Goal: Task Accomplishment & Management: Use online tool/utility

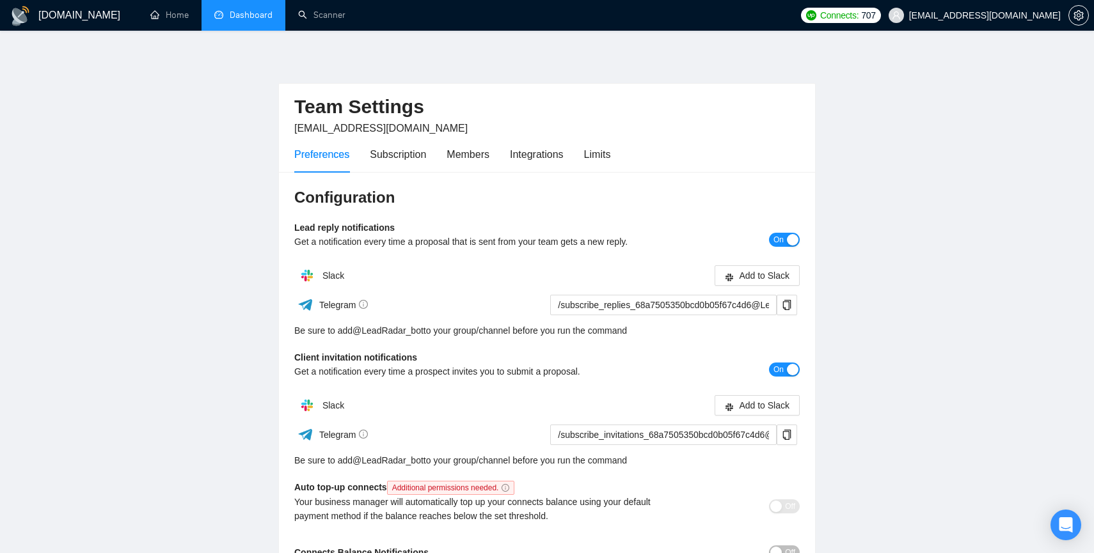
click at [226, 17] on link "Dashboard" at bounding box center [243, 15] width 58 height 11
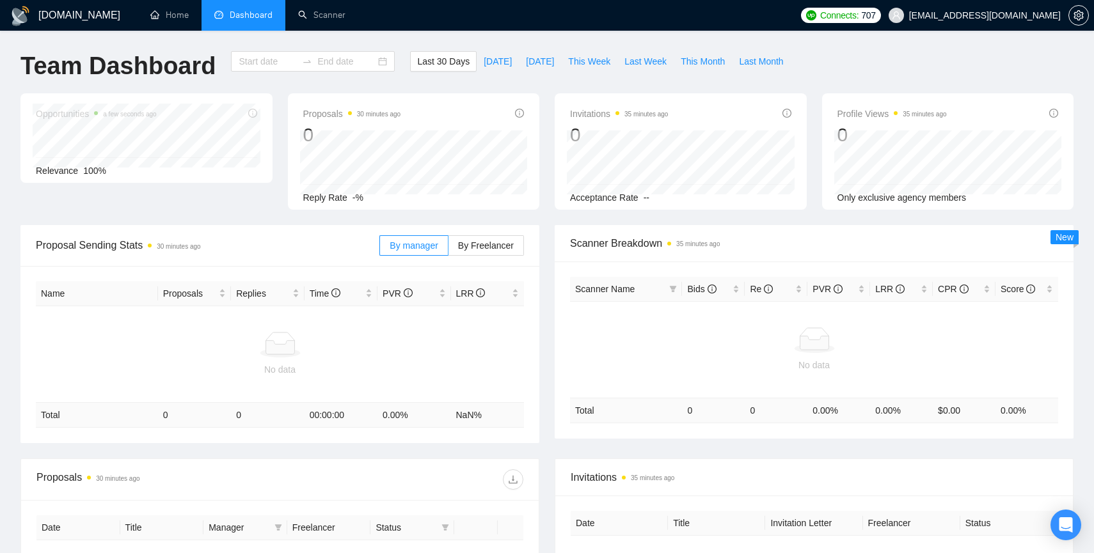
type input "[DATE]"
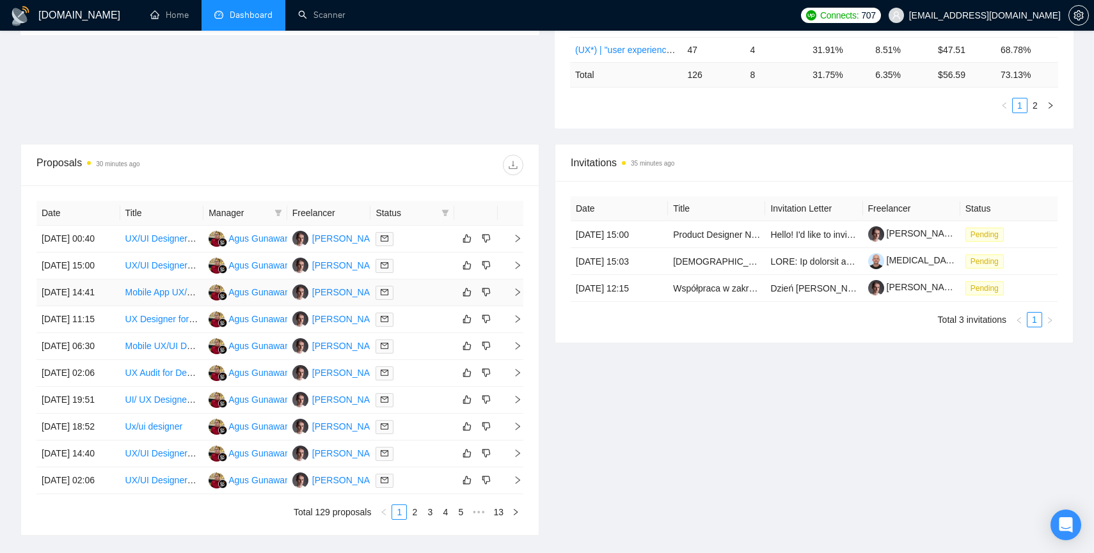
scroll to position [368, 0]
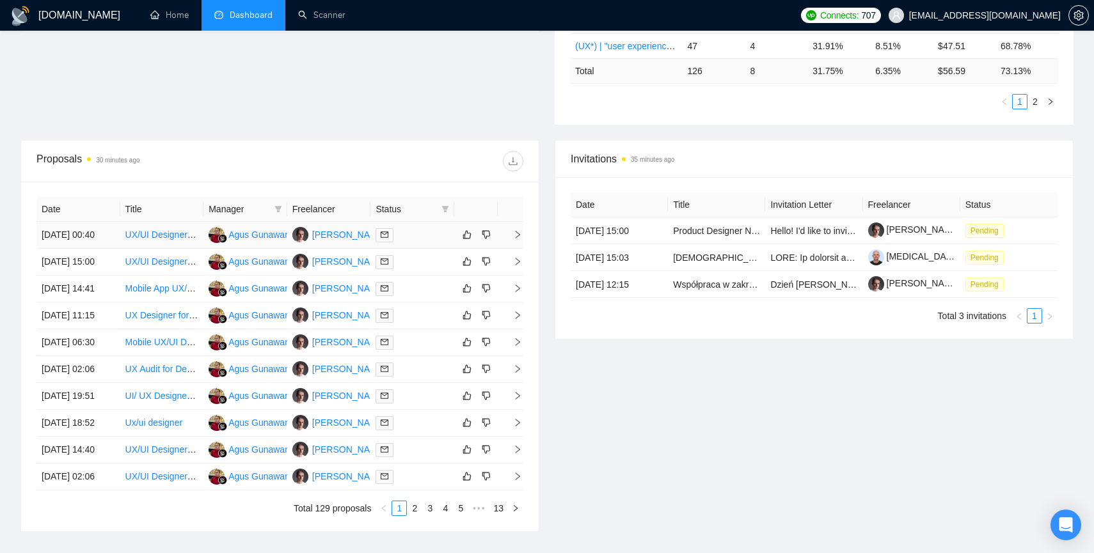
click at [516, 239] on icon "right" at bounding box center [517, 234] width 9 height 9
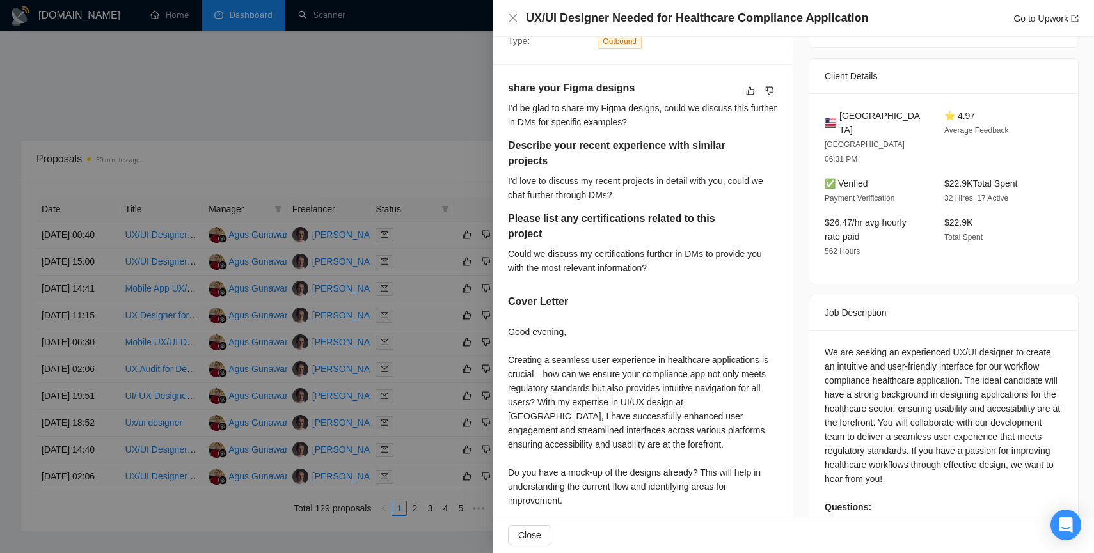
scroll to position [292, 0]
click at [379, 141] on div at bounding box center [547, 276] width 1094 height 553
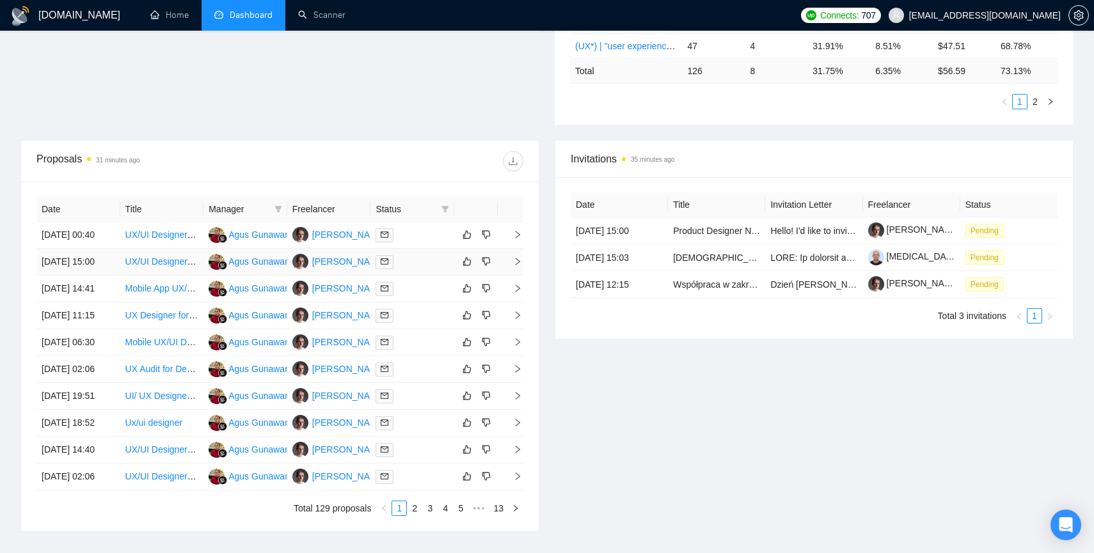
click at [516, 266] on icon "right" at bounding box center [517, 261] width 9 height 9
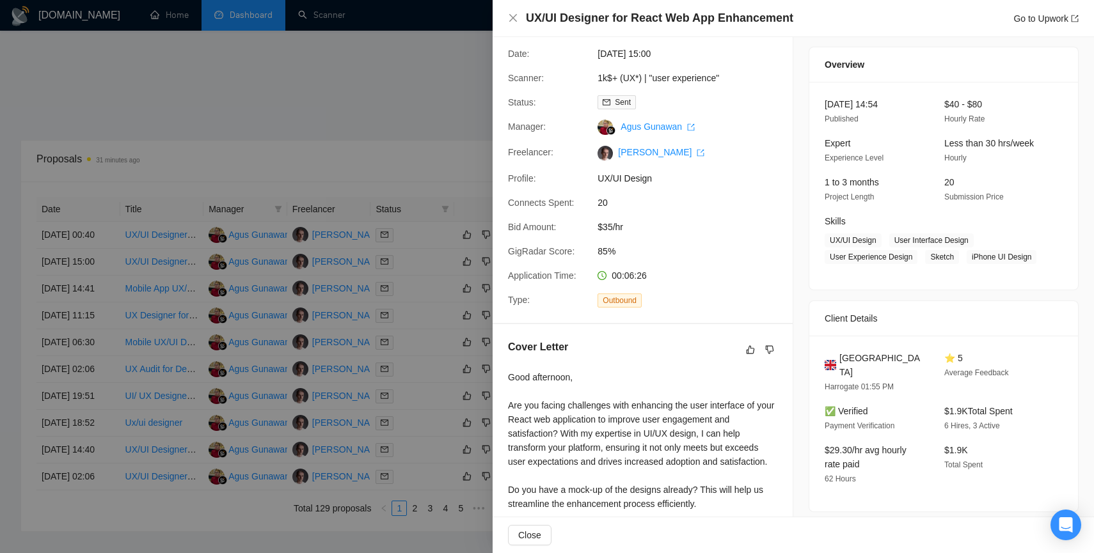
scroll to position [0, 0]
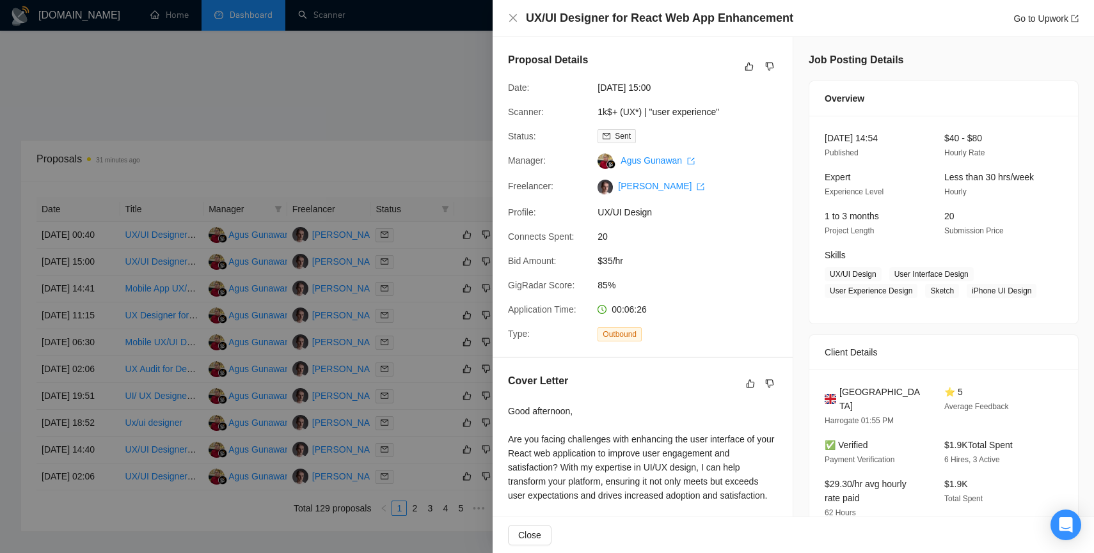
click at [456, 146] on div at bounding box center [547, 276] width 1094 height 553
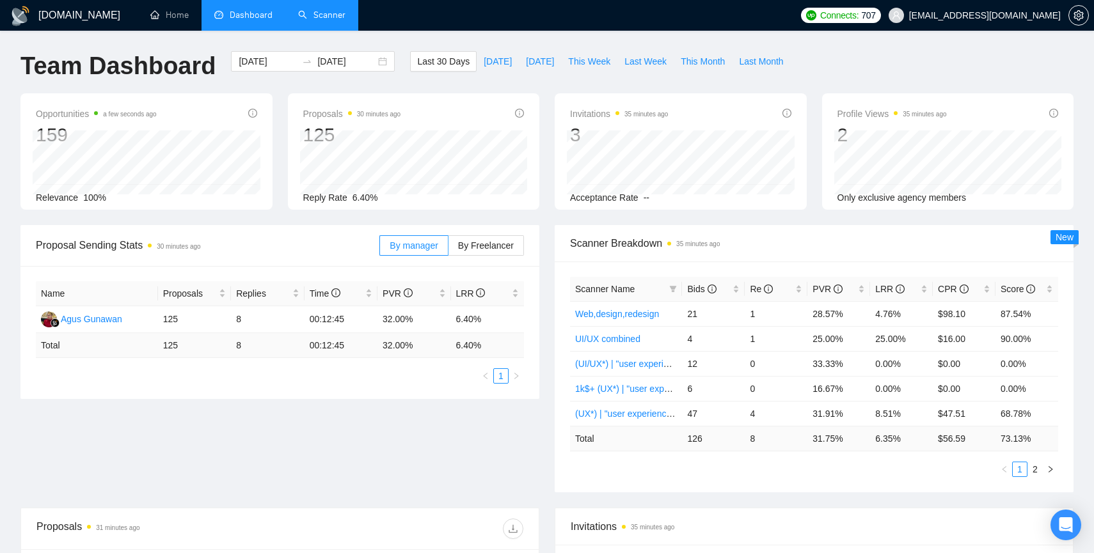
click at [310, 14] on link "Scanner" at bounding box center [321, 15] width 47 height 11
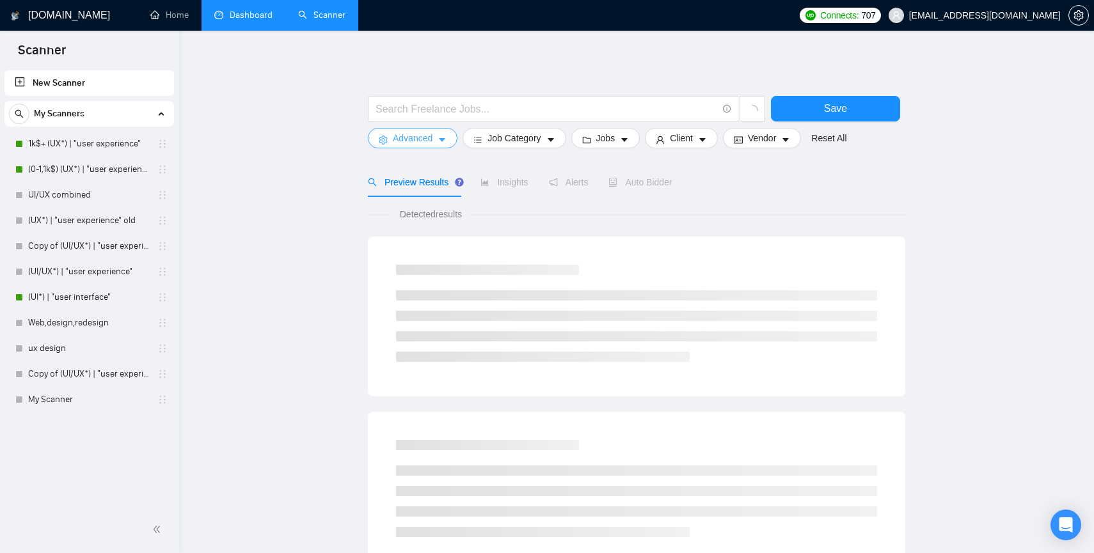
click at [427, 138] on span "Advanced" at bounding box center [413, 138] width 40 height 14
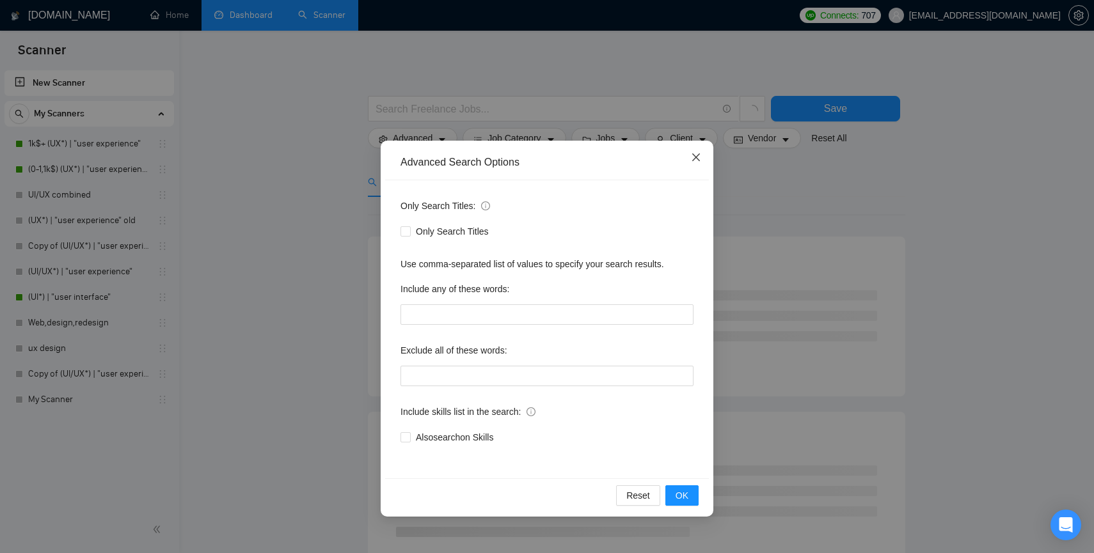
click at [692, 161] on icon "close" at bounding box center [696, 158] width 8 height 8
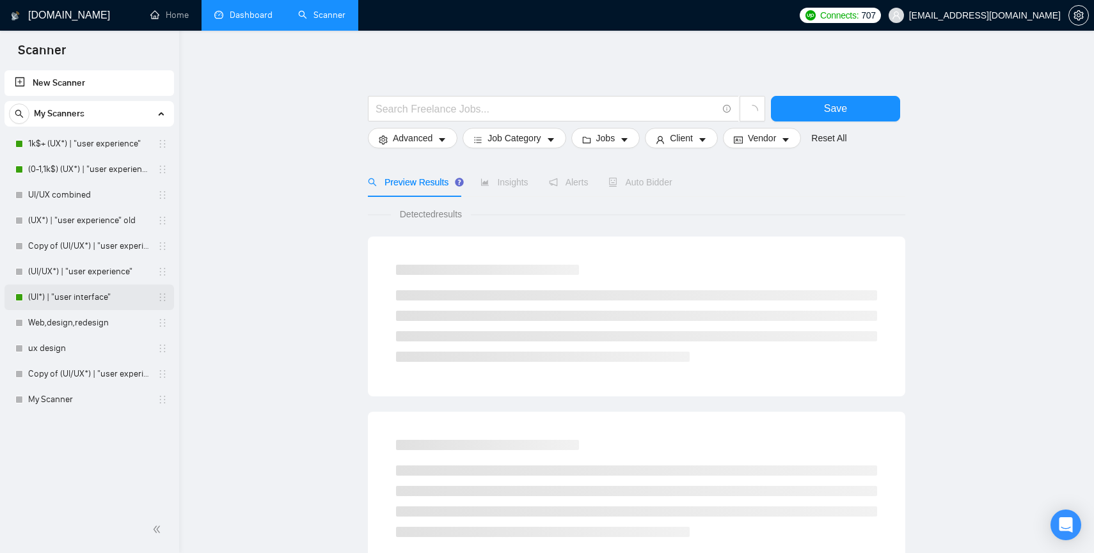
click at [63, 296] on link "(UI*) | "user interface"" at bounding box center [89, 298] width 122 height 26
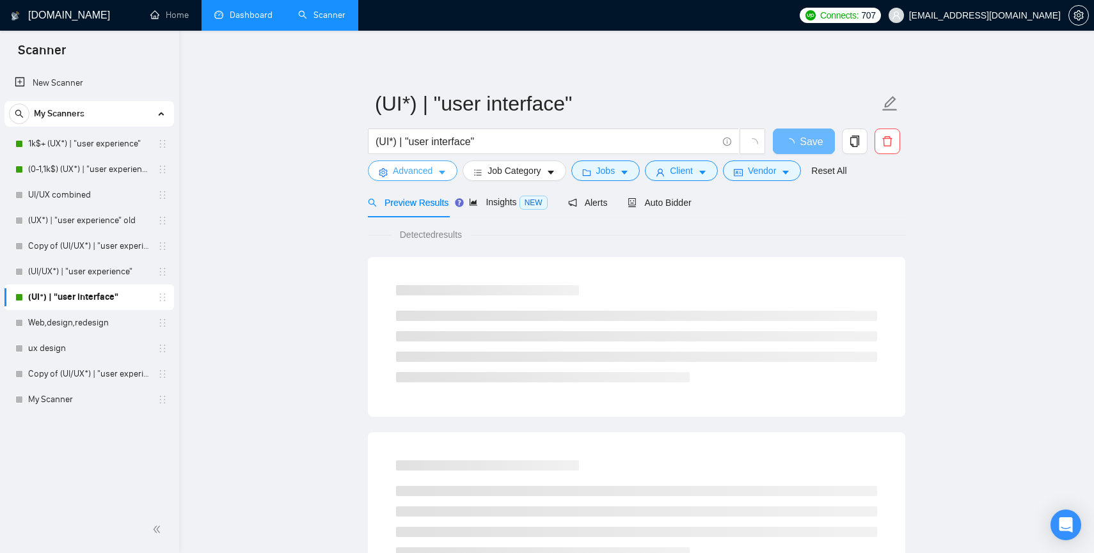
click at [413, 173] on span "Advanced" at bounding box center [413, 171] width 40 height 14
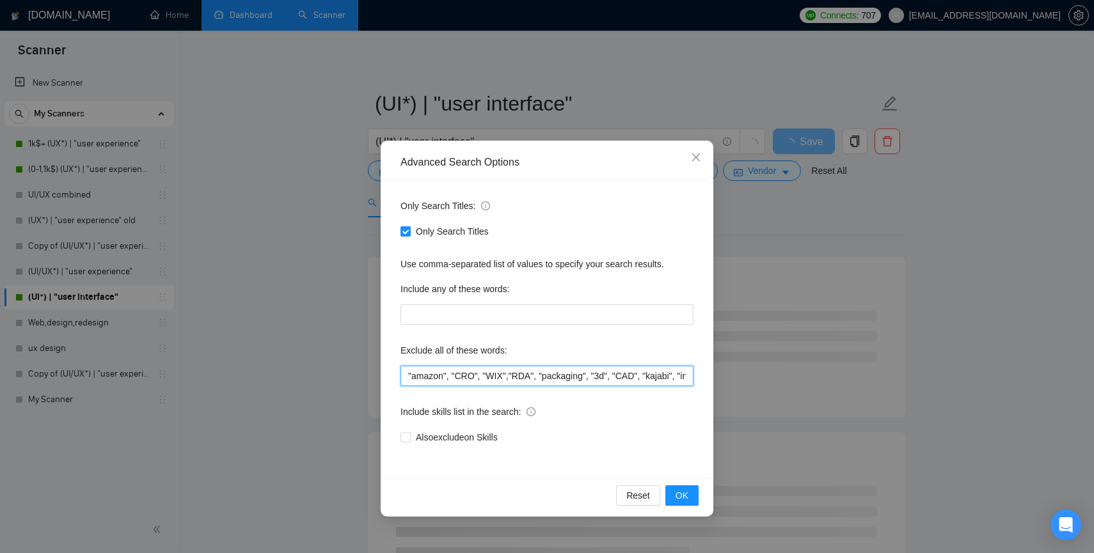
click at [406, 378] on input ""amazon", "CRO", "WIX","RDA", "packaging", "3d", "CAD", "kajabi", "interior", "…" at bounding box center [547, 376] width 293 height 20
type input ""quick","amazon", "CRO", "WIX","RDA", "packaging", "3d", "CAD", "kajabi", "inte…"
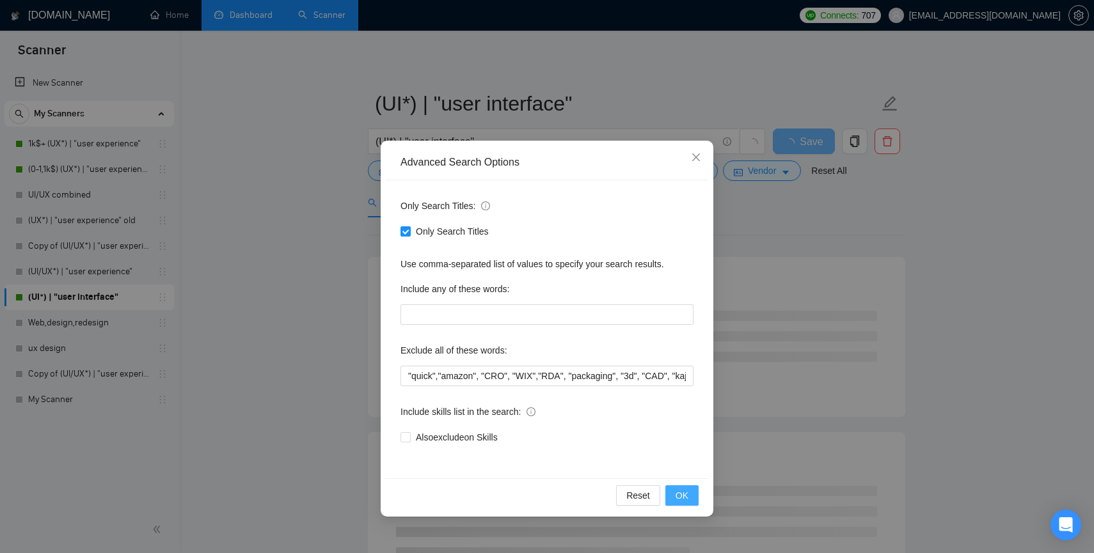
click at [680, 494] on span "OK" at bounding box center [682, 496] width 13 height 14
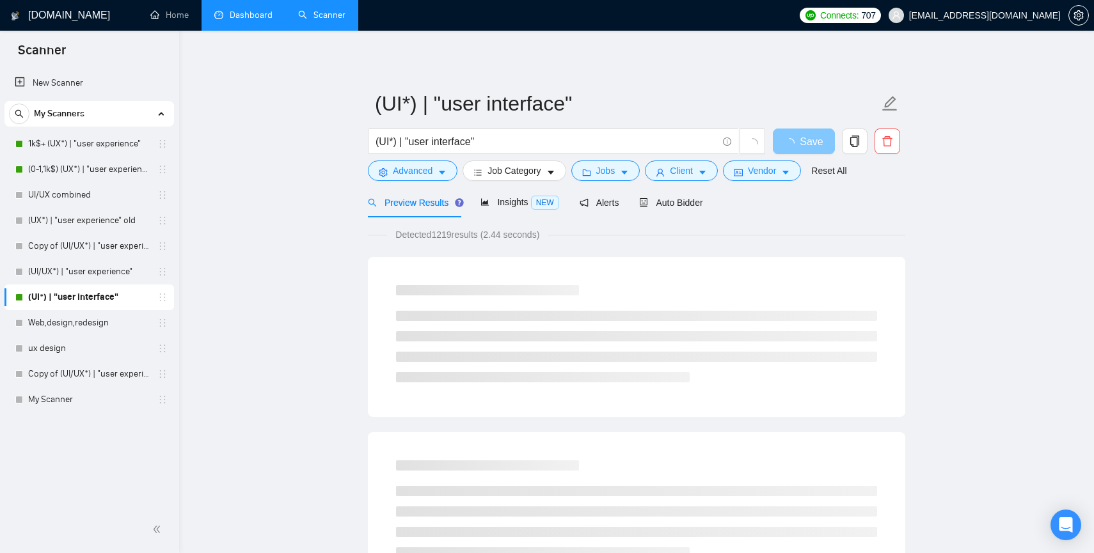
click at [800, 145] on span "Save" at bounding box center [811, 142] width 23 height 16
click at [797, 144] on span "loading" at bounding box center [791, 143] width 15 height 10
click at [802, 144] on span "Save" at bounding box center [811, 142] width 23 height 16
click at [802, 143] on span "Save" at bounding box center [811, 142] width 23 height 16
click at [804, 142] on span "Save" at bounding box center [811, 142] width 23 height 16
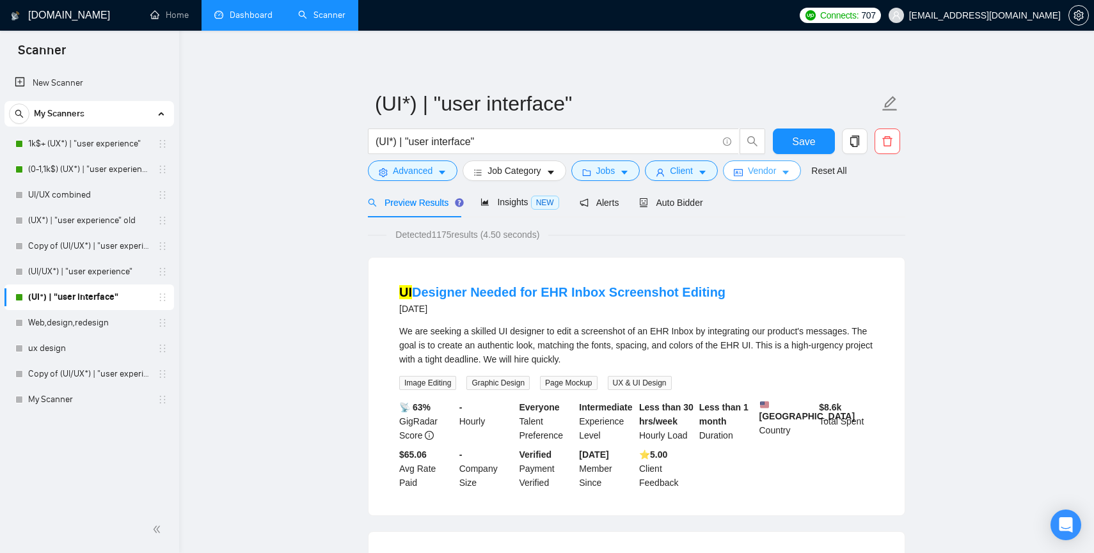
click at [753, 173] on span "Vendor" at bounding box center [762, 171] width 28 height 14
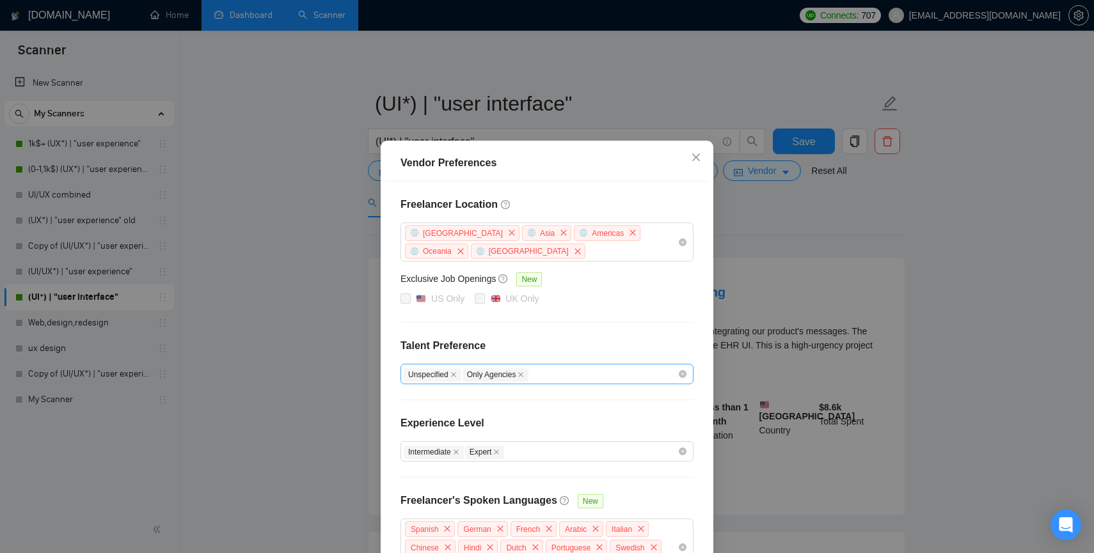
scroll to position [92, 0]
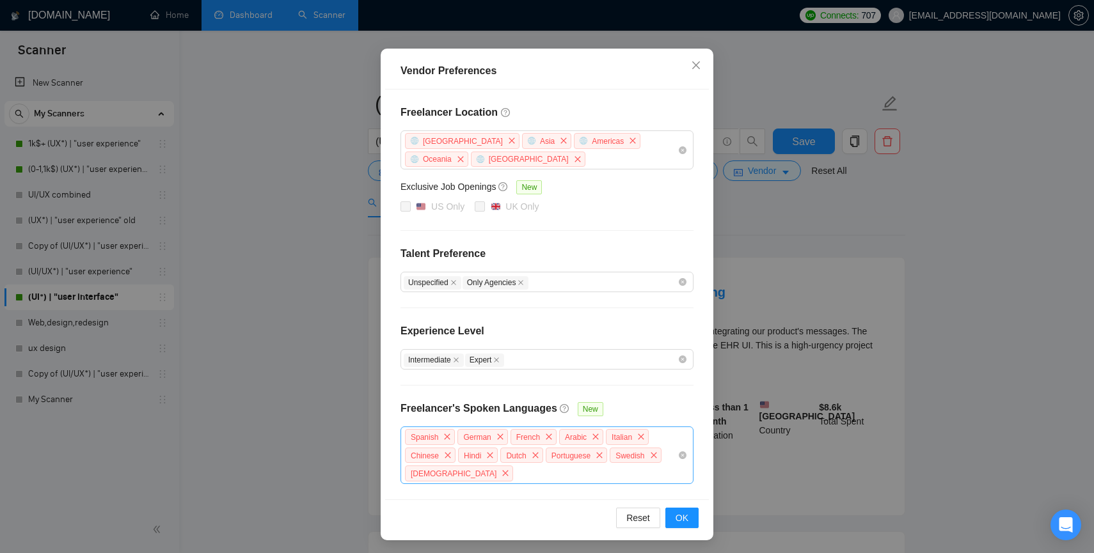
click at [488, 474] on div "Spanish German French Arabic Italian Chinese Hindi Dutch Portuguese Swedish Kor…" at bounding box center [541, 455] width 274 height 55
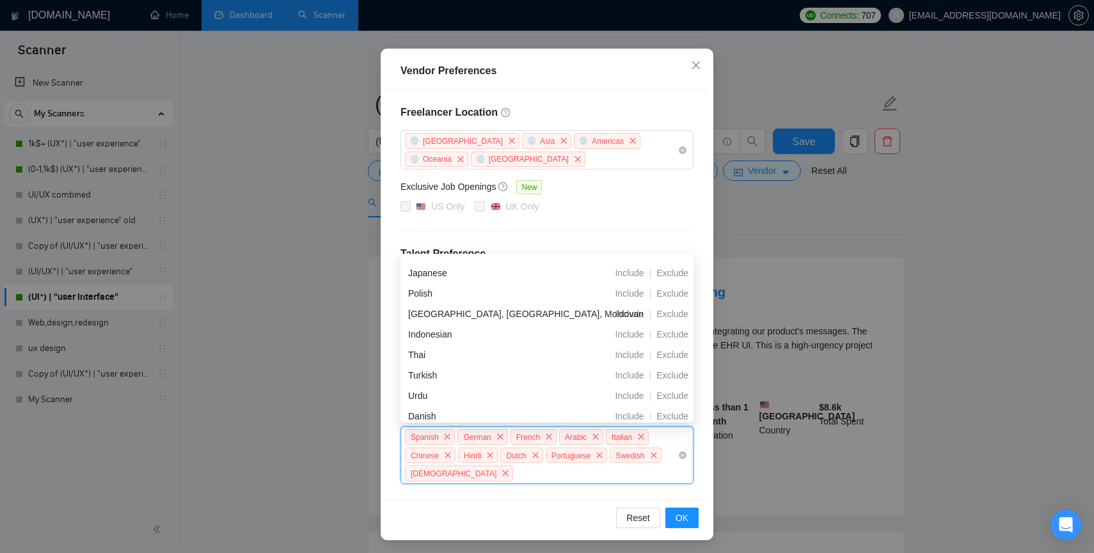
scroll to position [335, 0]
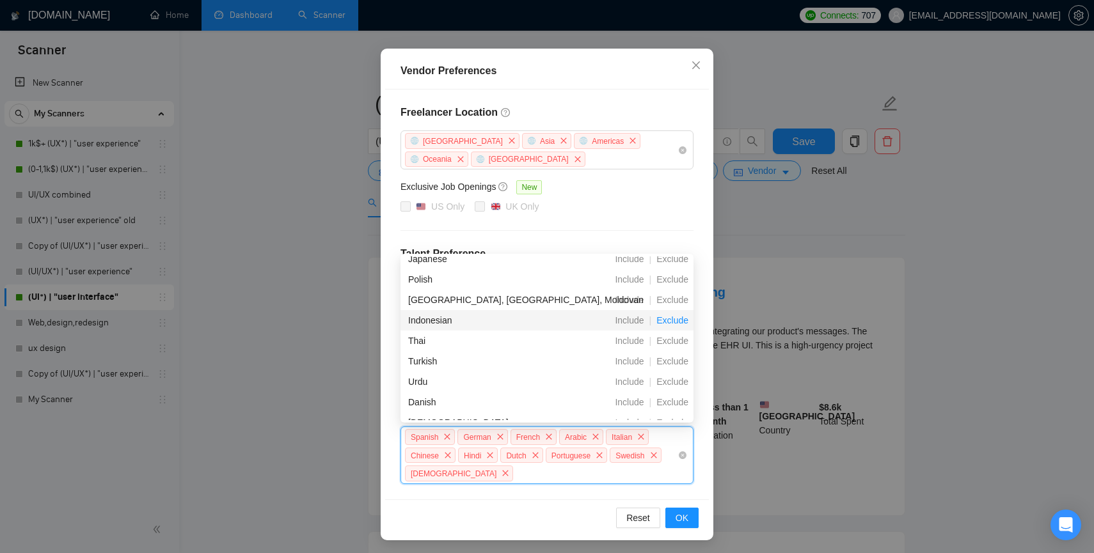
click at [673, 320] on span "Exclude" at bounding box center [672, 320] width 42 height 10
click at [673, 319] on span "Exclude" at bounding box center [672, 320] width 42 height 10
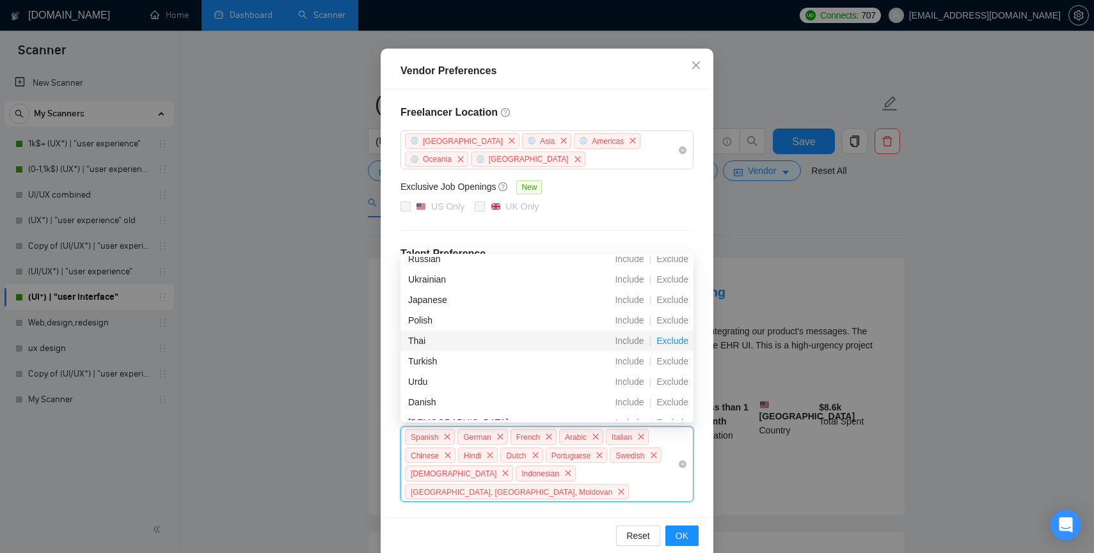
click at [671, 342] on span "Exclude" at bounding box center [672, 341] width 42 height 10
click at [671, 362] on span "Exclude" at bounding box center [672, 361] width 42 height 10
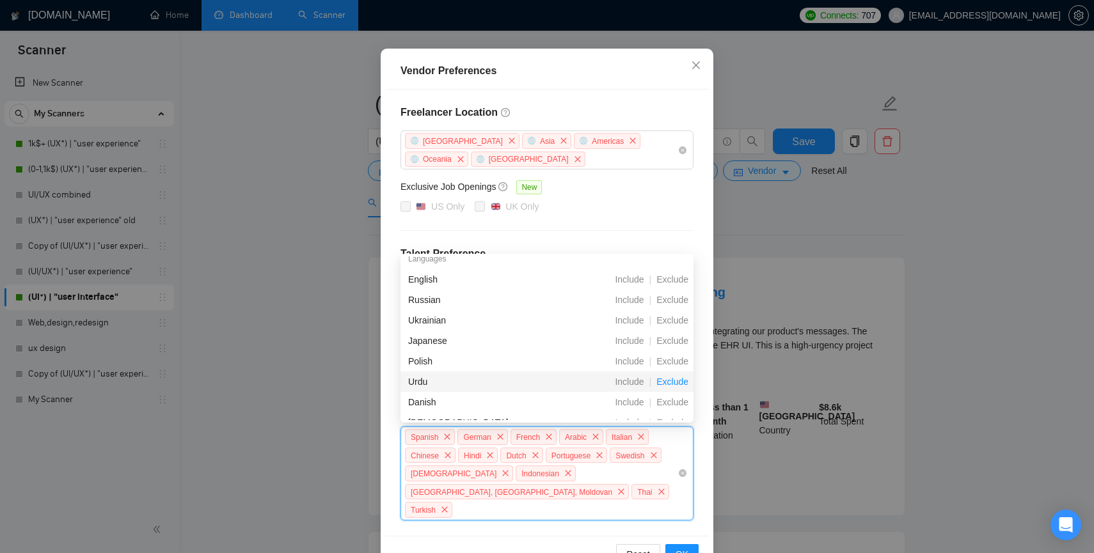
click at [674, 379] on span "Exclude" at bounding box center [672, 382] width 42 height 10
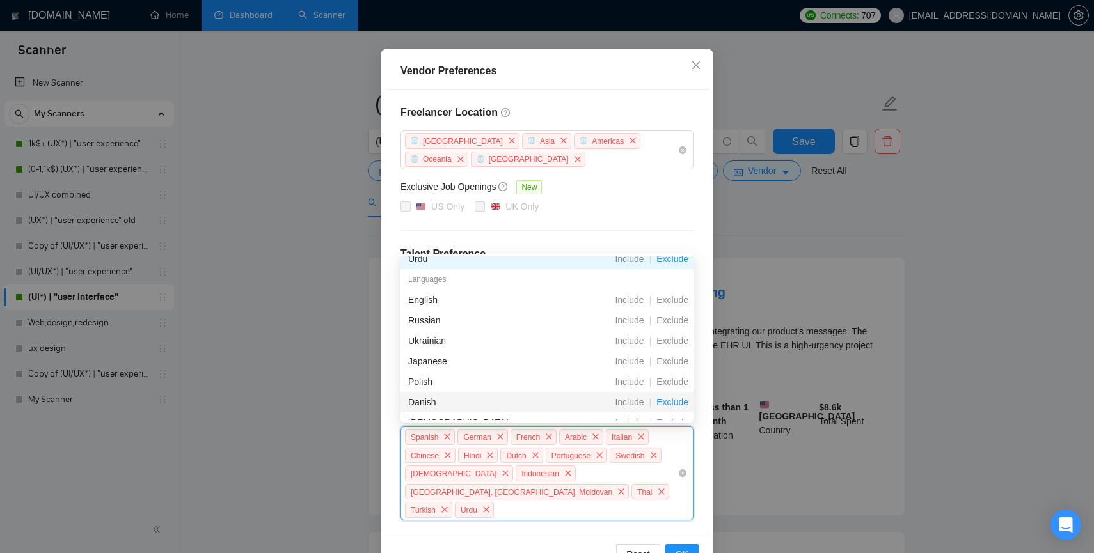
click at [671, 399] on span "Exclude" at bounding box center [672, 402] width 42 height 10
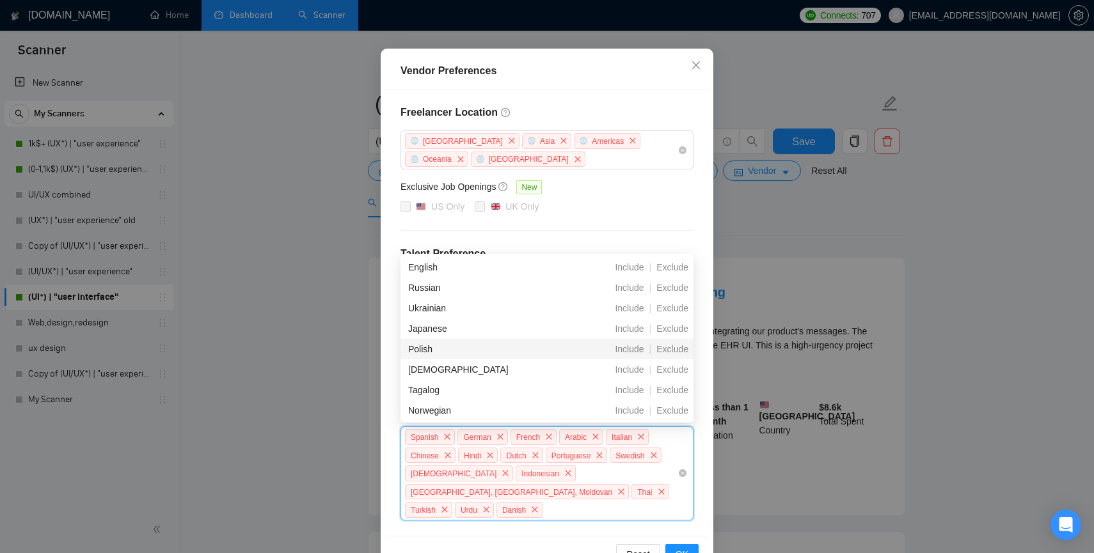
scroll to position [390, 0]
click at [670, 372] on span "Exclude" at bounding box center [672, 368] width 42 height 10
click at [668, 391] on span "Exclude" at bounding box center [672, 389] width 42 height 10
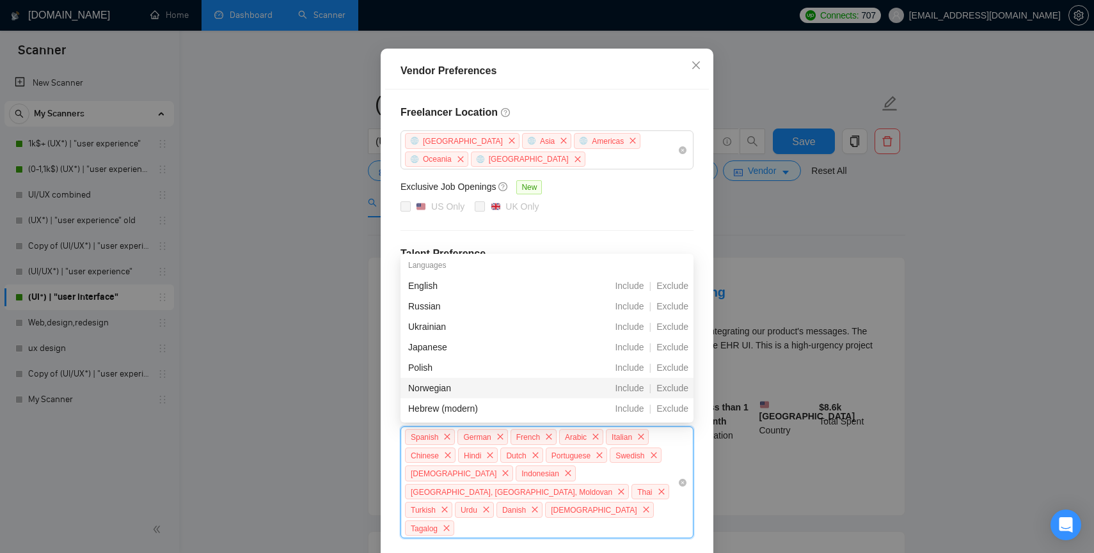
scroll to position [418, 0]
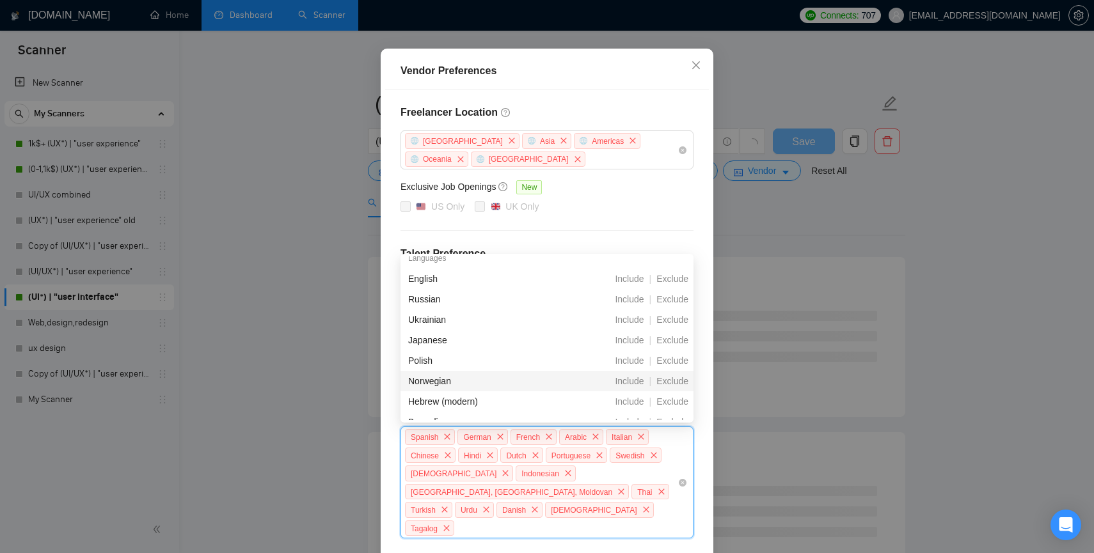
click at [670, 388] on div "Norwegian Include | Exclude" at bounding box center [547, 381] width 293 height 20
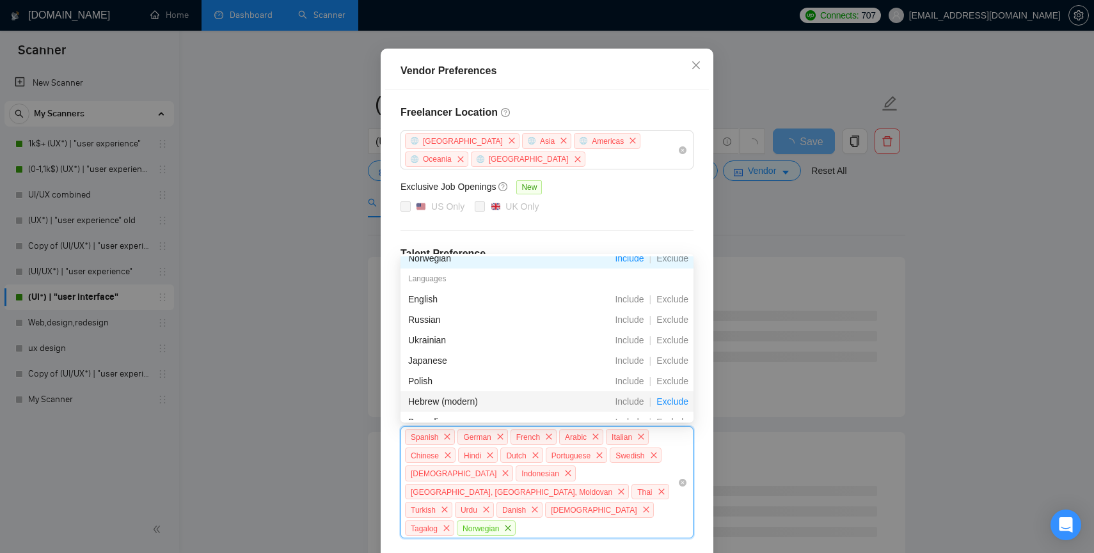
click at [670, 405] on span "Exclude" at bounding box center [672, 402] width 42 height 10
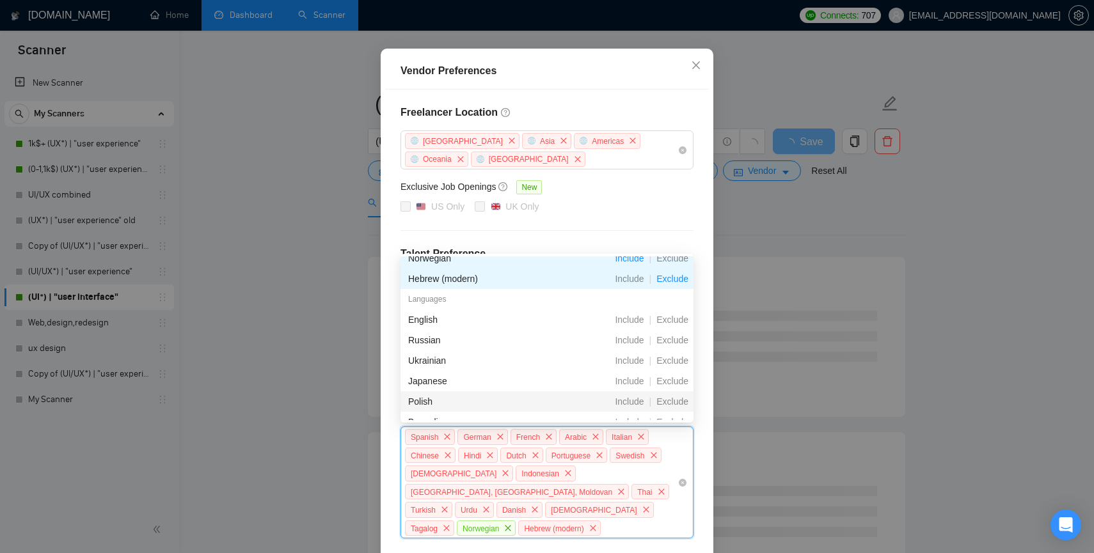
scroll to position [431, 0]
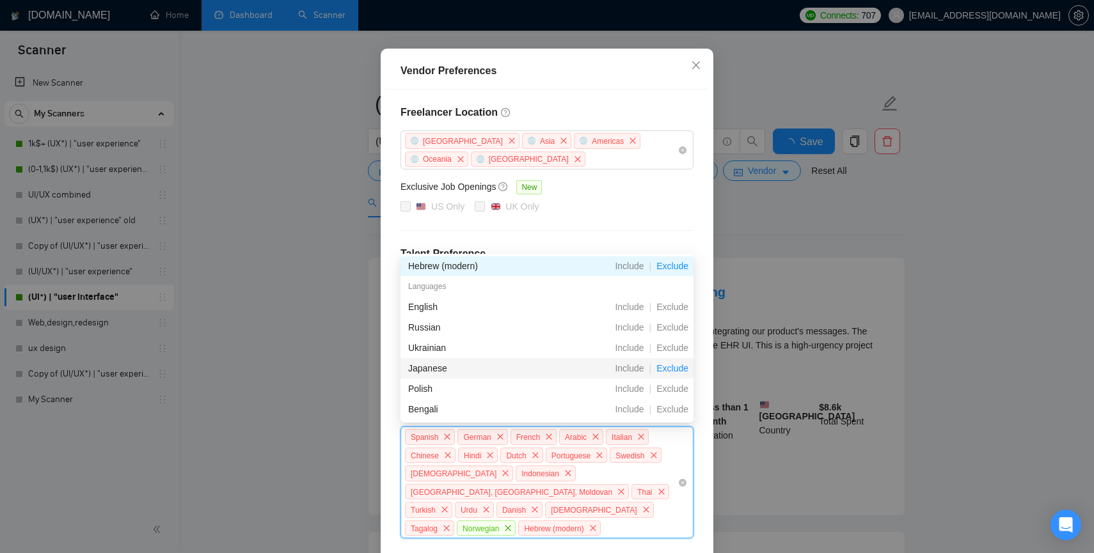
click at [669, 367] on span "Exclude" at bounding box center [672, 368] width 42 height 10
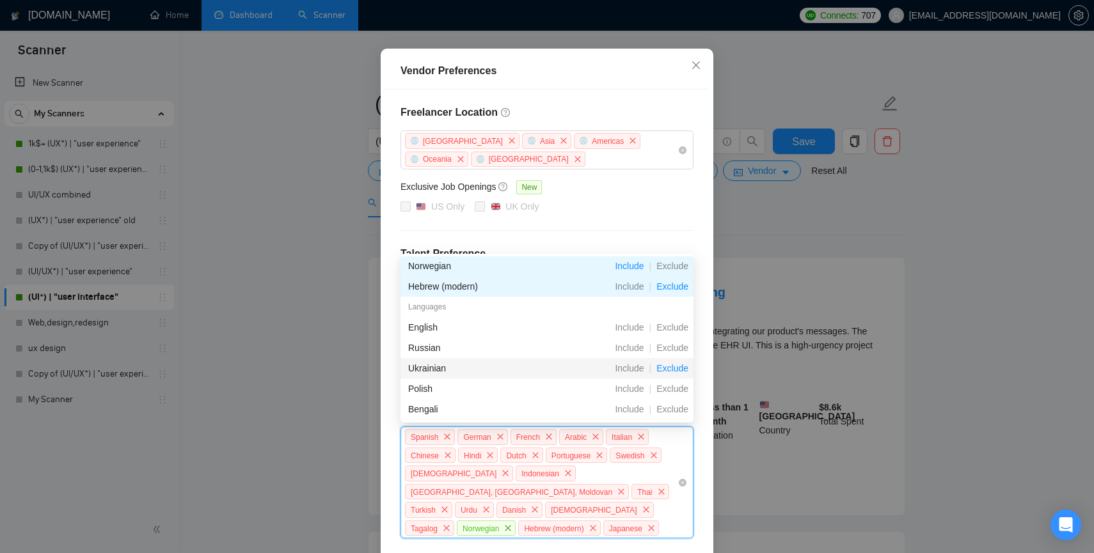
click at [672, 367] on span "Exclude" at bounding box center [672, 368] width 42 height 10
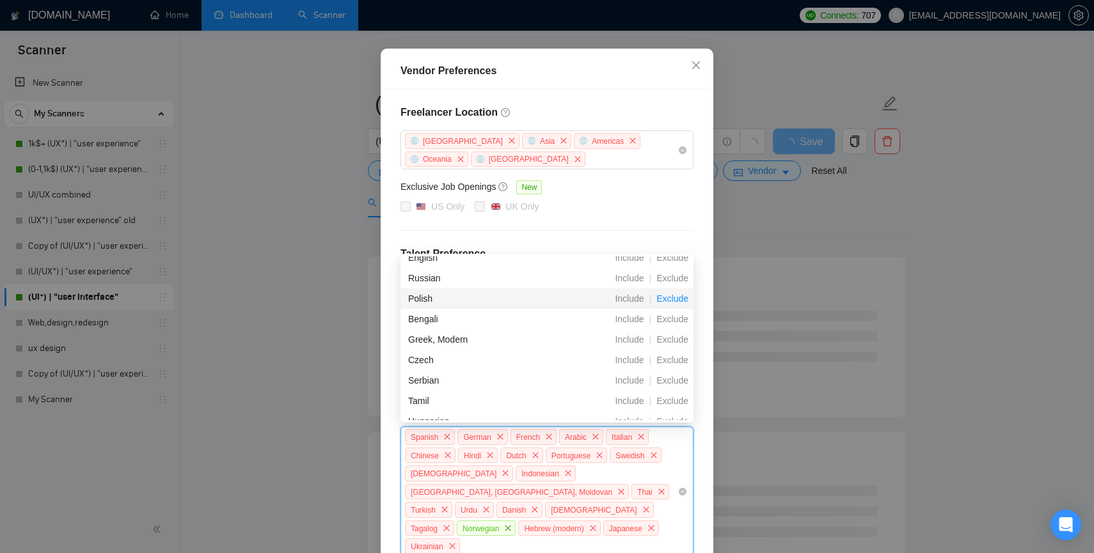
scroll to position [528, 0]
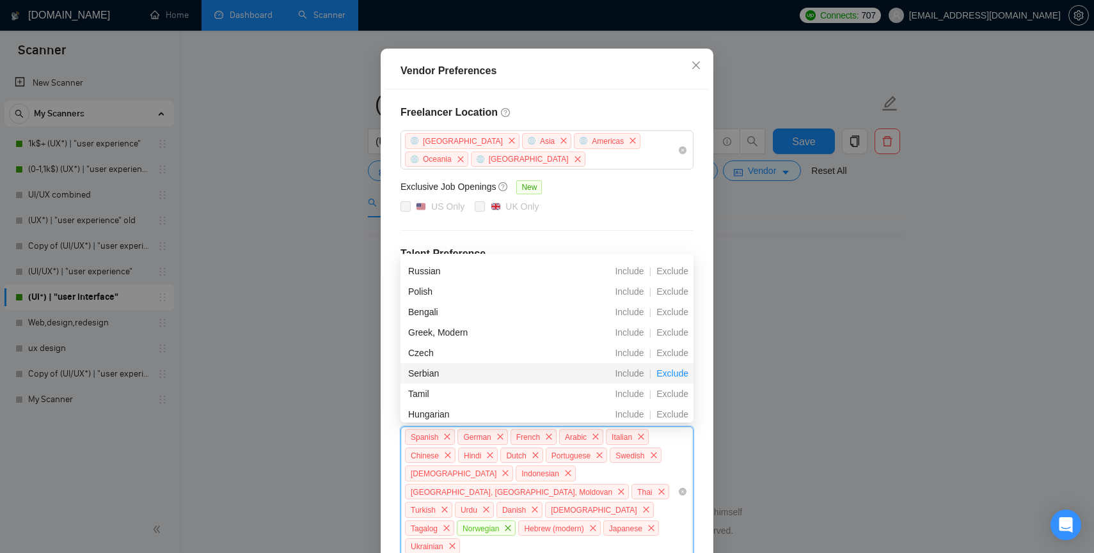
click at [676, 376] on span "Exclude" at bounding box center [672, 374] width 42 height 10
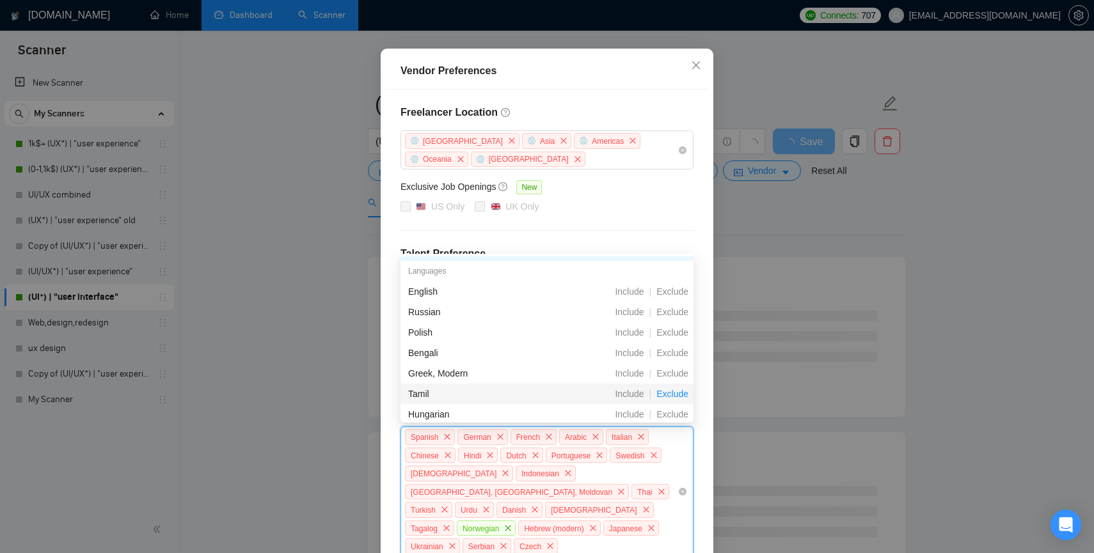
click at [667, 392] on span "Exclude" at bounding box center [672, 394] width 42 height 10
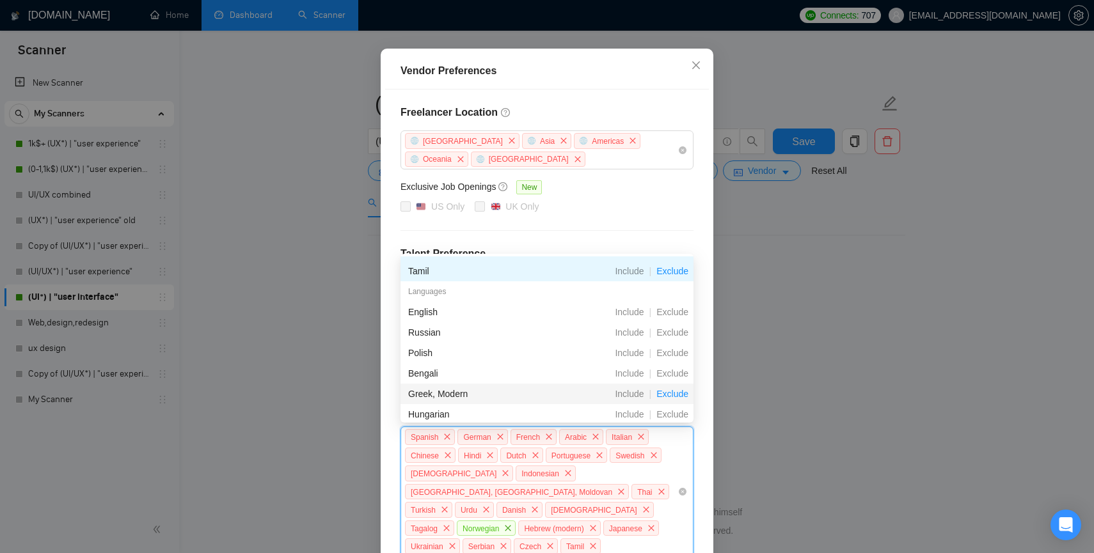
click at [669, 393] on span "Exclude" at bounding box center [672, 394] width 42 height 10
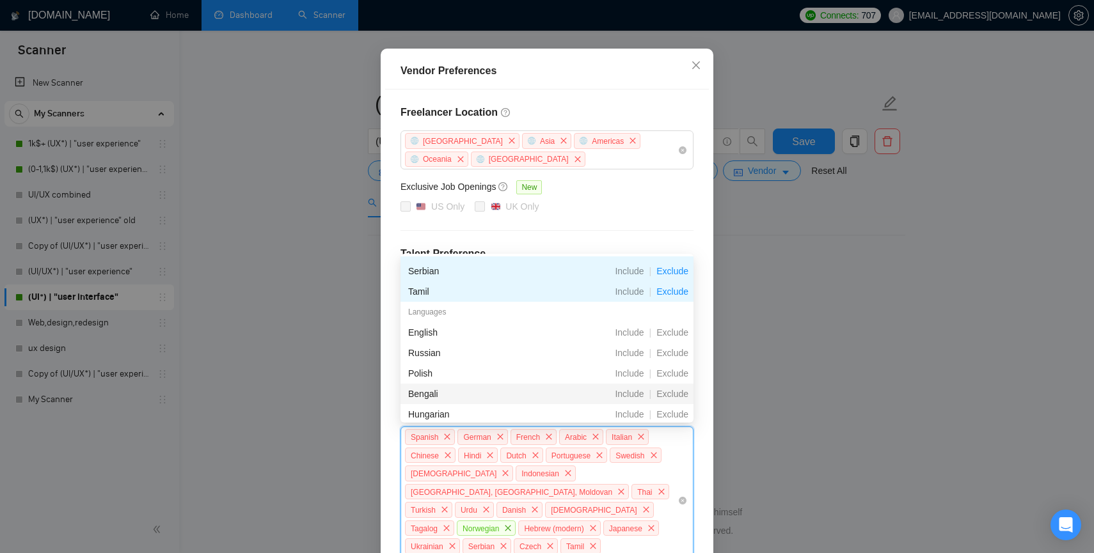
click at [669, 393] on span "Exclude" at bounding box center [672, 394] width 42 height 10
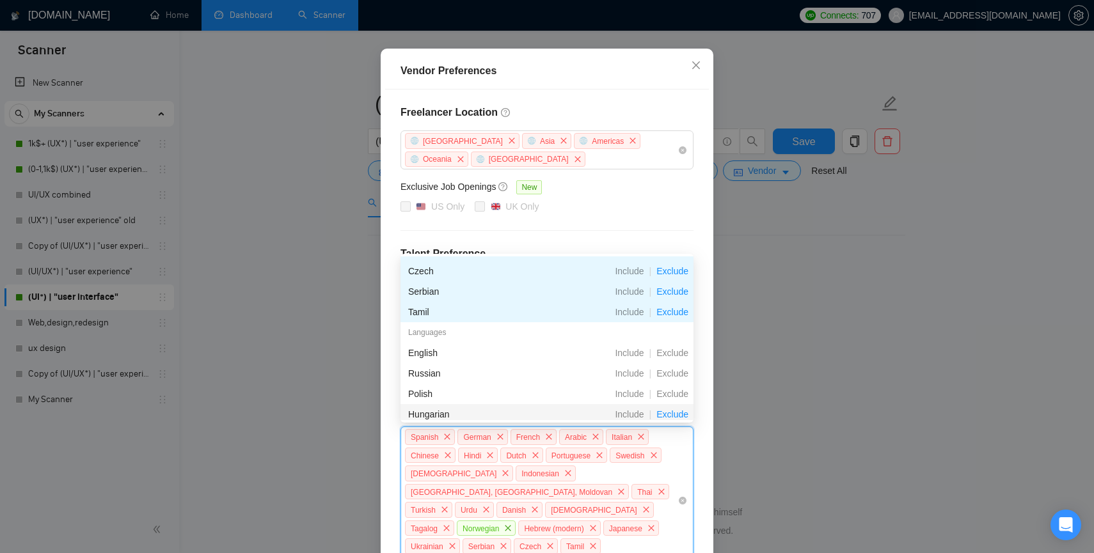
click at [672, 411] on span "Exclude" at bounding box center [672, 414] width 42 height 10
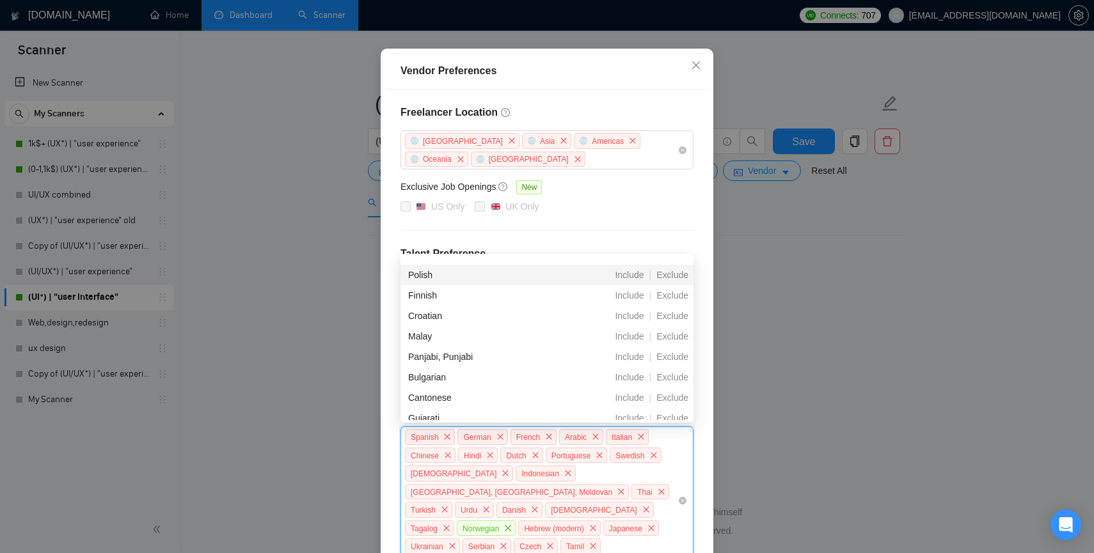
scroll to position [692, 0]
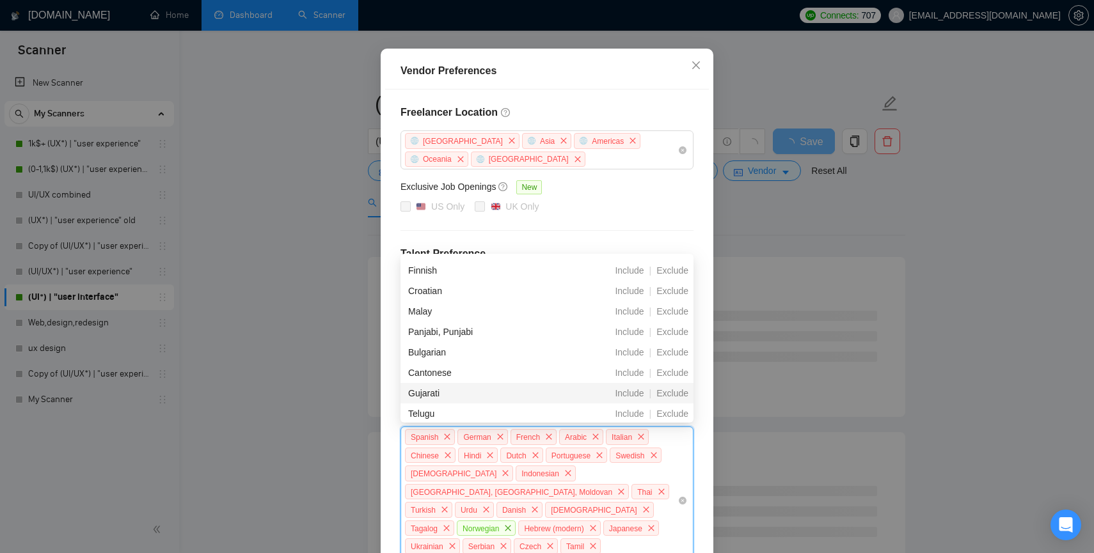
click at [671, 401] on div "Gujarati Include | Exclude" at bounding box center [547, 393] width 293 height 20
click at [670, 416] on span "Exclude" at bounding box center [672, 414] width 42 height 10
click at [670, 397] on span "Exclude" at bounding box center [672, 393] width 42 height 10
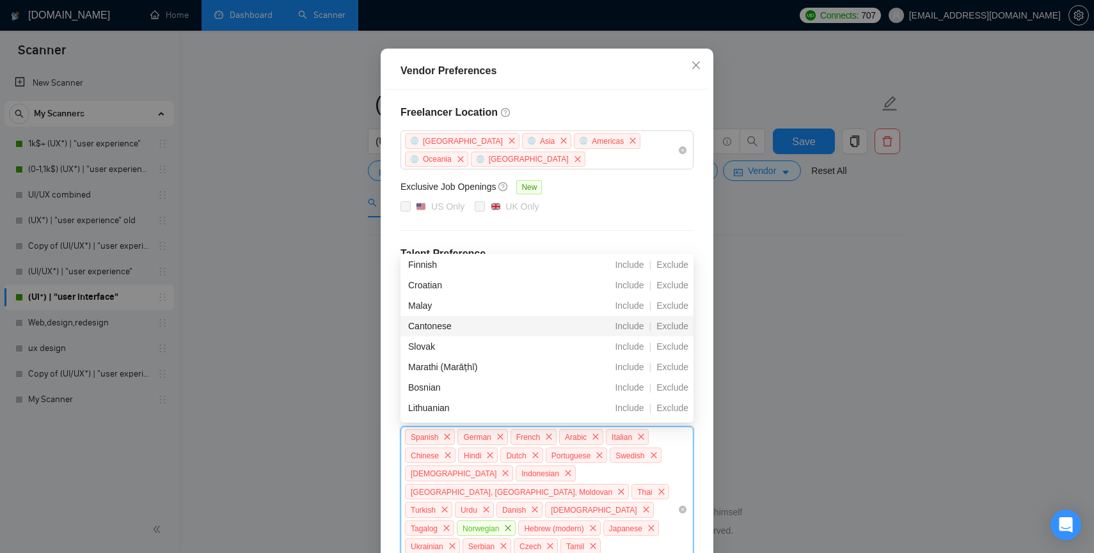
scroll to position [799, 0]
click at [666, 390] on span "Exclude" at bounding box center [672, 389] width 42 height 10
click at [669, 407] on span "Exclude" at bounding box center [672, 409] width 42 height 10
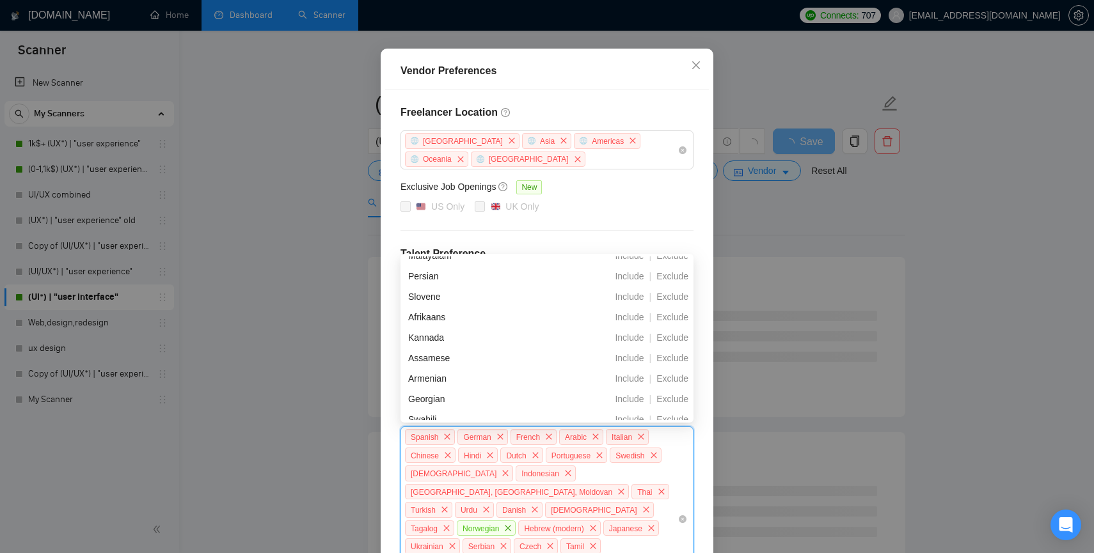
scroll to position [1016, 0]
click at [670, 413] on span "Exclude" at bounding box center [672, 418] width 42 height 10
click at [670, 395] on span "Exclude" at bounding box center [672, 397] width 42 height 10
click at [670, 378] on span "Exclude" at bounding box center [672, 377] width 42 height 10
click at [670, 359] on span "Exclude" at bounding box center [672, 356] width 42 height 10
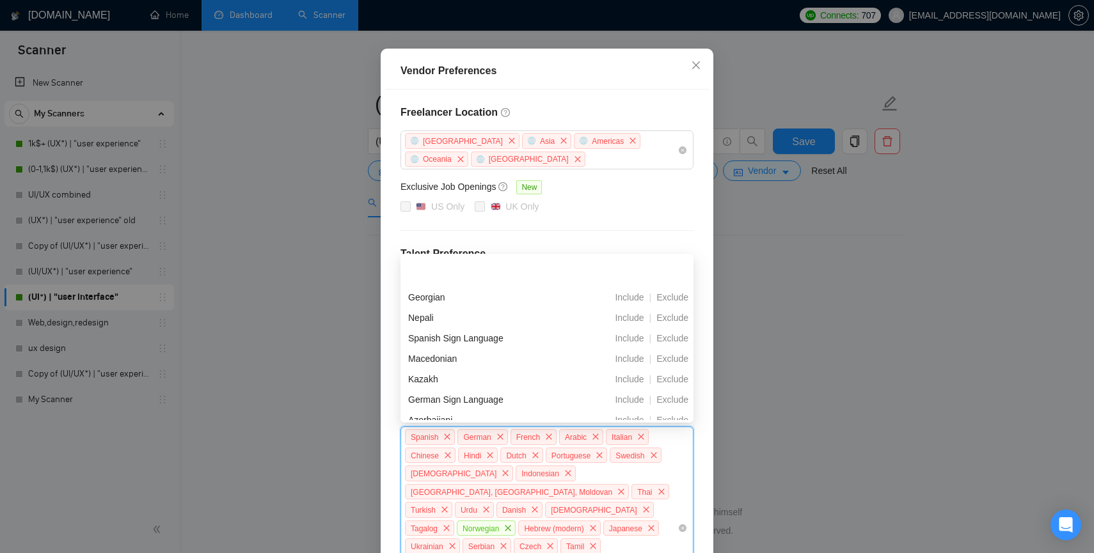
scroll to position [1269, 0]
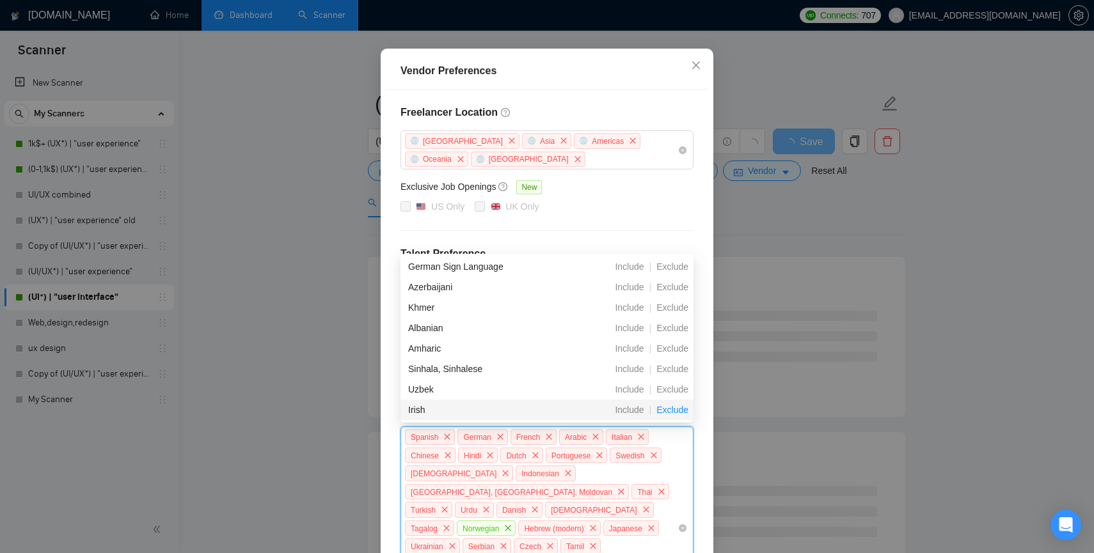
click at [670, 409] on span "Exclude" at bounding box center [672, 410] width 42 height 10
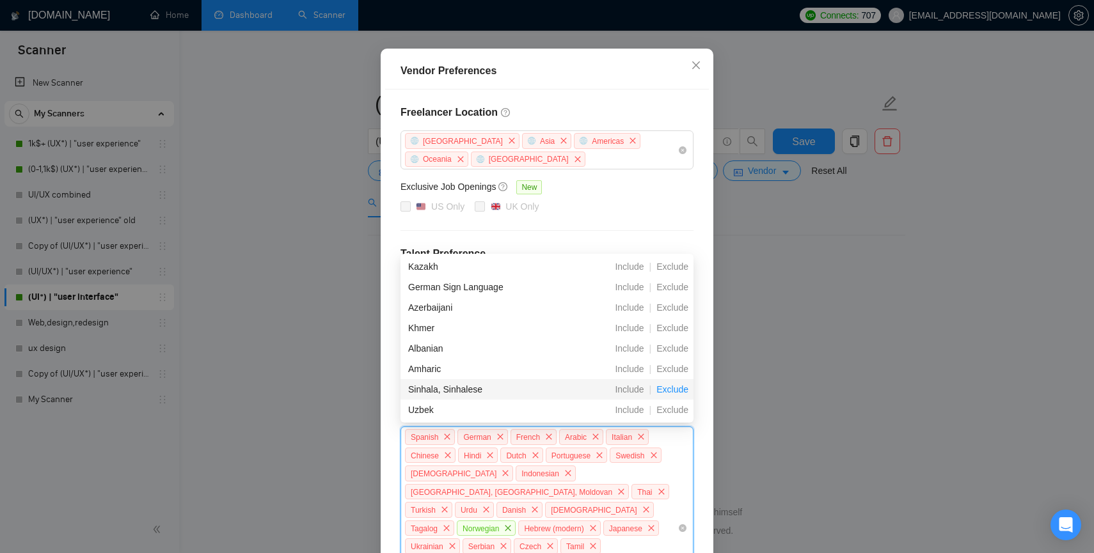
click at [671, 393] on span "Exclude" at bounding box center [672, 390] width 42 height 10
click at [672, 406] on span "Exclude" at bounding box center [672, 410] width 42 height 10
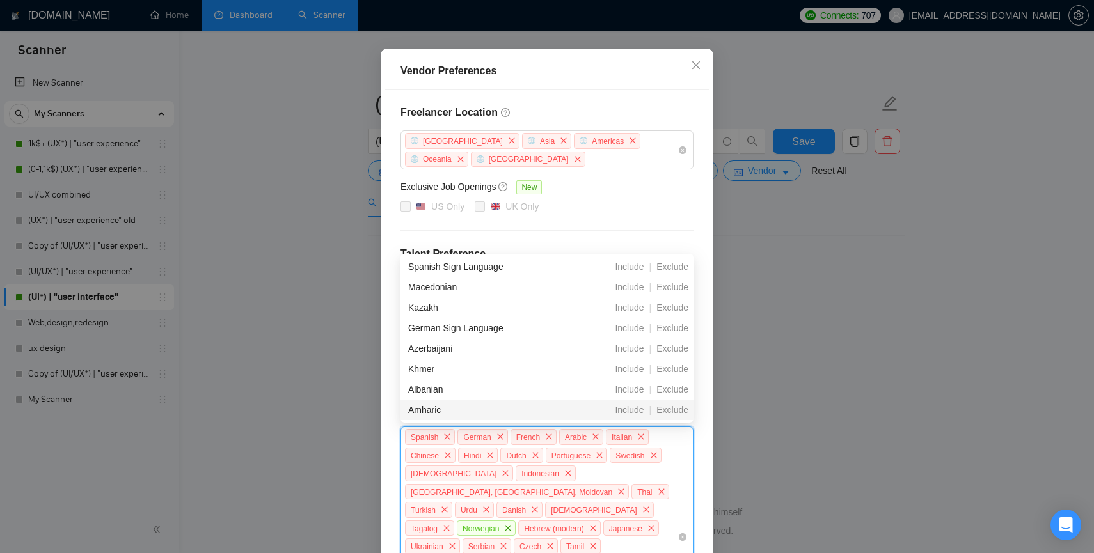
click at [672, 406] on span "Exclude" at bounding box center [672, 410] width 42 height 10
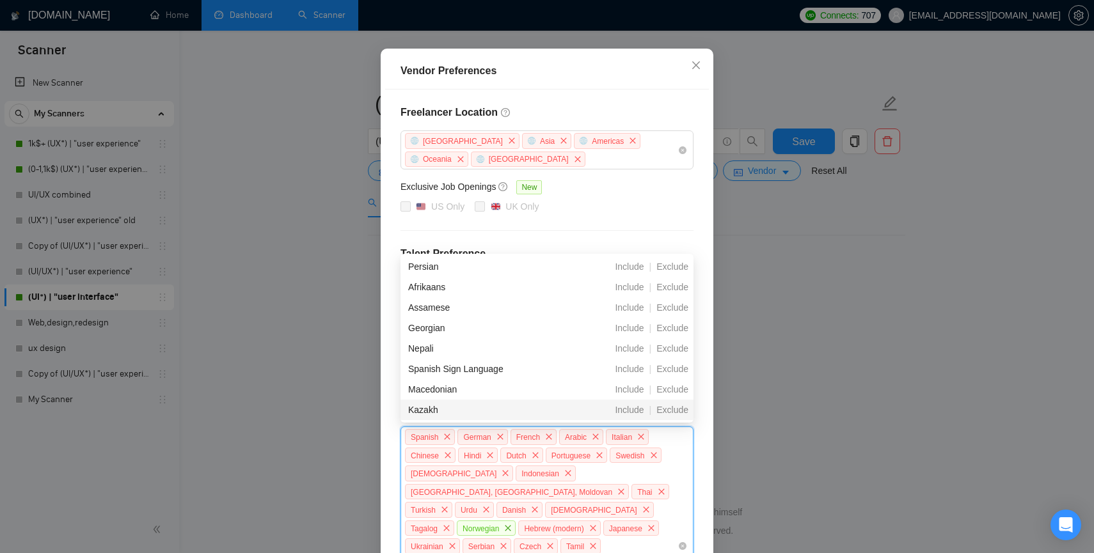
click at [672, 406] on span "Exclude" at bounding box center [672, 410] width 42 height 10
click at [672, 395] on span "Exclude" at bounding box center [672, 390] width 42 height 10
click at [672, 406] on span "Exclude" at bounding box center [672, 410] width 42 height 10
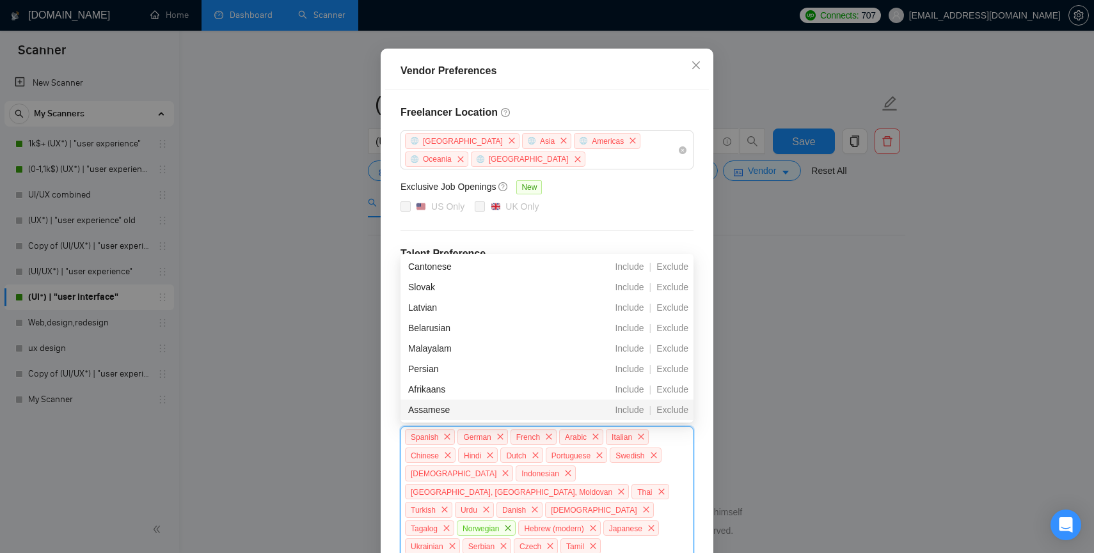
click at [672, 406] on span "Exclude" at bounding box center [672, 410] width 42 height 10
click at [670, 391] on span "Exclude" at bounding box center [672, 390] width 42 height 10
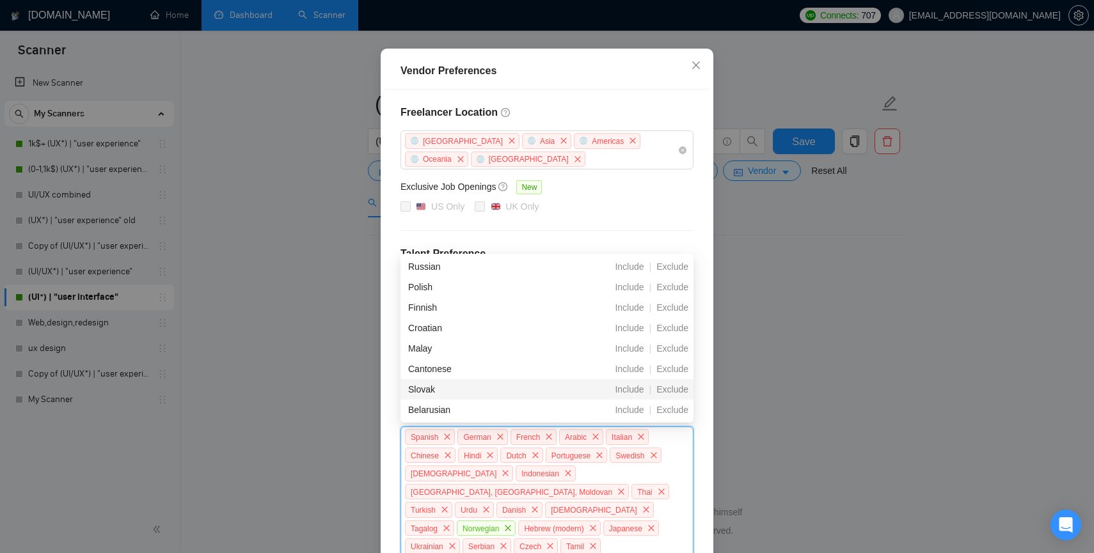
click at [670, 391] on span "Exclude" at bounding box center [672, 390] width 42 height 10
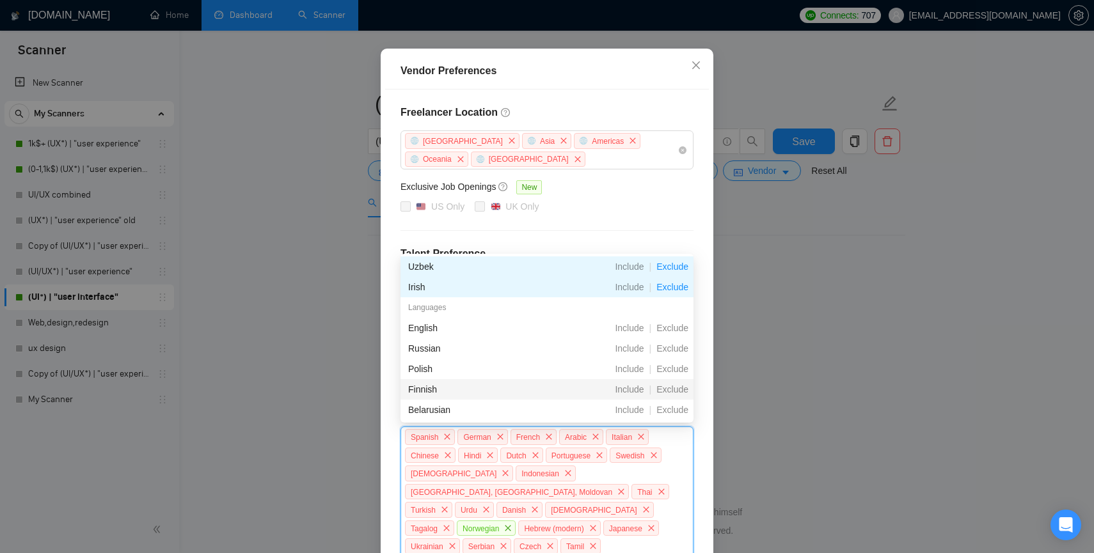
click at [670, 391] on span "Exclude" at bounding box center [672, 390] width 42 height 10
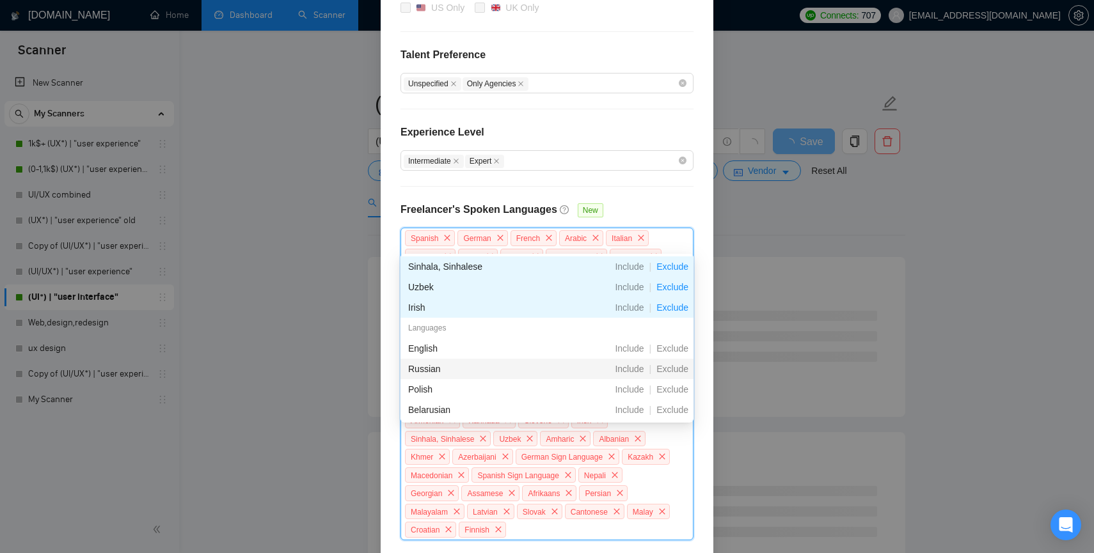
scroll to position [325, 0]
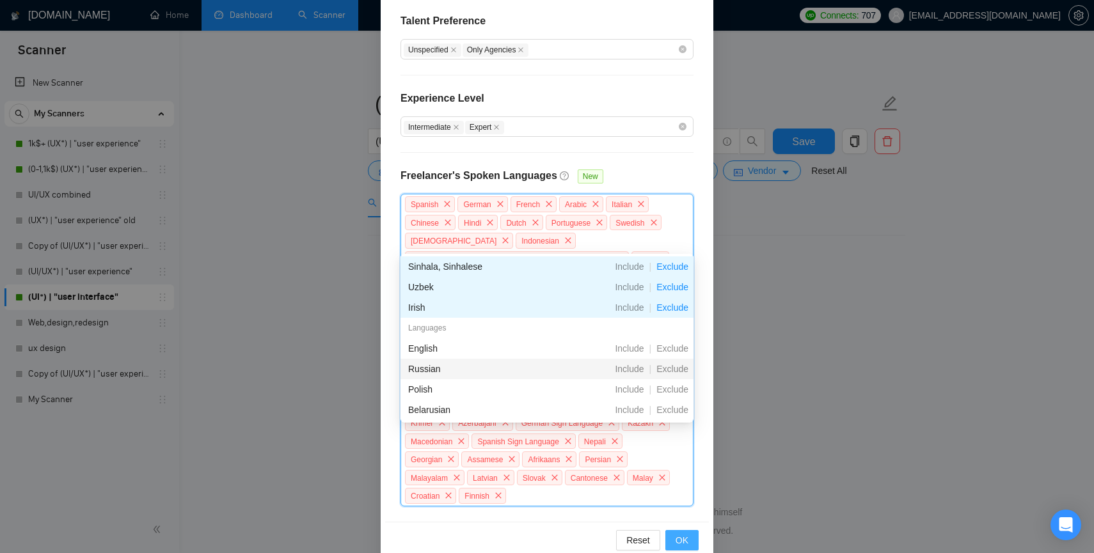
click at [679, 534] on span "OK" at bounding box center [682, 541] width 13 height 14
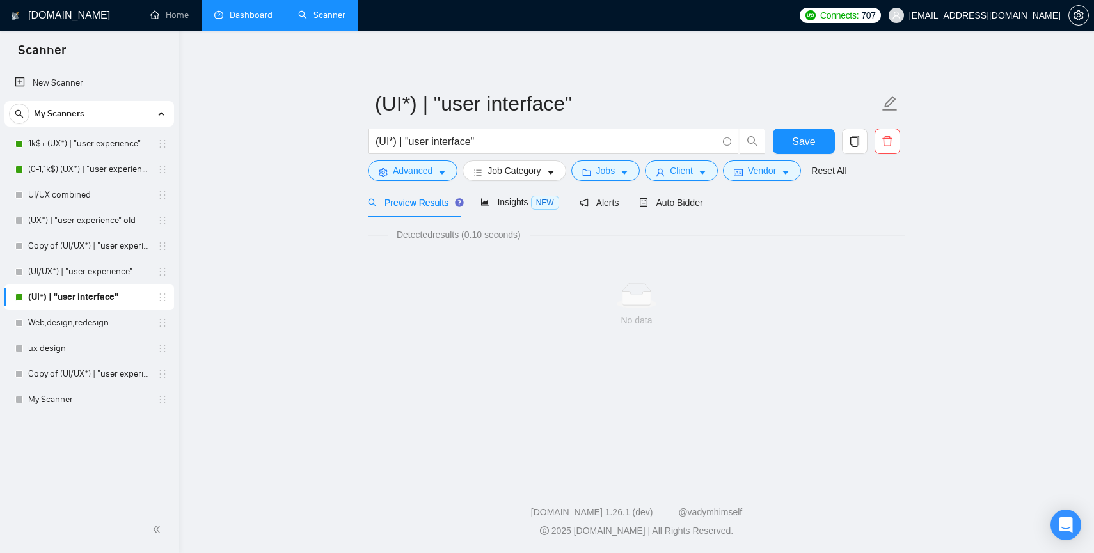
scroll to position [261, 0]
click at [800, 132] on button "Save" at bounding box center [804, 142] width 62 height 26
click at [769, 175] on span "Vendor" at bounding box center [762, 171] width 28 height 14
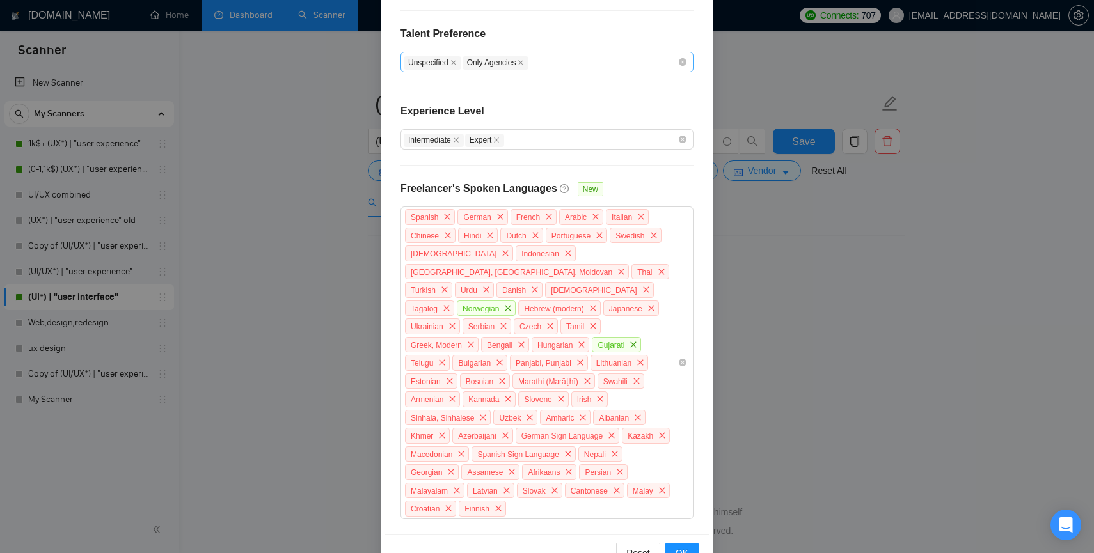
scroll to position [325, 0]
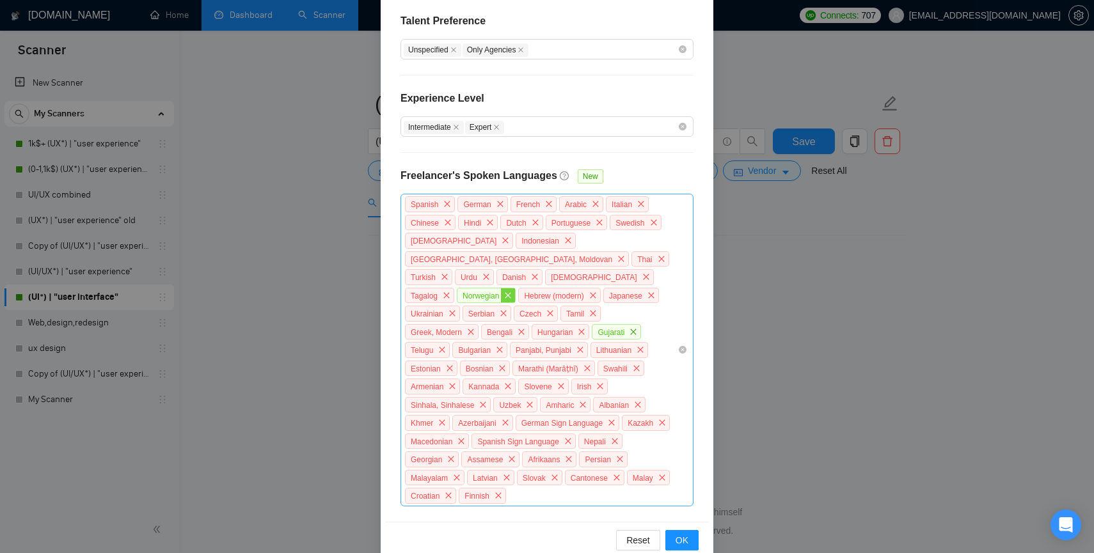
click at [512, 292] on icon "close" at bounding box center [508, 296] width 8 height 8
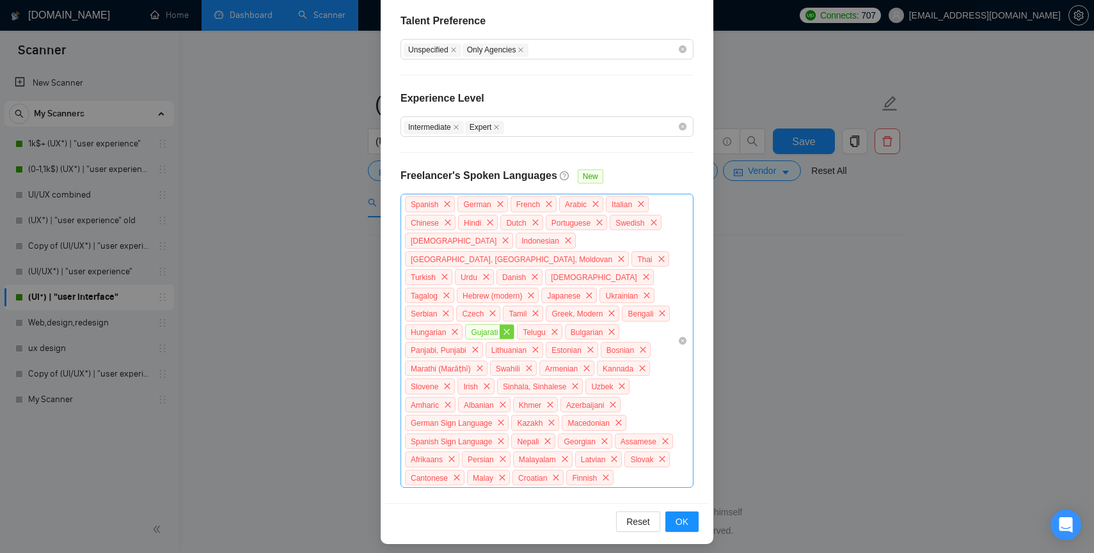
click at [514, 325] on span "close" at bounding box center [507, 332] width 14 height 14
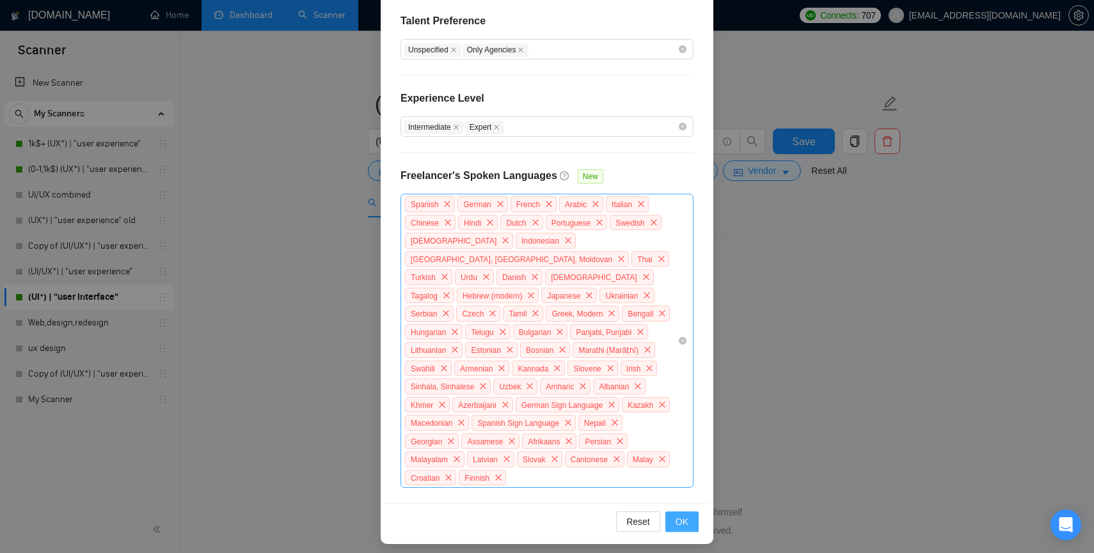
click at [681, 515] on span "OK" at bounding box center [682, 522] width 13 height 14
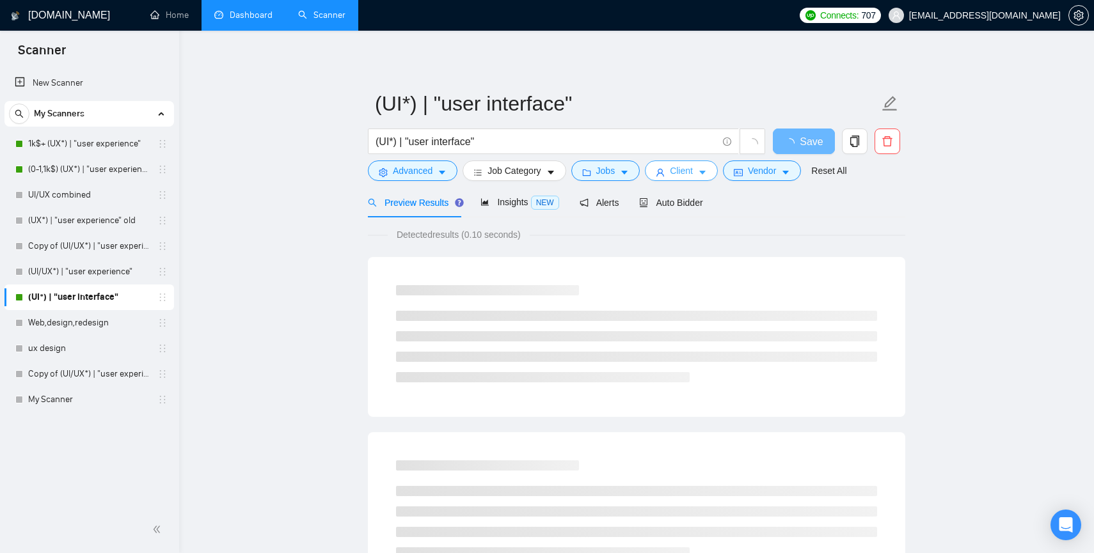
click at [685, 171] on span "Client" at bounding box center [681, 171] width 23 height 14
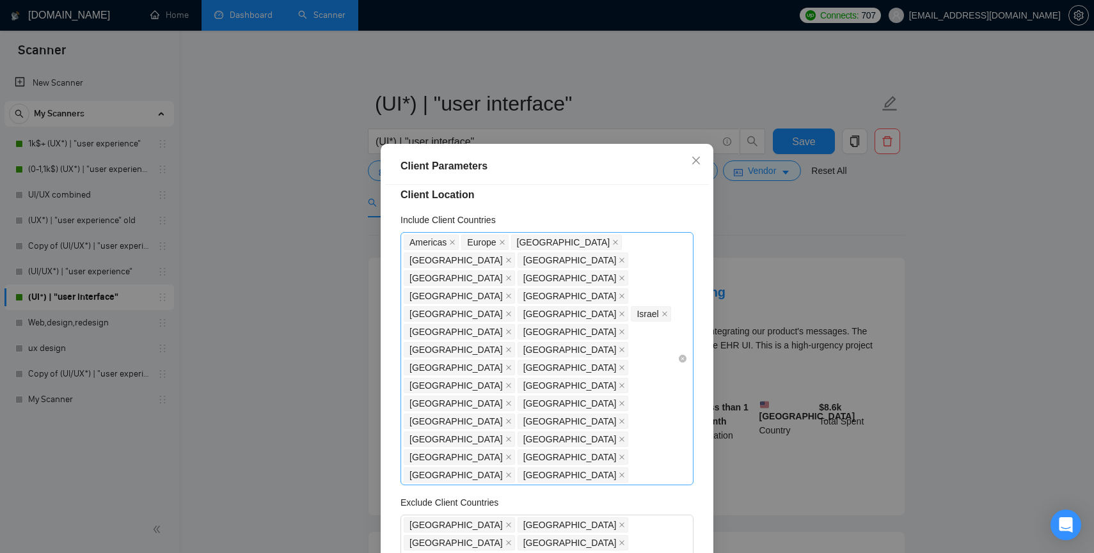
scroll to position [0, 0]
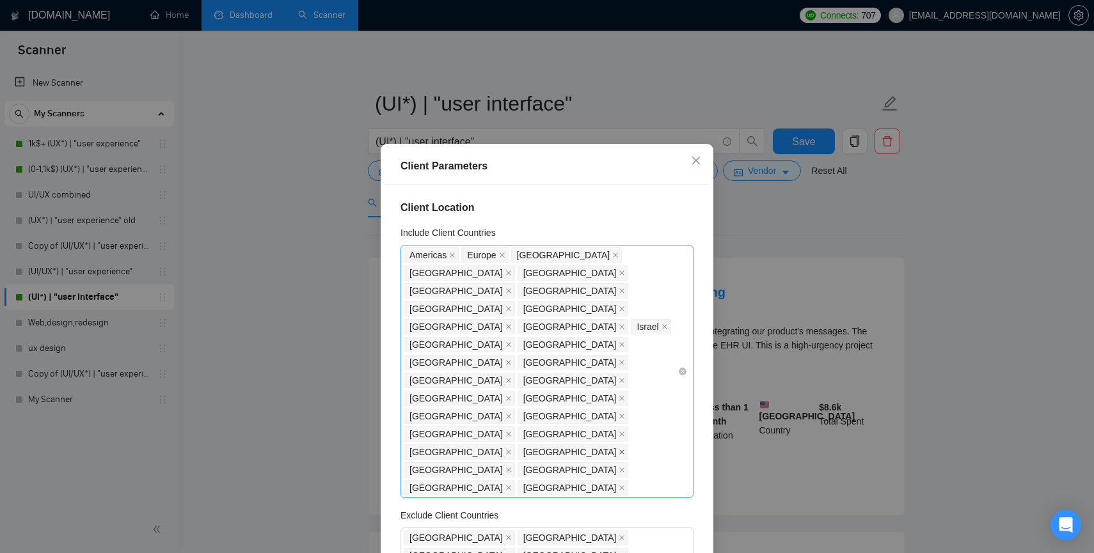
click at [619, 449] on icon "close" at bounding box center [622, 452] width 6 height 6
click at [505, 485] on icon "close" at bounding box center [508, 488] width 6 height 6
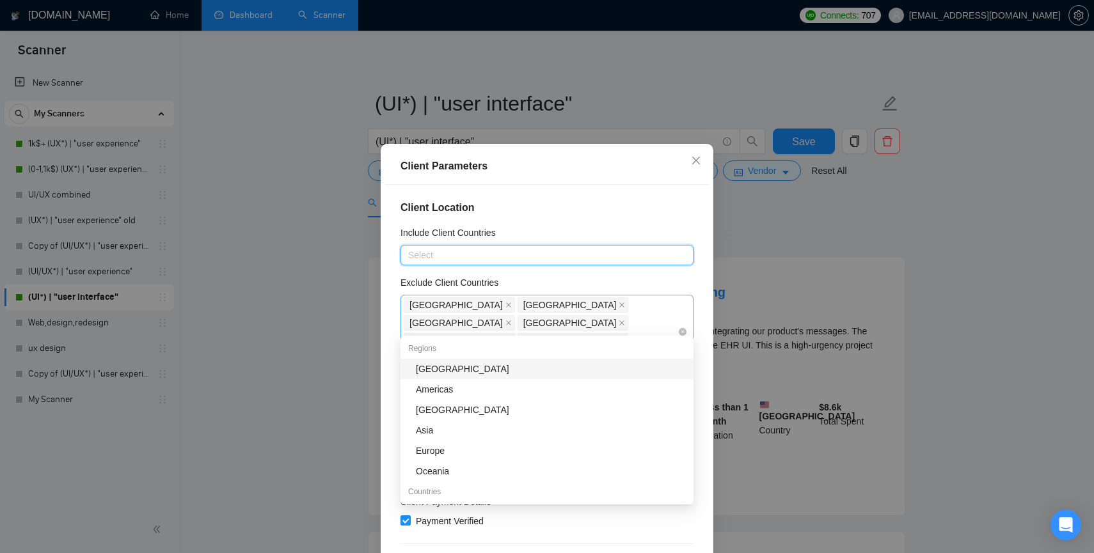
click at [642, 310] on div "[GEOGRAPHIC_DATA] [GEOGRAPHIC_DATA] [GEOGRAPHIC_DATA] [GEOGRAPHIC_DATA] [GEOGRA…" at bounding box center [541, 332] width 274 height 72
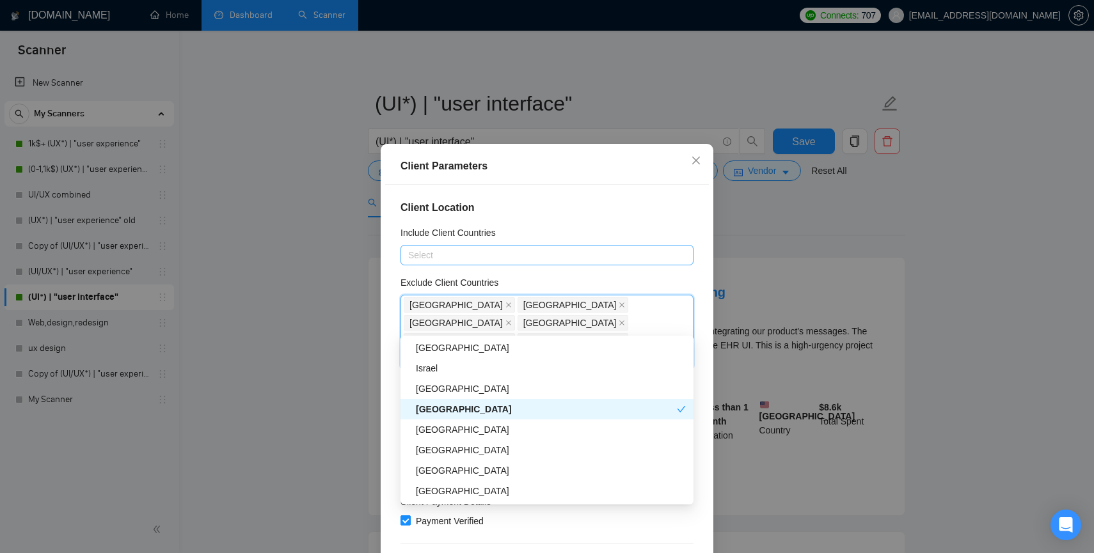
scroll to position [386, 0]
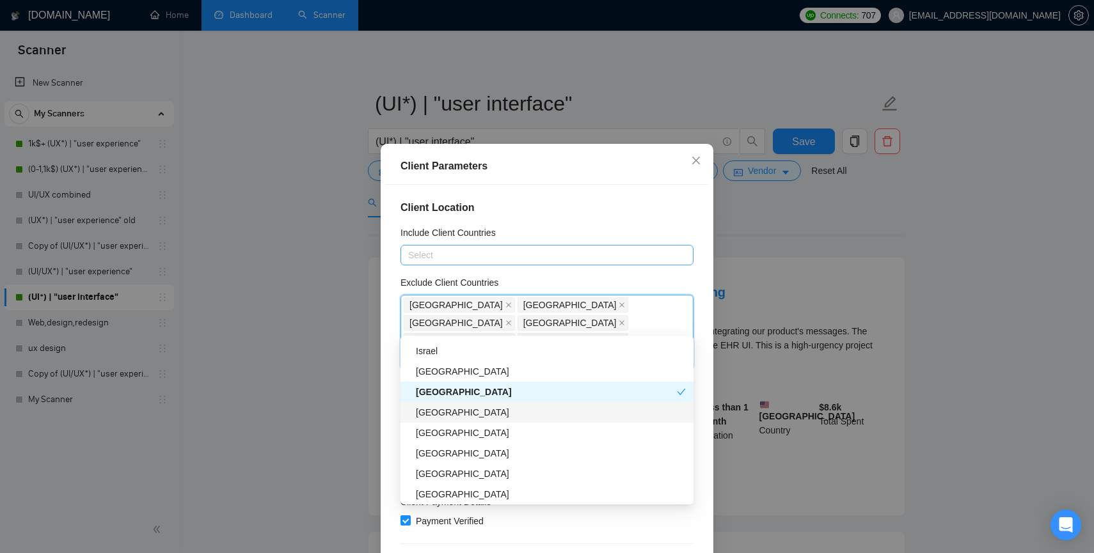
click at [457, 411] on div "[GEOGRAPHIC_DATA]" at bounding box center [551, 413] width 270 height 14
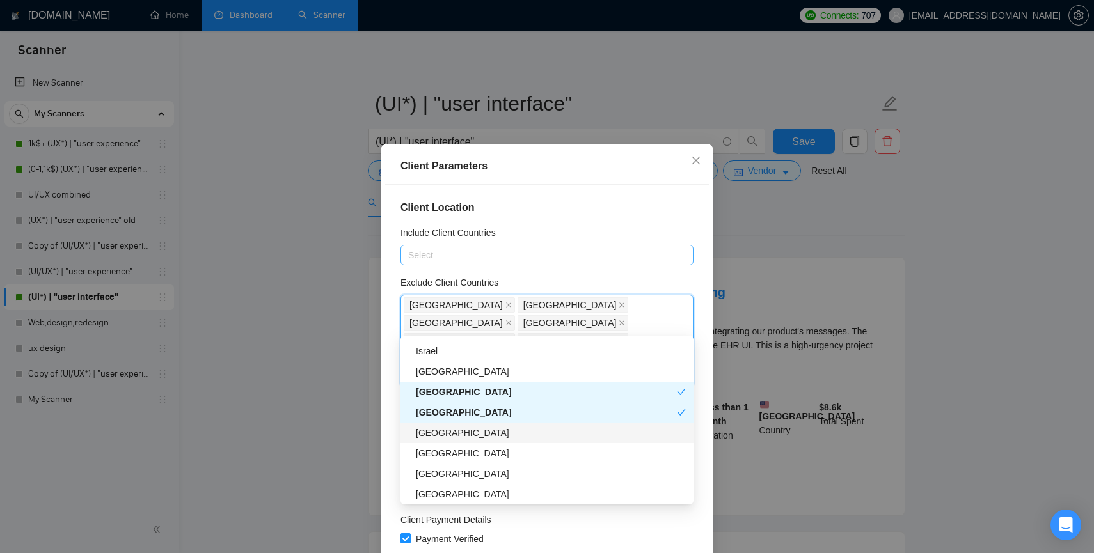
click at [456, 438] on div "[GEOGRAPHIC_DATA]" at bounding box center [551, 433] width 270 height 14
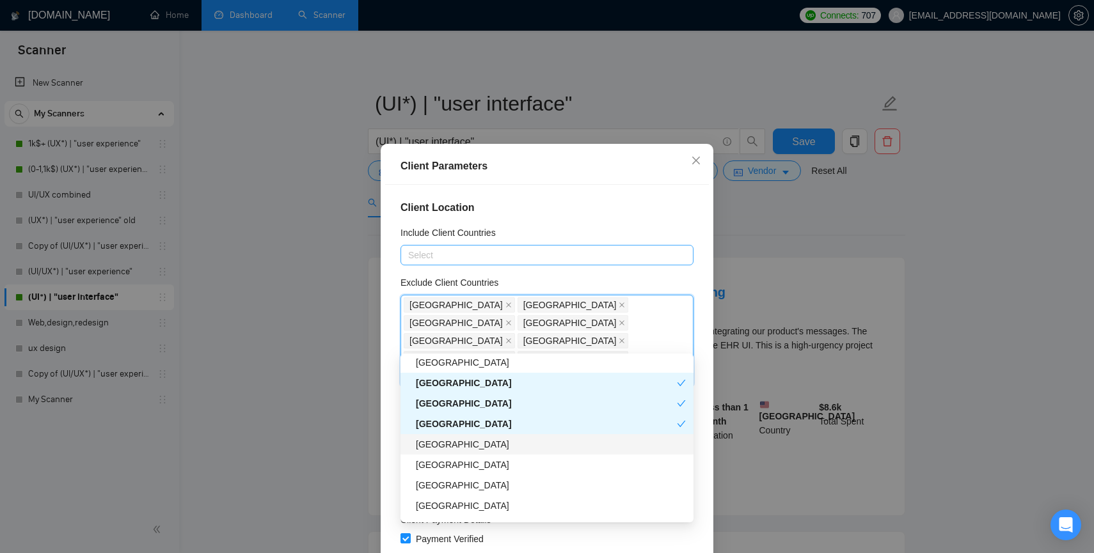
scroll to position [417, 0]
click at [450, 459] on div "[GEOGRAPHIC_DATA]" at bounding box center [551, 461] width 270 height 14
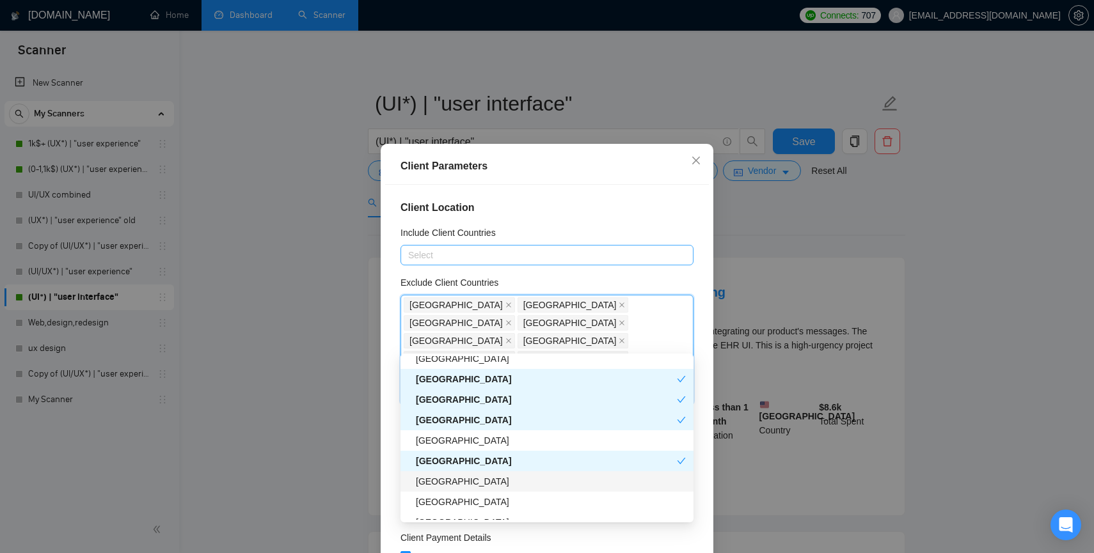
click at [446, 478] on div "[GEOGRAPHIC_DATA]" at bounding box center [551, 482] width 270 height 14
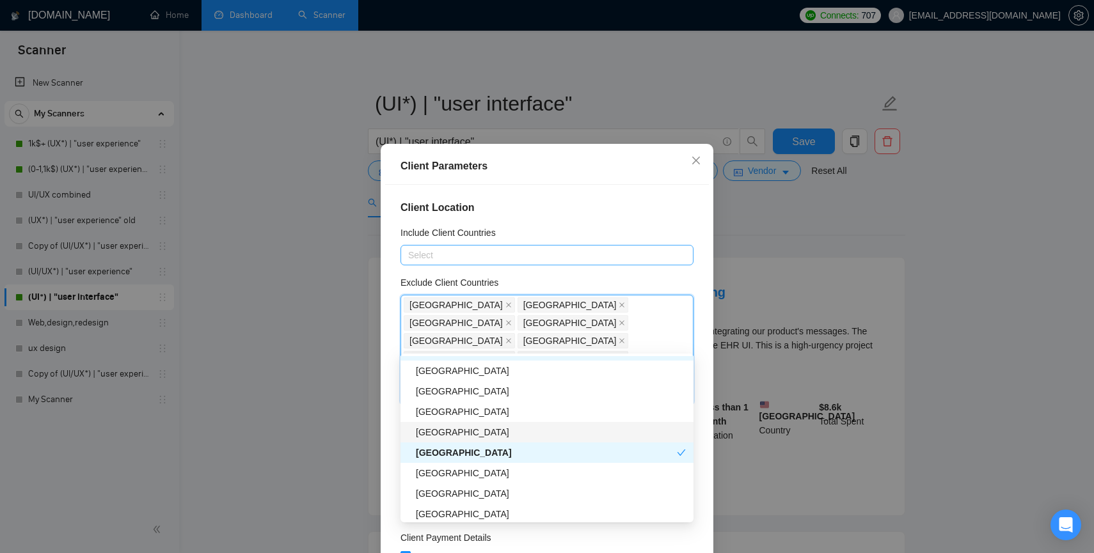
scroll to position [632, 0]
click at [454, 411] on div "[GEOGRAPHIC_DATA]" at bounding box center [551, 410] width 270 height 14
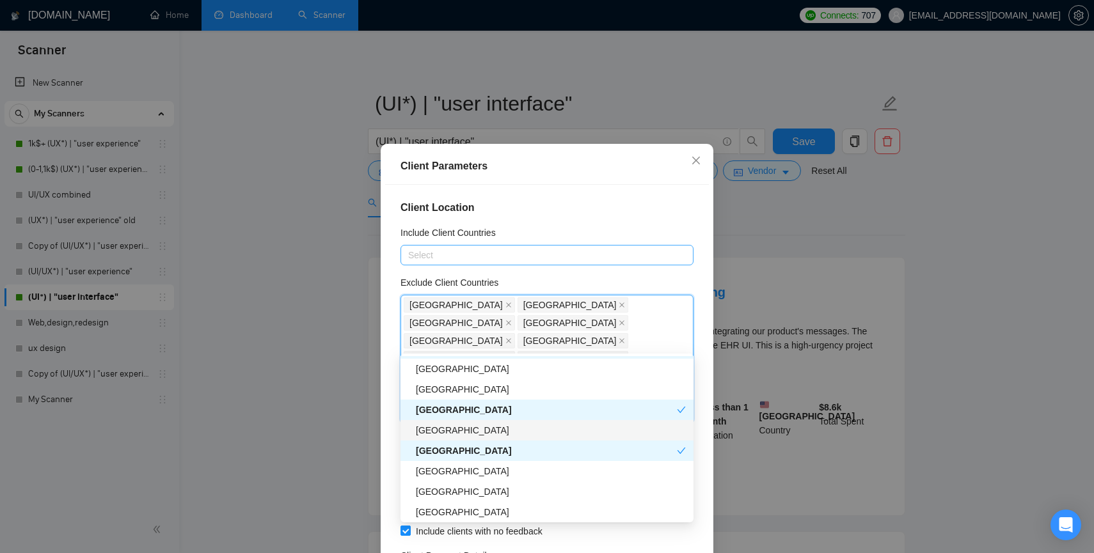
click at [452, 430] on div "[GEOGRAPHIC_DATA]" at bounding box center [551, 431] width 270 height 14
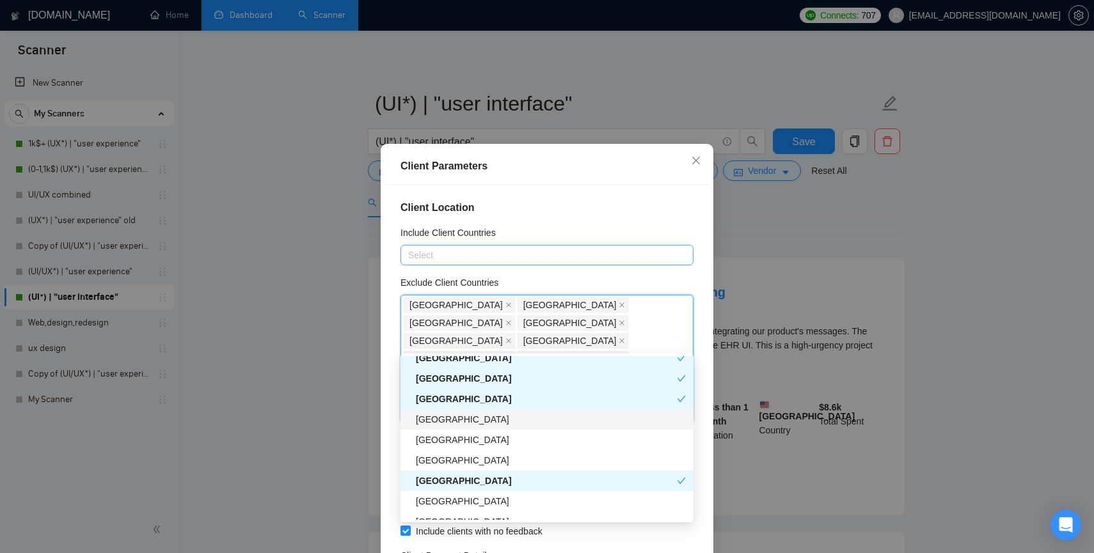
scroll to position [690, 0]
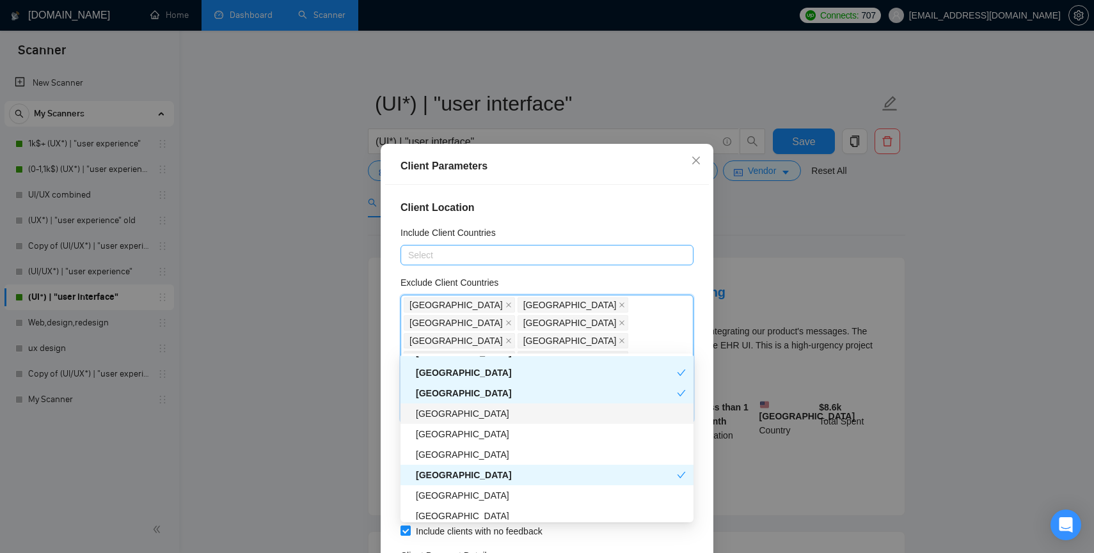
click at [448, 413] on div "[GEOGRAPHIC_DATA]" at bounding box center [551, 414] width 270 height 14
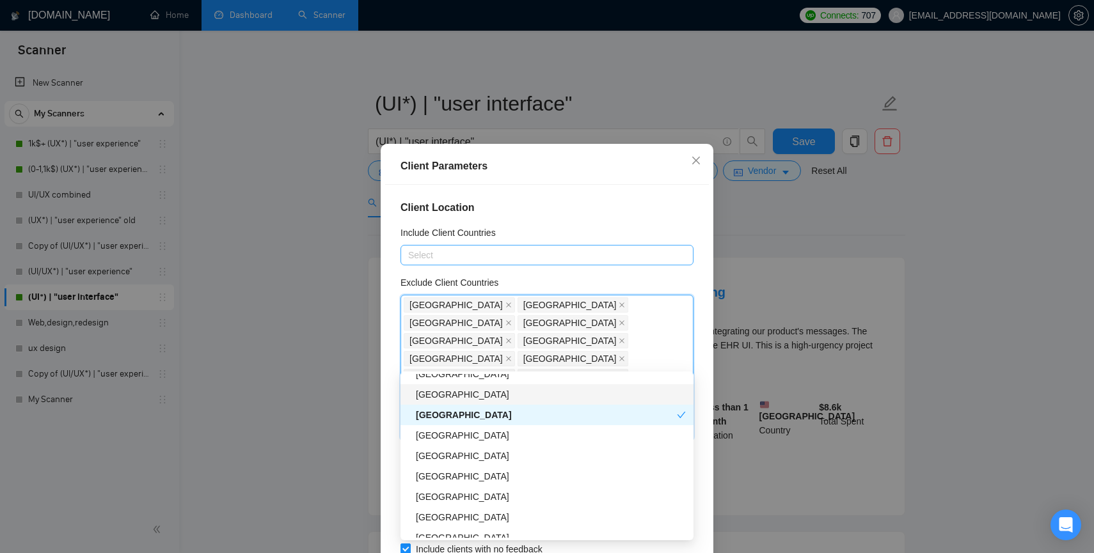
scroll to position [781, 0]
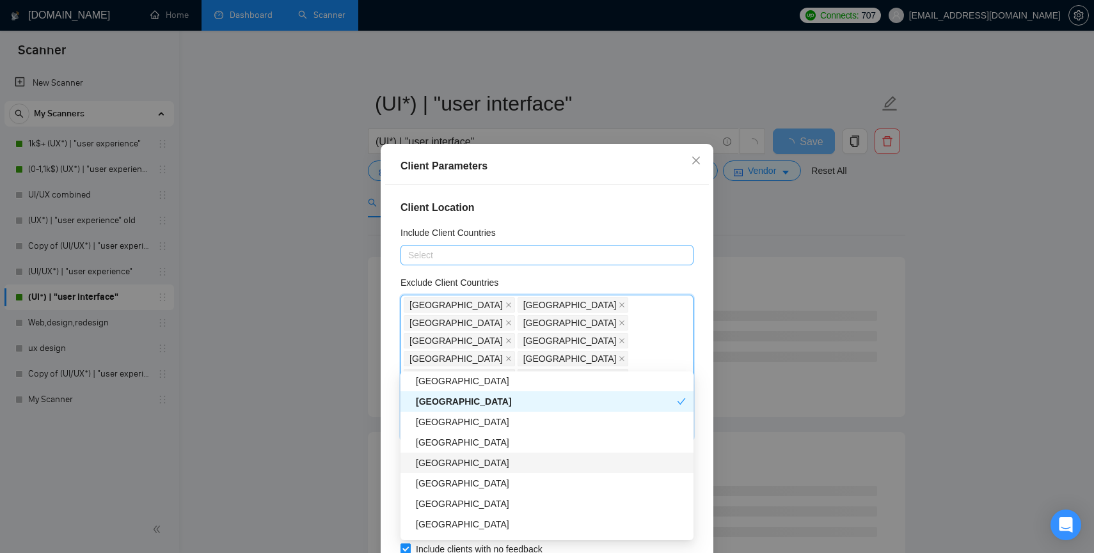
click at [445, 468] on div "[GEOGRAPHIC_DATA]" at bounding box center [551, 463] width 270 height 14
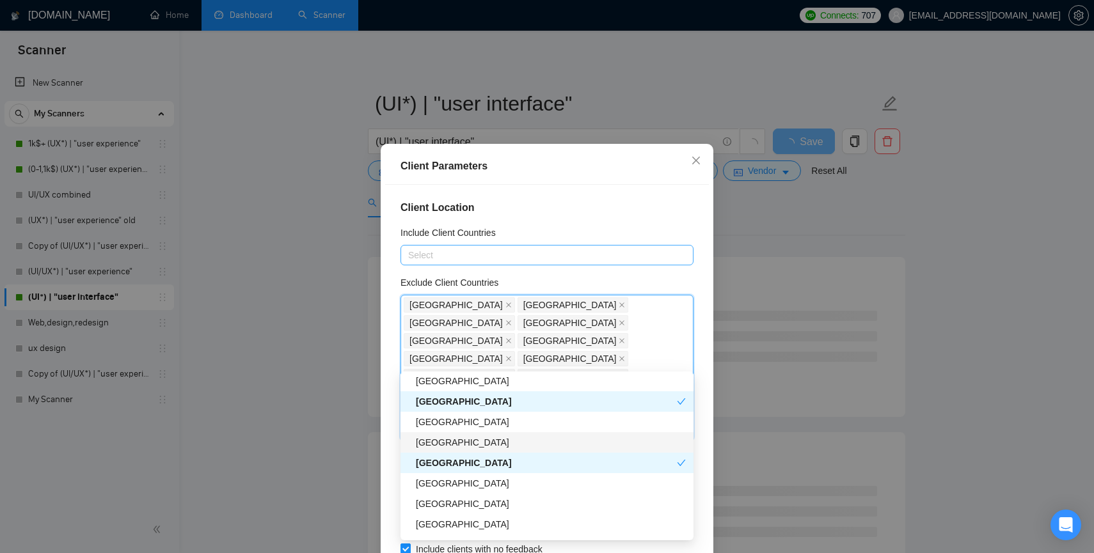
click at [445, 443] on div "[GEOGRAPHIC_DATA]" at bounding box center [551, 443] width 270 height 14
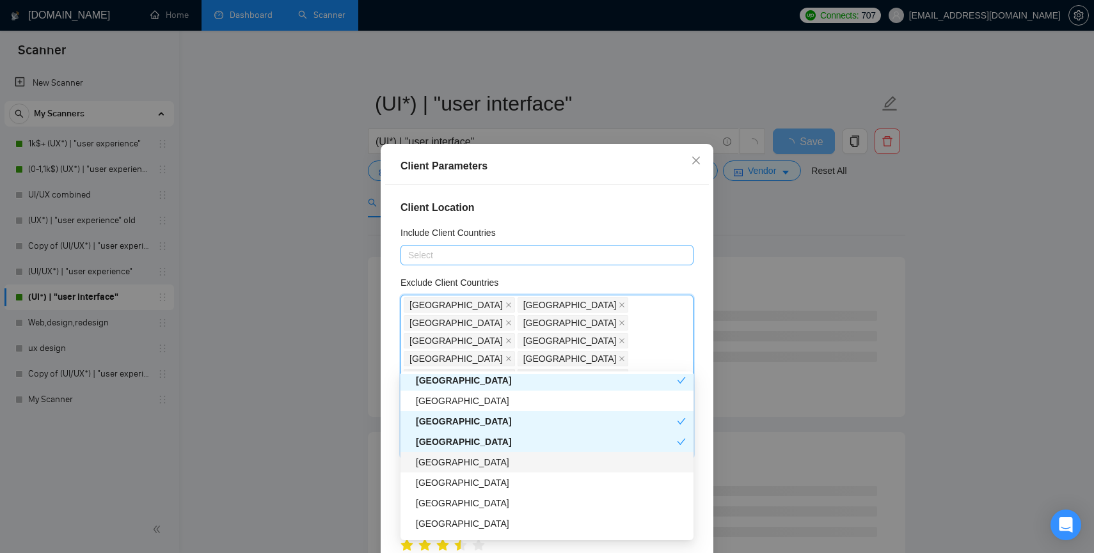
scroll to position [805, 0]
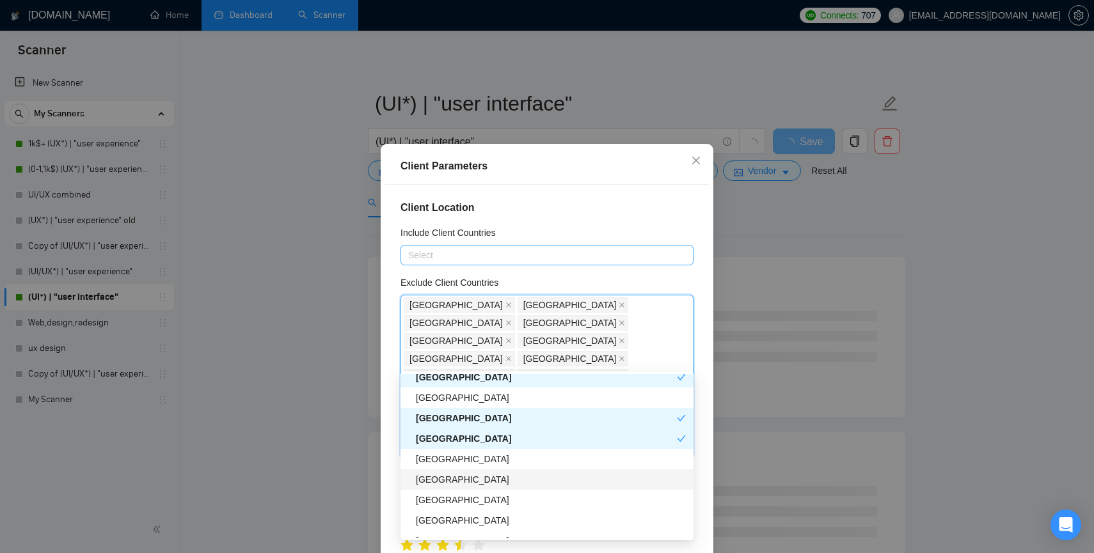
click at [447, 479] on div "[GEOGRAPHIC_DATA]" at bounding box center [551, 480] width 270 height 14
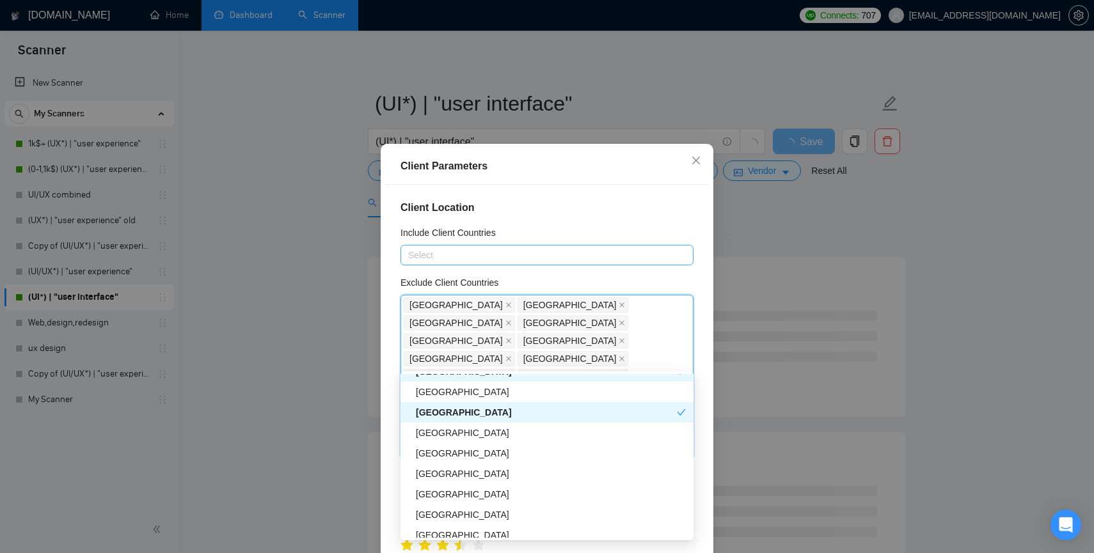
scroll to position [876, 0]
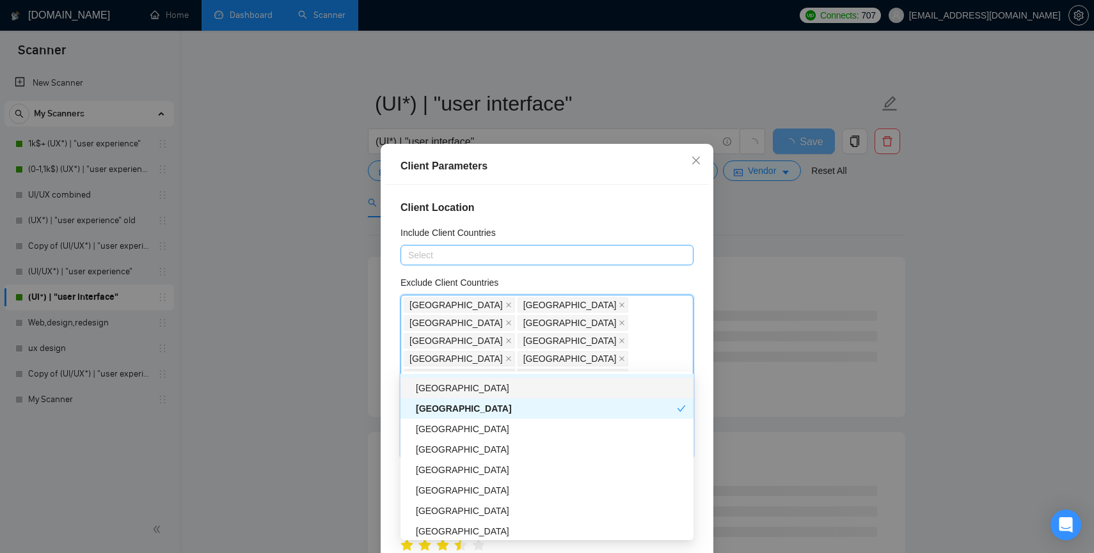
click at [457, 385] on div "[GEOGRAPHIC_DATA]" at bounding box center [551, 388] width 270 height 14
click at [449, 425] on div "[GEOGRAPHIC_DATA]" at bounding box center [551, 429] width 270 height 14
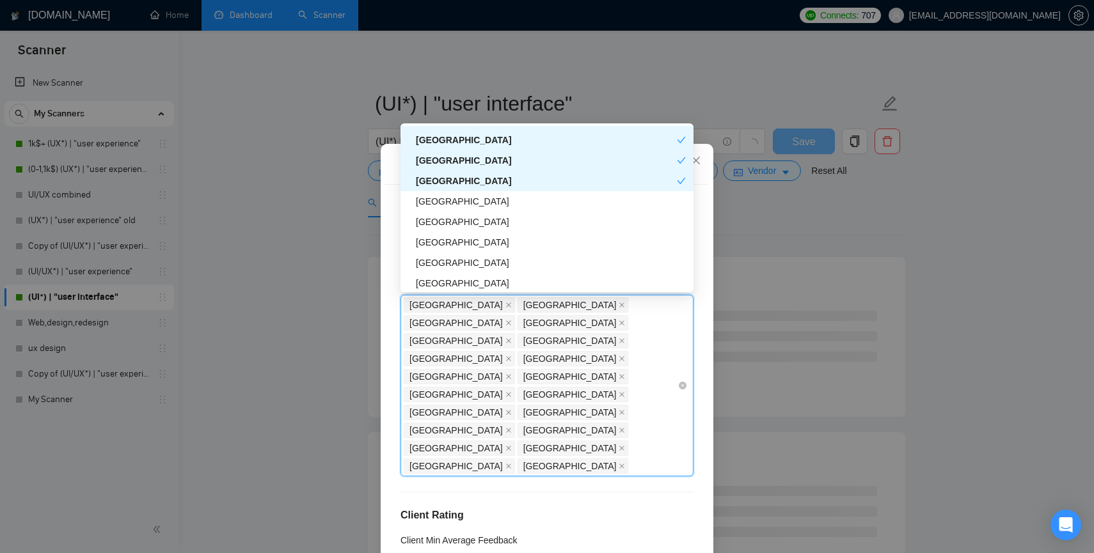
click at [471, 375] on div "[GEOGRAPHIC_DATA] [GEOGRAPHIC_DATA] [GEOGRAPHIC_DATA] [GEOGRAPHIC_DATA] [GEOGRA…" at bounding box center [541, 385] width 274 height 179
click at [466, 377] on div "[GEOGRAPHIC_DATA] [GEOGRAPHIC_DATA] [GEOGRAPHIC_DATA] [GEOGRAPHIC_DATA] [GEOGRA…" at bounding box center [541, 385] width 274 height 179
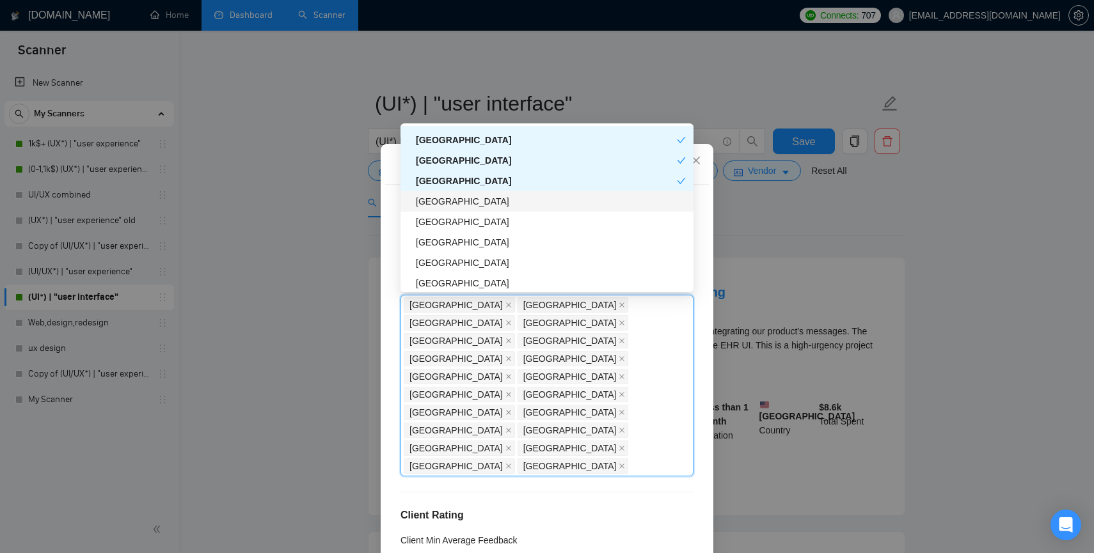
click at [448, 203] on div "[GEOGRAPHIC_DATA]" at bounding box center [551, 201] width 270 height 14
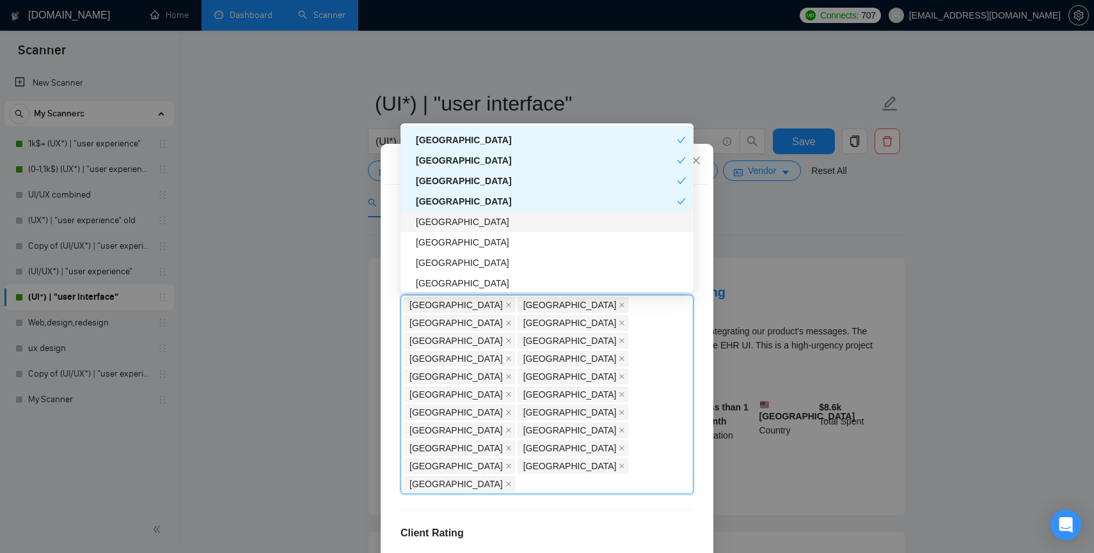
click at [443, 221] on div "[GEOGRAPHIC_DATA]" at bounding box center [551, 222] width 270 height 14
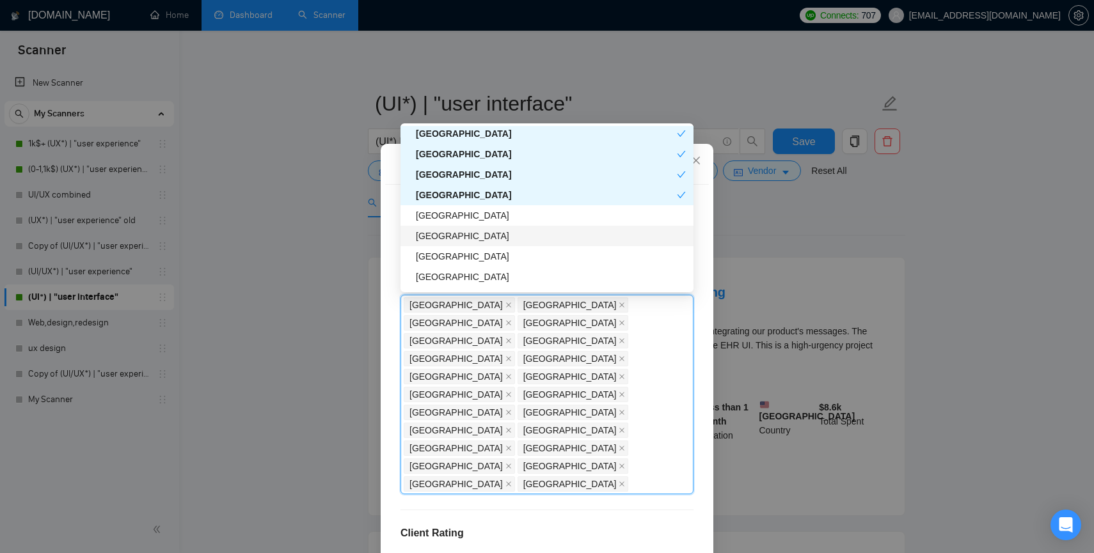
scroll to position [903, 0]
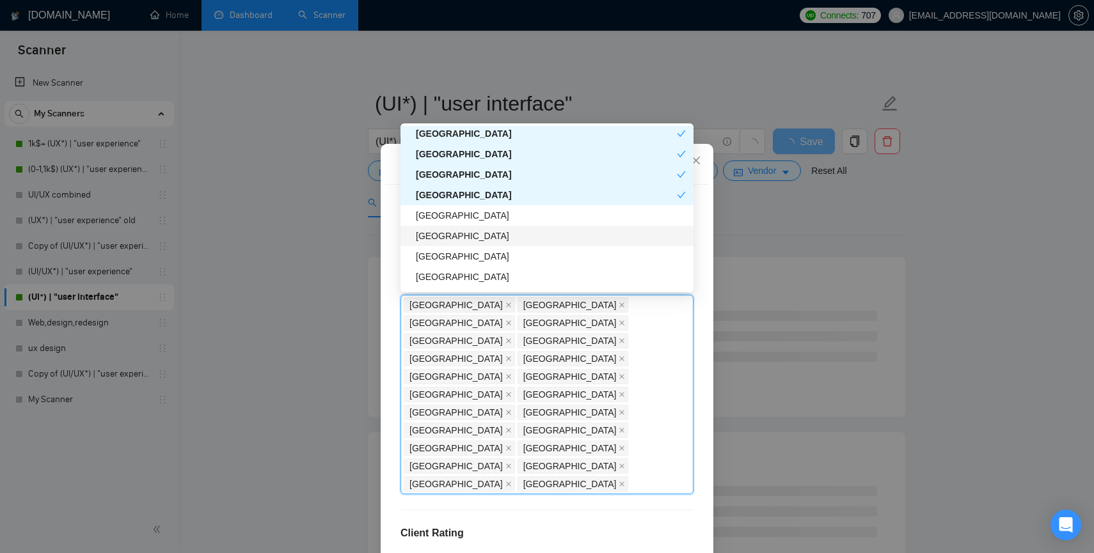
click at [450, 235] on div "[GEOGRAPHIC_DATA]" at bounding box center [551, 236] width 270 height 14
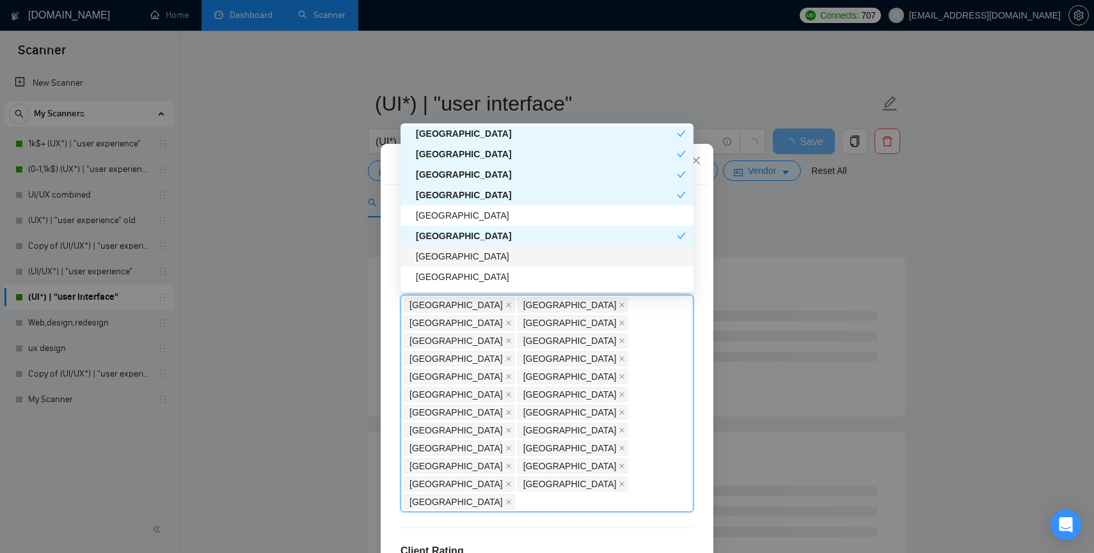
click at [448, 256] on div "[GEOGRAPHIC_DATA]" at bounding box center [551, 257] width 270 height 14
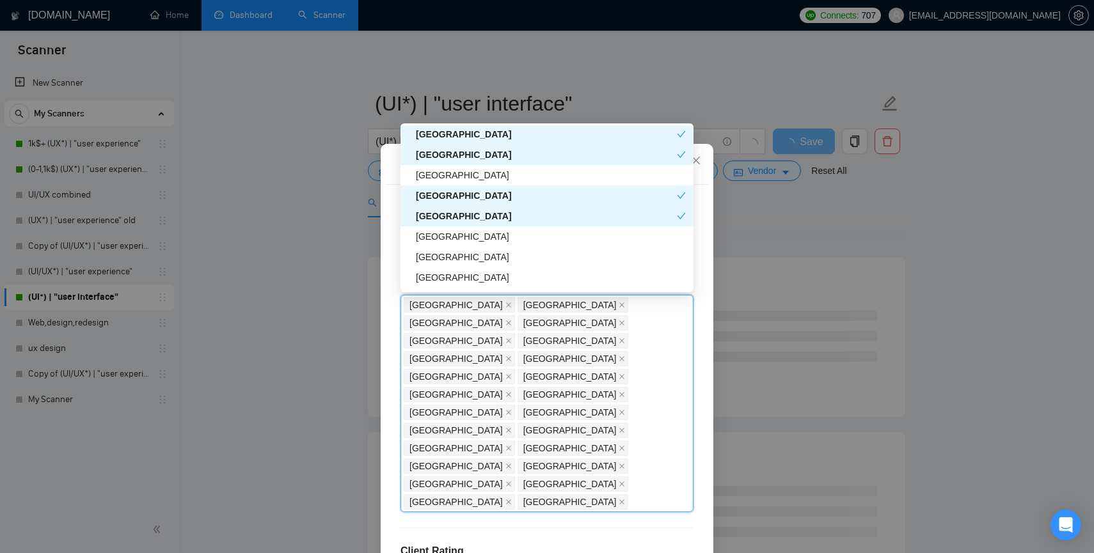
scroll to position [945, 0]
click at [445, 236] on div "[GEOGRAPHIC_DATA]" at bounding box center [551, 235] width 270 height 14
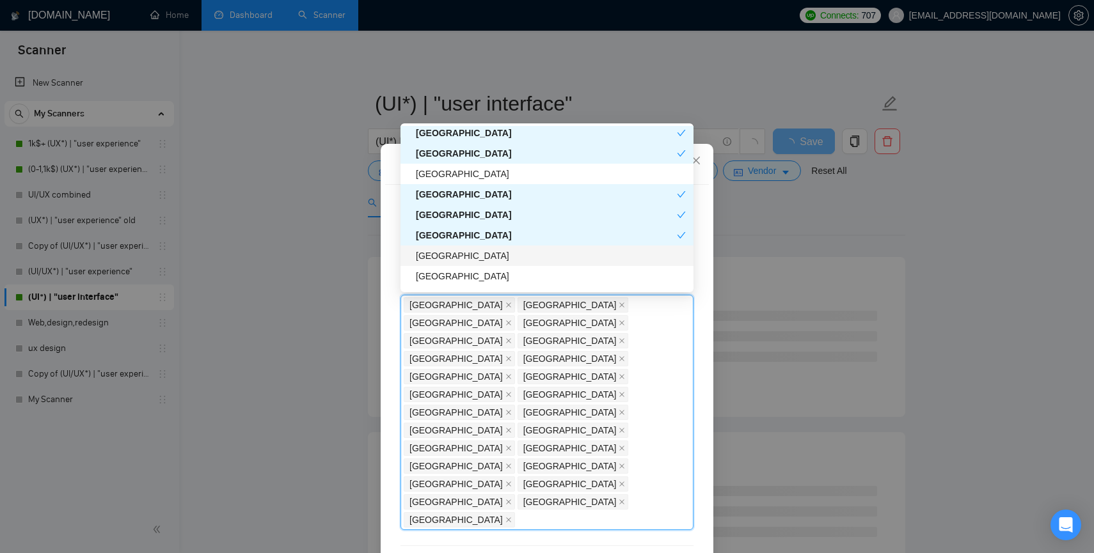
click at [445, 251] on div "[GEOGRAPHIC_DATA]" at bounding box center [551, 256] width 270 height 14
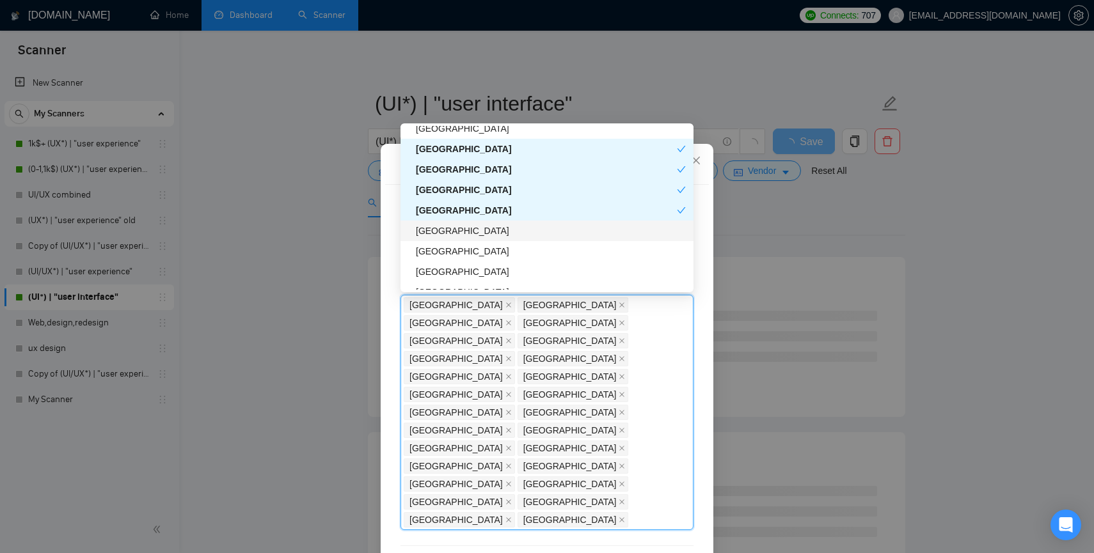
scroll to position [1002, 0]
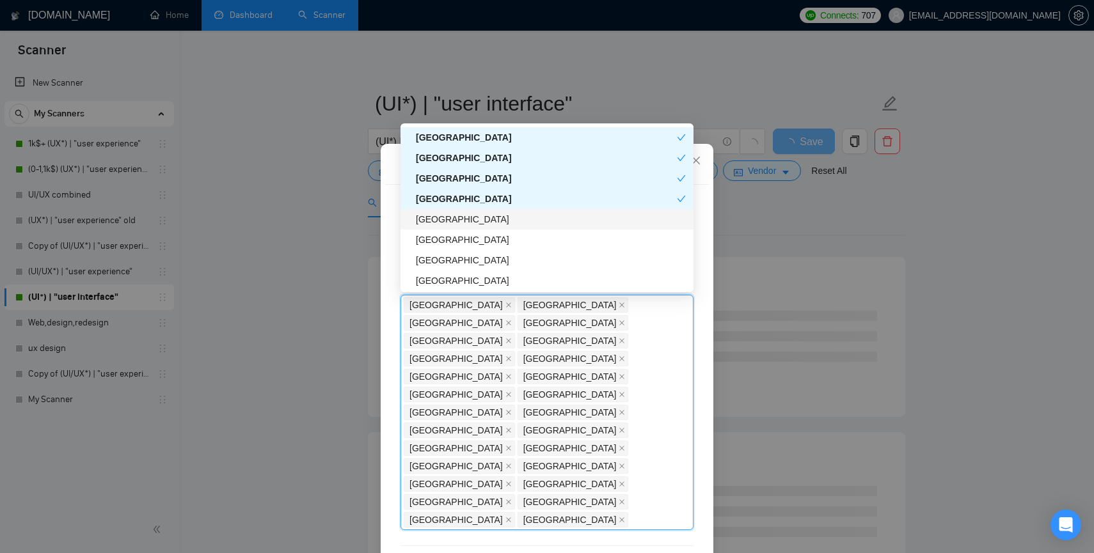
click at [447, 220] on div "[GEOGRAPHIC_DATA]" at bounding box center [551, 219] width 270 height 14
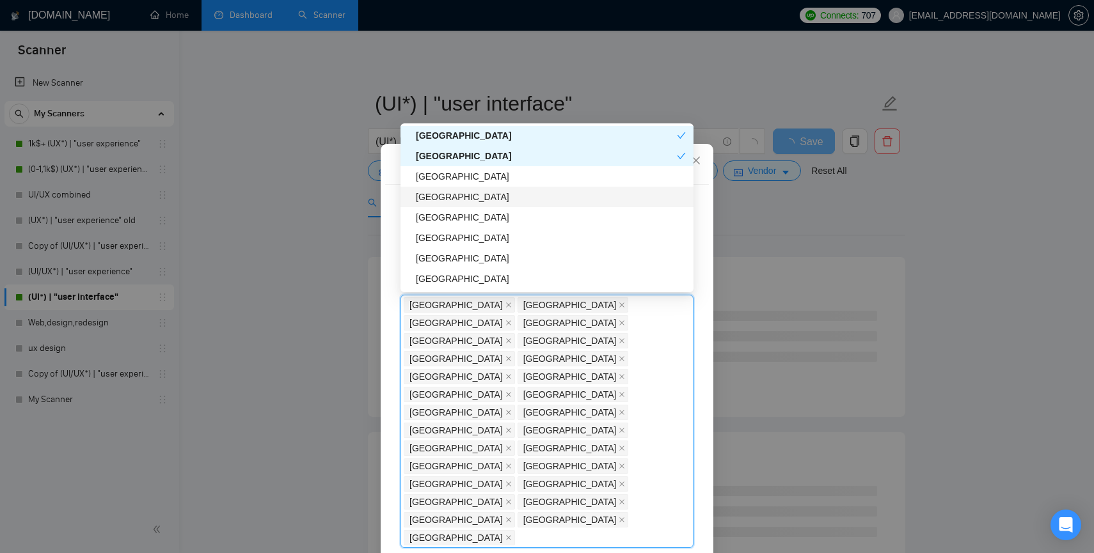
scroll to position [1071, 0]
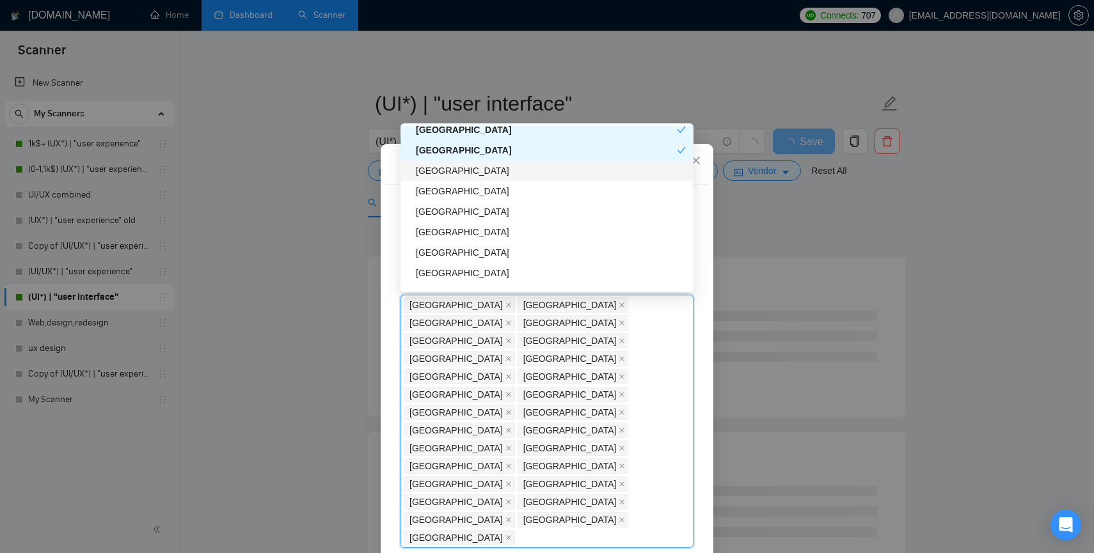
click at [439, 173] on div "[GEOGRAPHIC_DATA]" at bounding box center [551, 171] width 270 height 14
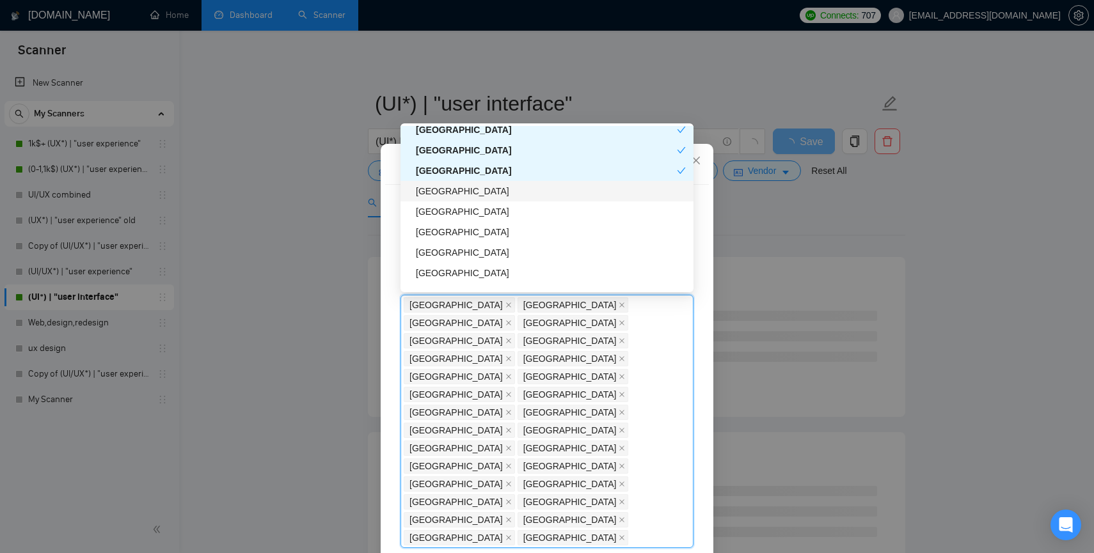
click at [439, 188] on div "[GEOGRAPHIC_DATA]" at bounding box center [551, 191] width 270 height 14
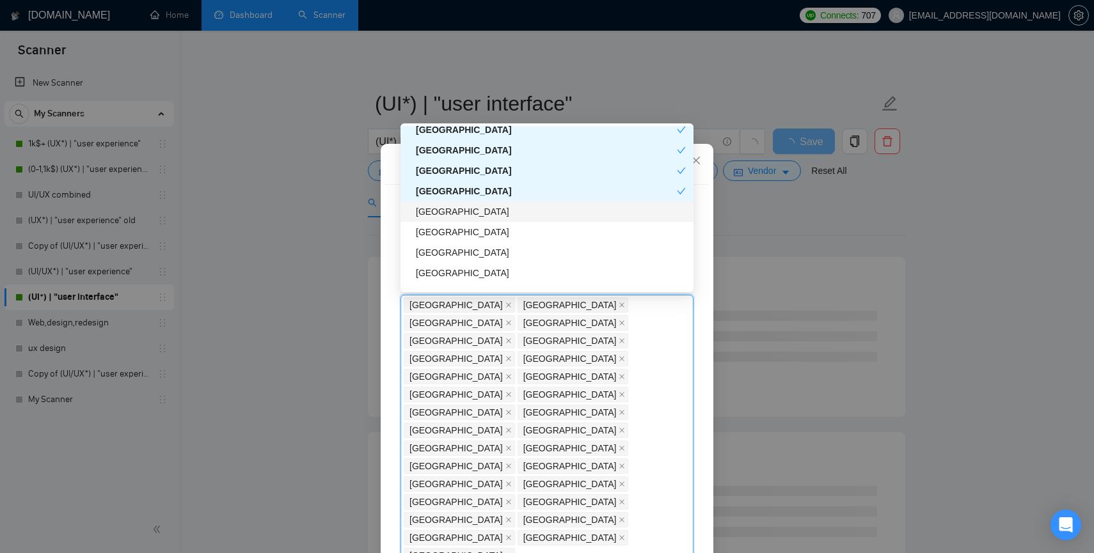
click at [439, 207] on div "[GEOGRAPHIC_DATA]" at bounding box center [551, 212] width 270 height 14
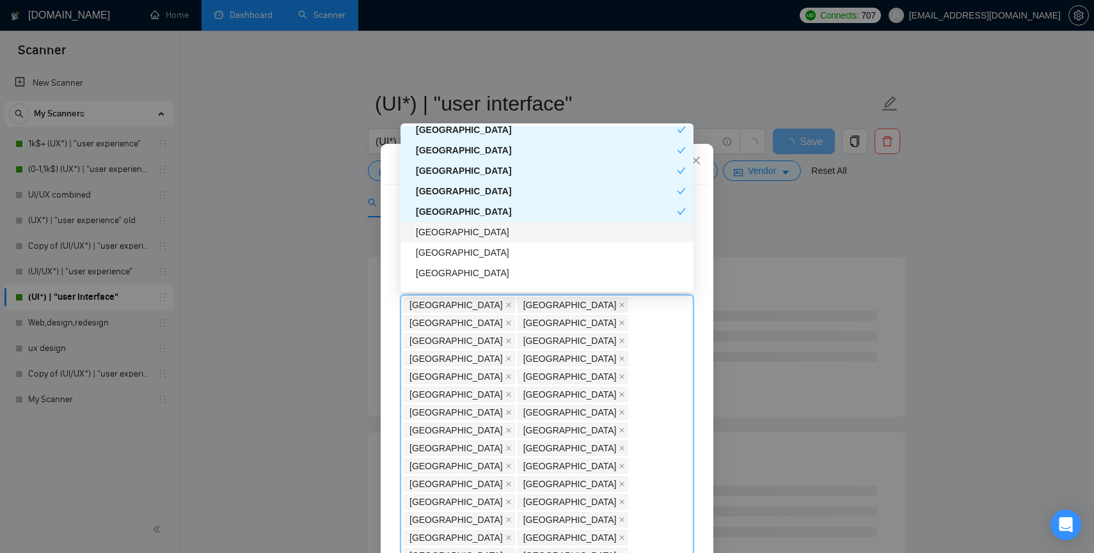
click at [437, 230] on div "[GEOGRAPHIC_DATA]" at bounding box center [551, 232] width 270 height 14
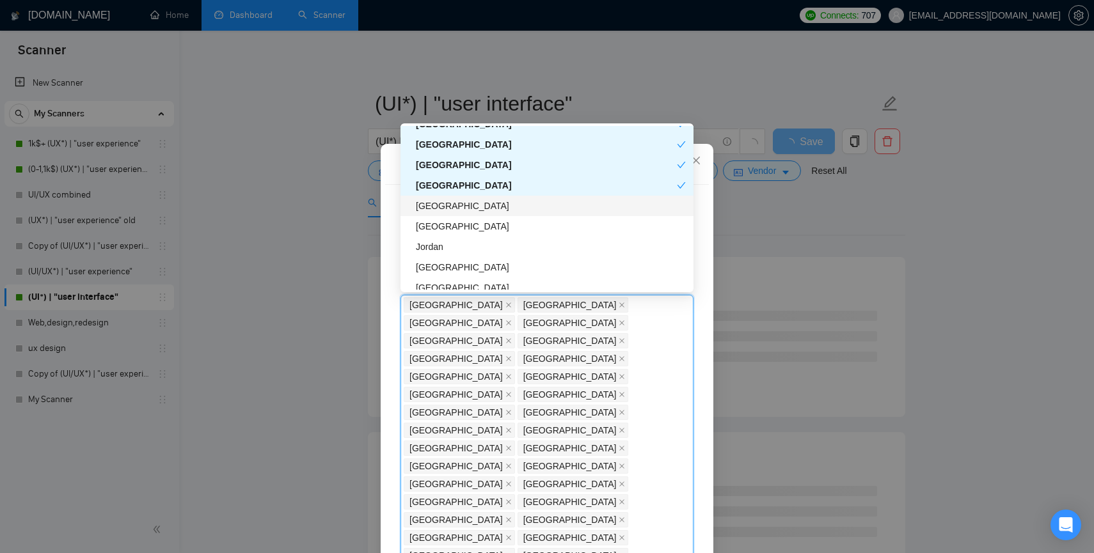
scroll to position [1122, 0]
click at [434, 198] on div "[GEOGRAPHIC_DATA]" at bounding box center [551, 202] width 270 height 14
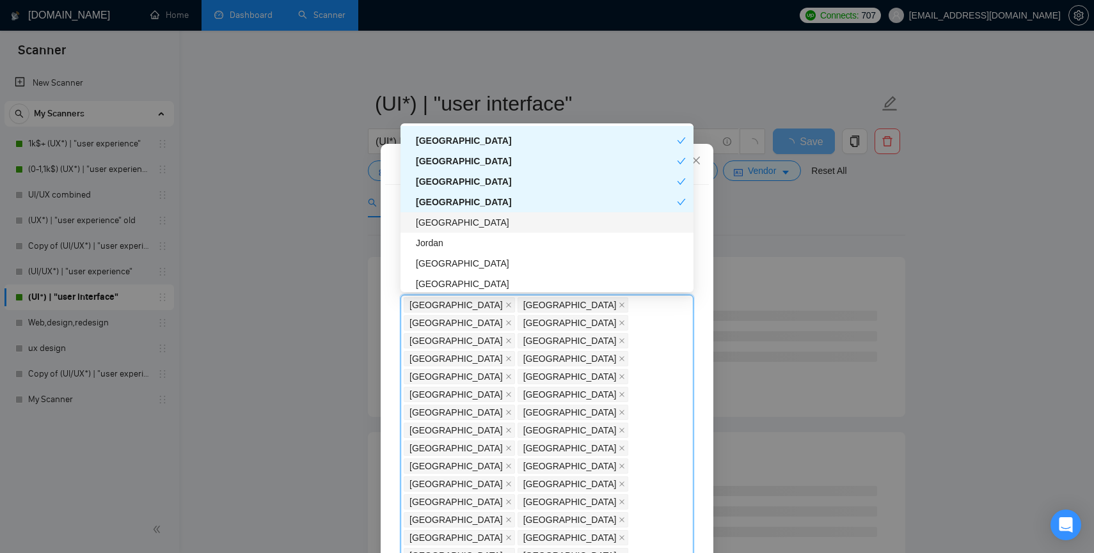
click at [434, 221] on div "[GEOGRAPHIC_DATA]" at bounding box center [551, 223] width 270 height 14
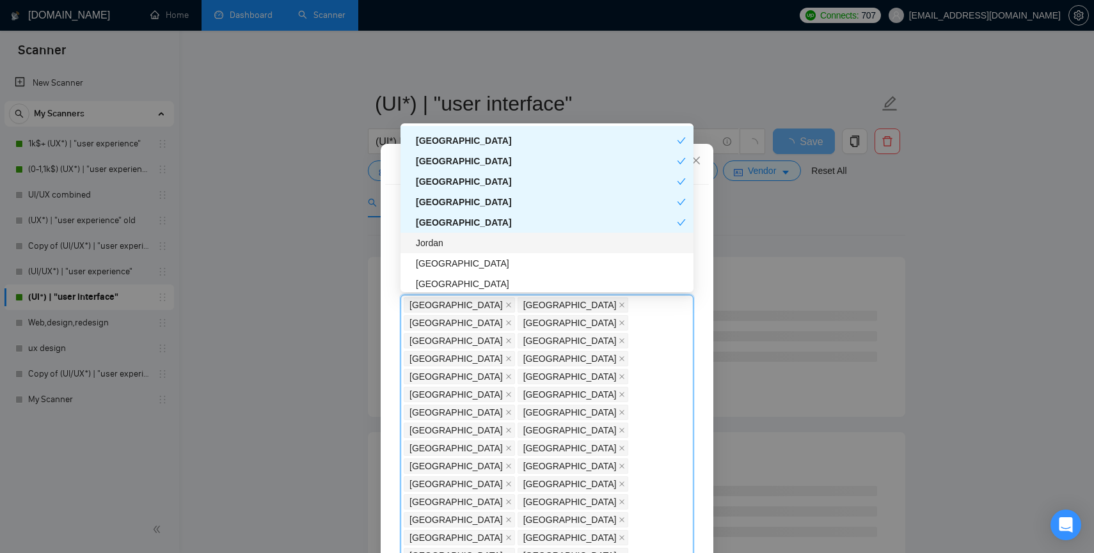
click at [434, 244] on div "Jordan" at bounding box center [551, 243] width 270 height 14
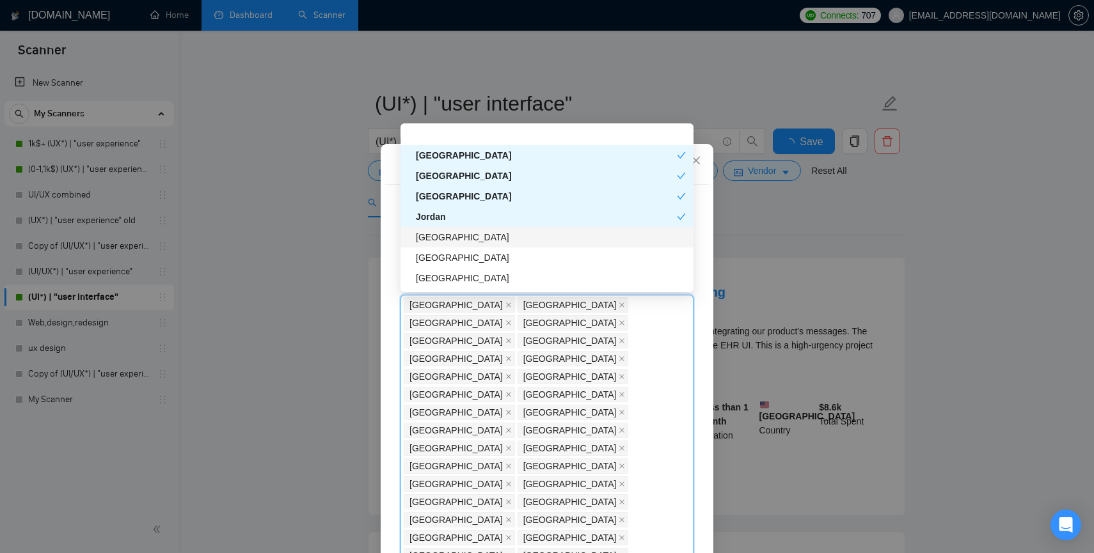
scroll to position [1187, 0]
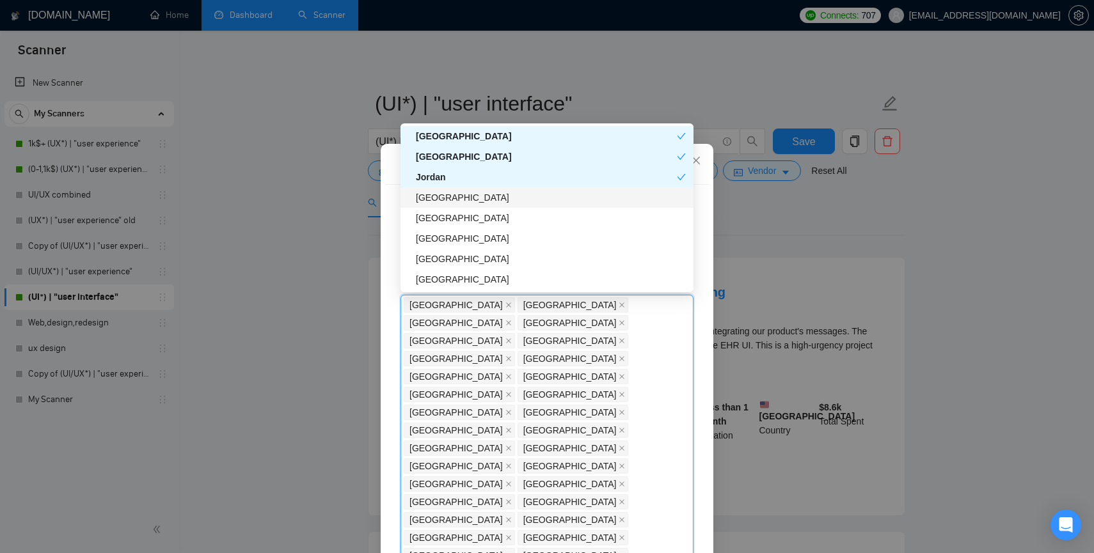
click at [436, 203] on div "[GEOGRAPHIC_DATA]" at bounding box center [551, 198] width 270 height 14
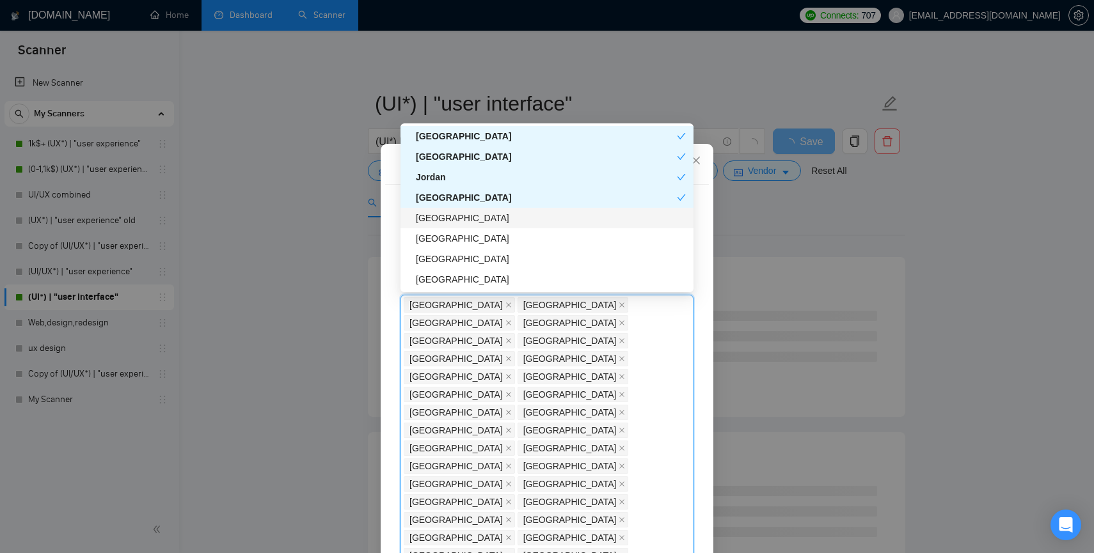
click at [435, 218] on div "[GEOGRAPHIC_DATA]" at bounding box center [551, 218] width 270 height 14
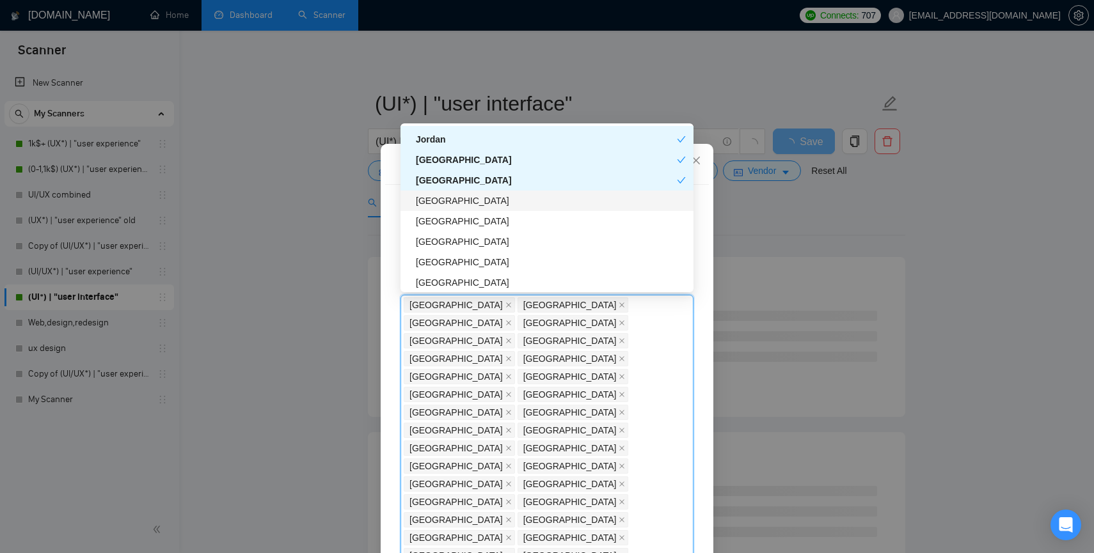
scroll to position [1230, 0]
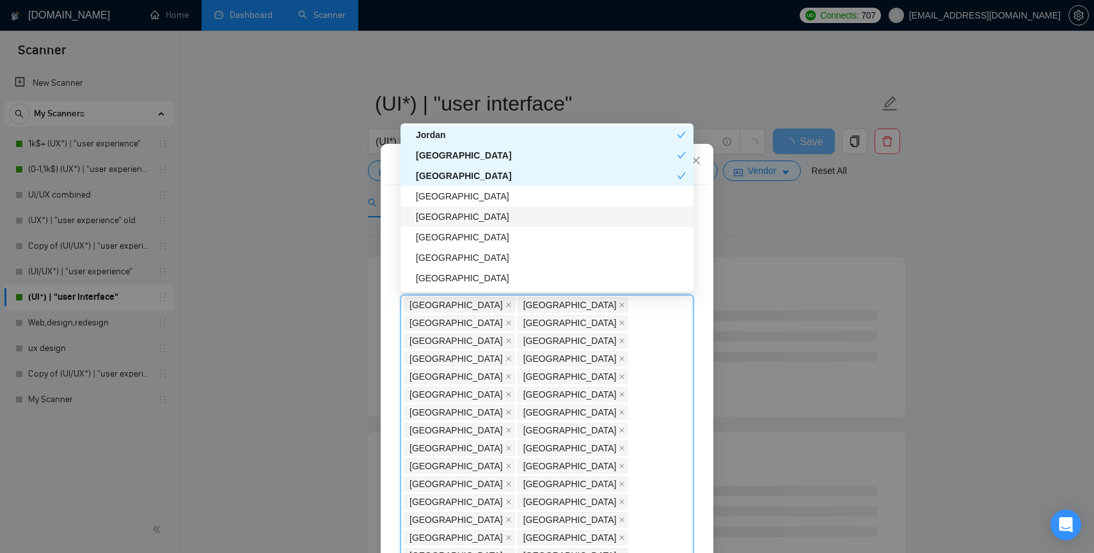
click at [433, 218] on div "[GEOGRAPHIC_DATA]" at bounding box center [551, 217] width 270 height 14
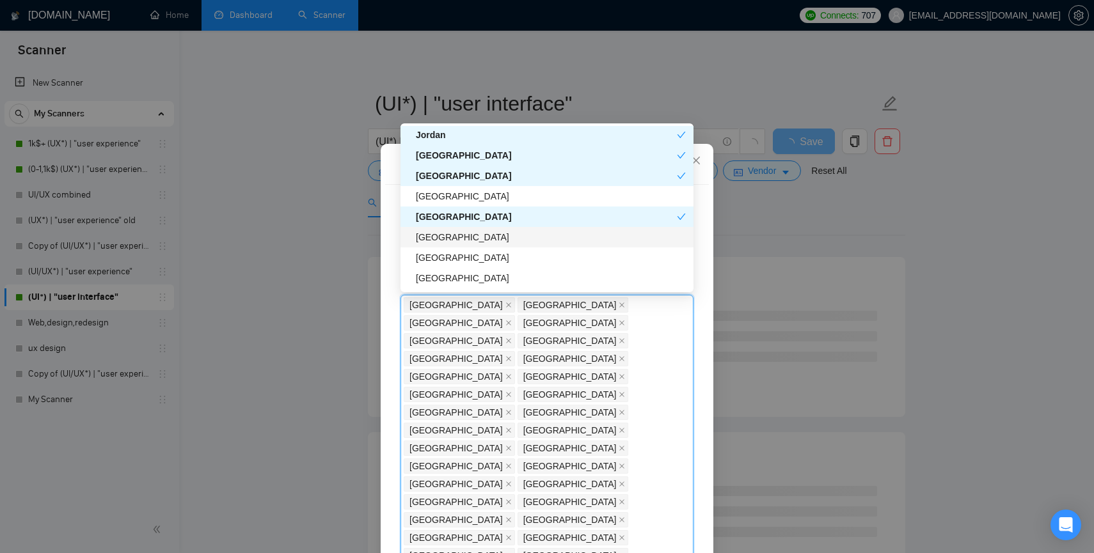
click at [433, 244] on div "[GEOGRAPHIC_DATA]" at bounding box center [551, 237] width 270 height 14
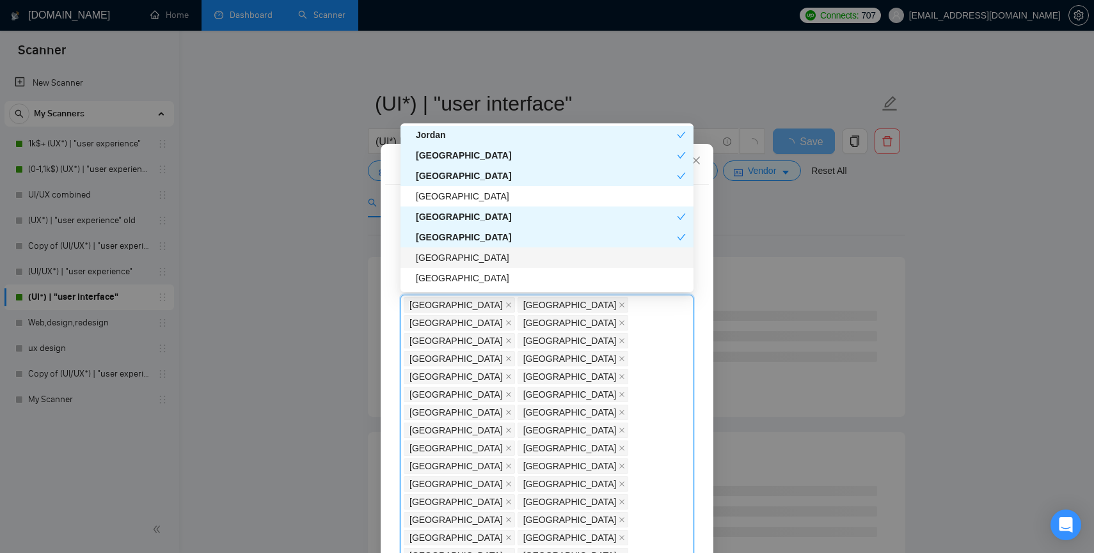
click at [431, 255] on div "[GEOGRAPHIC_DATA]" at bounding box center [551, 258] width 270 height 14
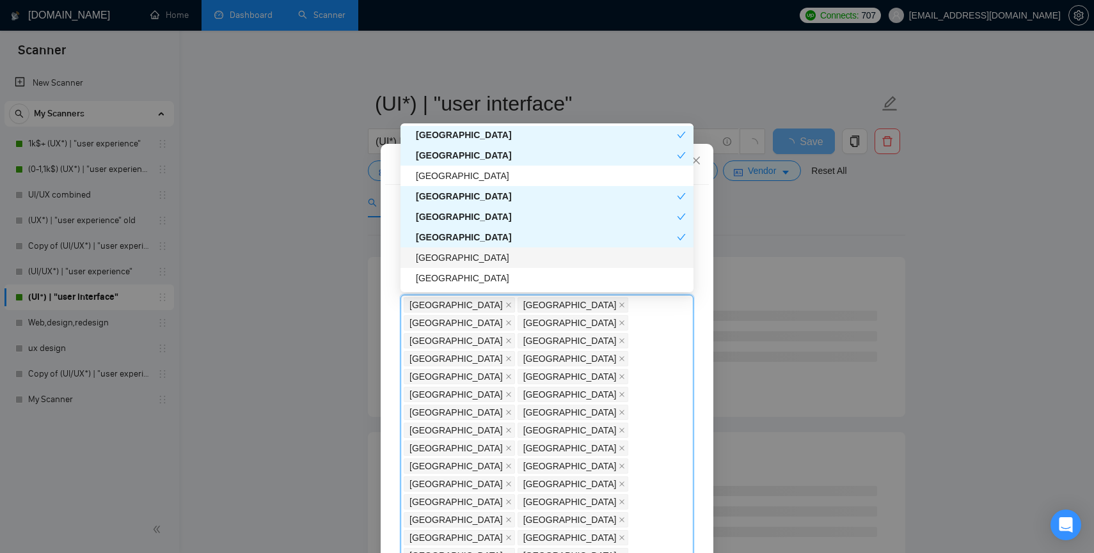
scroll to position [1267, 0]
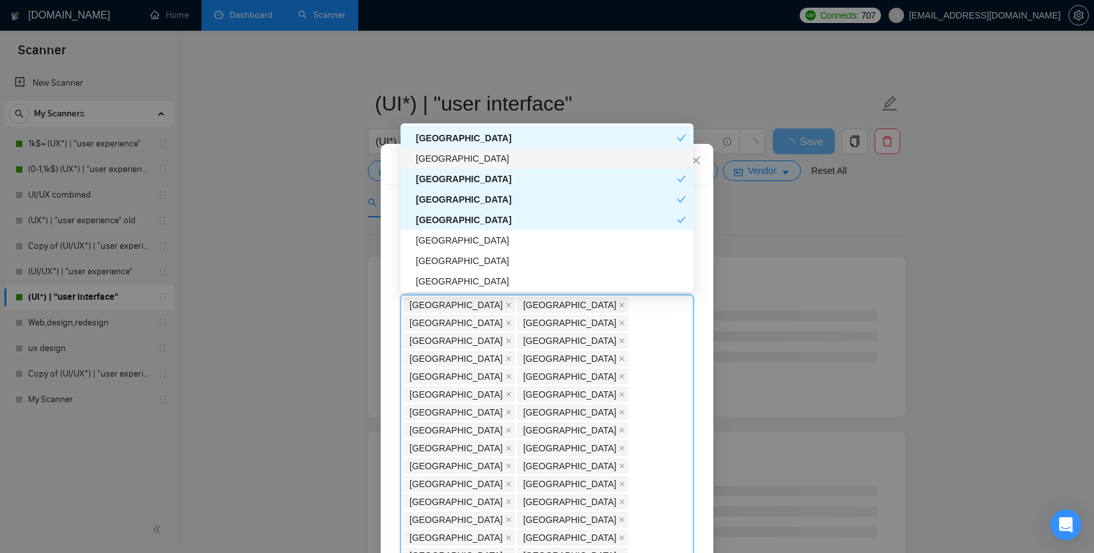
click at [431, 159] on div "[GEOGRAPHIC_DATA]" at bounding box center [551, 159] width 270 height 14
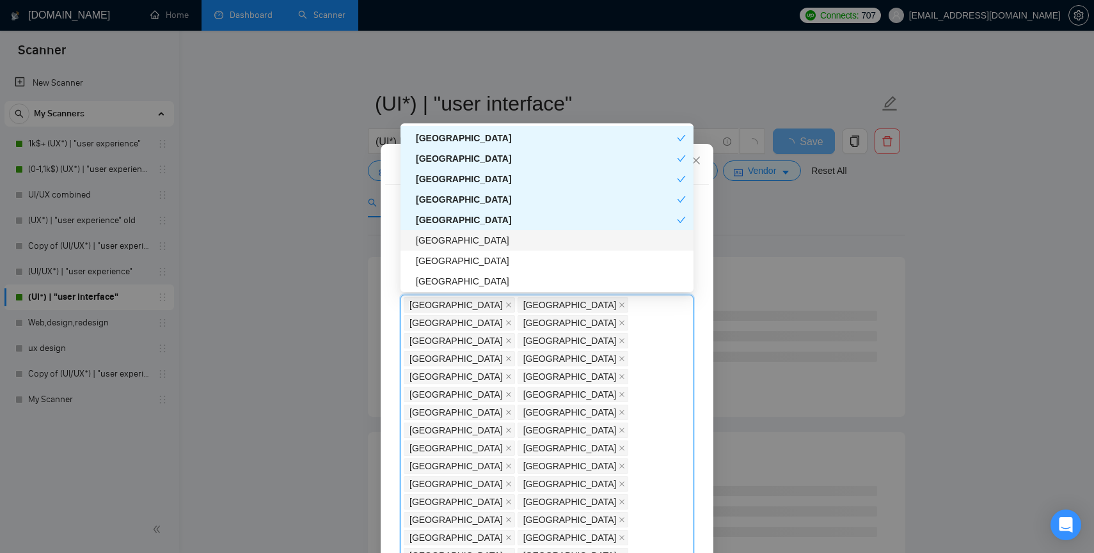
click at [428, 242] on div "[GEOGRAPHIC_DATA]" at bounding box center [551, 241] width 270 height 14
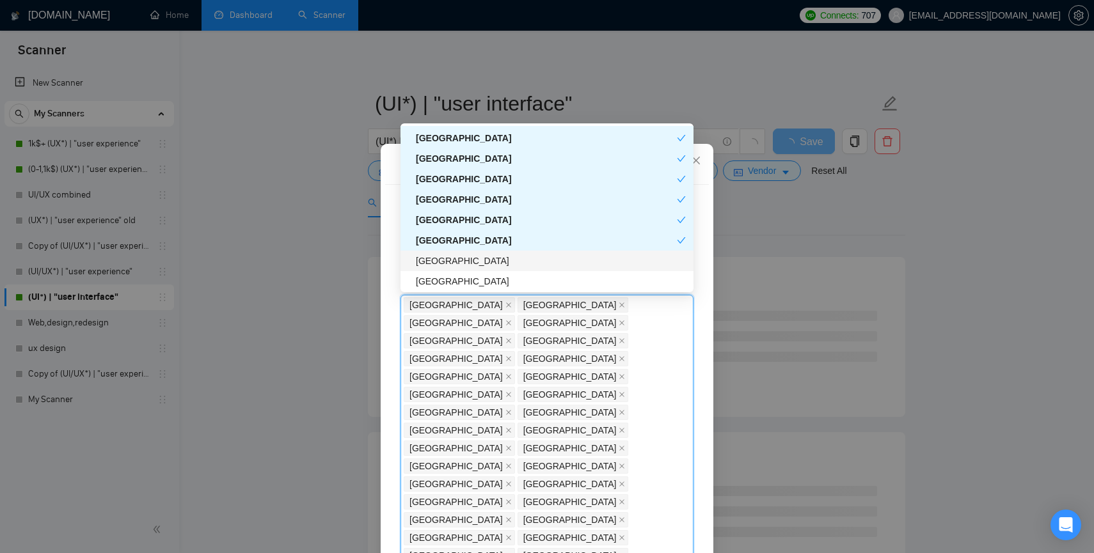
click at [427, 266] on div "[GEOGRAPHIC_DATA]" at bounding box center [551, 261] width 270 height 14
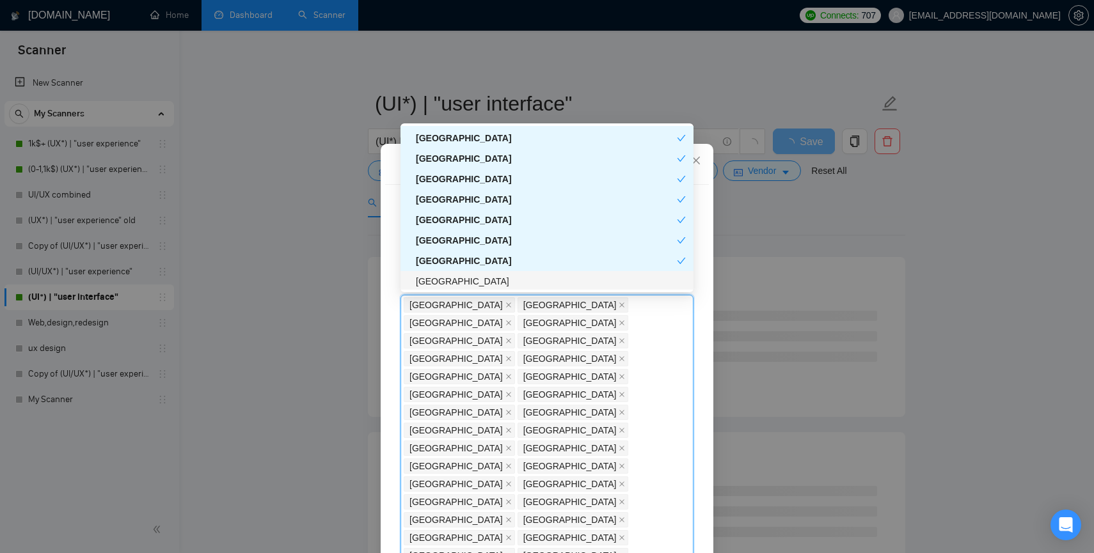
click at [427, 280] on div "[GEOGRAPHIC_DATA]" at bounding box center [551, 281] width 270 height 14
click at [428, 160] on div "[GEOGRAPHIC_DATA]" at bounding box center [546, 159] width 261 height 14
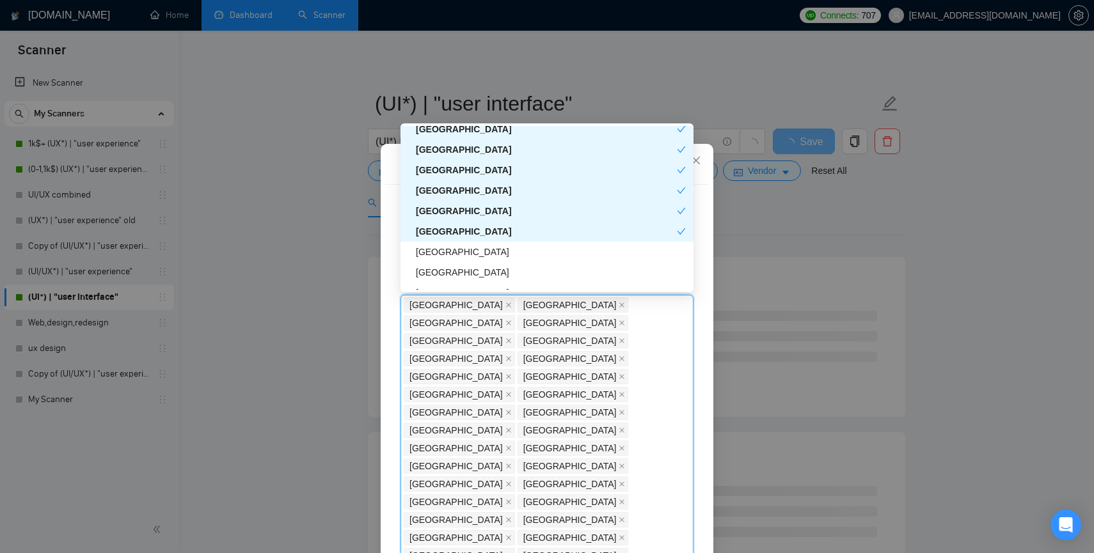
scroll to position [1331, 0]
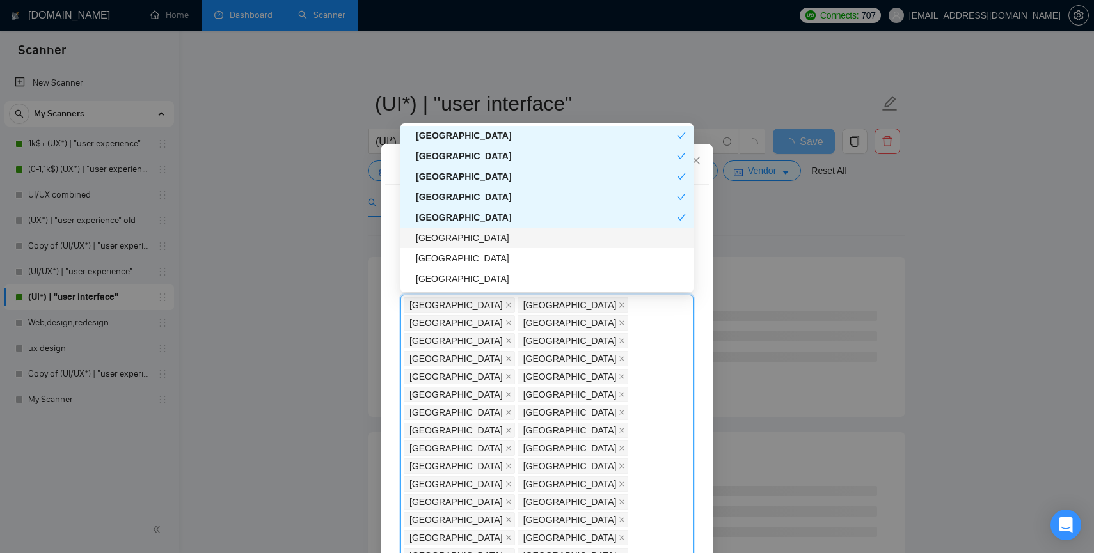
click at [426, 234] on div "[GEOGRAPHIC_DATA]" at bounding box center [551, 238] width 270 height 14
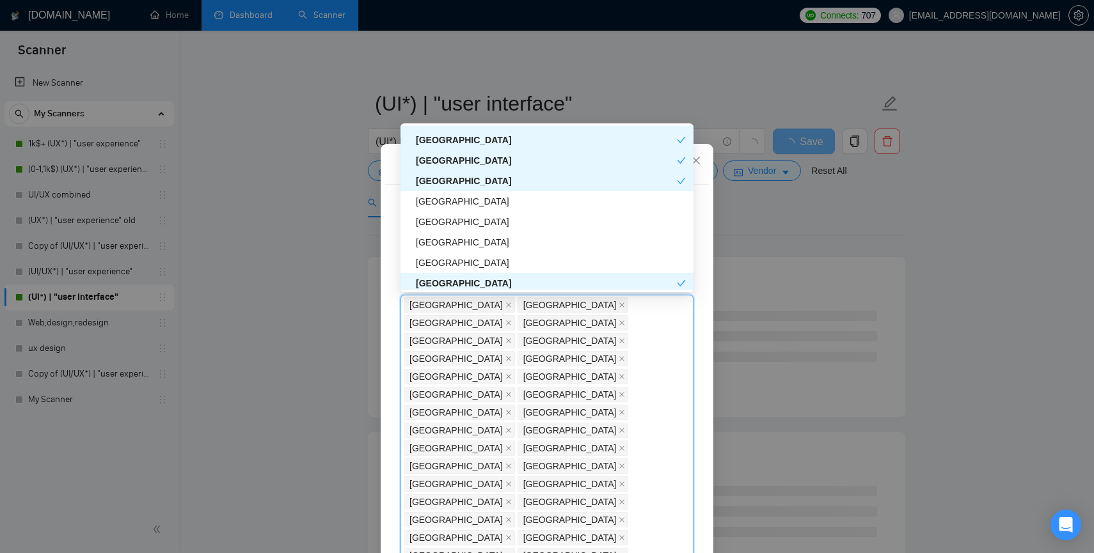
scroll to position [1394, 0]
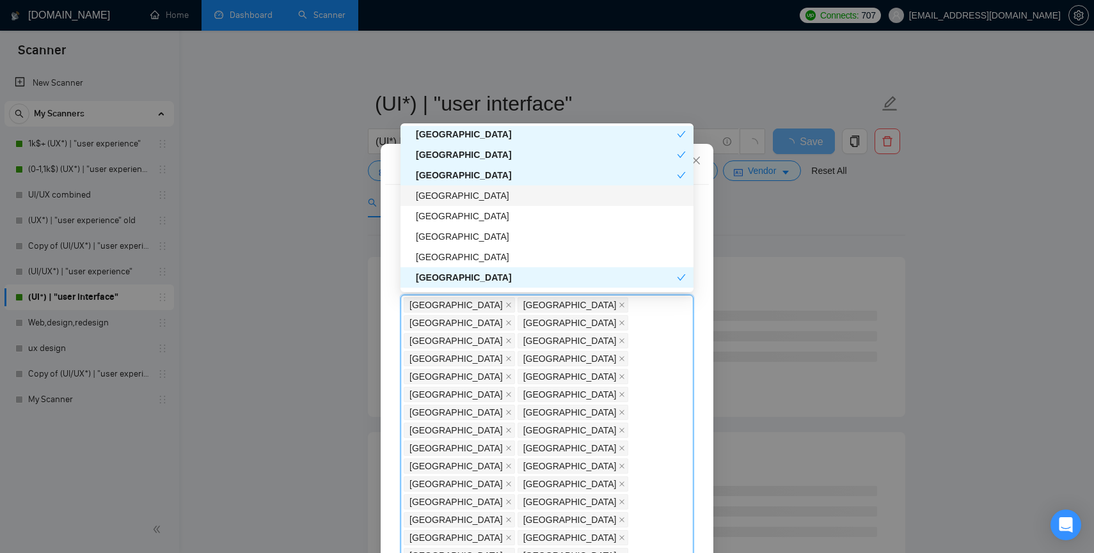
click at [431, 196] on div "[GEOGRAPHIC_DATA]" at bounding box center [551, 196] width 270 height 14
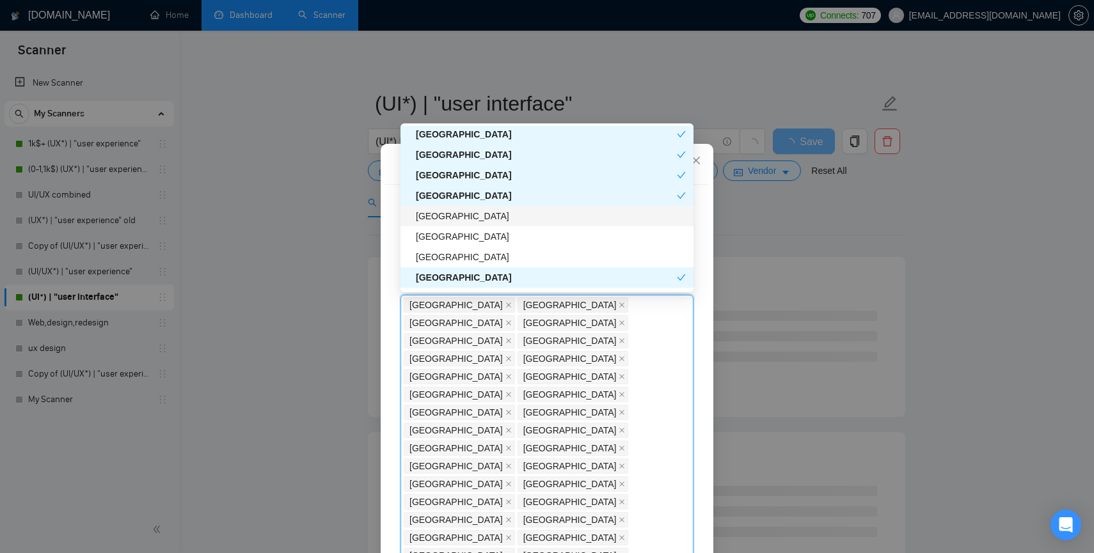
click at [431, 215] on div "[GEOGRAPHIC_DATA]" at bounding box center [551, 216] width 270 height 14
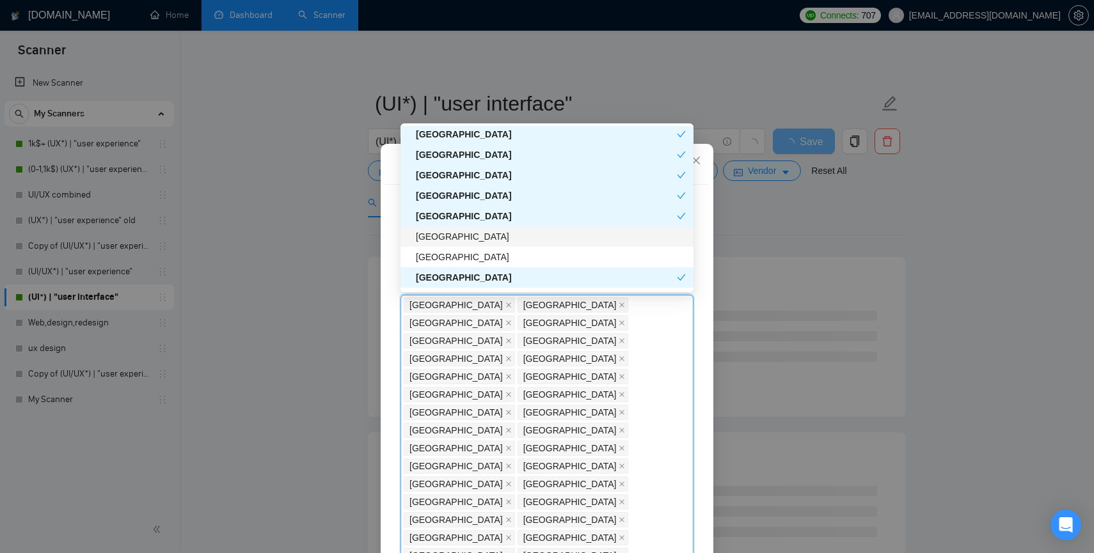
click at [430, 240] on div "[GEOGRAPHIC_DATA]" at bounding box center [551, 237] width 270 height 14
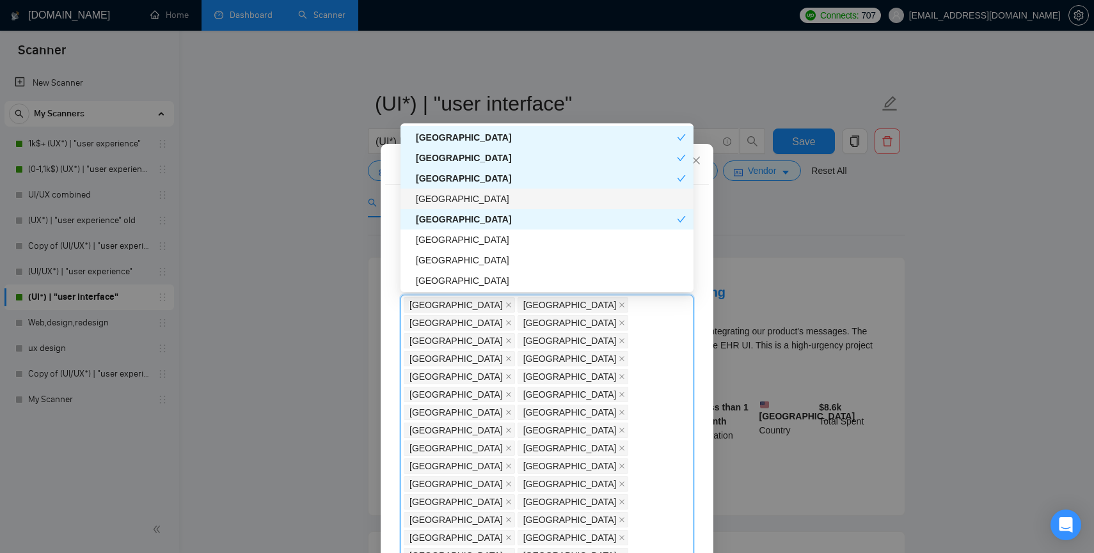
scroll to position [1461, 0]
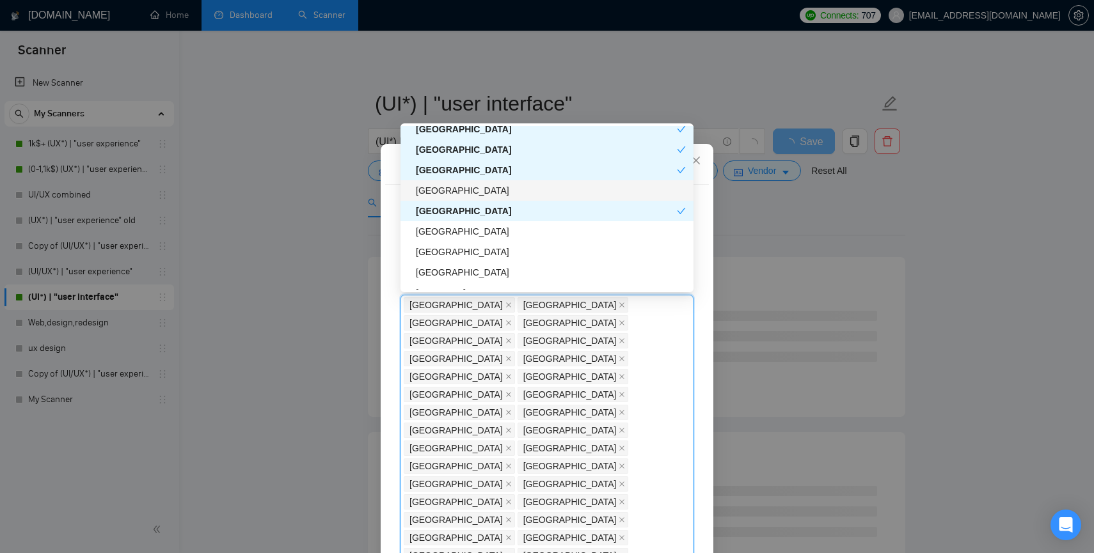
click at [438, 191] on div "[GEOGRAPHIC_DATA]" at bounding box center [551, 191] width 270 height 14
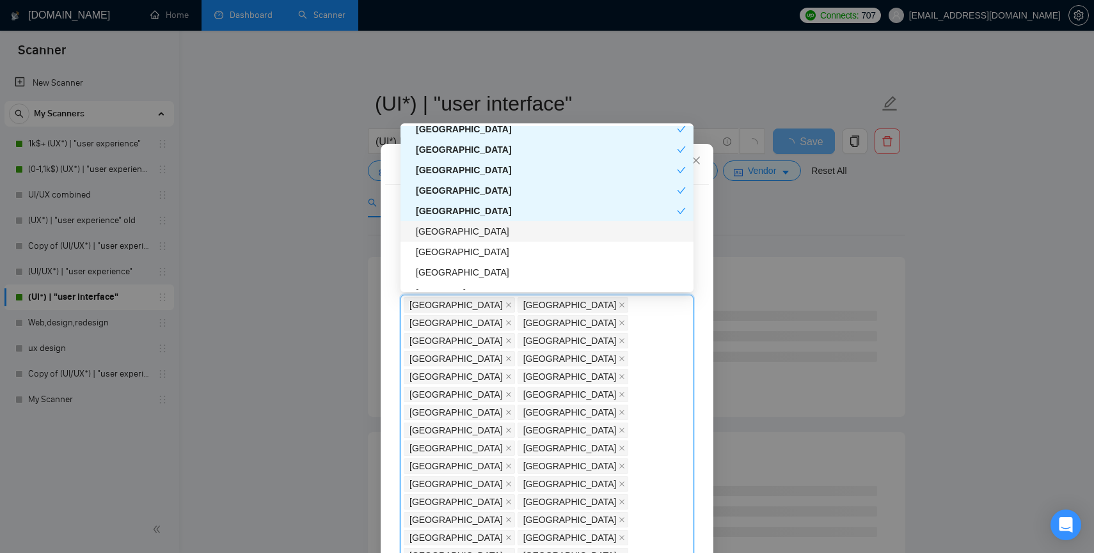
click at [428, 233] on div "[GEOGRAPHIC_DATA]" at bounding box center [551, 232] width 270 height 14
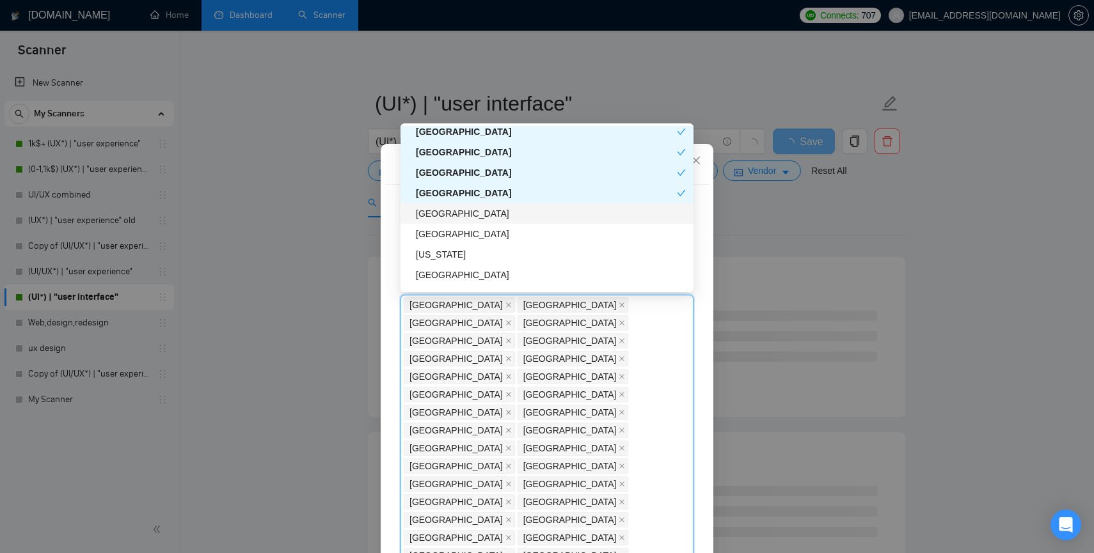
scroll to position [1504, 0]
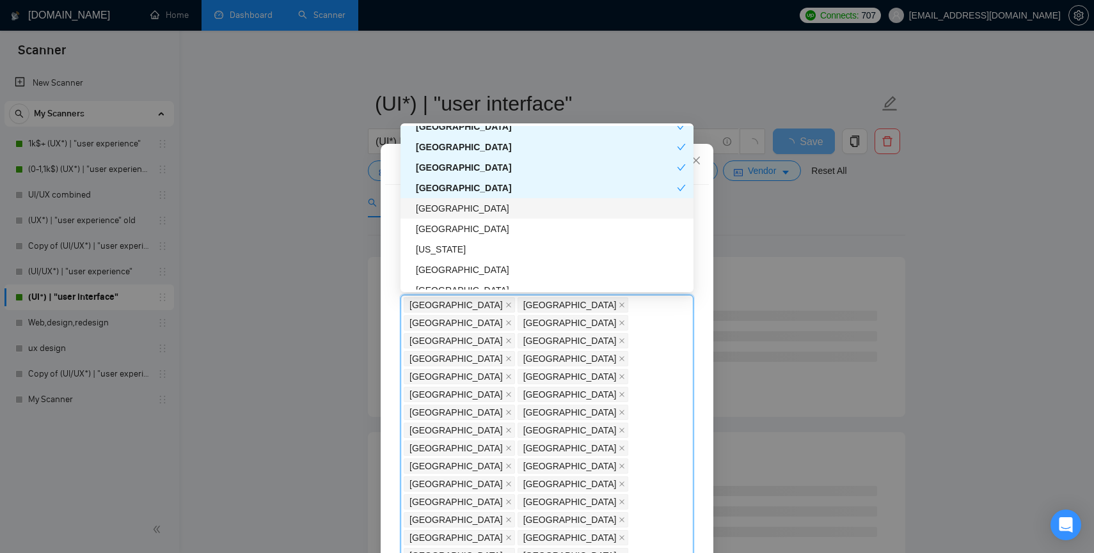
click at [429, 211] on div "[GEOGRAPHIC_DATA]" at bounding box center [551, 209] width 270 height 14
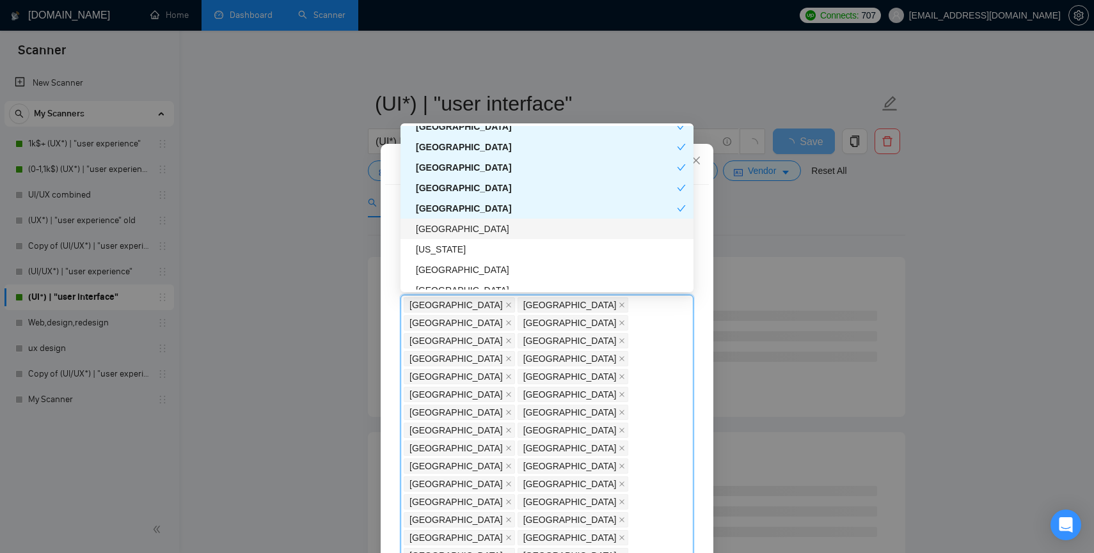
click at [429, 225] on div "[GEOGRAPHIC_DATA]" at bounding box center [551, 229] width 270 height 14
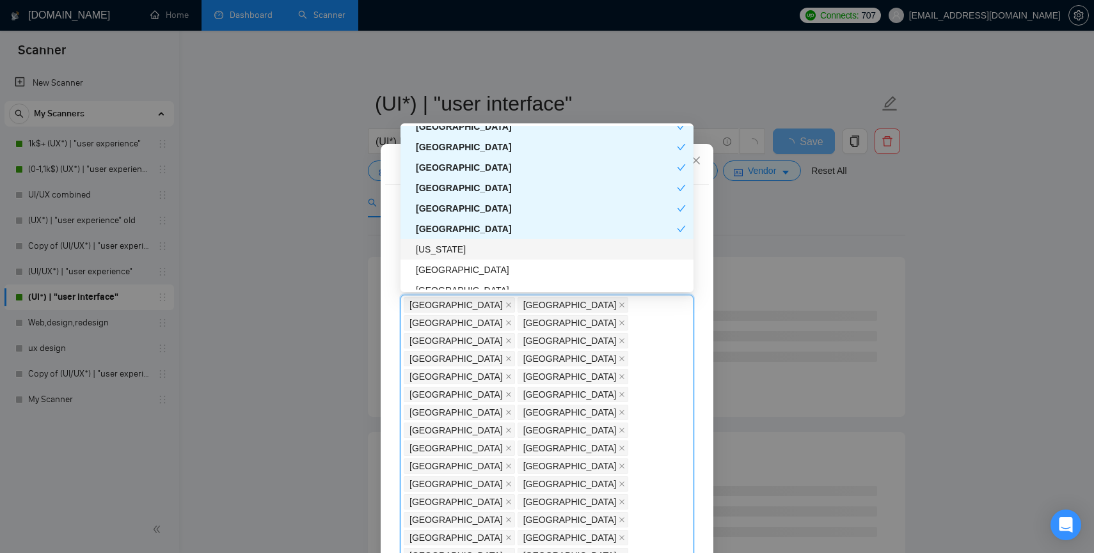
click at [429, 247] on div "[US_STATE]" at bounding box center [551, 249] width 270 height 14
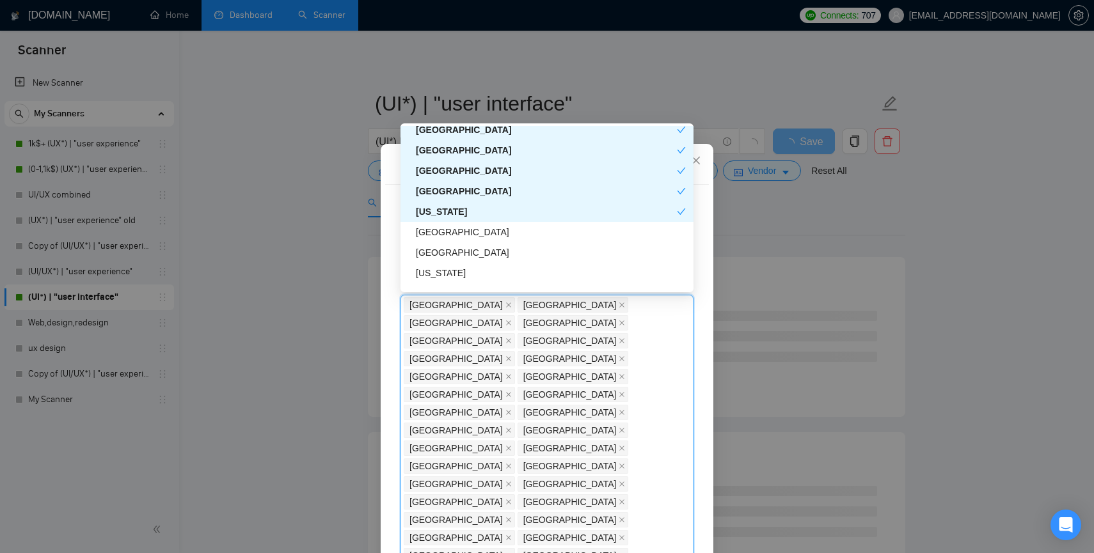
scroll to position [1557, 0]
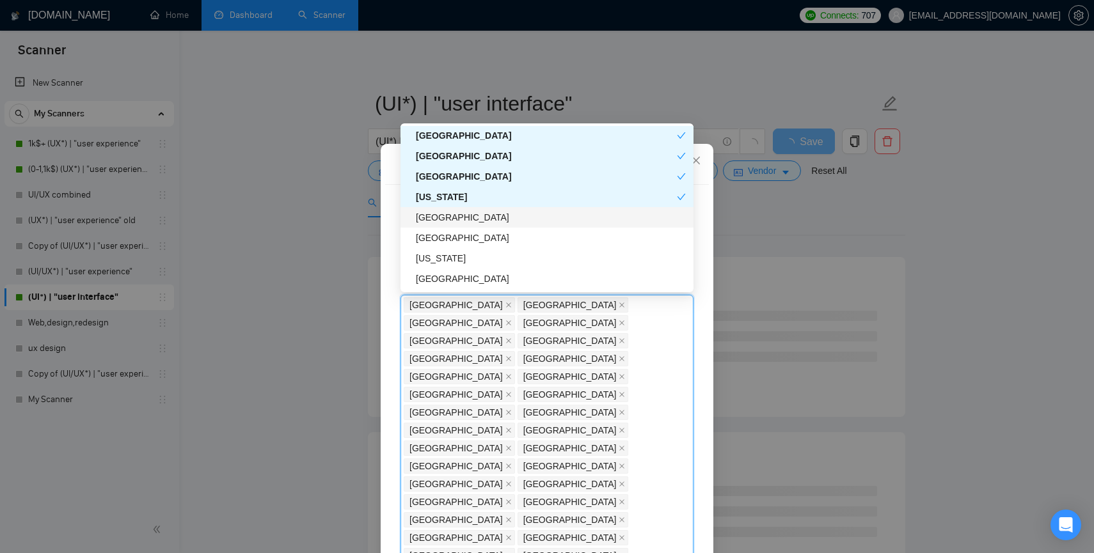
click at [429, 218] on div "[GEOGRAPHIC_DATA]" at bounding box center [551, 217] width 270 height 14
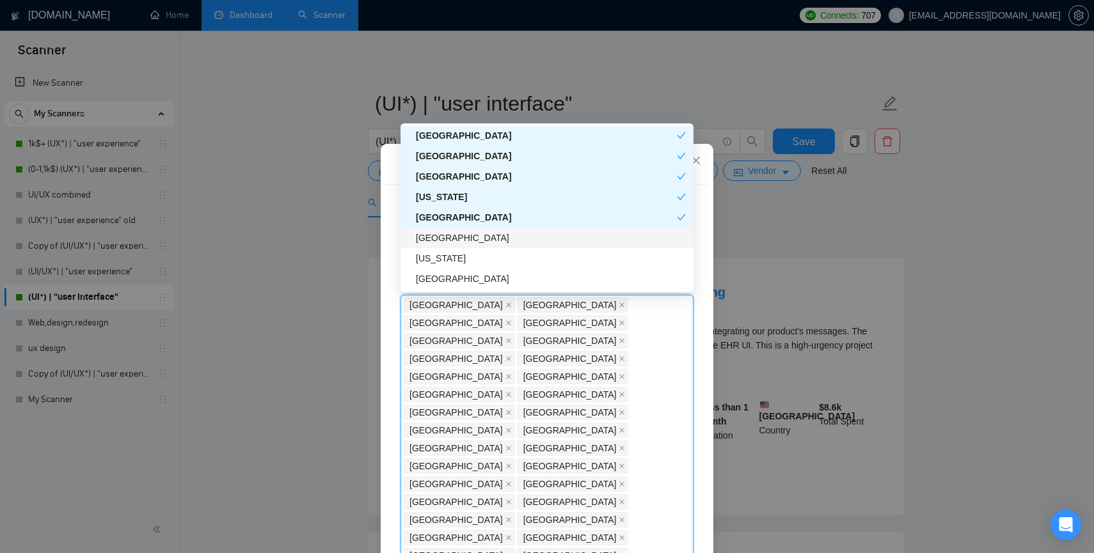
click at [430, 239] on div "[GEOGRAPHIC_DATA]" at bounding box center [551, 238] width 270 height 14
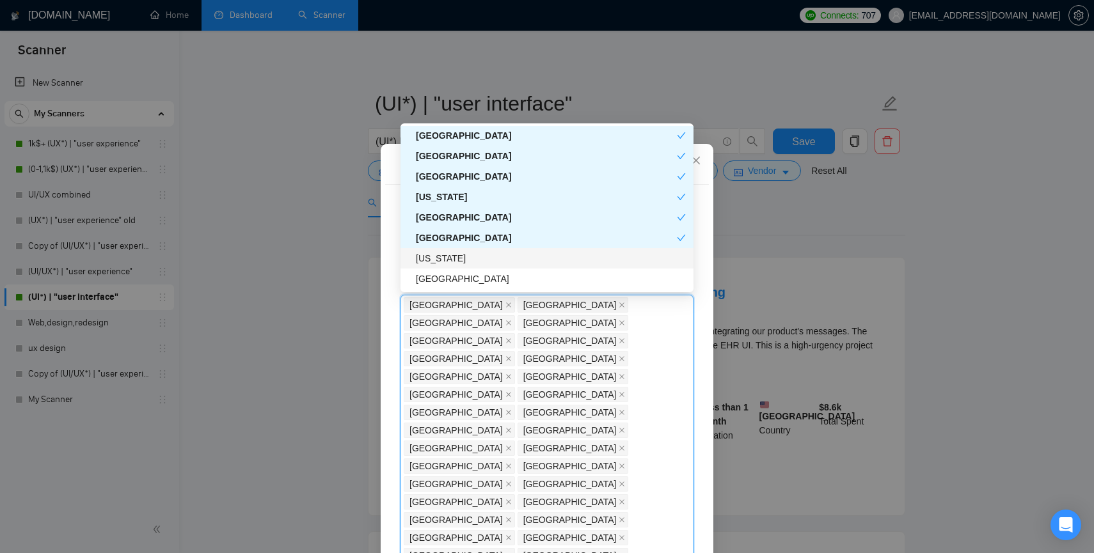
click at [431, 258] on div "[US_STATE]" at bounding box center [551, 258] width 270 height 14
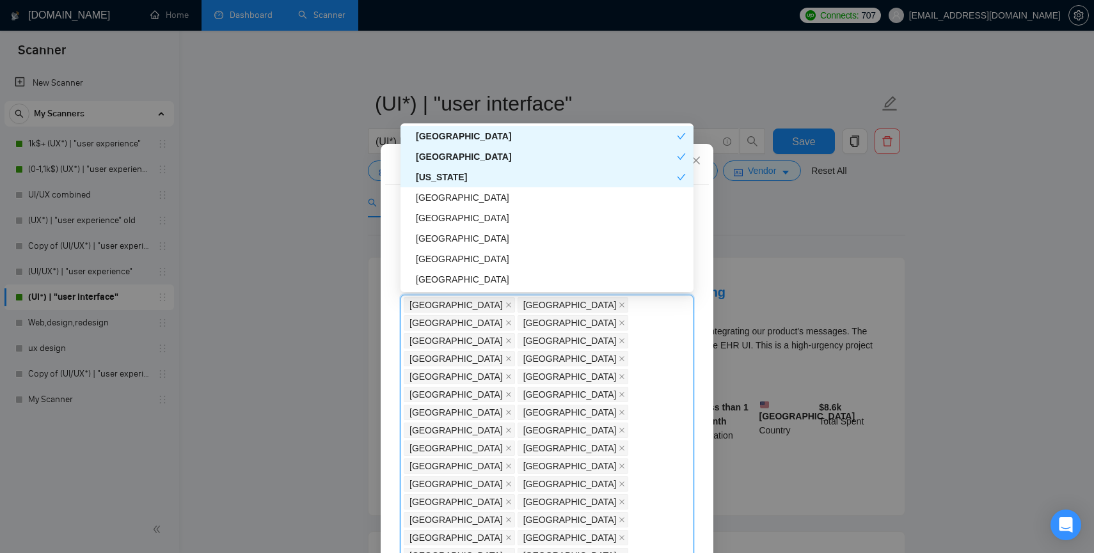
scroll to position [1639, 0]
click at [431, 192] on div "[GEOGRAPHIC_DATA]" at bounding box center [551, 196] width 270 height 14
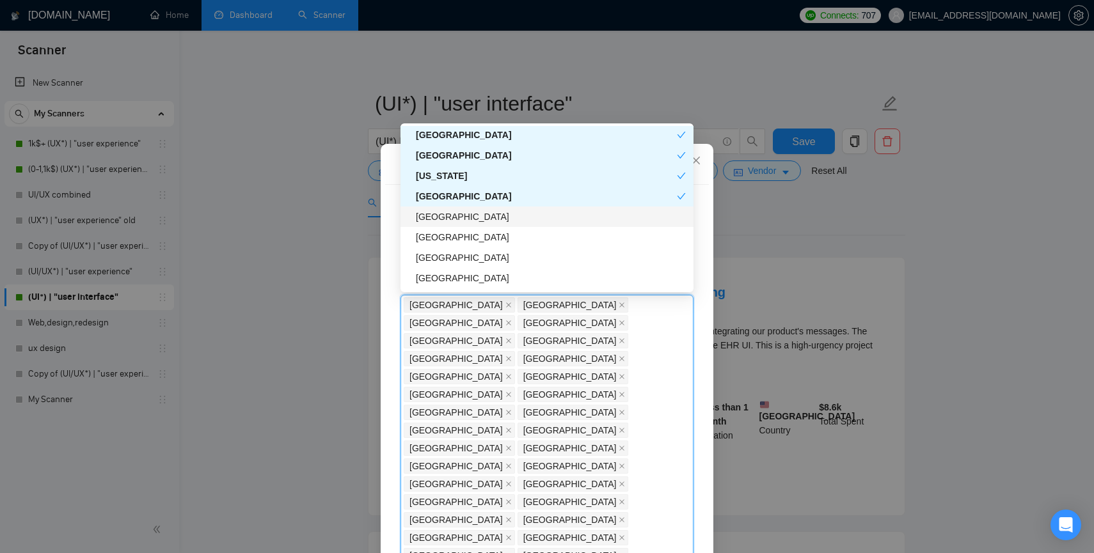
click at [432, 223] on div "[GEOGRAPHIC_DATA]" at bounding box center [551, 217] width 270 height 14
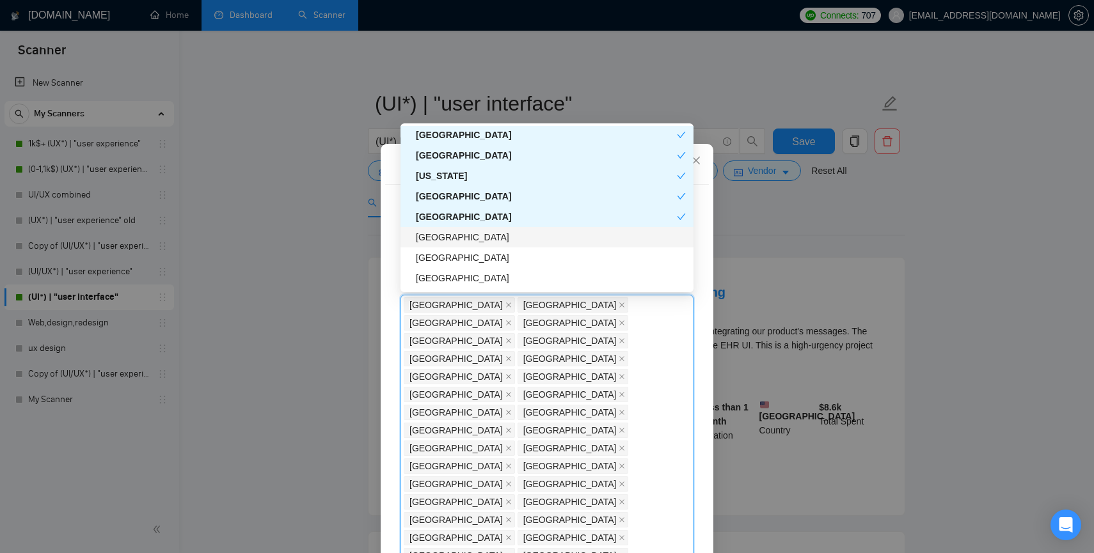
click at [431, 241] on div "[GEOGRAPHIC_DATA]" at bounding box center [551, 237] width 270 height 14
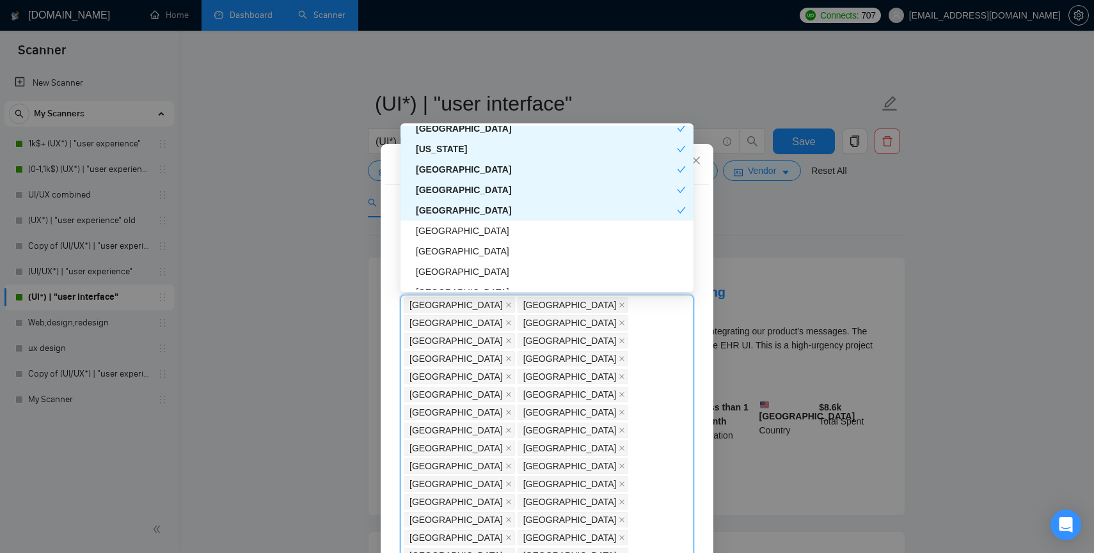
scroll to position [1672, 0]
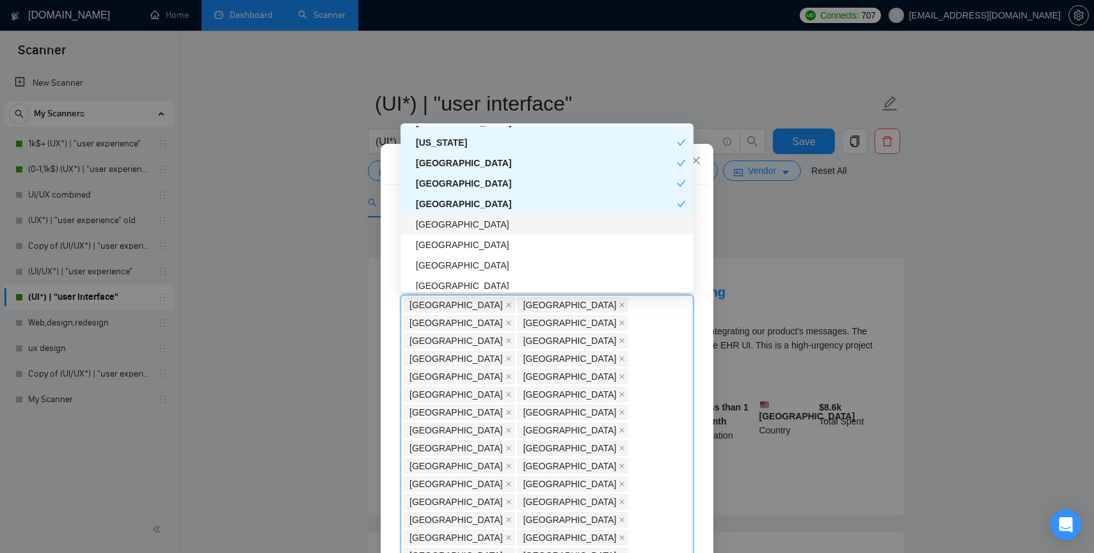
click at [426, 225] on div "[GEOGRAPHIC_DATA]" at bounding box center [551, 225] width 270 height 14
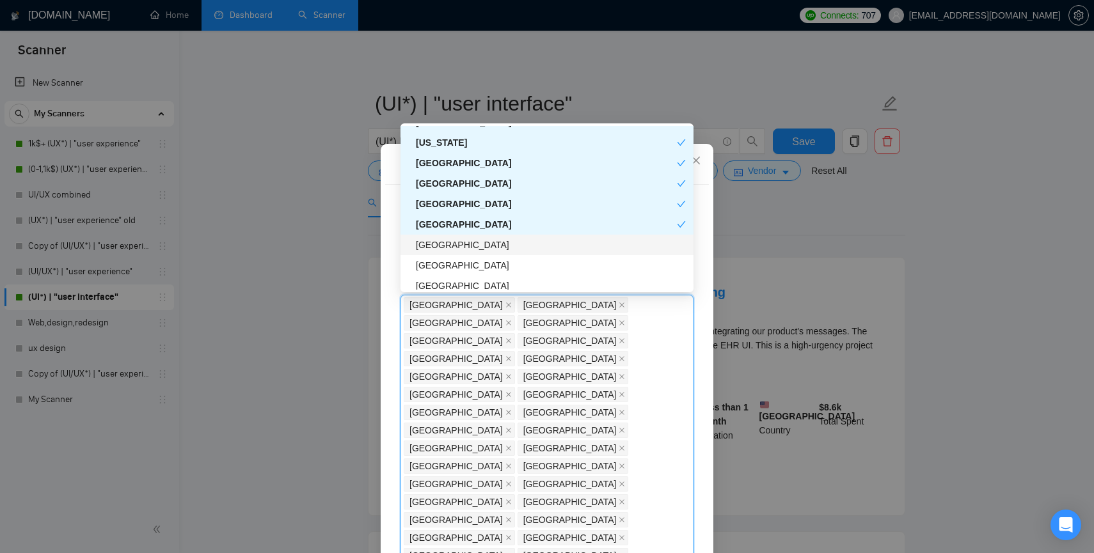
click at [426, 241] on div "[GEOGRAPHIC_DATA]" at bounding box center [551, 245] width 270 height 14
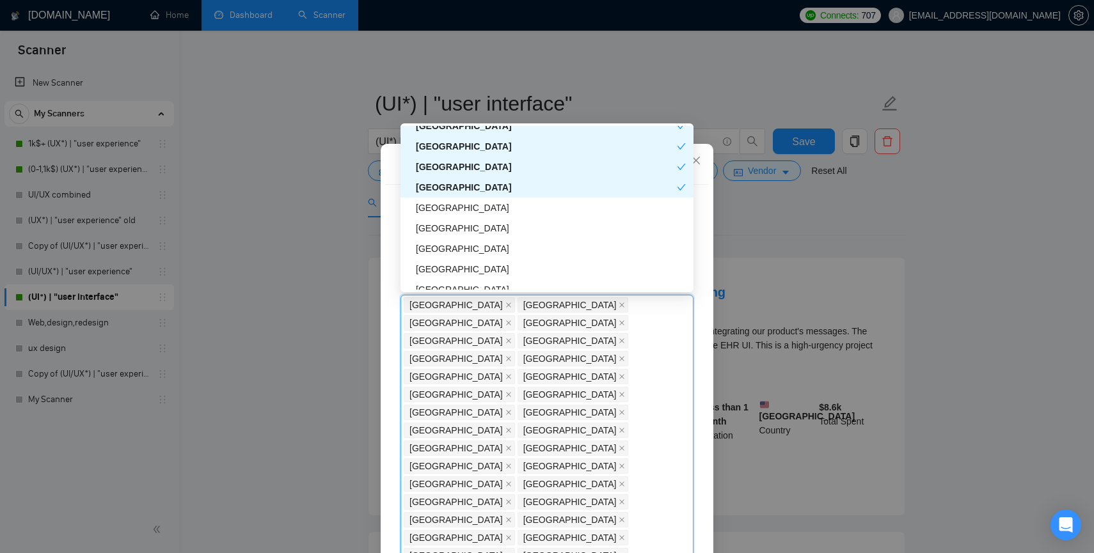
scroll to position [1747, 0]
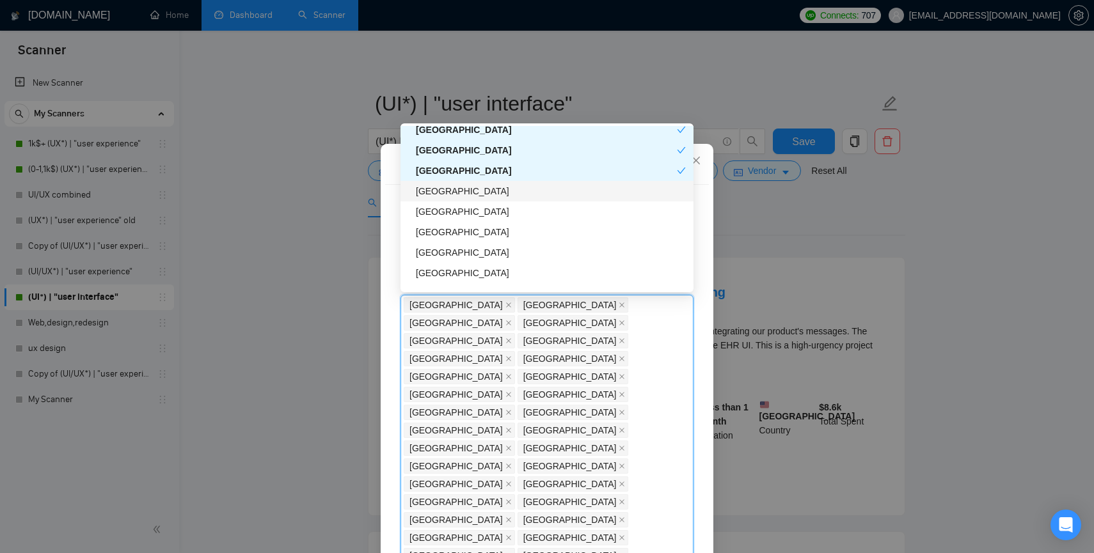
click at [432, 186] on div "[GEOGRAPHIC_DATA]" at bounding box center [551, 191] width 270 height 14
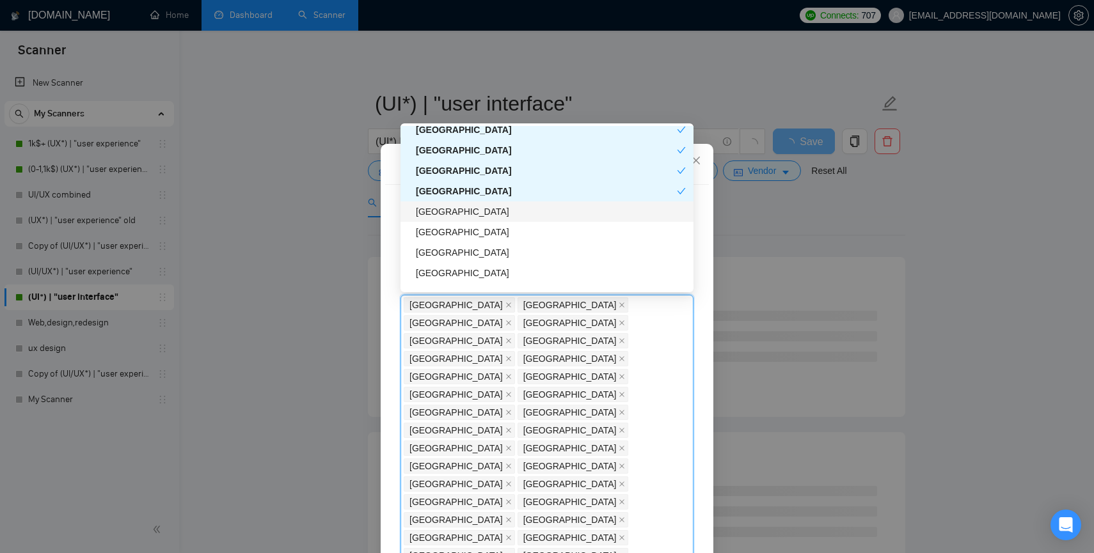
click at [432, 211] on div "[GEOGRAPHIC_DATA]" at bounding box center [551, 212] width 270 height 14
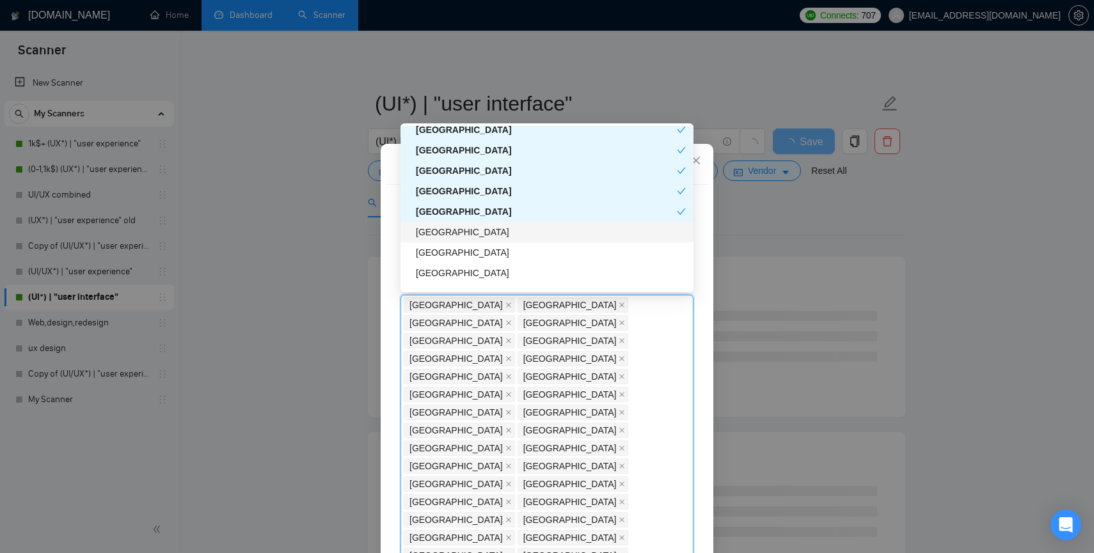
click at [432, 232] on div "[GEOGRAPHIC_DATA]" at bounding box center [551, 232] width 270 height 14
click at [432, 257] on div "[GEOGRAPHIC_DATA]" at bounding box center [551, 253] width 270 height 14
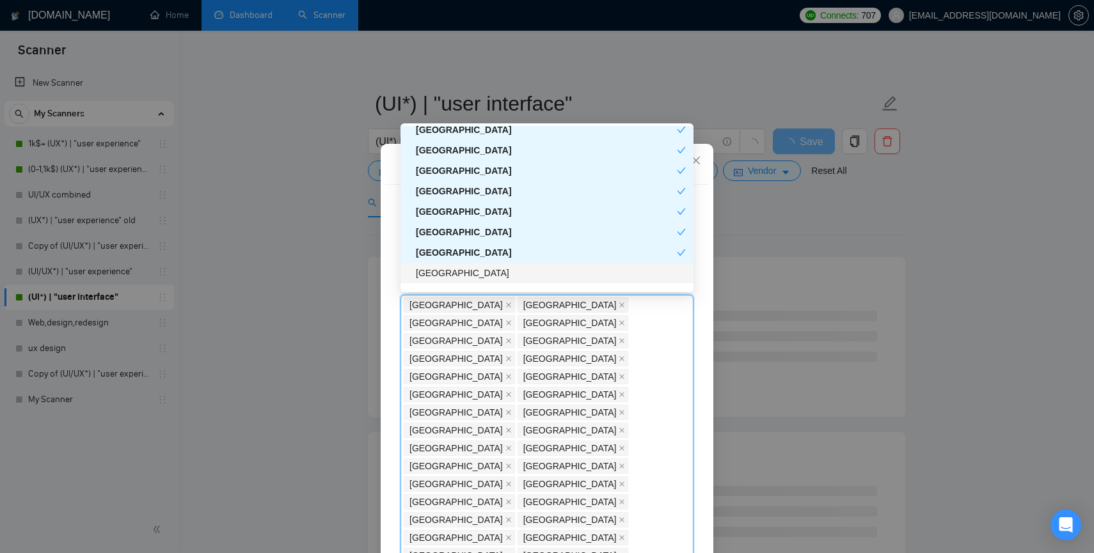
click at [434, 274] on div "[GEOGRAPHIC_DATA]" at bounding box center [551, 273] width 270 height 14
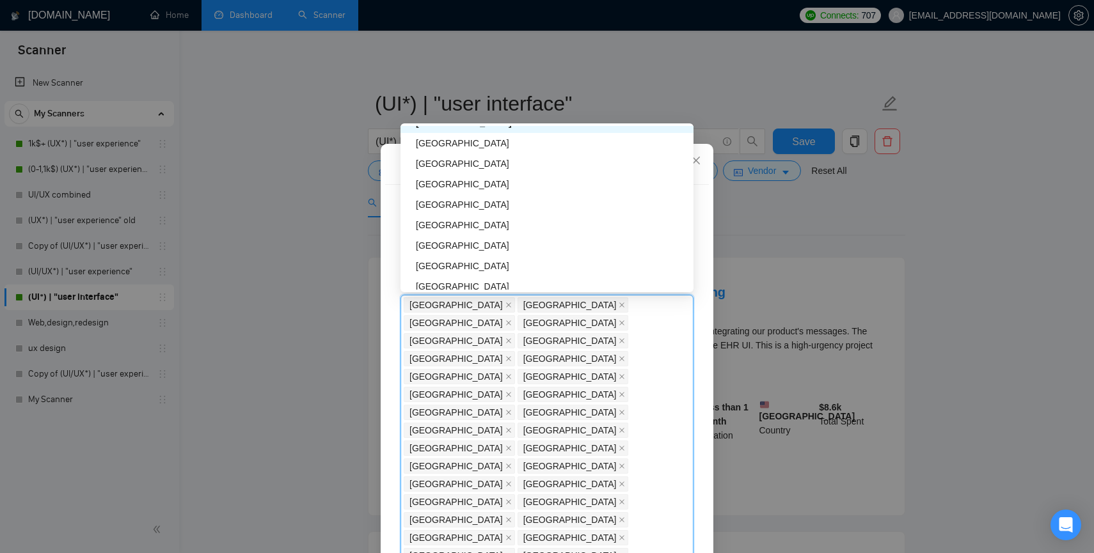
scroll to position [1898, 0]
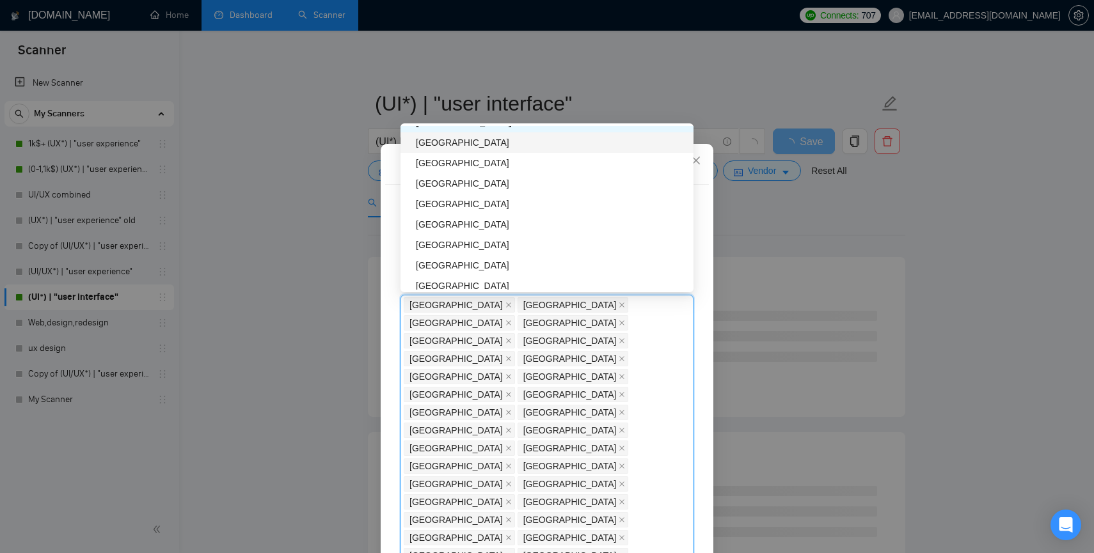
click at [436, 148] on div "[GEOGRAPHIC_DATA]" at bounding box center [551, 143] width 270 height 14
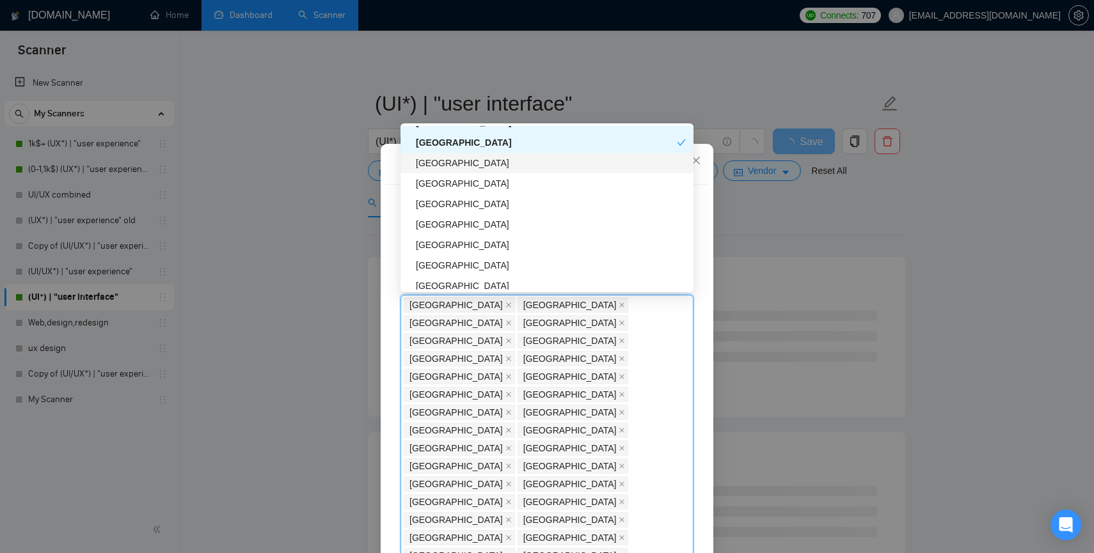
click at [438, 170] on div "[GEOGRAPHIC_DATA]" at bounding box center [551, 163] width 270 height 14
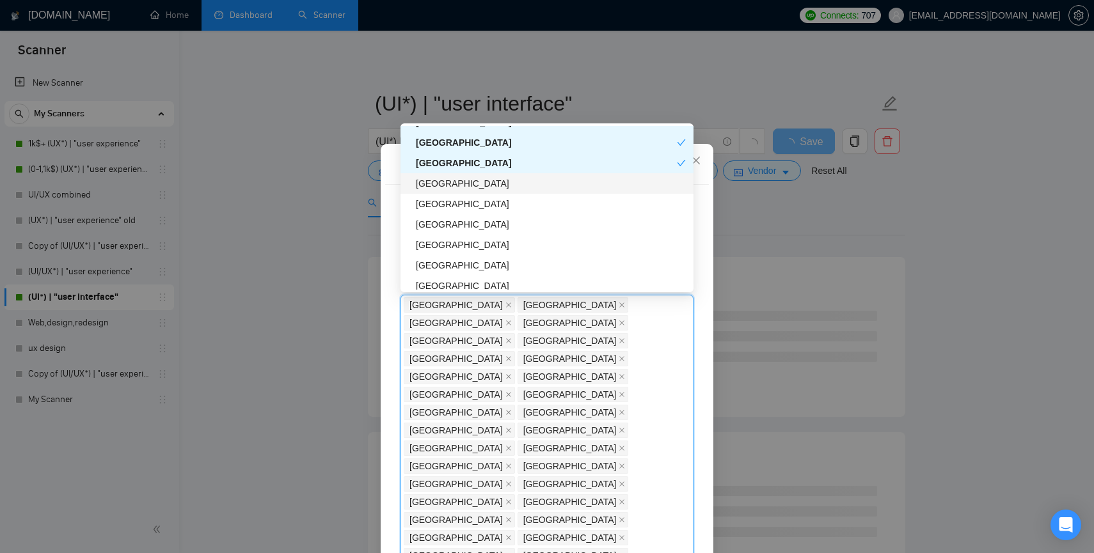
click at [438, 184] on div "[GEOGRAPHIC_DATA]" at bounding box center [551, 184] width 270 height 14
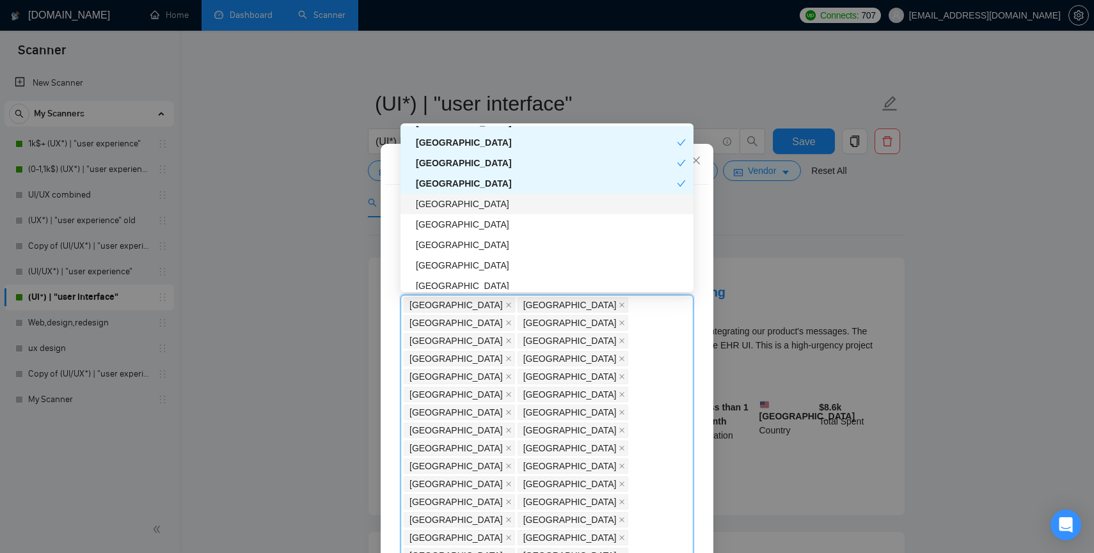
click at [438, 200] on div "[GEOGRAPHIC_DATA]" at bounding box center [551, 204] width 270 height 14
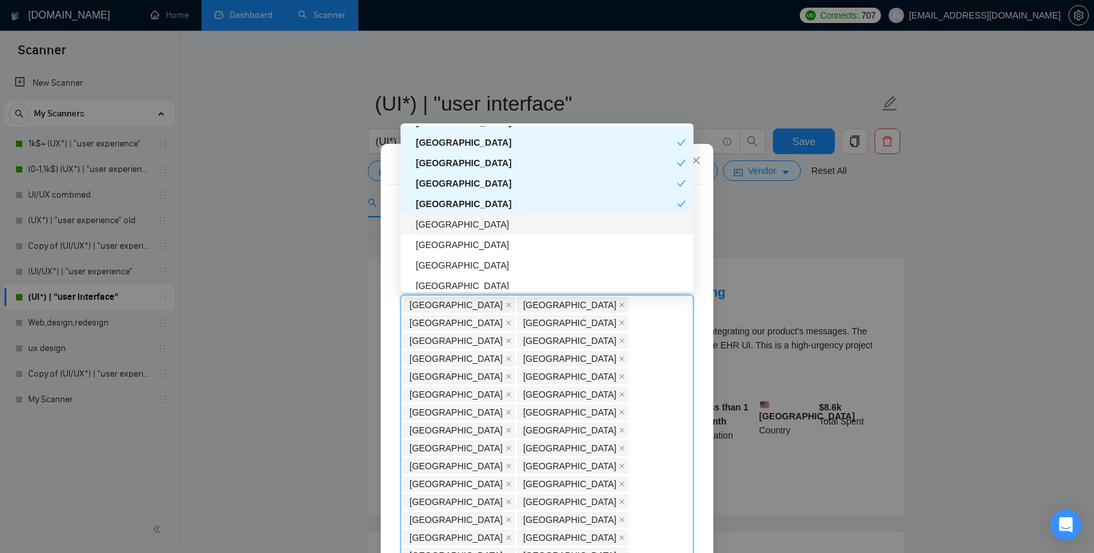
click at [438, 218] on div "[GEOGRAPHIC_DATA]" at bounding box center [551, 225] width 270 height 14
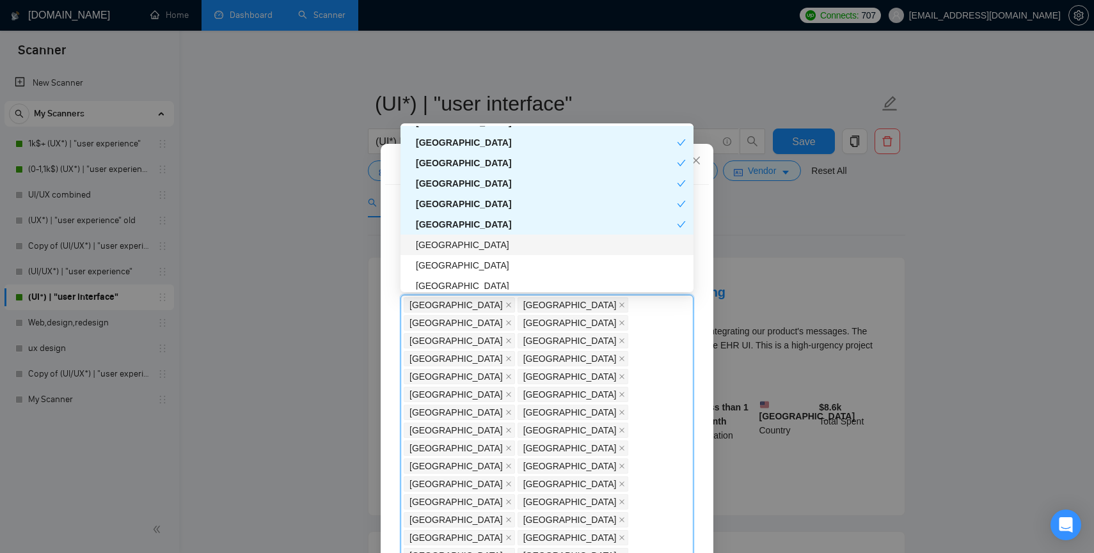
click at [438, 244] on div "[GEOGRAPHIC_DATA]" at bounding box center [551, 245] width 270 height 14
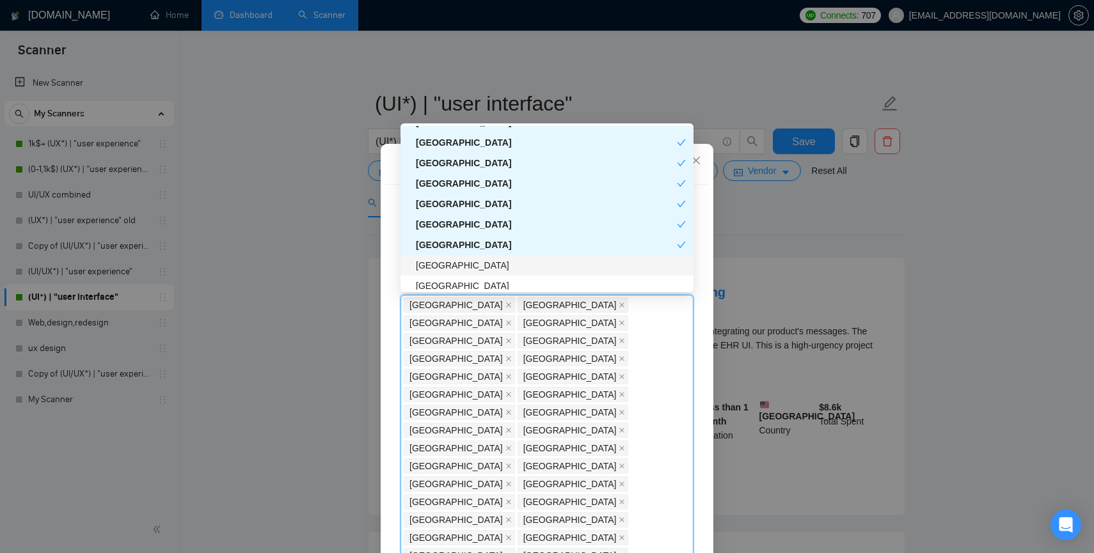
click at [438, 267] on div "[GEOGRAPHIC_DATA]" at bounding box center [551, 265] width 270 height 14
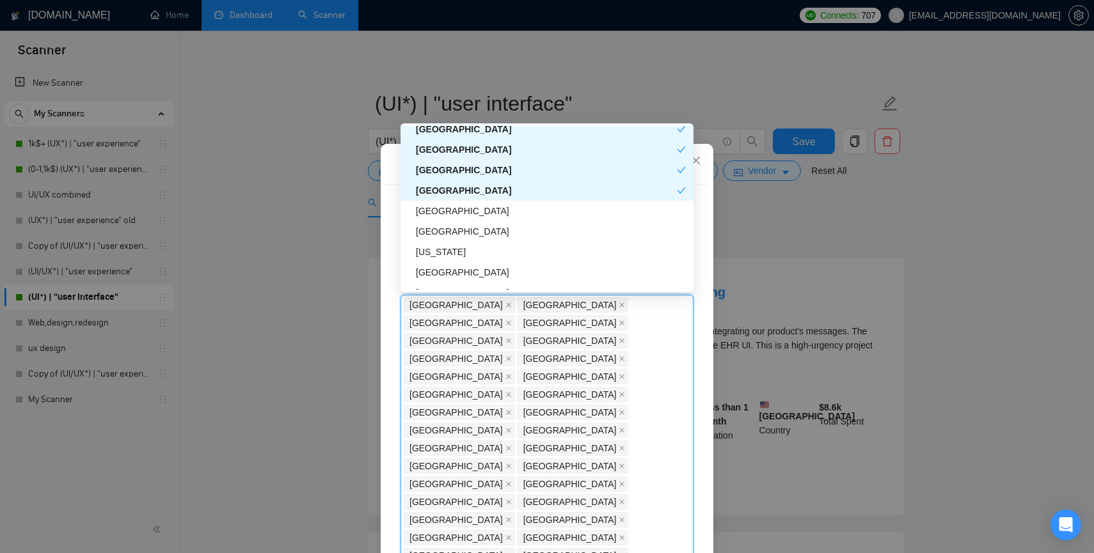
scroll to position [1974, 0]
click at [434, 208] on div "[GEOGRAPHIC_DATA]" at bounding box center [551, 209] width 270 height 14
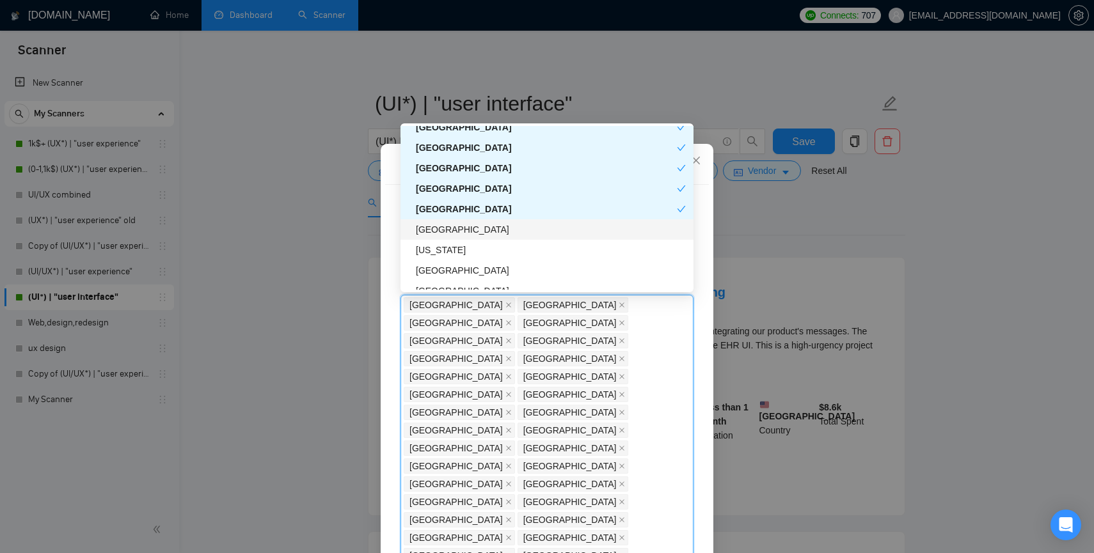
click at [436, 233] on div "[GEOGRAPHIC_DATA]" at bounding box center [551, 230] width 270 height 14
click at [436, 248] on div "[US_STATE]" at bounding box center [551, 250] width 270 height 14
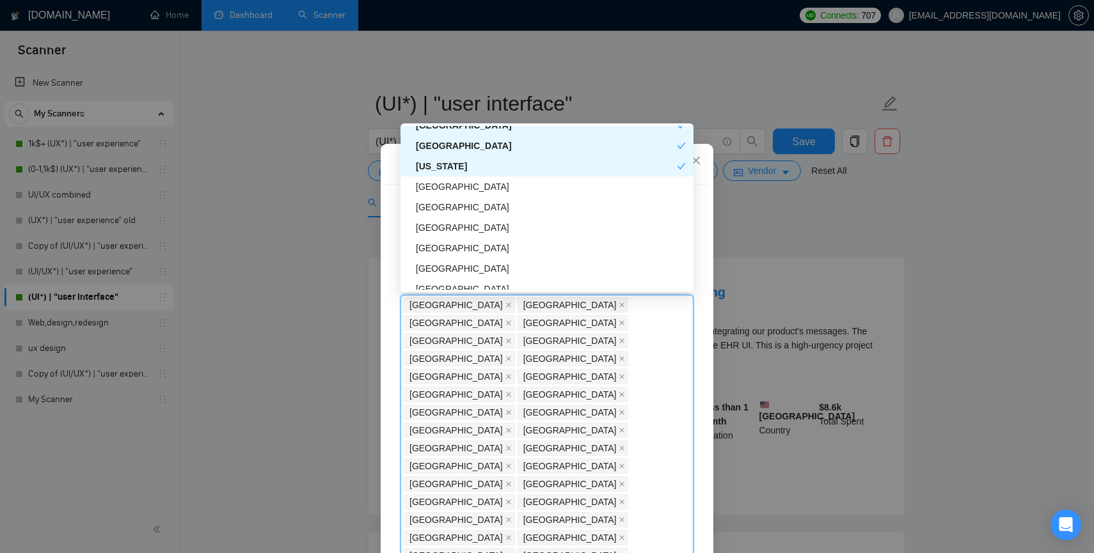
scroll to position [2060, 0]
click at [434, 192] on div "[GEOGRAPHIC_DATA]" at bounding box center [547, 185] width 293 height 20
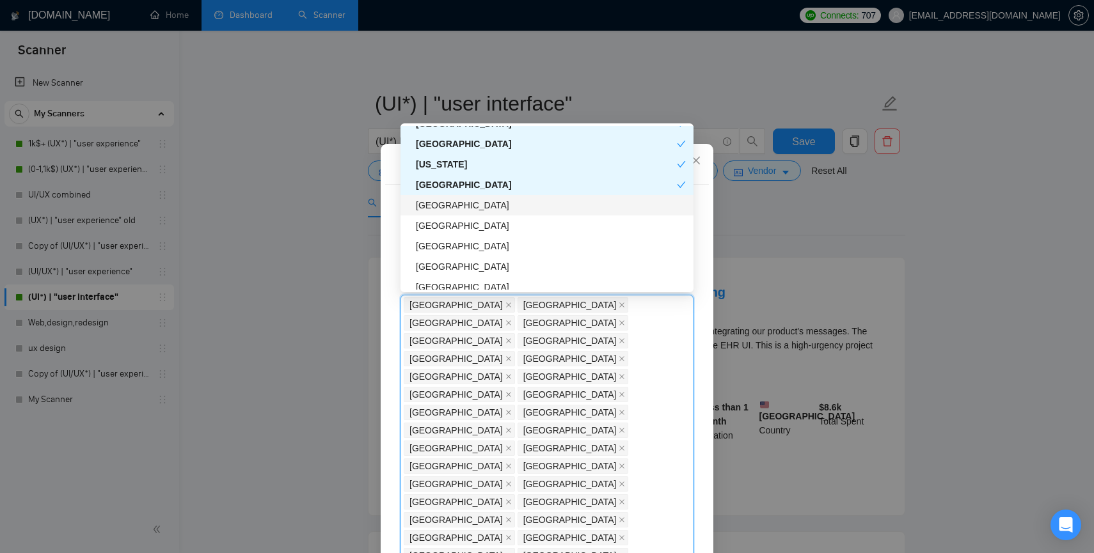
click at [435, 214] on div "[GEOGRAPHIC_DATA]" at bounding box center [547, 205] width 293 height 20
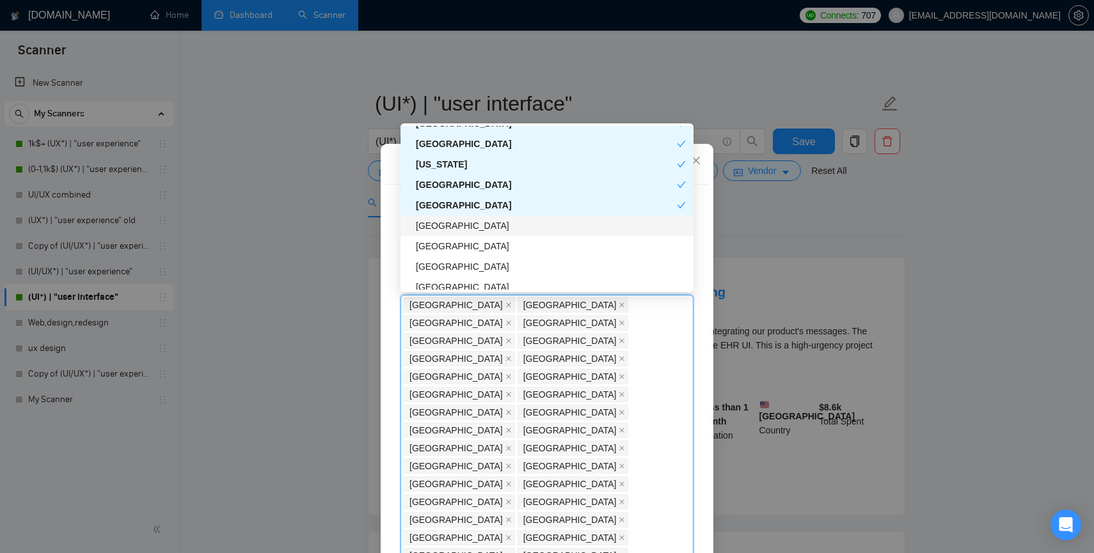
click at [435, 229] on div "[GEOGRAPHIC_DATA]" at bounding box center [551, 226] width 270 height 14
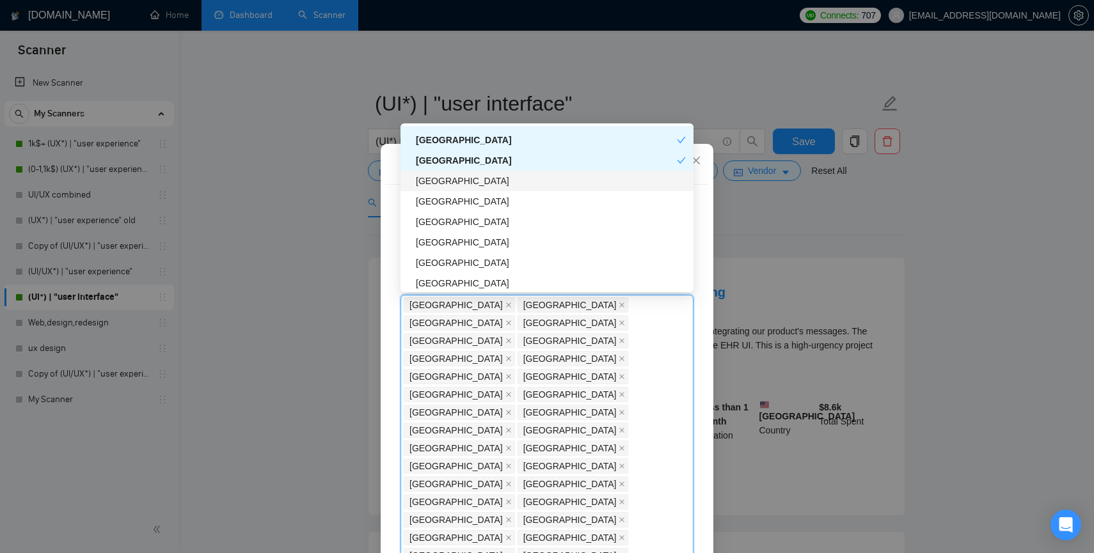
scroll to position [2126, 0]
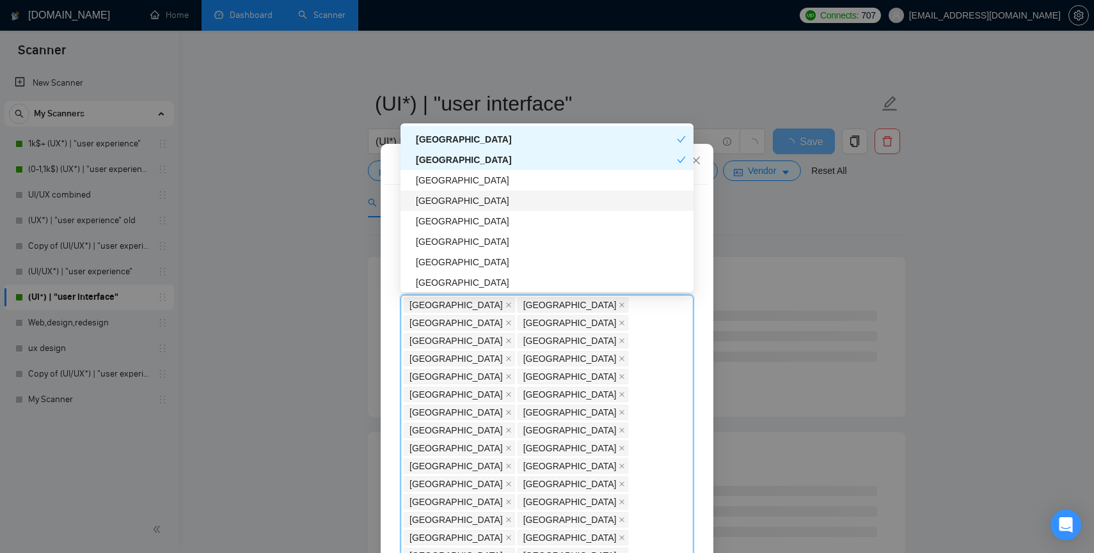
click at [436, 206] on div "[GEOGRAPHIC_DATA]" at bounding box center [551, 201] width 270 height 14
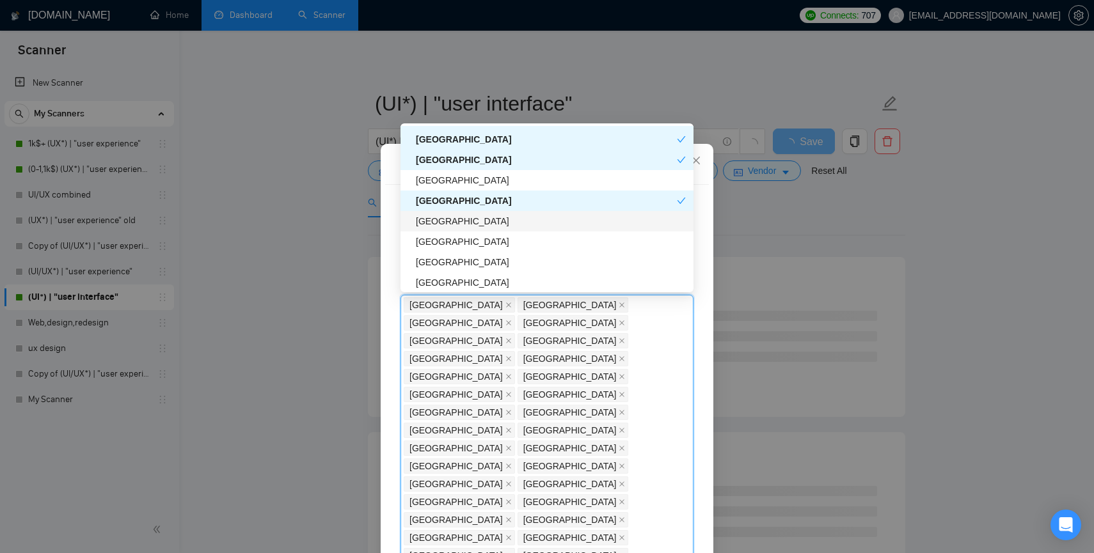
click at [433, 228] on div "[GEOGRAPHIC_DATA]" at bounding box center [551, 221] width 270 height 14
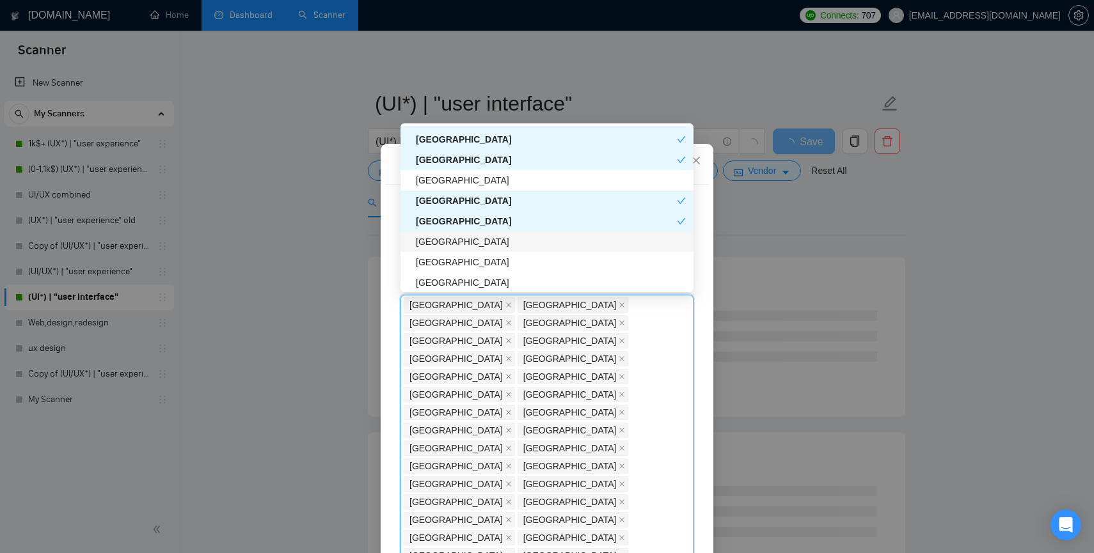
click at [436, 242] on div "[GEOGRAPHIC_DATA]" at bounding box center [551, 242] width 270 height 14
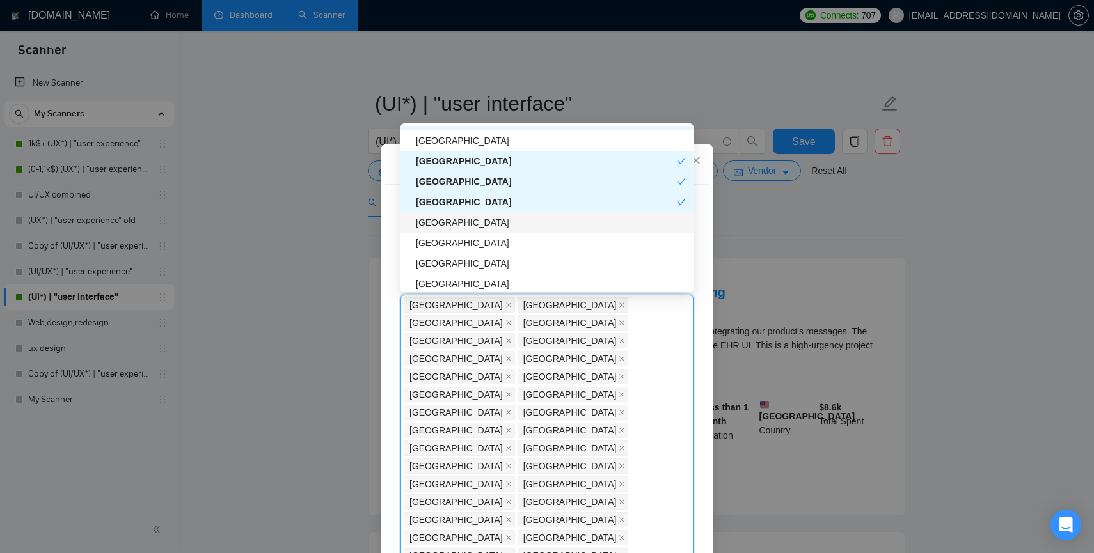
scroll to position [2169, 0]
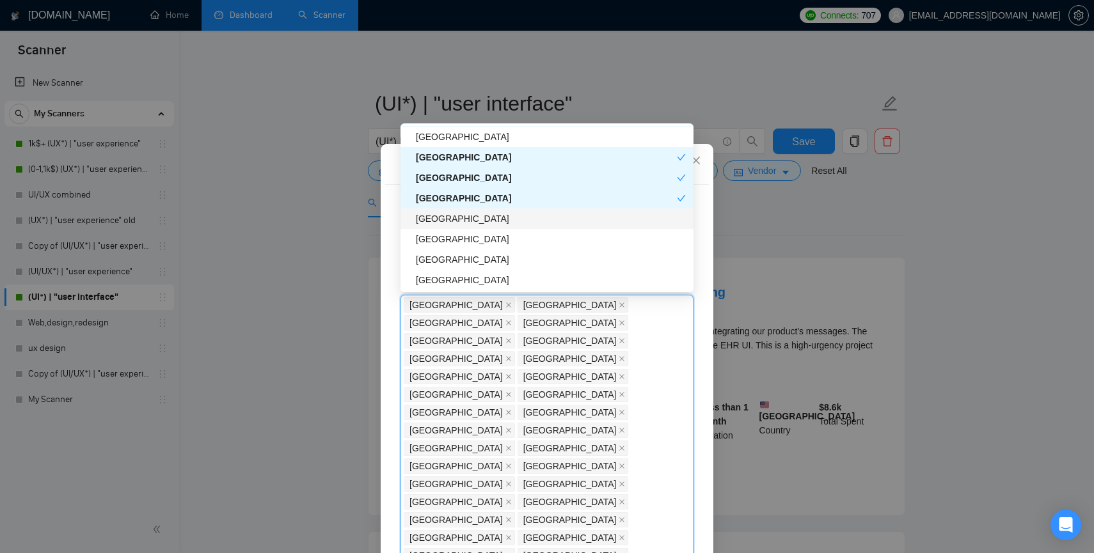
click at [439, 221] on div "[GEOGRAPHIC_DATA]" at bounding box center [551, 219] width 270 height 14
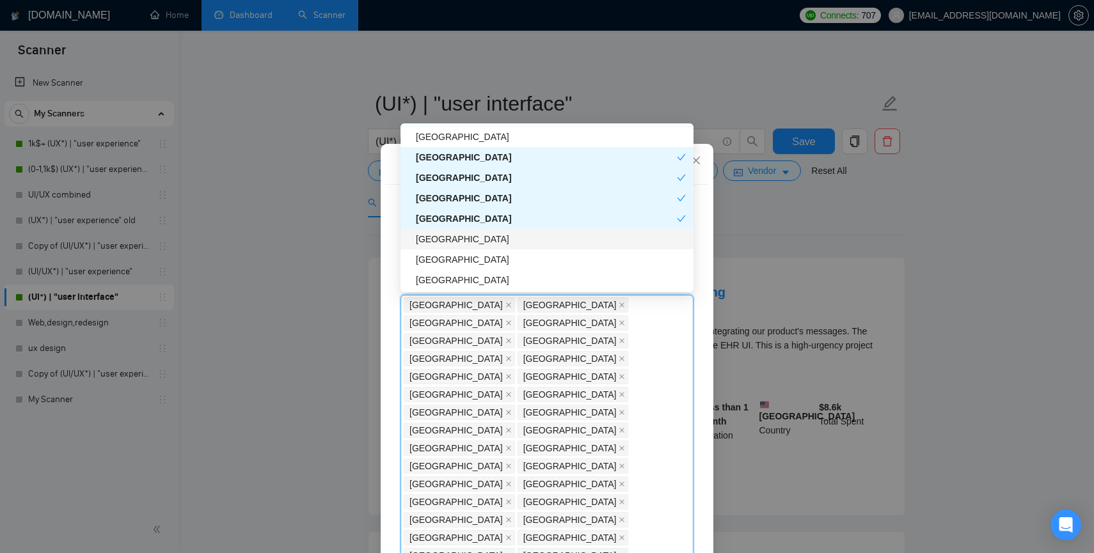
click at [439, 239] on div "[GEOGRAPHIC_DATA]" at bounding box center [551, 239] width 270 height 14
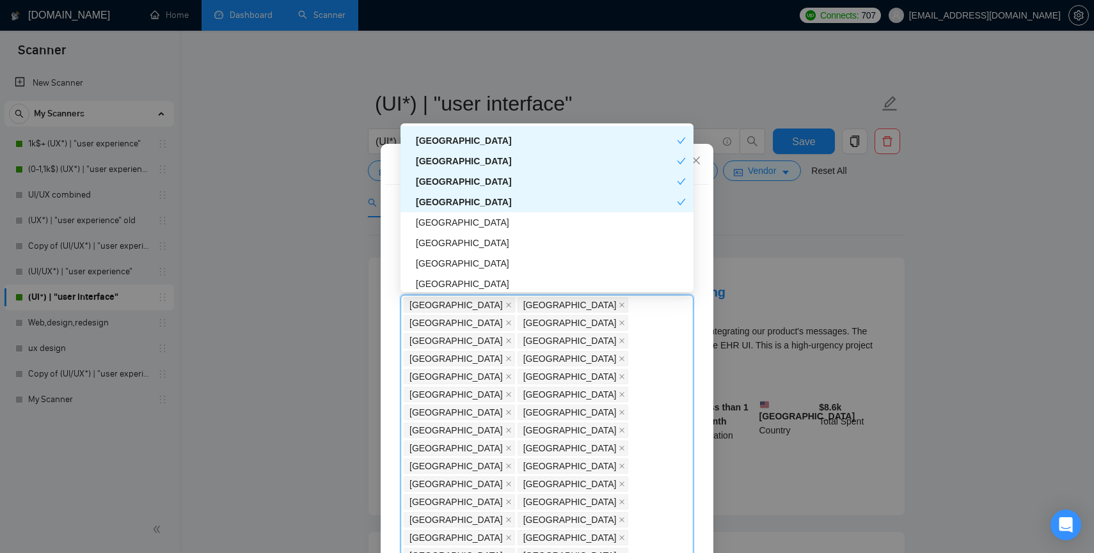
scroll to position [2217, 0]
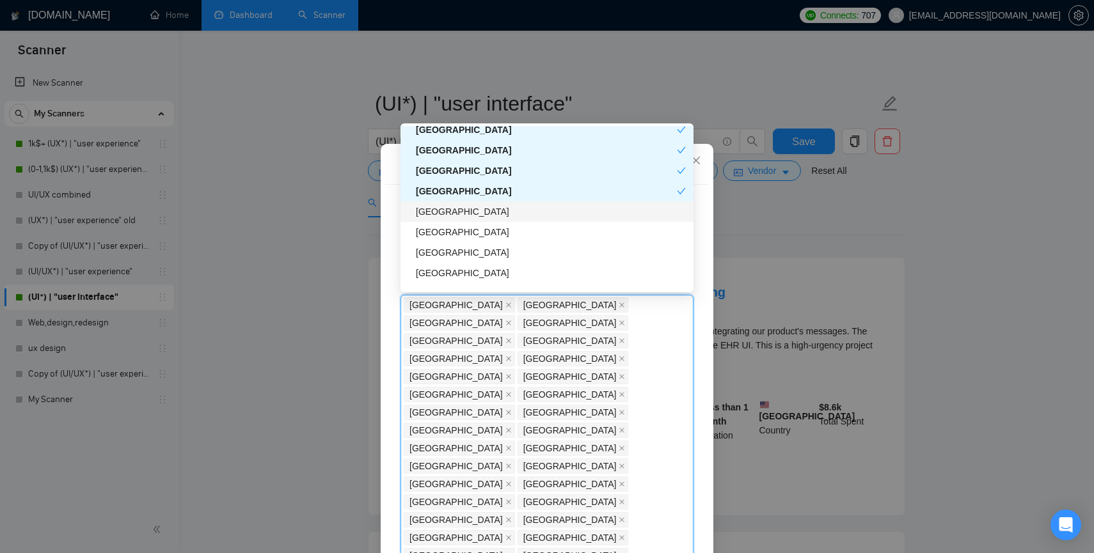
click at [434, 212] on div "[GEOGRAPHIC_DATA]" at bounding box center [551, 212] width 270 height 14
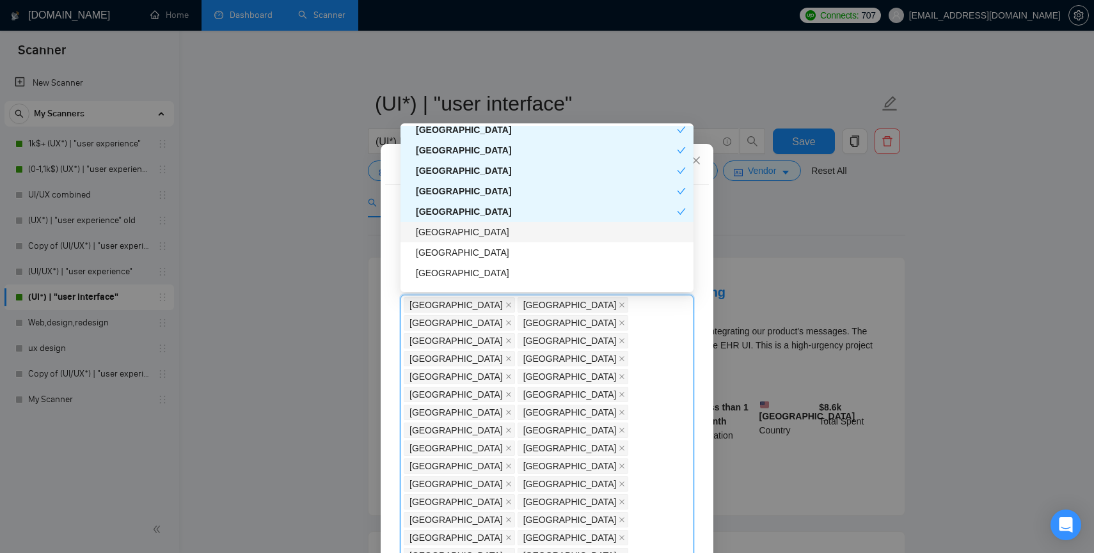
click at [433, 240] on div "[GEOGRAPHIC_DATA]" at bounding box center [547, 232] width 293 height 20
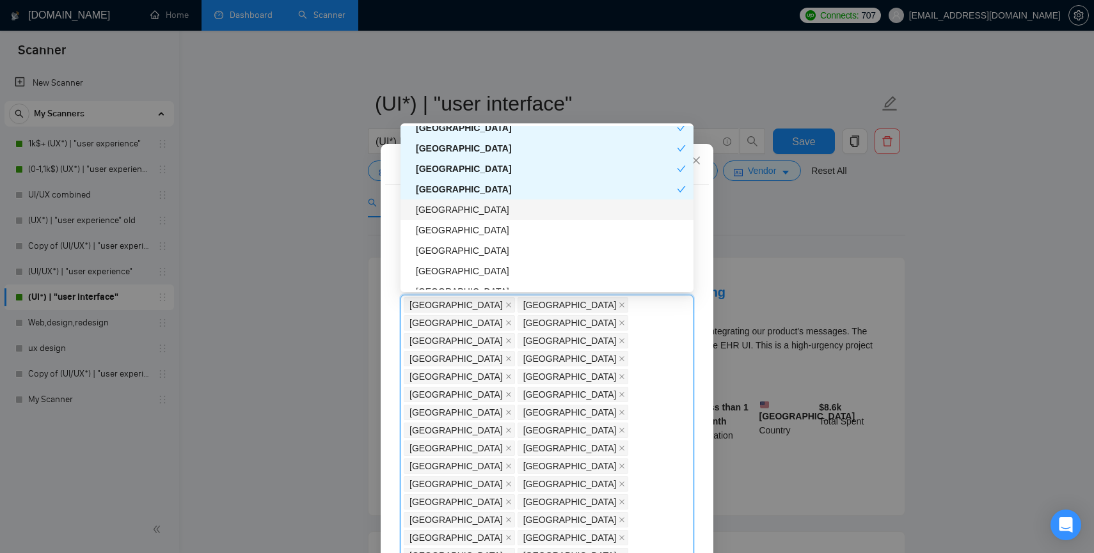
scroll to position [2262, 0]
click at [432, 212] on div "[GEOGRAPHIC_DATA]" at bounding box center [551, 208] width 270 height 14
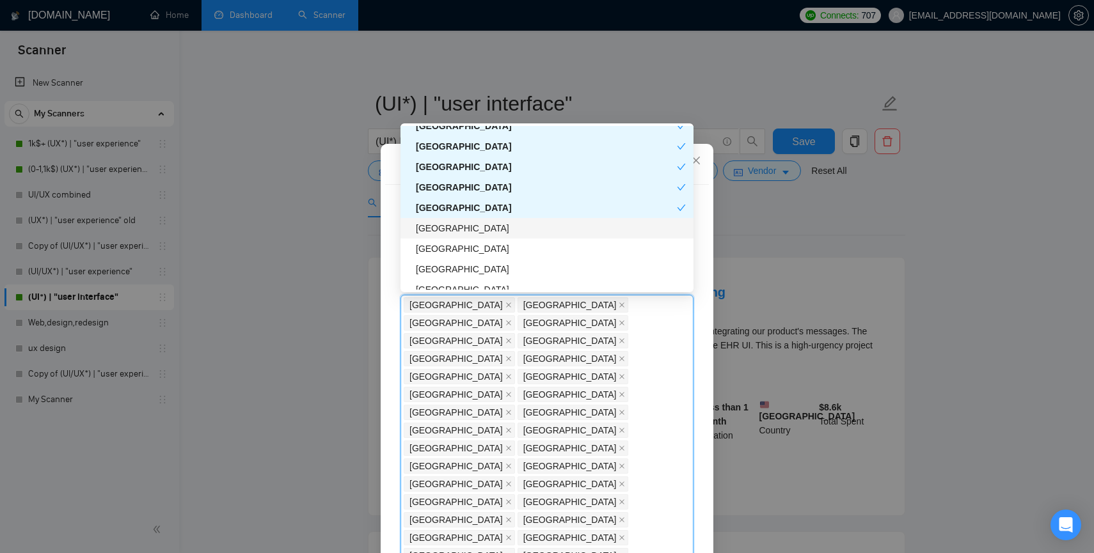
click at [433, 230] on div "[GEOGRAPHIC_DATA]" at bounding box center [551, 228] width 270 height 14
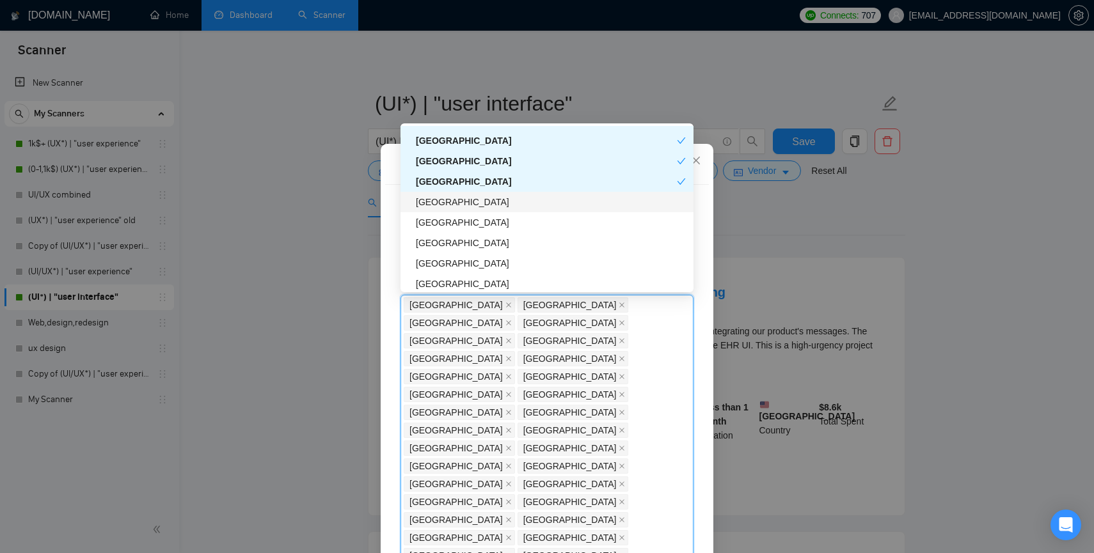
scroll to position [2317, 0]
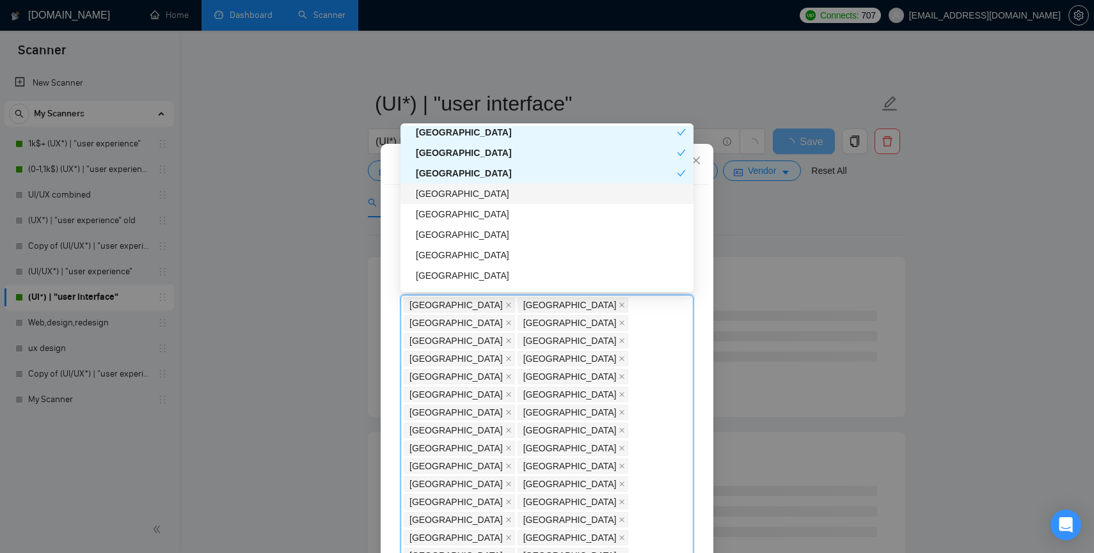
click at [441, 193] on div "[GEOGRAPHIC_DATA]" at bounding box center [551, 194] width 270 height 14
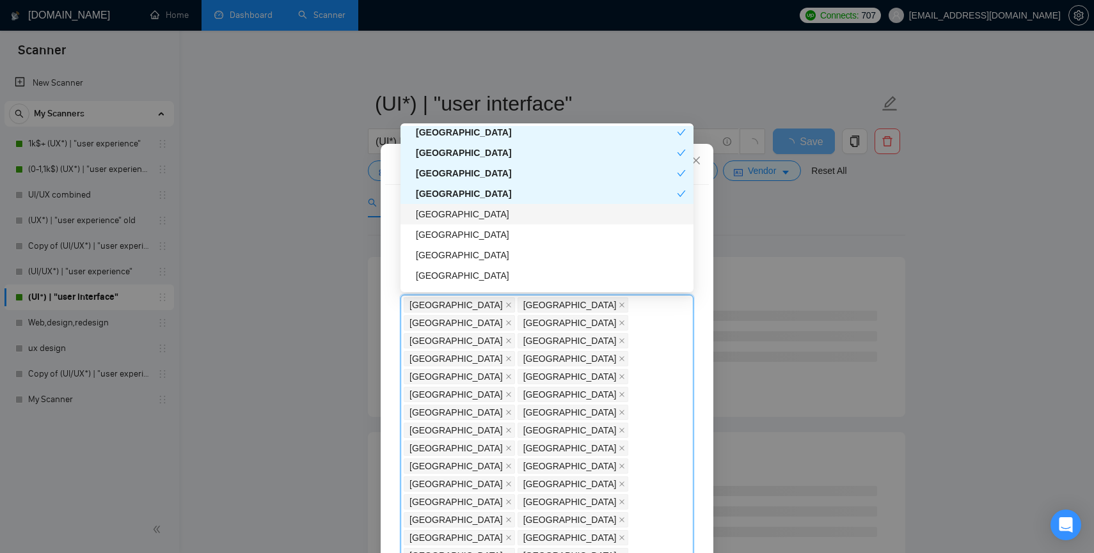
click at [440, 216] on div "[GEOGRAPHIC_DATA]" at bounding box center [551, 214] width 270 height 14
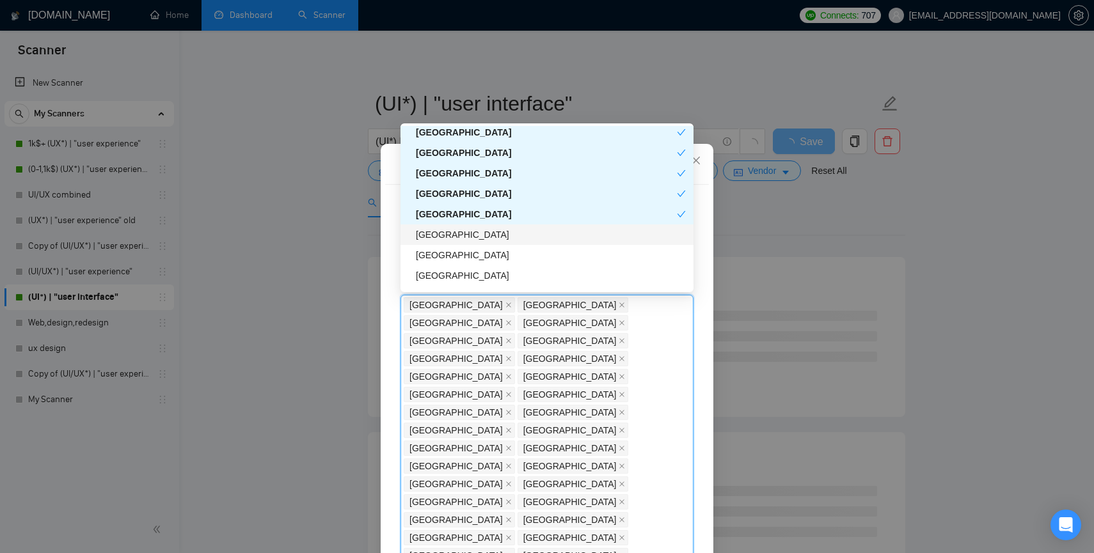
click at [436, 225] on div "[GEOGRAPHIC_DATA]" at bounding box center [547, 235] width 293 height 20
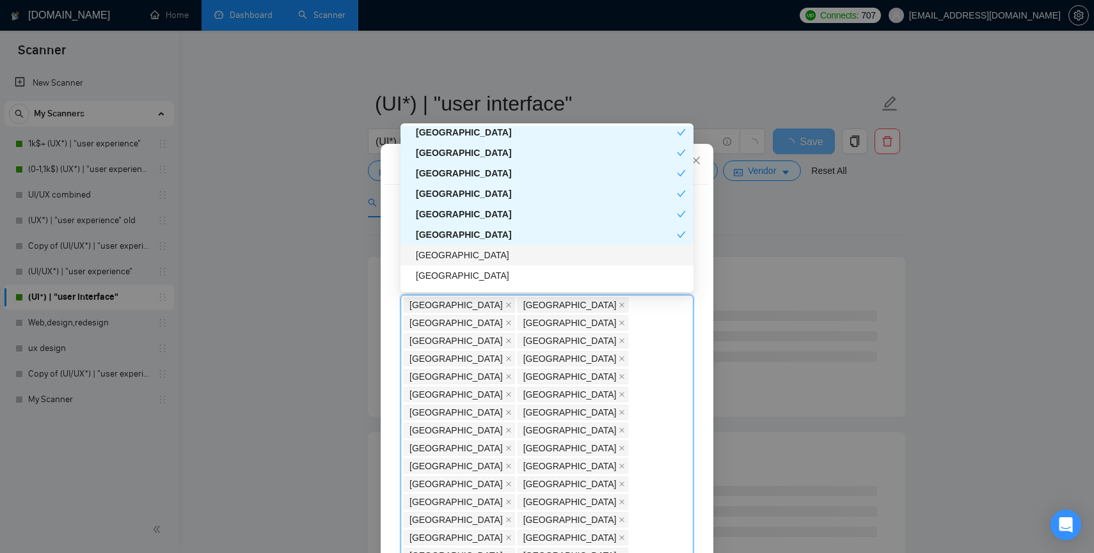
click at [430, 257] on div "[GEOGRAPHIC_DATA]" at bounding box center [551, 255] width 270 height 14
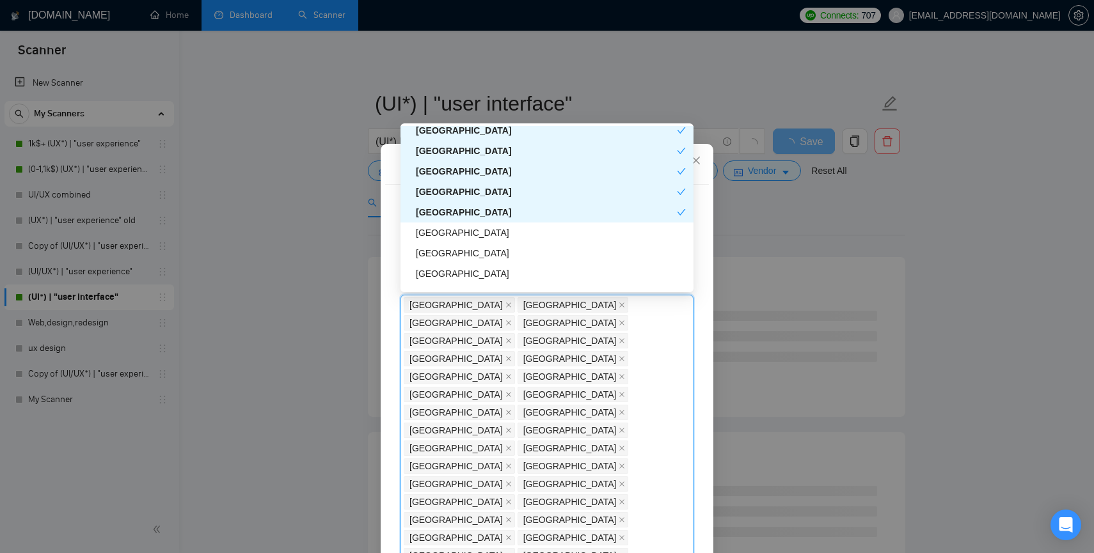
scroll to position [2370, 0]
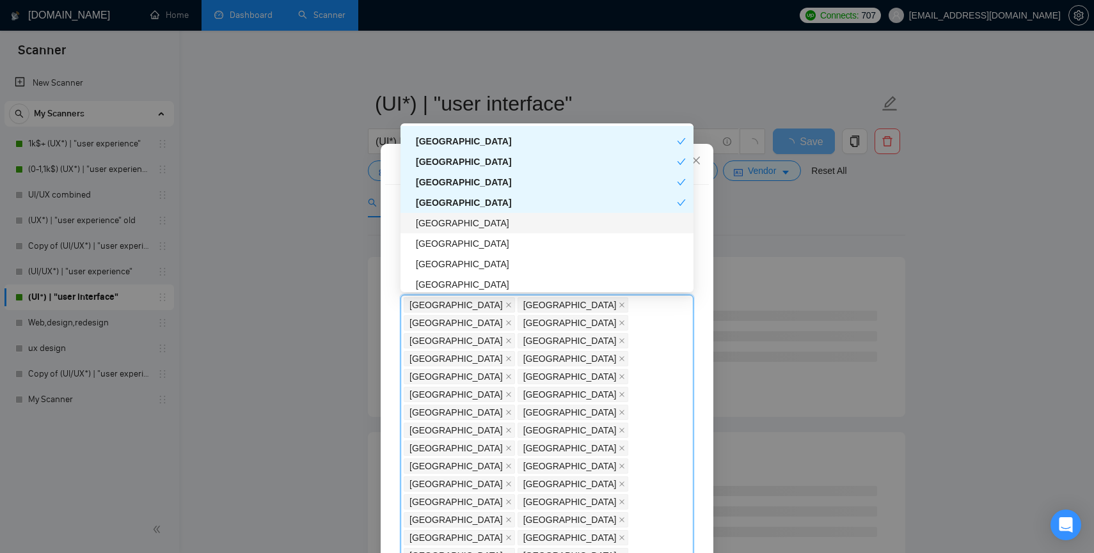
click at [429, 228] on div "[GEOGRAPHIC_DATA]" at bounding box center [551, 223] width 270 height 14
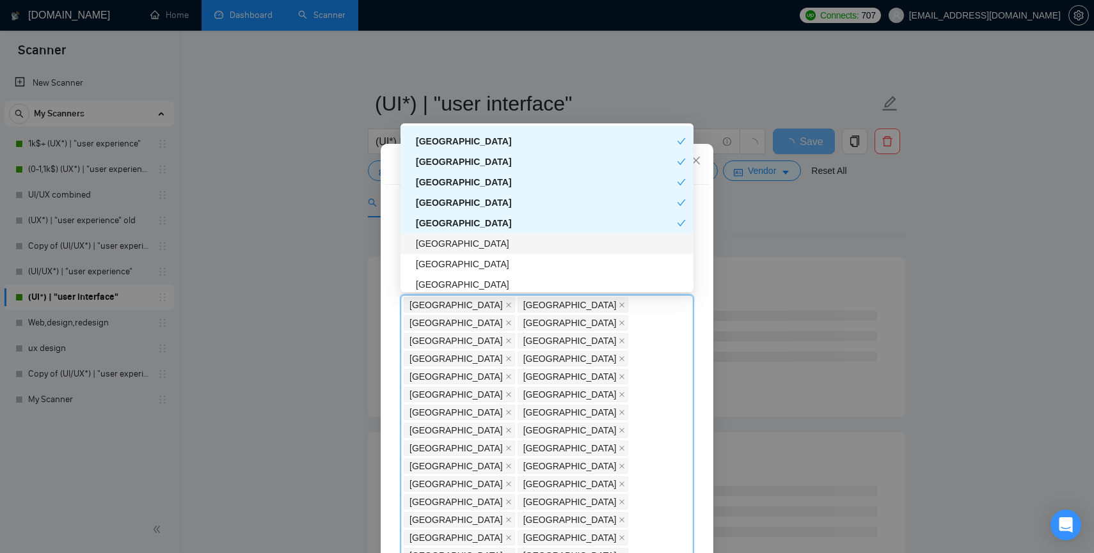
click at [429, 246] on div "[GEOGRAPHIC_DATA]" at bounding box center [551, 244] width 270 height 14
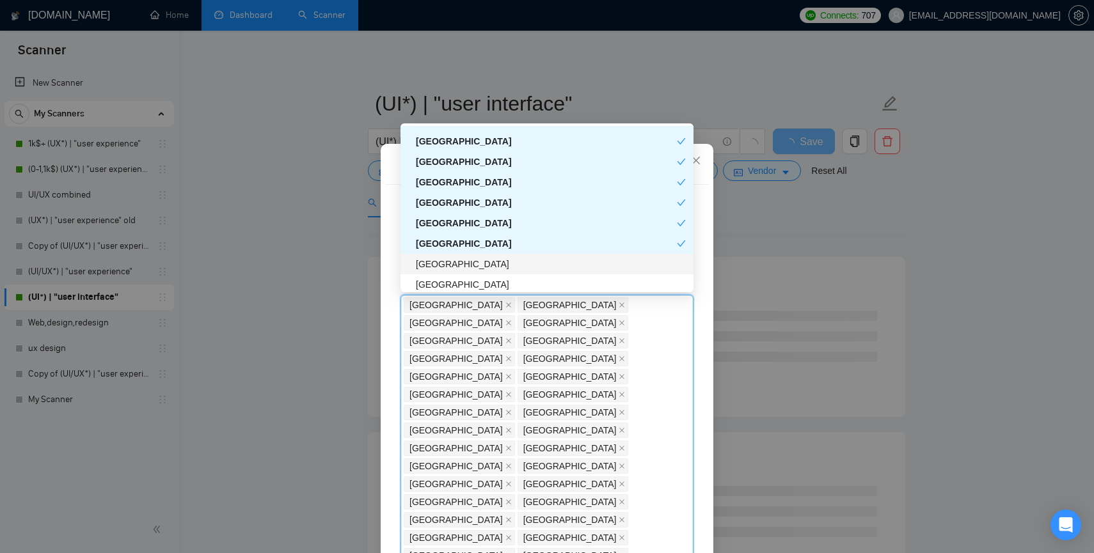
click at [429, 265] on div "[GEOGRAPHIC_DATA]" at bounding box center [551, 264] width 270 height 14
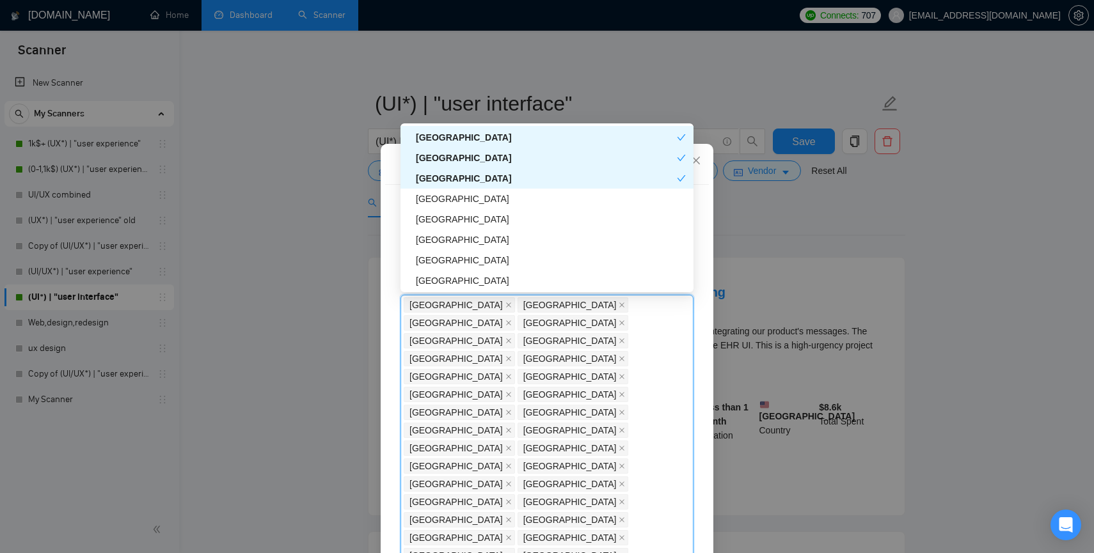
scroll to position [2457, 0]
click at [432, 197] on div "[GEOGRAPHIC_DATA]" at bounding box center [551, 198] width 270 height 14
click at [431, 218] on div "[GEOGRAPHIC_DATA]" at bounding box center [551, 218] width 270 height 14
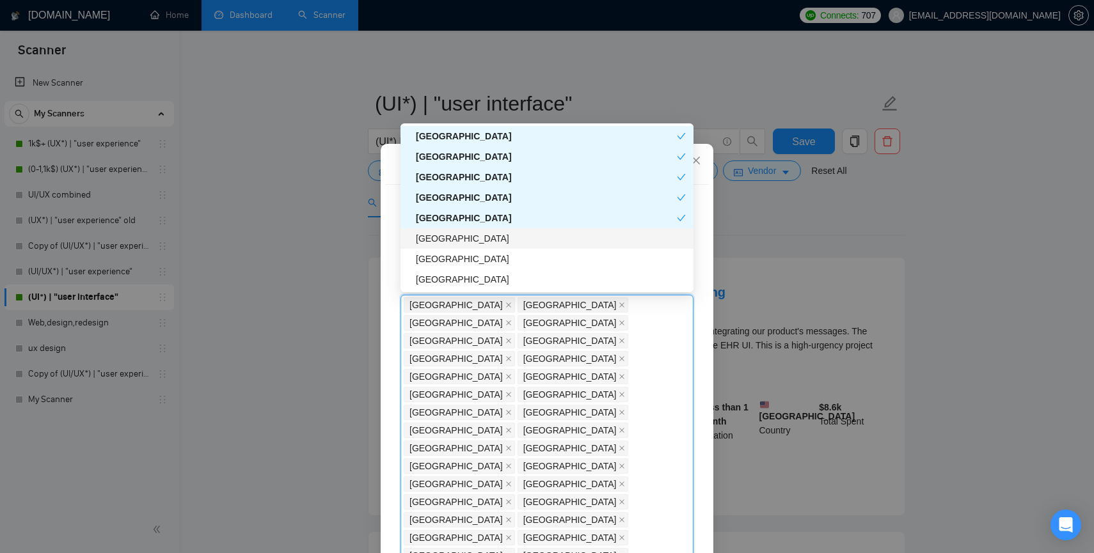
click at [428, 234] on div "[GEOGRAPHIC_DATA]" at bounding box center [551, 239] width 270 height 14
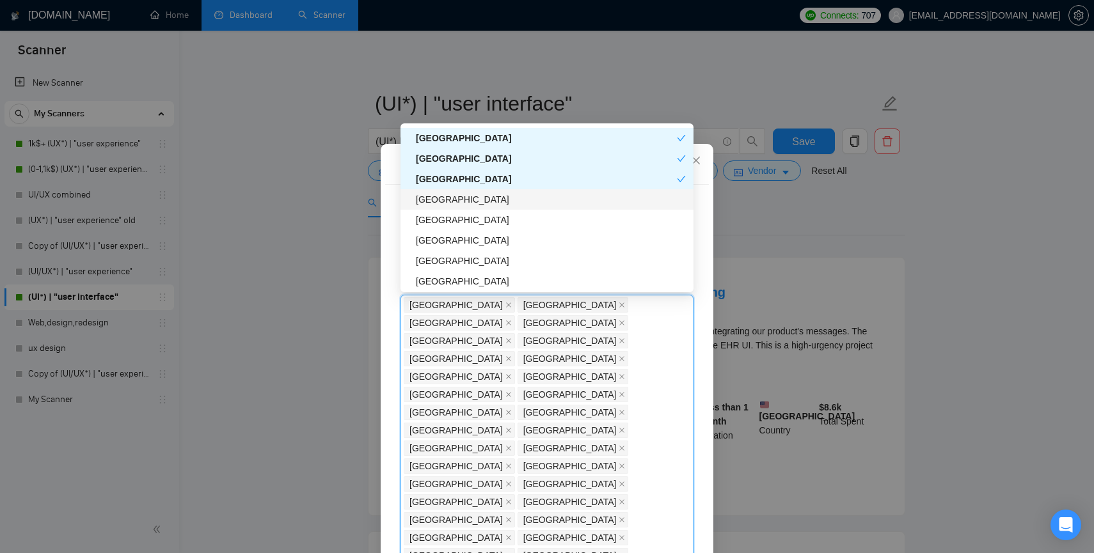
scroll to position [2530, 0]
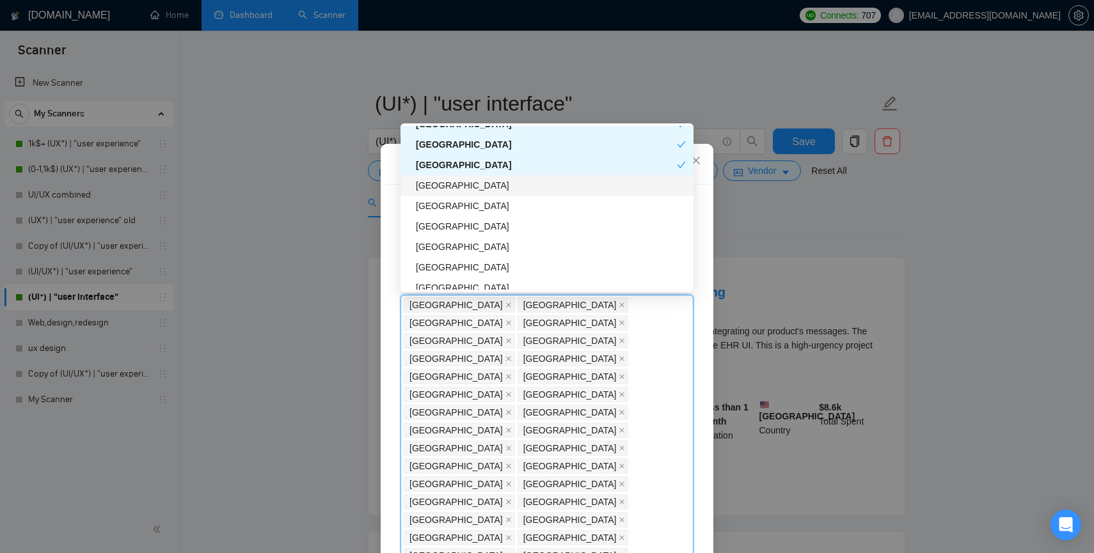
click at [430, 181] on div "[GEOGRAPHIC_DATA]" at bounding box center [551, 185] width 270 height 14
click at [430, 196] on div "[GEOGRAPHIC_DATA]" at bounding box center [547, 206] width 293 height 20
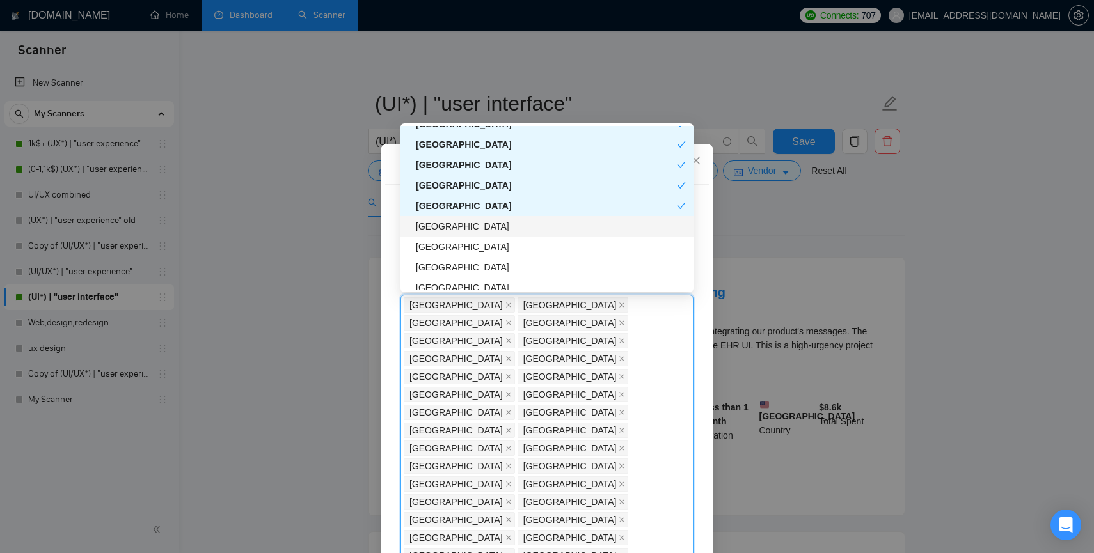
click at [429, 228] on div "[GEOGRAPHIC_DATA]" at bounding box center [551, 226] width 270 height 14
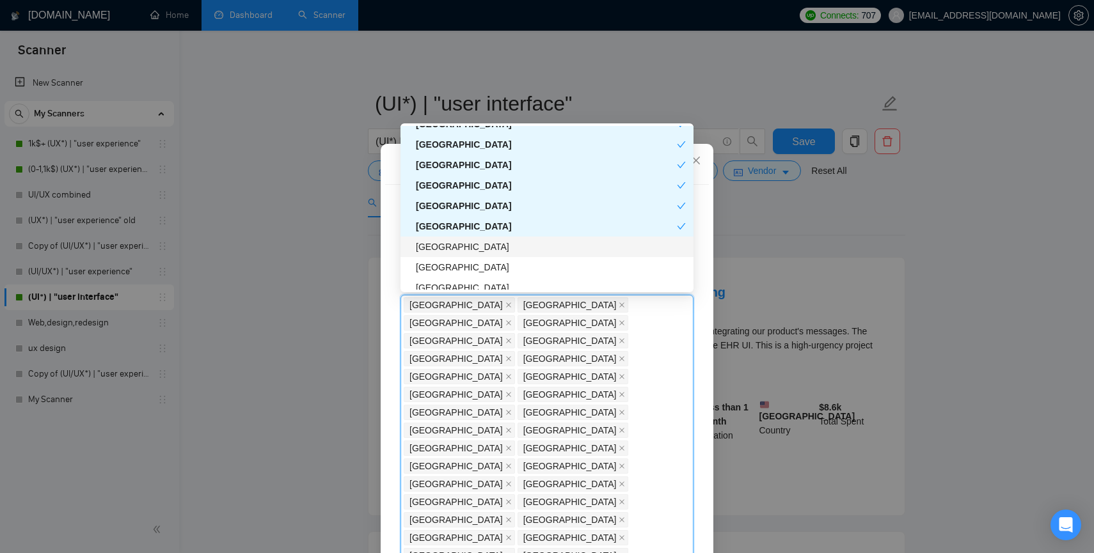
click at [429, 253] on div "[GEOGRAPHIC_DATA]" at bounding box center [551, 247] width 270 height 14
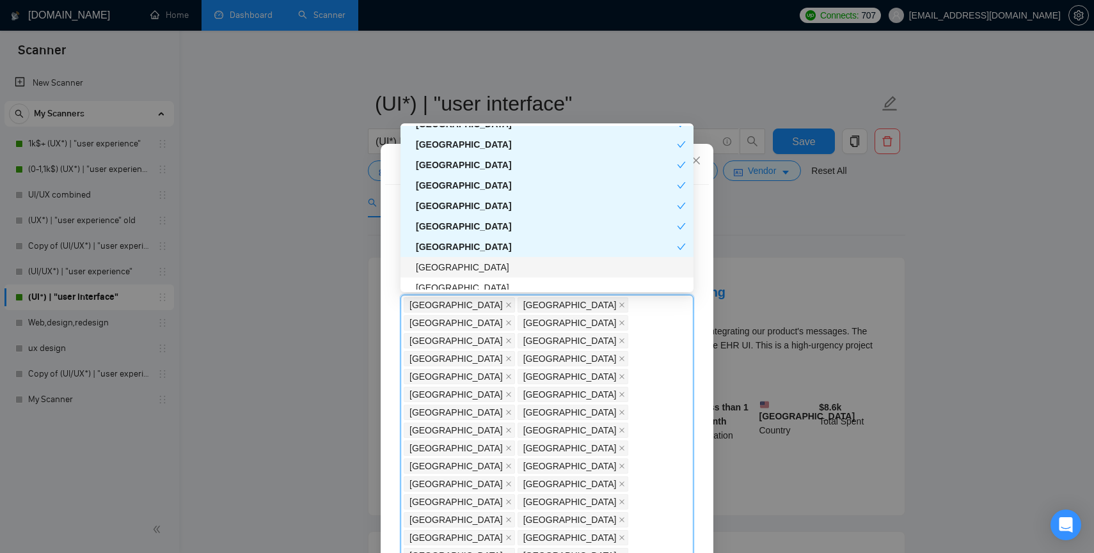
click at [429, 262] on div "[GEOGRAPHIC_DATA]" at bounding box center [551, 267] width 270 height 14
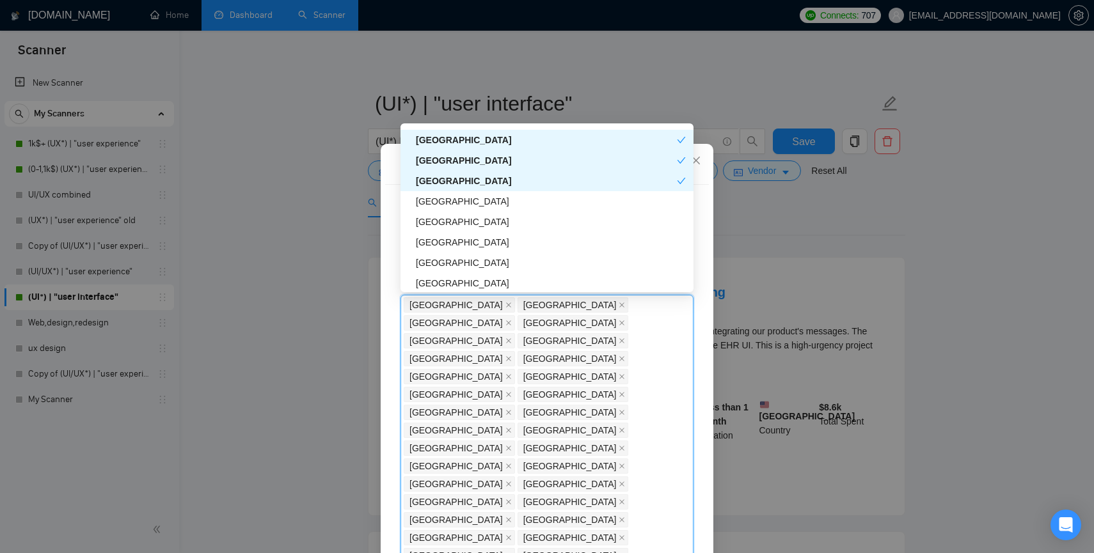
scroll to position [2633, 0]
click at [435, 186] on div "[GEOGRAPHIC_DATA]" at bounding box center [551, 185] width 270 height 14
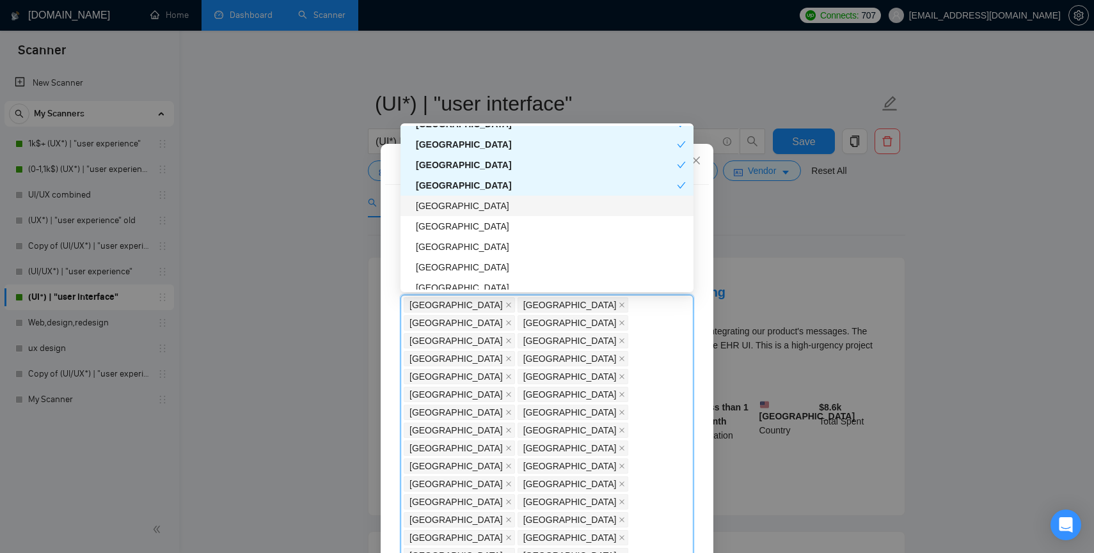
click at [435, 209] on div "[GEOGRAPHIC_DATA]" at bounding box center [551, 206] width 270 height 14
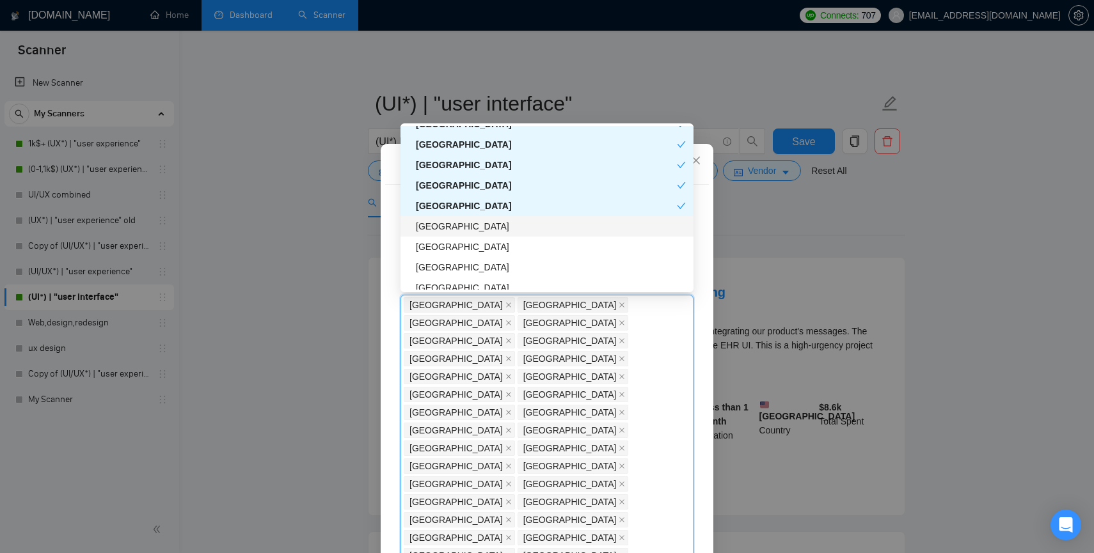
click at [432, 234] on div "[GEOGRAPHIC_DATA]" at bounding box center [547, 226] width 293 height 20
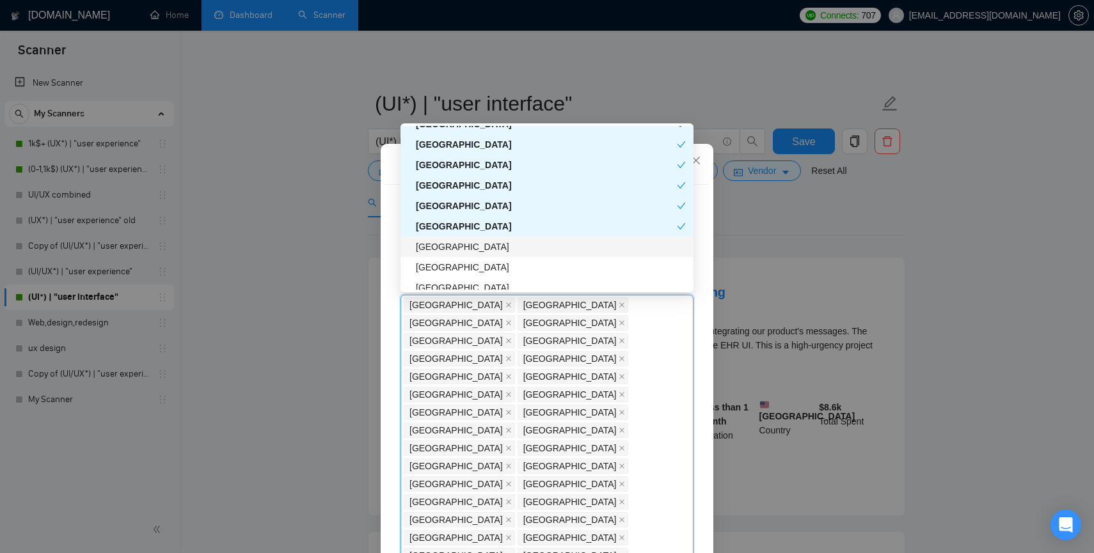
click at [432, 253] on div "[GEOGRAPHIC_DATA]" at bounding box center [551, 247] width 270 height 14
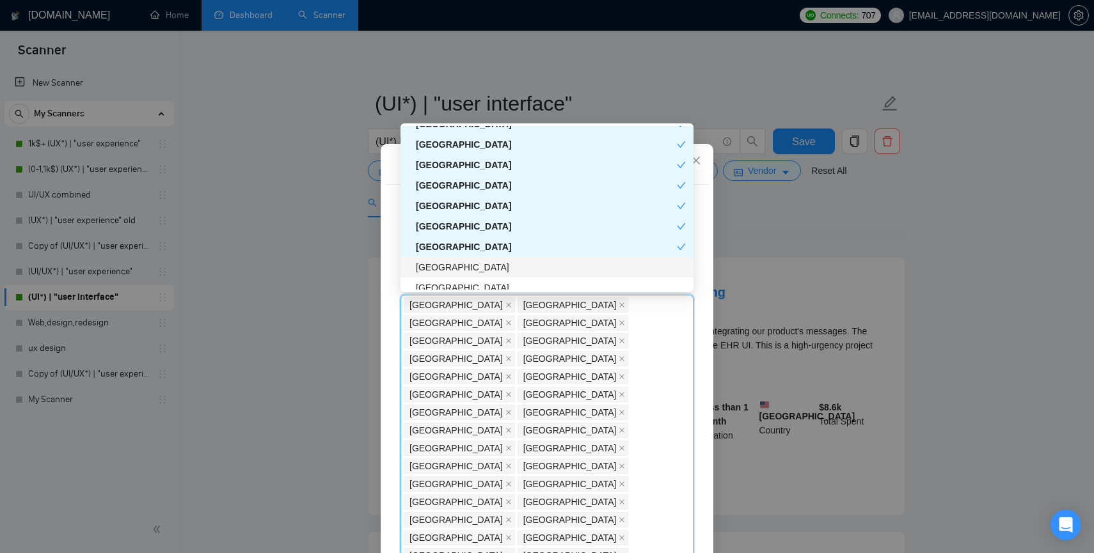
click at [432, 267] on div "[GEOGRAPHIC_DATA]" at bounding box center [551, 267] width 270 height 14
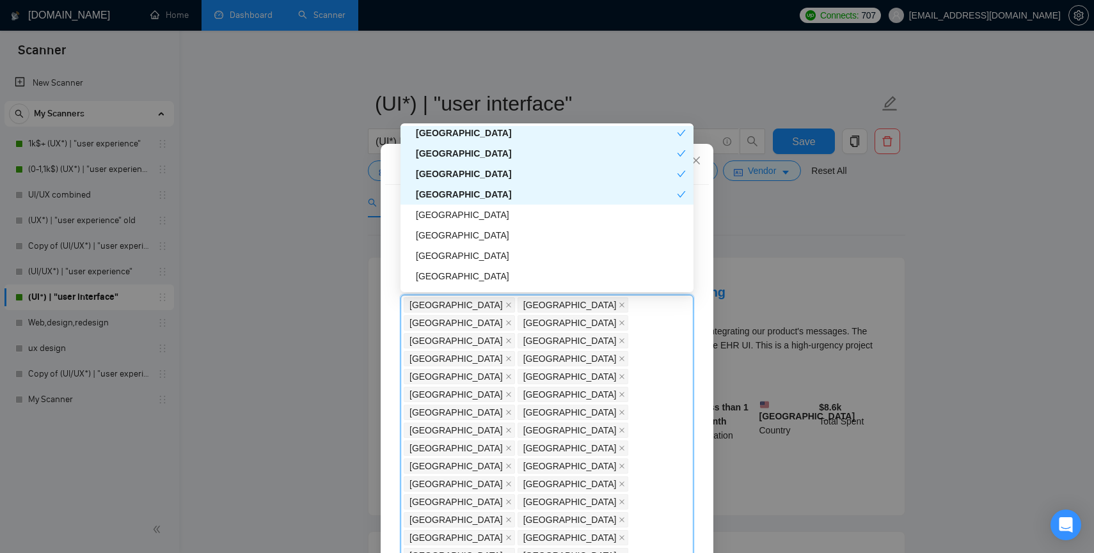
scroll to position [2712, 0]
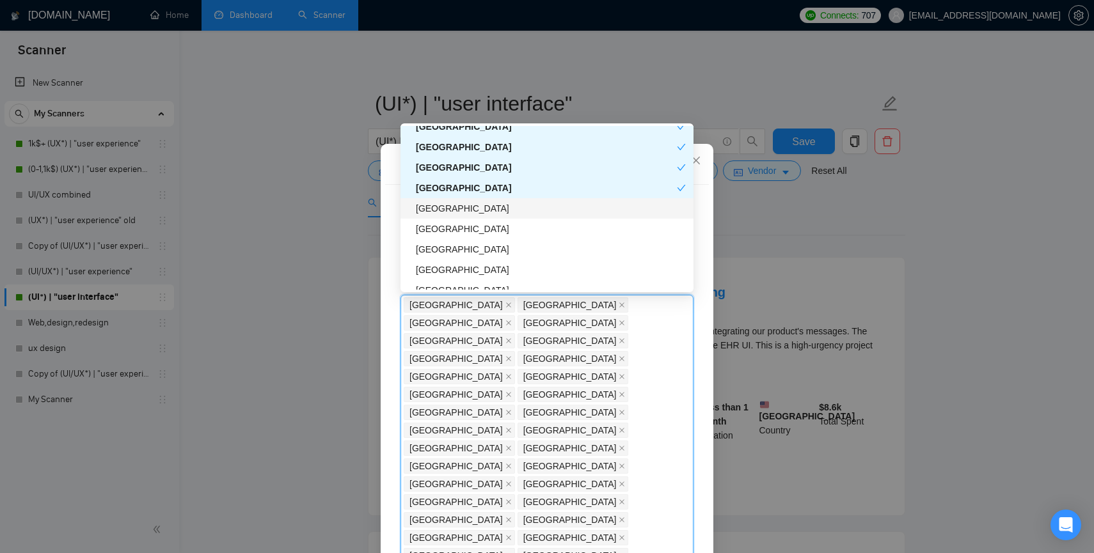
click at [433, 209] on div "[GEOGRAPHIC_DATA]" at bounding box center [551, 209] width 270 height 14
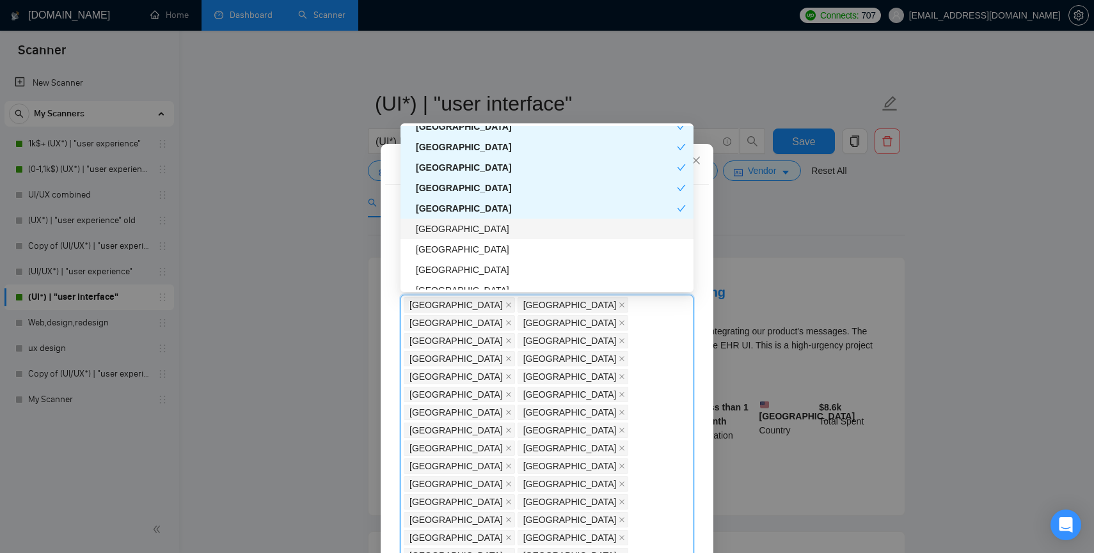
click at [433, 238] on div "[GEOGRAPHIC_DATA]" at bounding box center [547, 229] width 293 height 20
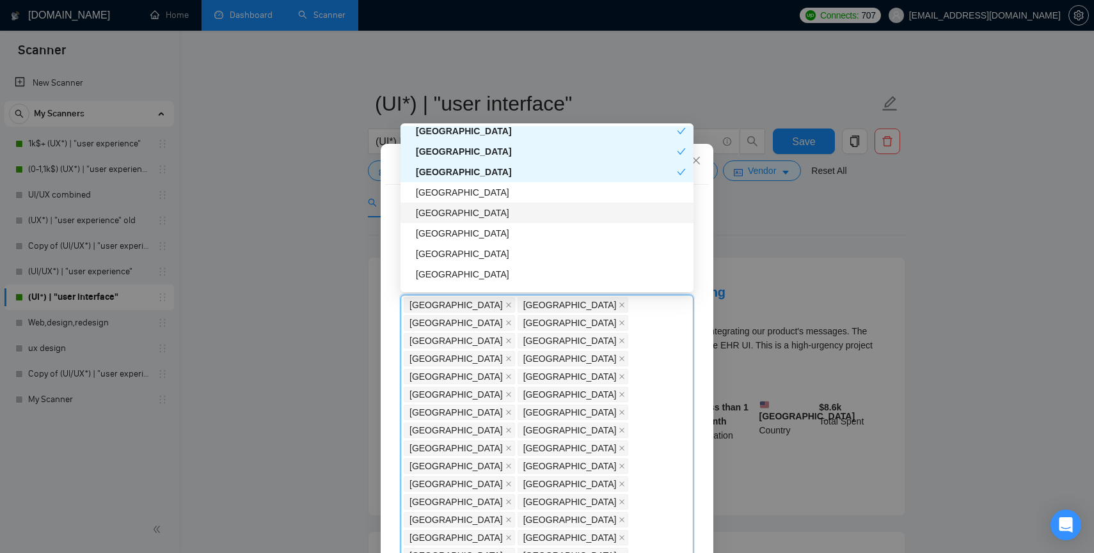
scroll to position [2777, 0]
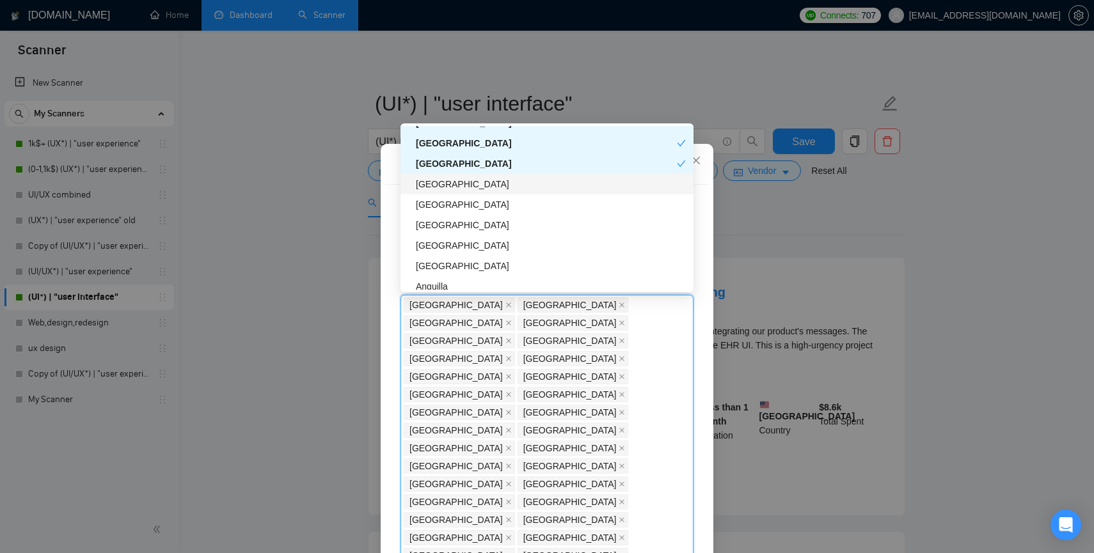
click at [432, 181] on div "[GEOGRAPHIC_DATA]" at bounding box center [551, 184] width 270 height 14
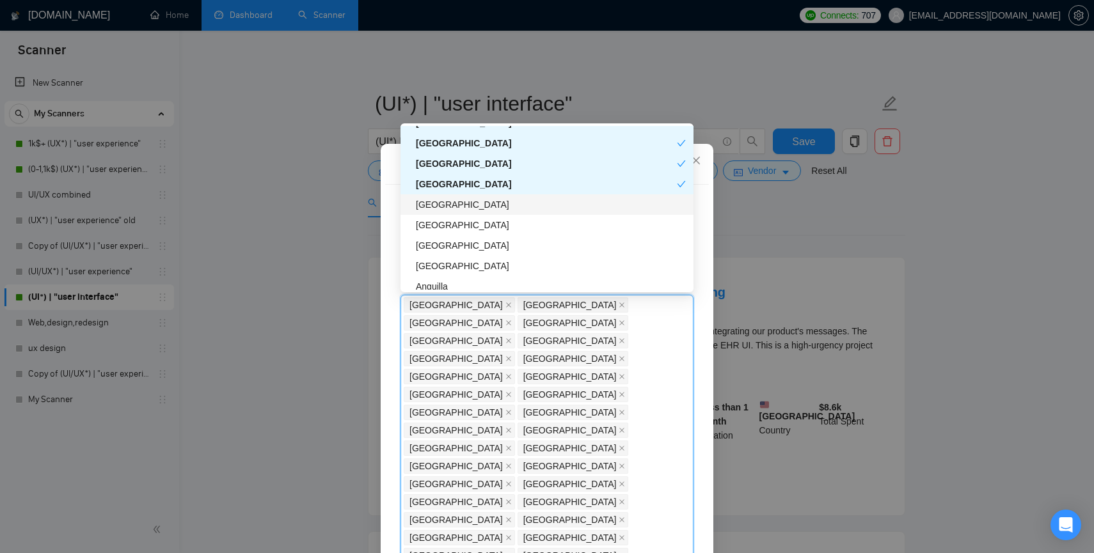
click at [432, 202] on div "[GEOGRAPHIC_DATA]" at bounding box center [551, 205] width 270 height 14
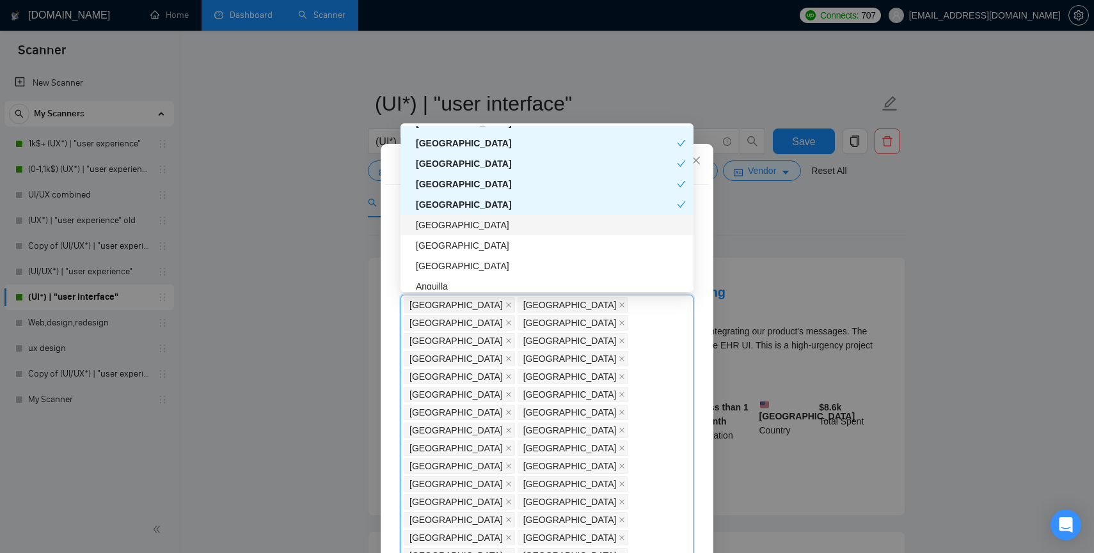
click at [432, 230] on div "[GEOGRAPHIC_DATA]" at bounding box center [551, 225] width 270 height 14
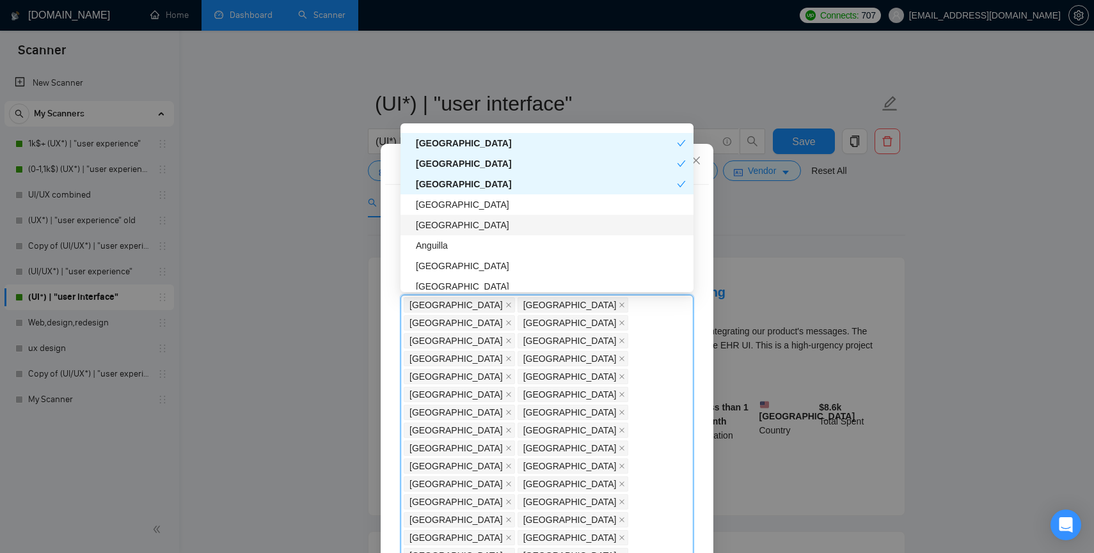
scroll to position [2832, 0]
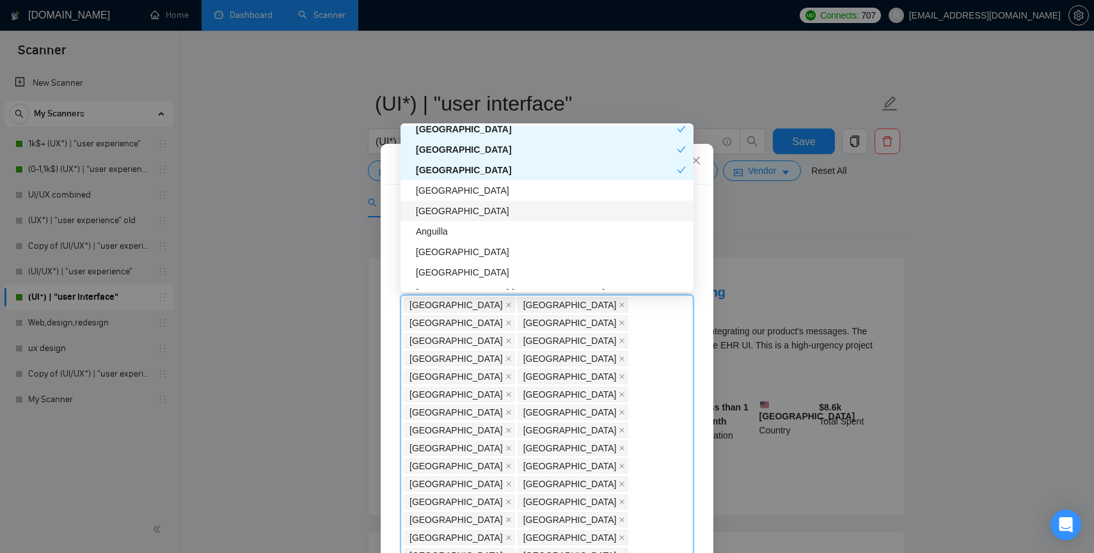
click at [432, 210] on div "[GEOGRAPHIC_DATA]" at bounding box center [551, 211] width 270 height 14
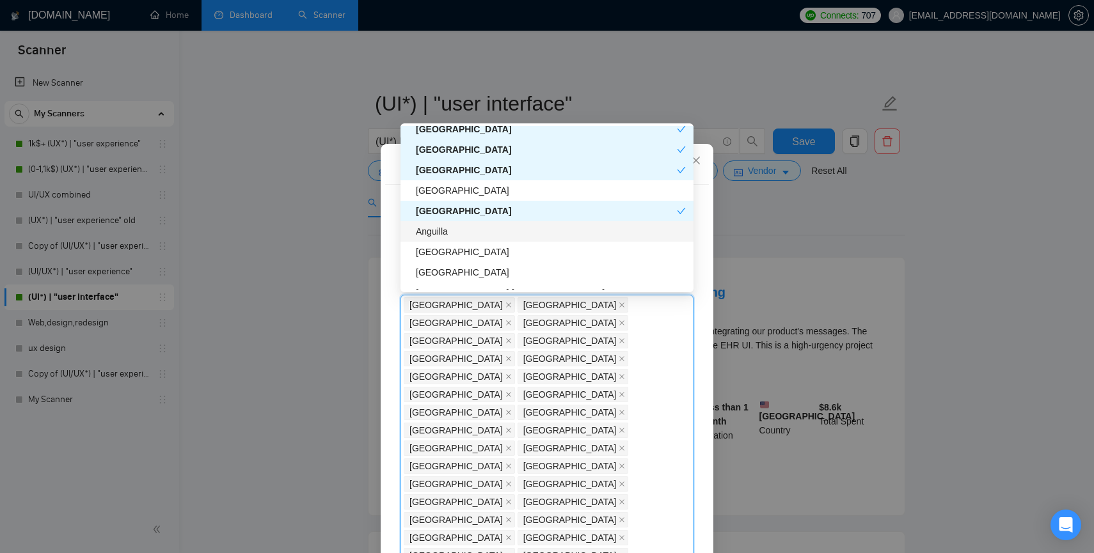
click at [432, 228] on div "Anguilla" at bounding box center [551, 232] width 270 height 14
click at [430, 256] on div "[GEOGRAPHIC_DATA]" at bounding box center [551, 252] width 270 height 14
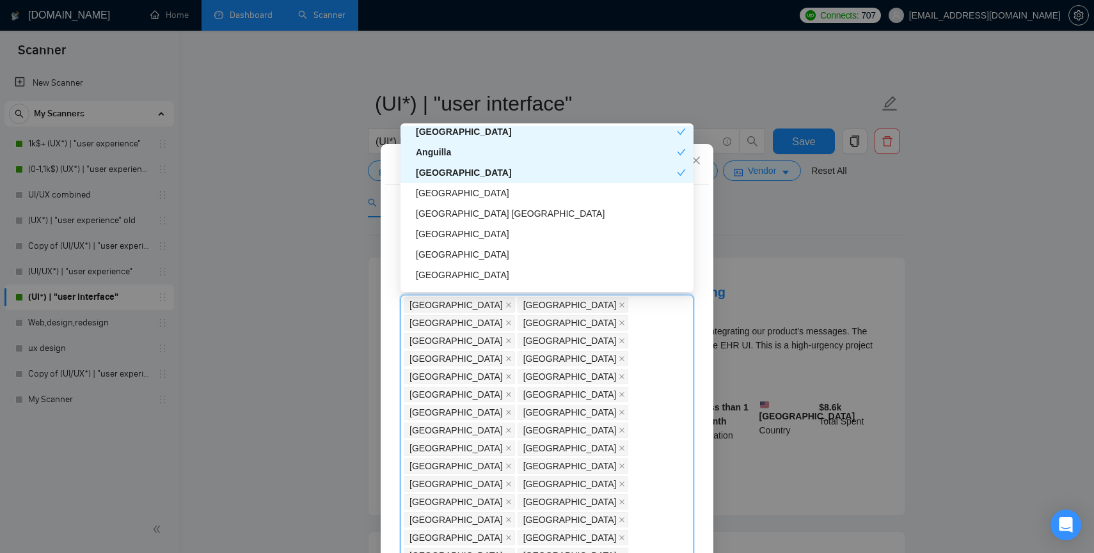
scroll to position [2914, 0]
click at [431, 196] on div "[GEOGRAPHIC_DATA]" at bounding box center [551, 191] width 270 height 14
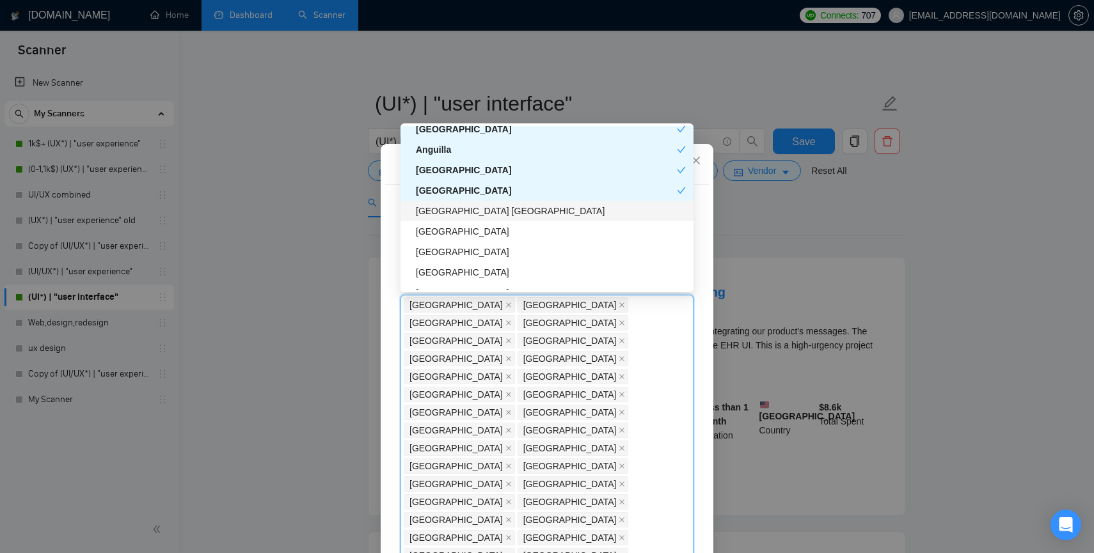
click at [431, 209] on div "[GEOGRAPHIC_DATA] [GEOGRAPHIC_DATA]" at bounding box center [551, 211] width 270 height 14
click at [429, 201] on div "[GEOGRAPHIC_DATA] [GEOGRAPHIC_DATA]" at bounding box center [547, 211] width 293 height 20
click at [425, 230] on div "[GEOGRAPHIC_DATA]" at bounding box center [551, 232] width 270 height 14
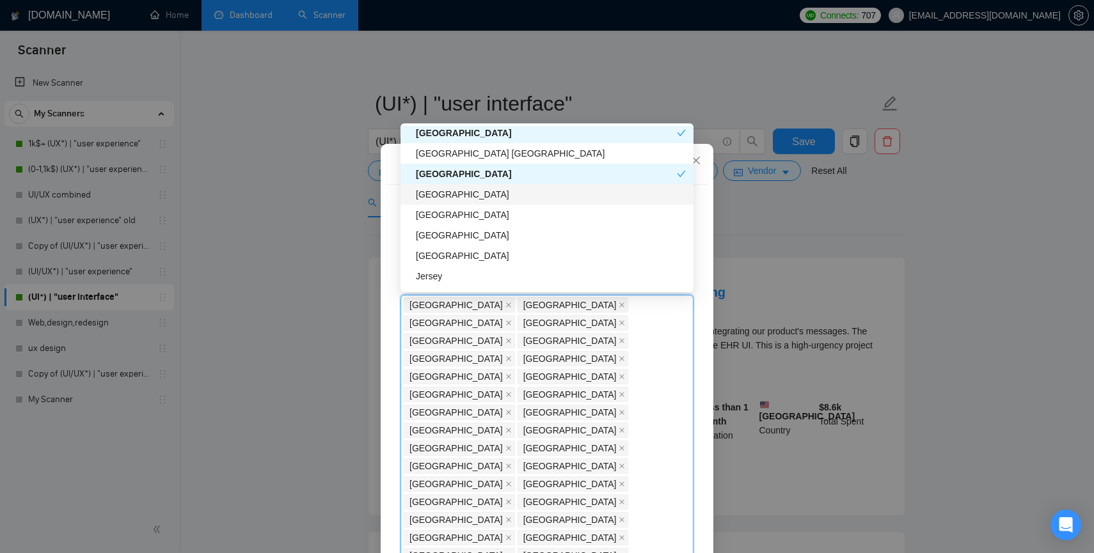
scroll to position [2979, 0]
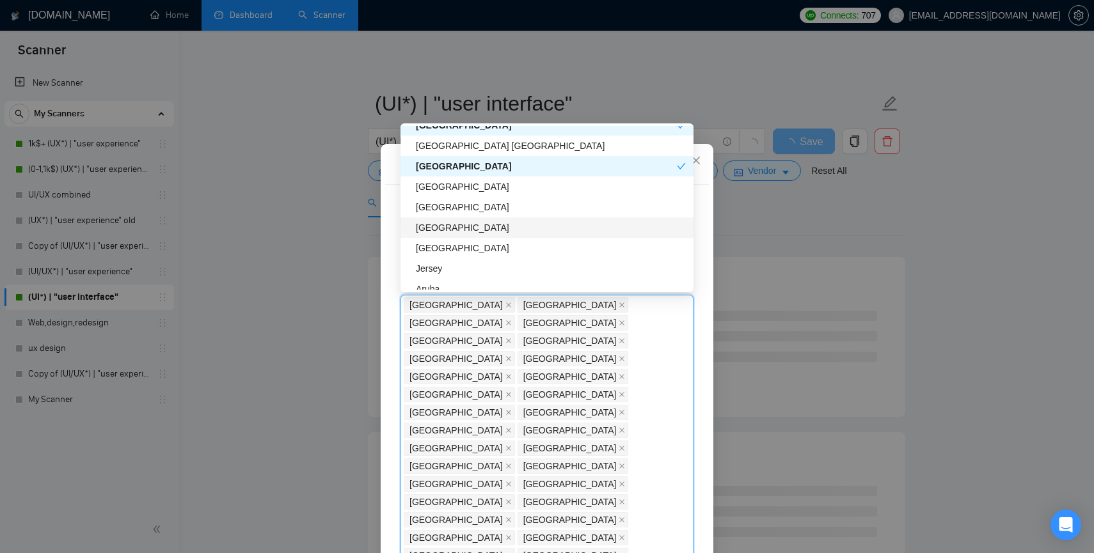
click at [428, 226] on div "[GEOGRAPHIC_DATA]" at bounding box center [551, 228] width 270 height 14
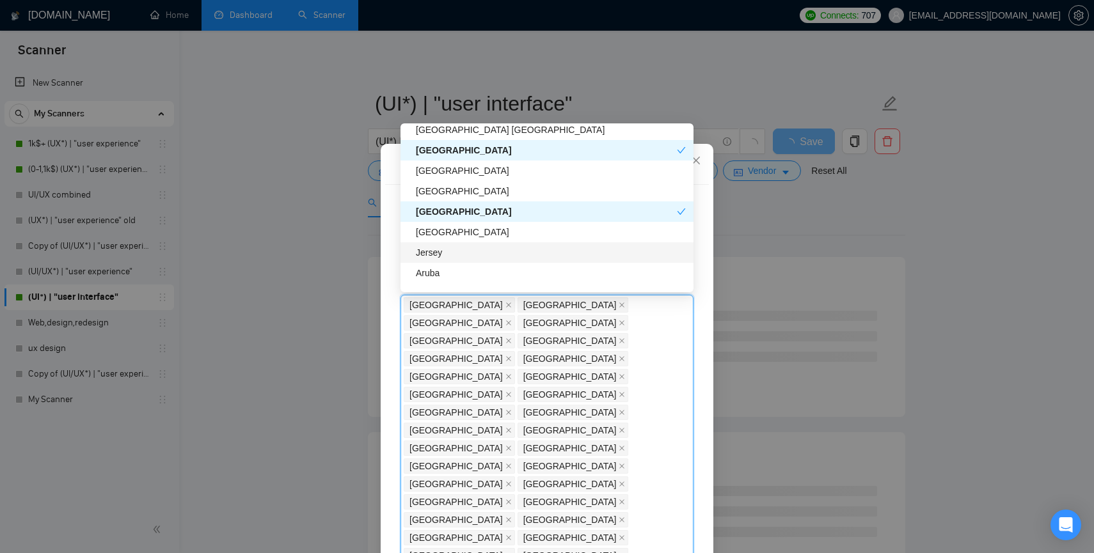
scroll to position [2997, 0]
click at [428, 191] on div "[GEOGRAPHIC_DATA]" at bounding box center [551, 190] width 270 height 14
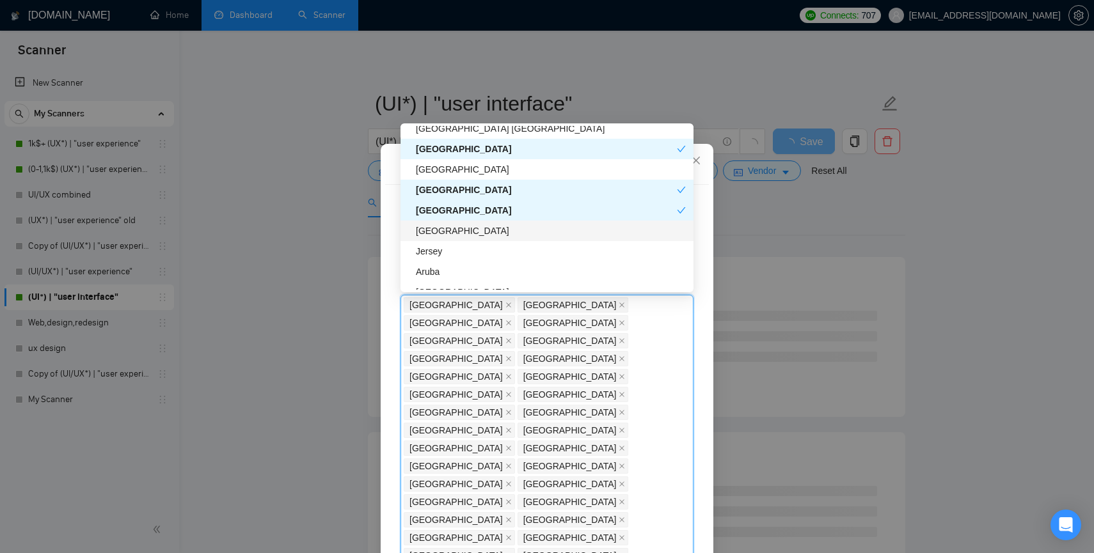
click at [428, 225] on div "[GEOGRAPHIC_DATA]" at bounding box center [551, 231] width 270 height 14
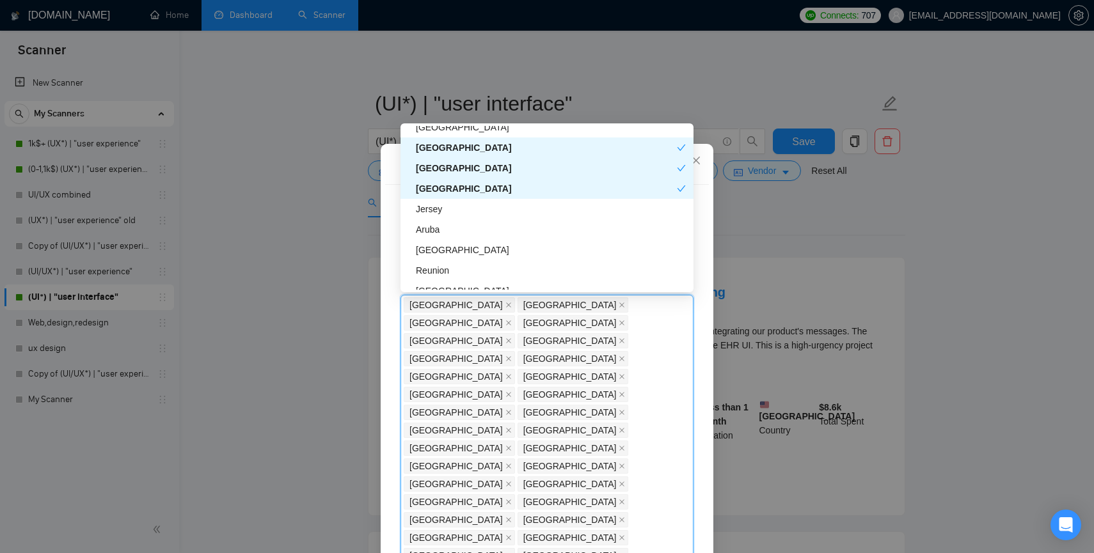
scroll to position [3046, 0]
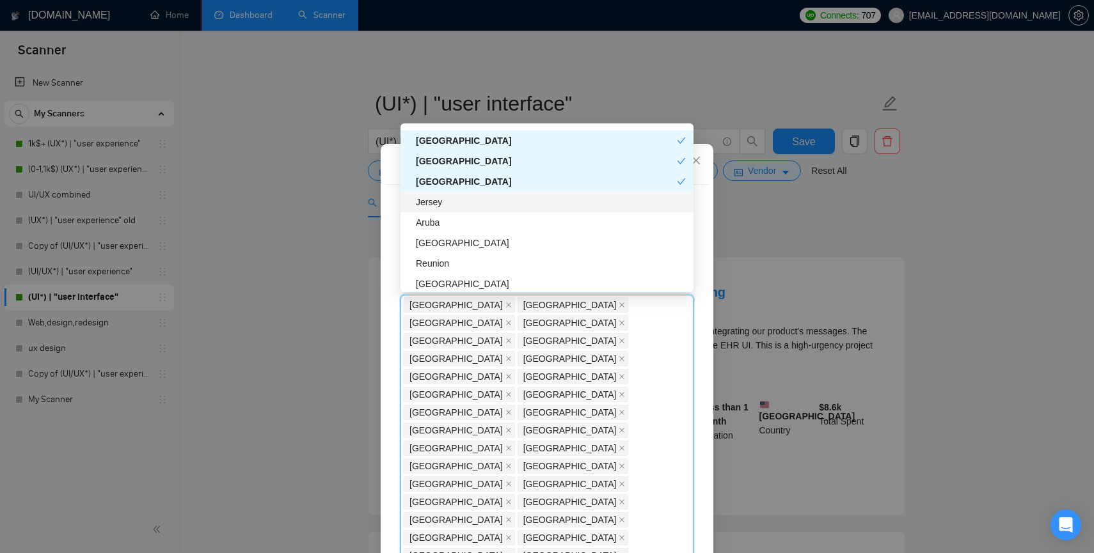
click at [427, 196] on div "Jersey" at bounding box center [551, 202] width 270 height 14
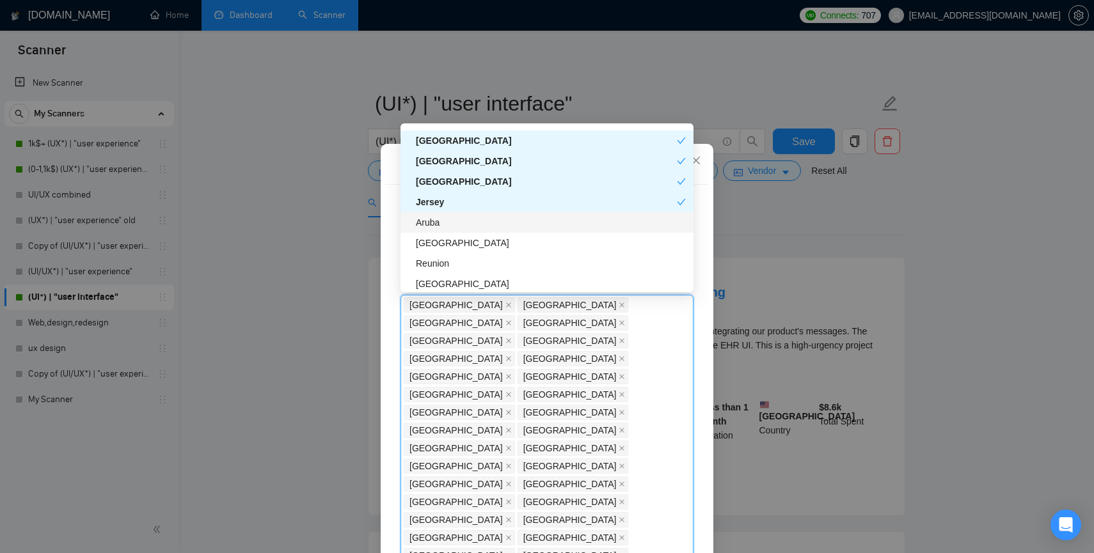
click at [427, 218] on div "Aruba" at bounding box center [551, 223] width 270 height 14
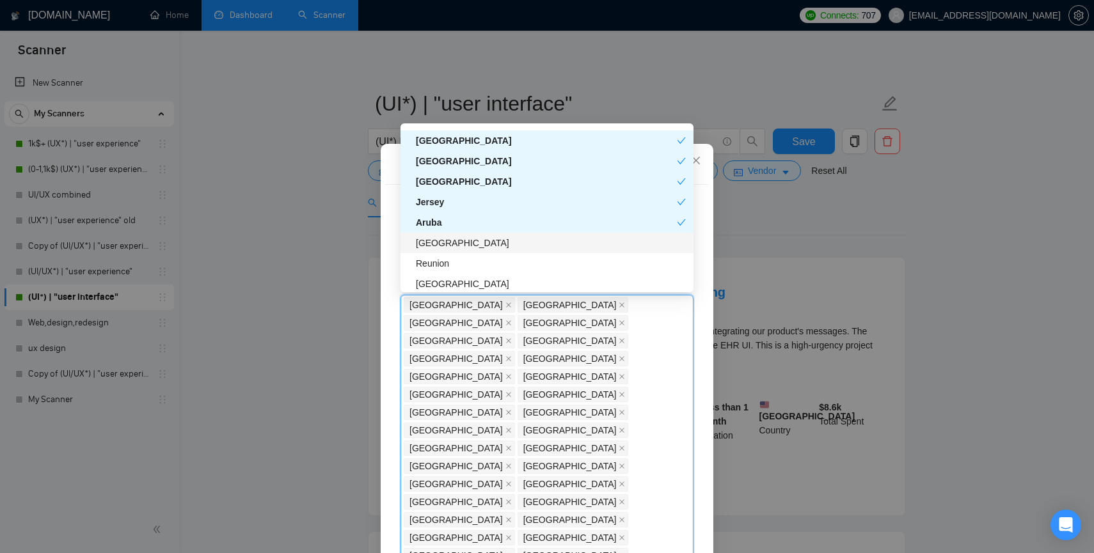
click at [427, 239] on div "[GEOGRAPHIC_DATA]" at bounding box center [551, 243] width 270 height 14
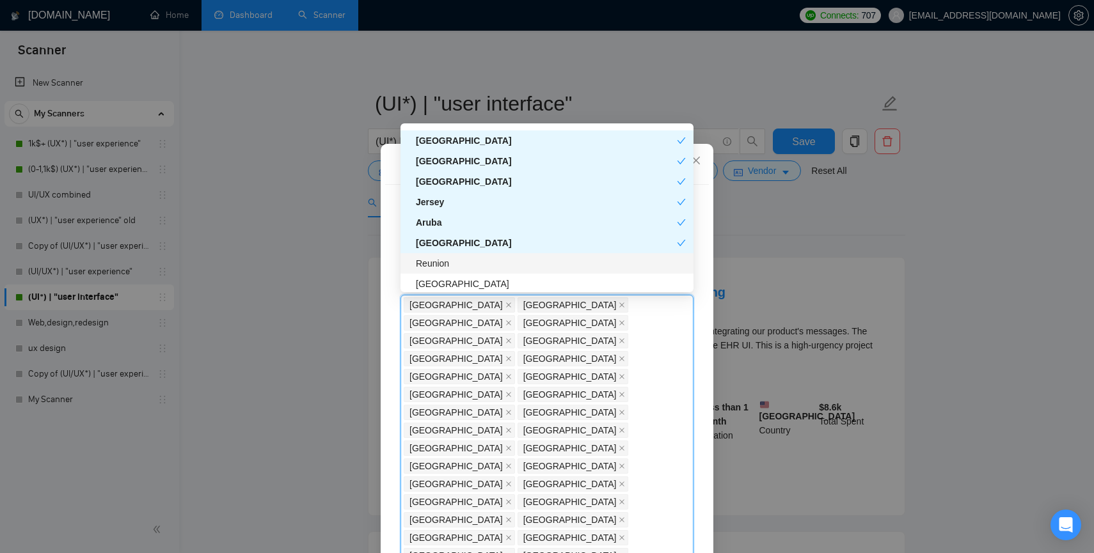
click at [424, 258] on div "Reunion" at bounding box center [551, 264] width 270 height 14
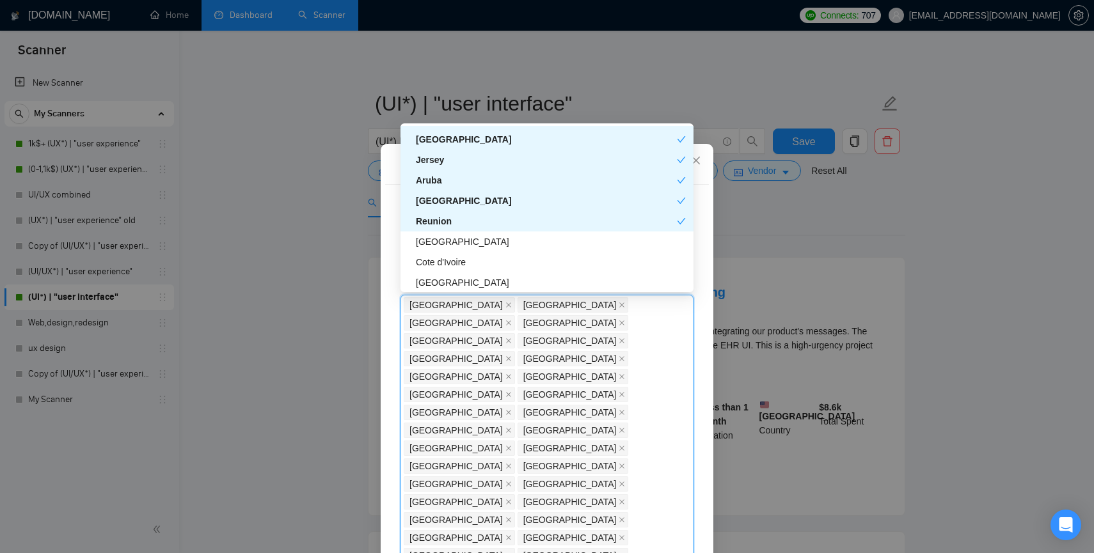
scroll to position [3098, 0]
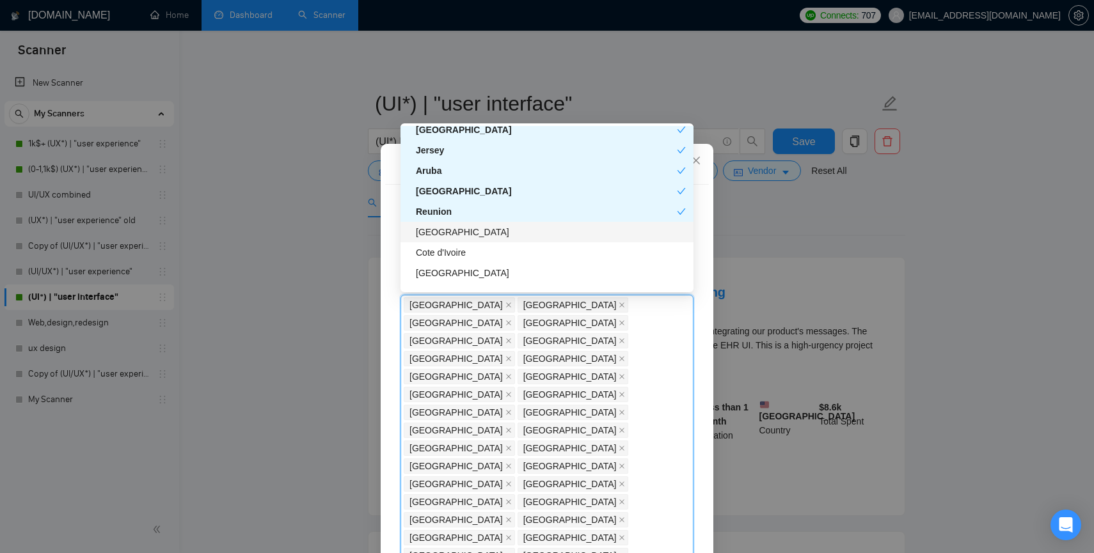
click at [427, 227] on div "[GEOGRAPHIC_DATA]" at bounding box center [551, 232] width 270 height 14
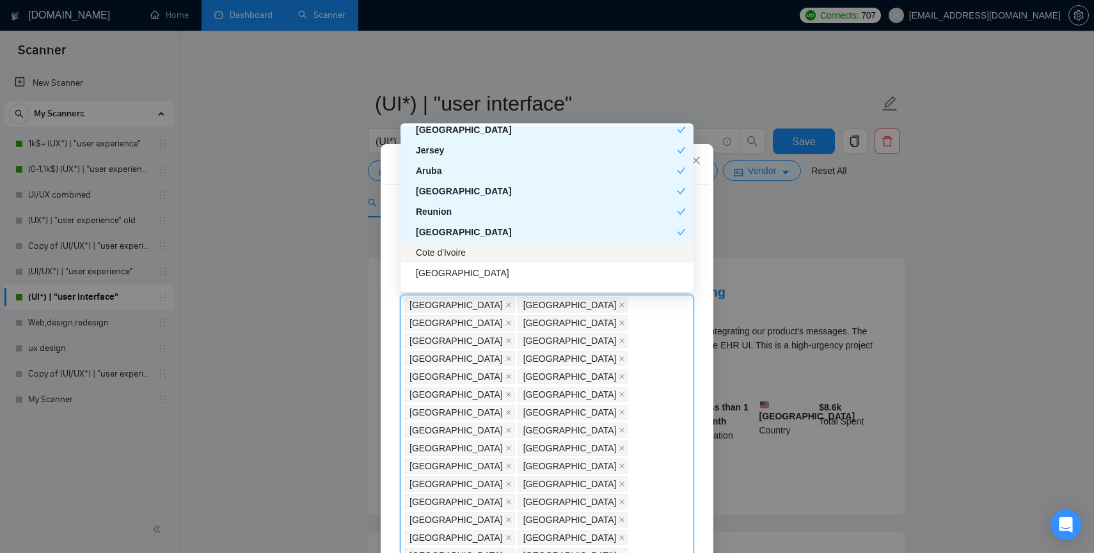
click at [428, 247] on div "Cote d'Ivoire" at bounding box center [551, 253] width 270 height 14
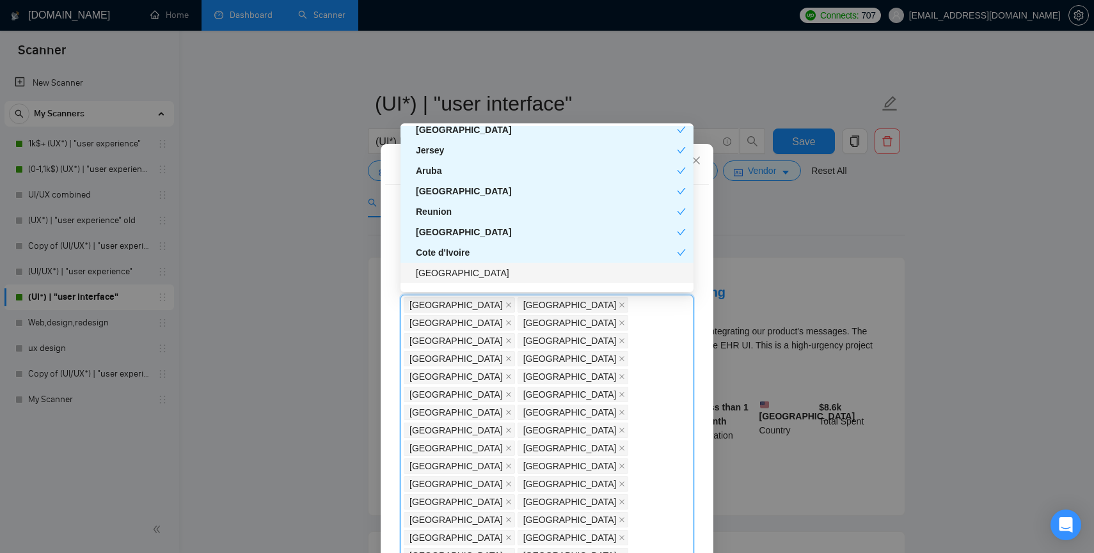
click at [427, 283] on div "[GEOGRAPHIC_DATA]" at bounding box center [547, 273] width 293 height 20
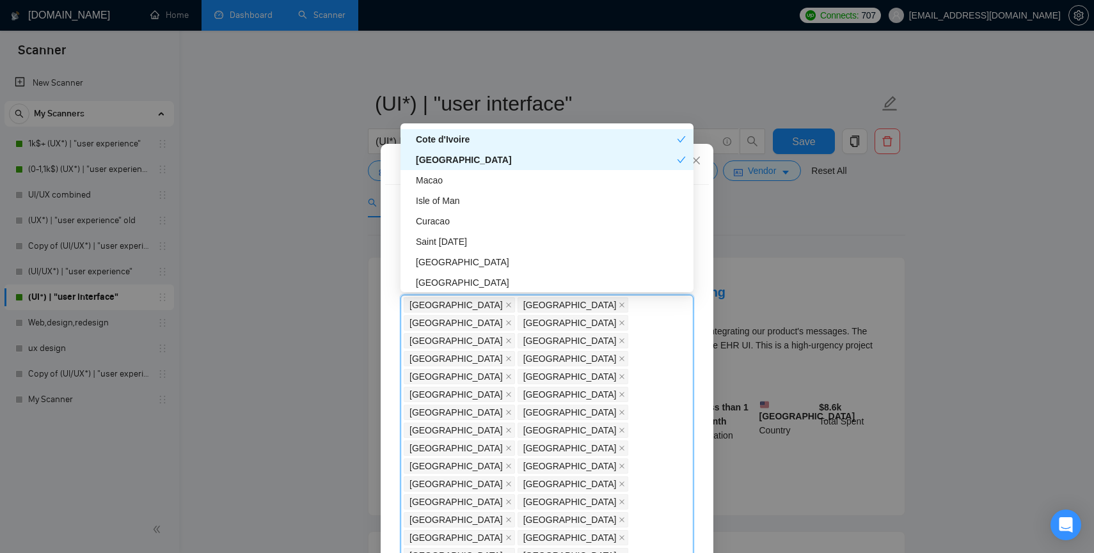
scroll to position [3216, 0]
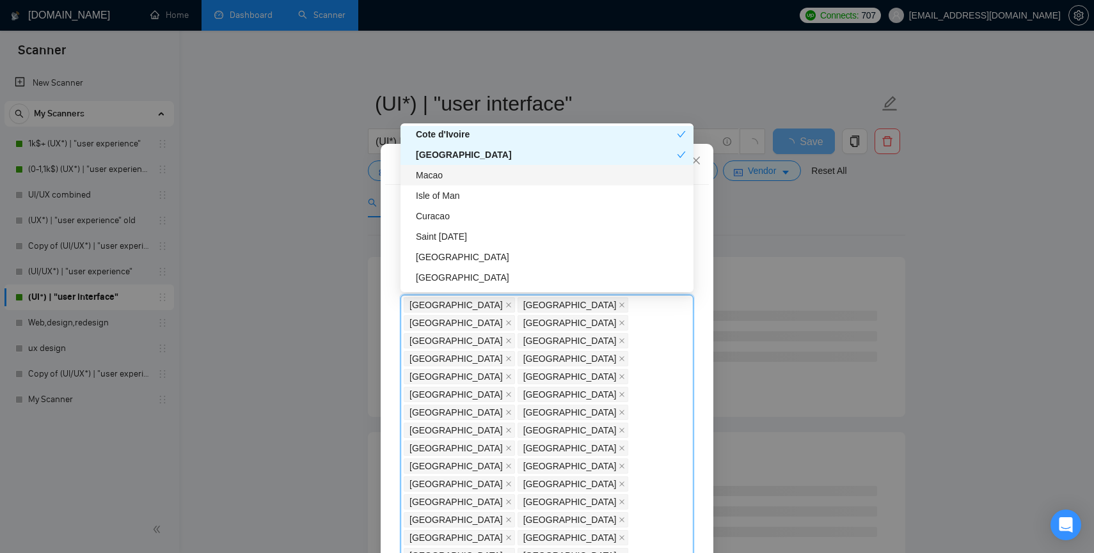
click at [431, 177] on div "Macao" at bounding box center [551, 175] width 270 height 14
click at [432, 194] on div "Isle of Man" at bounding box center [551, 196] width 270 height 14
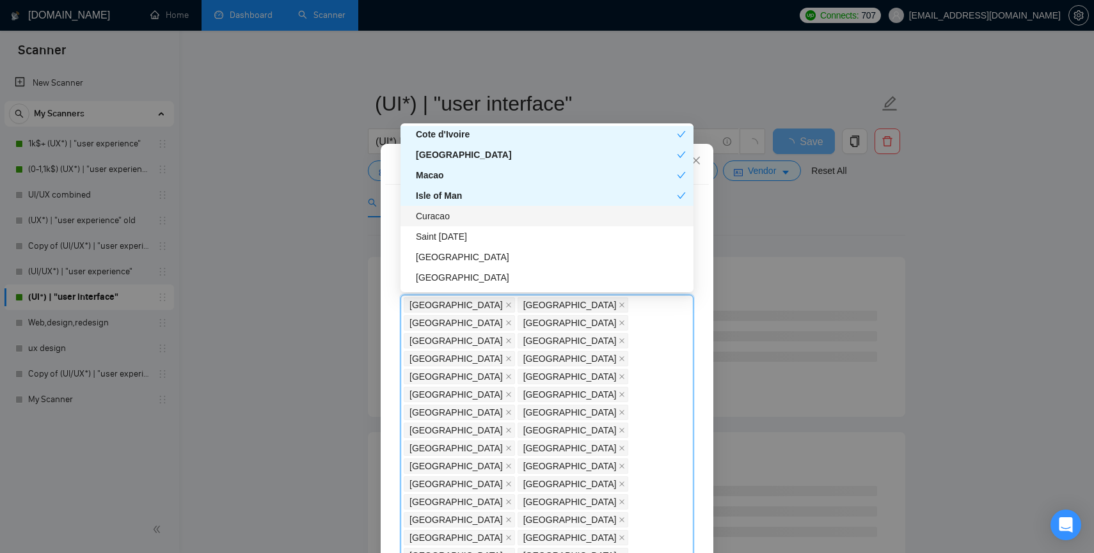
click at [432, 217] on div "Curacao" at bounding box center [551, 216] width 270 height 14
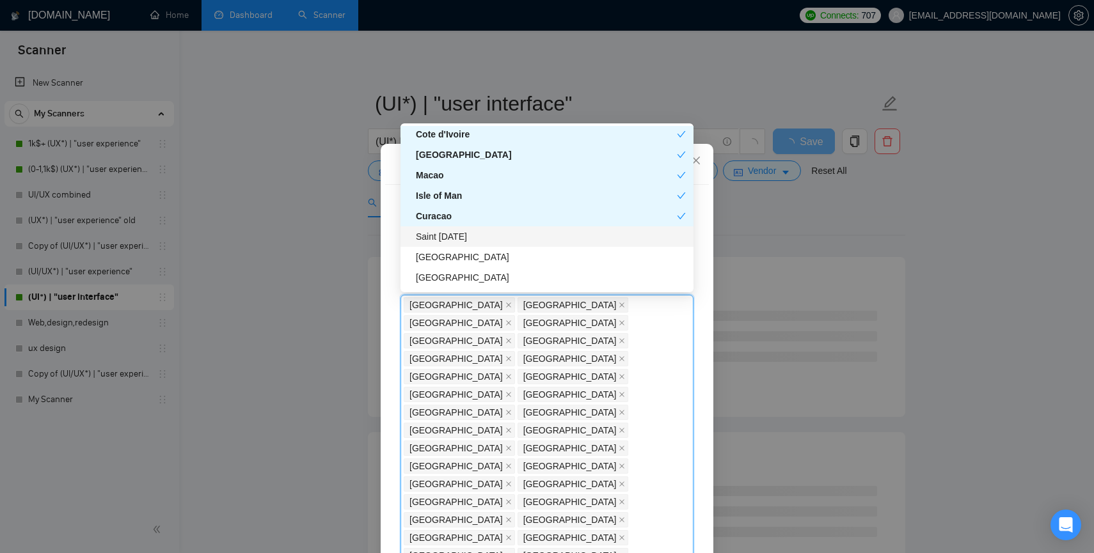
click at [432, 239] on div "Saint [DATE]" at bounding box center [551, 237] width 270 height 14
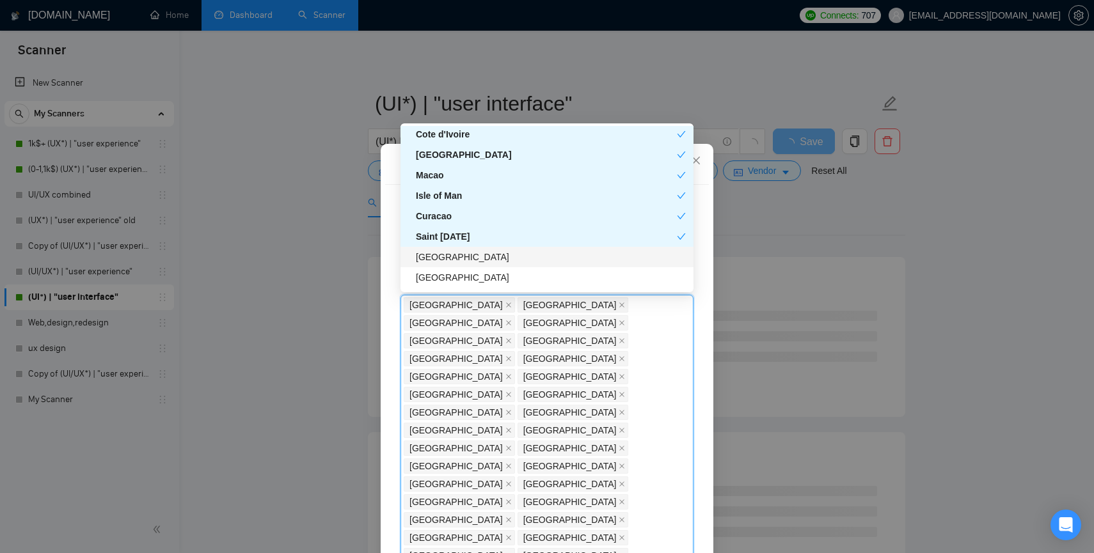
click at [433, 257] on div "[GEOGRAPHIC_DATA]" at bounding box center [551, 257] width 270 height 14
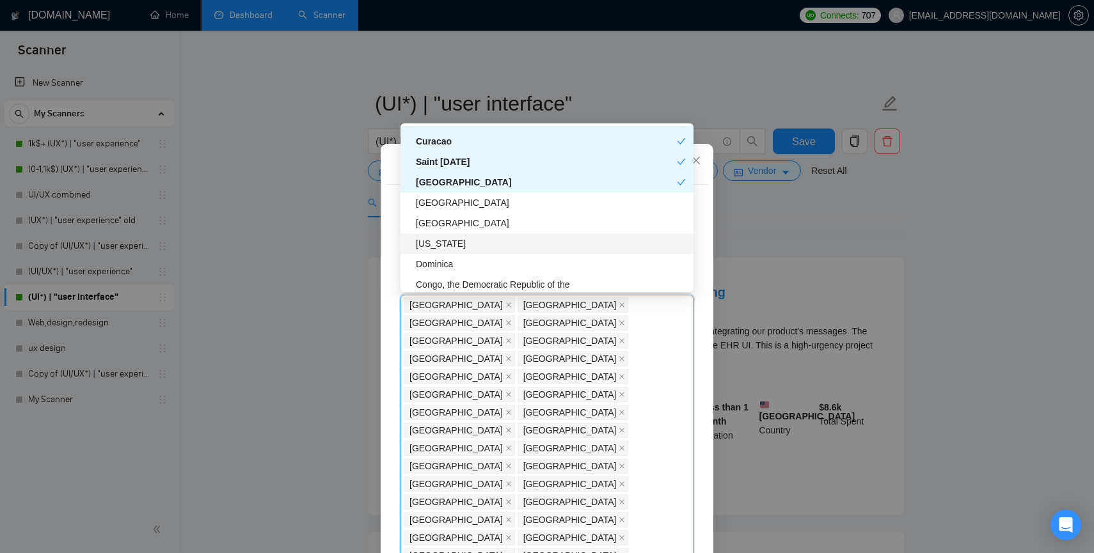
scroll to position [3337, 0]
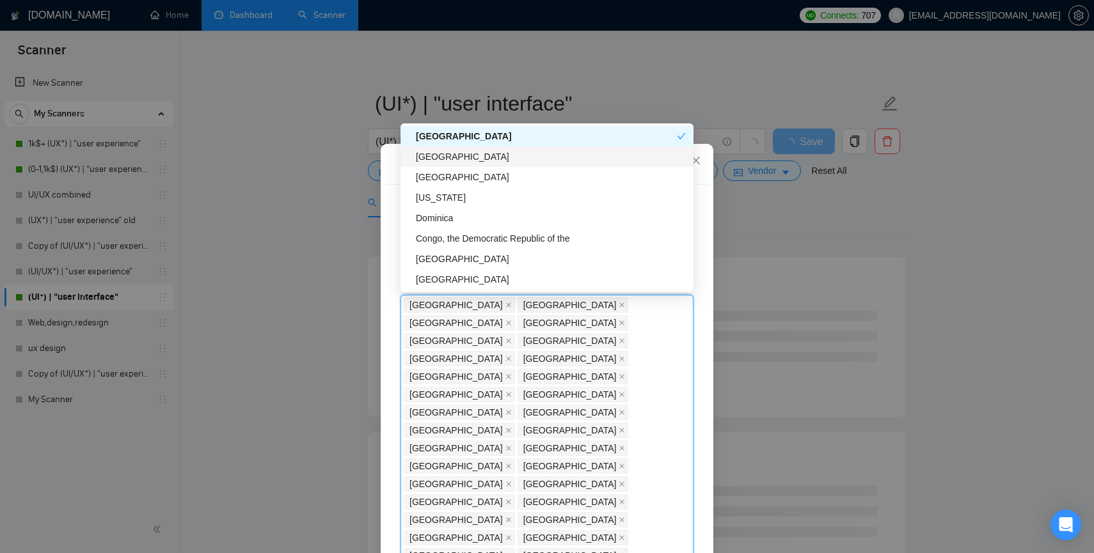
click at [429, 159] on div "[GEOGRAPHIC_DATA]" at bounding box center [551, 157] width 270 height 14
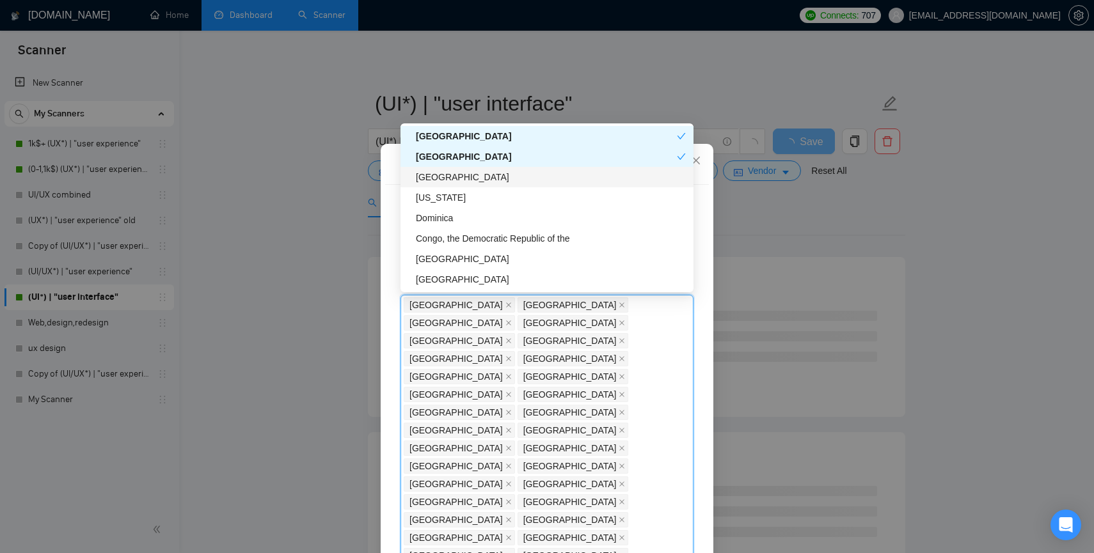
click at [432, 175] on div "[GEOGRAPHIC_DATA]" at bounding box center [551, 177] width 270 height 14
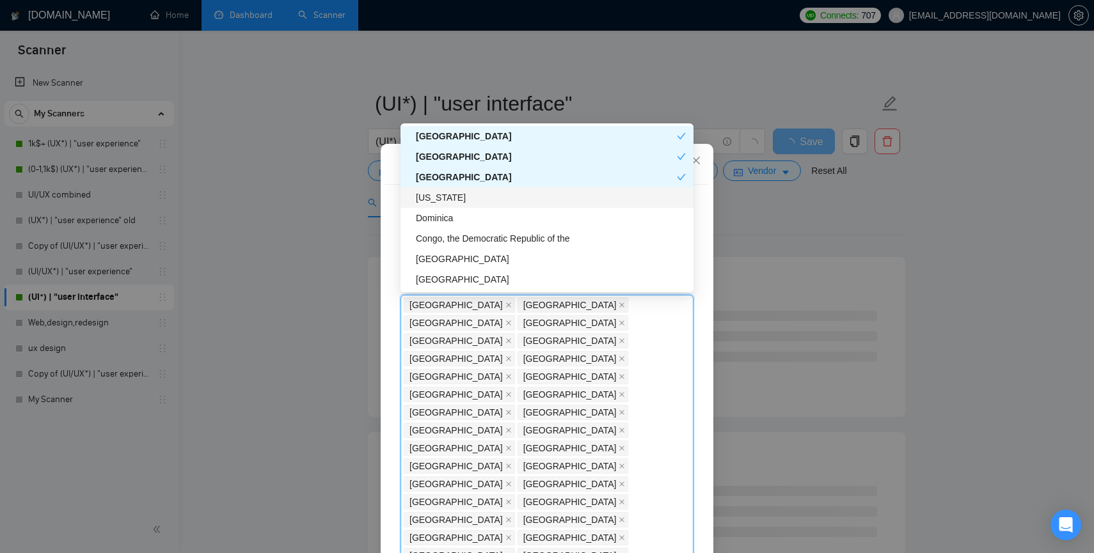
click at [432, 196] on div "[US_STATE]" at bounding box center [551, 198] width 270 height 14
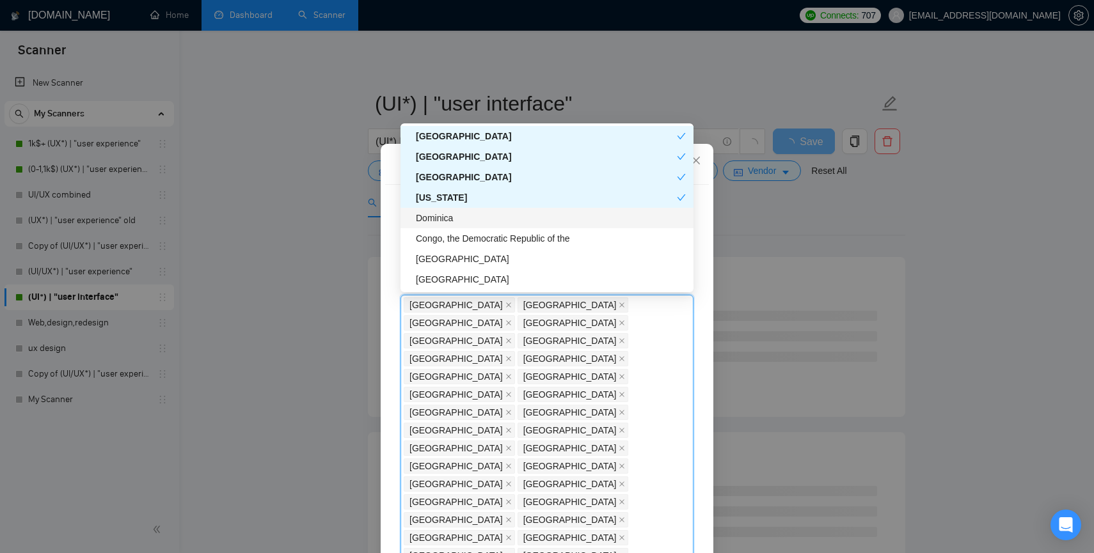
click at [433, 220] on div "Dominica" at bounding box center [551, 218] width 270 height 14
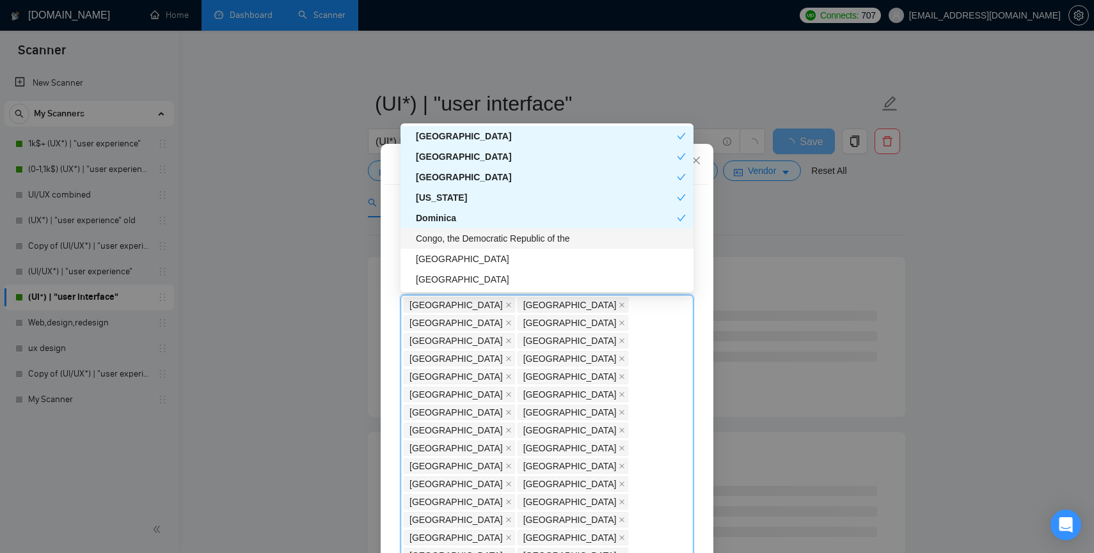
click at [434, 244] on div "Congo, the Democratic Republic of the" at bounding box center [551, 239] width 270 height 14
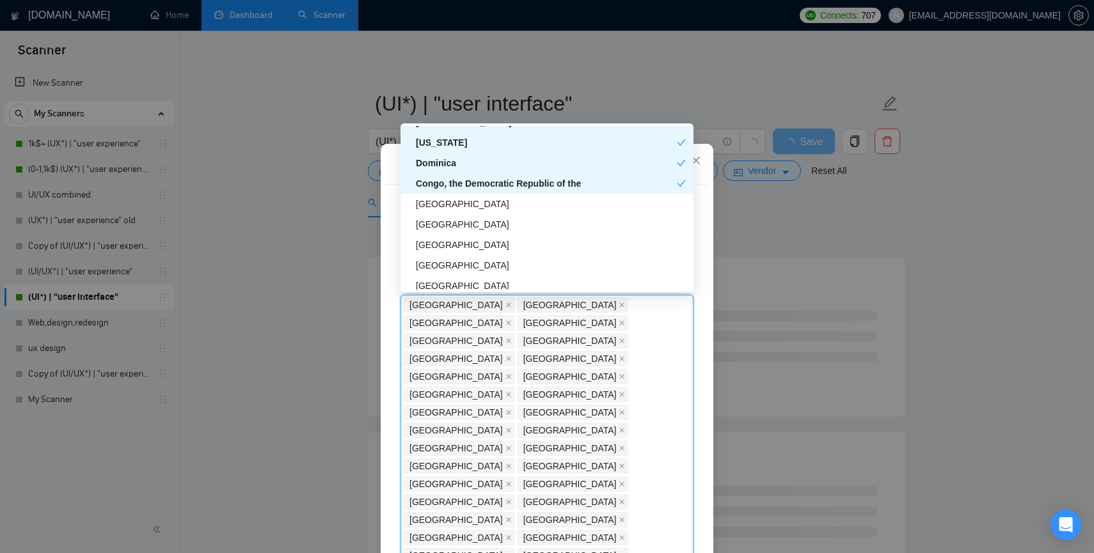
scroll to position [3410, 0]
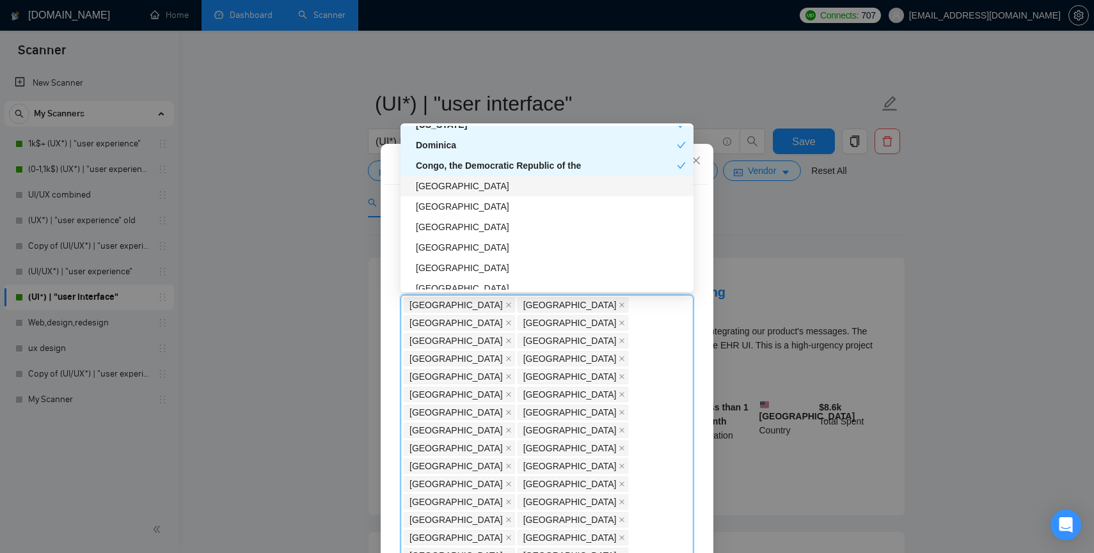
click at [437, 189] on div "[GEOGRAPHIC_DATA]" at bounding box center [551, 186] width 270 height 14
click at [437, 209] on div "[GEOGRAPHIC_DATA]" at bounding box center [551, 207] width 270 height 14
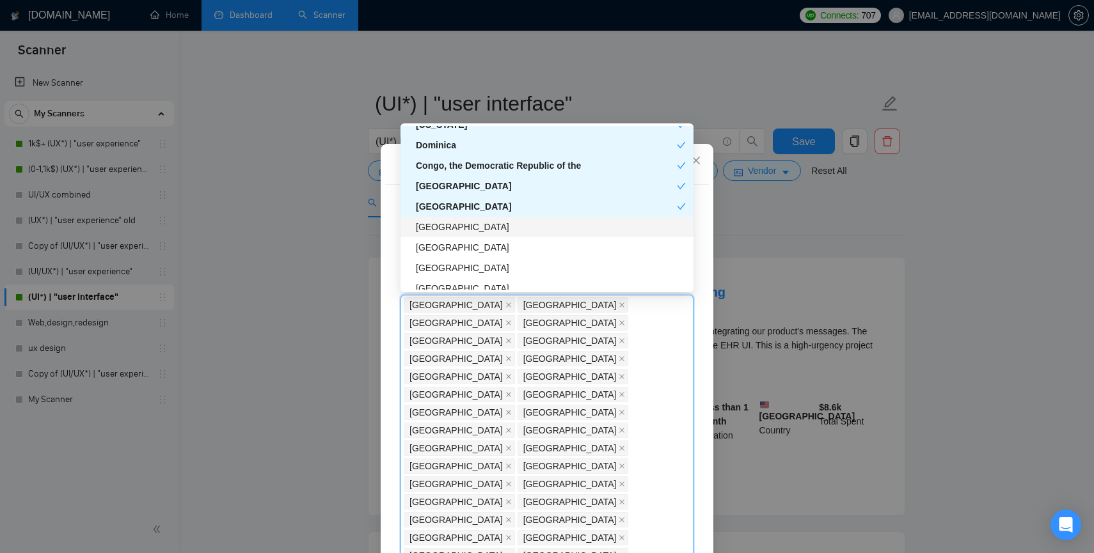
click at [437, 229] on div "[GEOGRAPHIC_DATA]" at bounding box center [551, 227] width 270 height 14
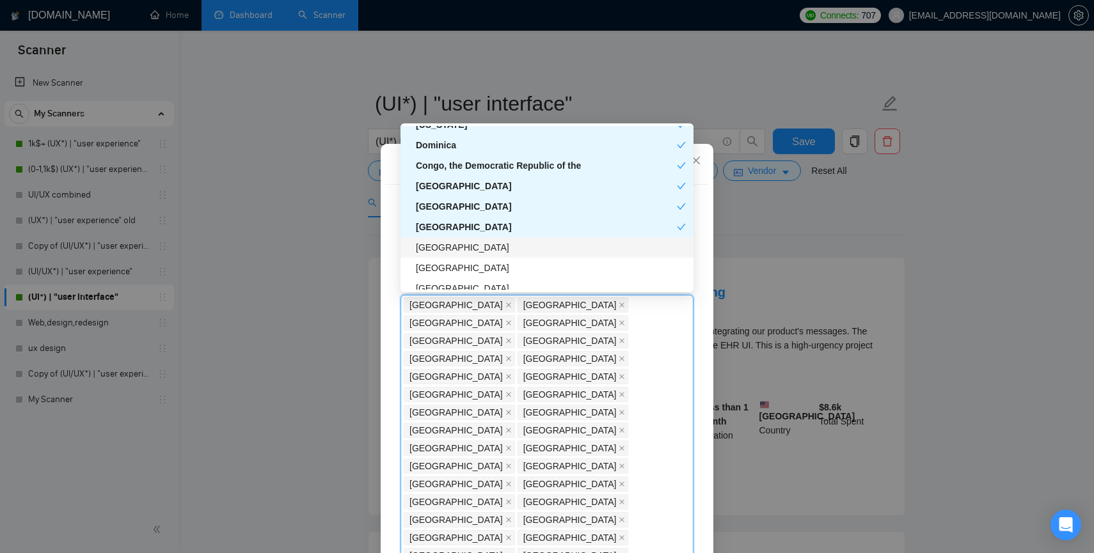
click at [437, 248] on div "[GEOGRAPHIC_DATA]" at bounding box center [551, 248] width 270 height 14
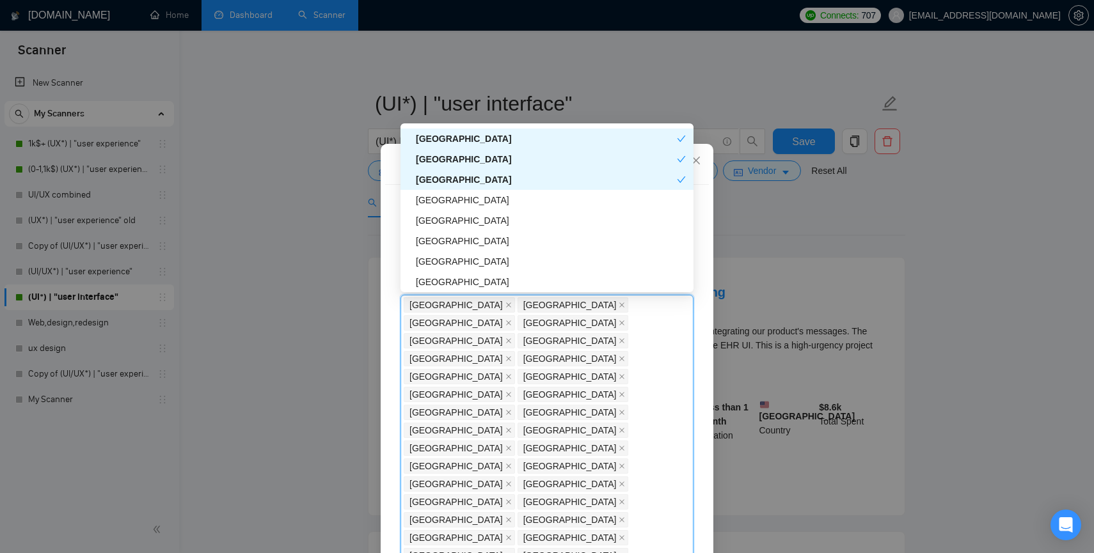
scroll to position [3493, 0]
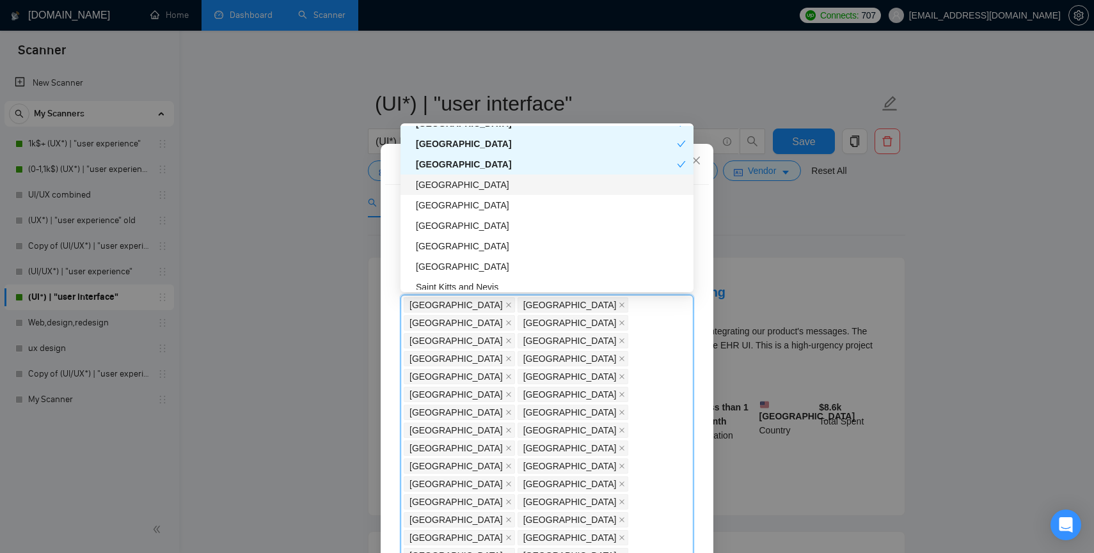
click at [436, 186] on div "[GEOGRAPHIC_DATA]" at bounding box center [551, 185] width 270 height 14
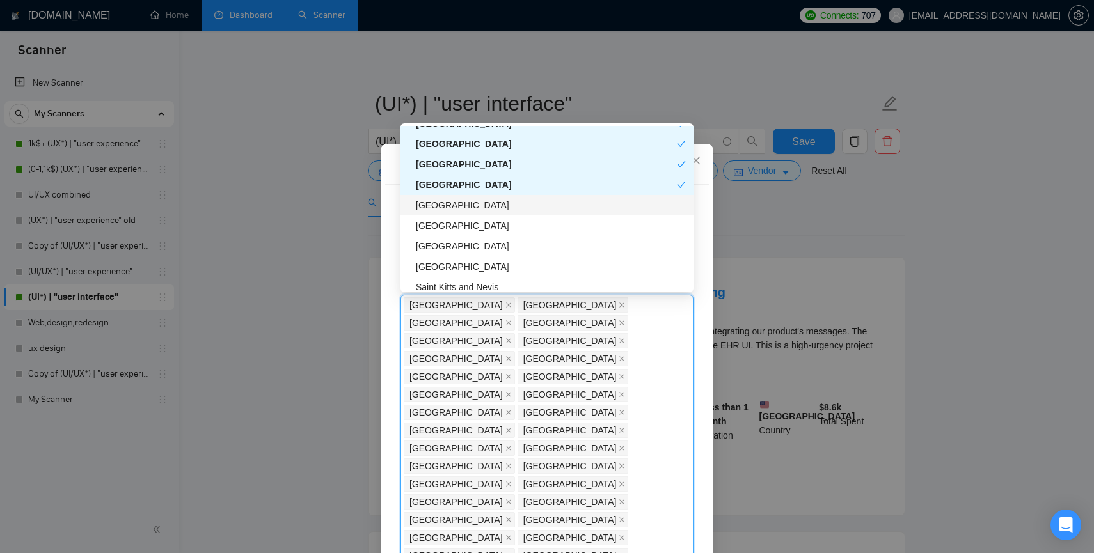
click at [436, 202] on div "[GEOGRAPHIC_DATA]" at bounding box center [551, 205] width 270 height 14
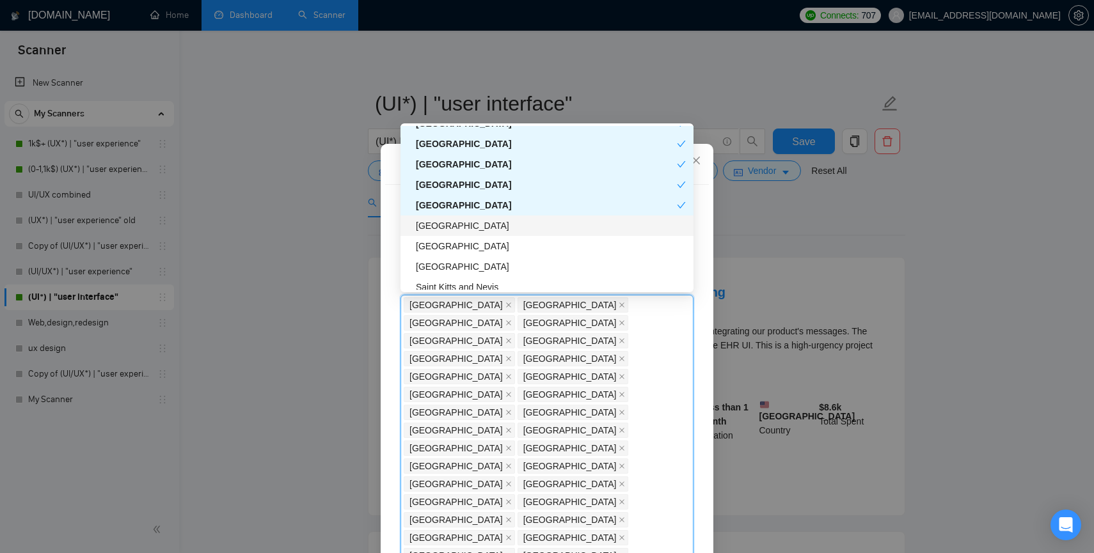
click at [436, 219] on div "[GEOGRAPHIC_DATA]" at bounding box center [551, 226] width 270 height 14
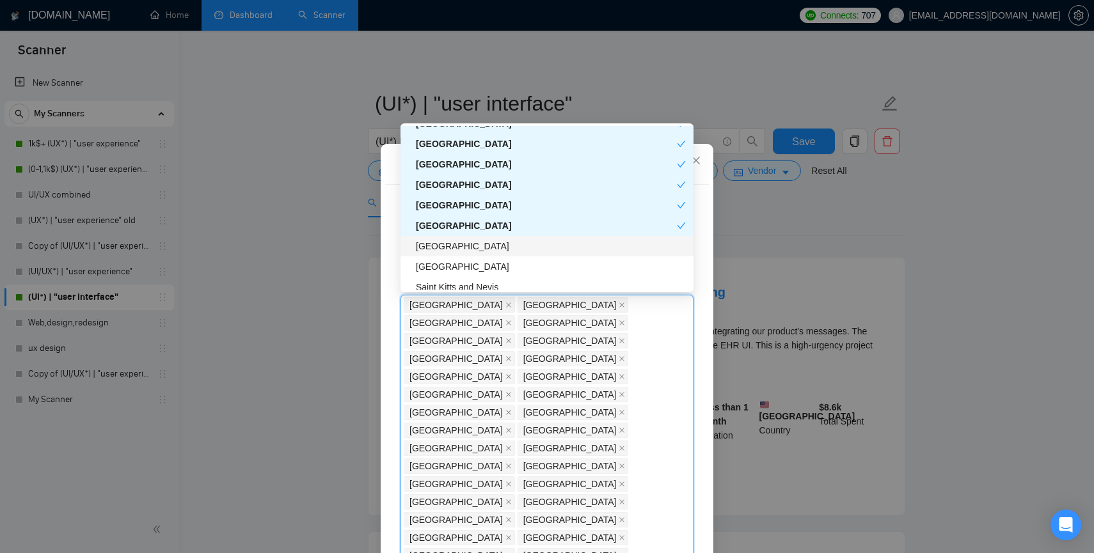
click at [434, 247] on div "[GEOGRAPHIC_DATA]" at bounding box center [551, 246] width 270 height 14
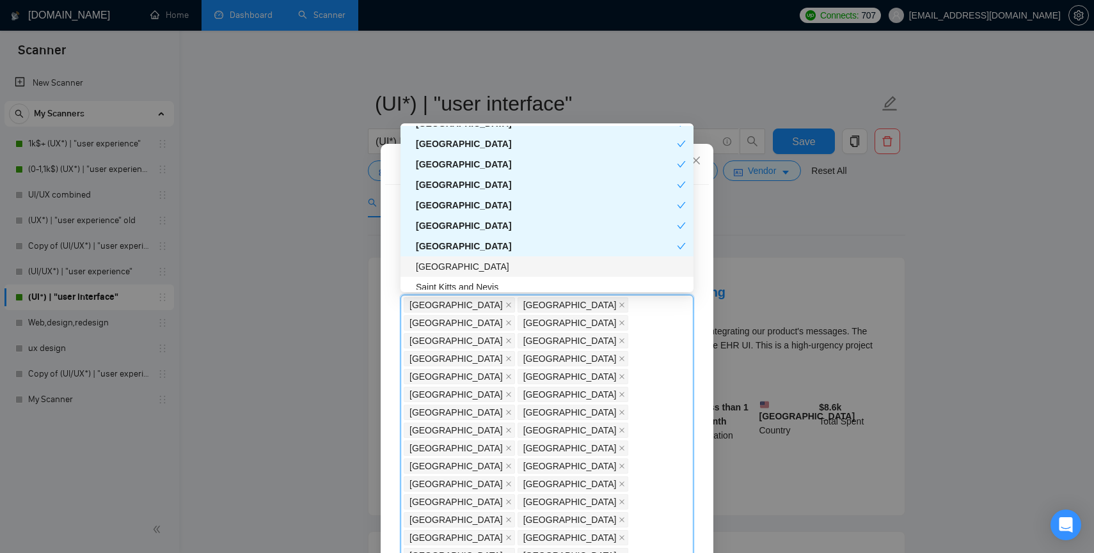
click at [434, 262] on div "[GEOGRAPHIC_DATA]" at bounding box center [551, 267] width 270 height 14
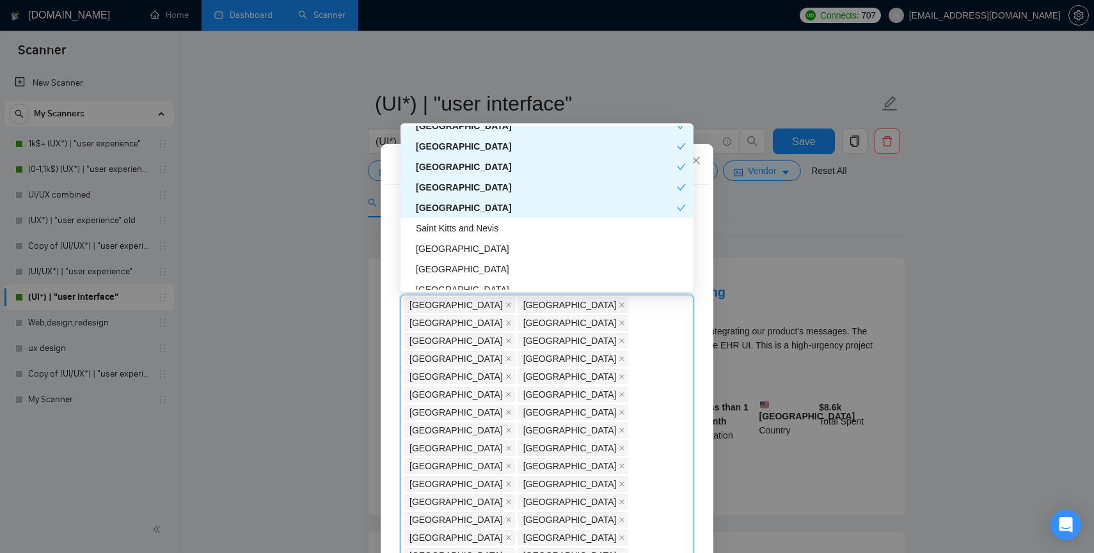
scroll to position [3558, 0]
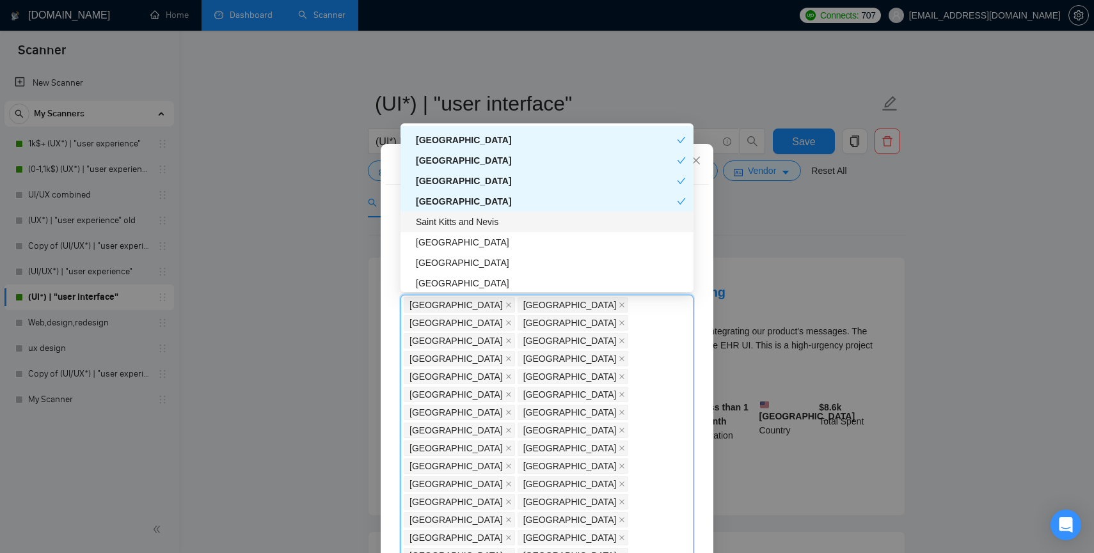
click at [435, 224] on div "Saint Kitts and Nevis" at bounding box center [551, 222] width 270 height 14
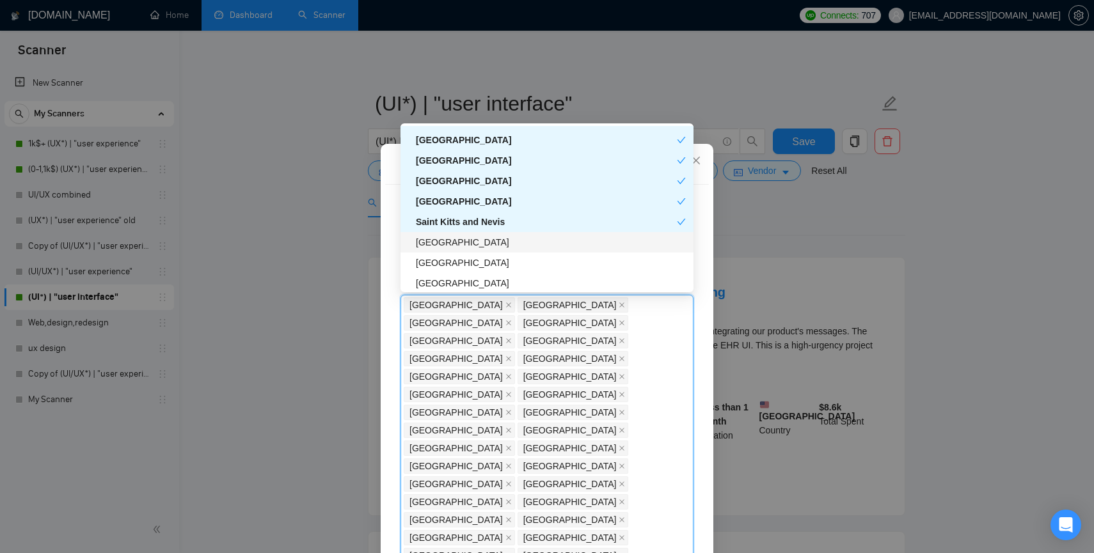
click at [433, 244] on div "[GEOGRAPHIC_DATA]" at bounding box center [551, 242] width 270 height 14
click at [433, 263] on div "[GEOGRAPHIC_DATA]" at bounding box center [551, 263] width 270 height 14
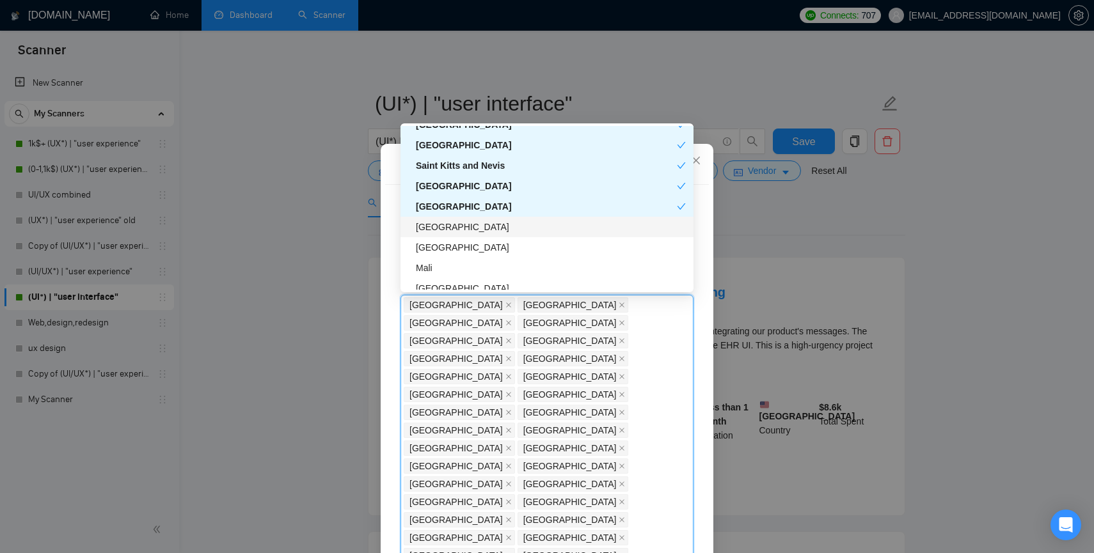
click at [432, 228] on div "[GEOGRAPHIC_DATA]" at bounding box center [551, 227] width 270 height 14
click at [434, 248] on div "[GEOGRAPHIC_DATA]" at bounding box center [551, 248] width 270 height 14
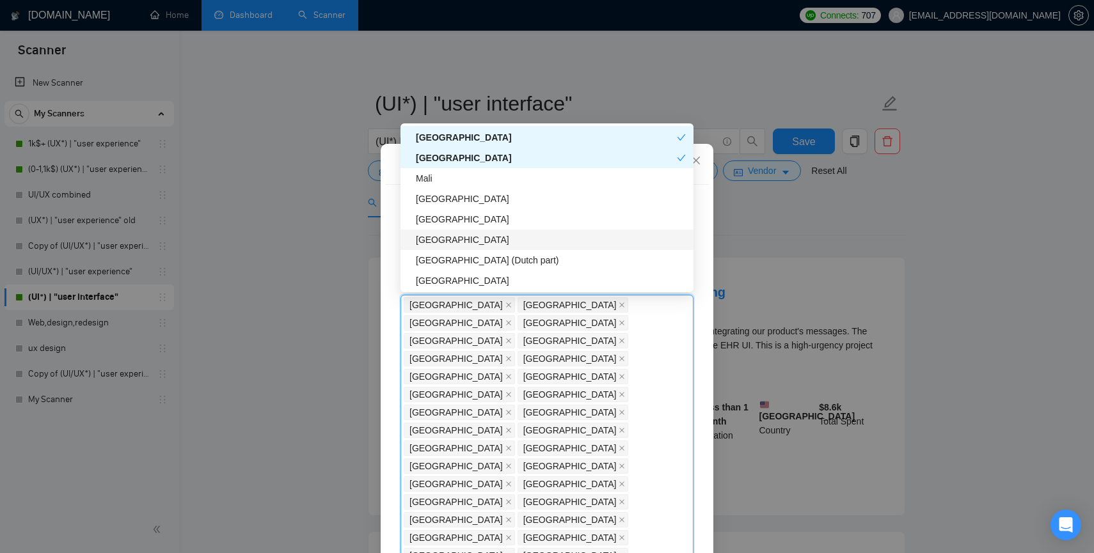
scroll to position [3715, 0]
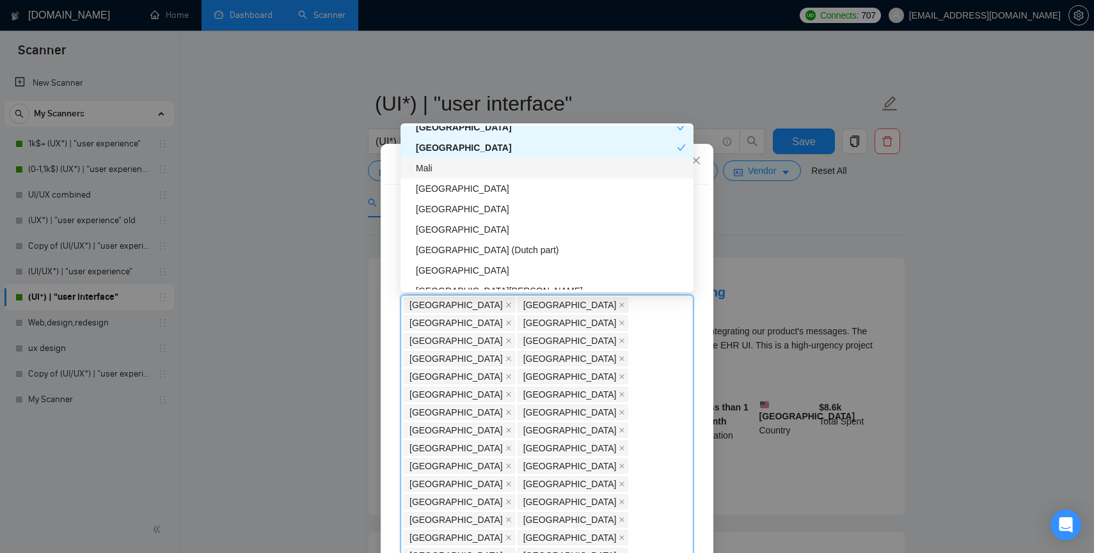
click at [428, 171] on div "Mali" at bounding box center [551, 168] width 270 height 14
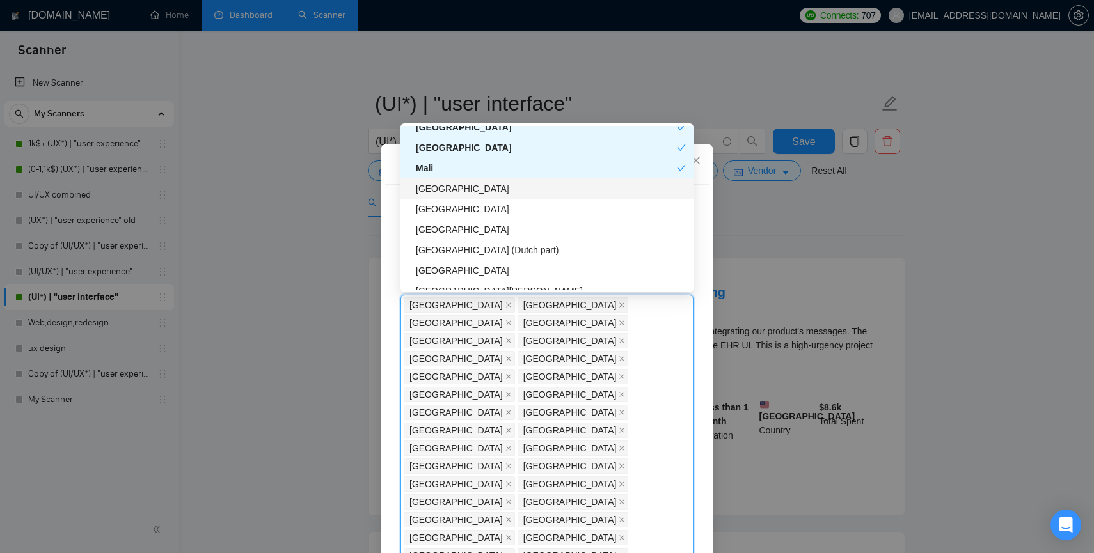
click at [429, 186] on div "[GEOGRAPHIC_DATA]" at bounding box center [551, 189] width 270 height 14
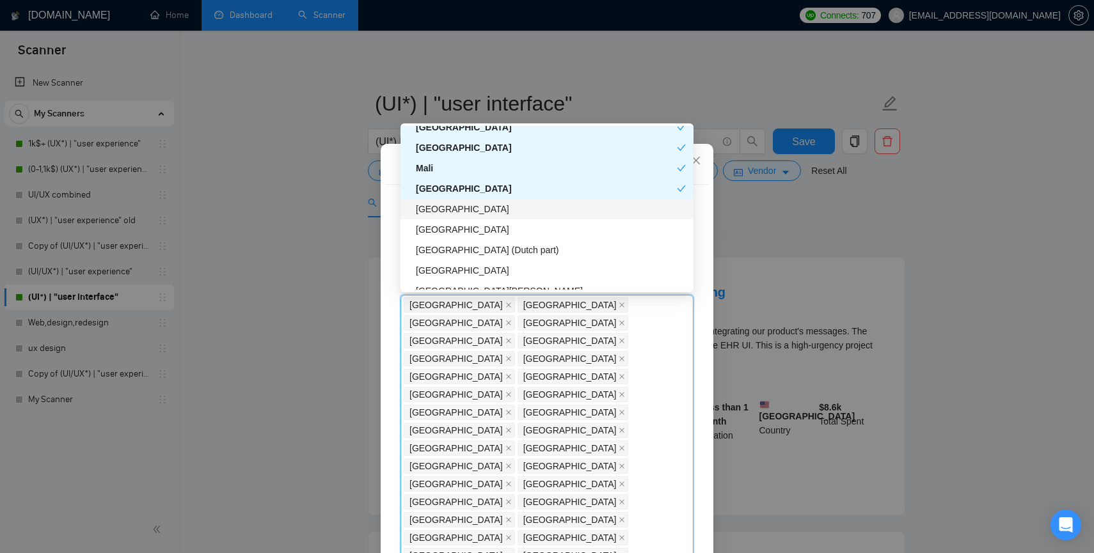
click at [429, 208] on div "[GEOGRAPHIC_DATA]" at bounding box center [551, 209] width 270 height 14
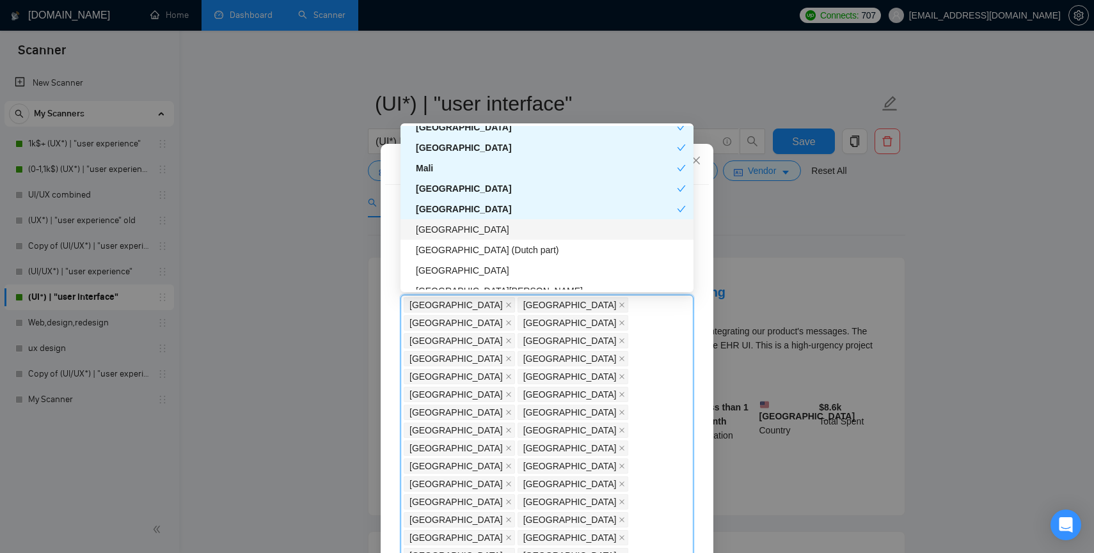
click at [431, 226] on div "[GEOGRAPHIC_DATA]" at bounding box center [551, 230] width 270 height 14
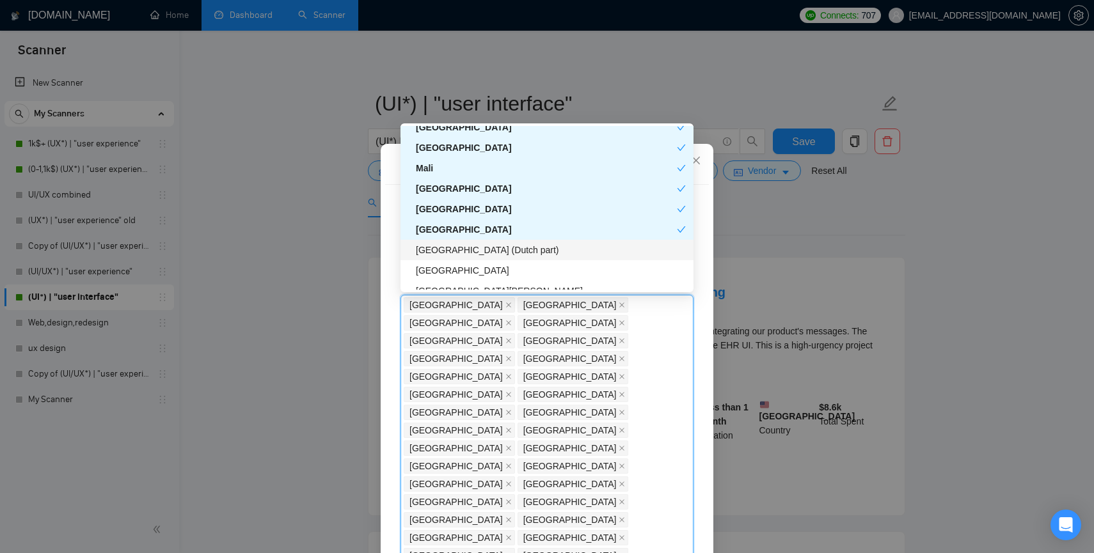
click at [431, 247] on div "[GEOGRAPHIC_DATA] (Dutch part)" at bounding box center [551, 250] width 270 height 14
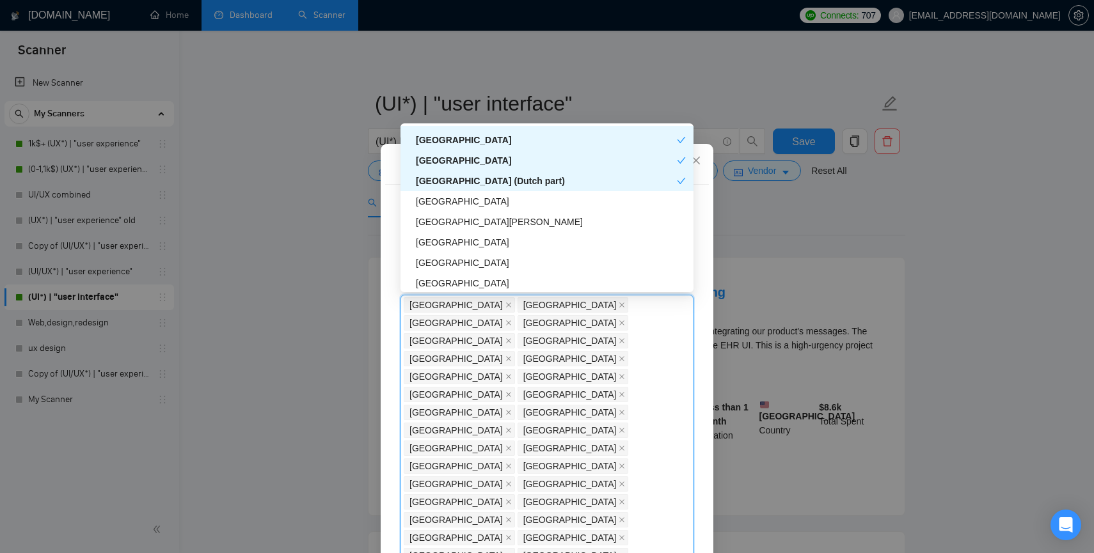
scroll to position [3784, 0]
click at [432, 201] on div "[GEOGRAPHIC_DATA]" at bounding box center [551, 201] width 270 height 14
click at [432, 228] on div "[GEOGRAPHIC_DATA][PERSON_NAME]" at bounding box center [551, 221] width 270 height 14
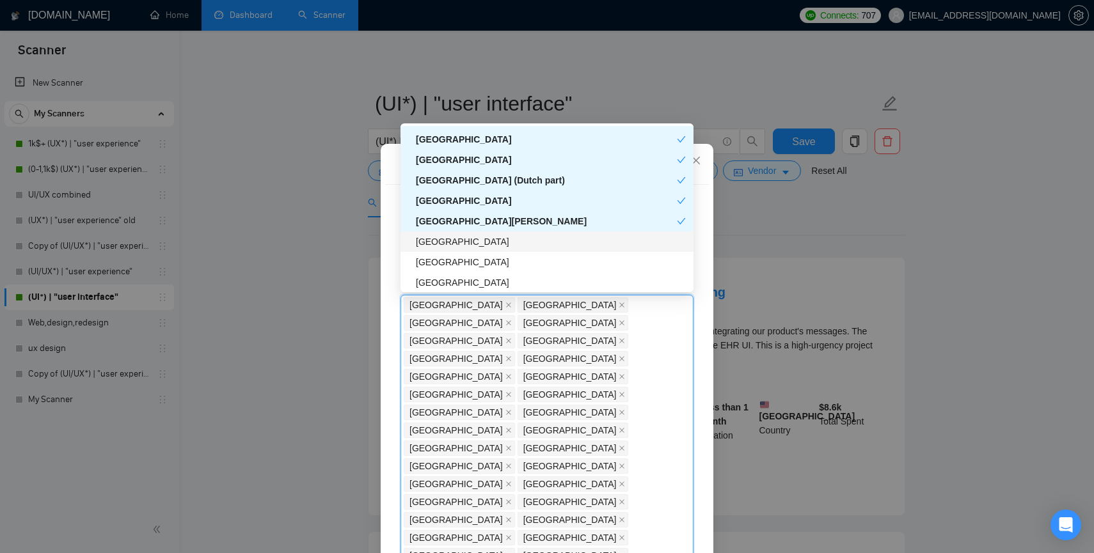
click at [432, 247] on div "[GEOGRAPHIC_DATA]" at bounding box center [551, 242] width 270 height 14
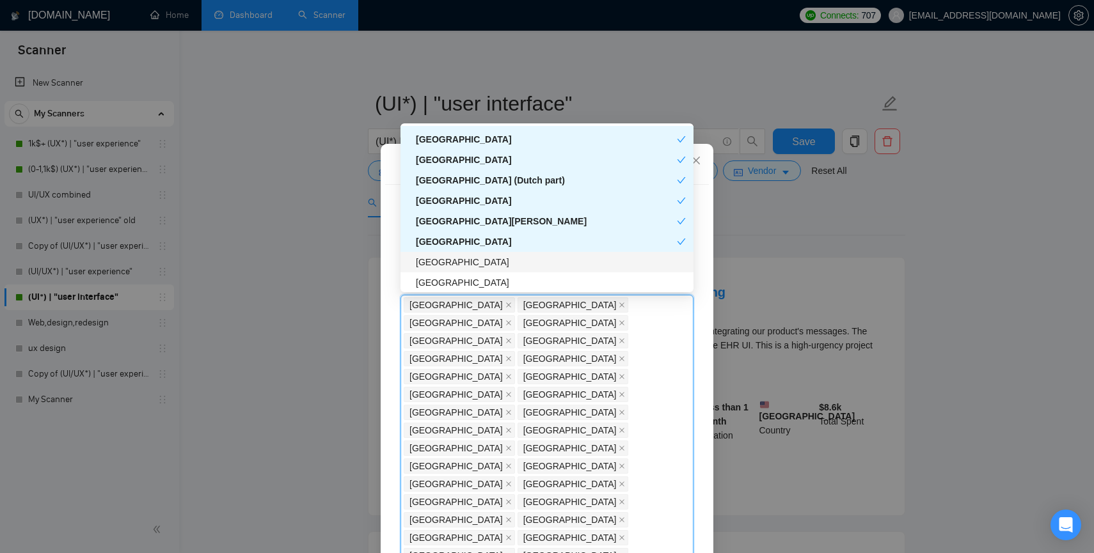
click at [432, 267] on div "[GEOGRAPHIC_DATA]" at bounding box center [551, 262] width 270 height 14
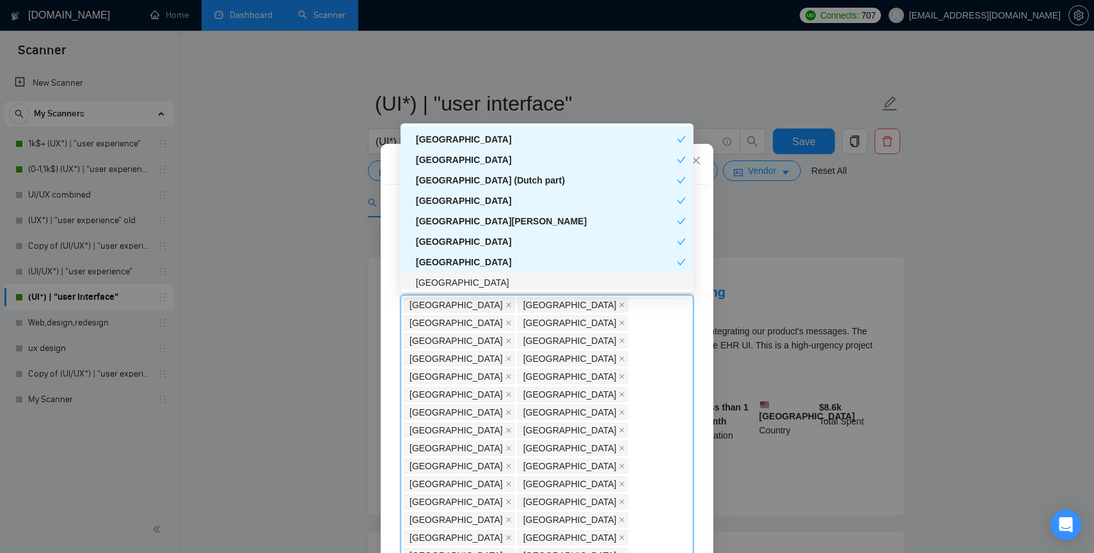
click at [432, 278] on div "[GEOGRAPHIC_DATA]" at bounding box center [551, 283] width 270 height 14
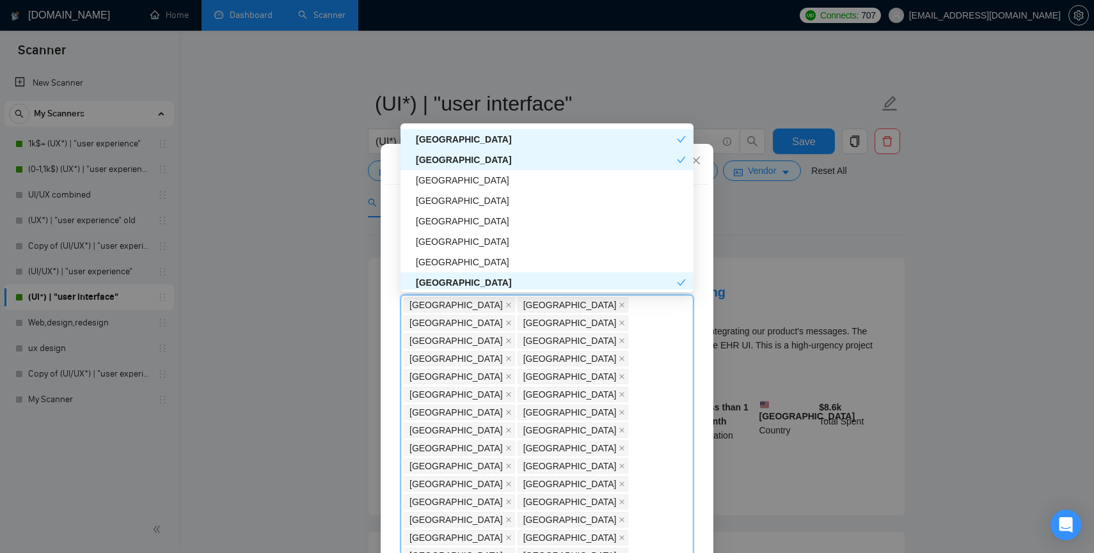
scroll to position [3912, 0]
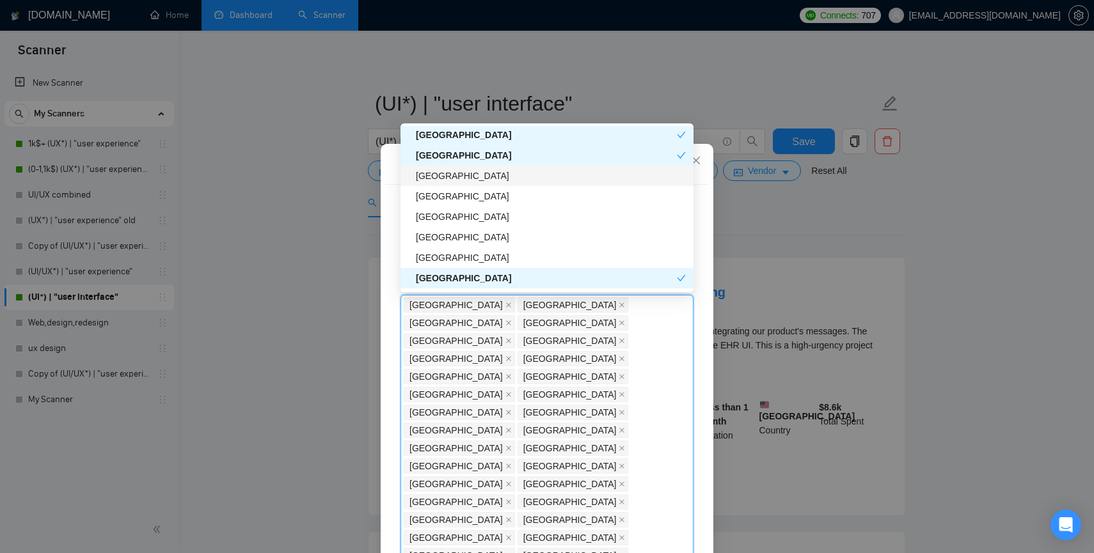
click at [432, 177] on div "[GEOGRAPHIC_DATA]" at bounding box center [551, 176] width 270 height 14
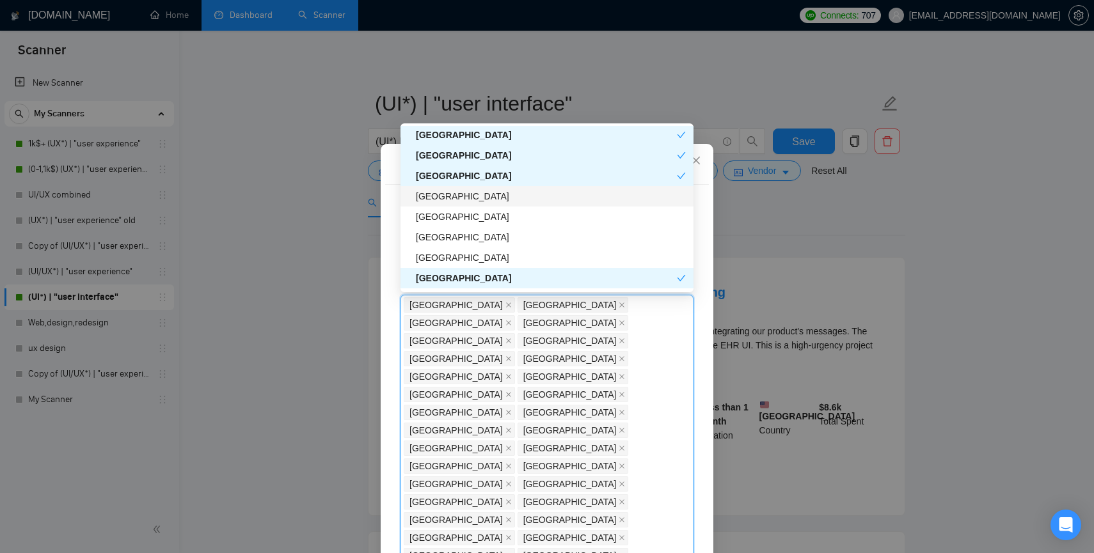
click at [432, 193] on div "[GEOGRAPHIC_DATA]" at bounding box center [551, 196] width 270 height 14
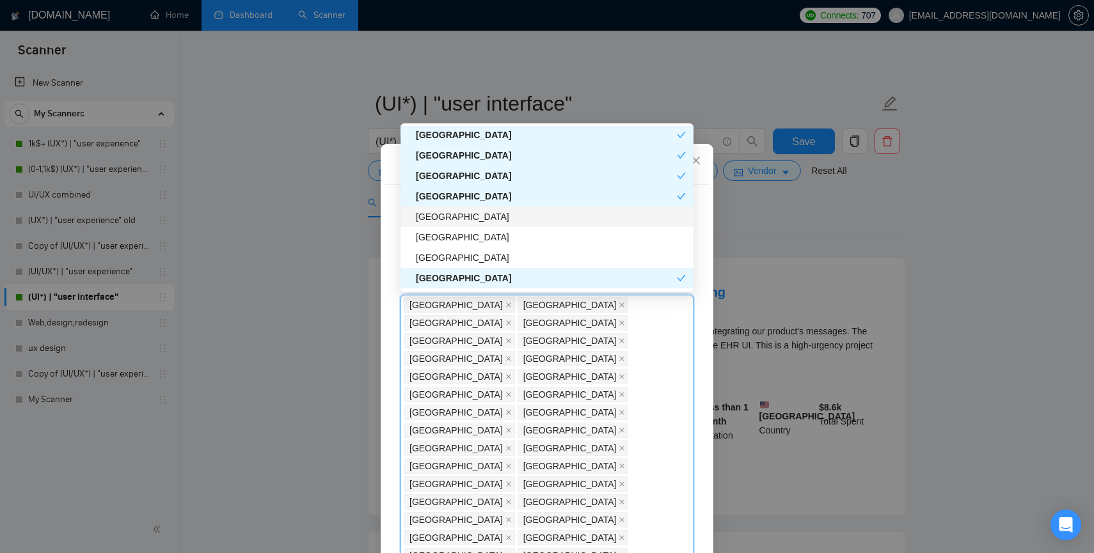
click at [434, 214] on div "[GEOGRAPHIC_DATA]" at bounding box center [551, 217] width 270 height 14
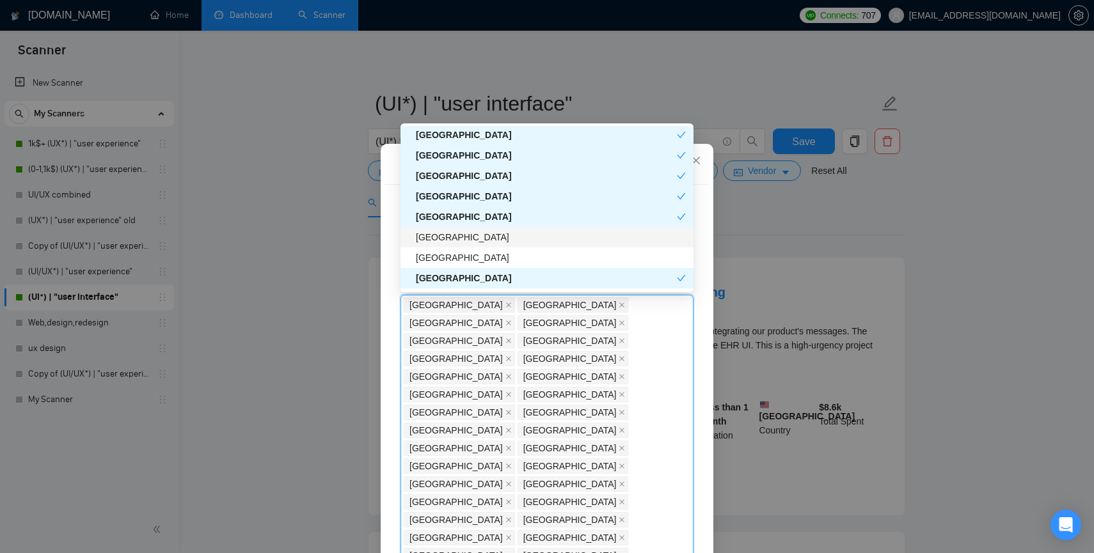
click at [434, 242] on div "[GEOGRAPHIC_DATA]" at bounding box center [551, 237] width 270 height 14
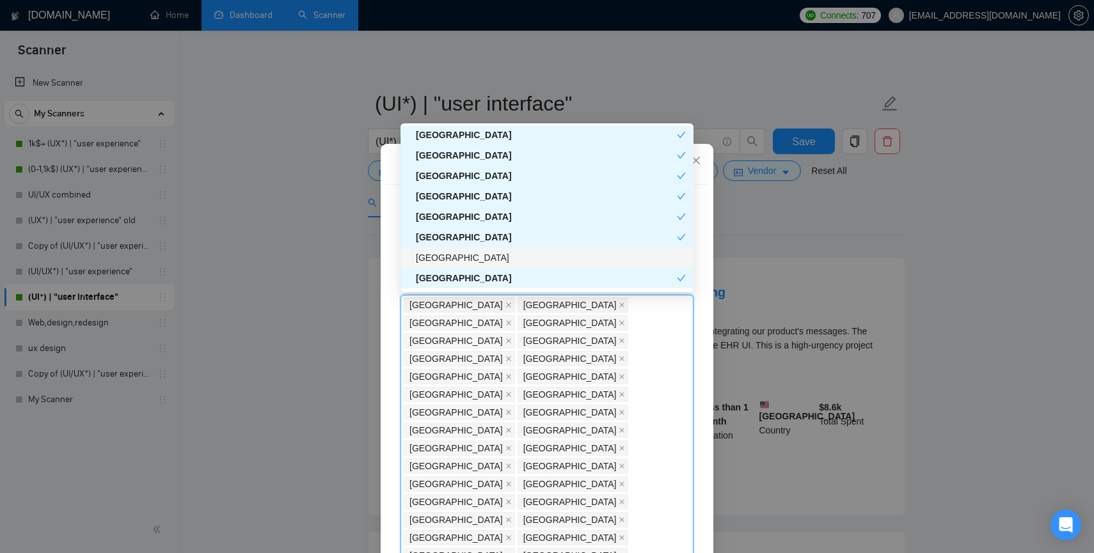
click at [434, 255] on div "[GEOGRAPHIC_DATA]" at bounding box center [551, 258] width 270 height 14
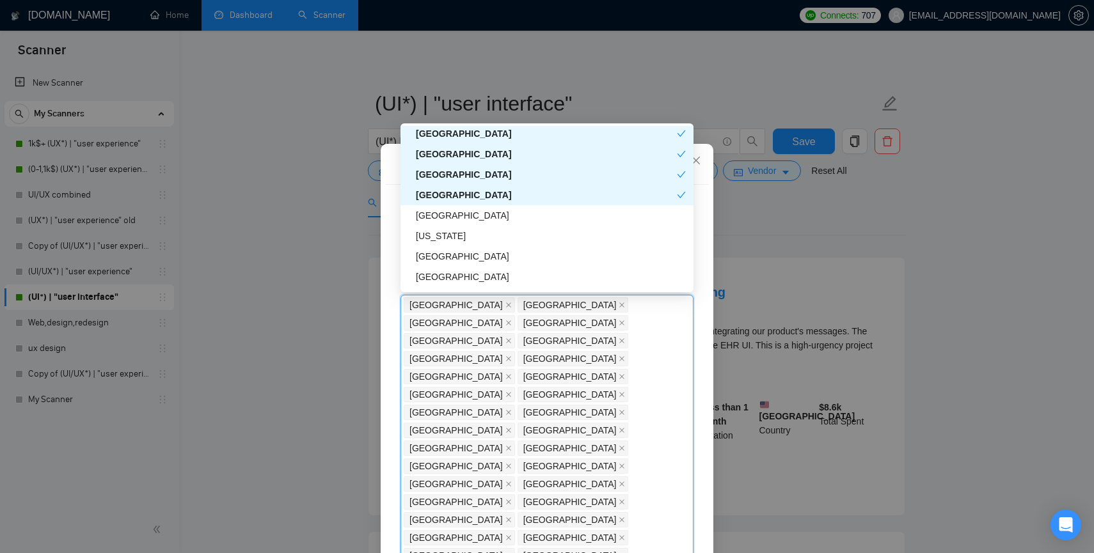
scroll to position [4009, 0]
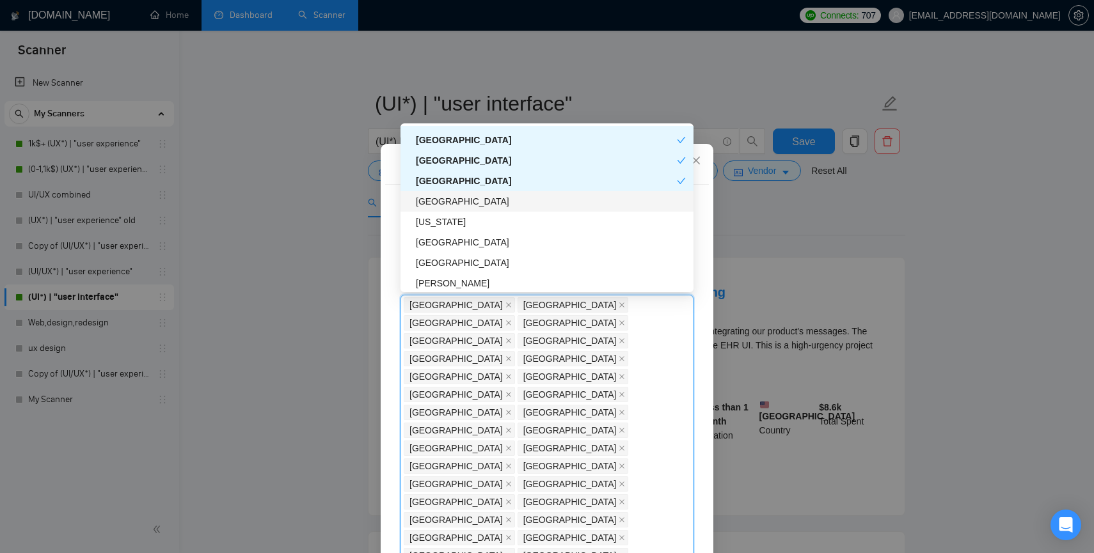
click at [426, 199] on div "[GEOGRAPHIC_DATA]" at bounding box center [551, 201] width 270 height 14
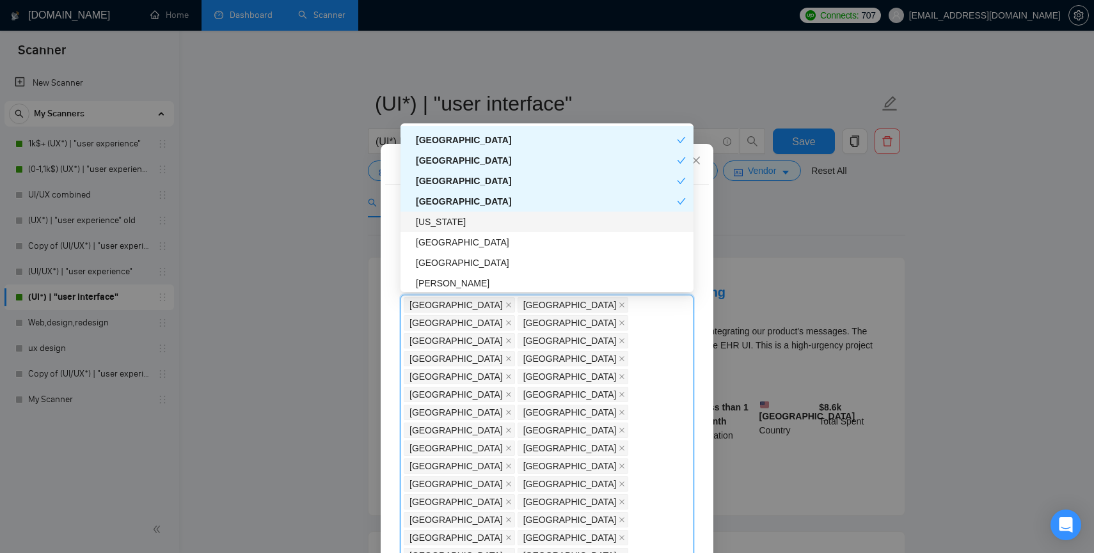
click at [429, 222] on div "[US_STATE]" at bounding box center [551, 222] width 270 height 14
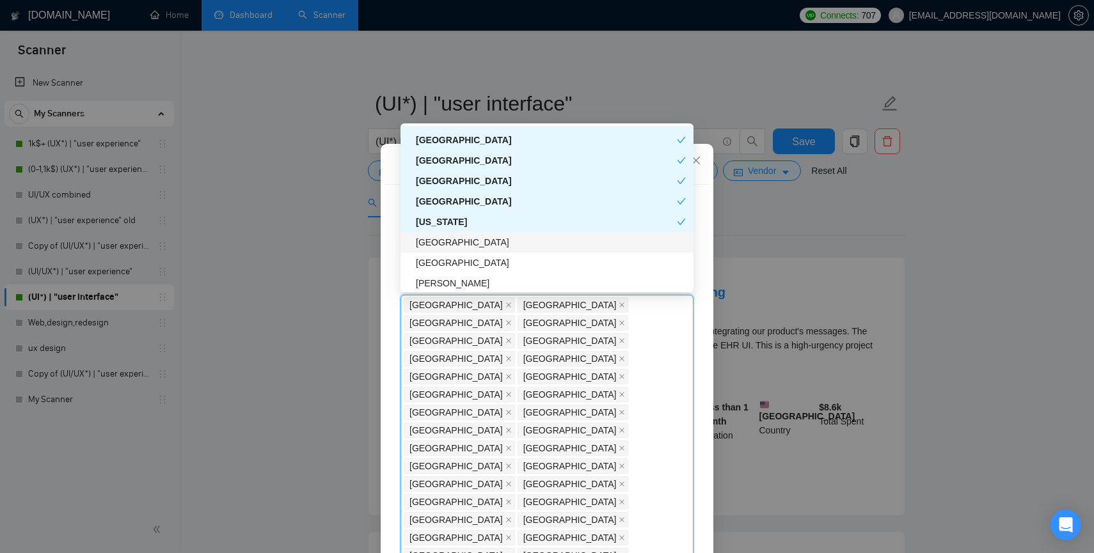
click at [429, 250] on div "[GEOGRAPHIC_DATA]" at bounding box center [547, 242] width 293 height 20
click at [429, 265] on div "[GEOGRAPHIC_DATA]" at bounding box center [551, 263] width 270 height 14
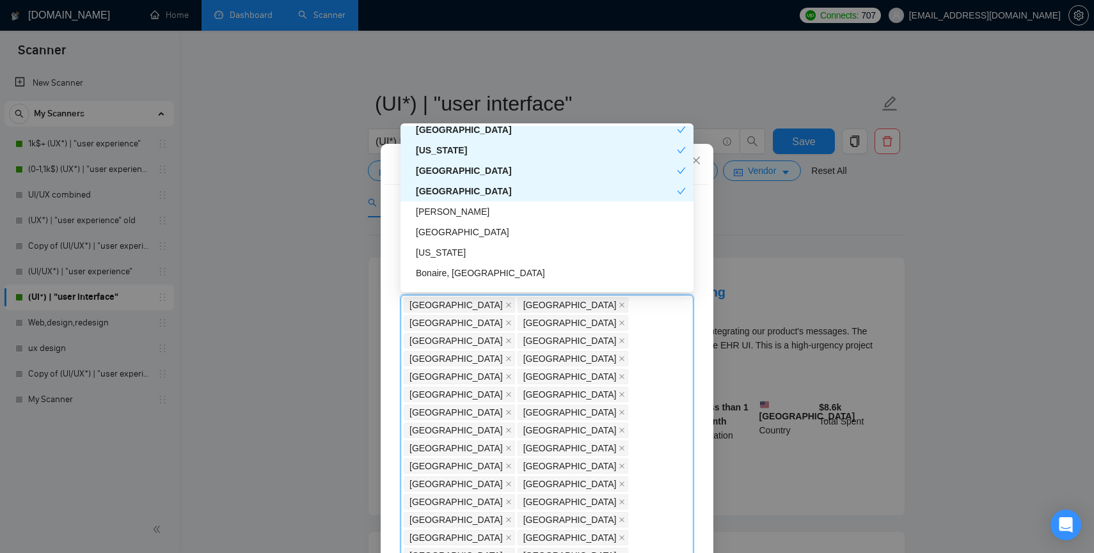
scroll to position [4082, 0]
click at [429, 211] on div "[PERSON_NAME]" at bounding box center [551, 210] width 270 height 14
click at [429, 231] on div "[GEOGRAPHIC_DATA]" at bounding box center [551, 231] width 270 height 14
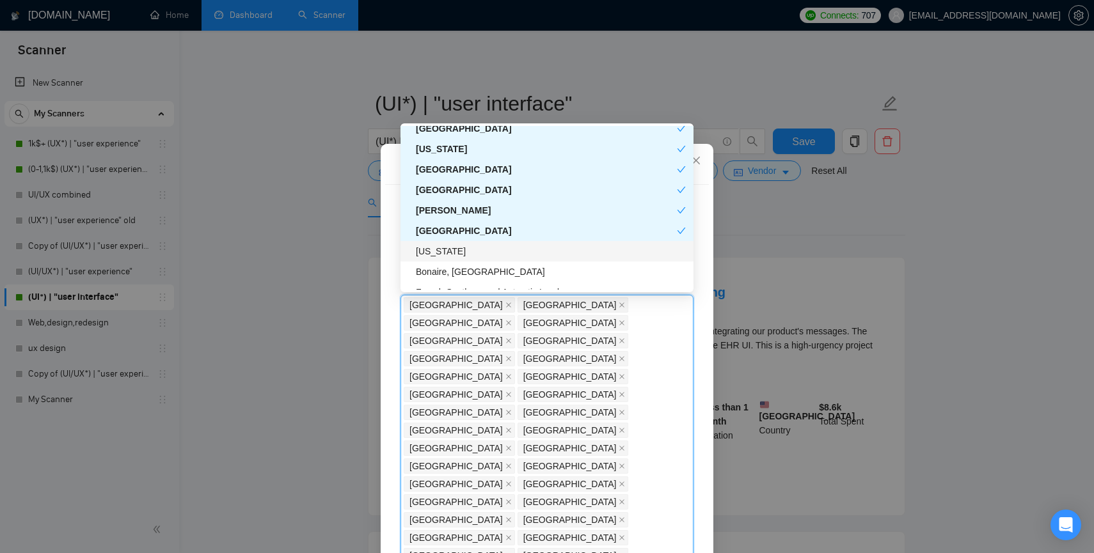
click at [429, 250] on div "[US_STATE]" at bounding box center [551, 251] width 270 height 14
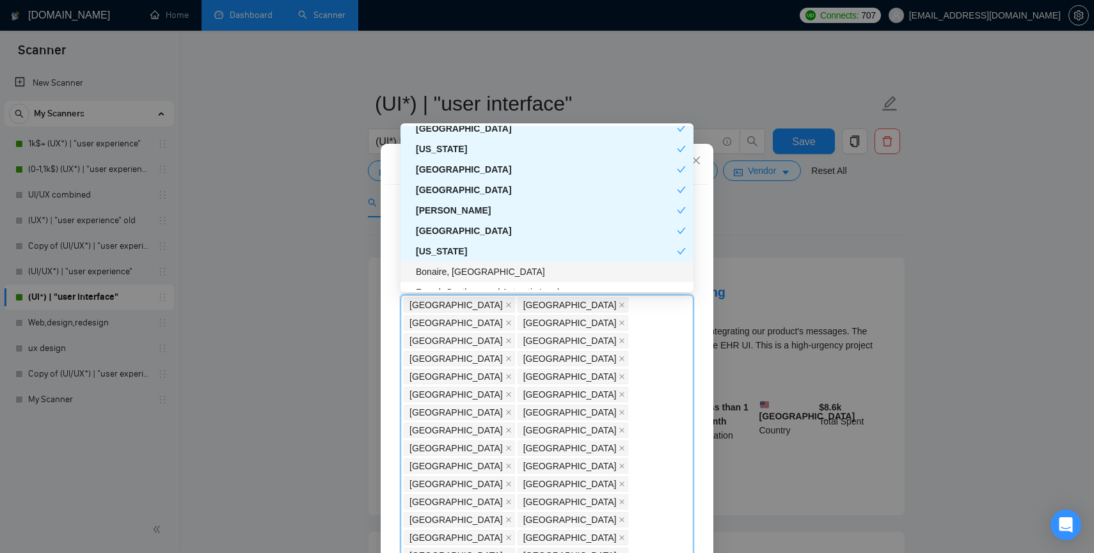
click at [430, 266] on div "Bonaire, [GEOGRAPHIC_DATA]" at bounding box center [551, 272] width 270 height 14
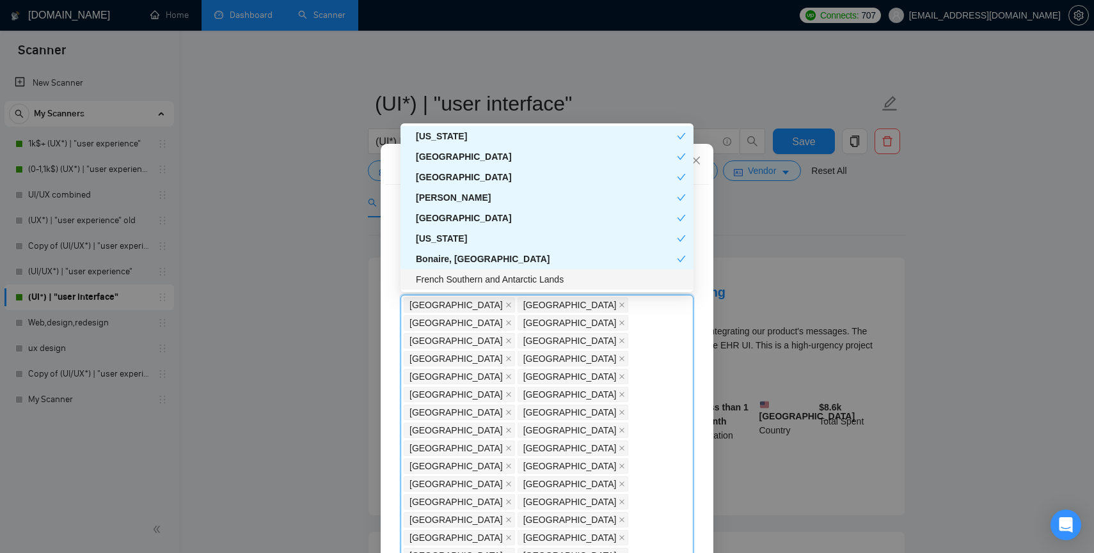
click at [434, 276] on div "French Southern and Antarctic Lands" at bounding box center [551, 280] width 270 height 14
click at [700, 286] on div "Client Location Include Client Countries Select Exclude Client Countries [GEOGR…" at bounding box center [547, 379] width 324 height 388
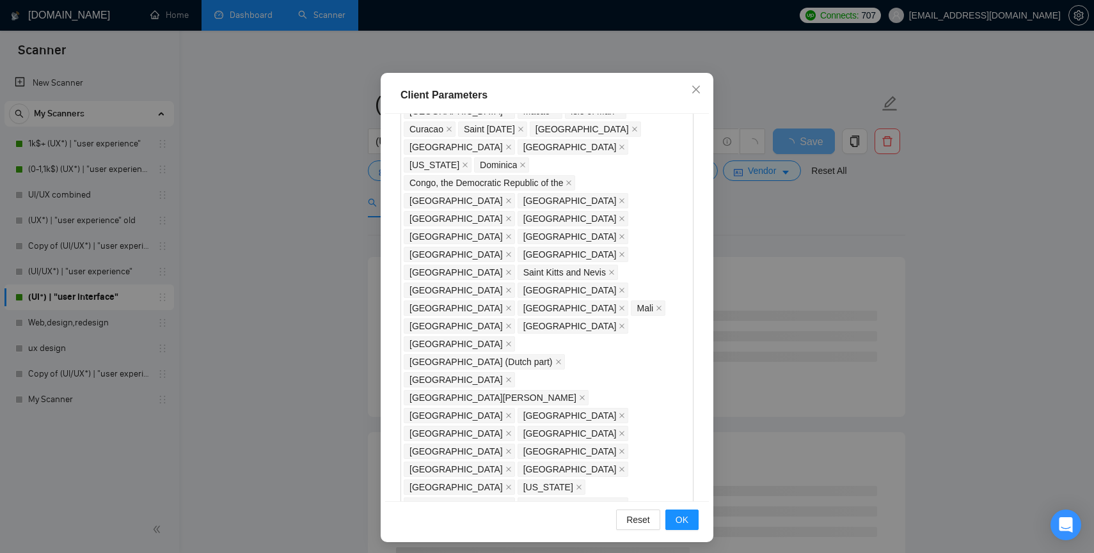
scroll to position [75, 0]
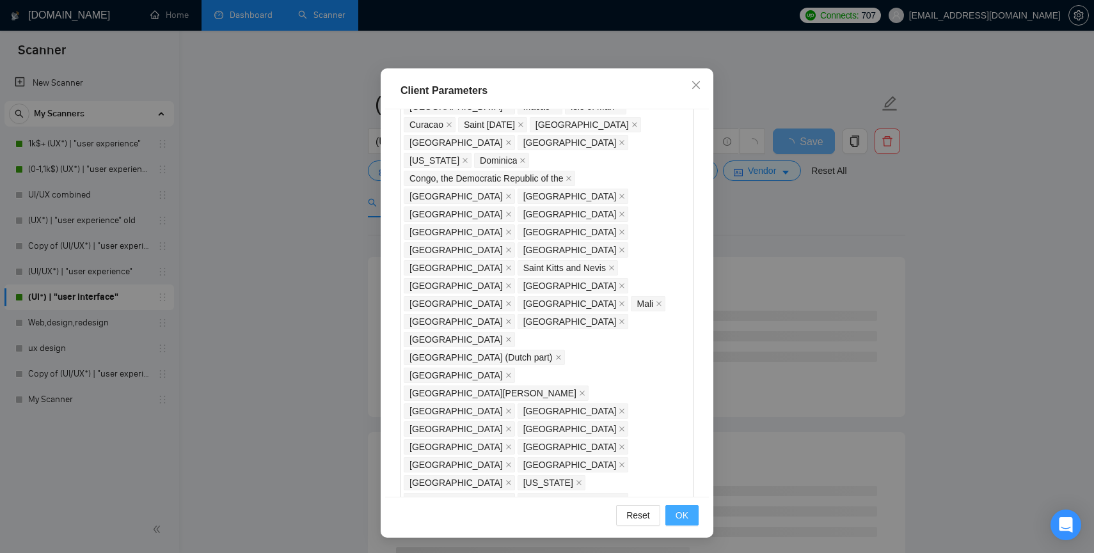
click at [680, 514] on span "OK" at bounding box center [682, 516] width 13 height 14
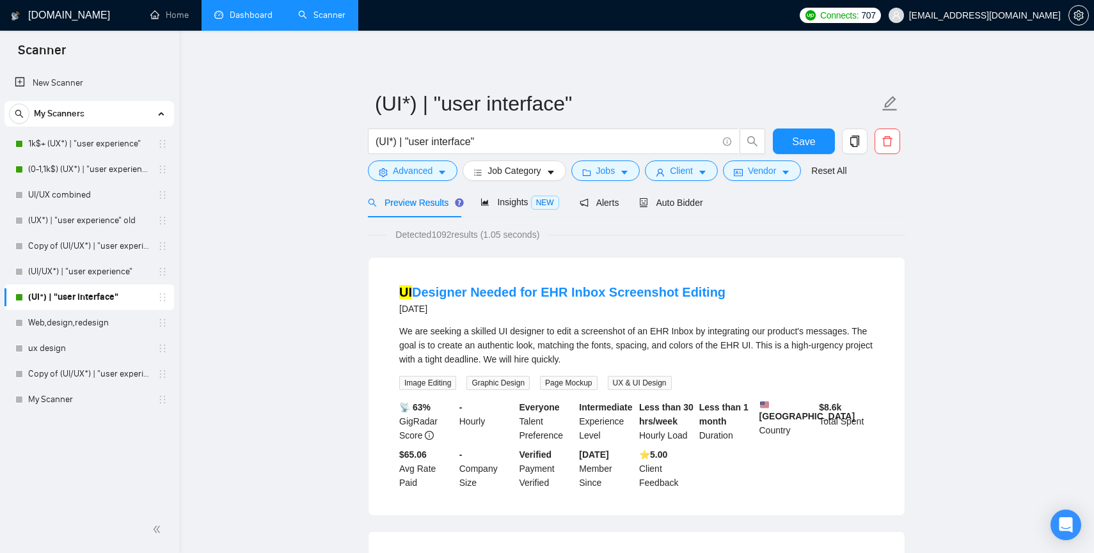
scroll to position [8, 0]
click at [701, 164] on button "Client" at bounding box center [681, 171] width 73 height 20
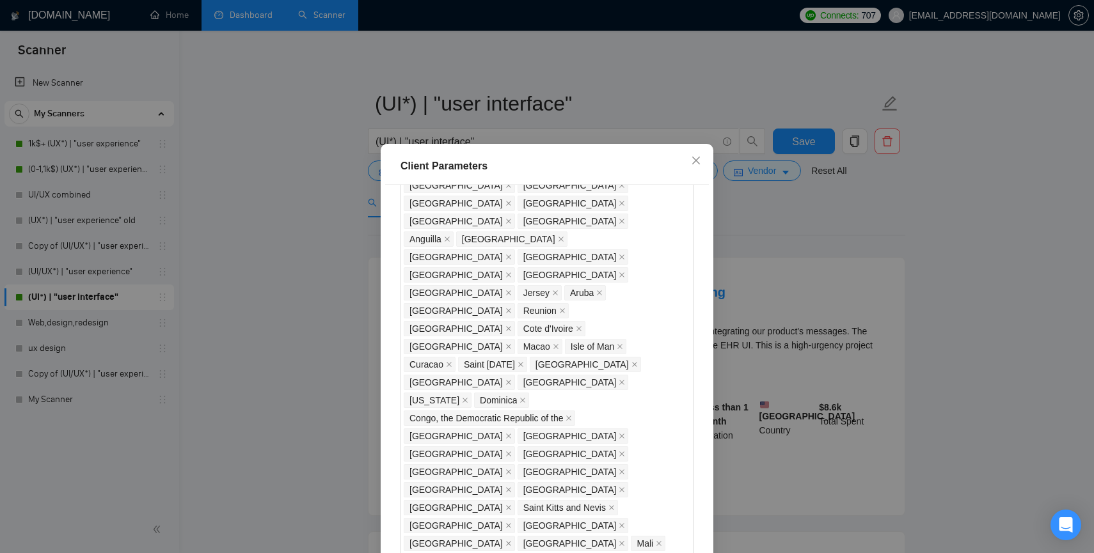
scroll to position [1075, 0]
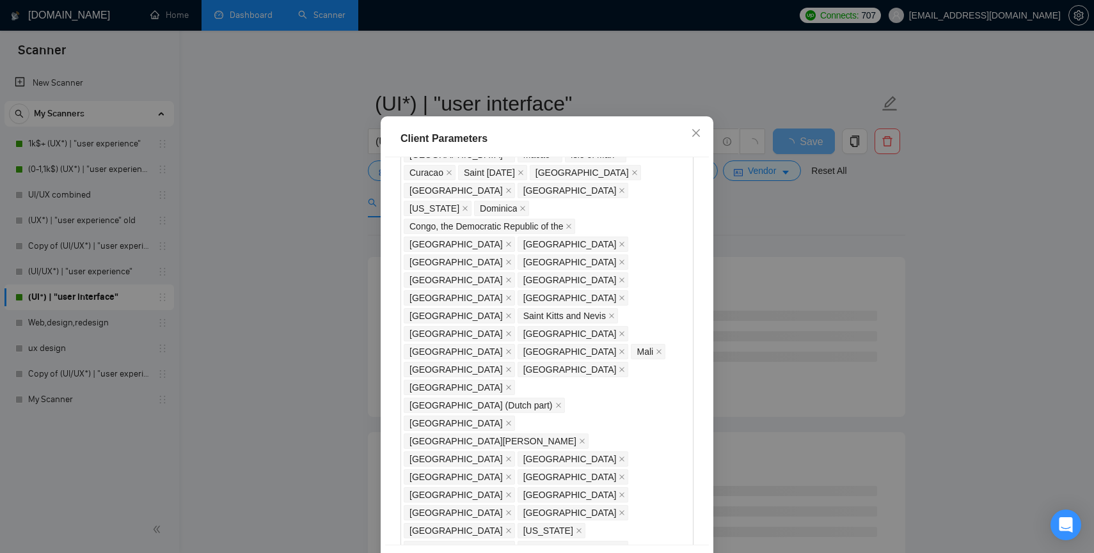
scroll to position [75, 0]
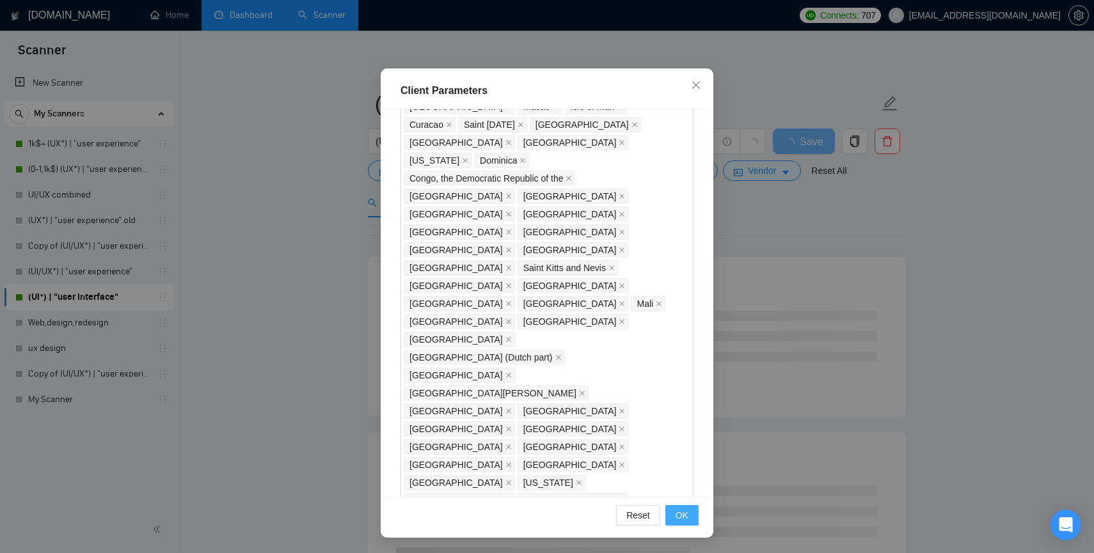
click at [678, 510] on span "OK" at bounding box center [682, 516] width 13 height 14
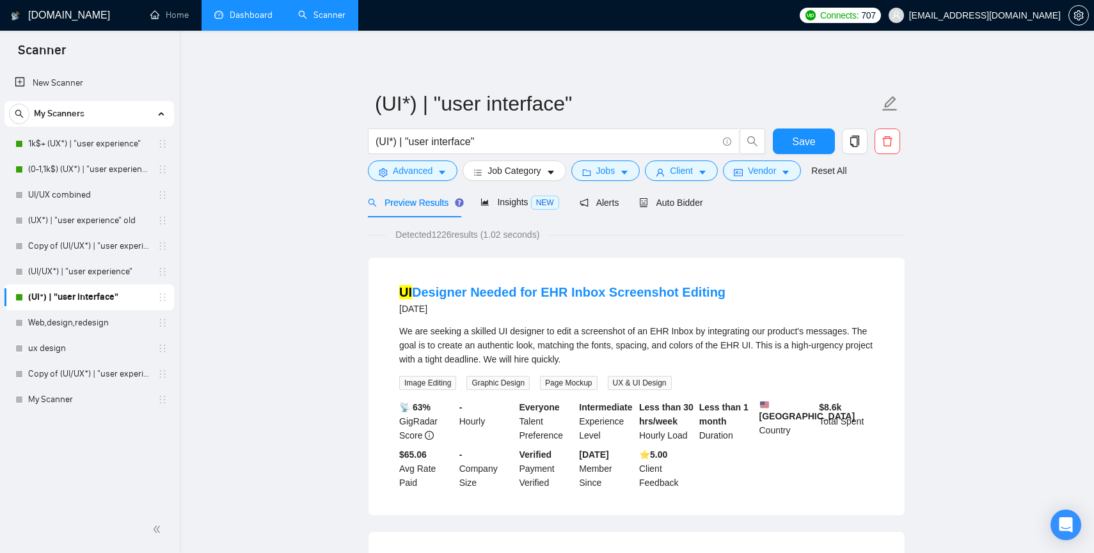
scroll to position [8, 0]
click at [530, 174] on span "Job Category" at bounding box center [514, 171] width 53 height 14
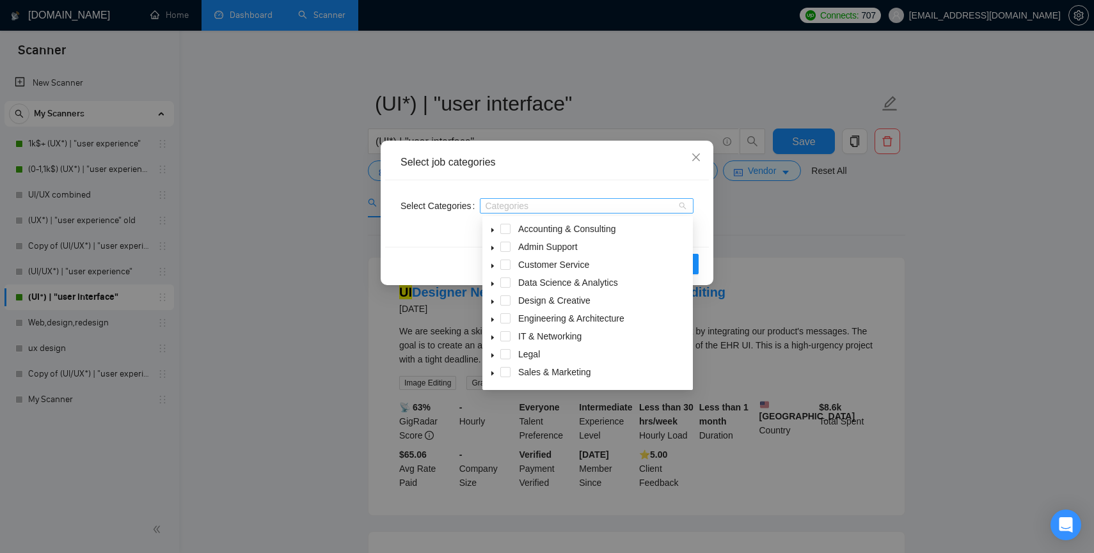
click at [558, 205] on div at bounding box center [580, 206] width 194 height 10
click at [548, 206] on div at bounding box center [580, 206] width 194 height 10
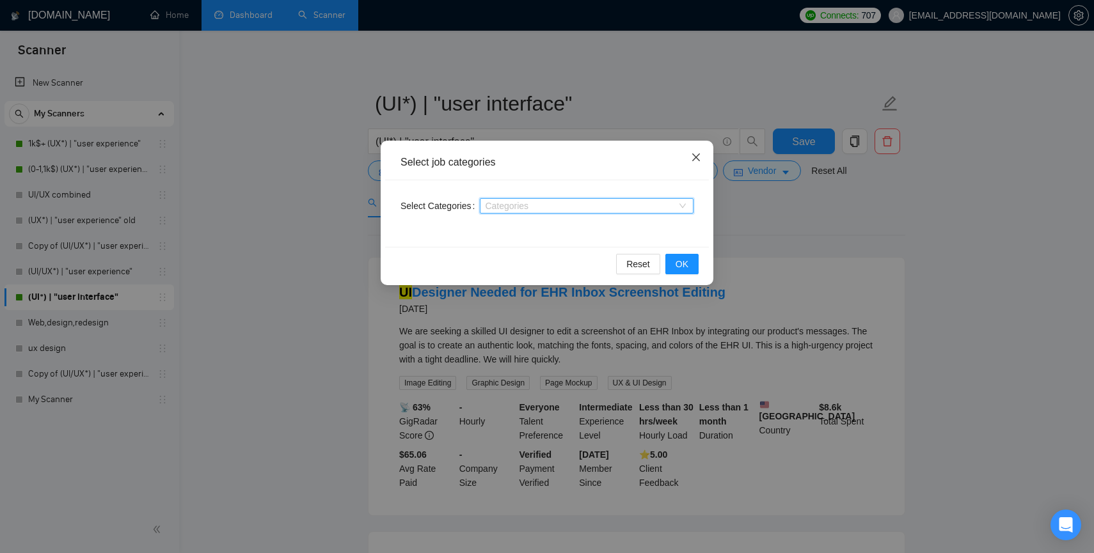
click at [692, 158] on icon "close" at bounding box center [696, 157] width 10 height 10
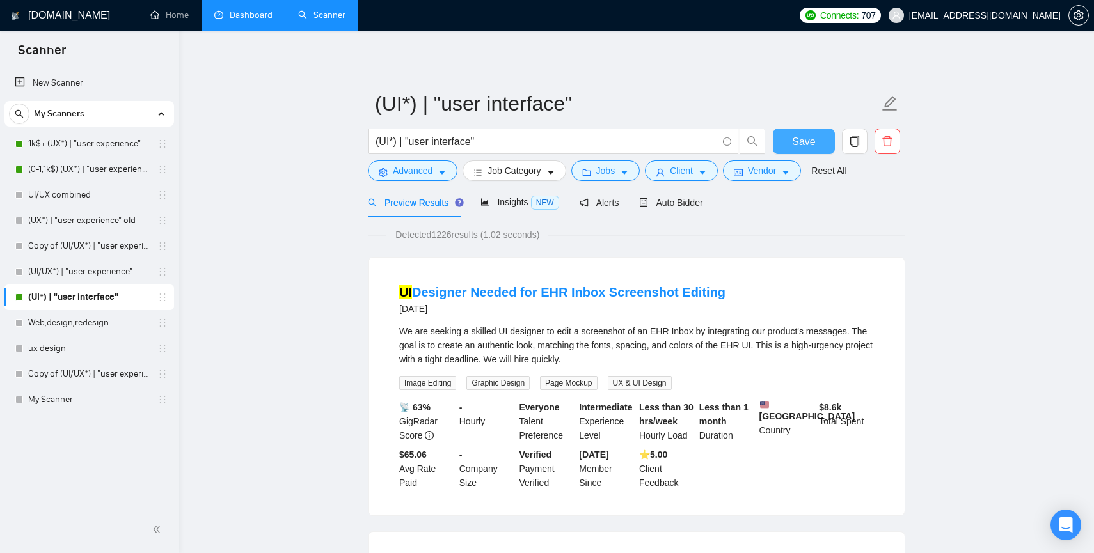
click at [812, 139] on span "Save" at bounding box center [803, 142] width 23 height 16
click at [47, 273] on link "(UI/UX*) | "user experience"" at bounding box center [89, 272] width 122 height 26
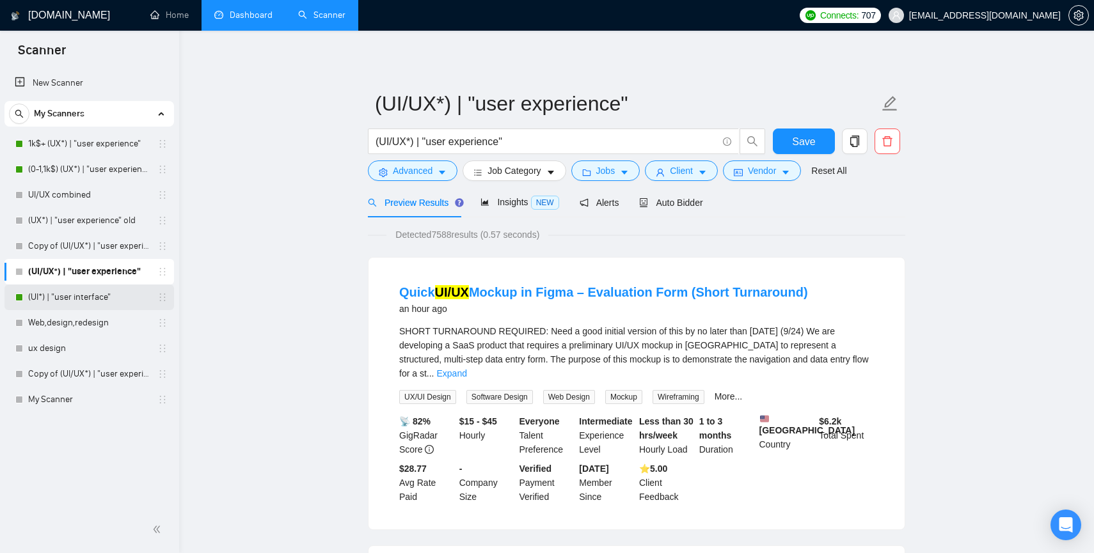
click at [62, 305] on link "(UI*) | "user interface"" at bounding box center [89, 298] width 122 height 26
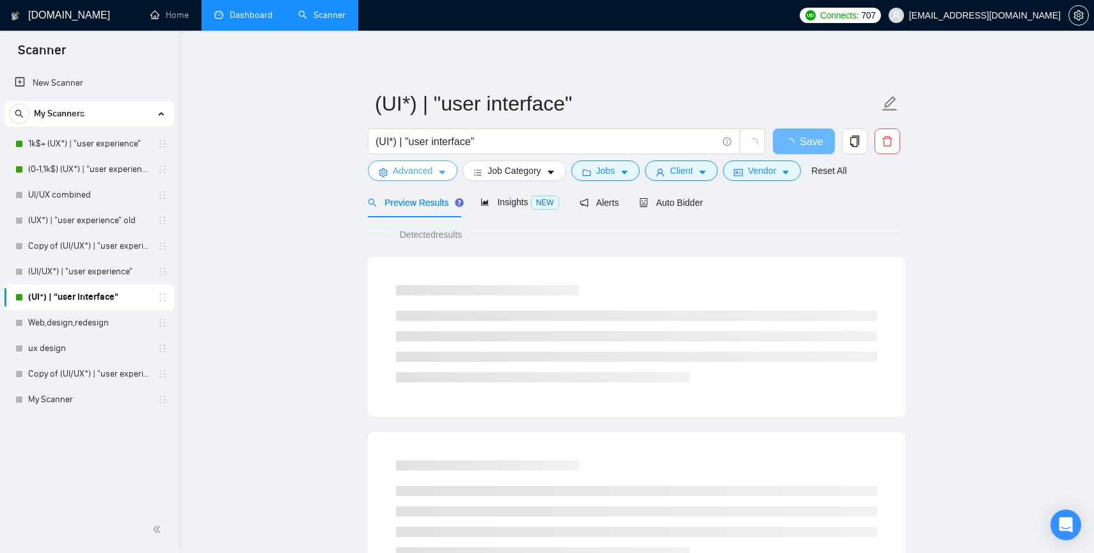
click at [418, 169] on span "Advanced" at bounding box center [413, 171] width 40 height 14
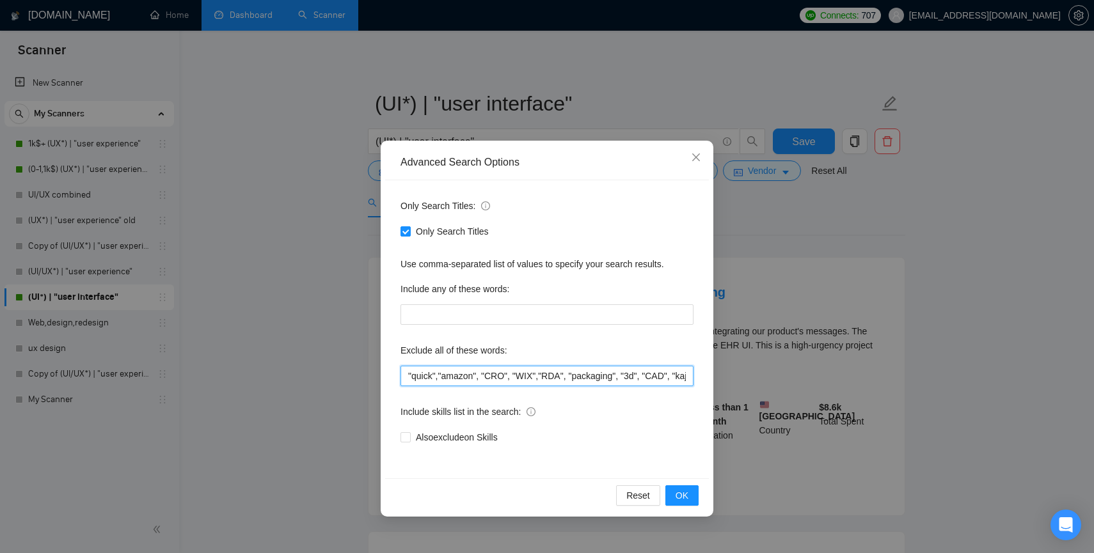
click at [458, 374] on input ""quick","amazon", "CRO", "WIX","RDA", "packaging", "3d", "CAD", "kajabi", "inte…" at bounding box center [547, 376] width 293 height 20
drag, startPoint x: 408, startPoint y: 376, endPoint x: 479, endPoint y: 377, distance: 71.7
click at [479, 377] on input ""quick","amazon", "CRO", "WIX","RDA", "packaging", "3d", "CAD", "kajabi", "inte…" at bounding box center [547, 376] width 293 height 20
click at [695, 161] on icon "close" at bounding box center [696, 157] width 10 height 10
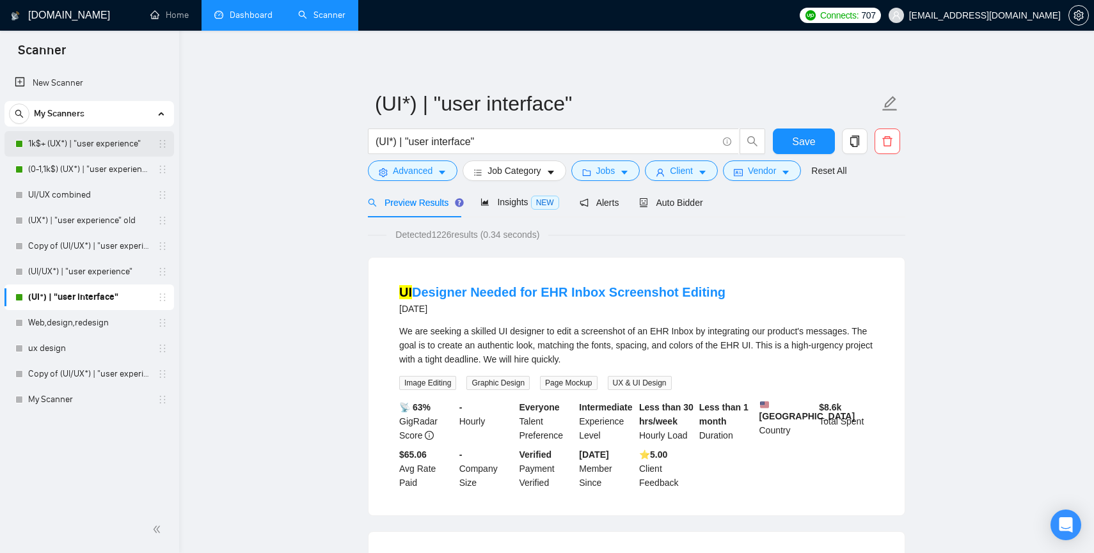
click at [82, 147] on link "1k$+ (UX*) | "user experience"" at bounding box center [89, 144] width 122 height 26
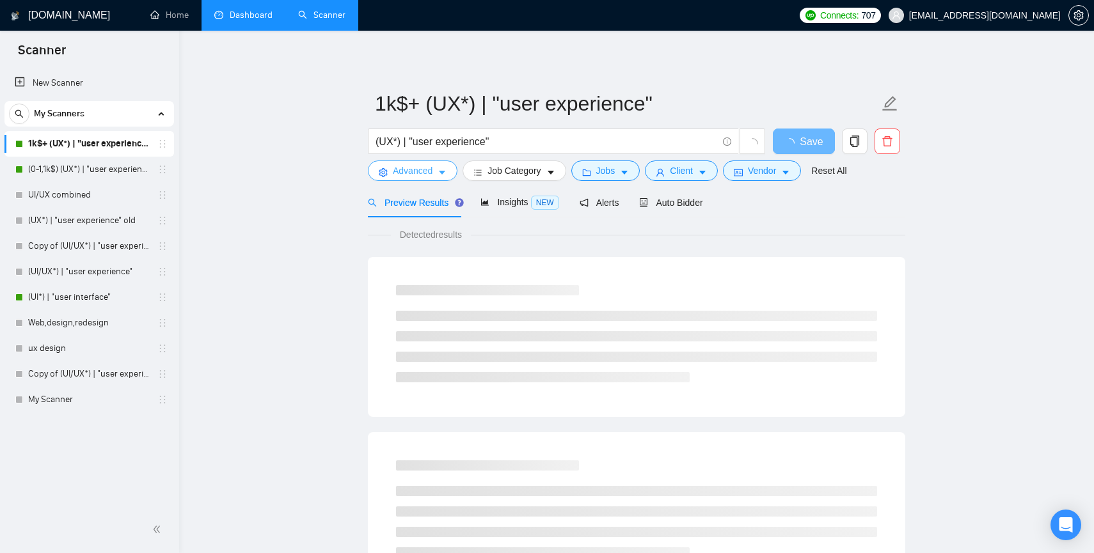
click at [424, 170] on span "Advanced" at bounding box center [413, 171] width 40 height 14
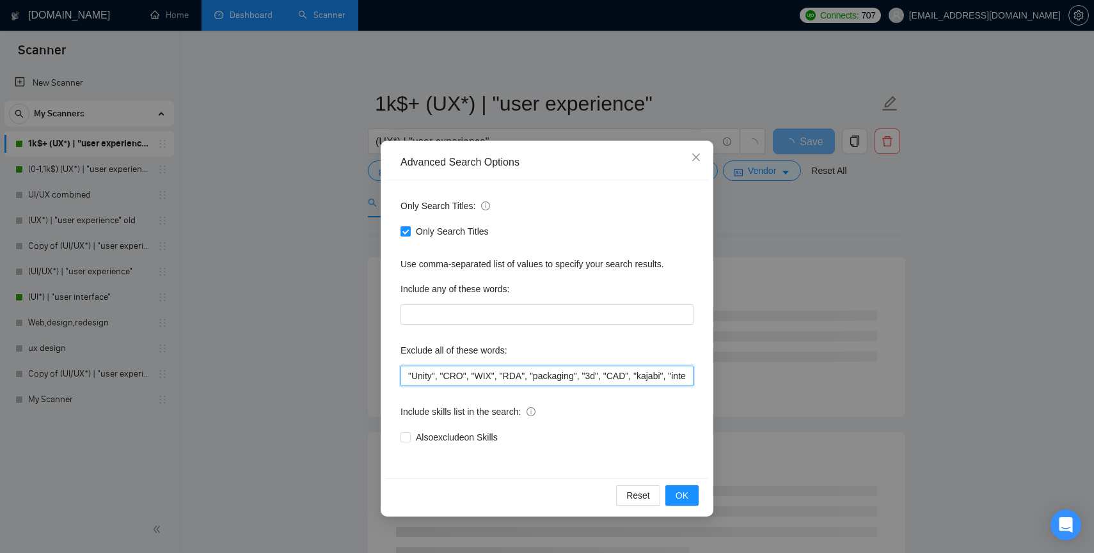
click at [406, 376] on input ""Unity", "CRO", "WIX", "RDA", "packaging", "3d", "CAD", "kajabi", "interior", "…" at bounding box center [547, 376] width 293 height 20
paste input ""quick","amazon""
type input ""quick","amazon","Unity", "CRO", "WIX", "RDA", "packaging", "3d", "CAD", "kajab…"
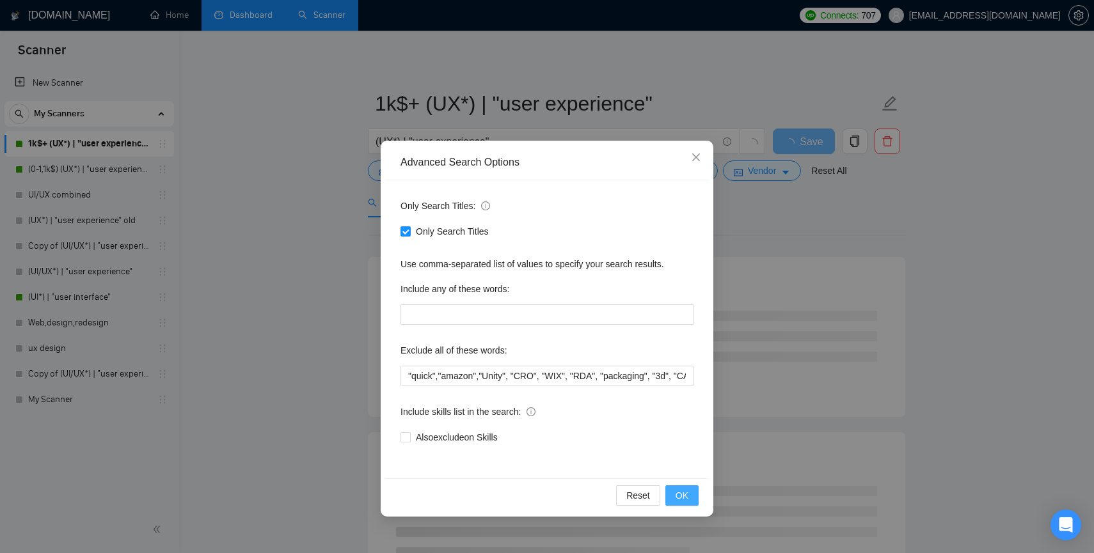
click at [682, 496] on span "OK" at bounding box center [682, 496] width 13 height 14
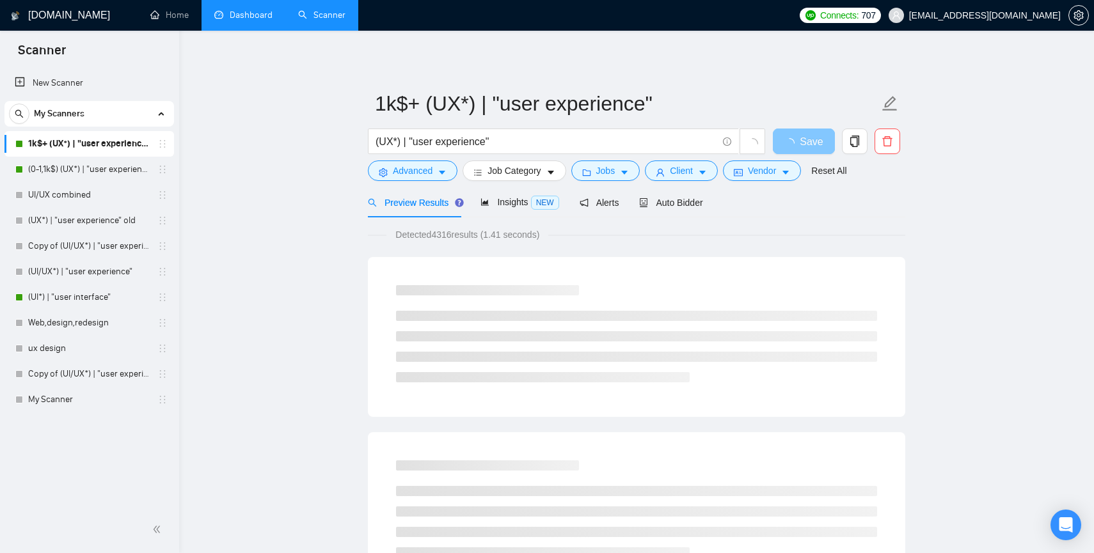
click at [800, 145] on span "loading" at bounding box center [791, 143] width 15 height 10
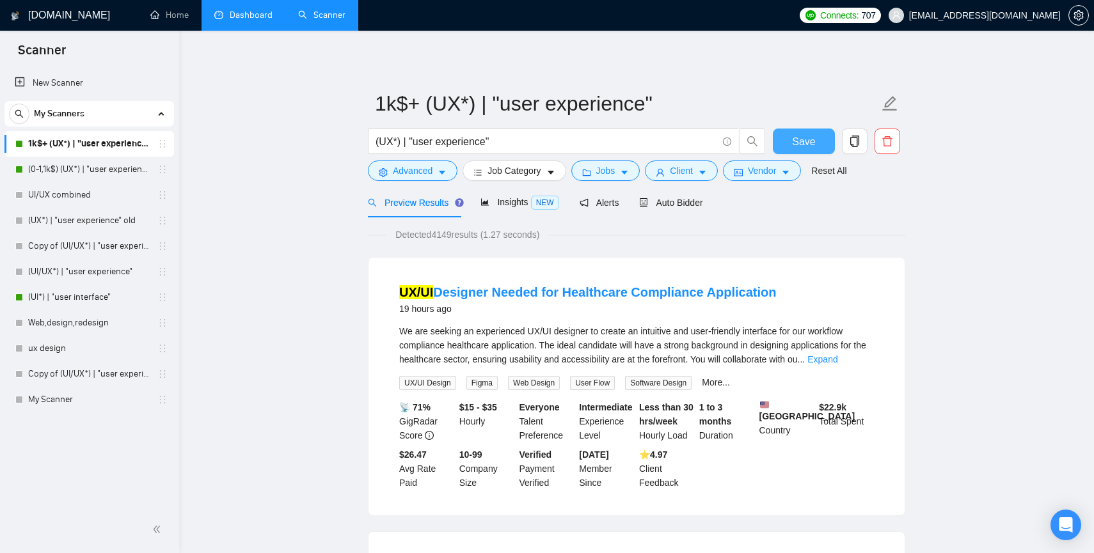
click at [800, 145] on span "Save" at bounding box center [803, 142] width 23 height 16
click at [51, 170] on link "(0-1,1k$) (UX*) | "user experience"" at bounding box center [89, 170] width 122 height 26
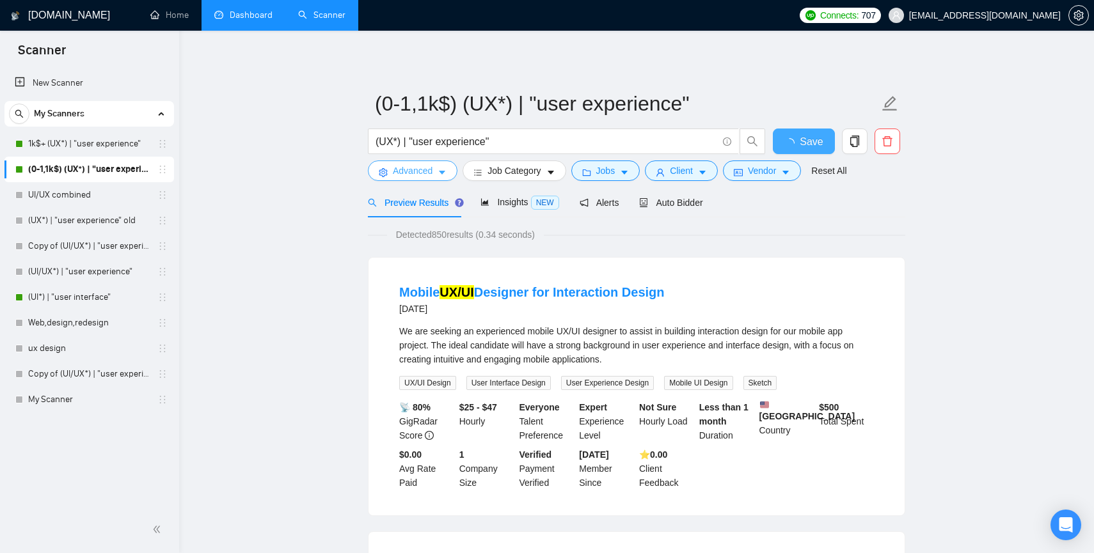
click at [404, 167] on span "Advanced" at bounding box center [413, 171] width 40 height 14
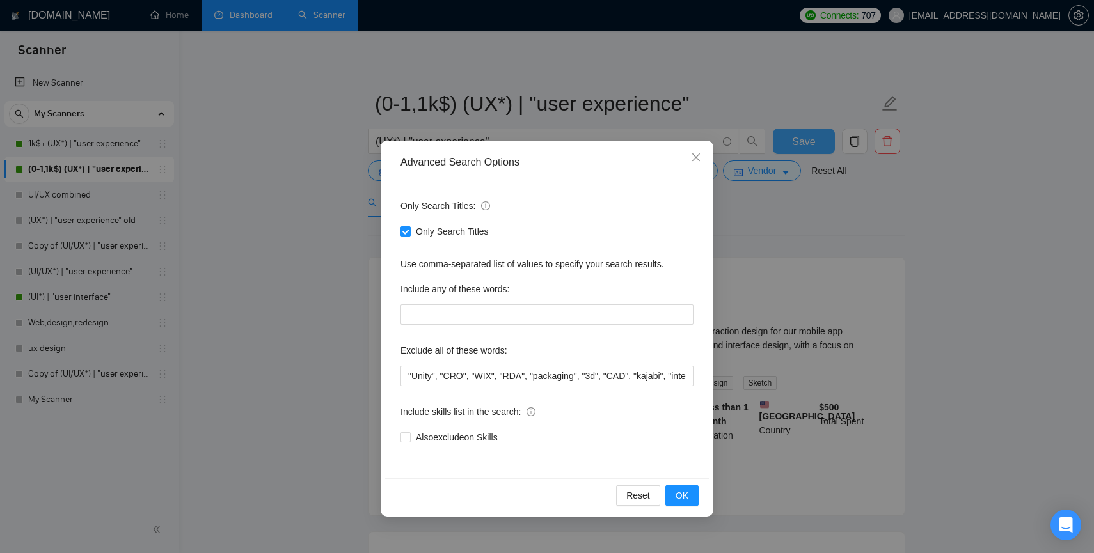
click at [432, 386] on div "Only Search Titles: Only Search Titles Use comma-separated list of values to sp…" at bounding box center [547, 329] width 324 height 298
click at [429, 367] on input ""Unity", "CRO", "WIX", "RDA", "packaging", "3d", "CAD", "kajabi", "interior", "…" at bounding box center [547, 376] width 293 height 20
paste input ""quick","amazon","
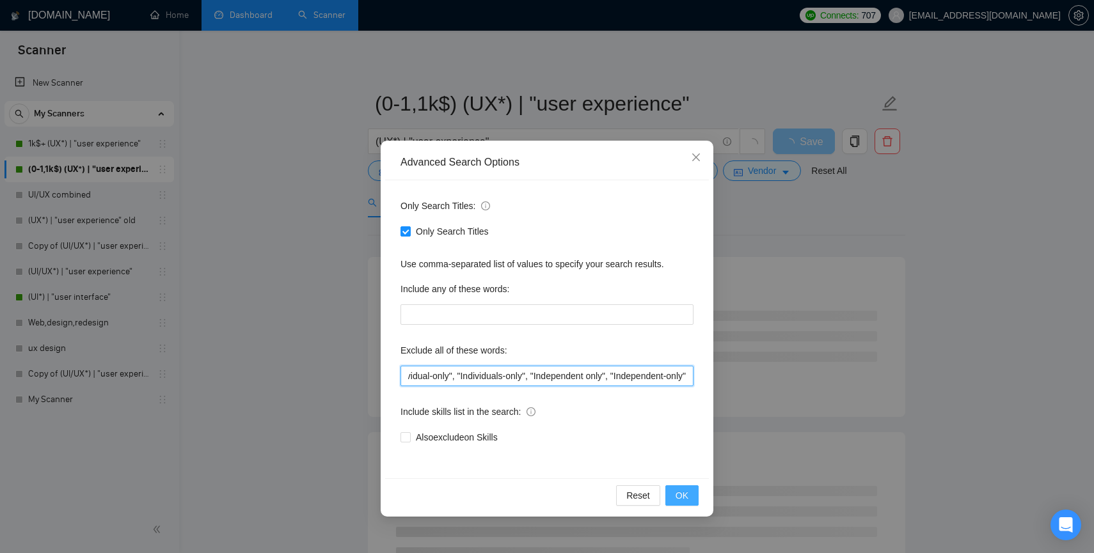
type input ""quick","amazon","Unity", "CRO", "WIX", "RDA", "packaging", "3d", "CAD", "kajab…"
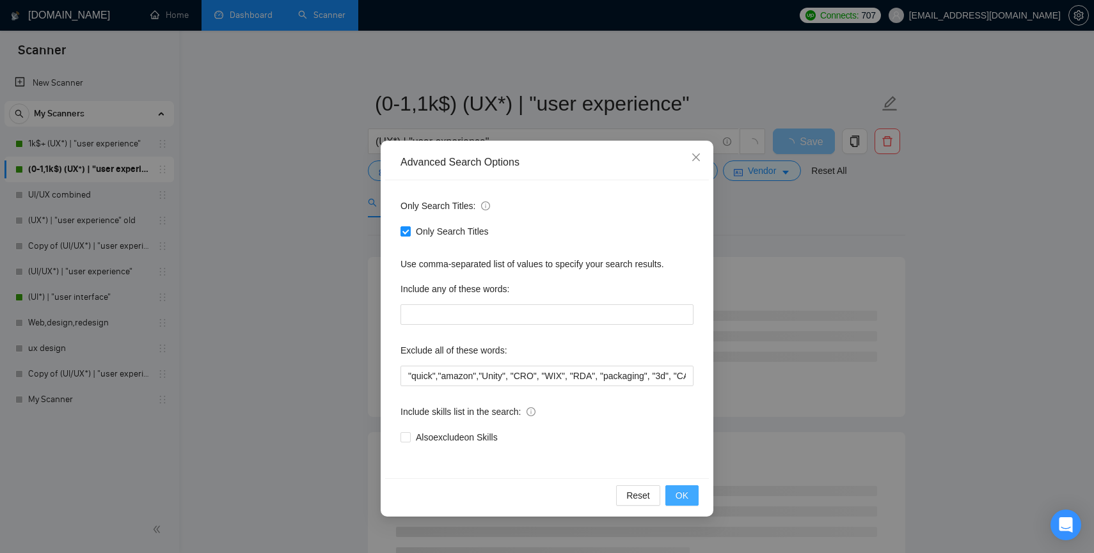
click at [680, 496] on span "OK" at bounding box center [682, 496] width 13 height 14
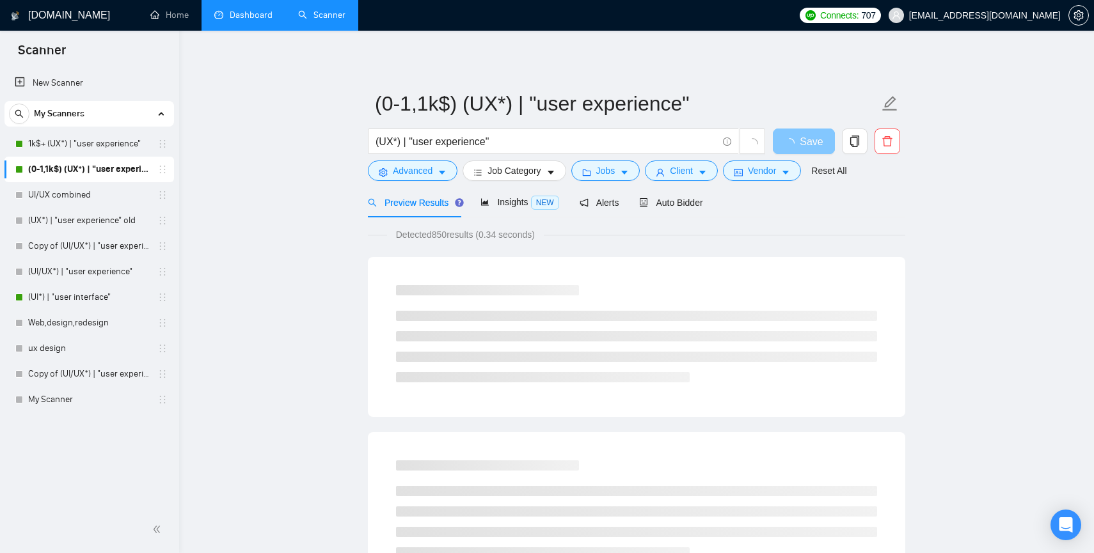
click at [806, 141] on span "Save" at bounding box center [811, 142] width 23 height 16
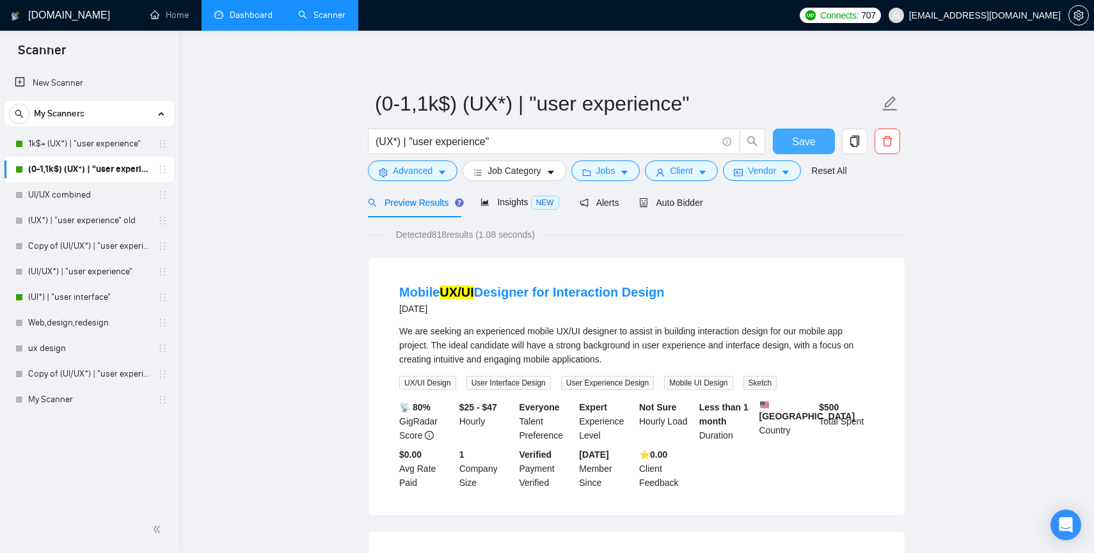
click at [806, 141] on span "Save" at bounding box center [803, 142] width 23 height 16
click at [52, 295] on link "(UI*) | "user interface"" at bounding box center [89, 298] width 122 height 26
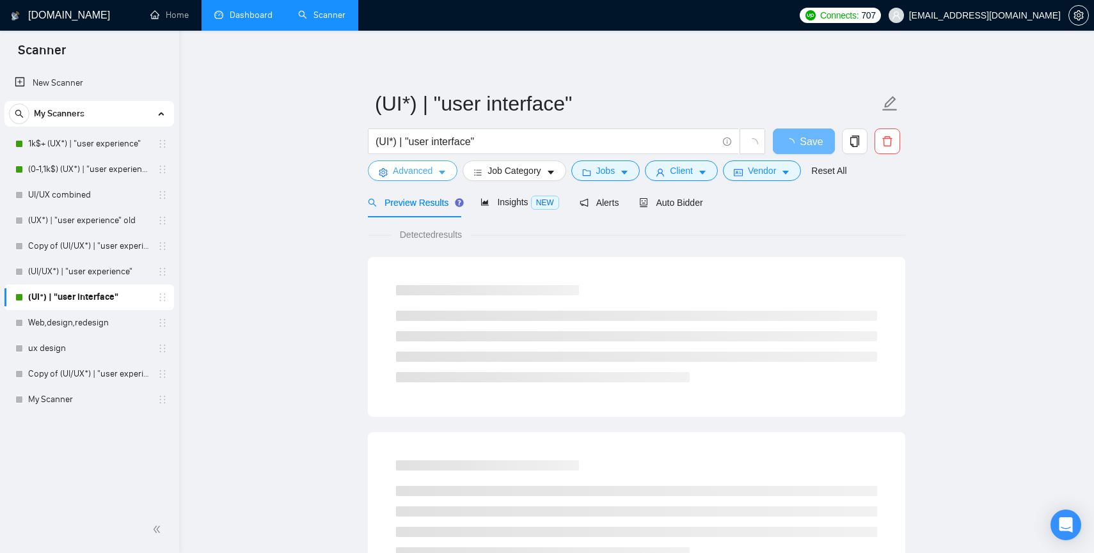
click at [410, 170] on span "Advanced" at bounding box center [413, 171] width 40 height 14
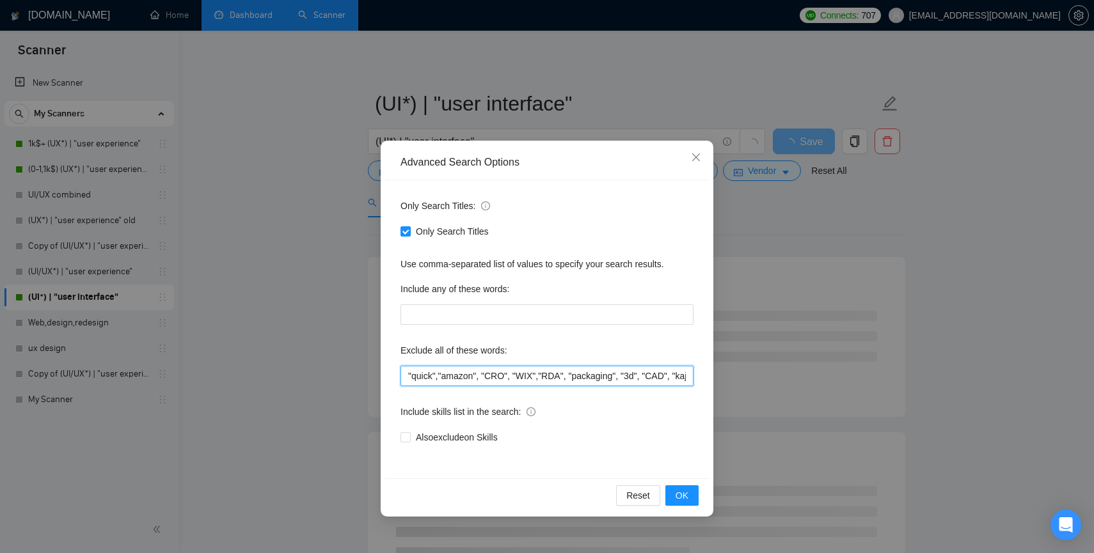
click at [447, 372] on input ""quick","amazon", "CRO", "WIX","RDA", "packaging", "3d", "CAD", "kajabi", "inte…" at bounding box center [547, 376] width 293 height 20
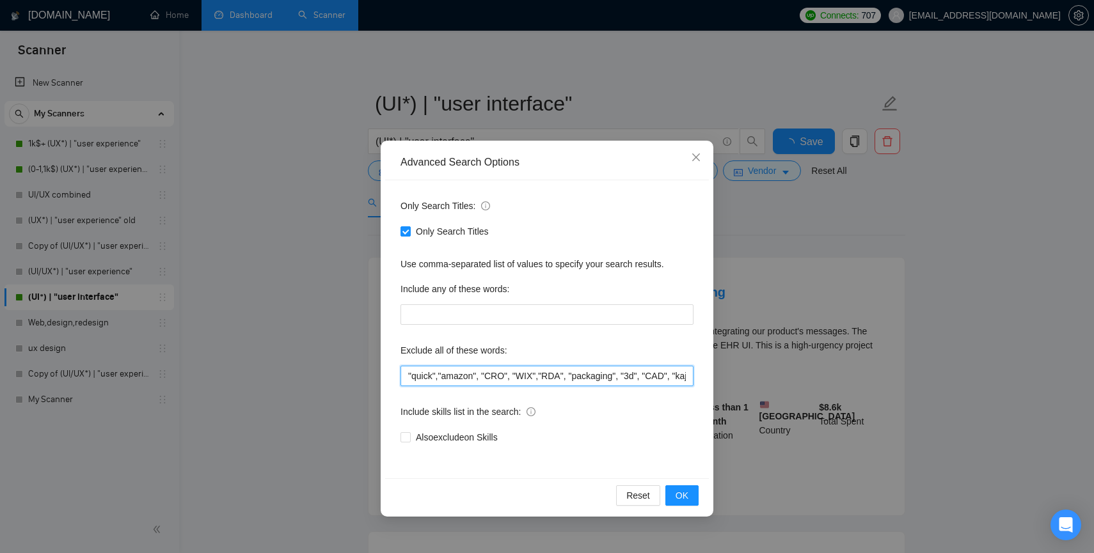
paste input ""Unity", "CRO", "WIX","
type input ""quick","amazon","Unity", "CRO", "WIX", "RDA", "packaging", "3d", "CAD", "kajab…"
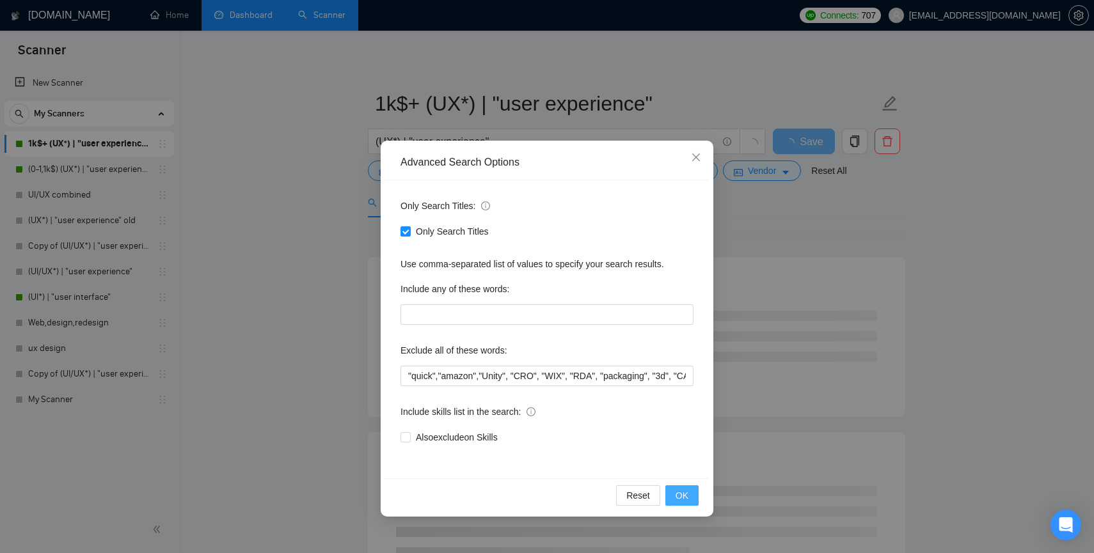
click at [686, 494] on span "OK" at bounding box center [682, 496] width 13 height 14
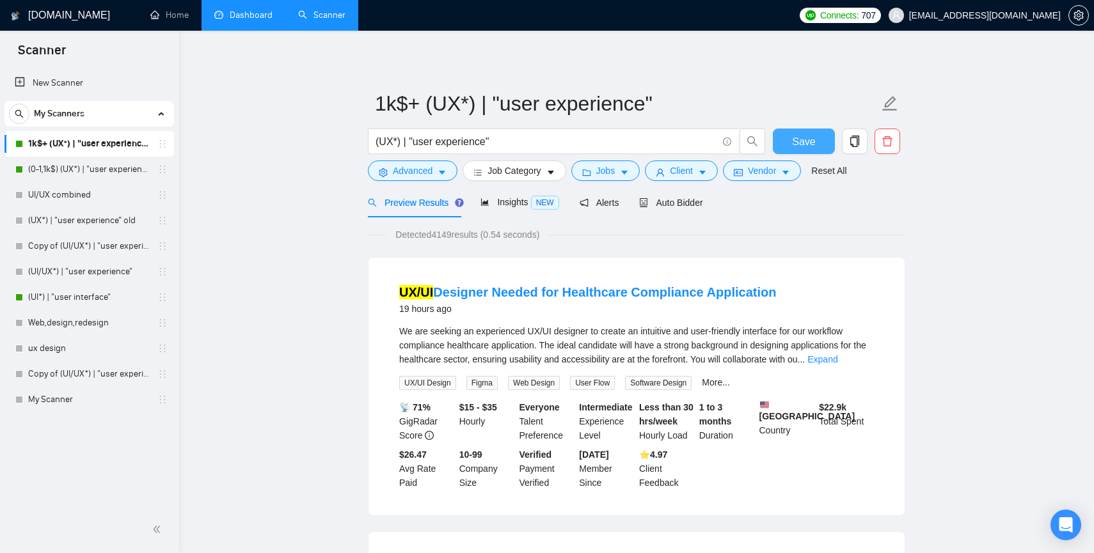
click at [805, 138] on span "Save" at bounding box center [803, 142] width 23 height 16
click at [47, 295] on link "(UI*) | "user interface"" at bounding box center [89, 298] width 122 height 26
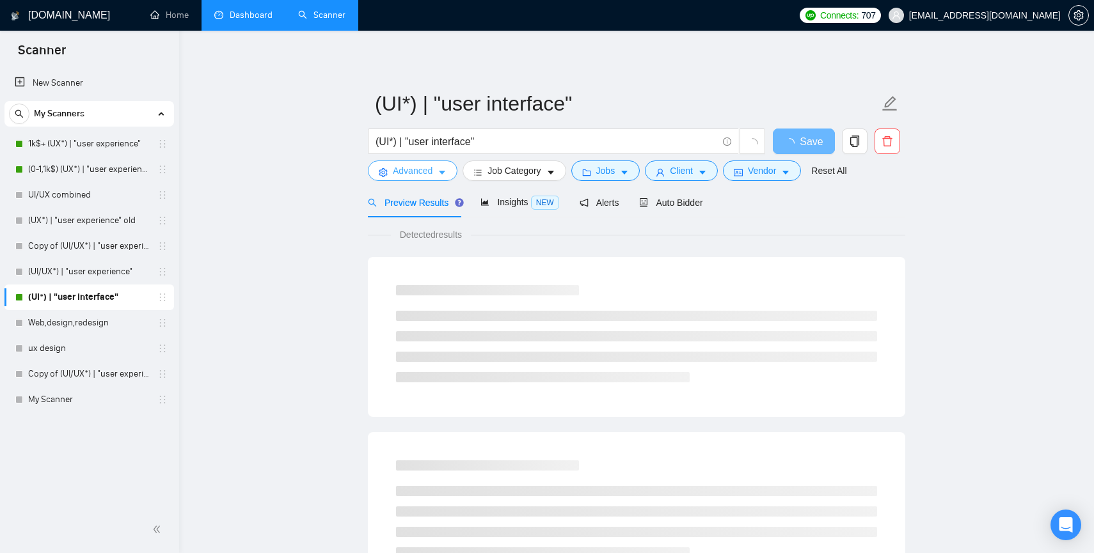
click at [418, 171] on span "Advanced" at bounding box center [413, 171] width 40 height 14
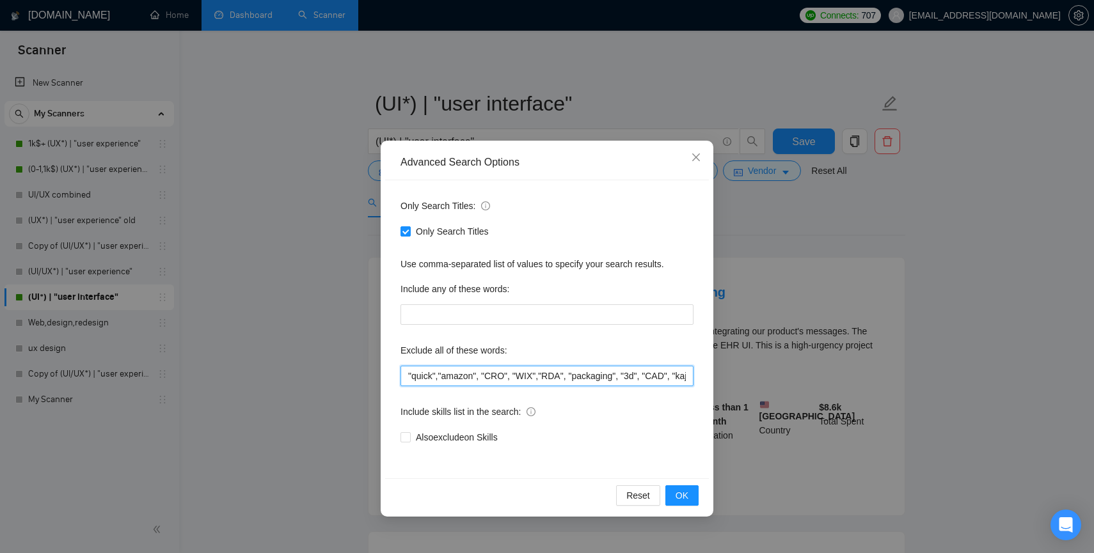
click at [434, 380] on input ""quick","amazon", "CRO", "WIX","RDA", "packaging", "3d", "CAD", "kajabi", "inte…" at bounding box center [547, 376] width 293 height 20
paste input ""Unity", "CRO", "WIX","
type input ""quick","amazon","Unity", "CRO", "WIX", "RDA", "packaging", "3d", "CAD", "kajab…"
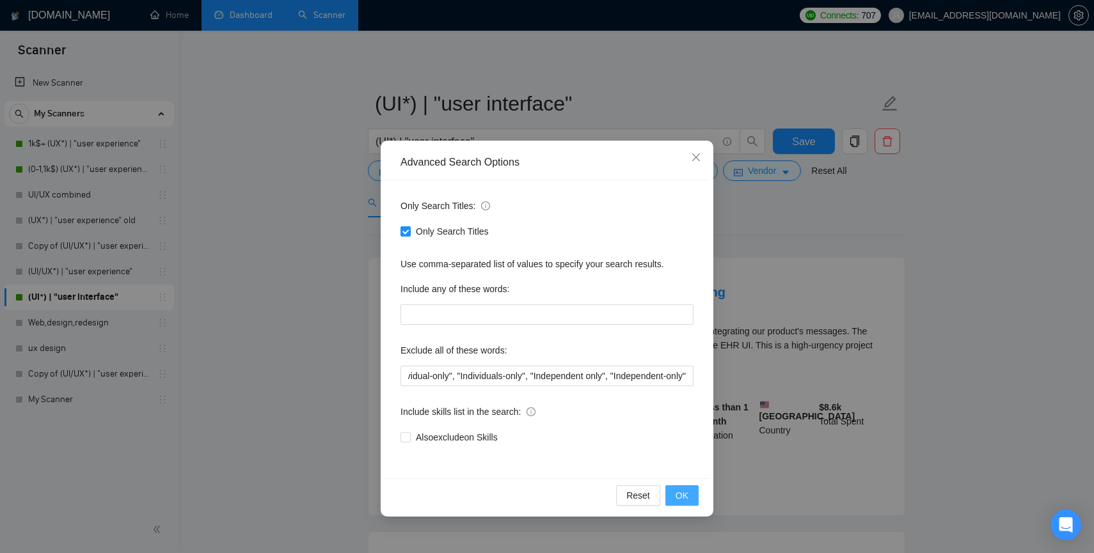
click at [680, 497] on span "OK" at bounding box center [682, 496] width 13 height 14
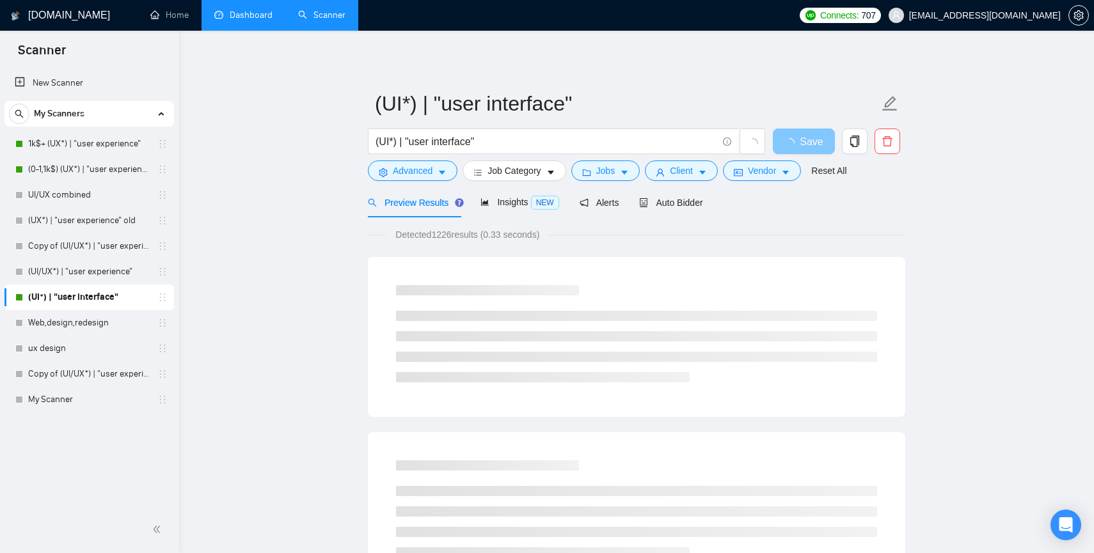
click at [795, 139] on span "loading" at bounding box center [791, 143] width 15 height 10
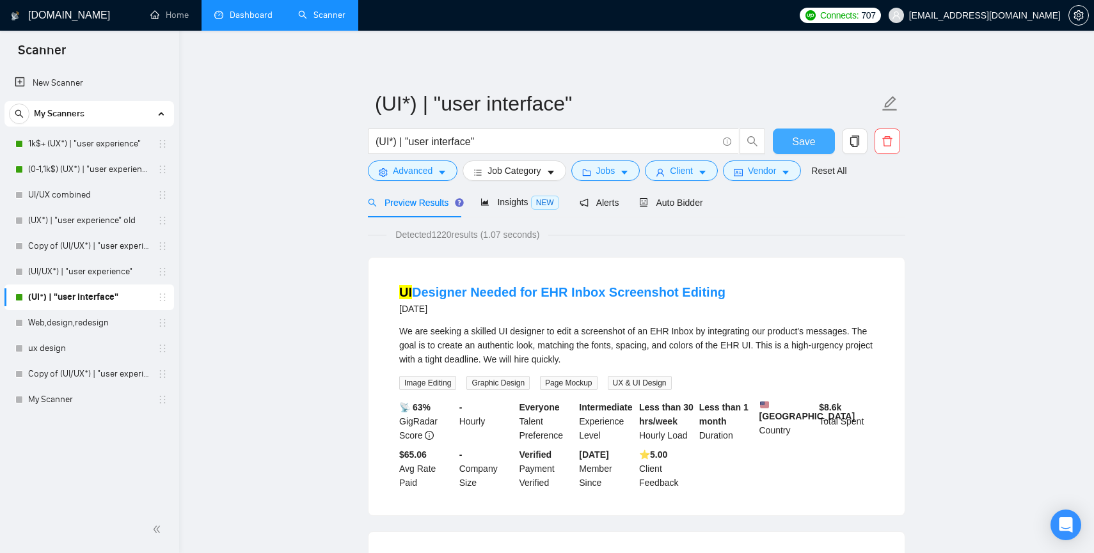
click at [795, 139] on span "Save" at bounding box center [803, 142] width 23 height 16
click at [91, 270] on link "(UI/UX*) | "user experience"" at bounding box center [89, 272] width 122 height 26
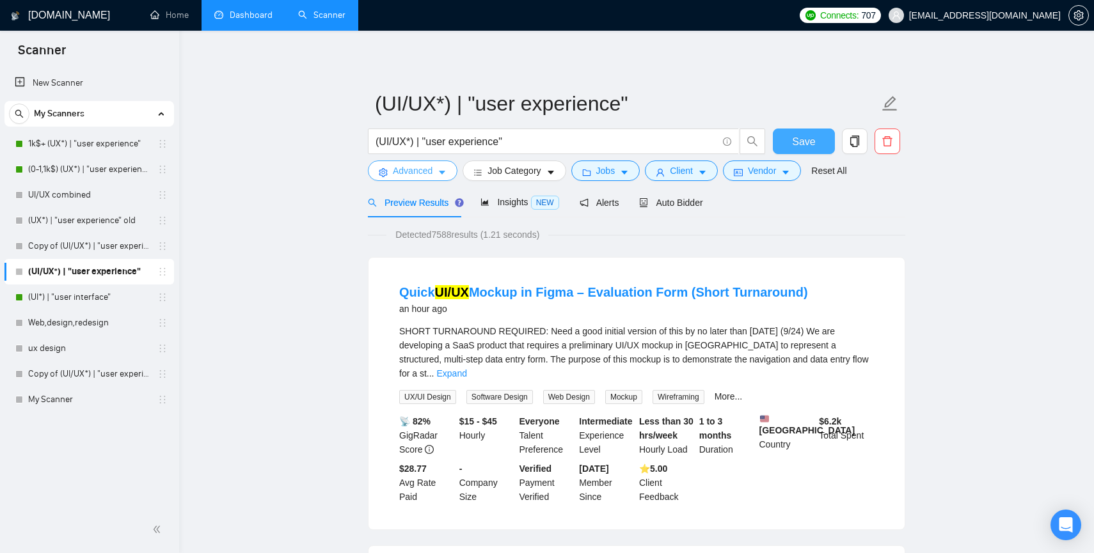
click at [415, 171] on span "Advanced" at bounding box center [413, 171] width 40 height 14
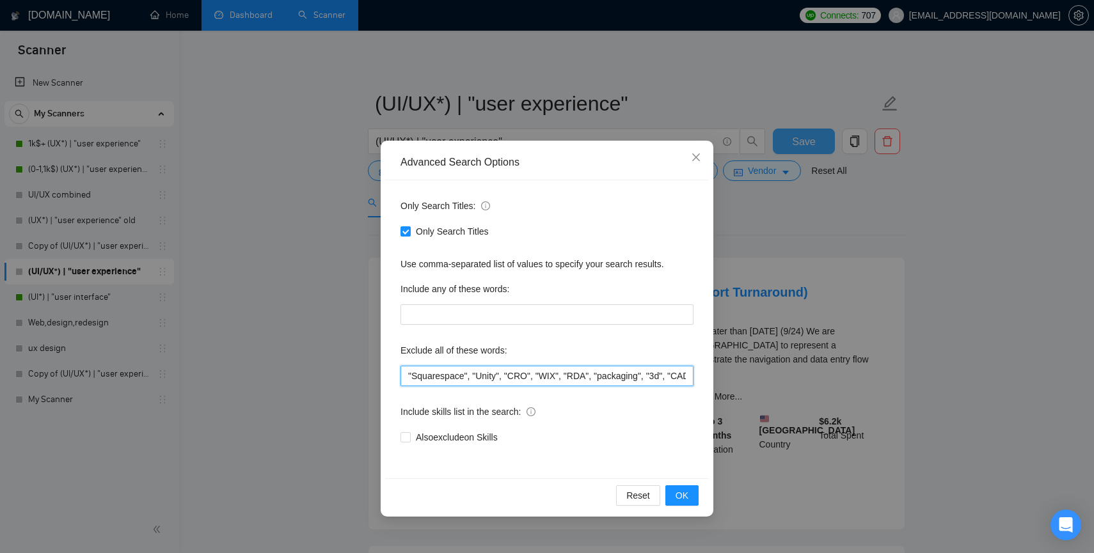
click at [444, 372] on input ""Squarespace", "Unity", "CRO", "WIX", "RDA", "packaging", "3d", "CAD", "kajabi"…" at bounding box center [547, 376] width 293 height 20
drag, startPoint x: 408, startPoint y: 376, endPoint x: 470, endPoint y: 374, distance: 62.1
click at [470, 374] on input ""Squarespace", "Unity", "CRO", "WIX", "RDA", "packaging", "3d", "CAD", "kajabi"…" at bounding box center [547, 376] width 293 height 20
click at [468, 374] on input ""Squarespace", "Unity", "CRO", "WIX", "RDA", "packaging", "3d", "CAD", "kajabi"…" at bounding box center [547, 376] width 293 height 20
click at [429, 373] on input ""Squarespace", "Unity", "CRO", "WIX", "RDA", "packaging", "3d", "CAD", "kajabi"…" at bounding box center [547, 376] width 293 height 20
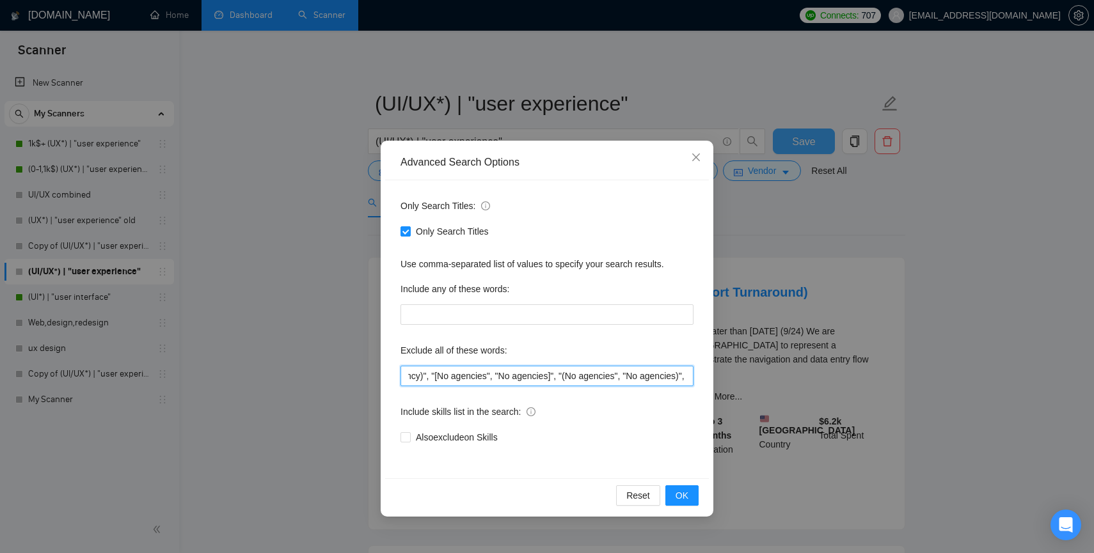
scroll to position [0, 3236]
drag, startPoint x: 473, startPoint y: 376, endPoint x: 819, endPoint y: 389, distance: 345.7
click at [819, 389] on div "Advanced Search Options Only Search Titles: Only Search Titles Use comma-separa…" at bounding box center [547, 276] width 1094 height 553
paste input "quick","amazon",""
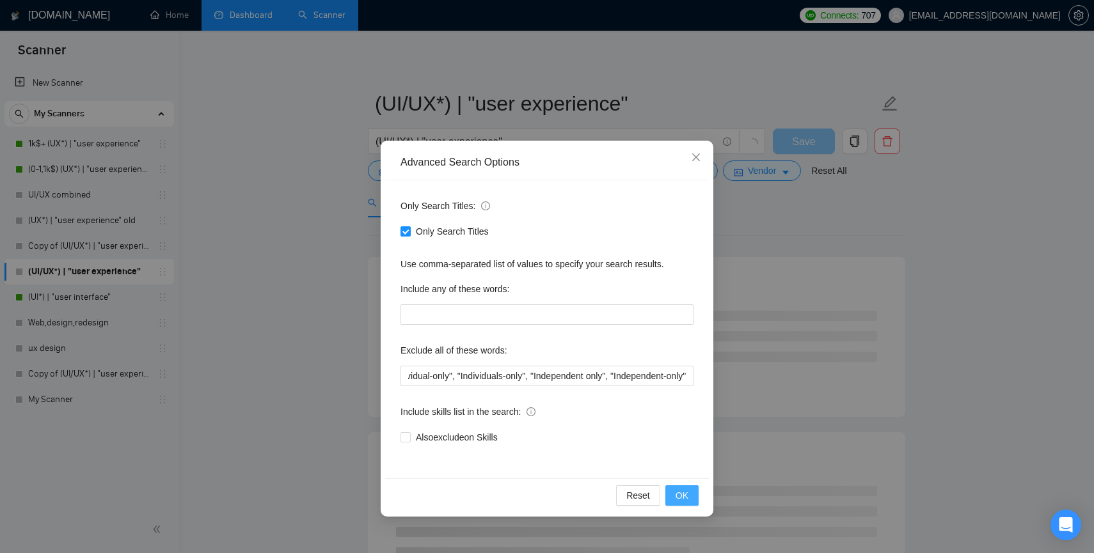
scroll to position [0, 0]
click at [686, 498] on span "OK" at bounding box center [682, 496] width 13 height 14
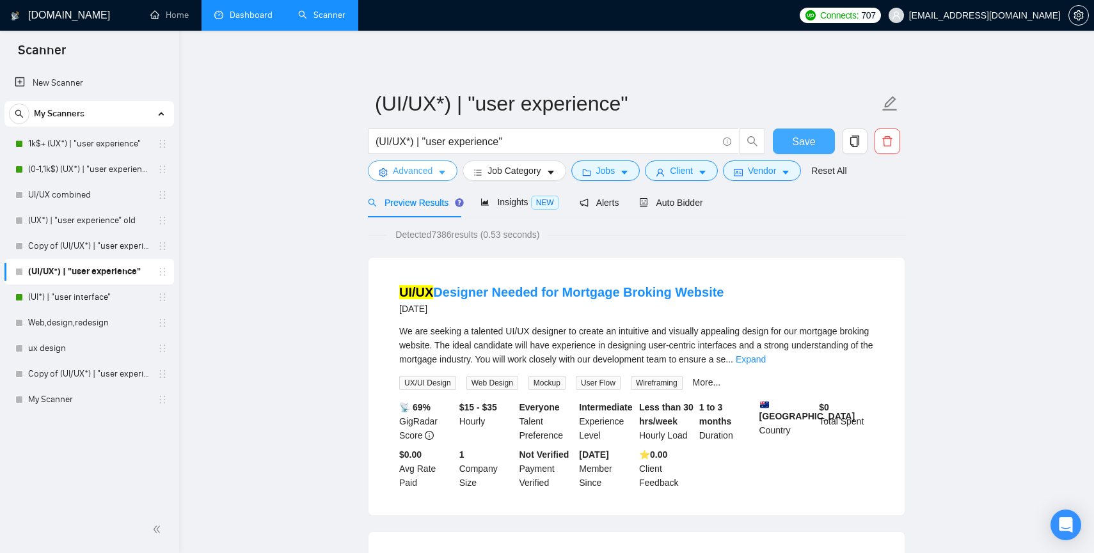
click at [409, 172] on span "Advanced" at bounding box center [413, 171] width 40 height 14
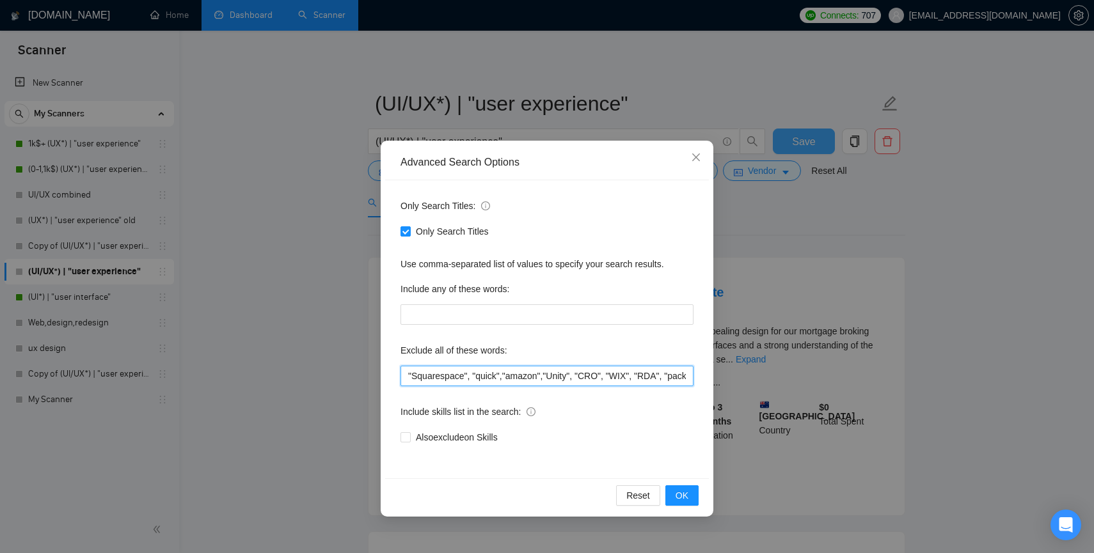
click at [475, 377] on input ""Squarespace", "quick","amazon","Unity", "CRO", "WIX", "RDA", "packaging", "3d"…" at bounding box center [547, 376] width 293 height 20
type input ""Squarespace","quick","amazon","Unity", "CRO", "WIX", "RDA", "packaging", "3d",…"
click at [687, 489] on span "OK" at bounding box center [682, 496] width 13 height 14
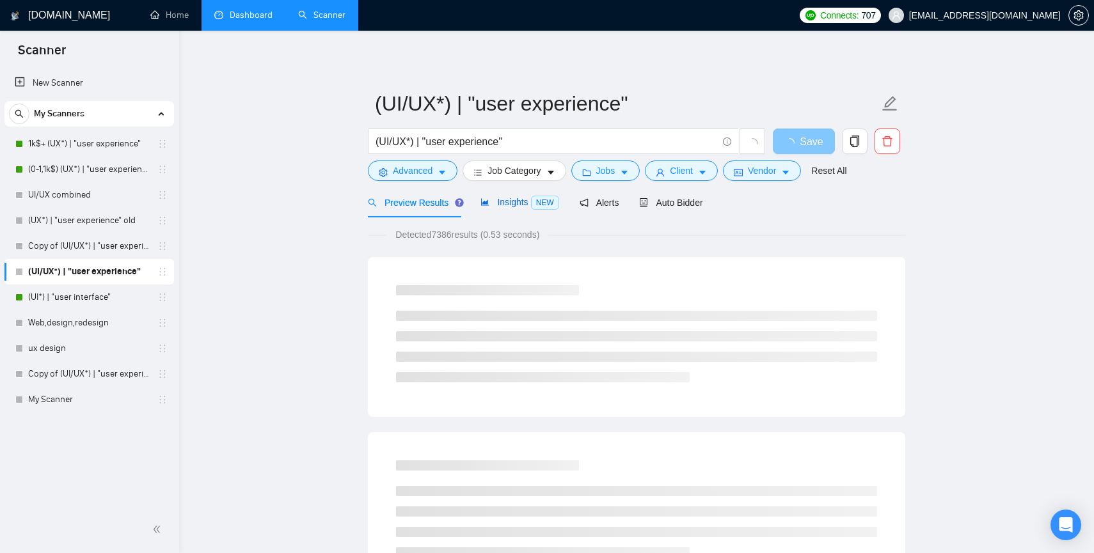
click at [512, 201] on span "Insights NEW" at bounding box center [519, 202] width 78 height 10
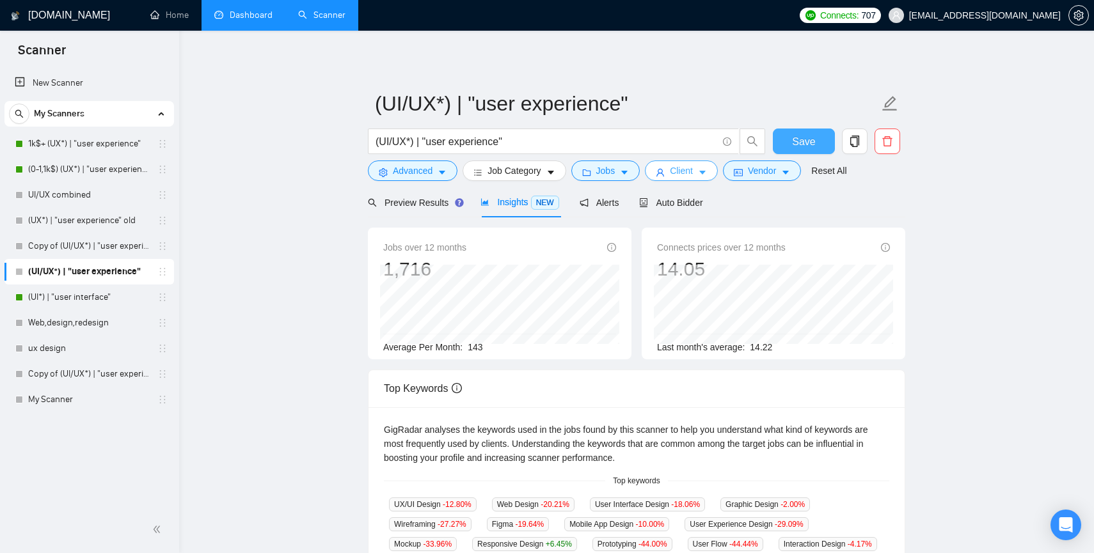
click at [688, 175] on span "Client" at bounding box center [681, 171] width 23 height 14
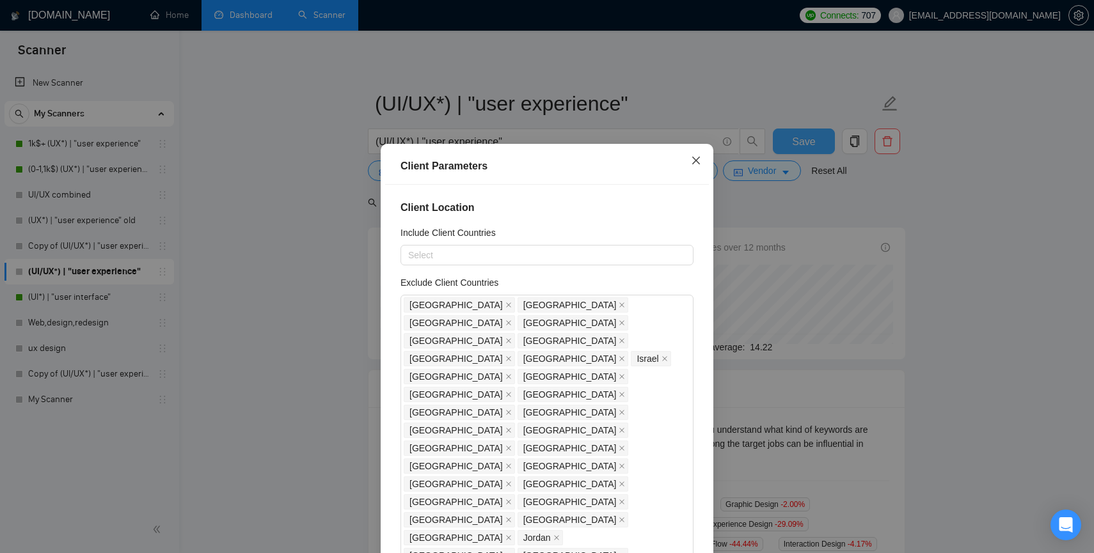
click at [694, 157] on icon "close" at bounding box center [696, 160] width 10 height 10
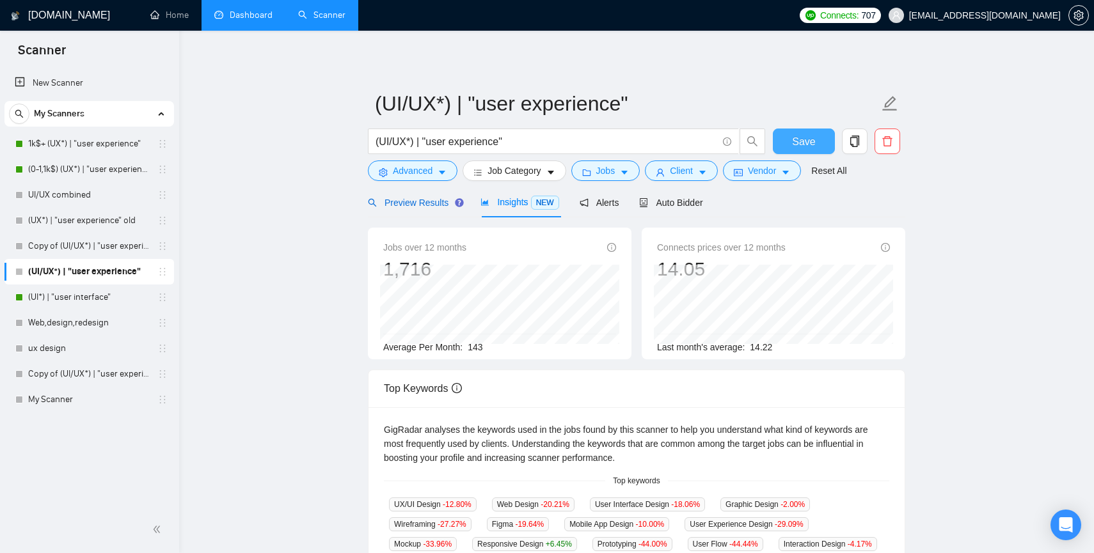
click at [407, 202] on span "Preview Results" at bounding box center [414, 203] width 92 height 10
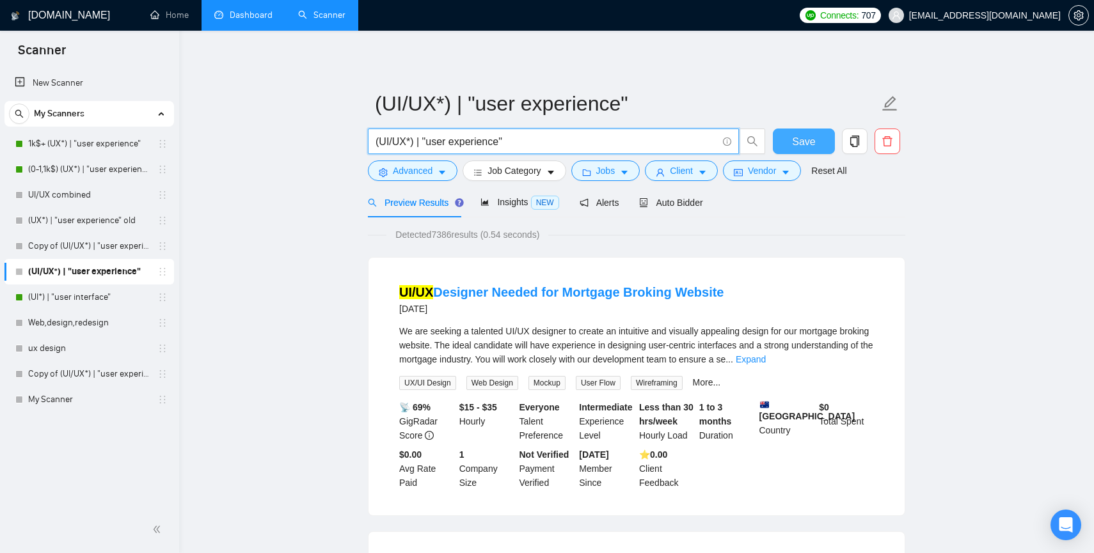
drag, startPoint x: 528, startPoint y: 138, endPoint x: 365, endPoint y: 138, distance: 162.5
click at [365, 138] on div "(UI/UX*) | "user experience"" at bounding box center [566, 145] width 403 height 32
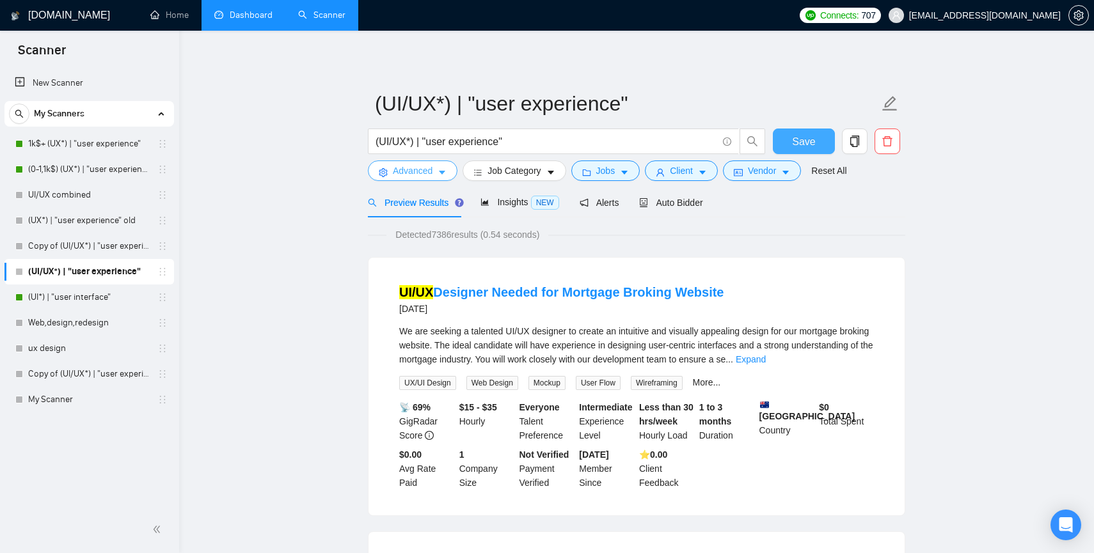
click at [401, 171] on span "Advanced" at bounding box center [413, 171] width 40 height 14
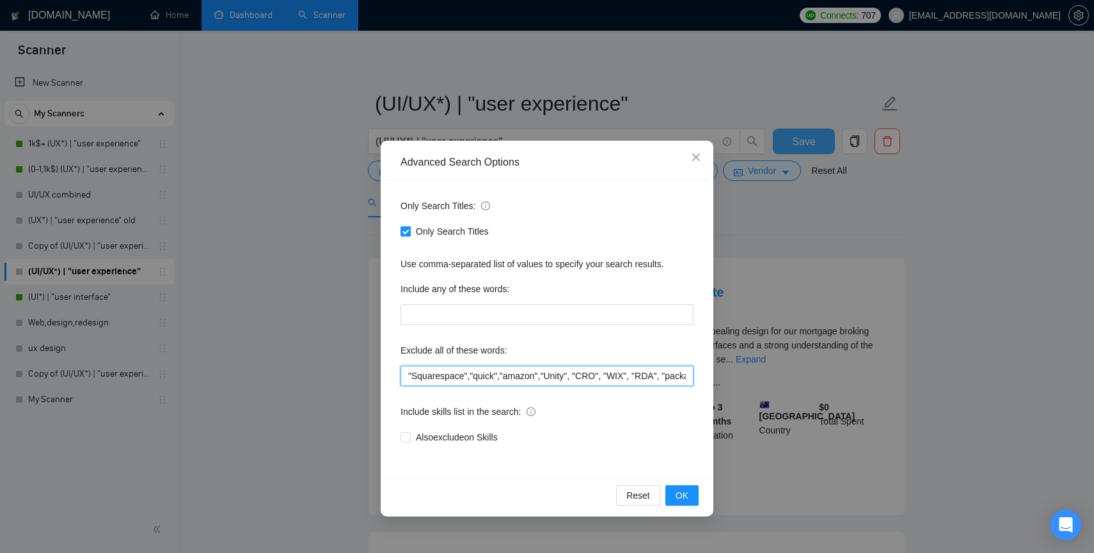
click at [461, 372] on input ""Squarespace","quick","amazon","Unity", "CRO", "WIX", "RDA", "packaging", "3d",…" at bounding box center [547, 376] width 293 height 20
click at [692, 157] on icon "close" at bounding box center [696, 157] width 10 height 10
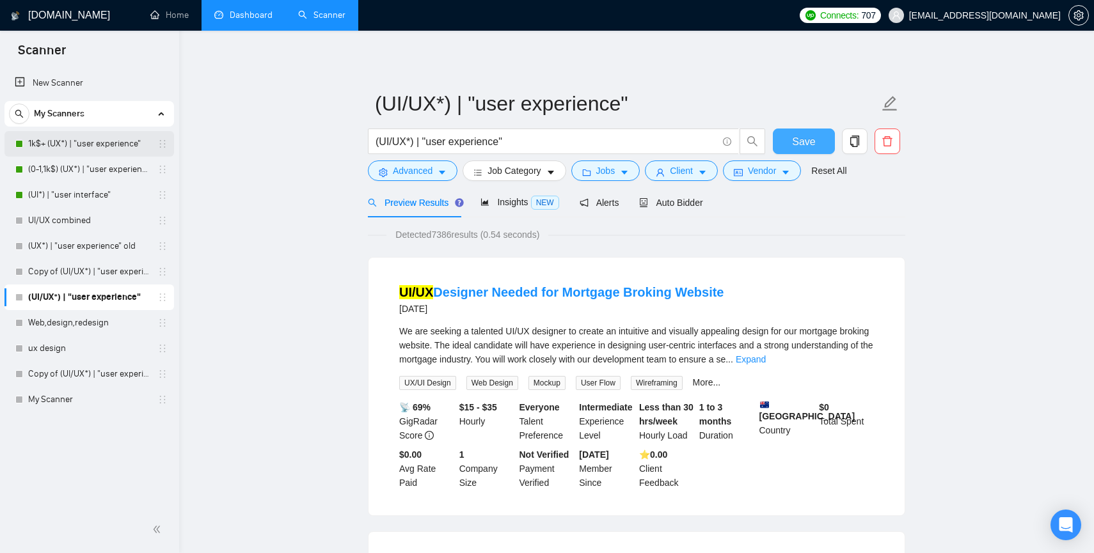
click at [83, 145] on link "1k$+ (UX*) | "user experience"" at bounding box center [89, 144] width 122 height 26
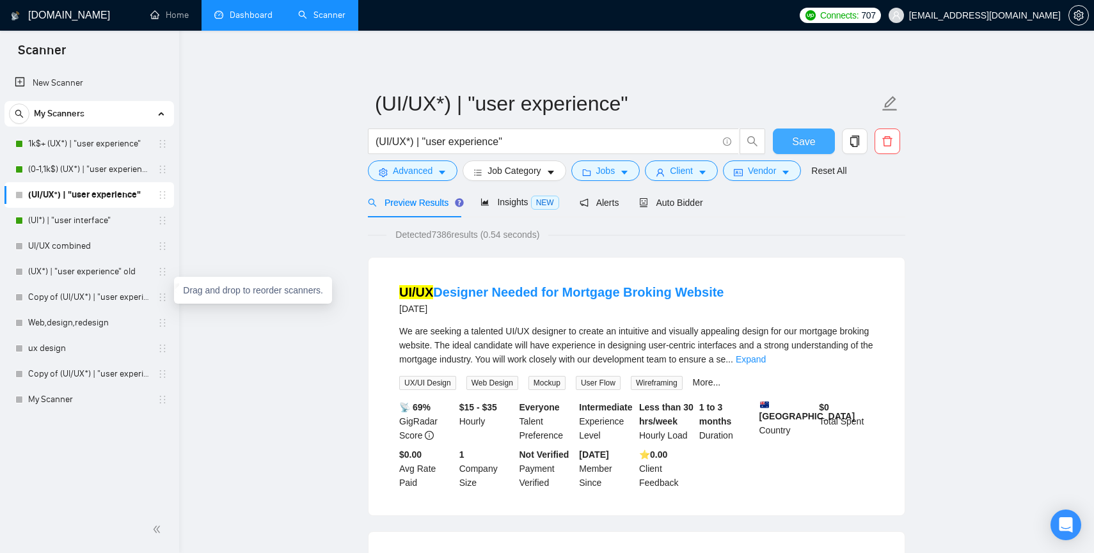
click at [99, 196] on link "(UI/UX*) | "user experience"" at bounding box center [89, 195] width 122 height 26
click at [99, 197] on link "(UI*) | "user interface"" at bounding box center [89, 195] width 122 height 26
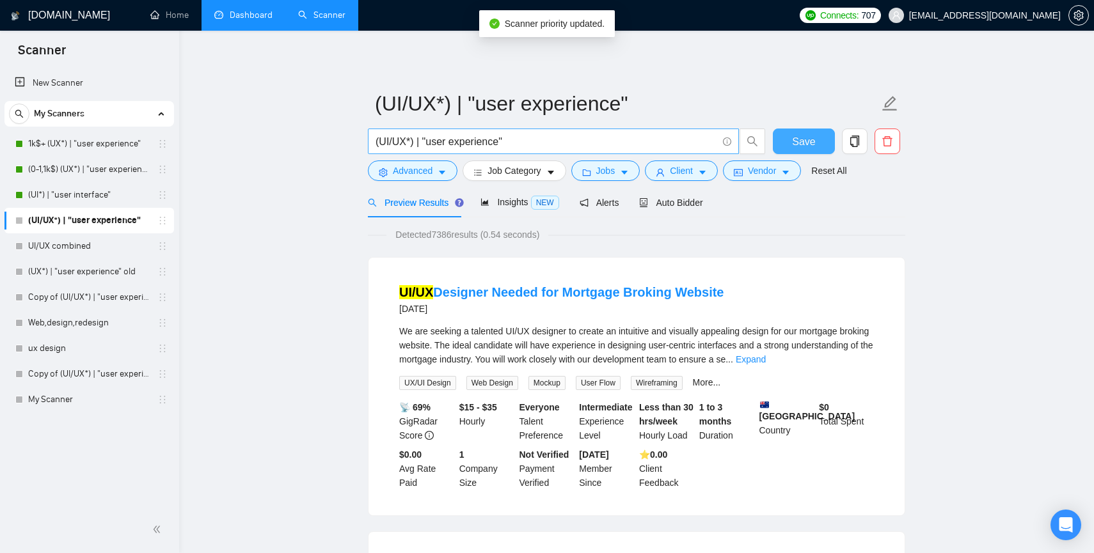
click at [518, 136] on input "(UI/UX*) | "user experience"" at bounding box center [547, 142] width 342 height 16
drag, startPoint x: 531, startPoint y: 136, endPoint x: 297, endPoint y: 137, distance: 233.5
click at [58, 143] on link "1k$+ (UX*) | "user experience"" at bounding box center [89, 144] width 122 height 26
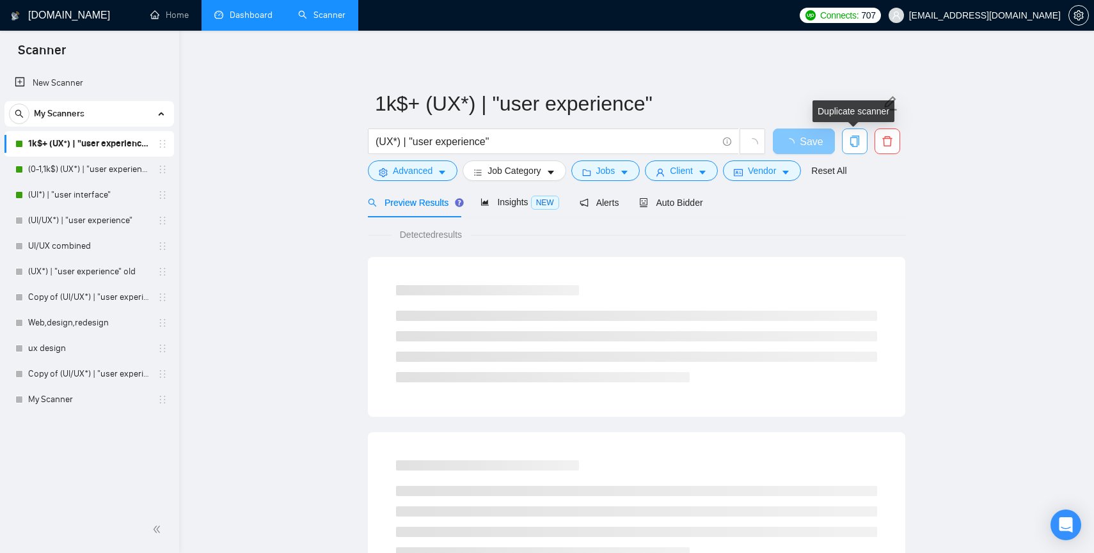
click at [856, 143] on icon "copy" at bounding box center [855, 142] width 12 height 12
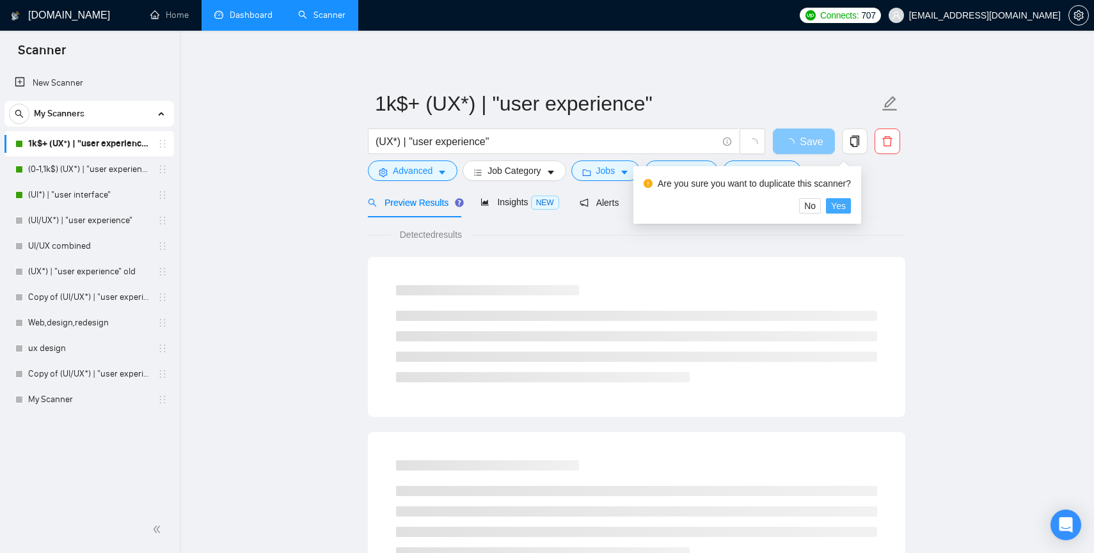
click at [846, 202] on span "Yes" at bounding box center [838, 206] width 15 height 14
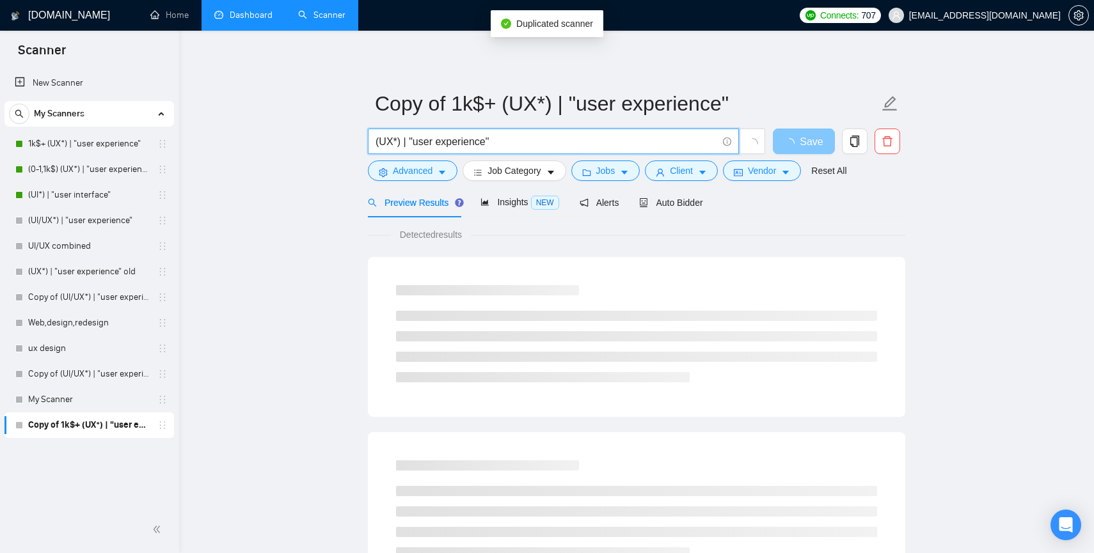
drag, startPoint x: 509, startPoint y: 143, endPoint x: 353, endPoint y: 143, distance: 156.1
paste input "I/UX*) | "user experience""
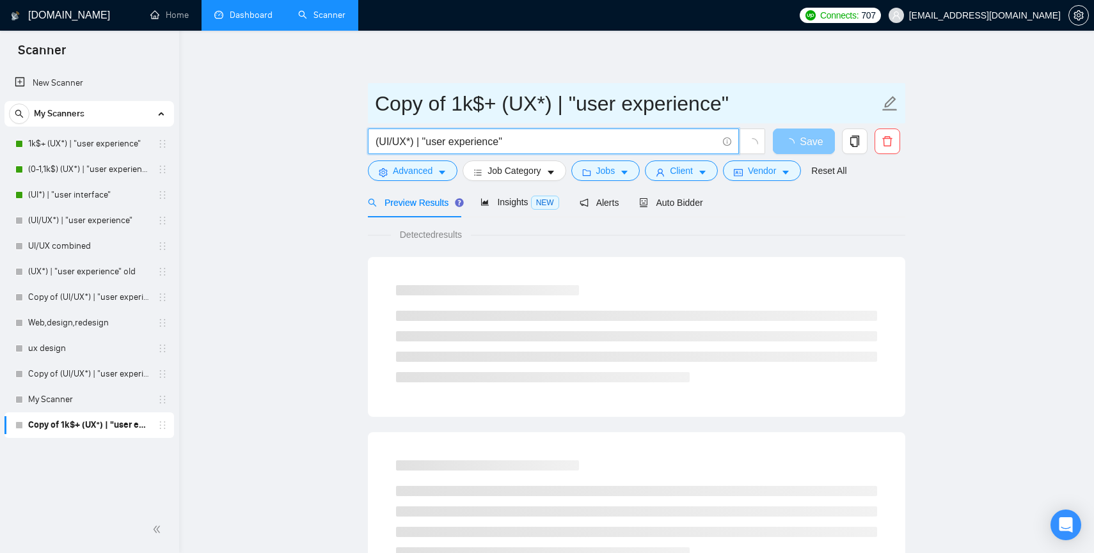
type input "(UI/UX*) | "user experience""
click at [493, 91] on input "Copy of 1k$+ (UX*) | "user experience"" at bounding box center [627, 104] width 504 height 32
paste input "(UI/"
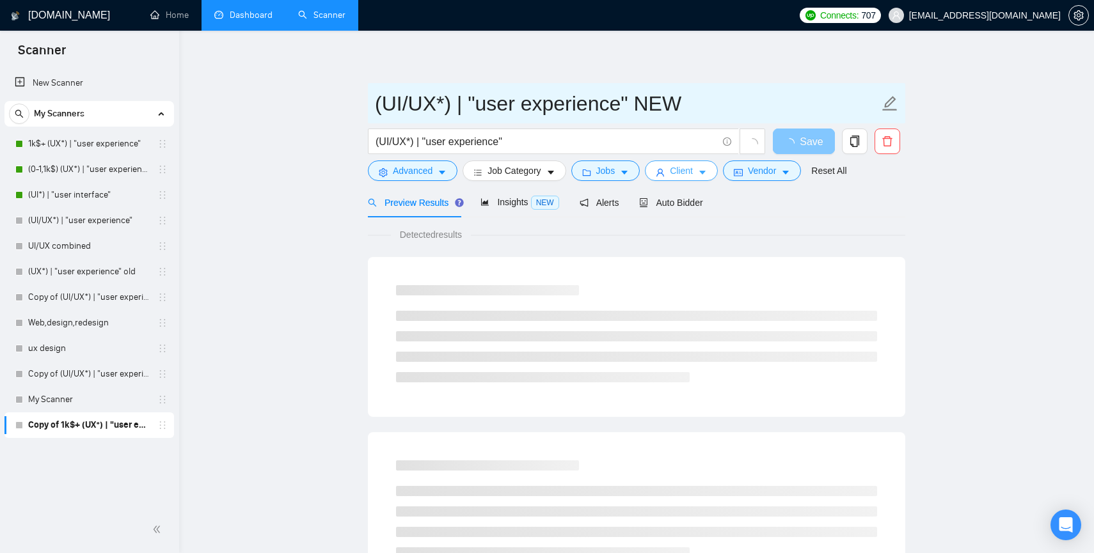
type input "(UI/UX*) | "user experience" NEW"
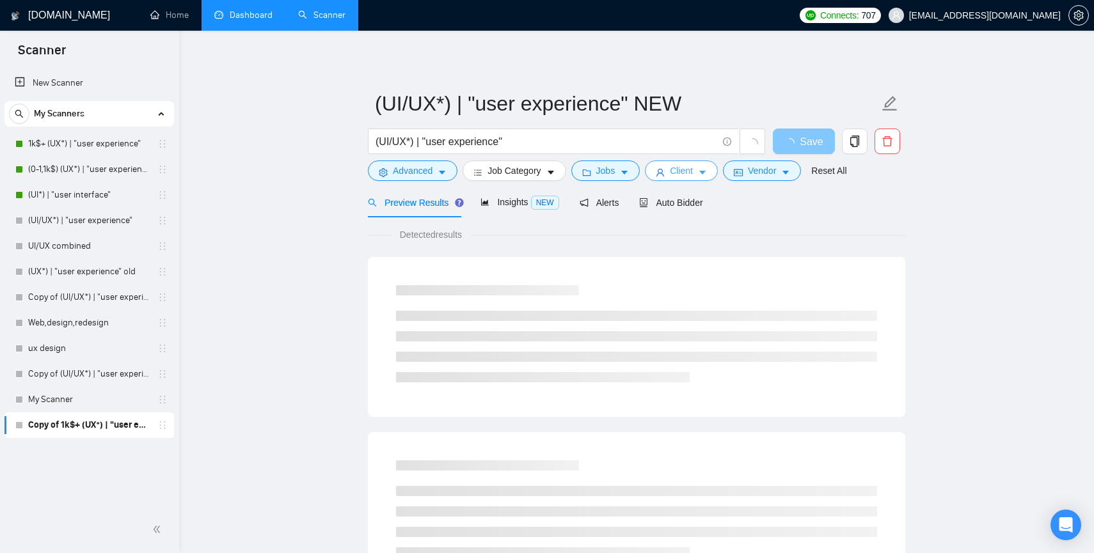
click at [682, 168] on span "Client" at bounding box center [681, 171] width 23 height 14
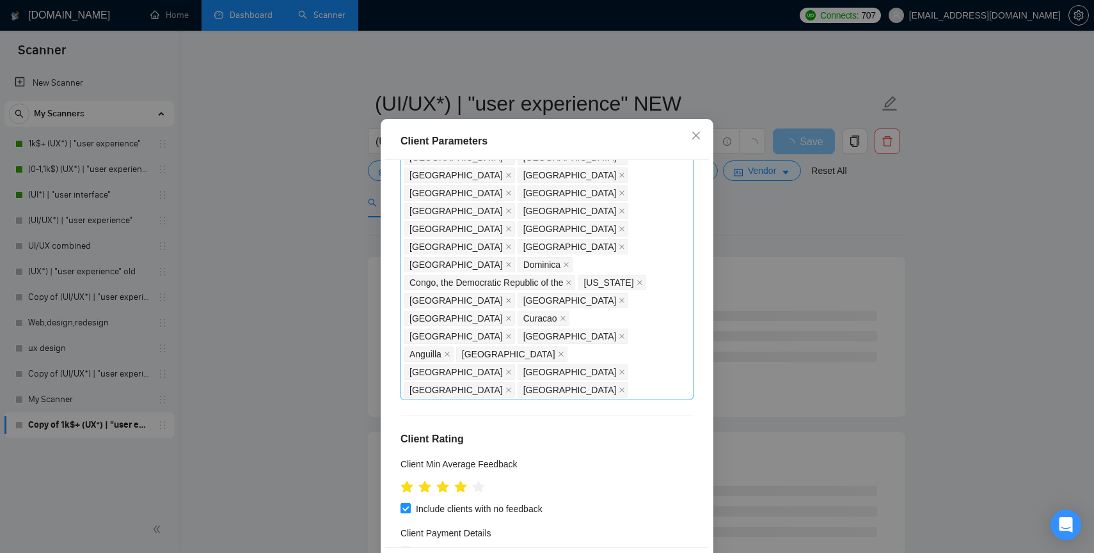
scroll to position [49, 0]
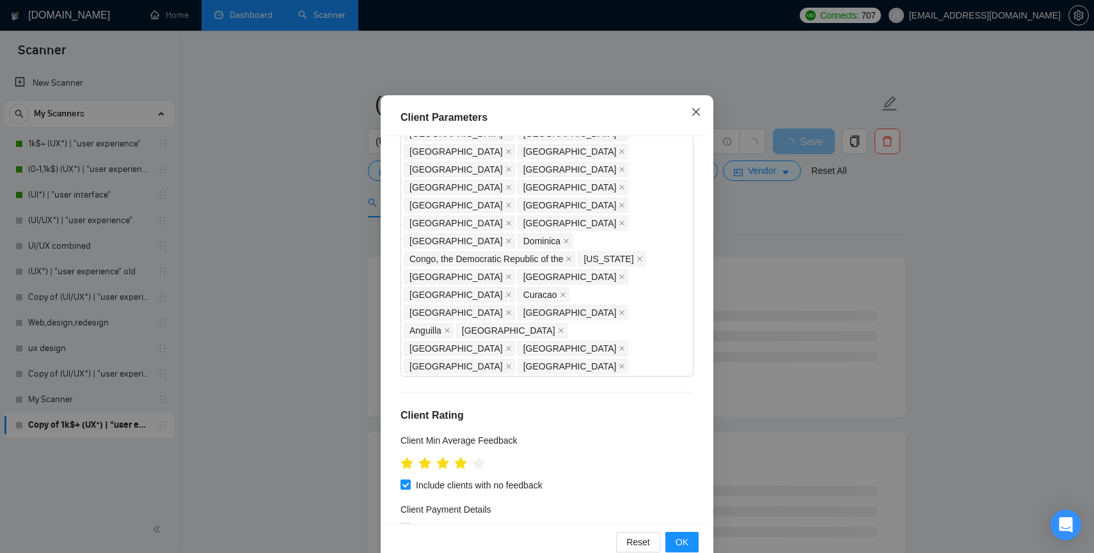
click at [693, 111] on icon "close" at bounding box center [696, 112] width 10 height 10
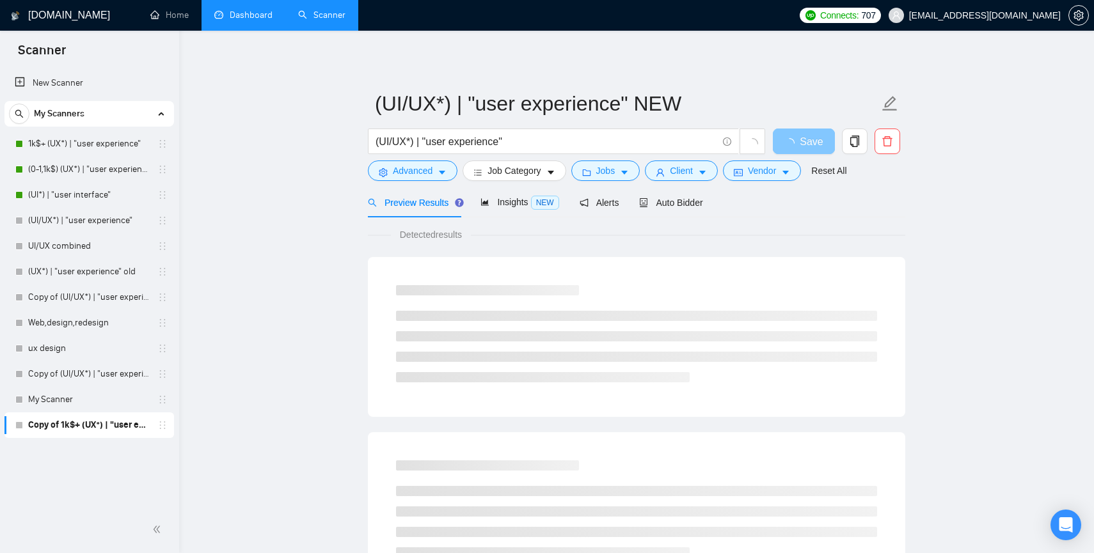
scroll to position [8, 0]
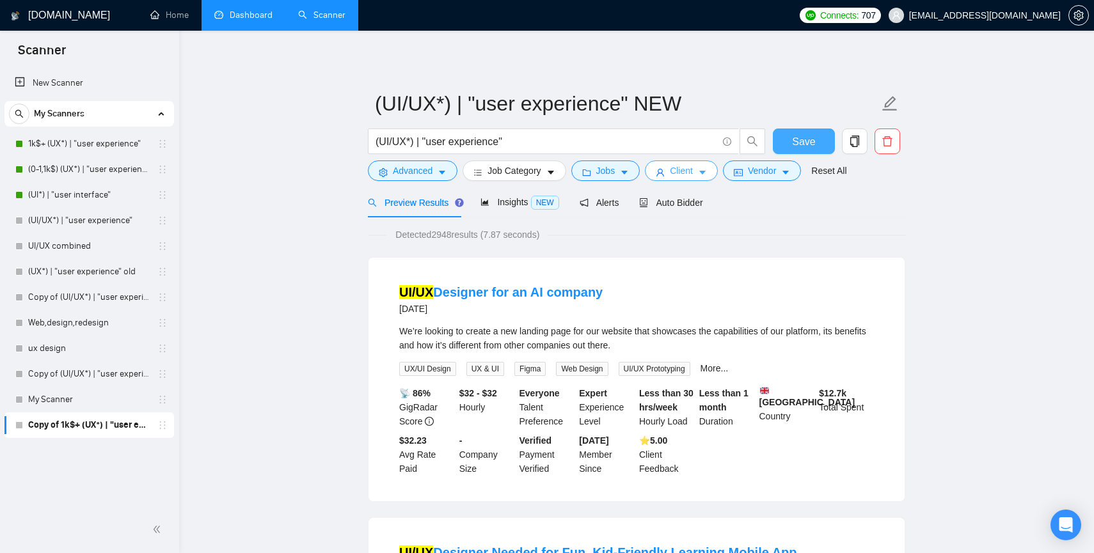
click at [689, 167] on span "Client" at bounding box center [681, 171] width 23 height 14
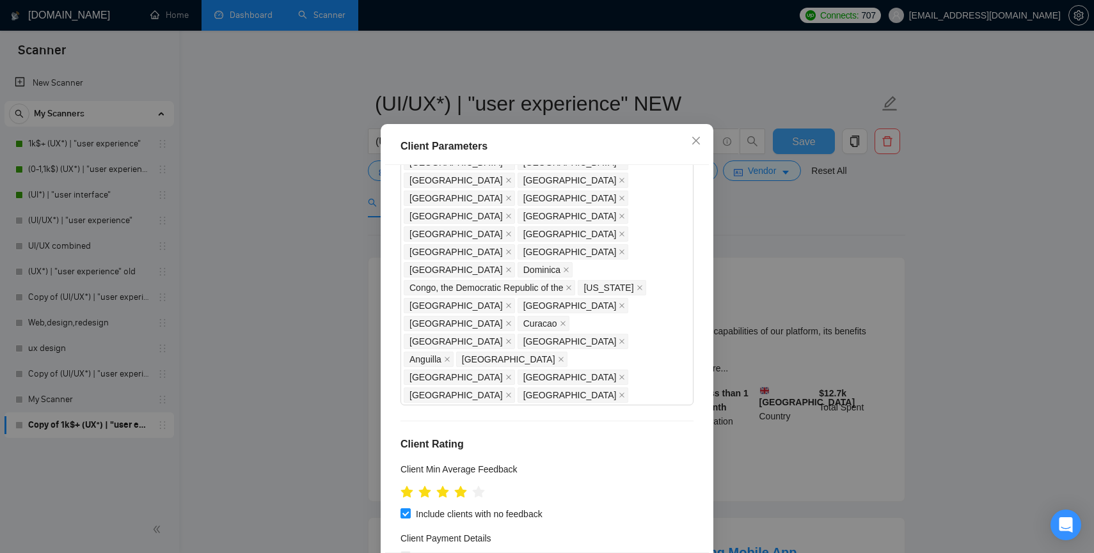
scroll to position [17, 0]
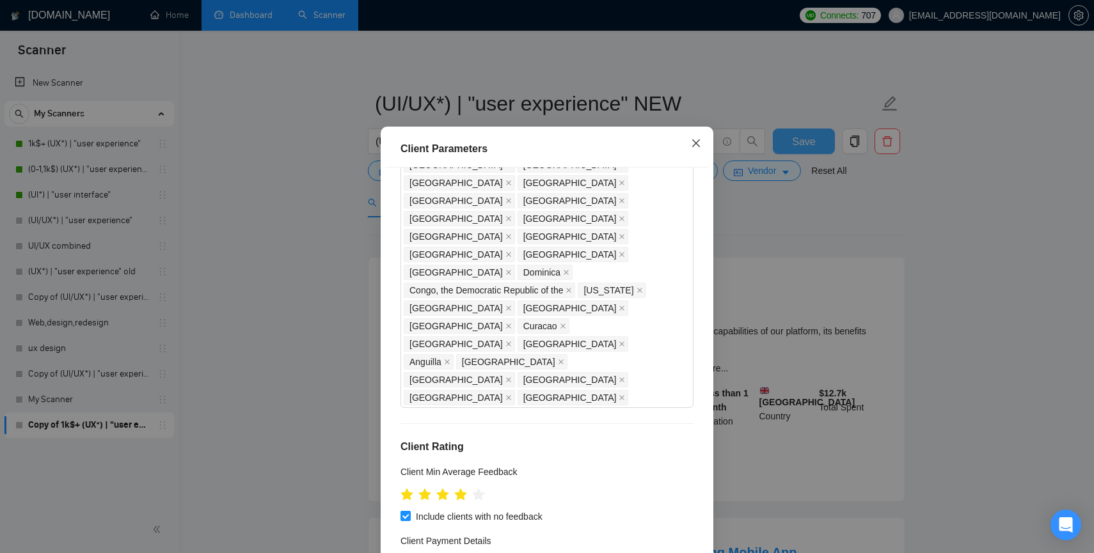
click at [701, 138] on icon "close" at bounding box center [696, 143] width 10 height 10
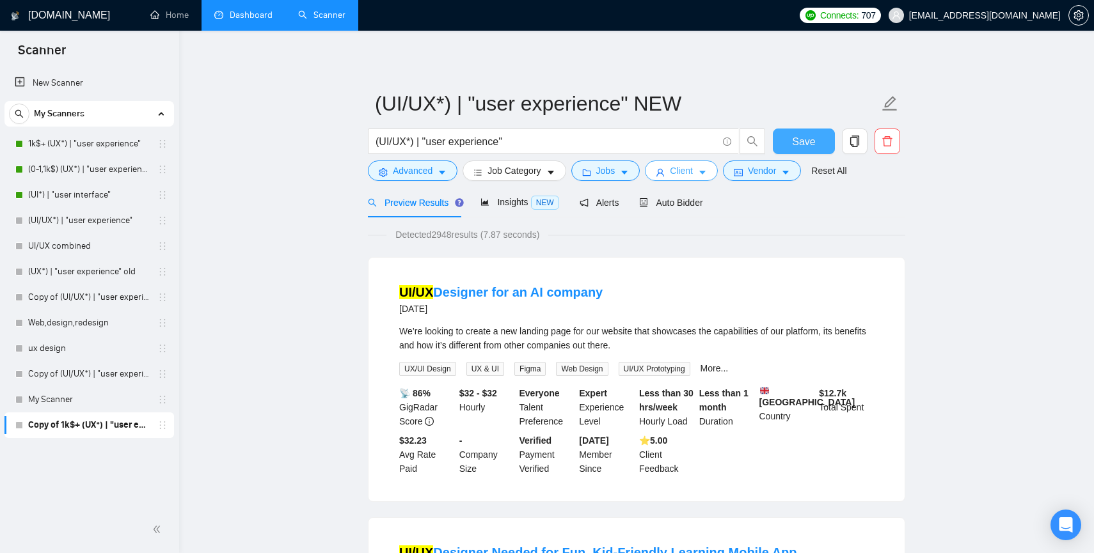
scroll to position [0, 0]
click at [612, 166] on span "Jobs" at bounding box center [605, 171] width 19 height 14
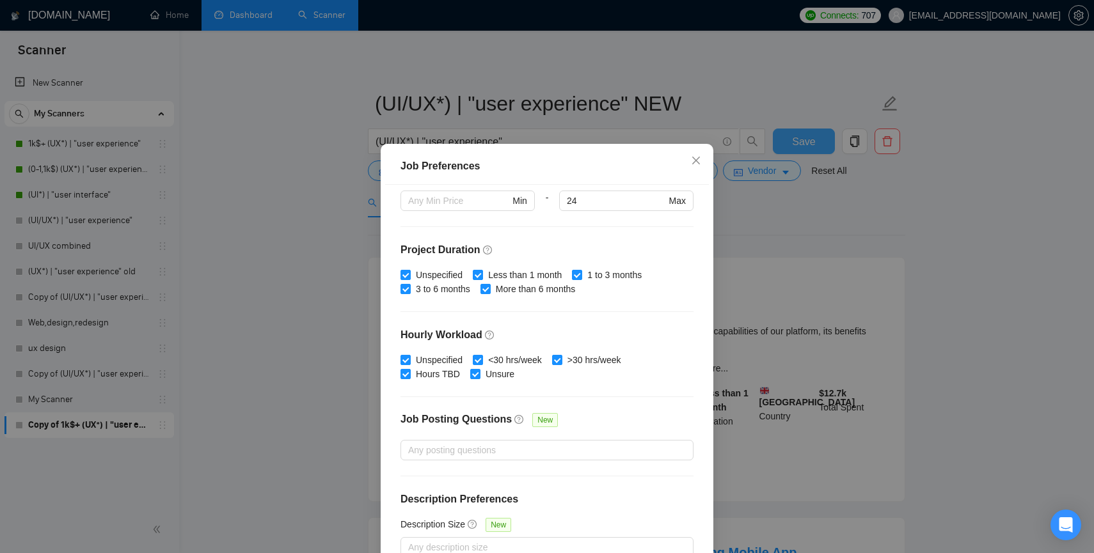
scroll to position [75, 0]
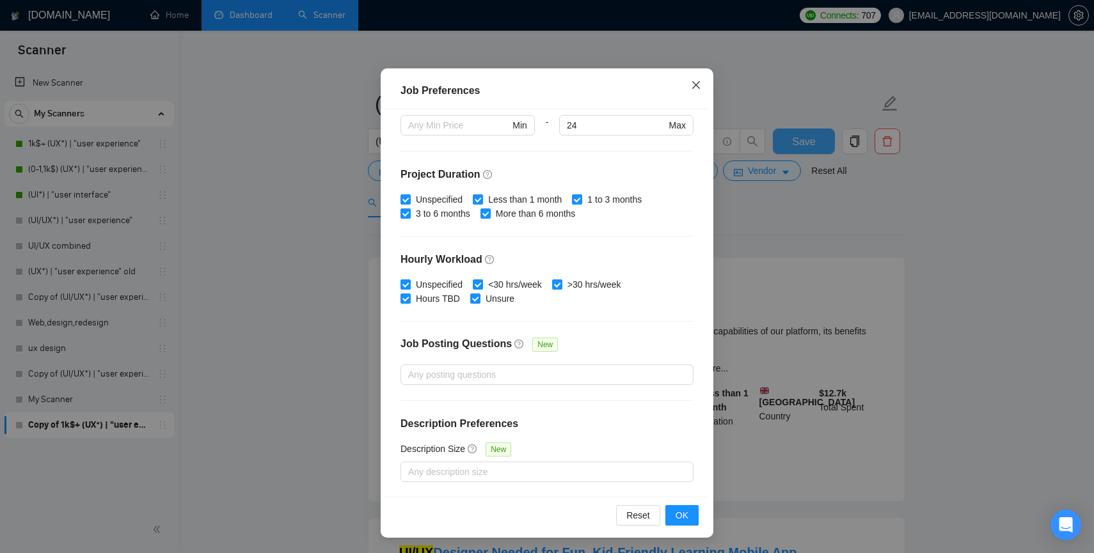
click at [693, 86] on icon "close" at bounding box center [696, 85] width 10 height 10
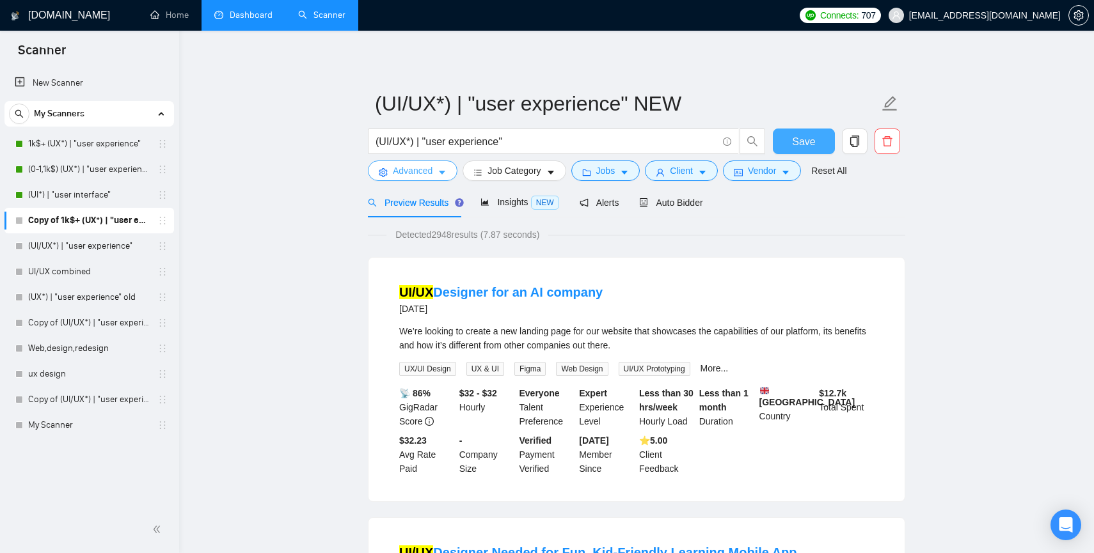
click at [416, 172] on span "Advanced" at bounding box center [413, 171] width 40 height 14
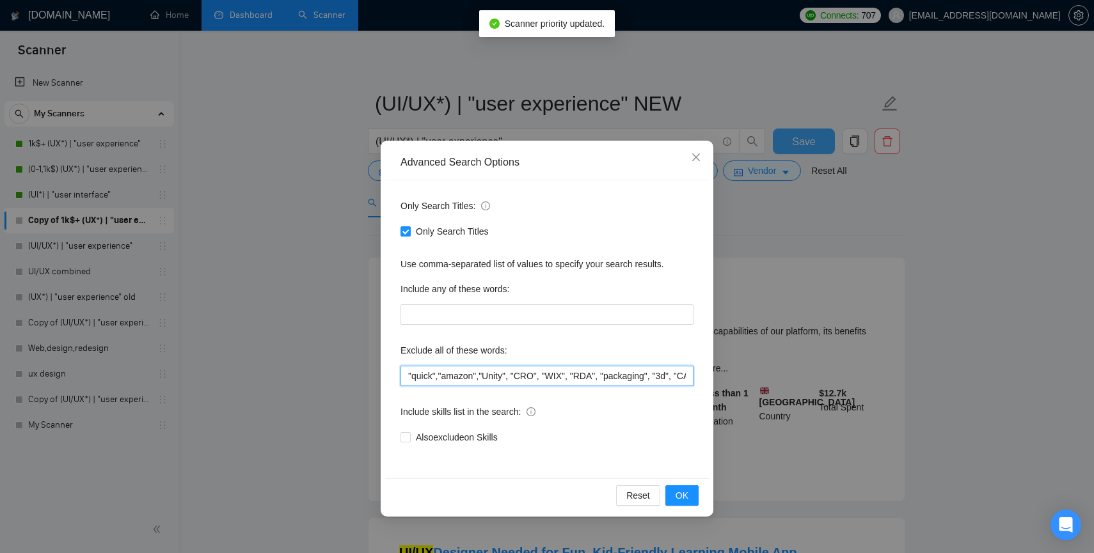
click at [408, 379] on input ""quick","amazon","Unity", "CRO", "WIX", "RDA", "packaging", "3d", "CAD", "kajab…" at bounding box center [547, 376] width 293 height 20
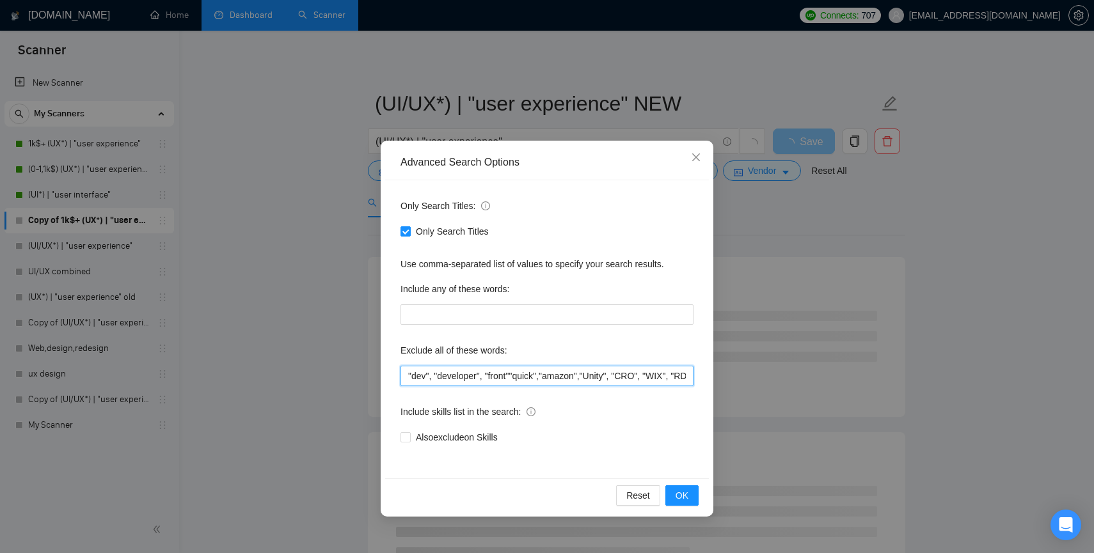
click at [518, 375] on input ""dev", "developer", "front""quick","amazon","Unity", "CRO", "WIX", "RDA", "pack…" at bounding box center [547, 376] width 293 height 20
drag, startPoint x: 523, startPoint y: 375, endPoint x: 567, endPoint y: 376, distance: 44.8
click at [568, 376] on input ""dev", "developer", "front", "frontend", back", "backend", "quick","amazon","Un…" at bounding box center [547, 376] width 293 height 20
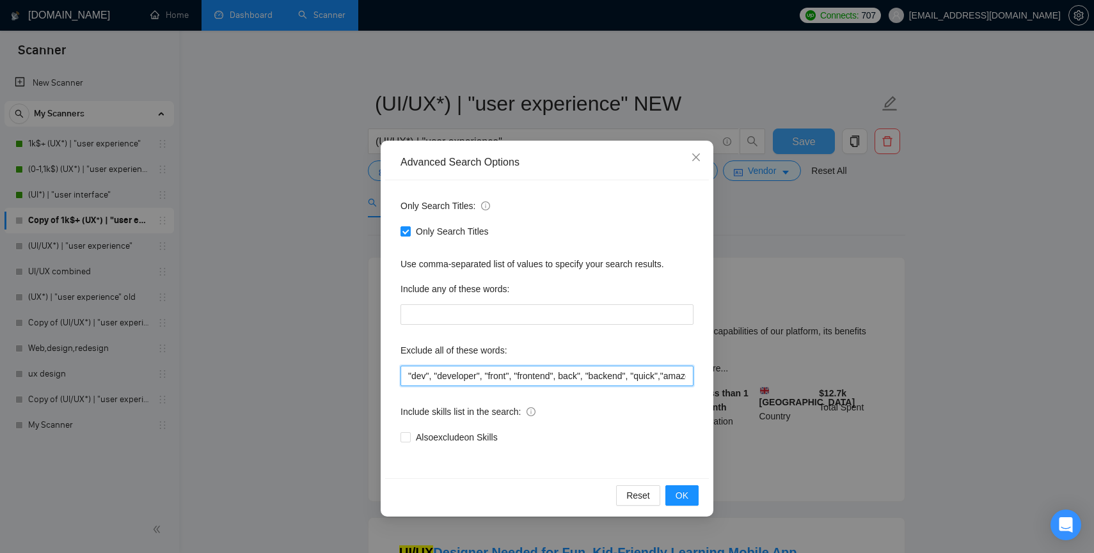
click at [567, 374] on input ""dev", "developer", "front", "frontend", back", "backend", "quick","amazon","Un…" at bounding box center [547, 376] width 293 height 20
paste input ""frontend","
click at [591, 377] on input ""dev", "developer", "front", "frontend","frontend", back", "backend", "quick","…" at bounding box center [547, 376] width 293 height 20
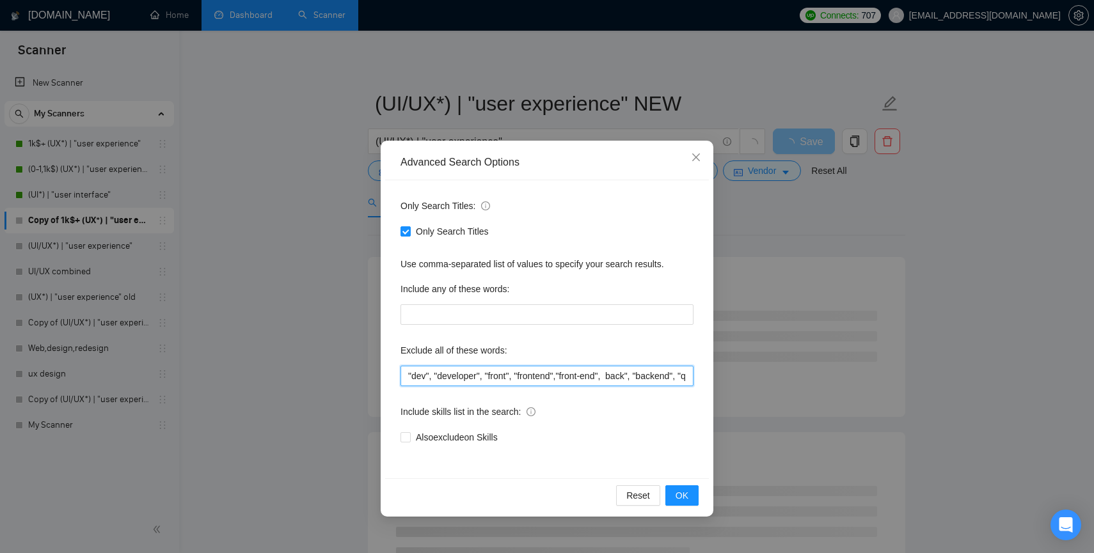
click at [567, 375] on input ""dev", "developer", "front", "frontend","front-end", back", "backend", "quick",…" at bounding box center [547, 376] width 293 height 20
drag, startPoint x: 571, startPoint y: 374, endPoint x: 615, endPoint y: 375, distance: 44.1
click at [615, 375] on input ""dev", "developer", "front", "frontend", "front-end", back", "backend", "quick"…" at bounding box center [547, 376] width 293 height 20
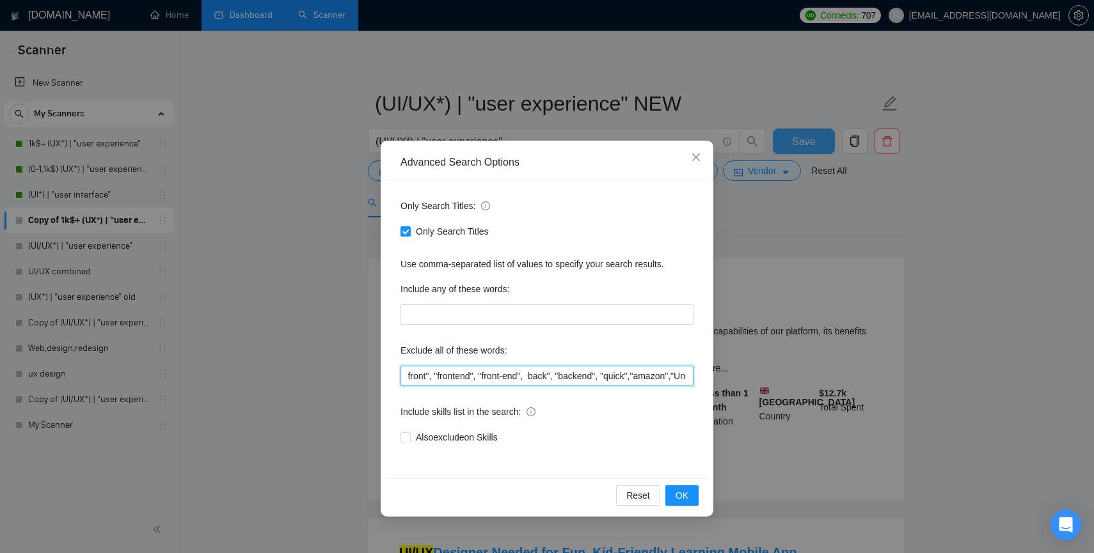
click at [619, 374] on input ""dev", "developer", "front", "frontend", "front-end", back", "backend", "quick"…" at bounding box center [547, 376] width 293 height 20
paste input "backend"""
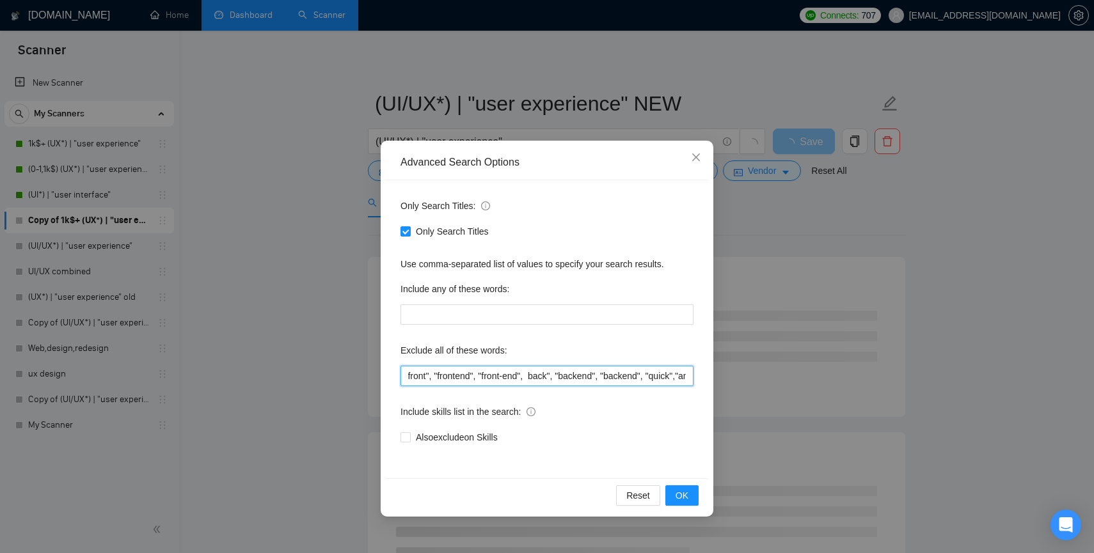
click at [643, 375] on input ""dev", "developer", "front", "frontend", "front-end", back", "backend", "backen…" at bounding box center [547, 376] width 293 height 20
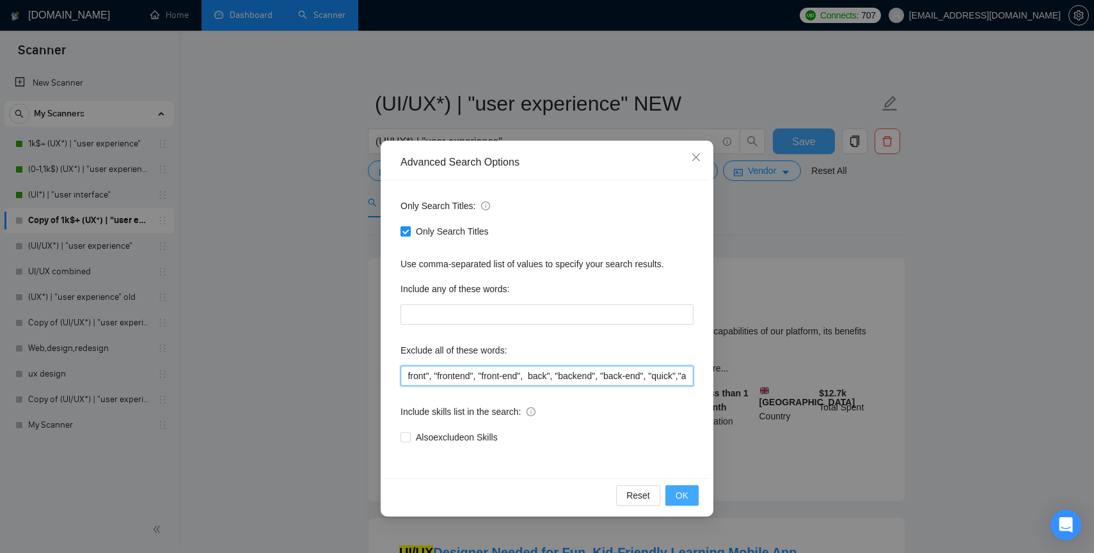
type input ""dev", "developer", "front", "frontend", "front-end", back", "backend", "back-e…"
click at [678, 495] on span "OK" at bounding box center [682, 496] width 13 height 14
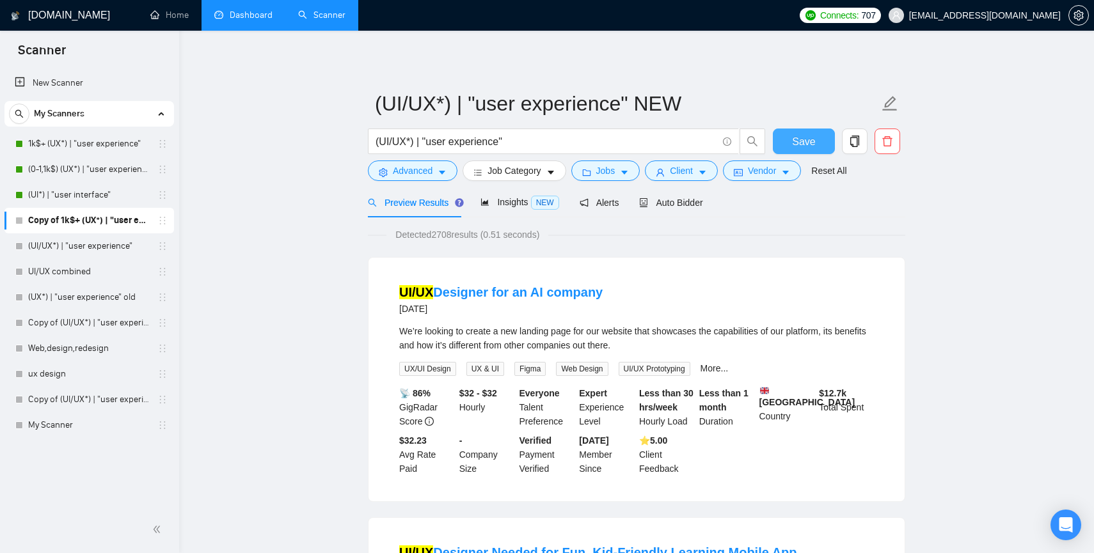
click at [794, 140] on span "Save" at bounding box center [803, 142] width 23 height 16
click at [668, 202] on span "Auto Bidder" at bounding box center [670, 203] width 63 height 10
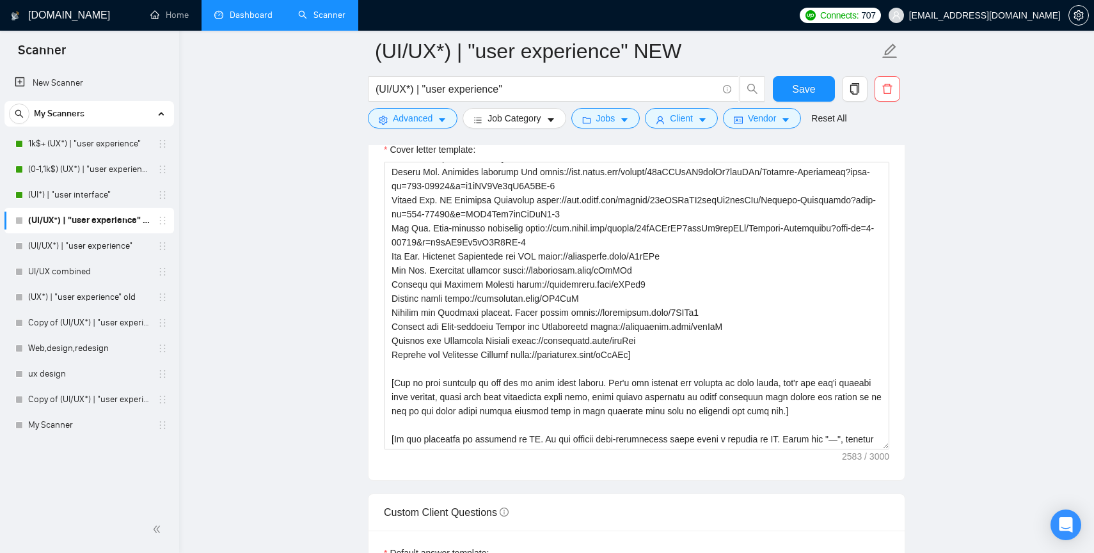
scroll to position [1431, 0]
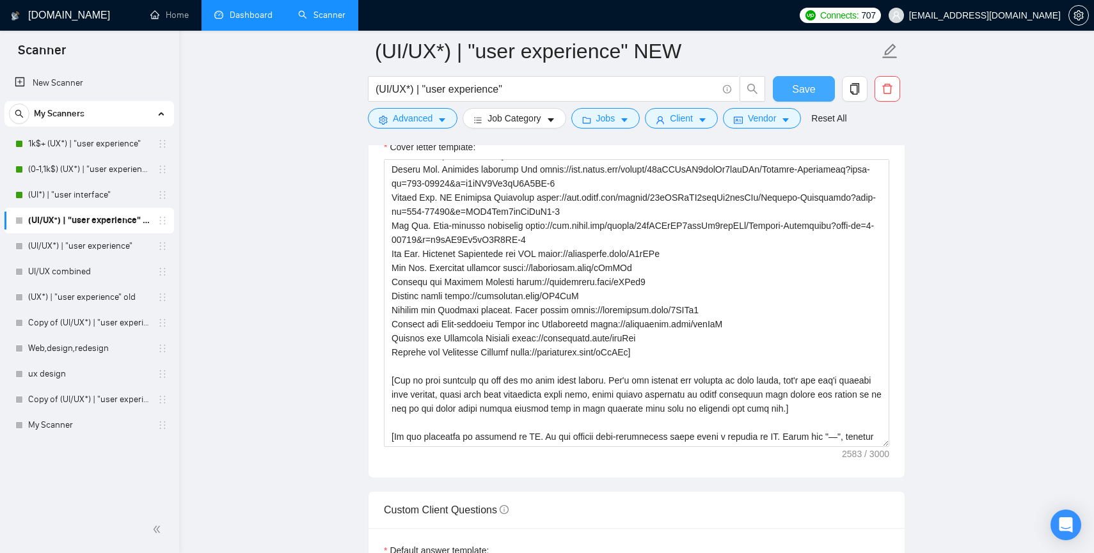
click at [792, 88] on span "Save" at bounding box center [803, 89] width 23 height 16
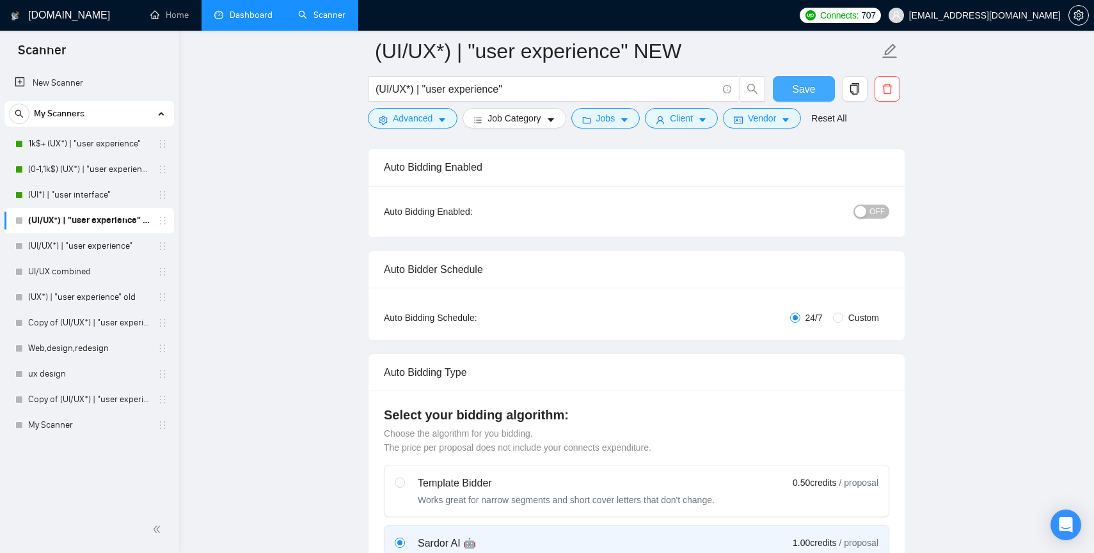
scroll to position [0, 0]
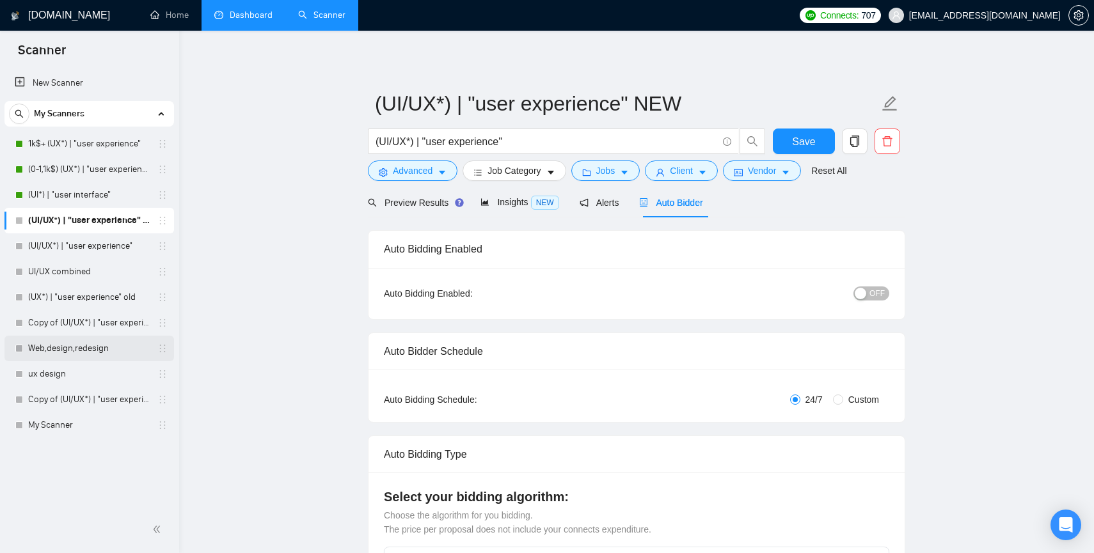
click at [36, 353] on link "Web,design,redesign" at bounding box center [89, 349] width 122 height 26
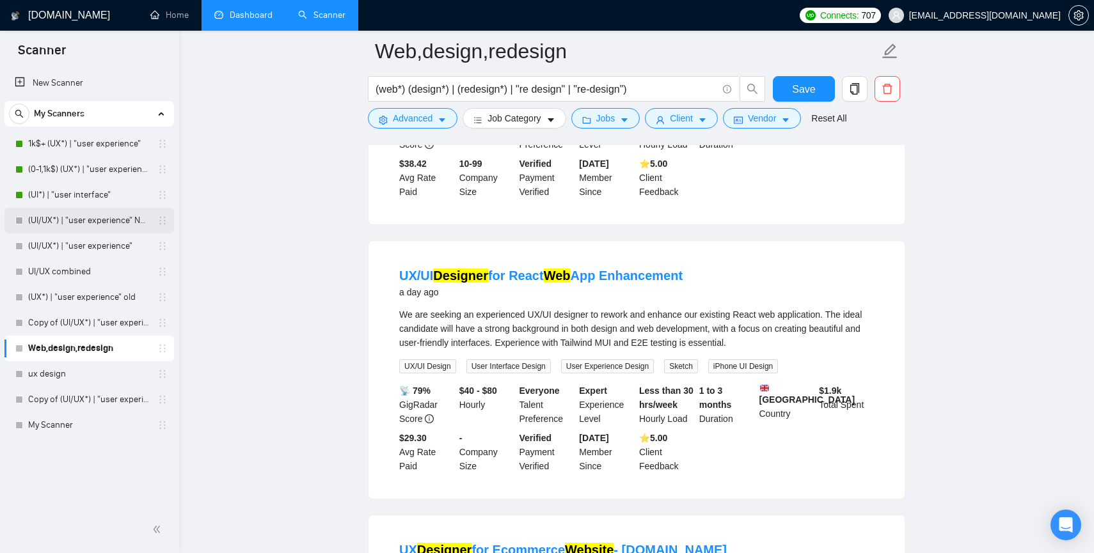
scroll to position [847, 0]
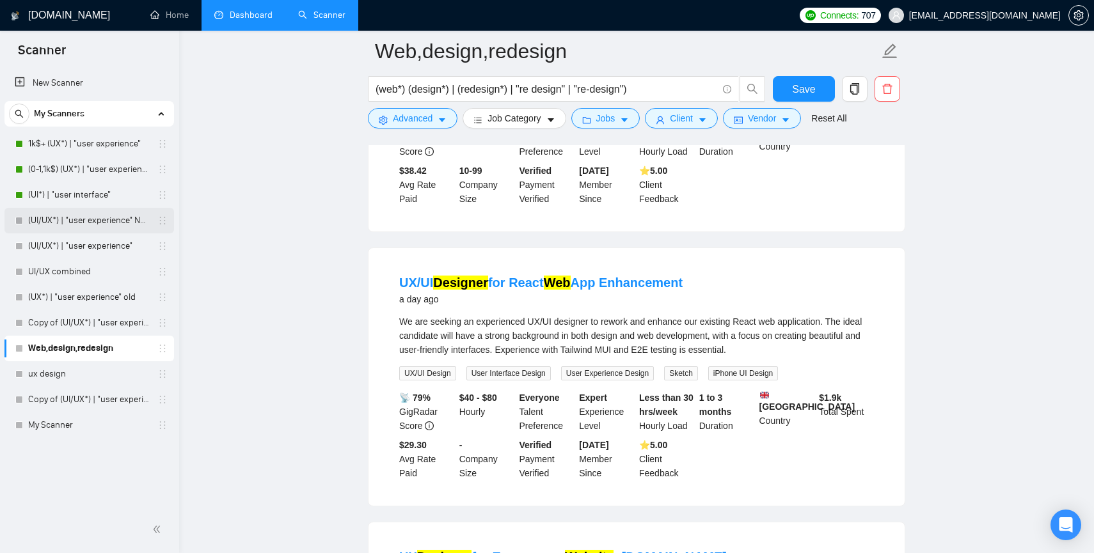
click at [70, 225] on link "(UI/UX*) | "user experience" NEW" at bounding box center [89, 221] width 122 height 26
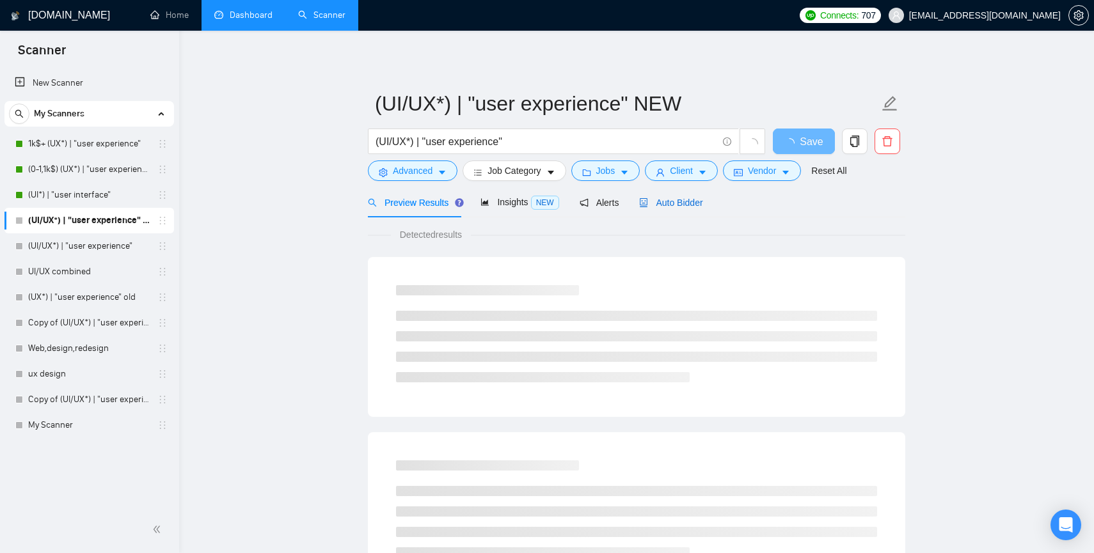
click at [676, 202] on span "Auto Bidder" at bounding box center [670, 203] width 63 height 10
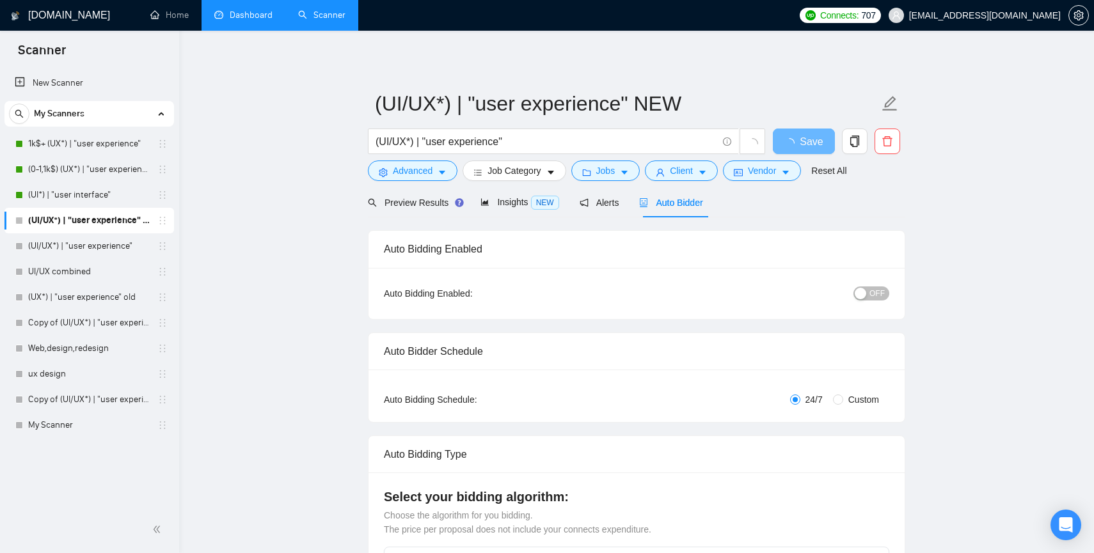
click at [881, 294] on span "OFF" at bounding box center [876, 294] width 15 height 14
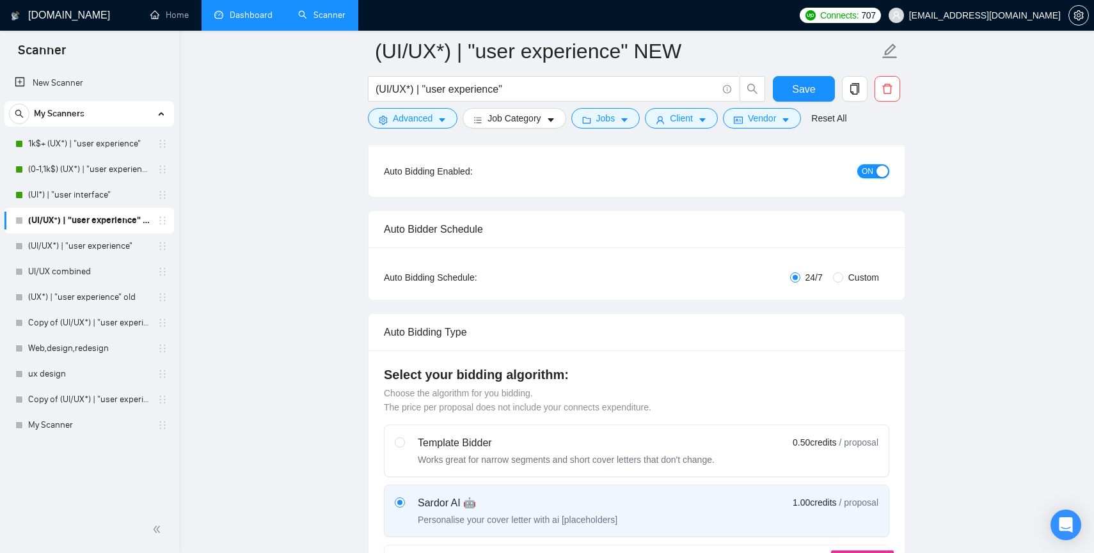
scroll to position [131, 0]
click at [837, 278] on input "Custom" at bounding box center [838, 279] width 10 height 10
radio input "true"
radio input "false"
checkbox input "true"
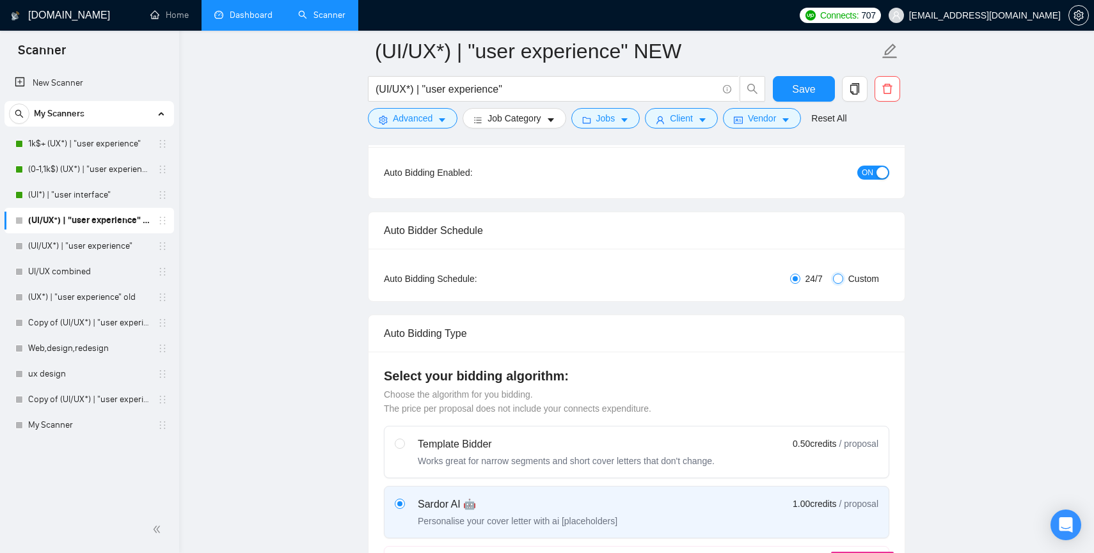
checkbox input "true"
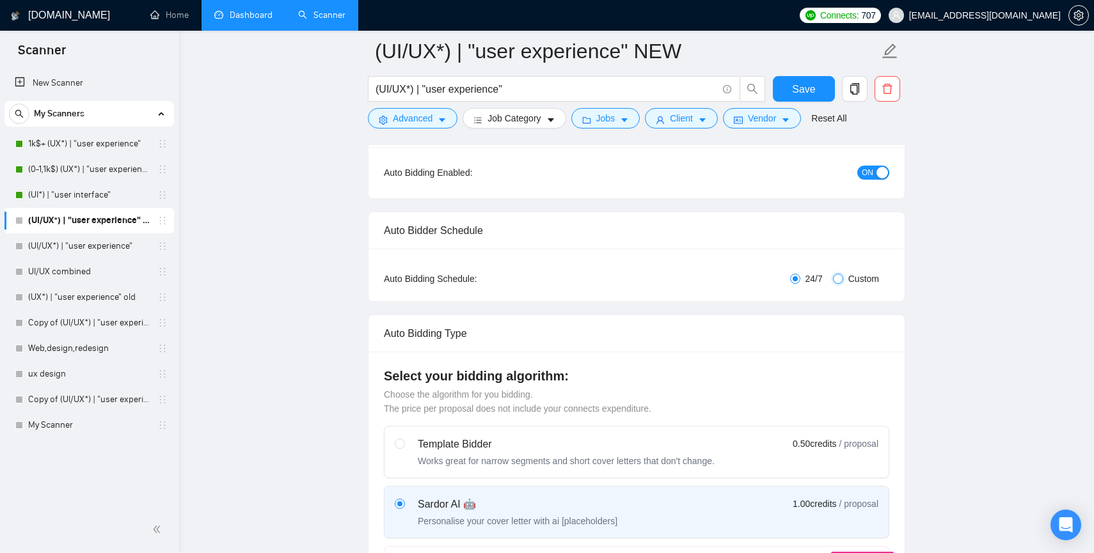
checkbox input "true"
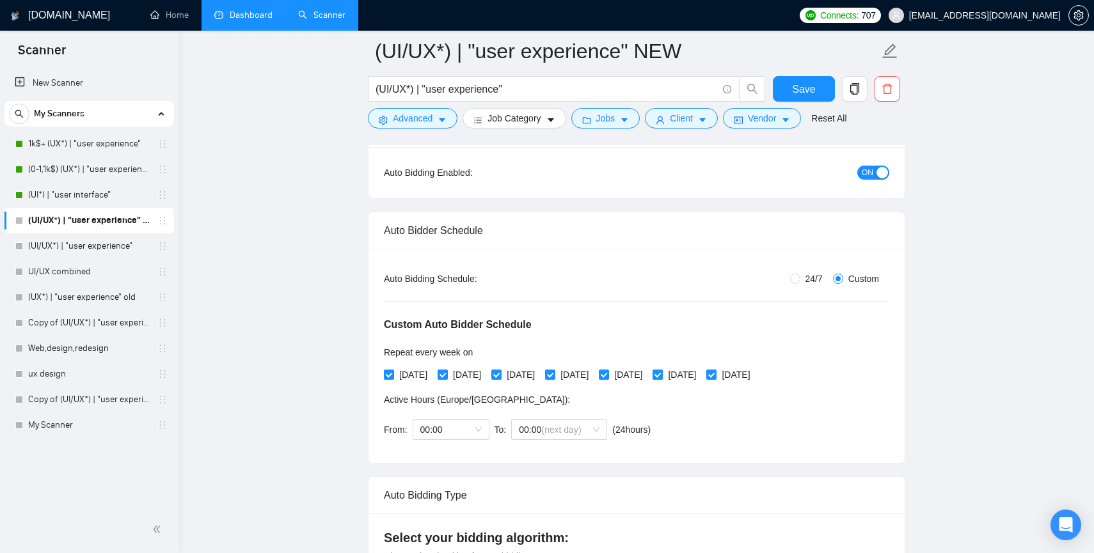
click at [662, 375] on input "[DATE]" at bounding box center [657, 374] width 9 height 9
checkbox input "false"
click at [715, 372] on input "[DATE]" at bounding box center [710, 374] width 9 height 9
click at [717, 377] on span at bounding box center [711, 375] width 10 height 10
click at [715, 377] on input "[DATE]" at bounding box center [710, 374] width 9 height 9
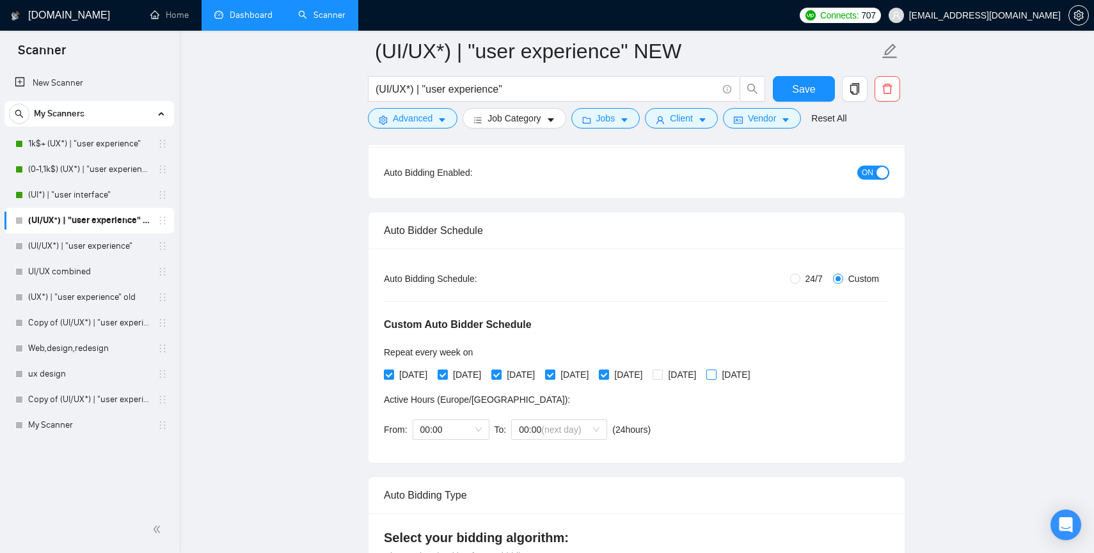
checkbox input "true"
click at [804, 84] on span "Save" at bounding box center [803, 89] width 23 height 16
click at [72, 189] on link "(UI*) | "user interface"" at bounding box center [89, 195] width 122 height 26
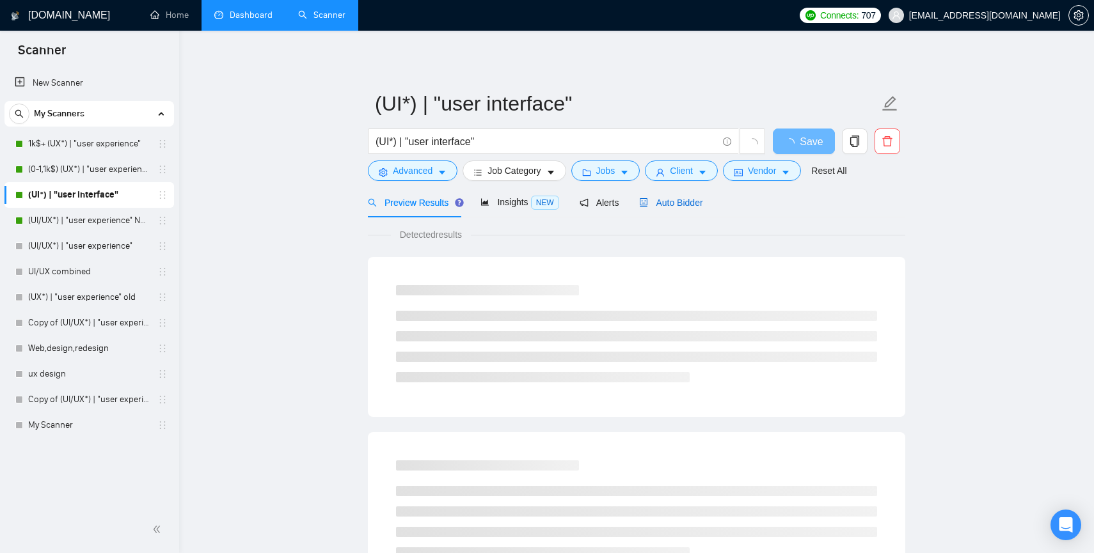
click at [666, 207] on span "Auto Bidder" at bounding box center [670, 203] width 63 height 10
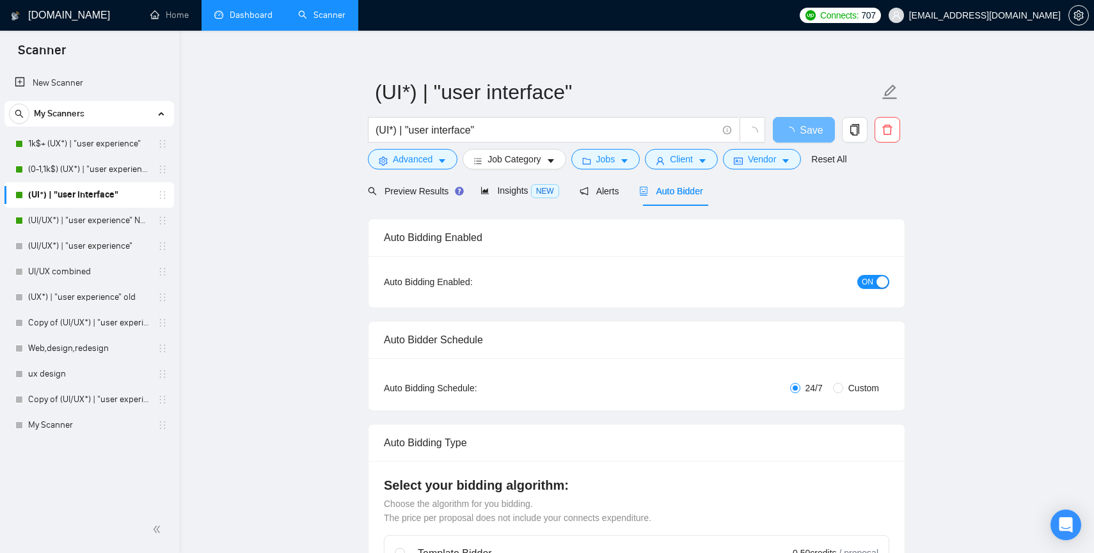
scroll to position [20, 0]
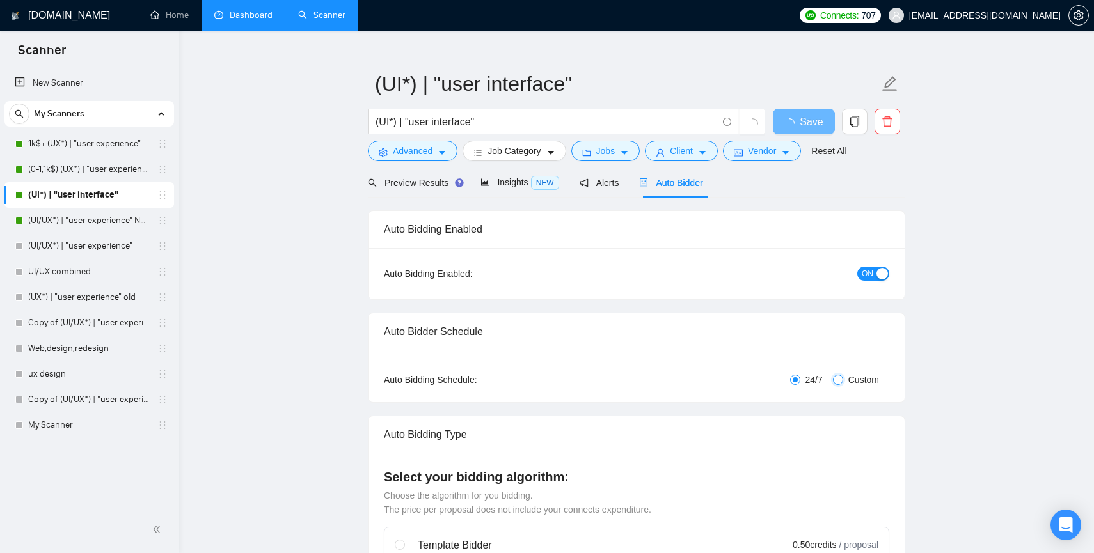
click at [839, 382] on input "Custom" at bounding box center [838, 380] width 10 height 10
radio input "true"
radio input "false"
checkbox input "true"
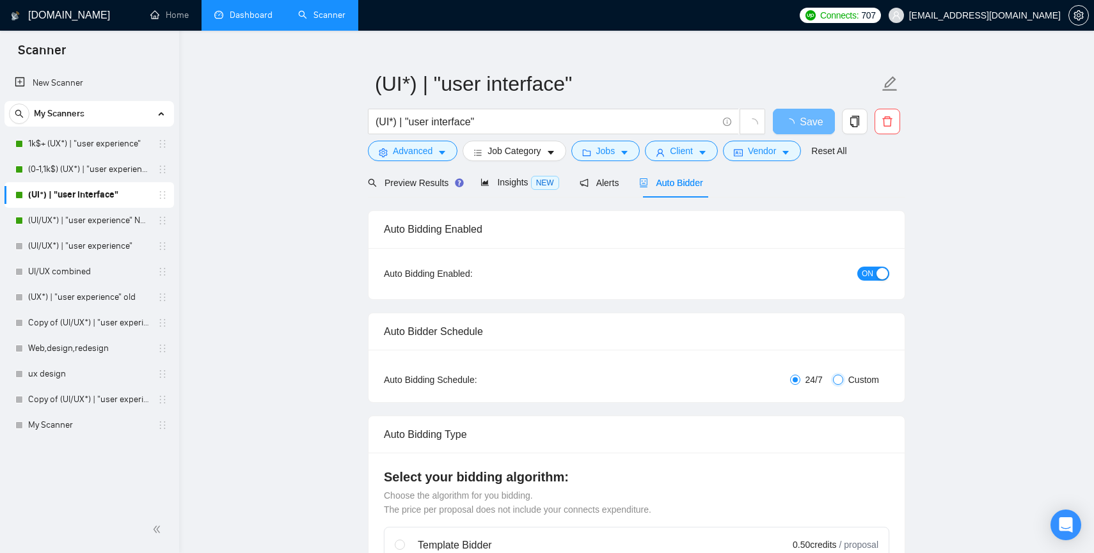
checkbox input "true"
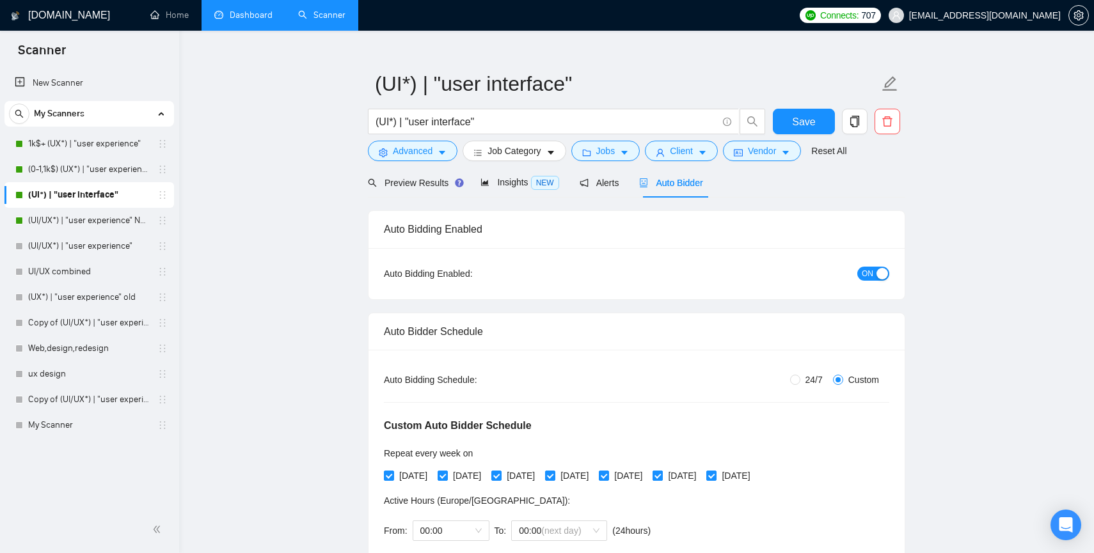
click at [662, 478] on input "[DATE]" at bounding box center [657, 475] width 9 height 9
checkbox input "false"
click at [807, 114] on span "Save" at bounding box center [803, 122] width 23 height 16
click at [715, 477] on input "[DATE]" at bounding box center [710, 475] width 9 height 9
checkbox input "false"
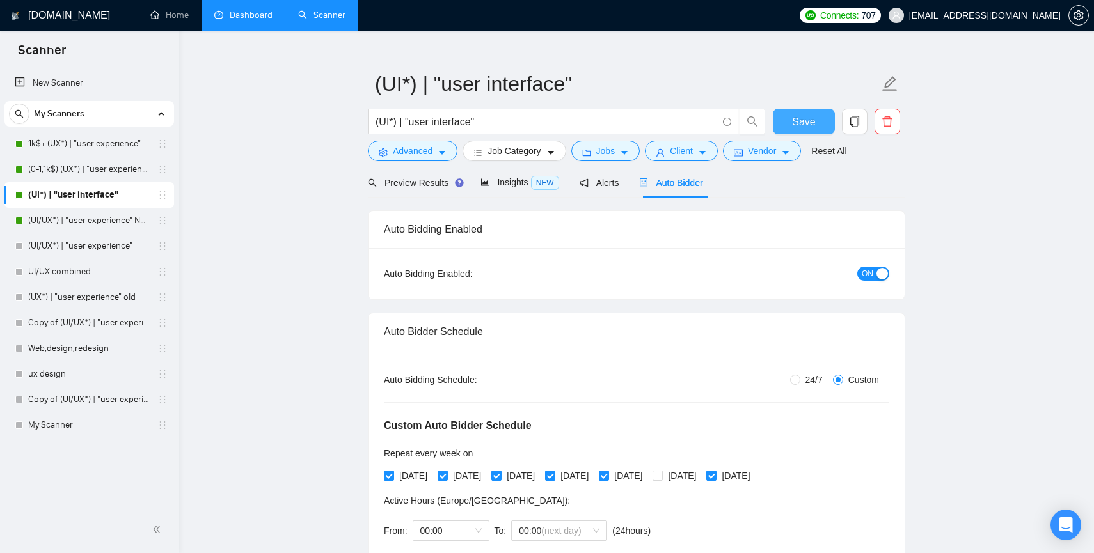
click at [796, 120] on span "Save" at bounding box center [803, 122] width 23 height 16
checkbox input "true"
click at [58, 166] on link "(0-1,1k$) (UX*) | "user experience"" at bounding box center [89, 170] width 122 height 26
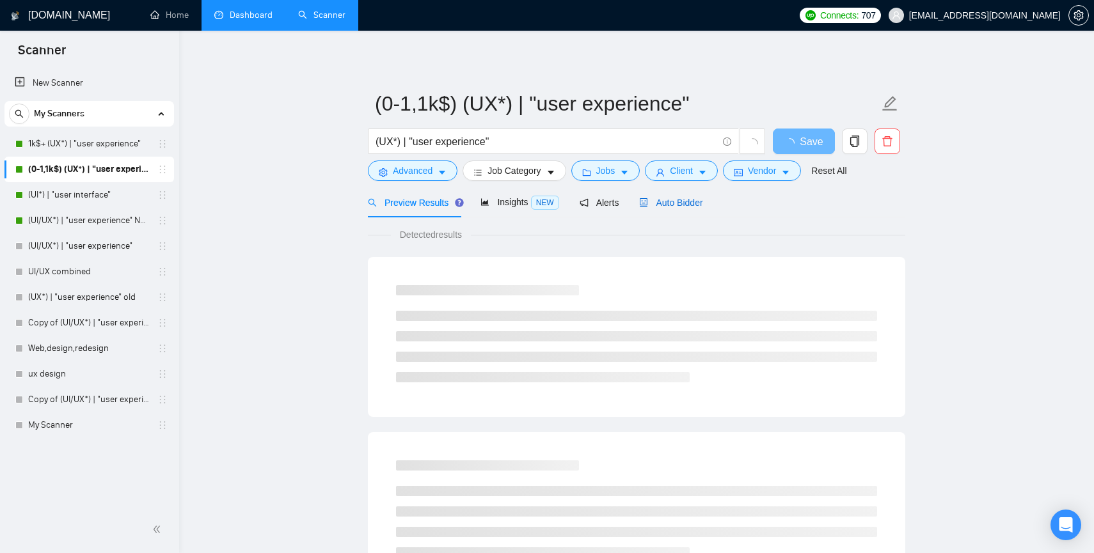
click at [681, 207] on span "Auto Bidder" at bounding box center [670, 203] width 63 height 10
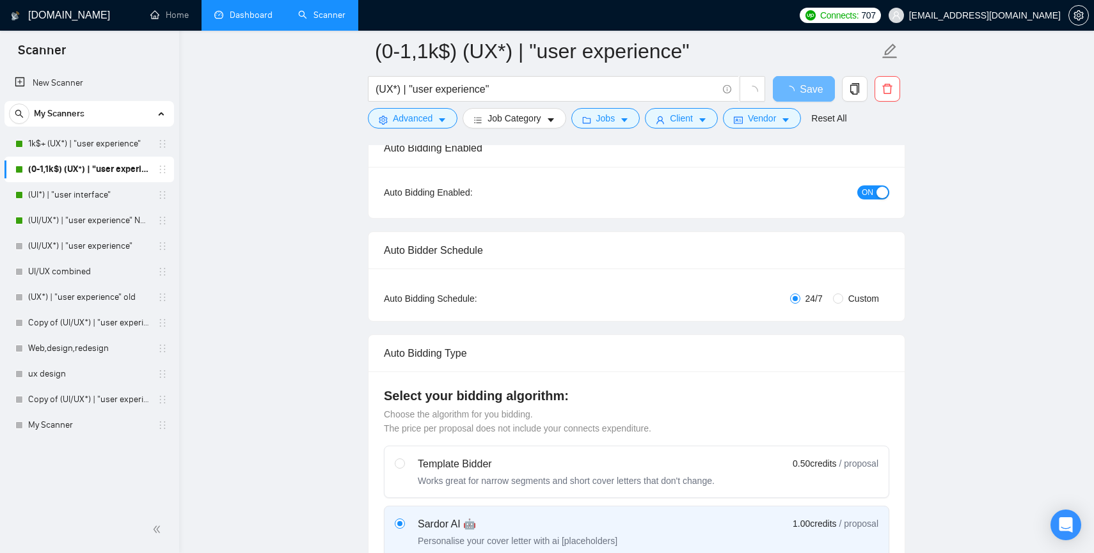
scroll to position [109, 0]
click at [835, 294] on label "Custom" at bounding box center [858, 301] width 51 height 14
click at [835, 296] on input "Custom" at bounding box center [838, 301] width 10 height 10
radio input "true"
radio input "false"
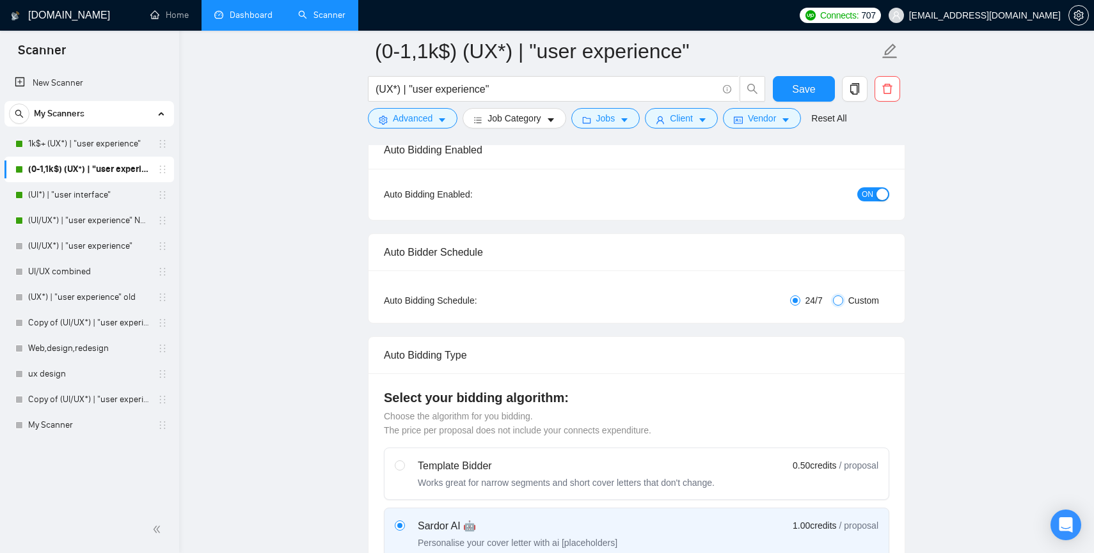
checkbox input "true"
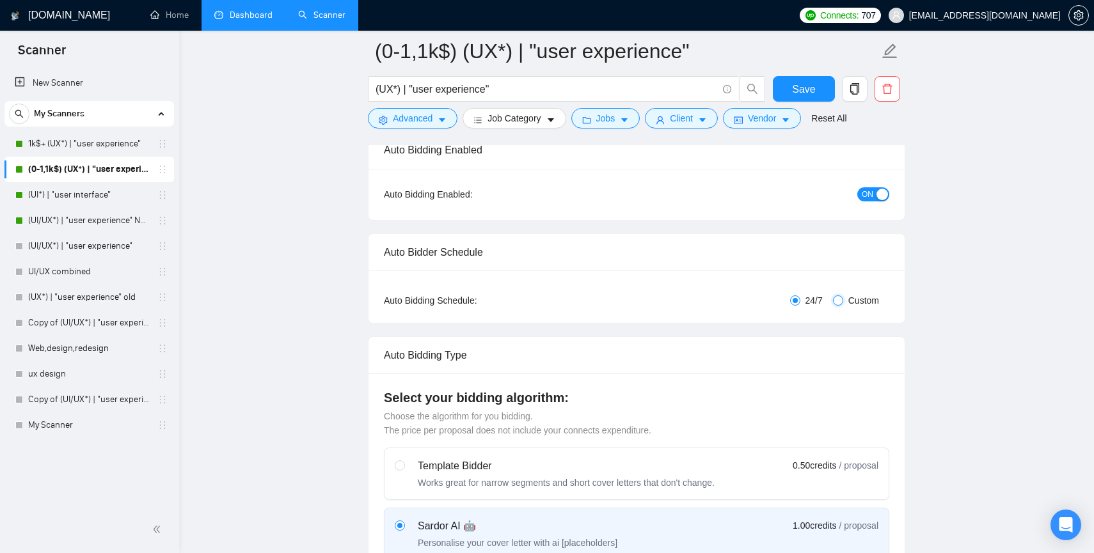
checkbox input "true"
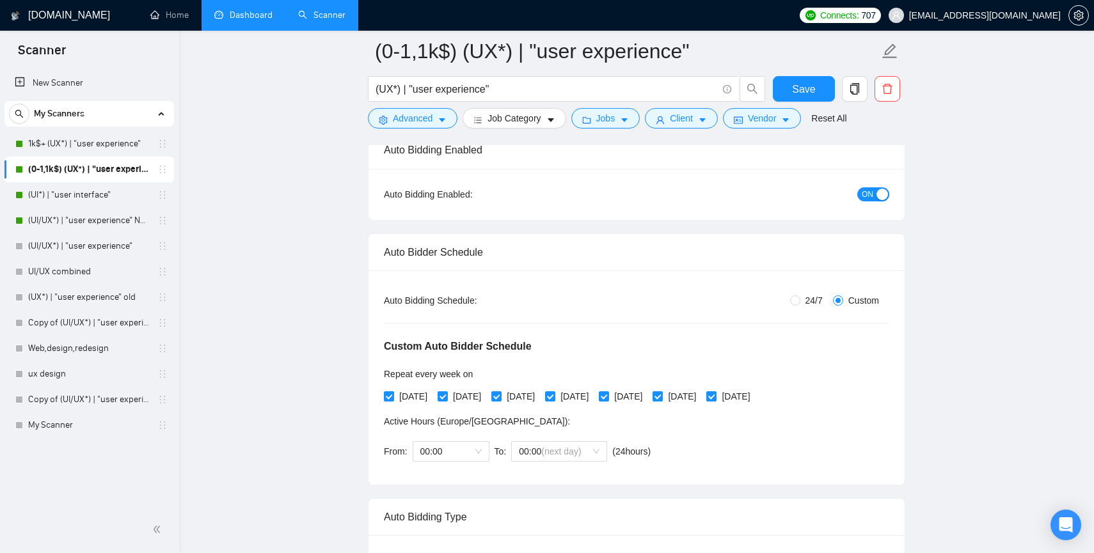
click at [662, 394] on input "[DATE]" at bounding box center [657, 396] width 9 height 9
checkbox input "false"
click at [715, 398] on input "[DATE]" at bounding box center [710, 396] width 9 height 9
checkbox input "false"
click at [802, 88] on span "Save" at bounding box center [803, 89] width 23 height 16
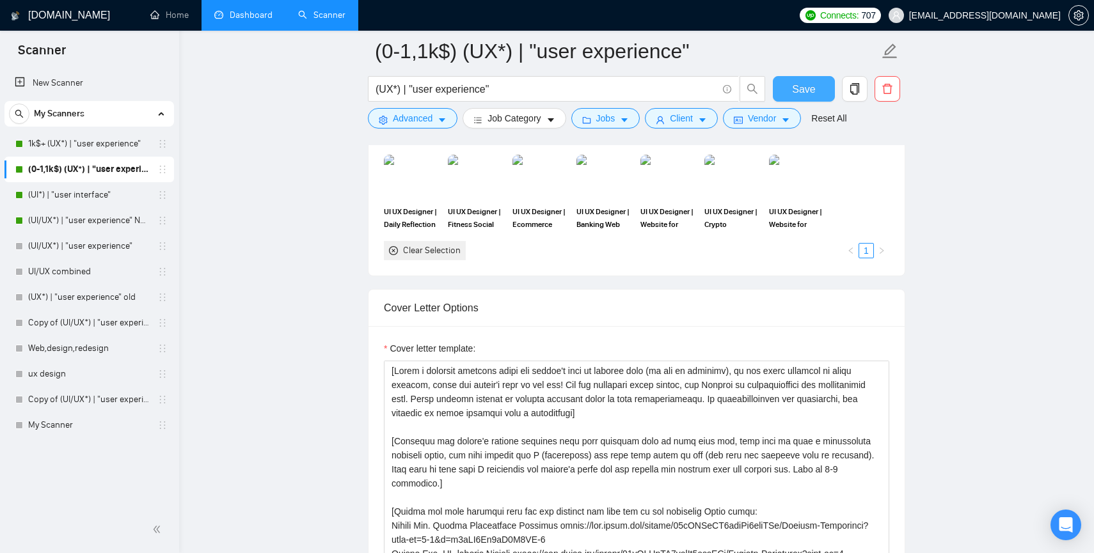
scroll to position [1427, 0]
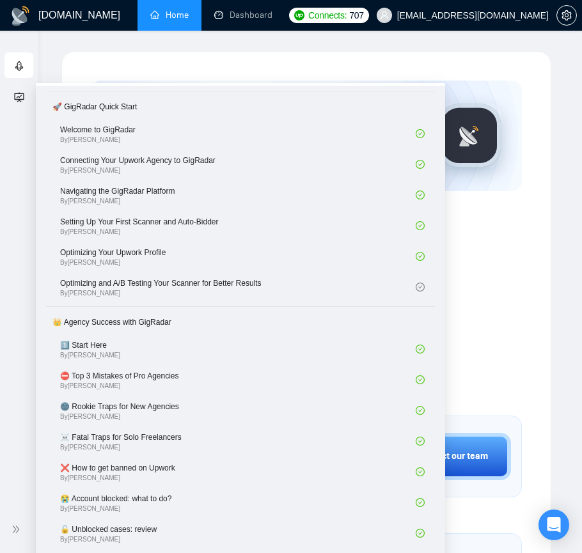
click at [300, 19] on icon "ellipsis" at bounding box center [302, 14] width 9 height 9
click at [317, 52] on link "Scanner" at bounding box center [331, 50] width 49 height 10
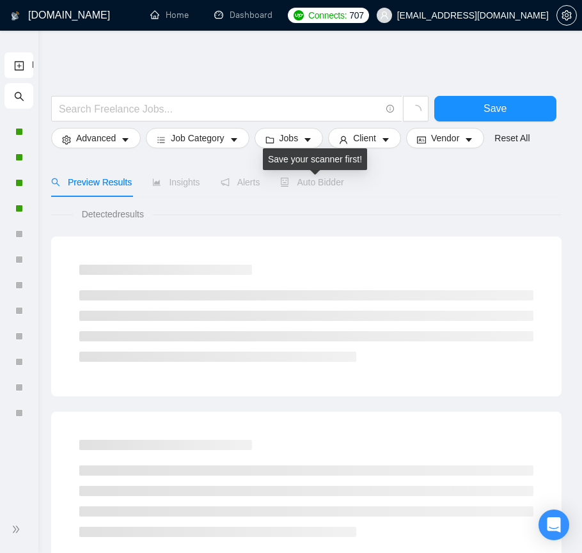
click at [320, 184] on span "Auto Bidder" at bounding box center [311, 182] width 63 height 10
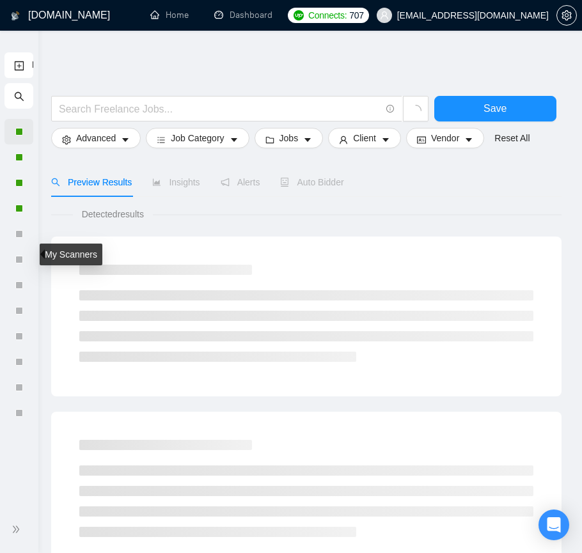
click at [20, 128] on body "New Scanner GigRadar.io Home Dashboard Scanner Connects: 707 nikita0gavr@gmail.…" at bounding box center [291, 276] width 582 height 553
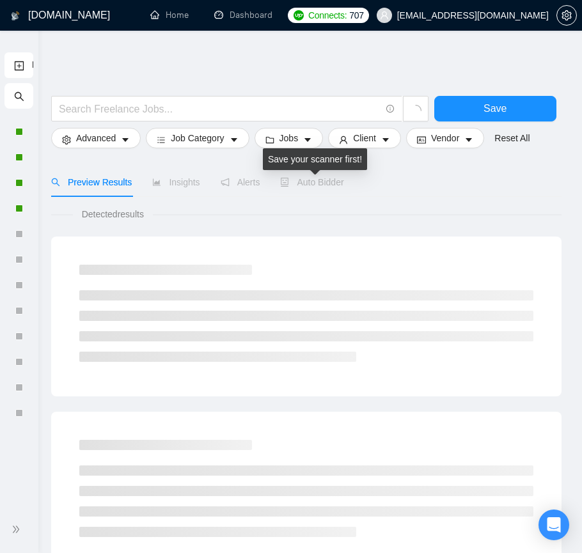
click at [305, 184] on span "Auto Bidder" at bounding box center [311, 182] width 63 height 10
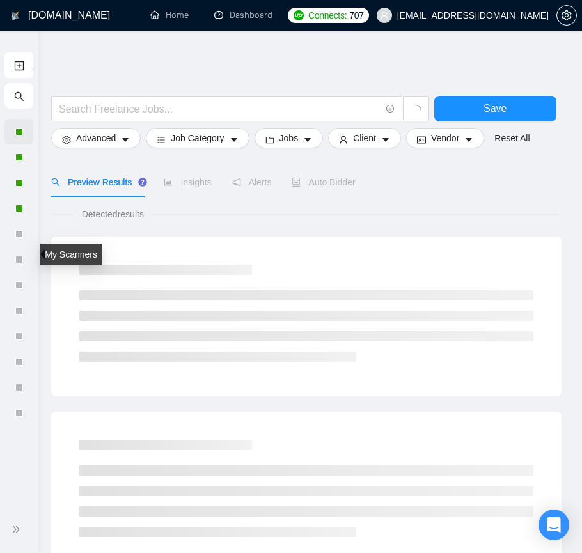
click at [12, 131] on div at bounding box center [18, 132] width 29 height 26
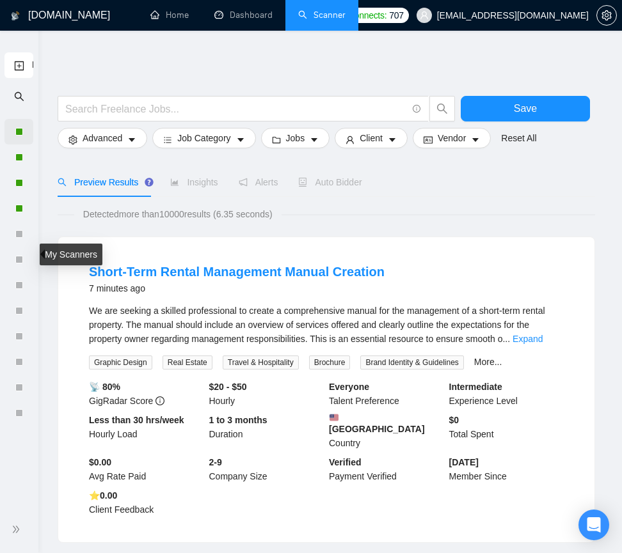
click at [17, 131] on div at bounding box center [19, 132] width 8 height 8
click at [42, 135] on div "Bidding - Auto Bidding Enabled" at bounding box center [90, 136] width 141 height 27
click at [24, 67] on link "New Scanner" at bounding box center [19, 65] width 10 height 26
click at [22, 125] on div at bounding box center [18, 132] width 29 height 26
click at [20, 131] on body "New Scanner GigRadar.io Home Dashboard Scanner Connects: 707 nikita0gavr@gmail.…" at bounding box center [311, 276] width 622 height 553
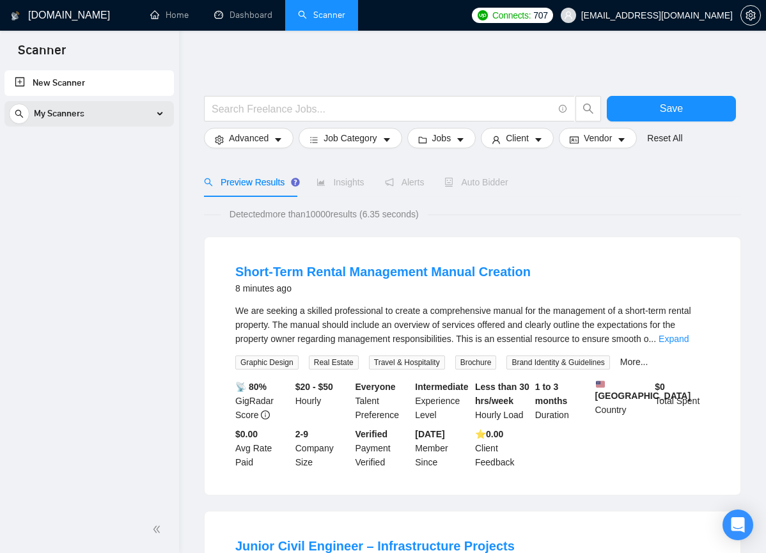
click at [76, 113] on span "My Scanners" at bounding box center [59, 114] width 51 height 26
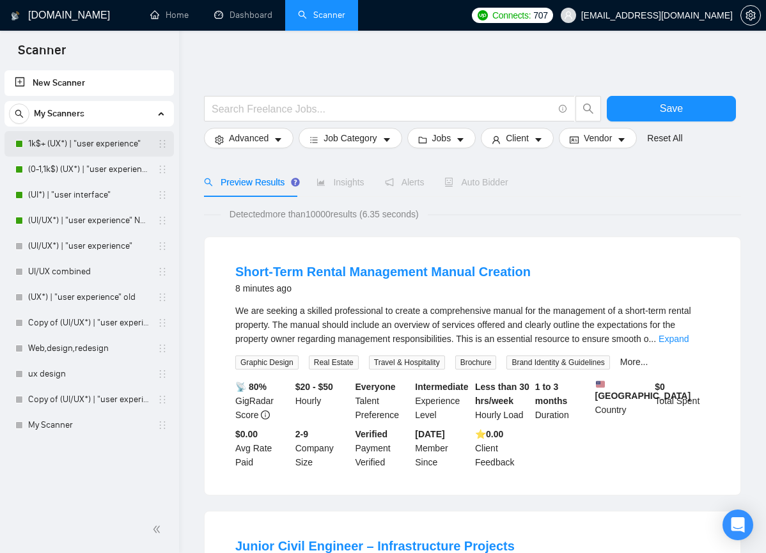
click at [59, 146] on link "1k$+ (UX*) | "user experience"" at bounding box center [89, 144] width 122 height 26
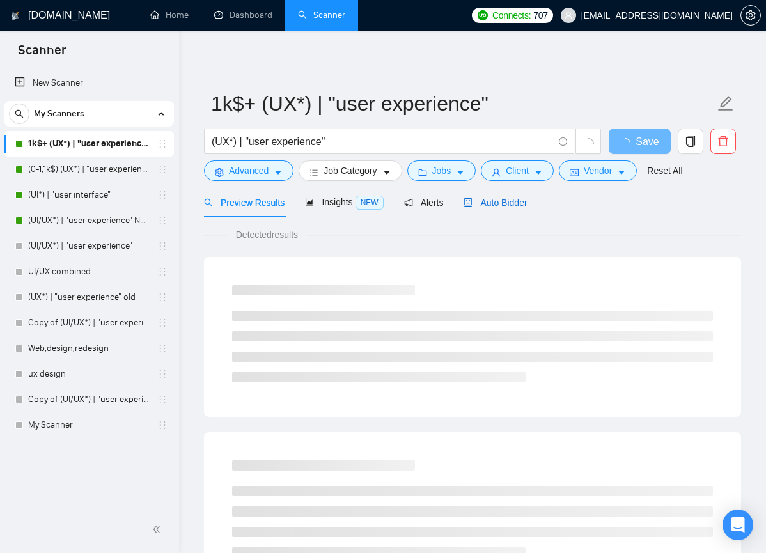
click at [473, 198] on icon "robot" at bounding box center [468, 202] width 9 height 9
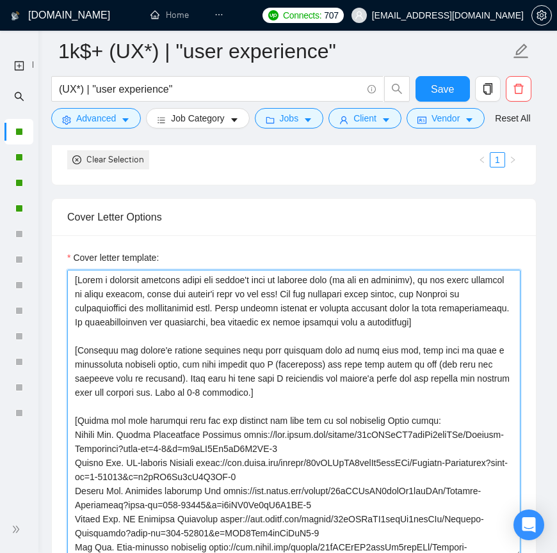
click at [191, 322] on textarea "Cover letter template:" at bounding box center [293, 414] width 453 height 288
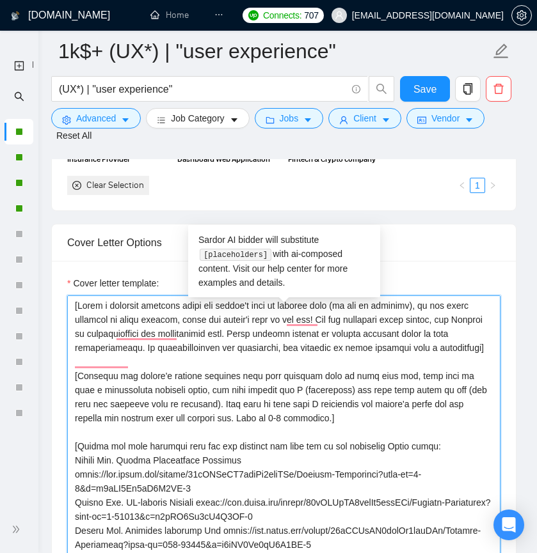
click at [167, 421] on textarea "Cover letter template:" at bounding box center [283, 440] width 433 height 288
paste textarea "cover letter in a natural, human-like manner, avoiding bullet points.] [Use sim…"
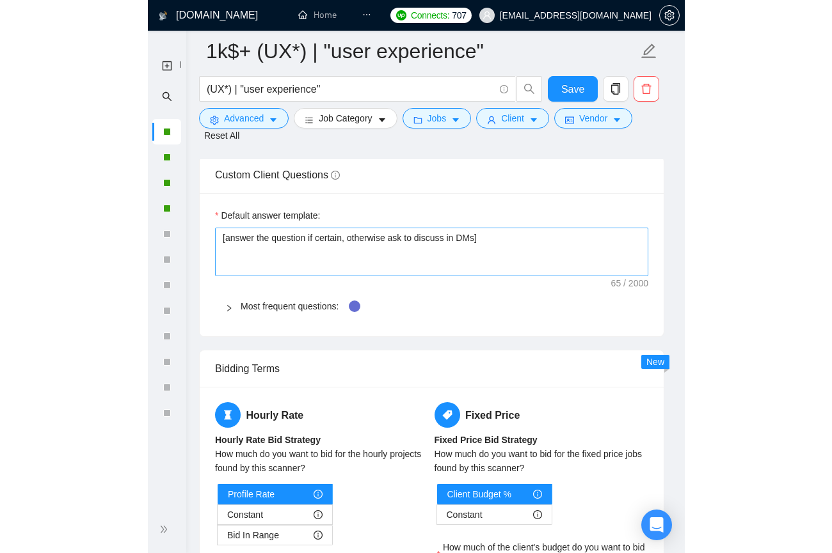
scroll to position [2093, 0]
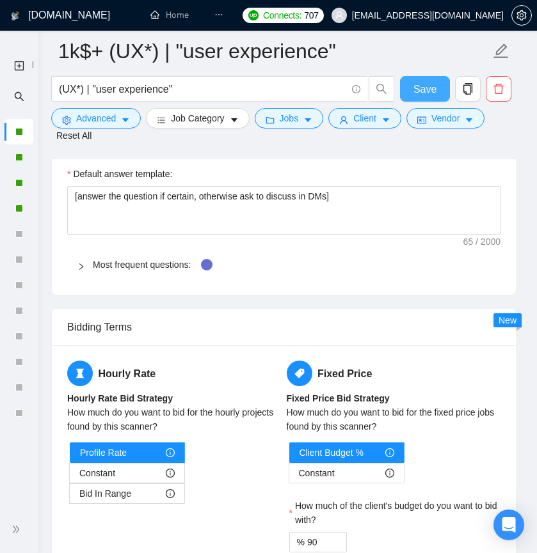
type textarea "[Write a cover letter in a natural, human-like manner, avoiding bullet points.]…"
click at [424, 90] on span "Save" at bounding box center [424, 89] width 23 height 16
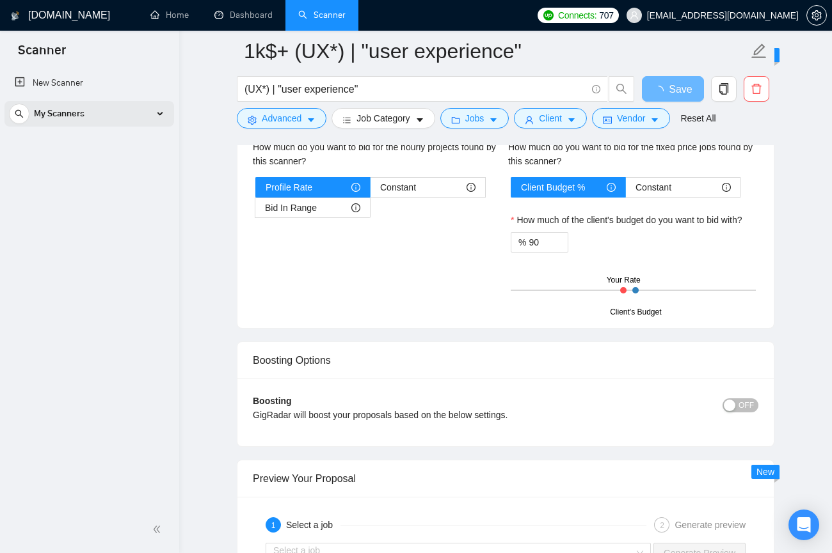
click at [118, 111] on div "My Scanners" at bounding box center [89, 114] width 161 height 26
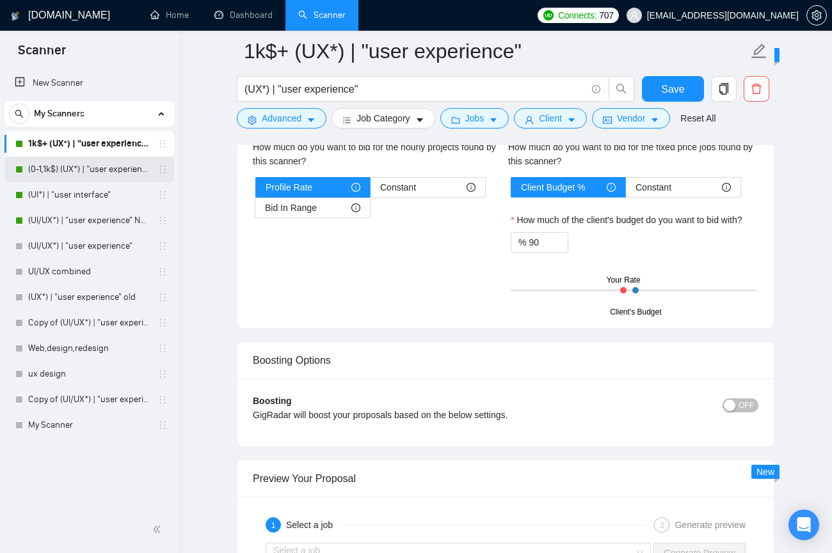
click at [85, 169] on link "(0-1,1k$) (UX*) | "user experience"" at bounding box center [89, 170] width 122 height 26
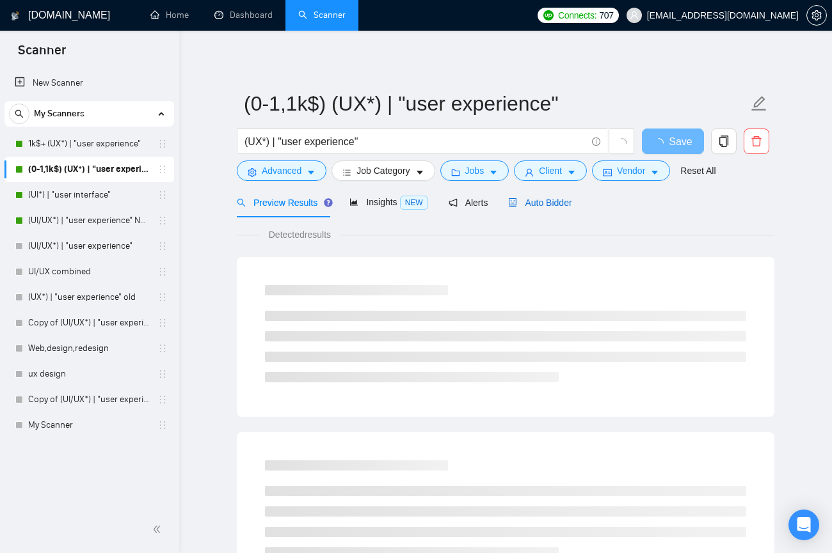
click at [541, 196] on div "Auto Bidder" at bounding box center [539, 203] width 63 height 14
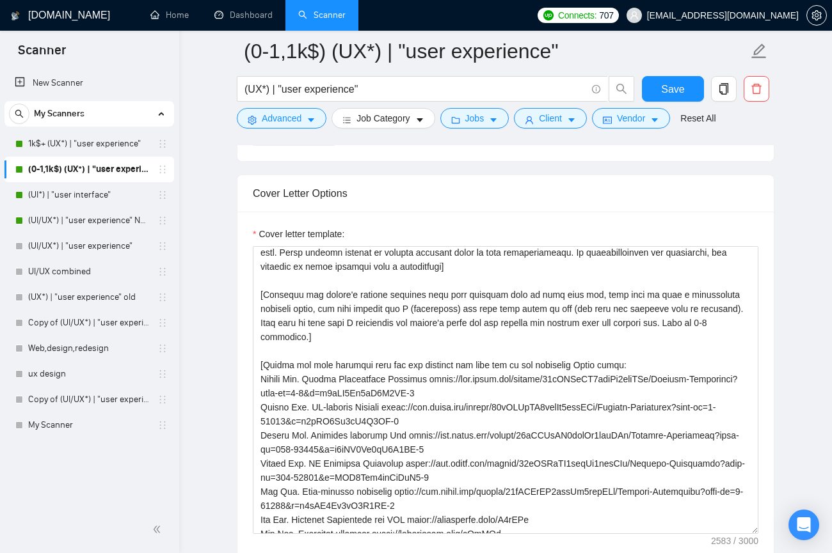
scroll to position [33, 0]
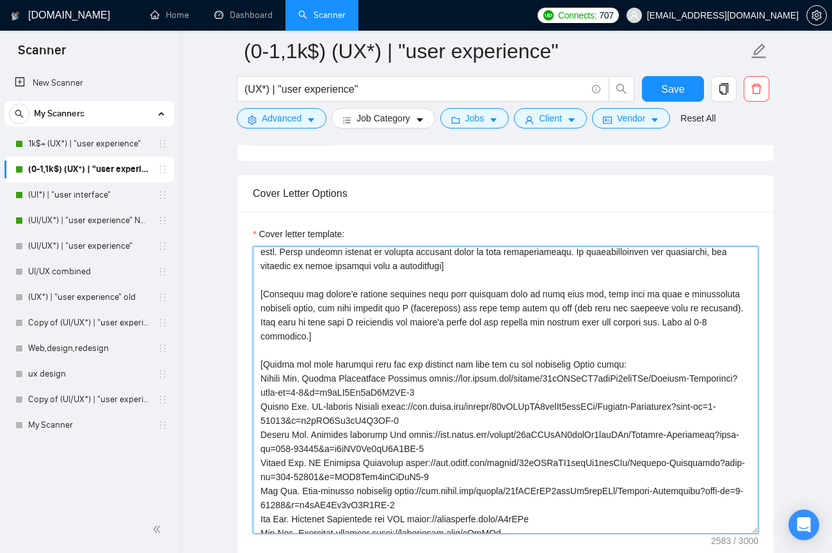
click at [364, 351] on textarea "Cover letter template:" at bounding box center [505, 390] width 505 height 288
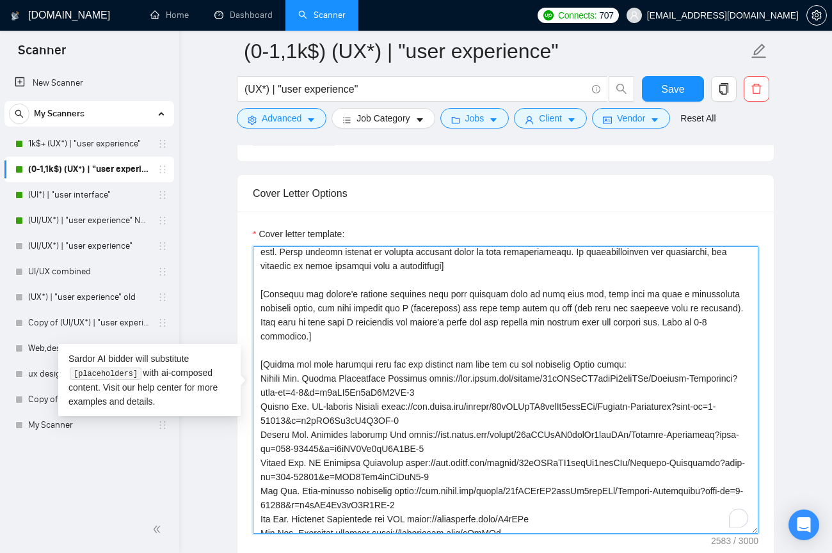
paste textarea "cover letter in a natural, human-like manner, avoiding bullet points.] [Use sim…"
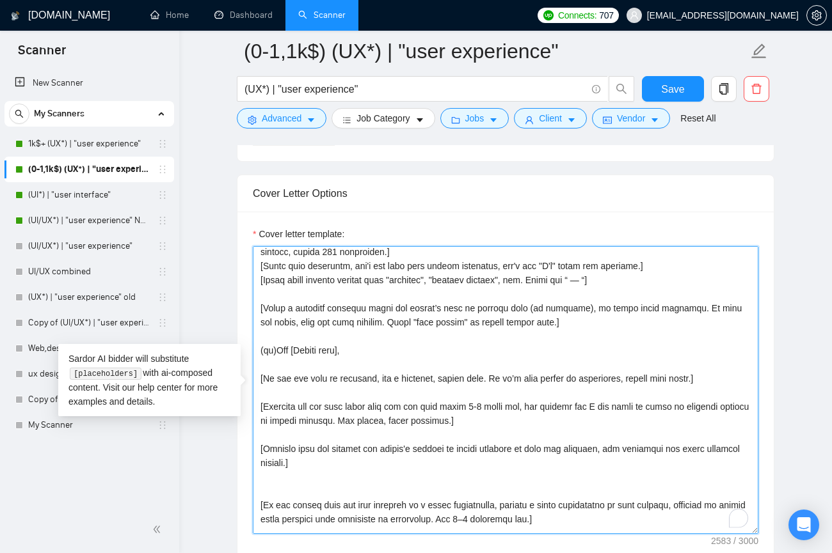
scroll to position [376, 0]
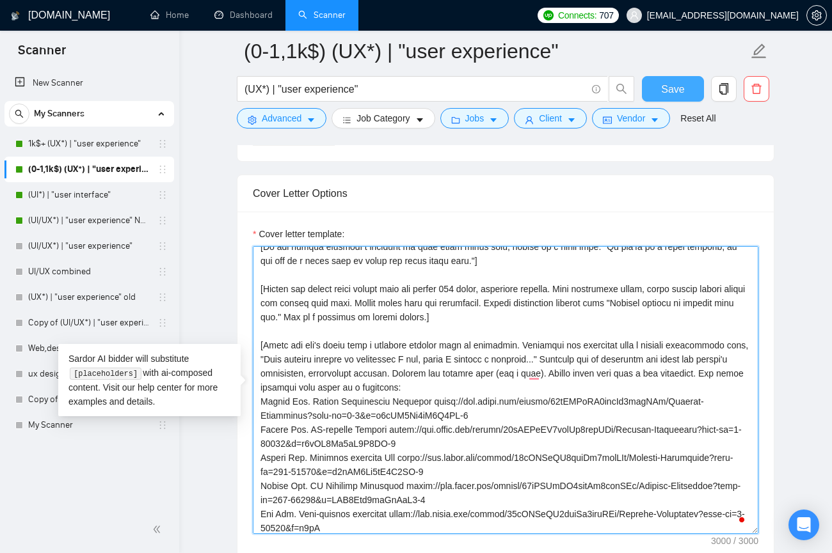
type textarea "[Write a cover letter in a natural, human-like manner, avoiding bullet points.]…"
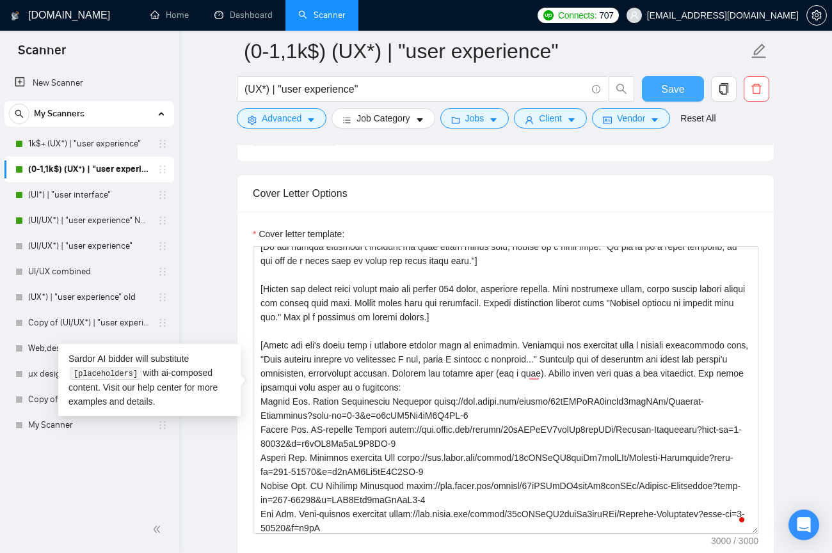
click at [582, 91] on span "Save" at bounding box center [672, 89] width 23 height 16
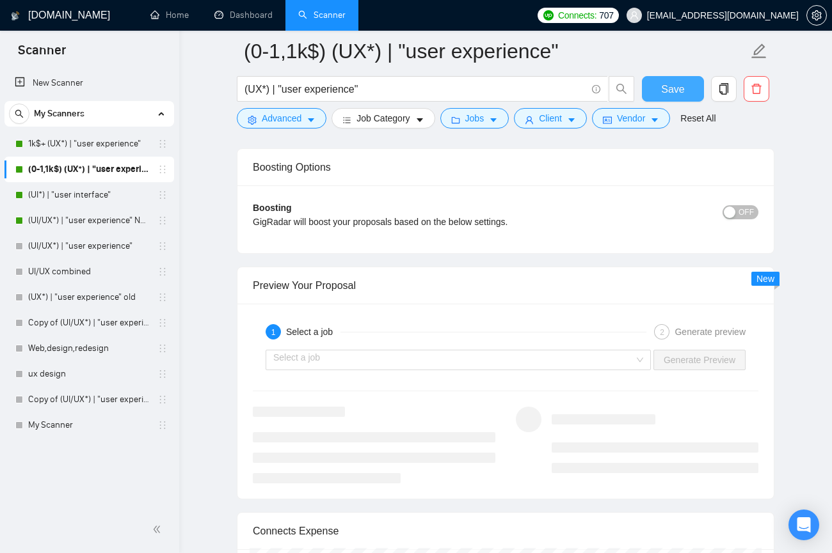
scroll to position [2452, 0]
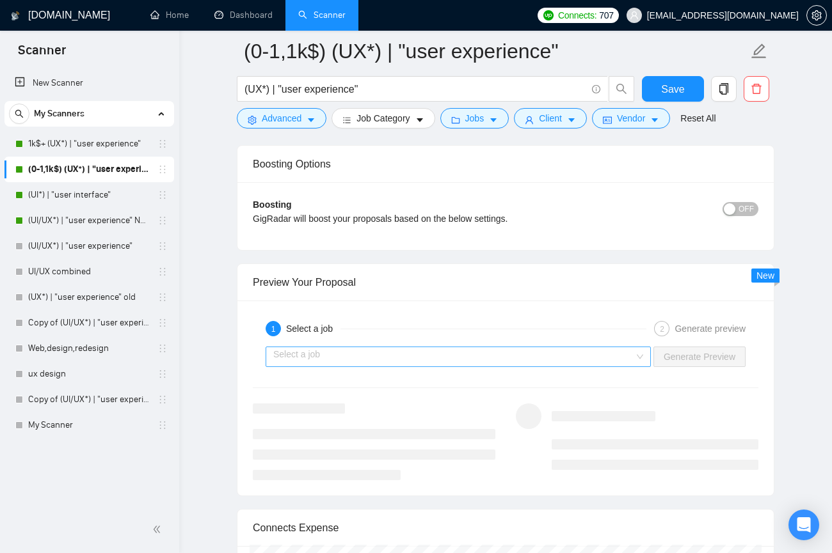
click at [356, 353] on input "search" at bounding box center [453, 356] width 361 height 19
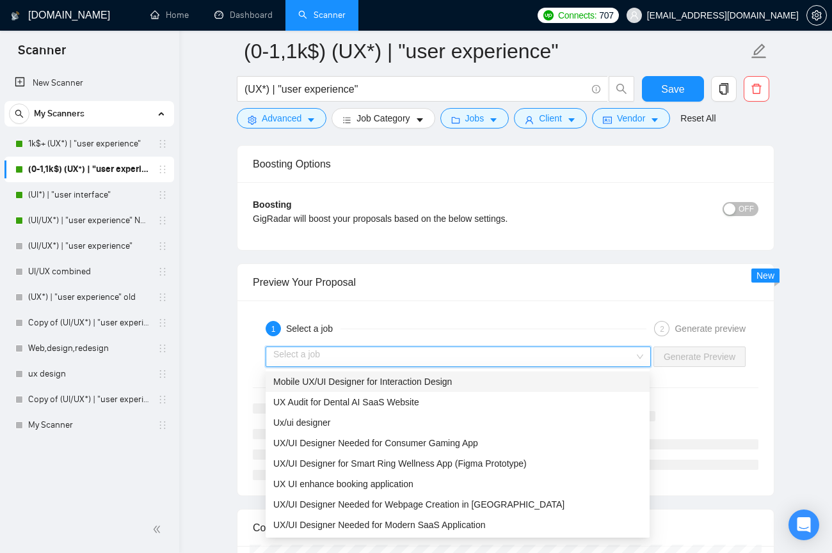
click at [343, 381] on span "Mobile UX/UI Designer for Interaction Design" at bounding box center [362, 382] width 178 height 10
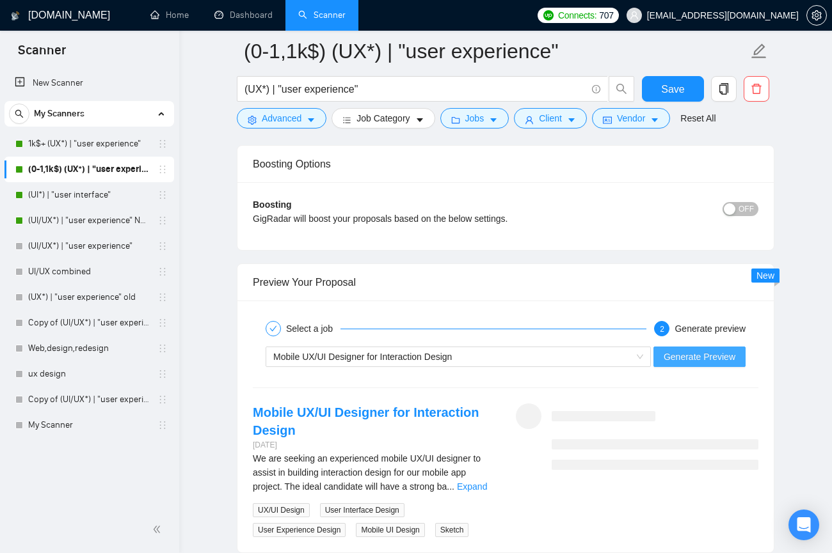
click at [582, 361] on span "Generate Preview" at bounding box center [699, 357] width 72 height 14
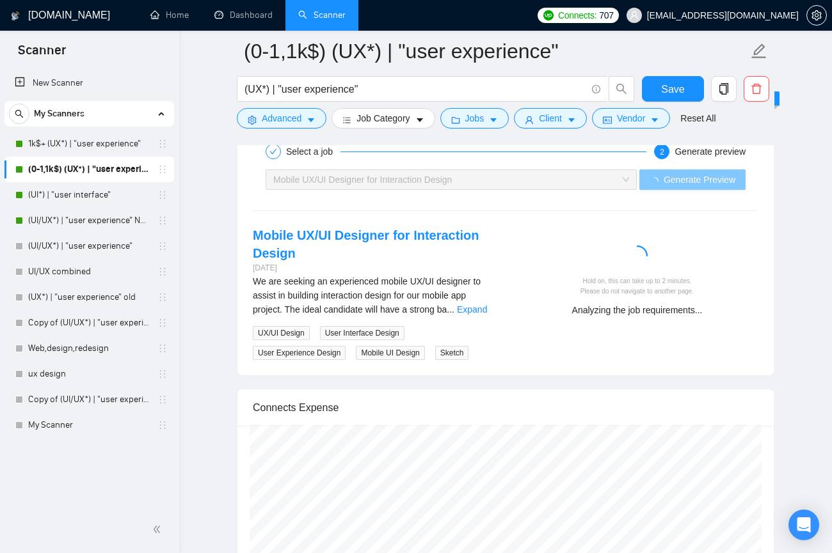
scroll to position [2631, 0]
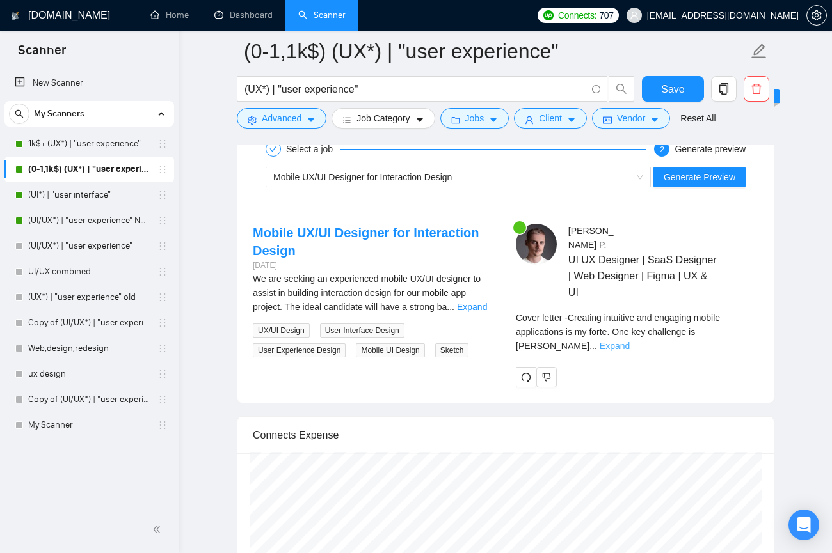
click at [582, 341] on link "Expand" at bounding box center [614, 346] width 30 height 10
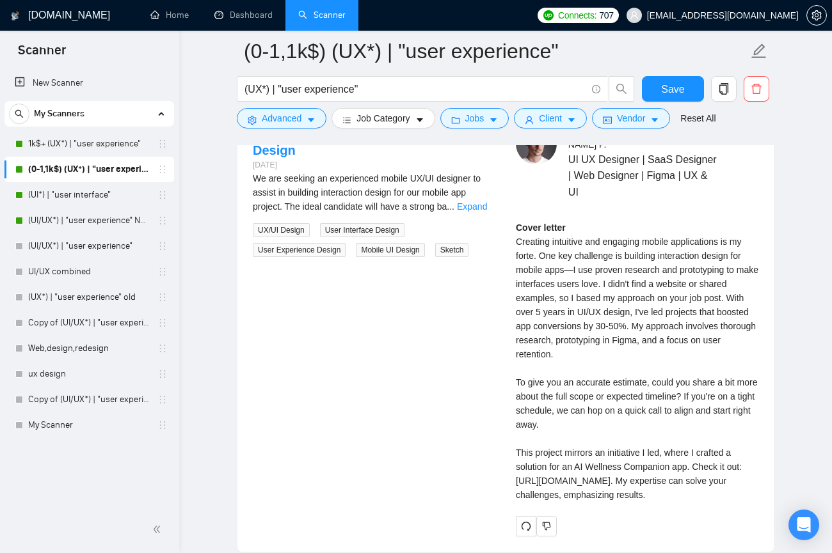
scroll to position [2729, 0]
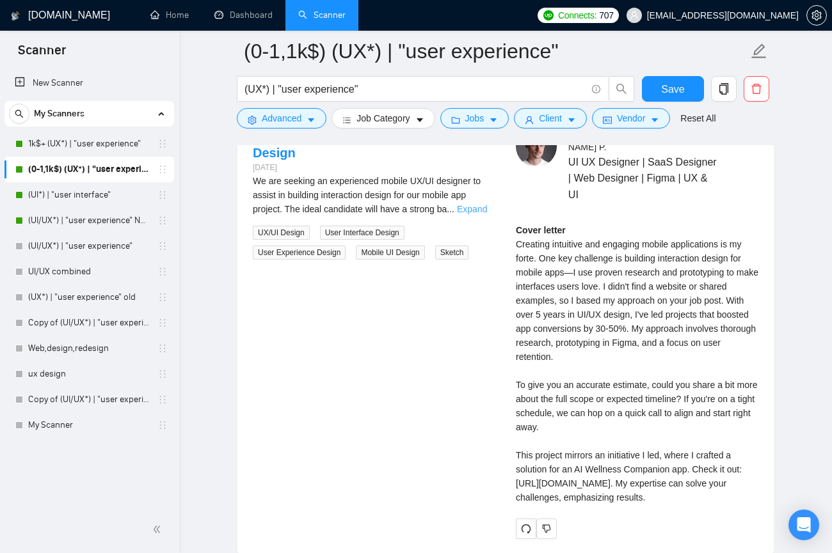
click at [473, 205] on link "Expand" at bounding box center [472, 209] width 30 height 10
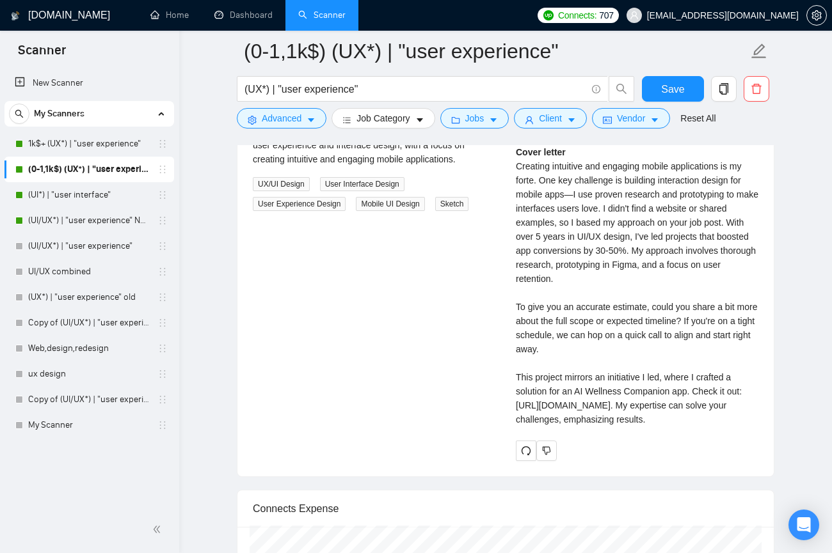
scroll to position [2819, 0]
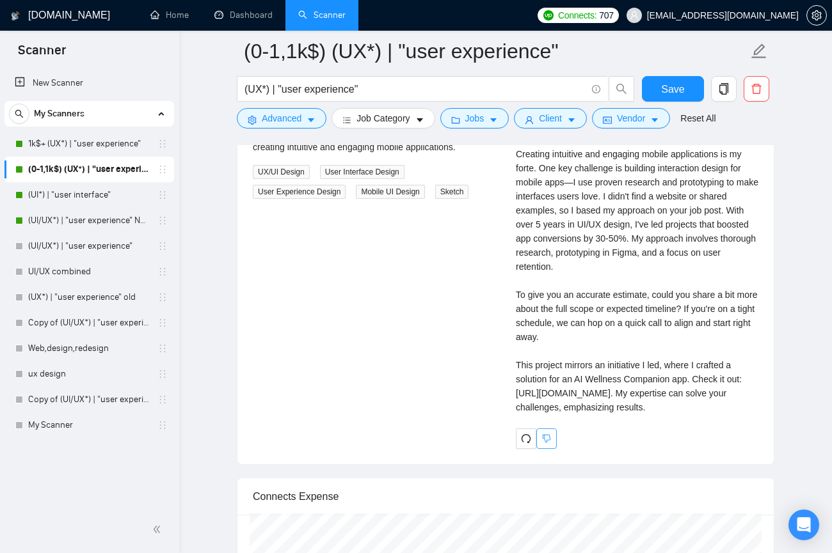
click at [543, 443] on icon "dislike" at bounding box center [547, 438] width 8 height 8
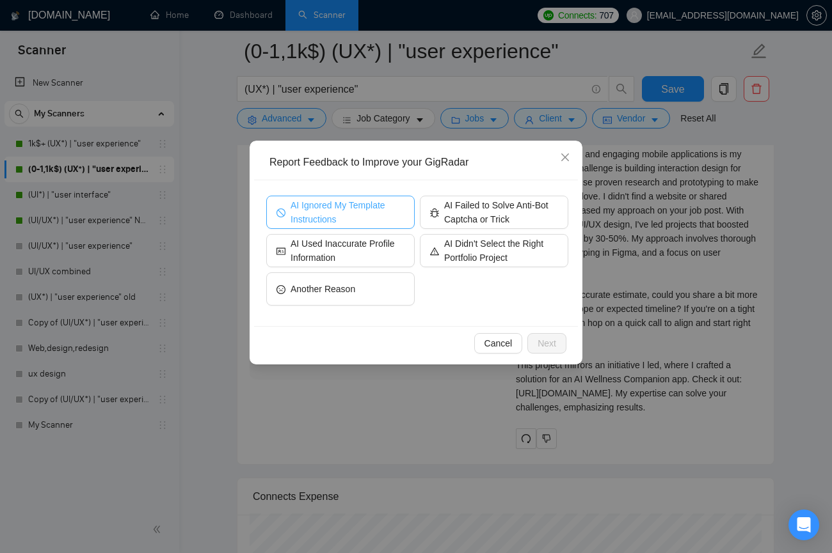
click at [317, 218] on span "AI Ignored My Template Instructions" at bounding box center [347, 212] width 114 height 28
click at [553, 345] on span "Next" at bounding box center [546, 344] width 19 height 14
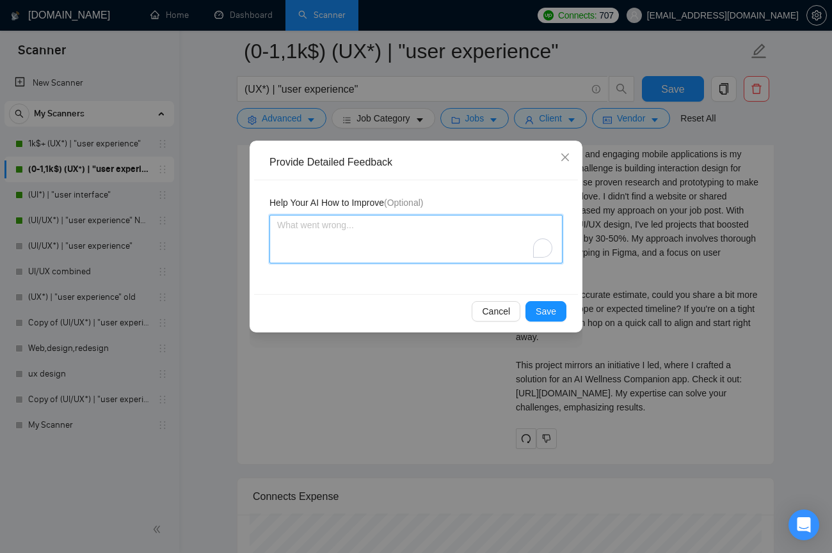
click at [372, 239] on textarea "To enrich screen reader interactions, please activate Accessibility in Grammarl…" at bounding box center [415, 239] width 293 height 49
click at [329, 232] on textarea "To enrich screen reader interactions, please activate Accessibility in Grammarl…" at bounding box center [415, 239] width 293 height 49
type textarea "i"
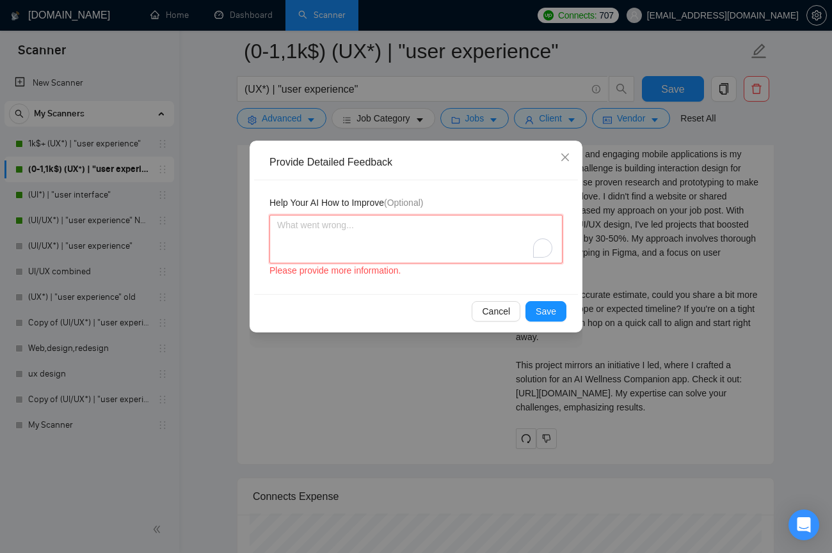
type textarea "c"
type textarea "co"
type textarea "cov"
type textarea "covee"
type textarea "coveer"
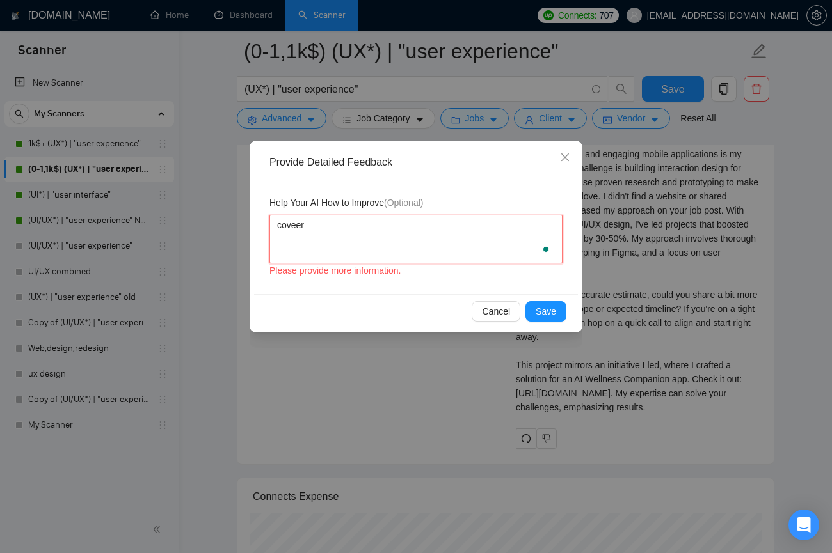
type textarea "covee"
type textarea "cove"
type textarea "cov"
type textarea "co"
type textarea "c"
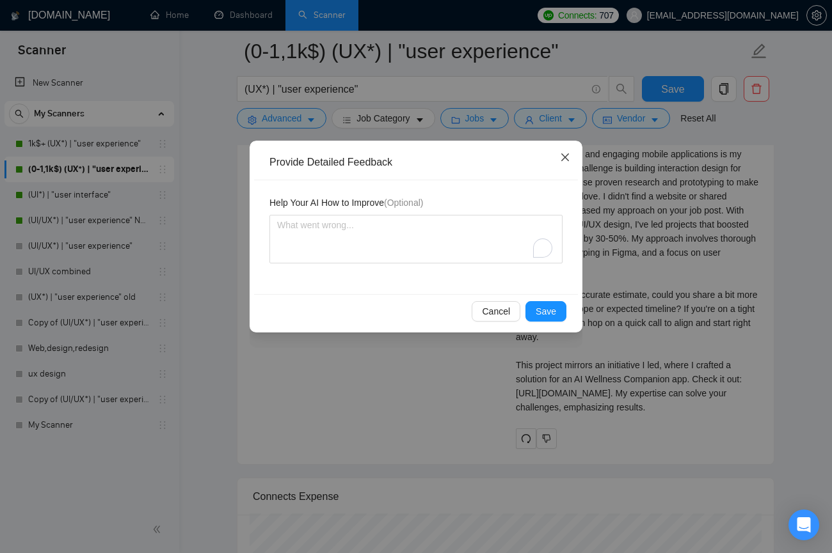
click at [564, 157] on icon "close" at bounding box center [565, 158] width 8 height 8
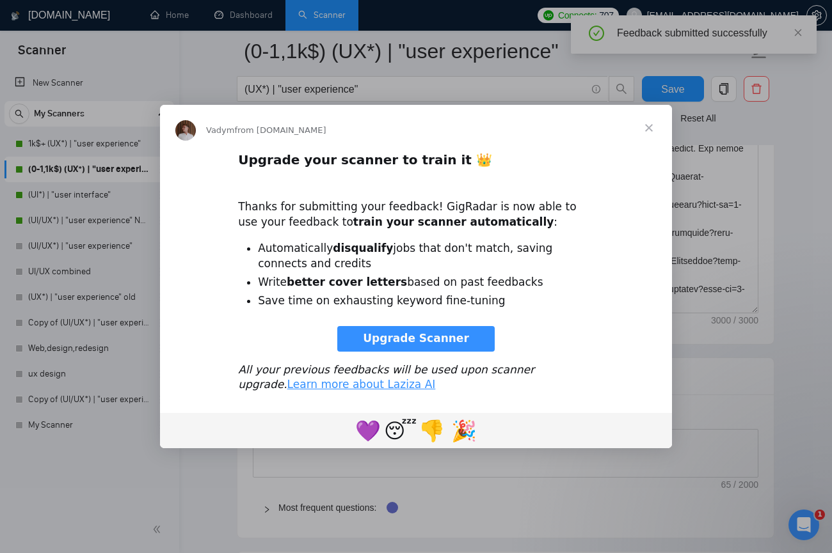
scroll to position [1736, 0]
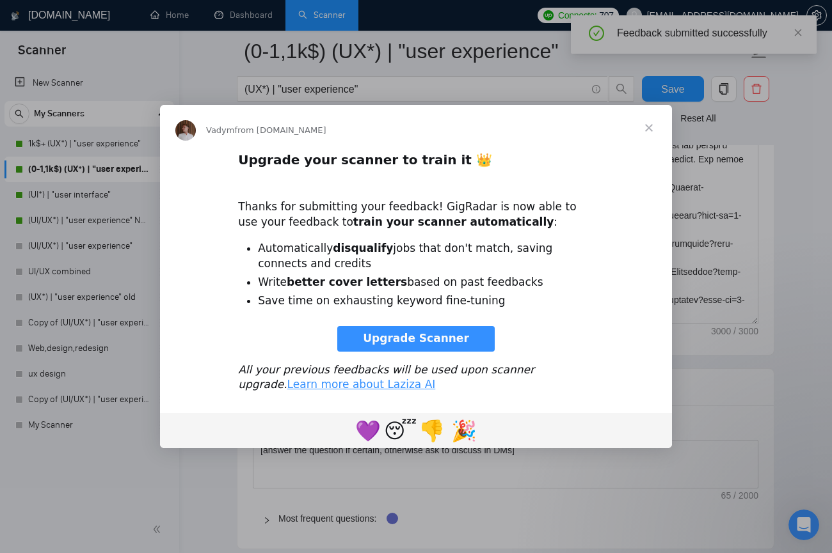
click at [582, 127] on span "Close" at bounding box center [649, 128] width 46 height 46
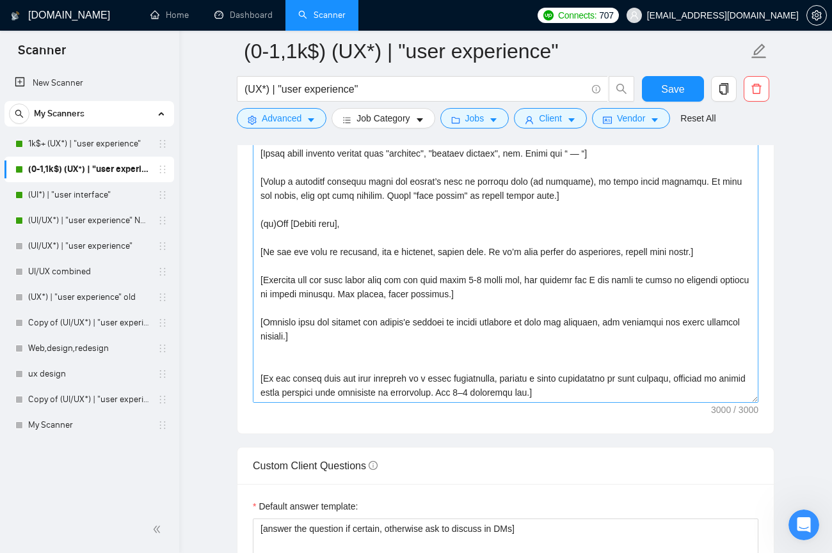
scroll to position [19, 0]
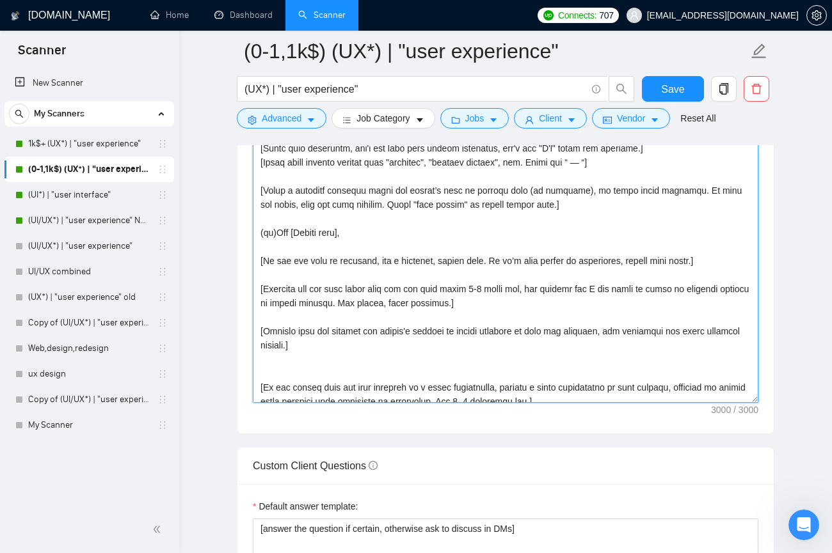
click at [282, 365] on textarea "Cover letter template:" at bounding box center [505, 259] width 505 height 288
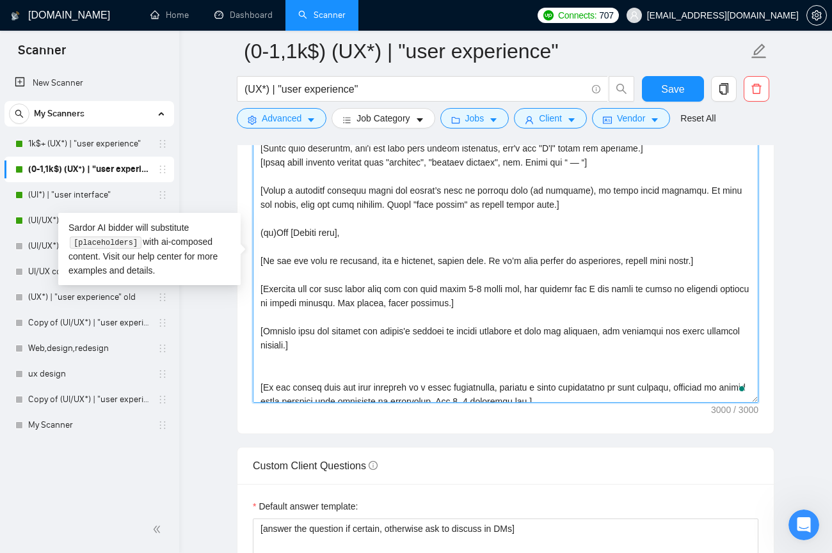
click at [282, 372] on textarea "Cover letter template:" at bounding box center [505, 259] width 505 height 288
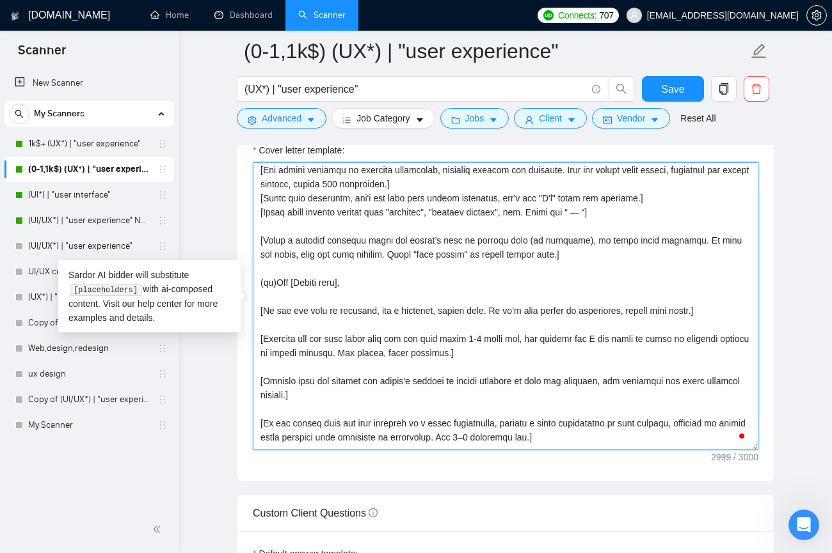
scroll to position [0, 0]
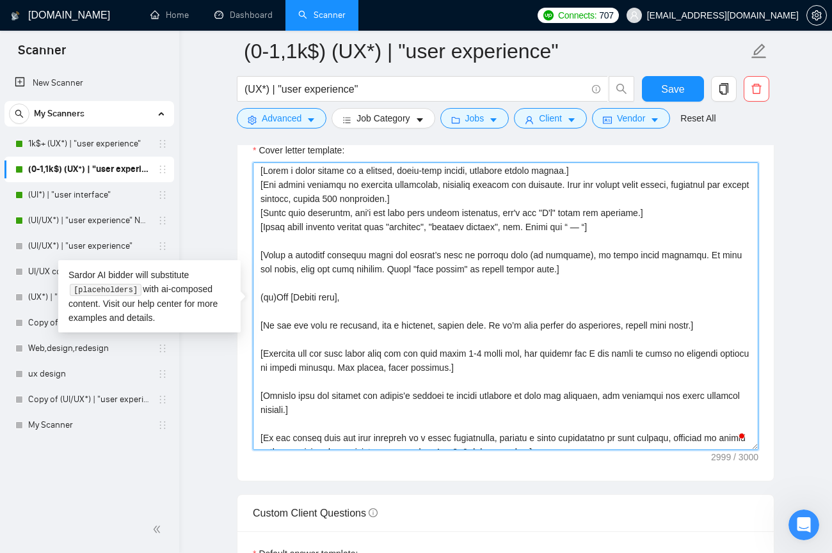
drag, startPoint x: 381, startPoint y: 299, endPoint x: 244, endPoint y: 294, distance: 137.0
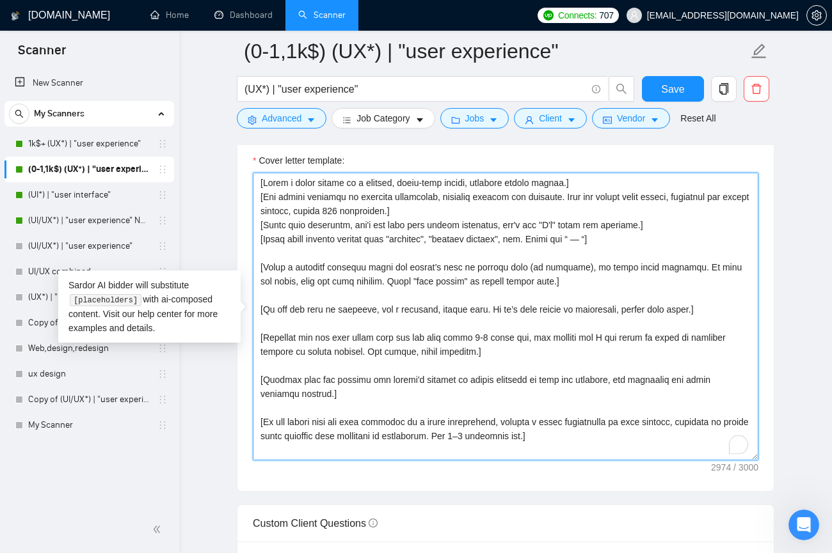
click at [265, 254] on textarea "Cover letter template:" at bounding box center [505, 317] width 505 height 288
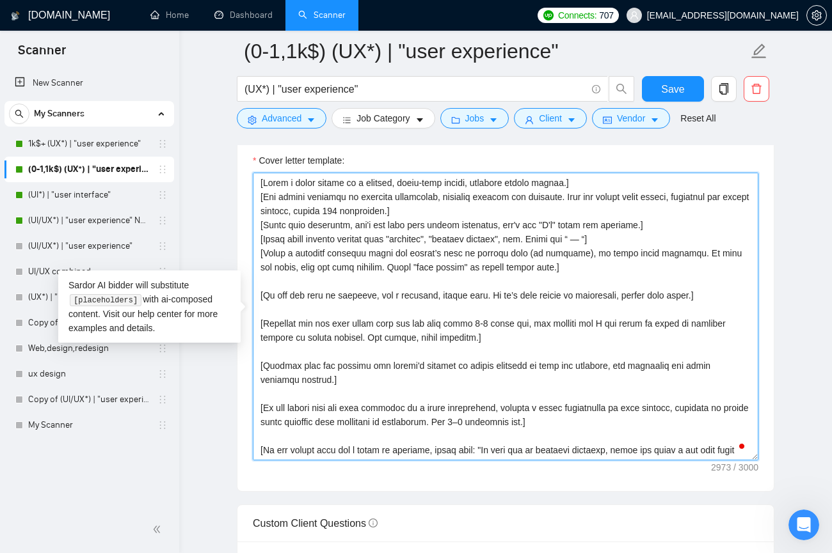
click at [257, 252] on textarea "Cover letter template:" at bounding box center [505, 317] width 505 height 288
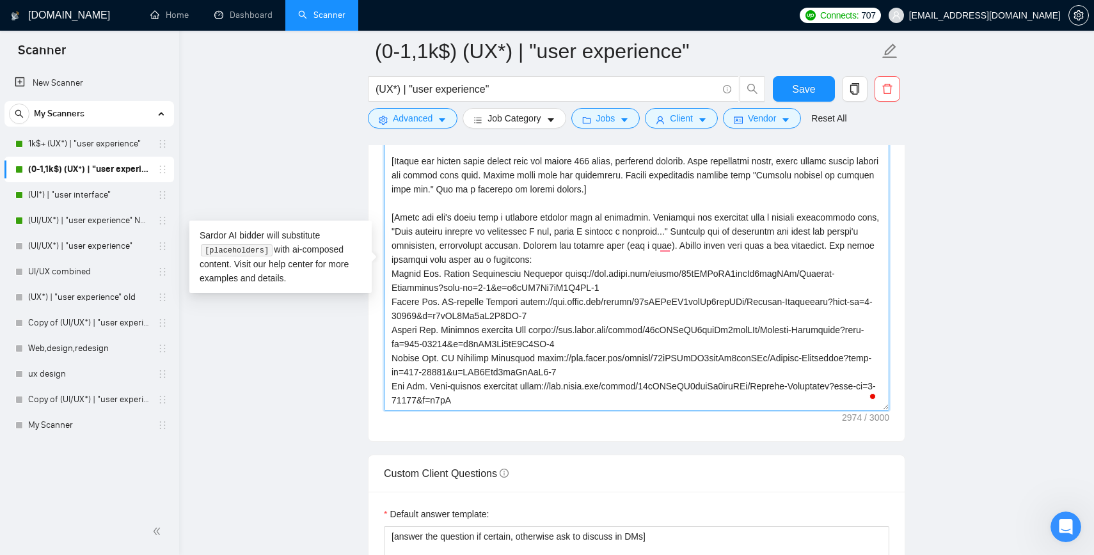
click at [498, 335] on textarea "Cover letter template:" at bounding box center [636, 267] width 505 height 288
paste textarea "(ex)Hey [Client name], [If the job post is informal, use a friendly, casual ton…"
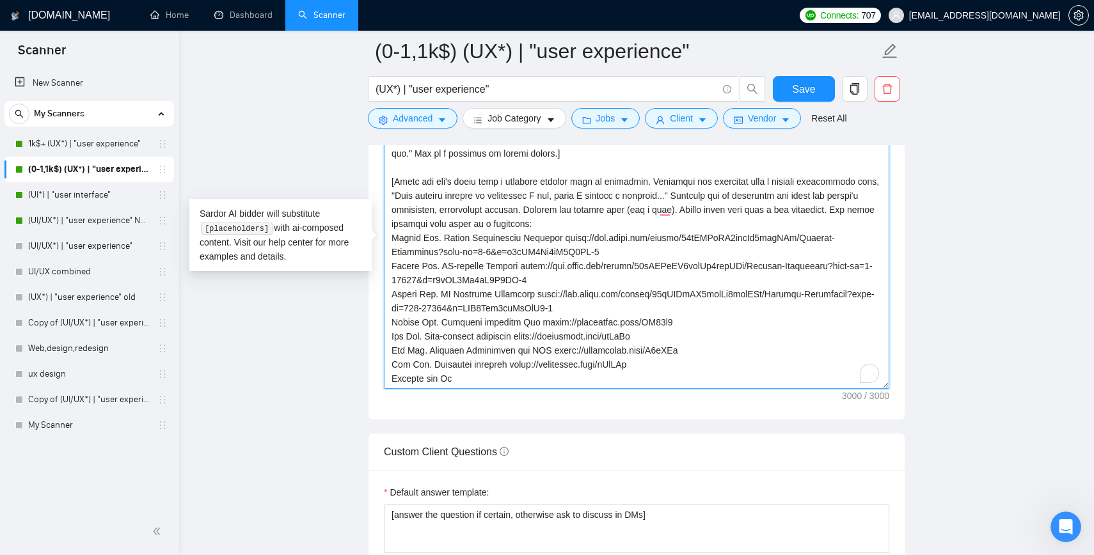
scroll to position [1685, 0]
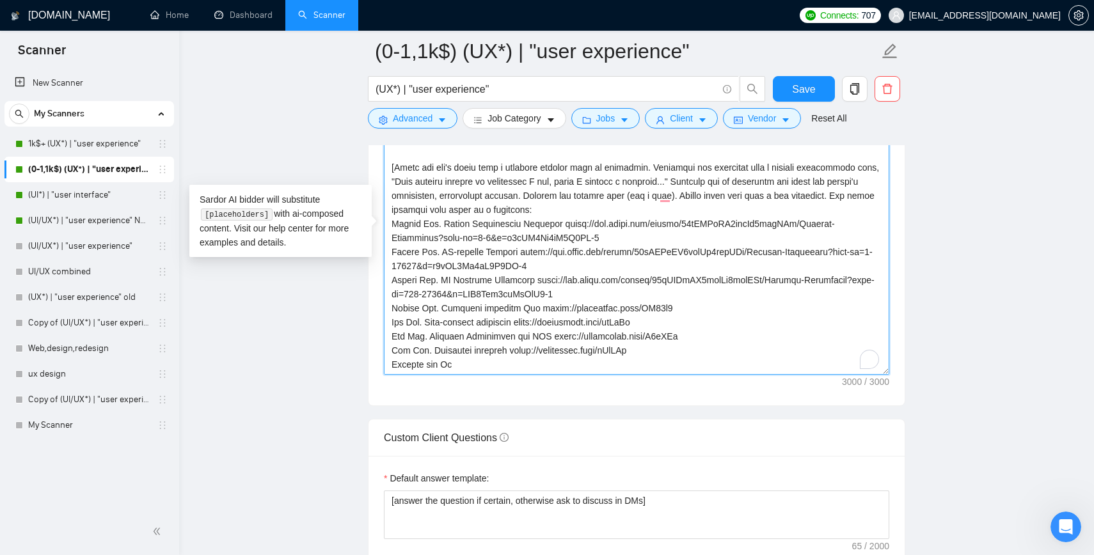
click at [506, 306] on textarea "Cover letter template:" at bounding box center [636, 231] width 505 height 288
paste textarea "figmashort.link/M4HdtC Mobile App. AI-powered Teacher https://www.figma.com/des…"
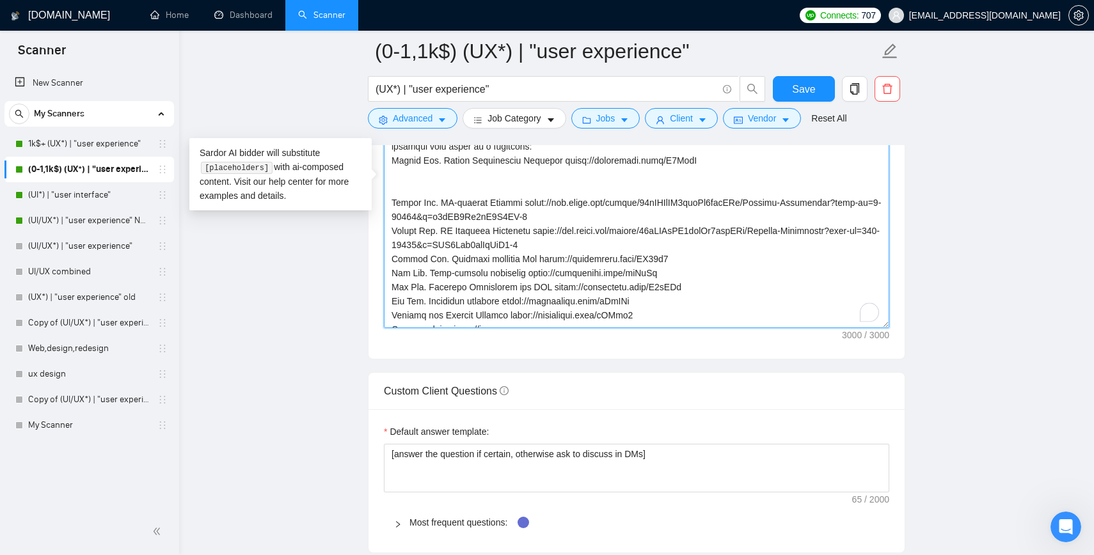
scroll to position [409, 0]
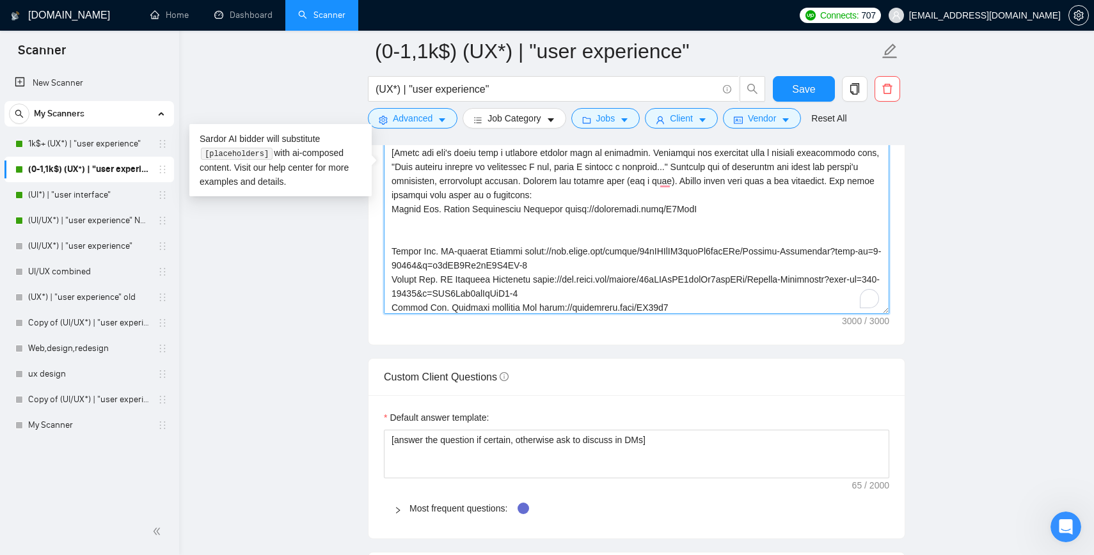
click at [392, 251] on textarea "Cover letter template:" at bounding box center [636, 170] width 505 height 288
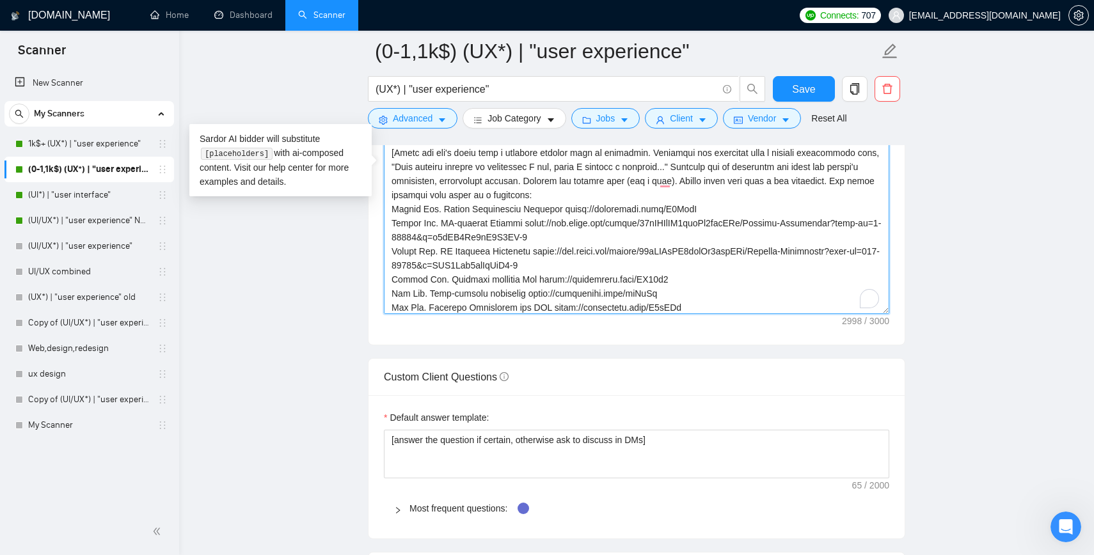
drag, startPoint x: 699, startPoint y: 209, endPoint x: 384, endPoint y: 212, distance: 315.4
click at [384, 212] on textarea "Cover letter template:" at bounding box center [636, 170] width 505 height 288
click at [479, 219] on textarea "Cover letter template:" at bounding box center [636, 170] width 505 height 288
click at [466, 210] on textarea "Cover letter template:" at bounding box center [636, 170] width 505 height 288
paste textarea "300 characters.] [Sound more humanlike, don't use very long formal sentences] […"
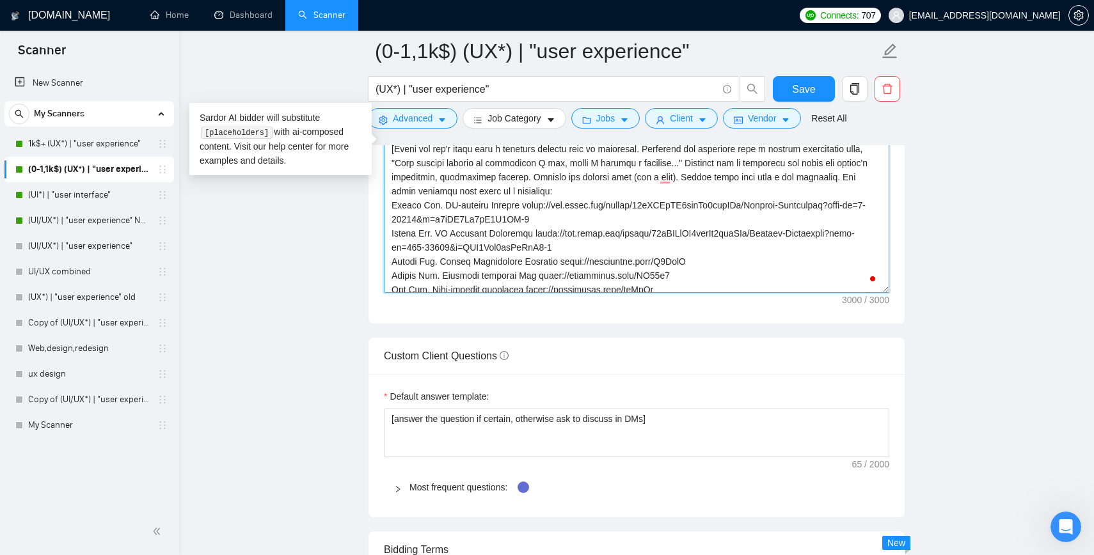
scroll to position [212, 0]
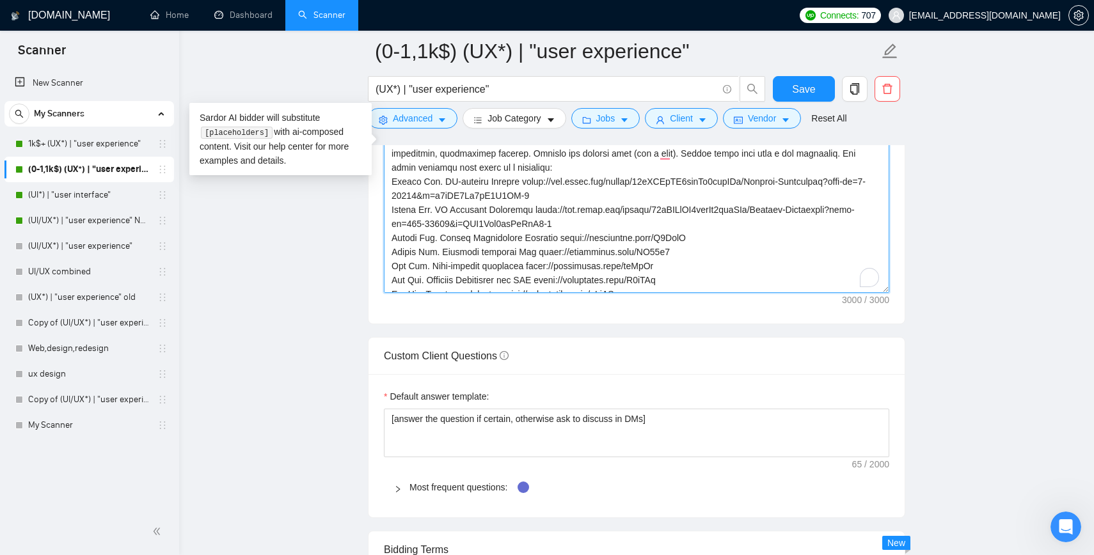
drag, startPoint x: 561, startPoint y: 196, endPoint x: 528, endPoint y: 180, distance: 36.6
click at [528, 180] on textarea "Cover letter template:" at bounding box center [636, 149] width 505 height 288
paste textarea "figmashort.link/MrRWHr"
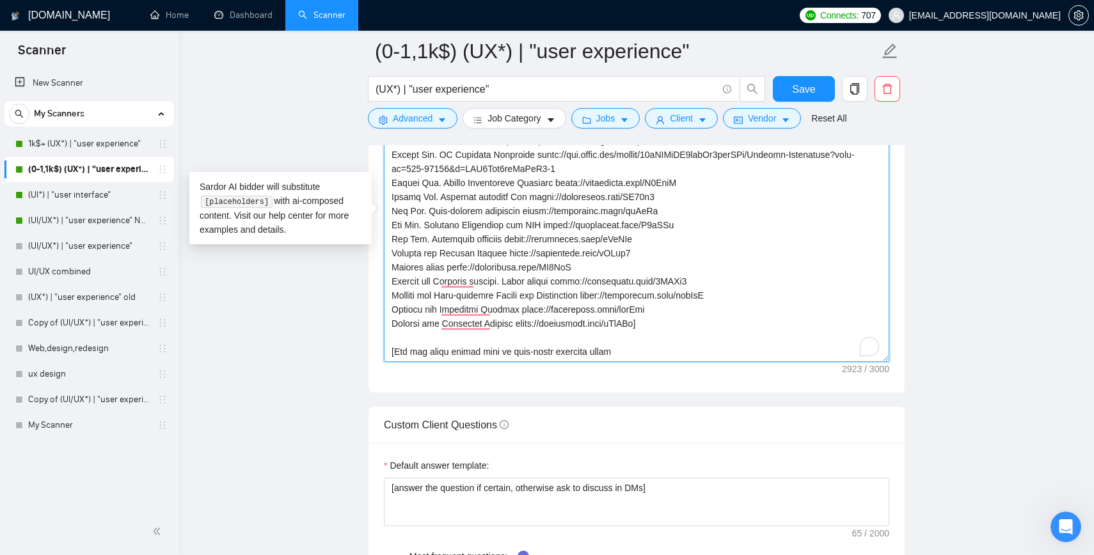
click at [419, 261] on textarea "Cover letter template:" at bounding box center [636, 218] width 505 height 288
paste textarea "the job description. Based on the job post, generate a specific, thoughtful q"
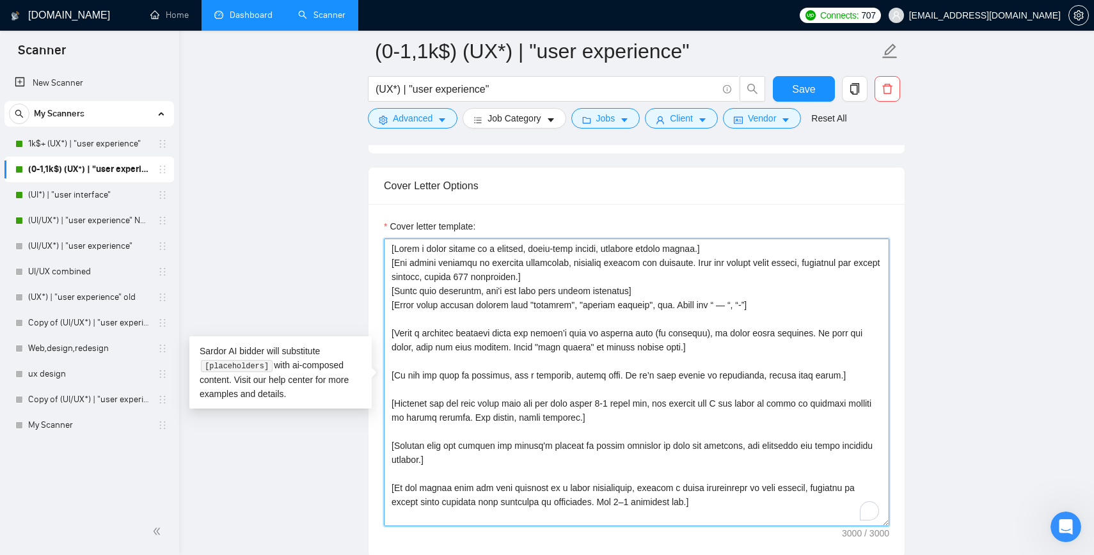
type textarea "[Write a cover letter in a natural, human-like manner, avoiding bullet points.]…"
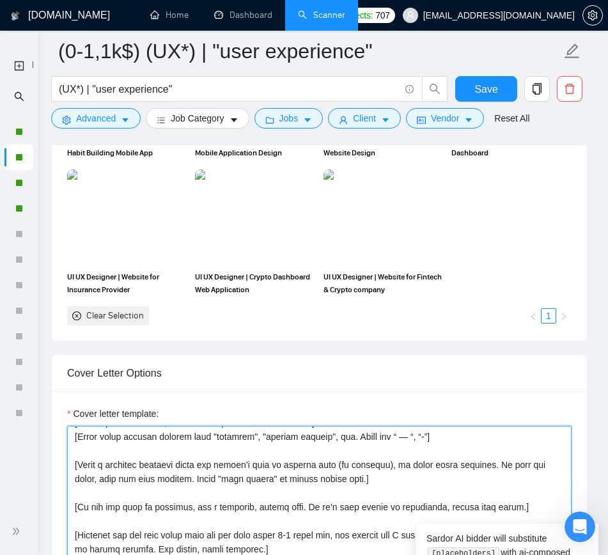
scroll to position [63, 0]
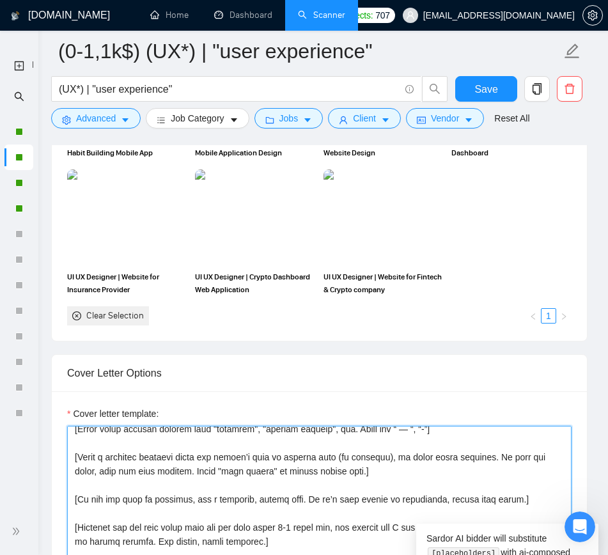
paste textarea "[If the job post is informal, use a friendly, casual tone. If it’s more formal …"
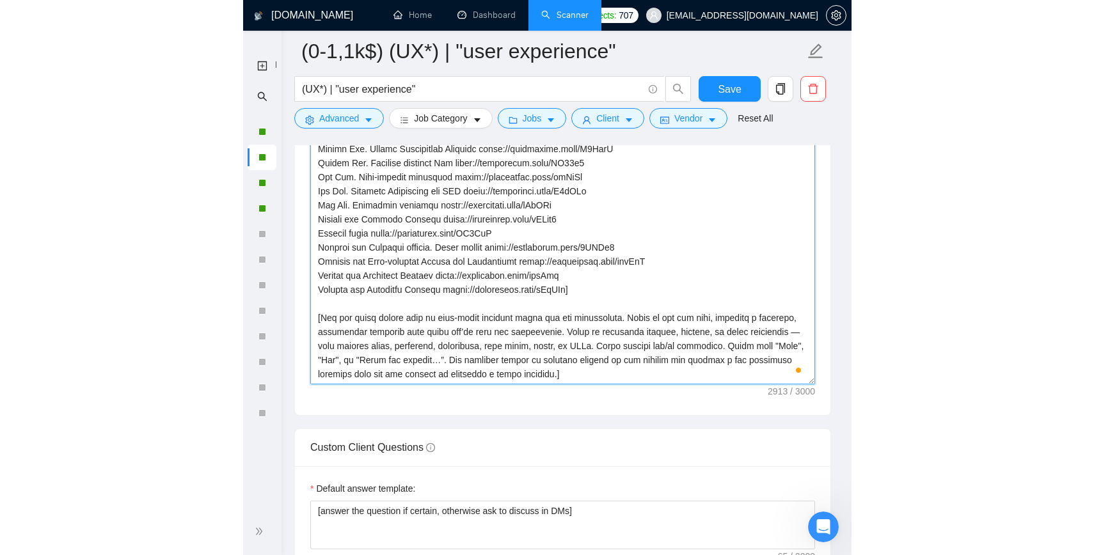
scroll to position [1864, 0]
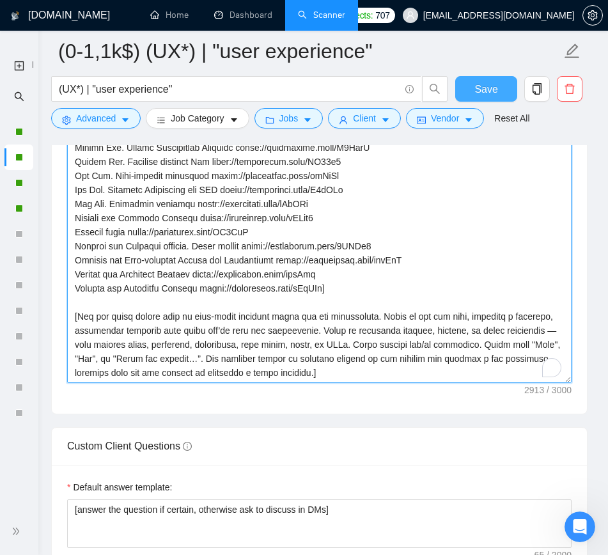
type textarea "[Write a cover letter in a natural, human-like manner, avoiding bullet points.]…"
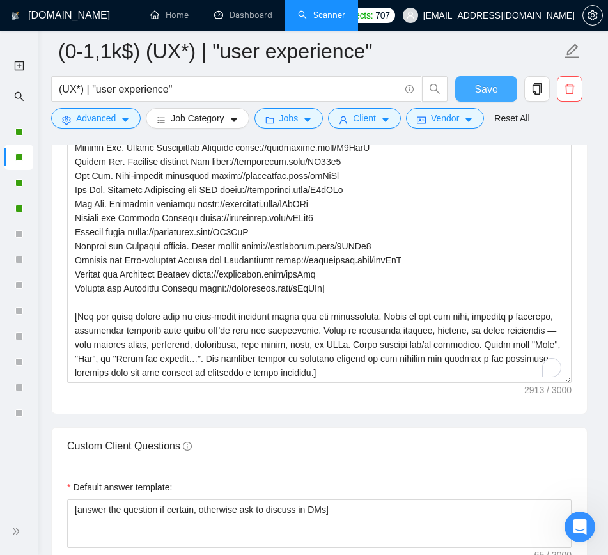
click at [482, 87] on span "Save" at bounding box center [486, 89] width 23 height 16
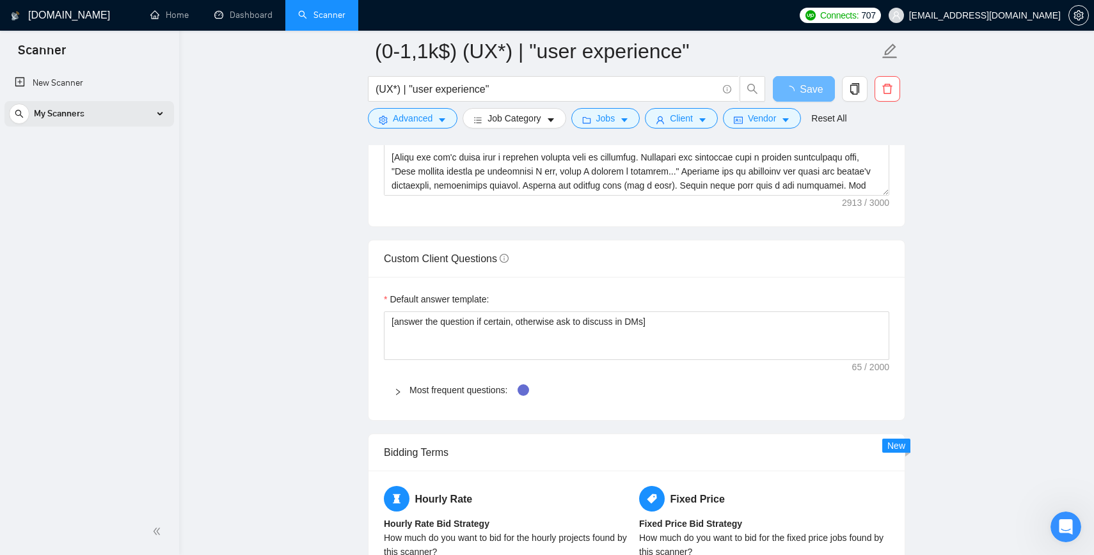
click at [116, 115] on div "My Scanners" at bounding box center [89, 114] width 161 height 26
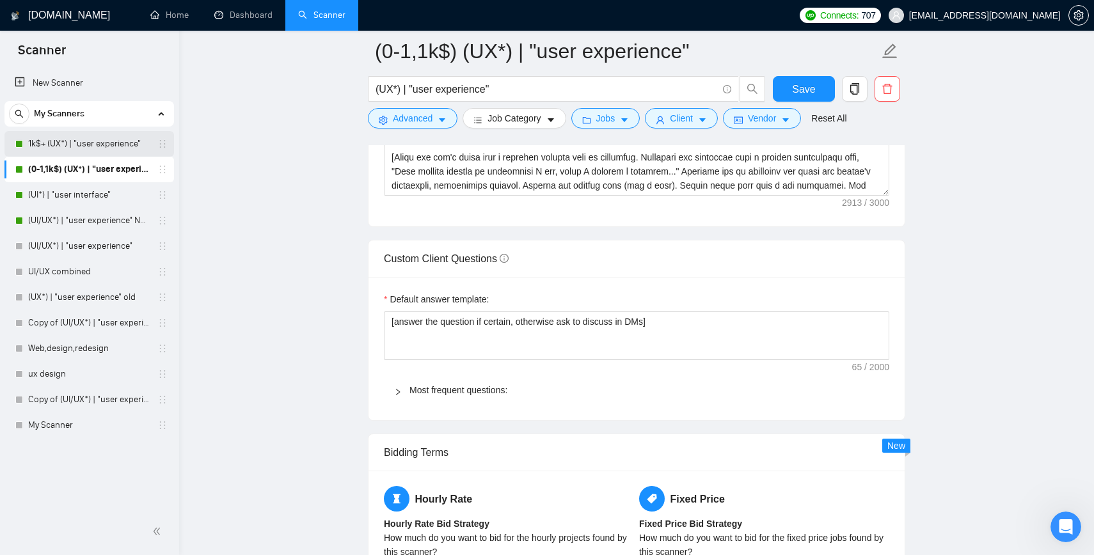
click at [89, 143] on link "1k$+ (UX*) | "user experience"" at bounding box center [89, 144] width 122 height 26
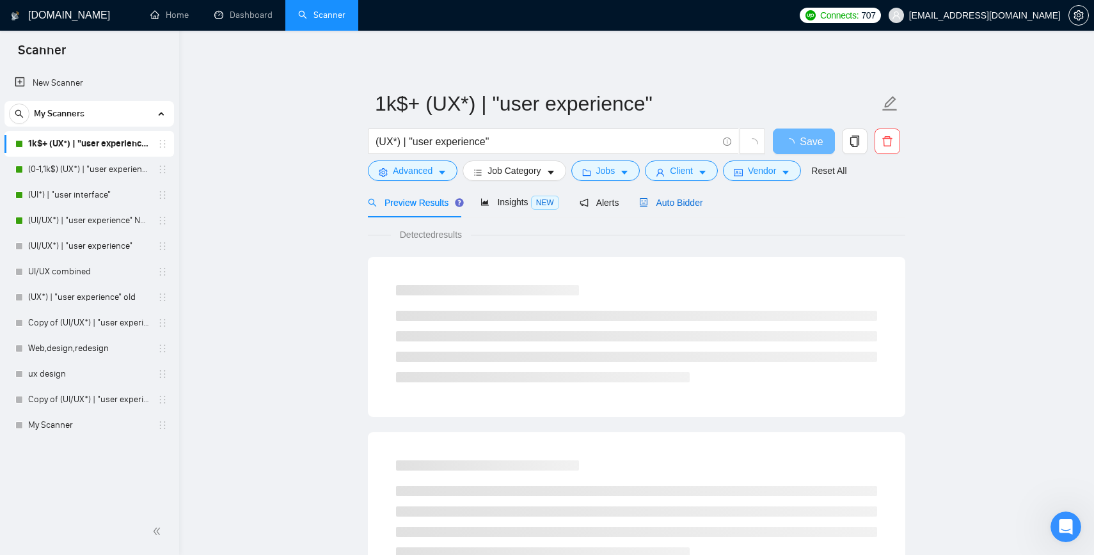
click at [582, 207] on span "Auto Bidder" at bounding box center [670, 203] width 63 height 10
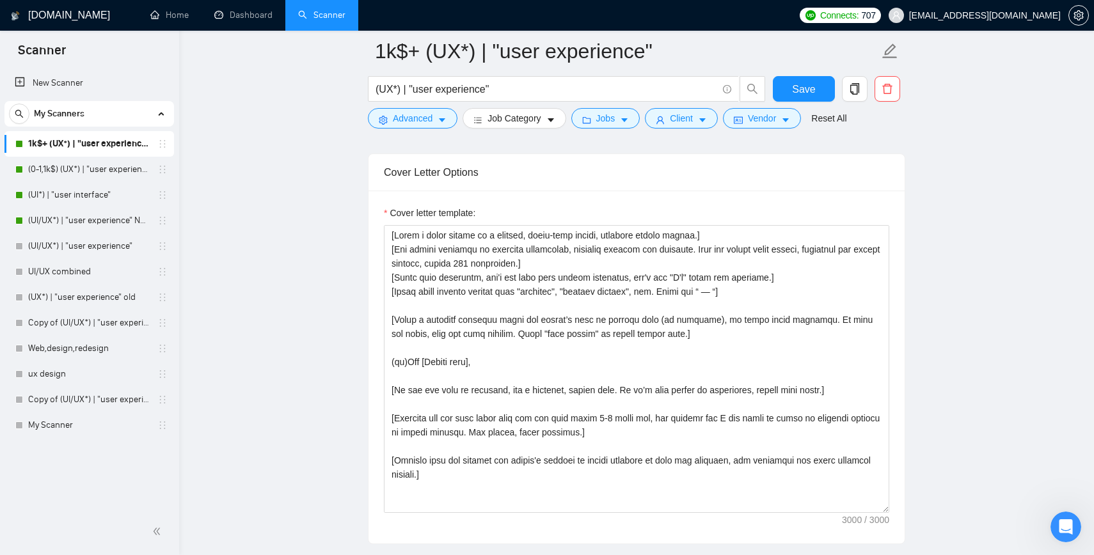
scroll to position [12, 0]
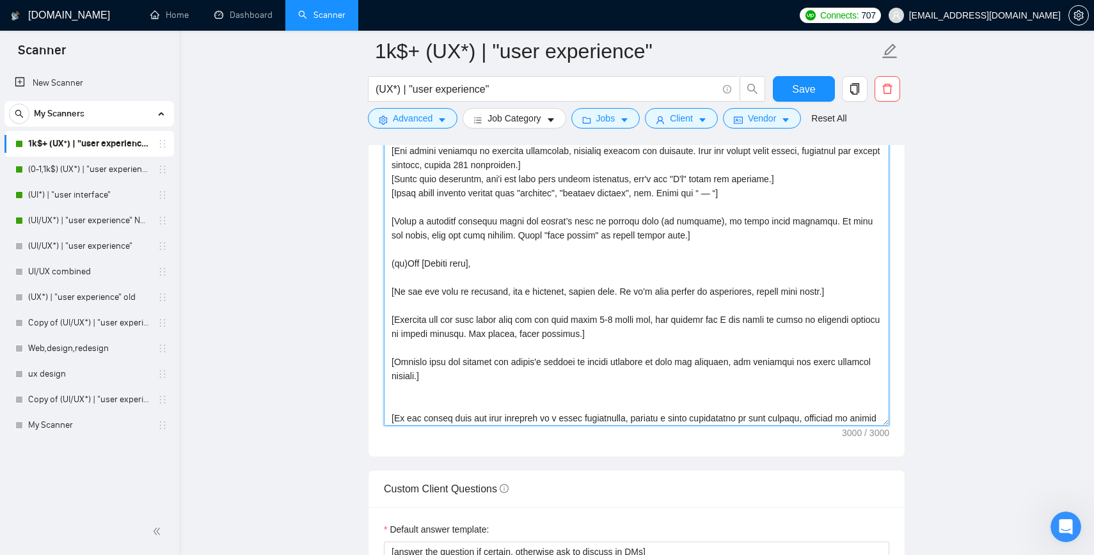
click at [519, 321] on textarea "Cover letter template:" at bounding box center [636, 282] width 505 height 288
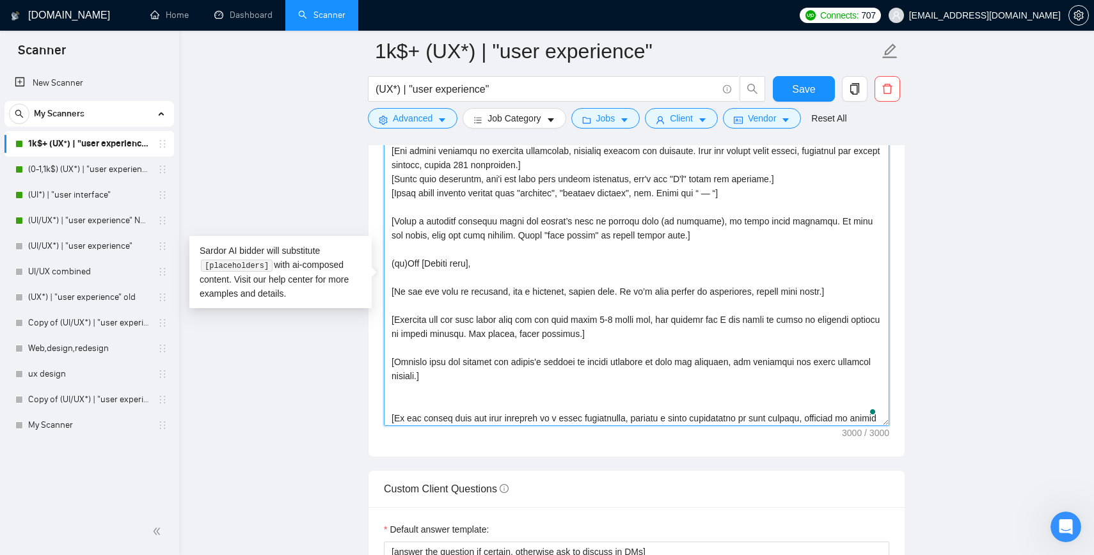
paste textarea "300 characters.] [Sound more humanlike, don't use very long formal sentences] […"
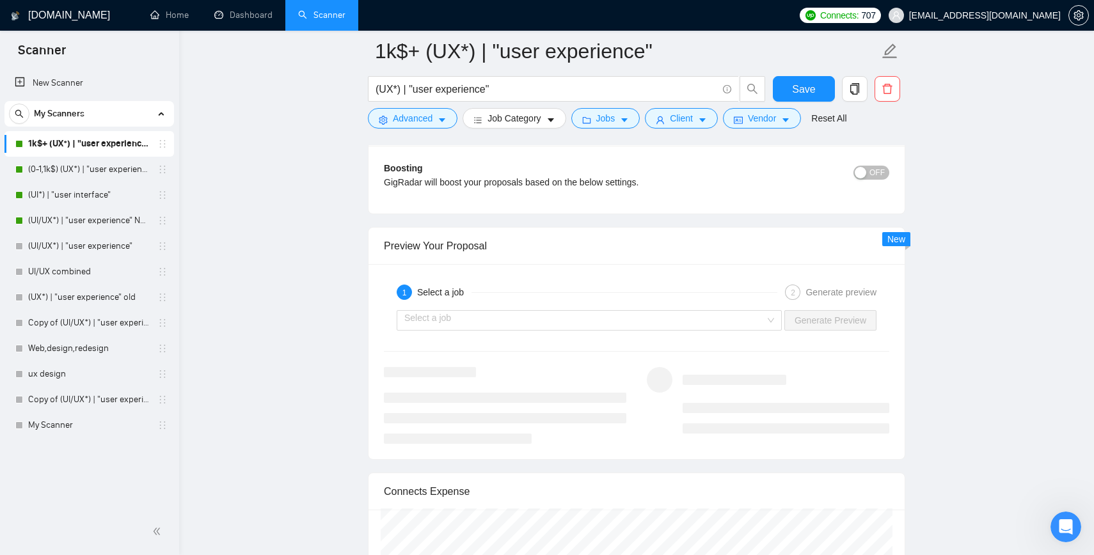
scroll to position [2341, 0]
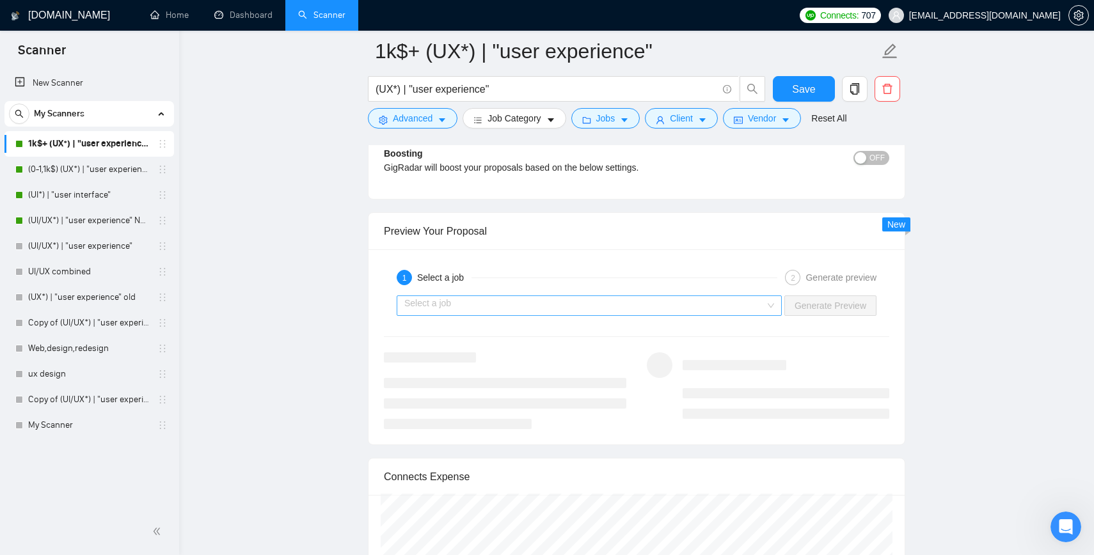
type textarea "[Write a cover letter in a natural, human-like manner, avoiding bullet points.]…"
click at [517, 306] on input "search" at bounding box center [584, 305] width 361 height 19
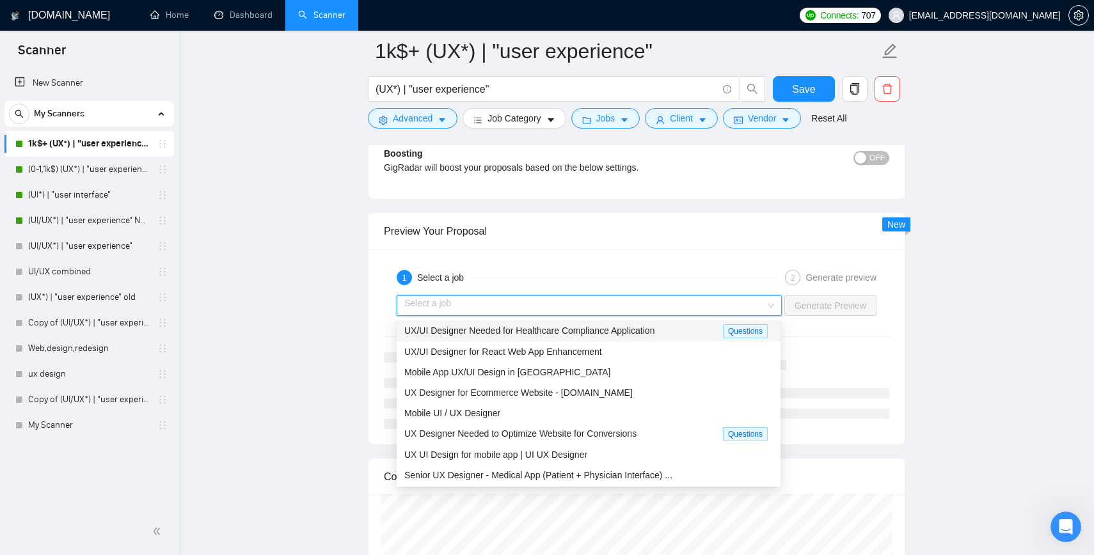
click at [497, 333] on span "UX/UI Designer Needed for Healthcare Compliance Application" at bounding box center [529, 331] width 250 height 10
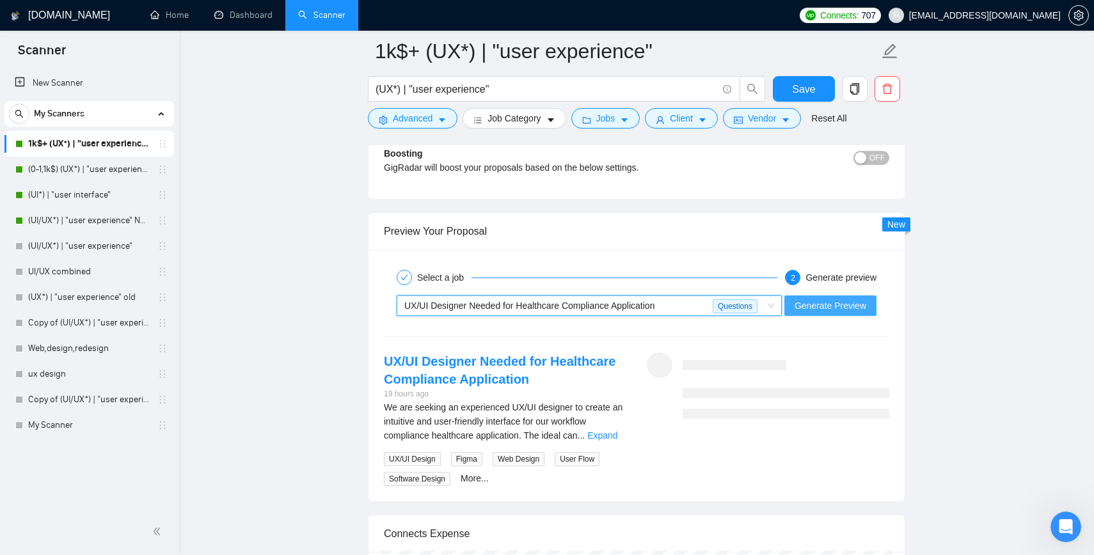
click at [582, 306] on span "Generate Preview" at bounding box center [831, 306] width 72 height 14
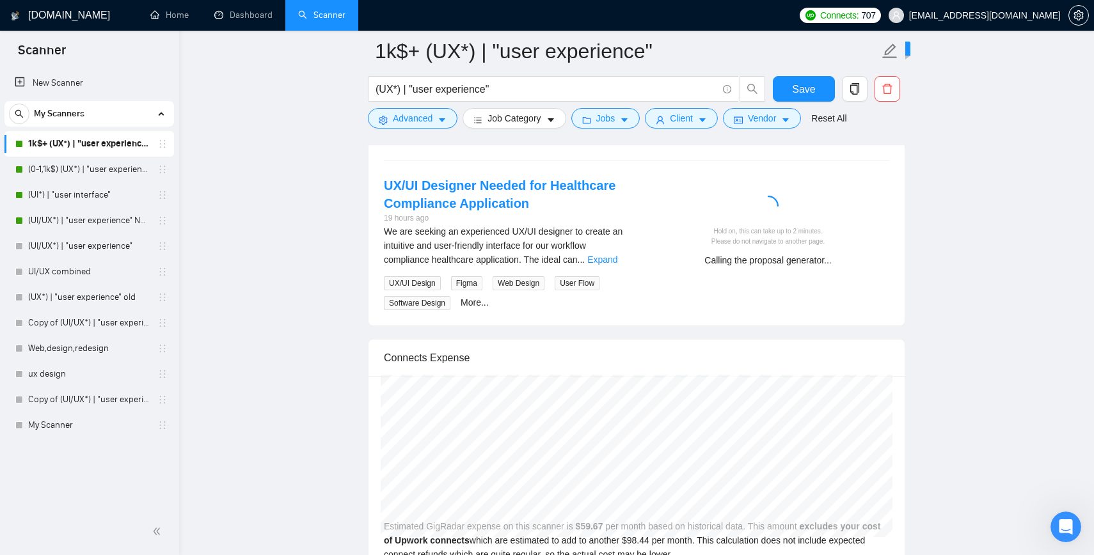
scroll to position [2522, 0]
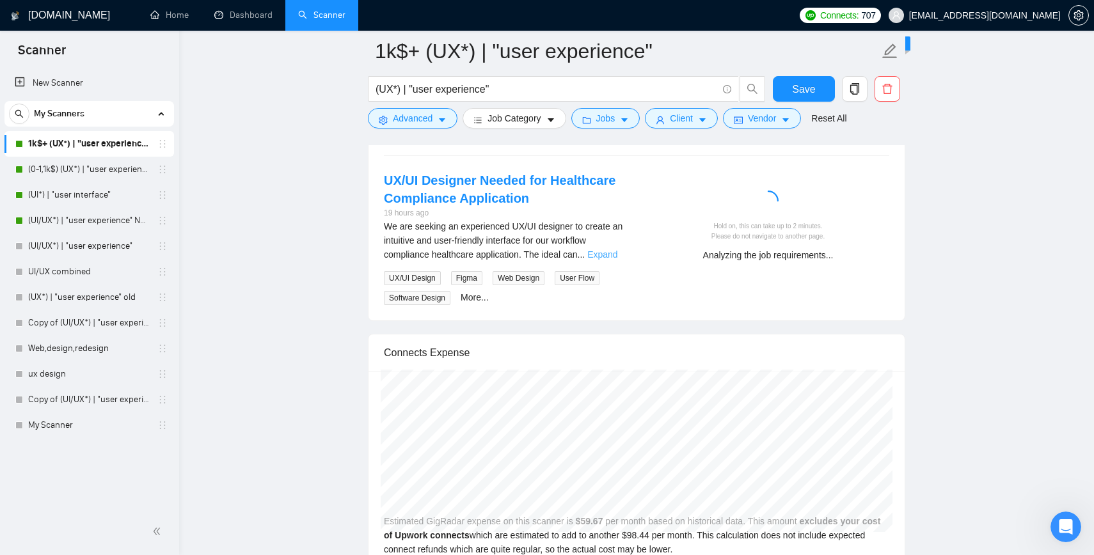
click at [582, 253] on link "Expand" at bounding box center [602, 255] width 30 height 10
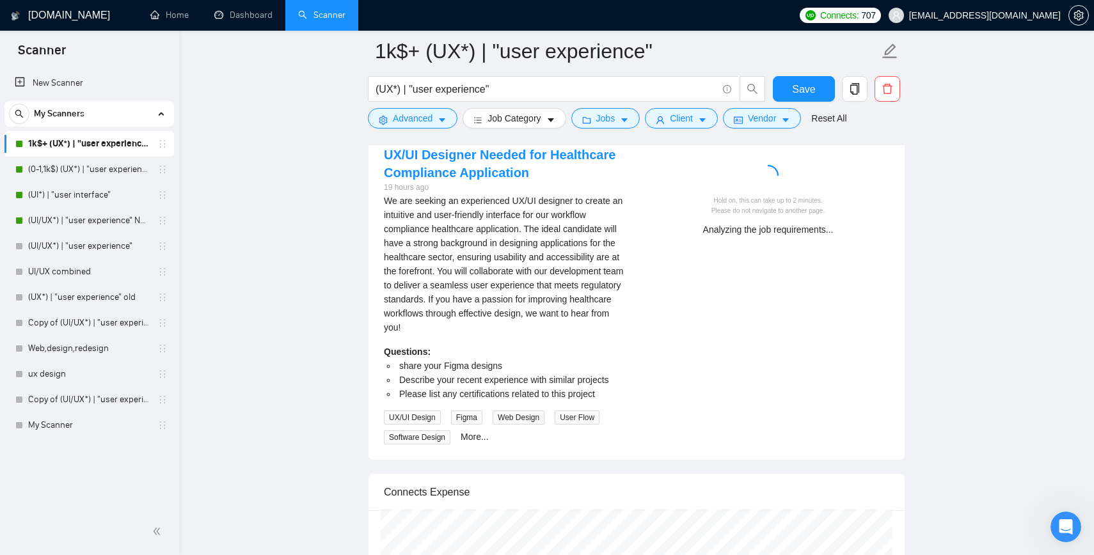
scroll to position [2549, 0]
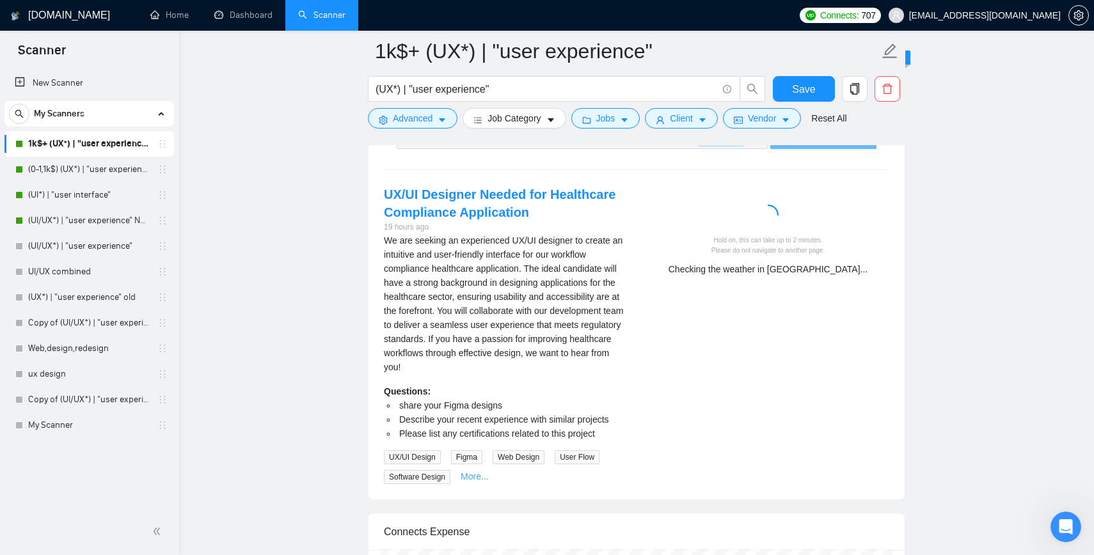
click at [476, 473] on link "More..." at bounding box center [475, 477] width 28 height 10
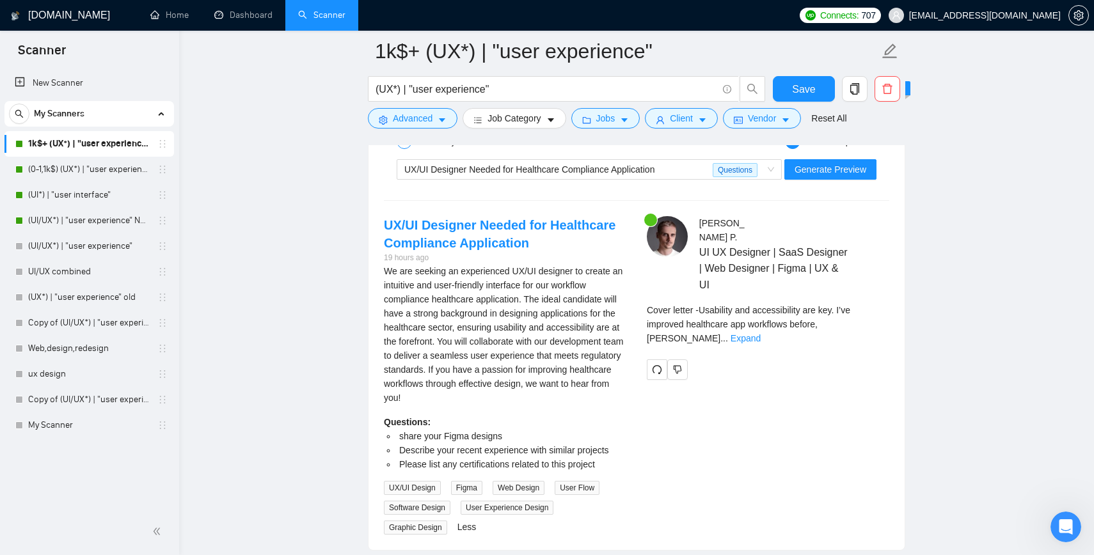
scroll to position [2485, 0]
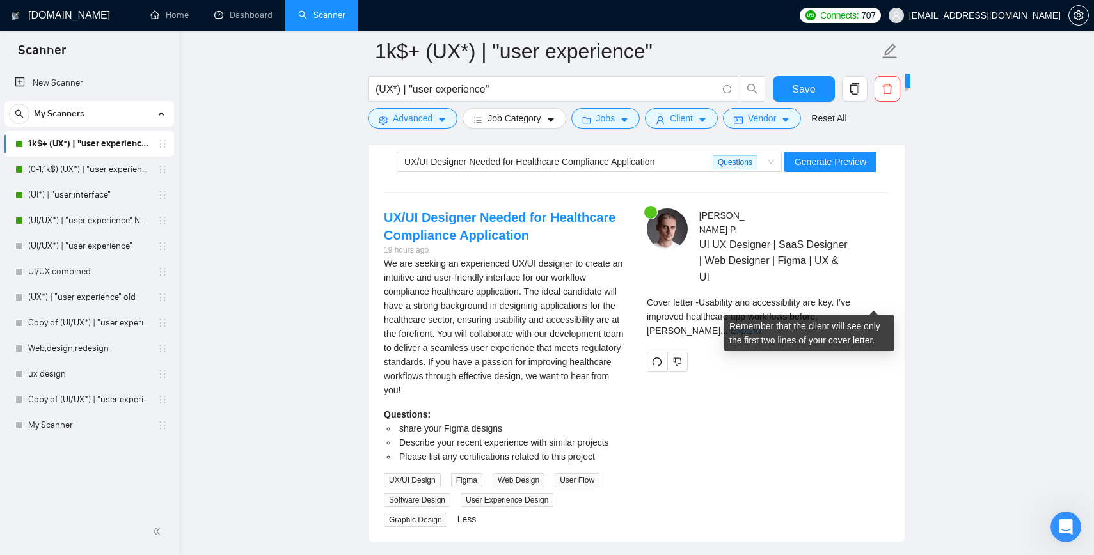
click at [582, 326] on link "Expand" at bounding box center [746, 331] width 30 height 10
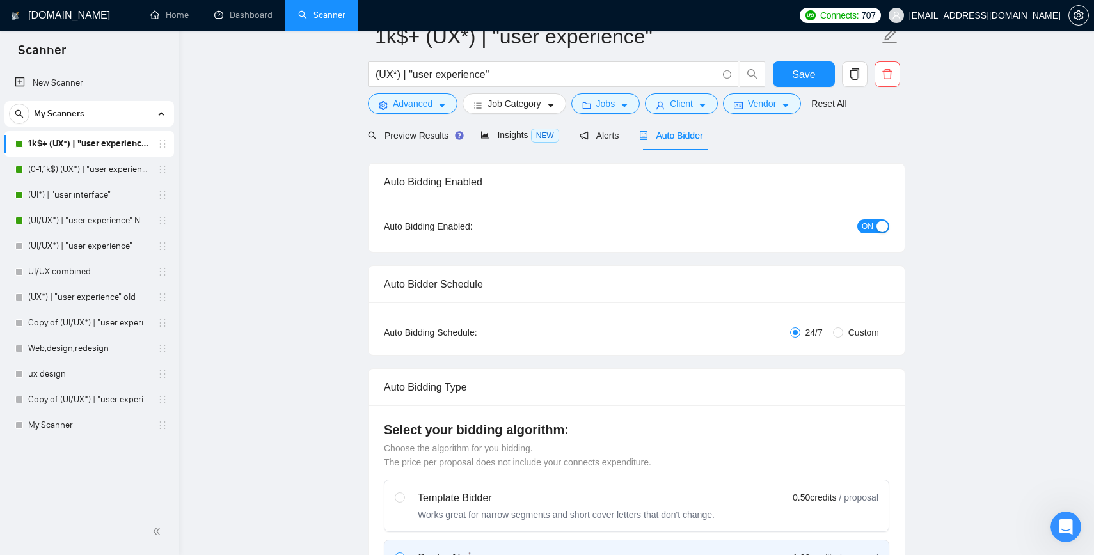
scroll to position [0, 0]
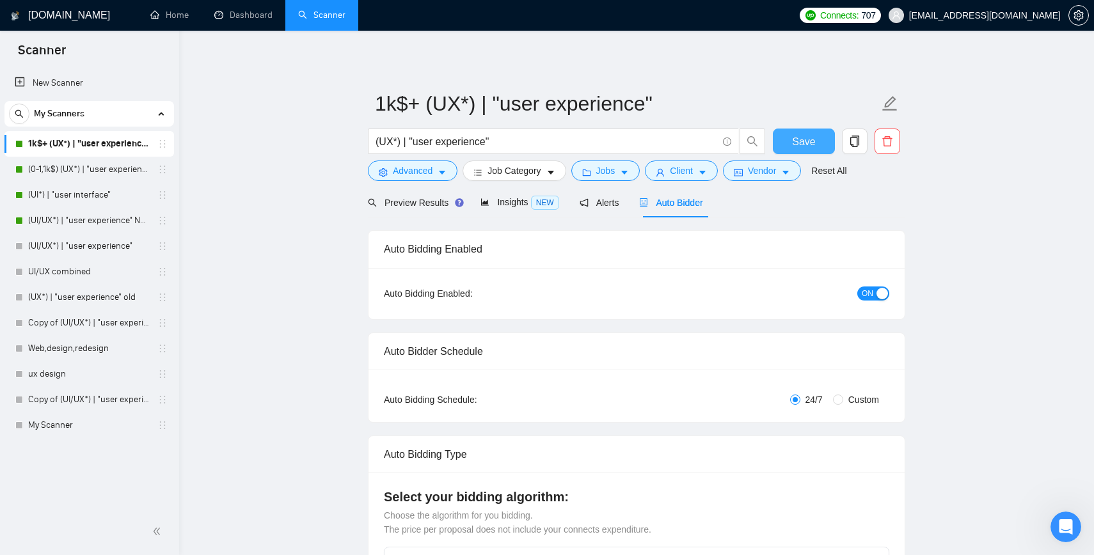
click at [582, 140] on span "Save" at bounding box center [803, 142] width 23 height 16
click at [75, 171] on link "(0-1,1k$) (UX*) | "user experience"" at bounding box center [89, 170] width 122 height 26
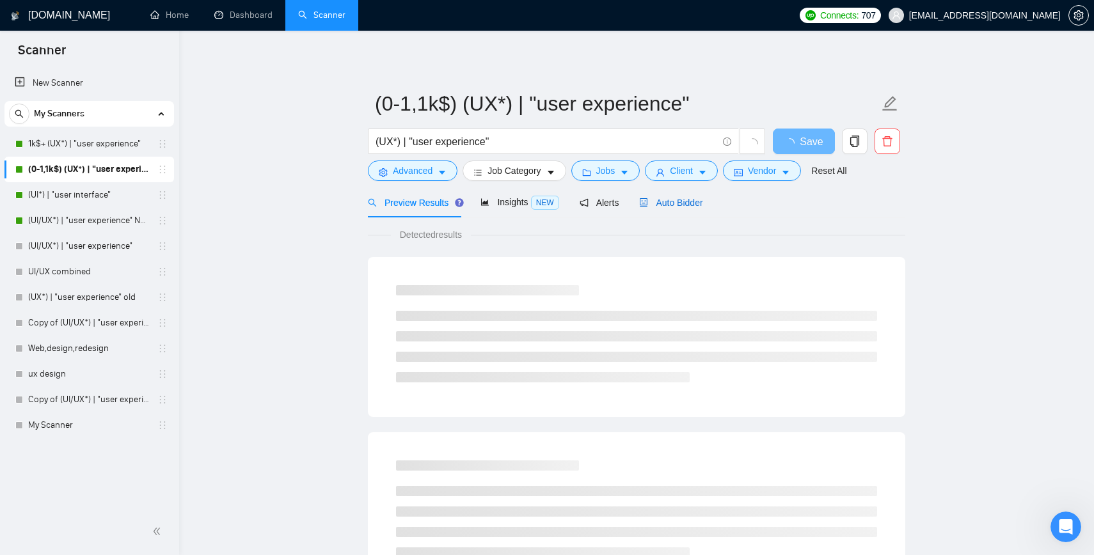
click at [582, 204] on span "Auto Bidder" at bounding box center [670, 203] width 63 height 10
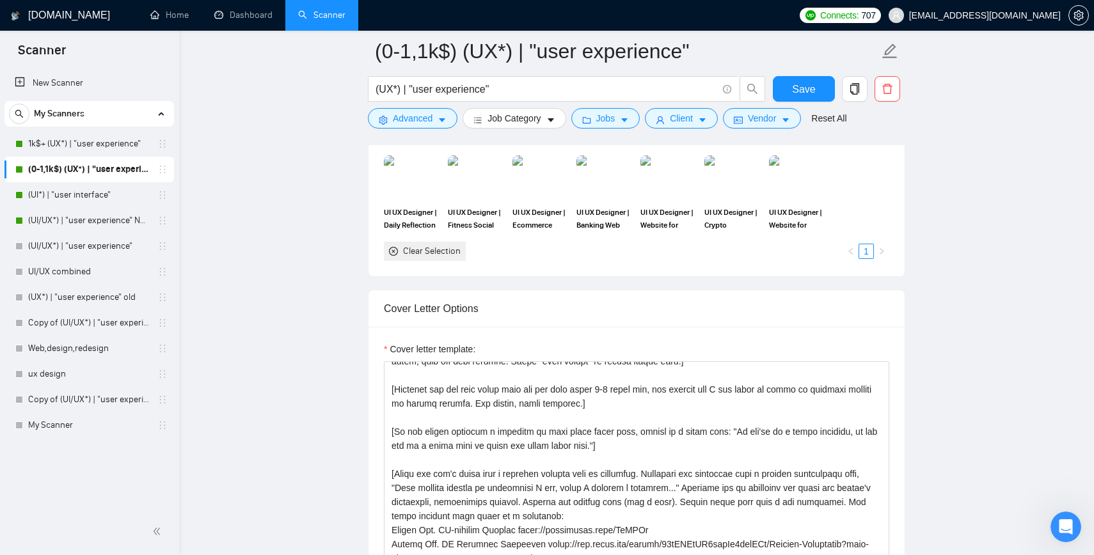
scroll to position [150, 0]
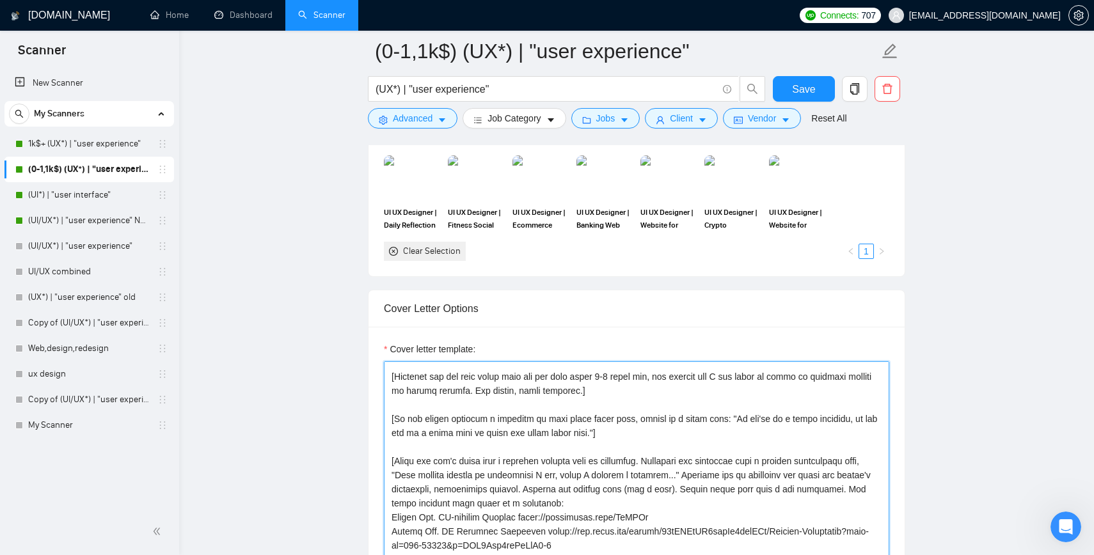
click at [582, 402] on textarea "Cover letter template:" at bounding box center [636, 505] width 505 height 288
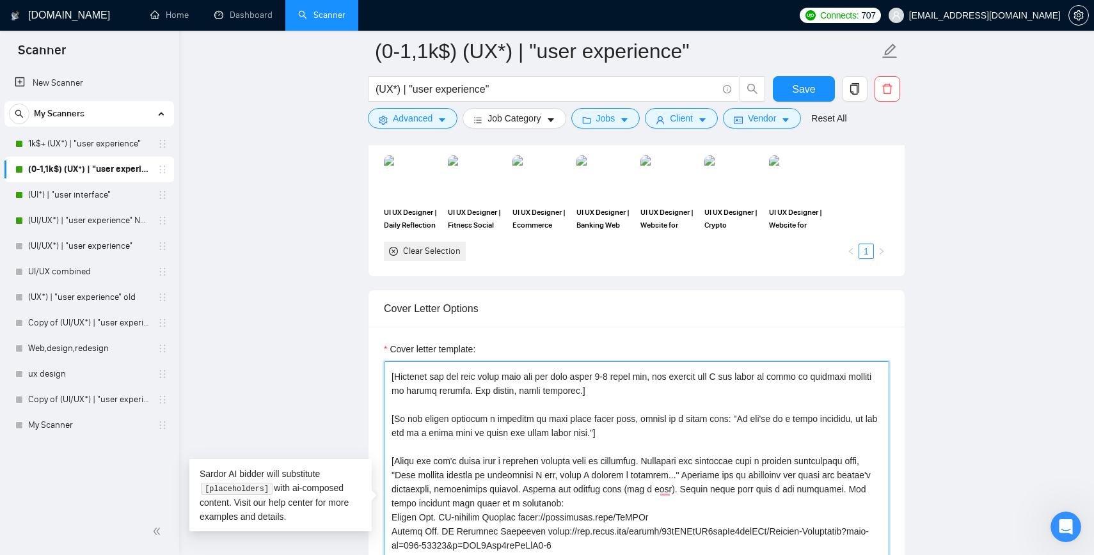
scroll to position [0, 0]
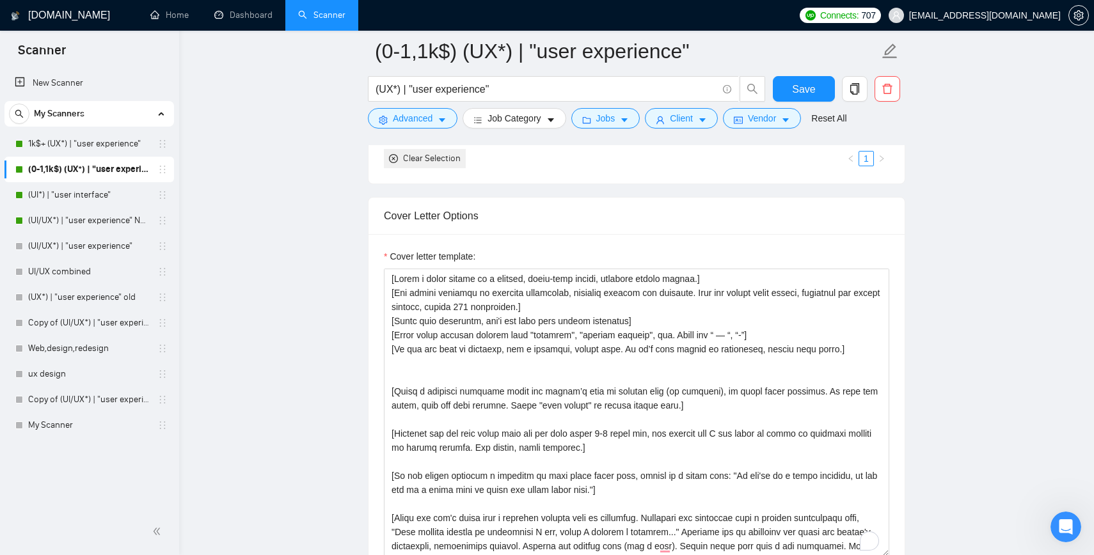
click at [582, 376] on main "(0-1,1k$) (UX*) | "user experience" (UX*) | "user experience" Save Advanced Job…" at bounding box center [637, 392] width 874 height 3688
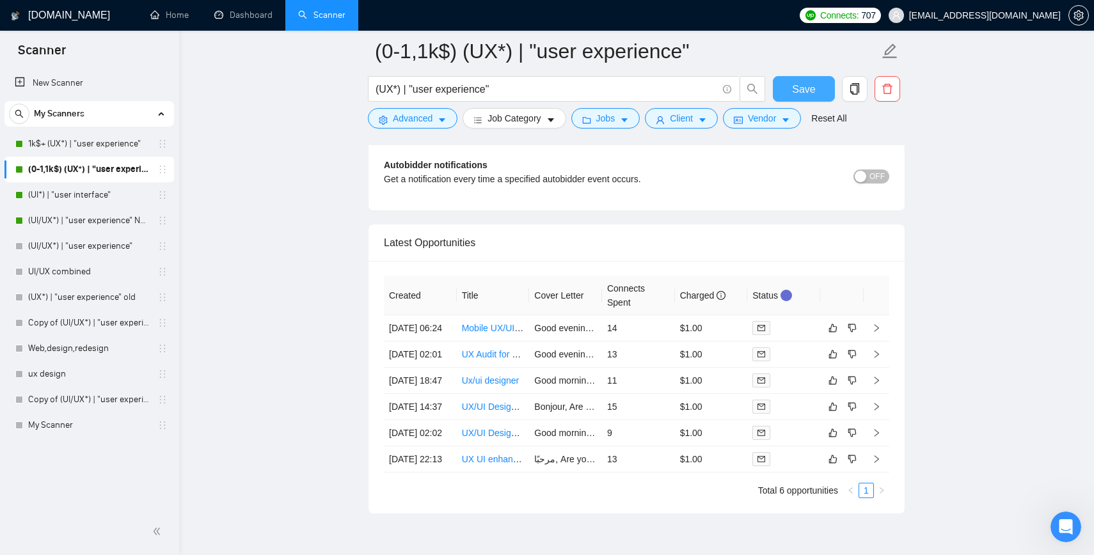
click at [582, 90] on span "Save" at bounding box center [803, 89] width 23 height 16
click at [73, 194] on link "(UI*) | "user interface"" at bounding box center [89, 195] width 122 height 26
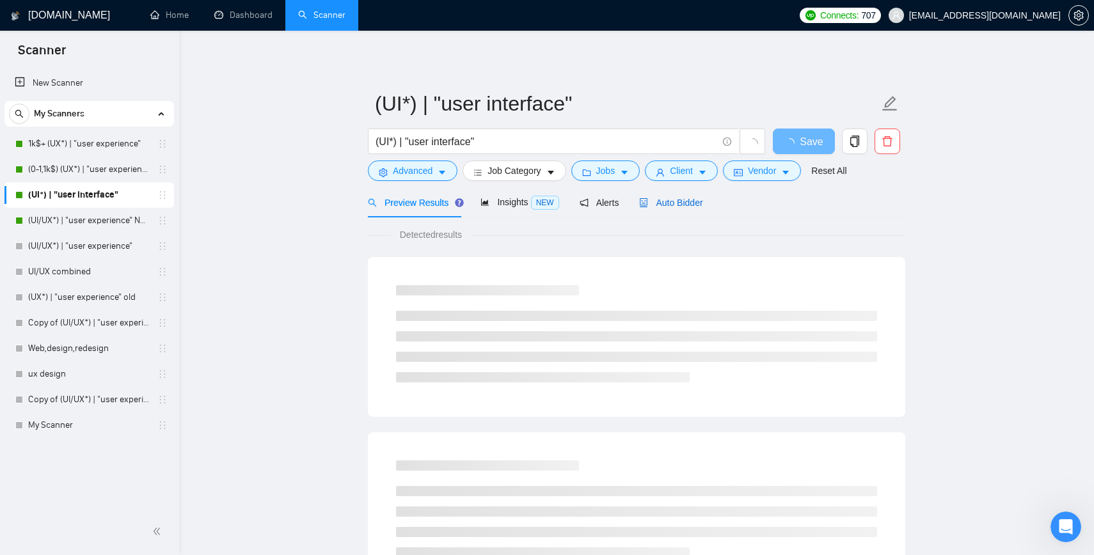
click at [582, 202] on span "Auto Bidder" at bounding box center [670, 203] width 63 height 10
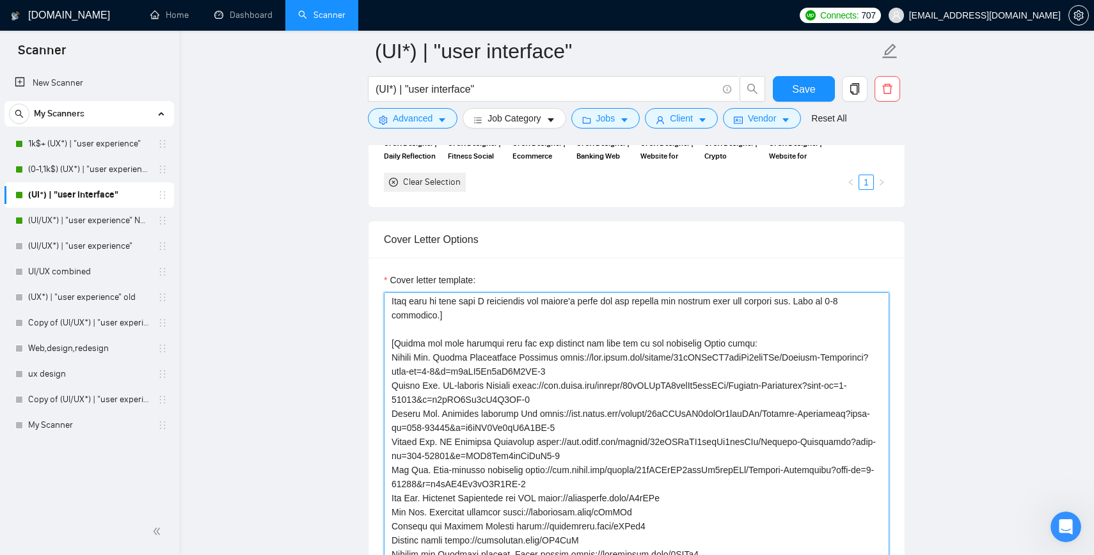
click at [505, 386] on textarea "Cover letter template:" at bounding box center [636, 436] width 505 height 288
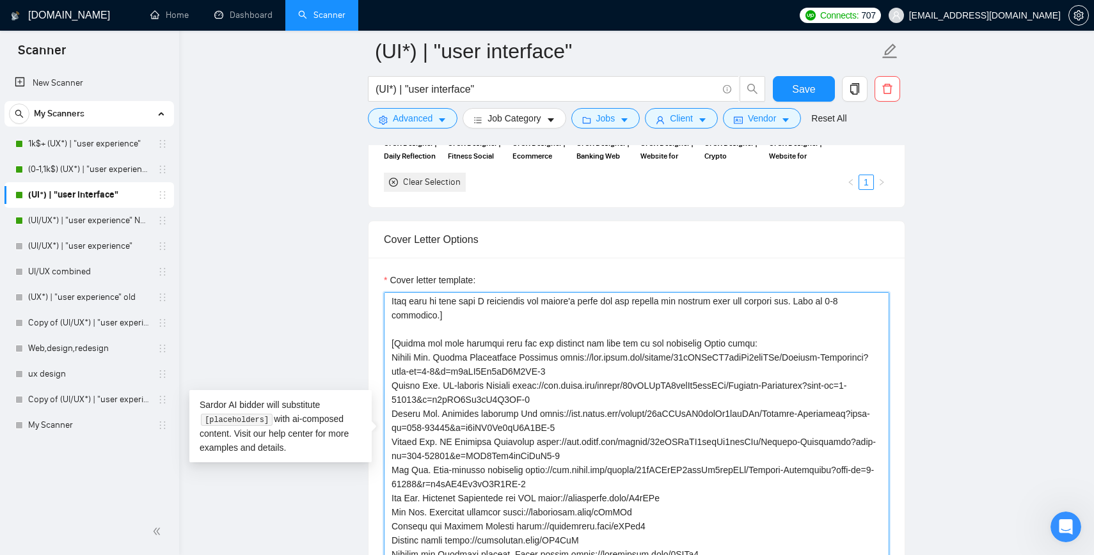
paste textarea "cover letter in a natural, human-like manner, avoiding bullet points.] [Use sim…"
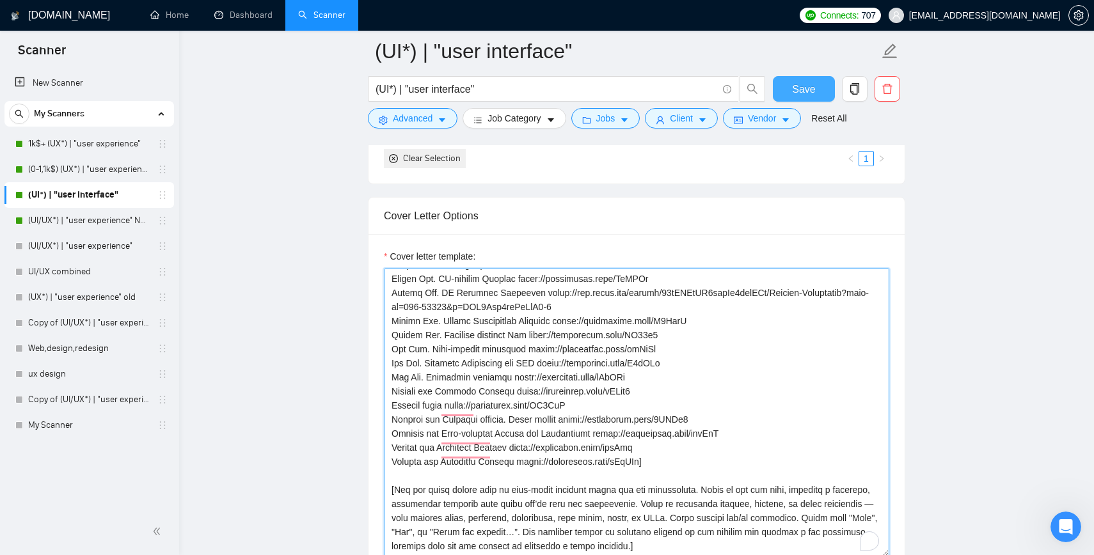
type textarea "[Write a cover letter in a natural, human-like manner, avoiding bullet points.]…"
click at [582, 82] on span "Save" at bounding box center [803, 89] width 23 height 16
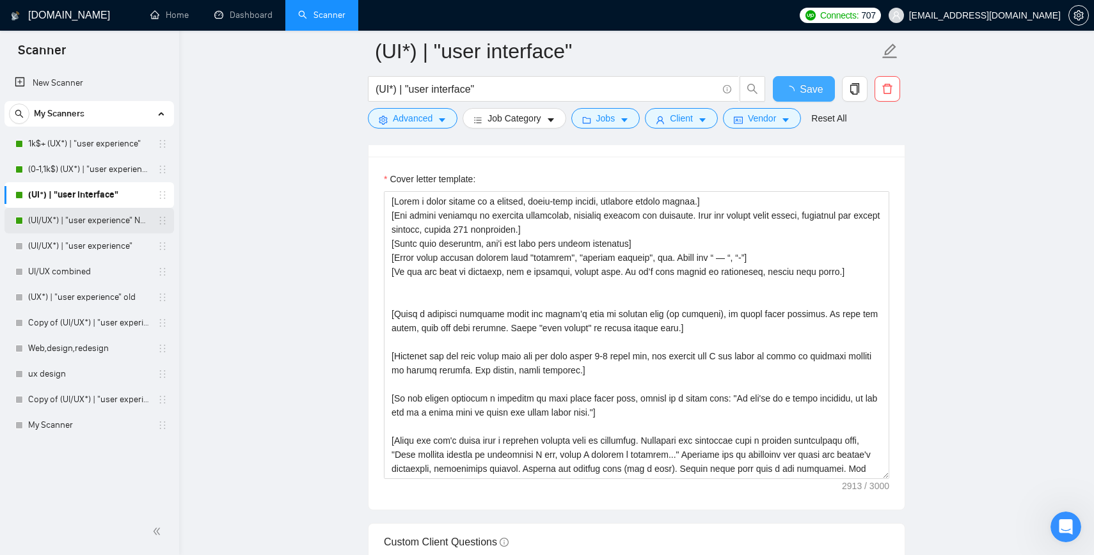
checkbox input "true"
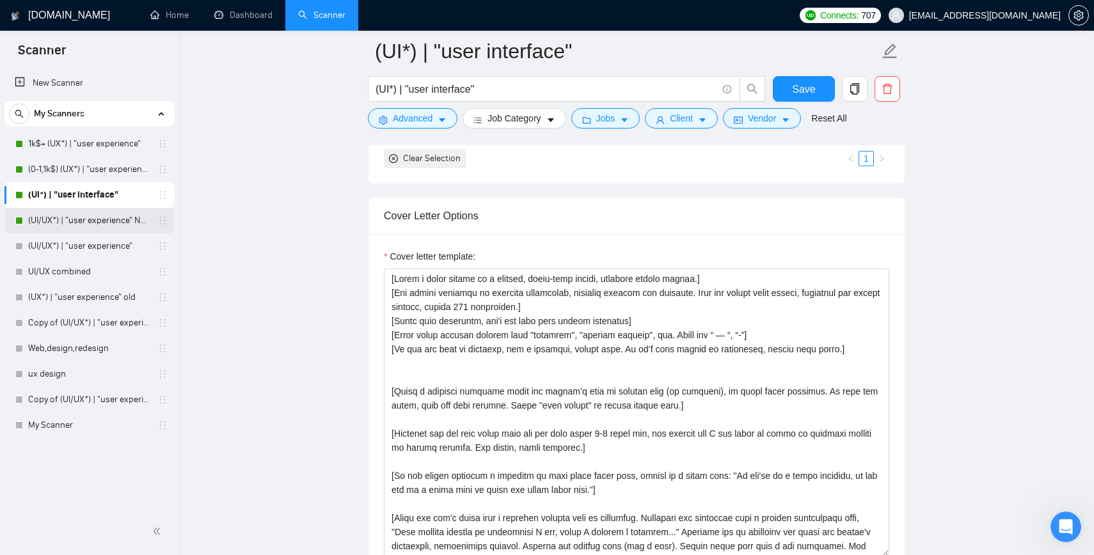
click at [92, 220] on link "(UI/UX*) | "user experience" NEW" at bounding box center [89, 221] width 122 height 26
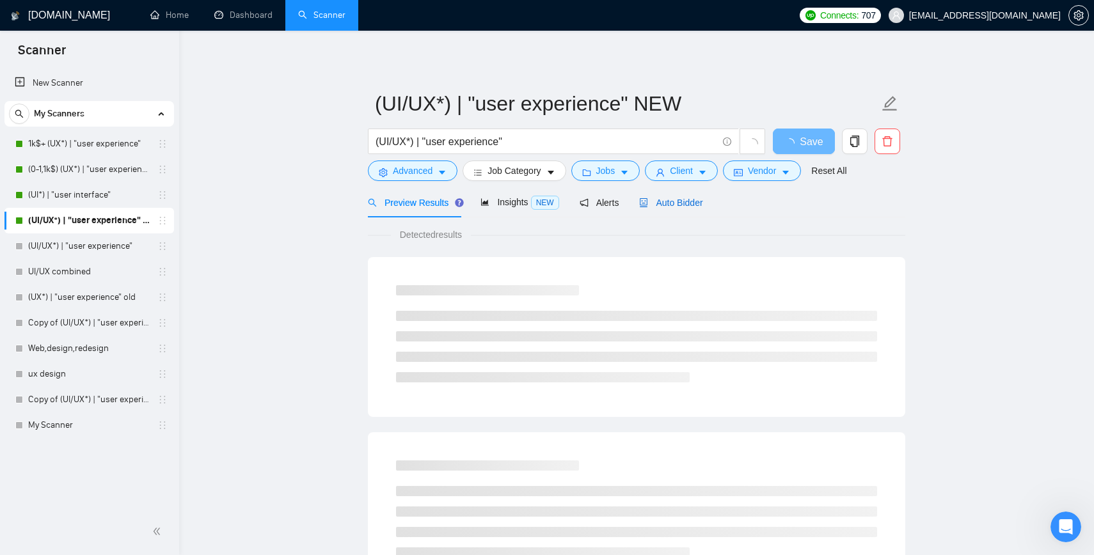
click at [582, 203] on span "Auto Bidder" at bounding box center [670, 203] width 63 height 10
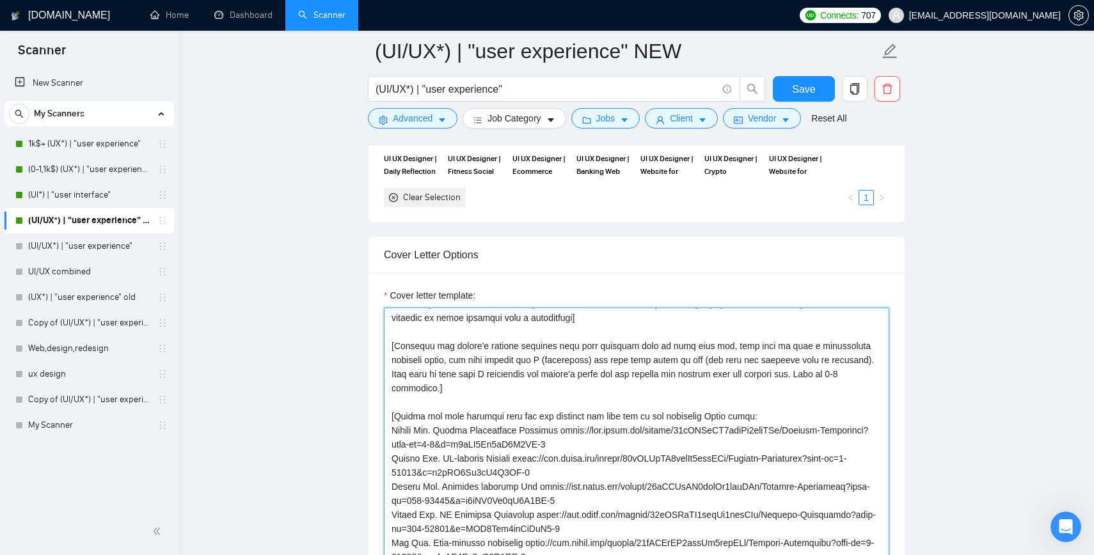
click at [582, 395] on textarea "Cover letter template:" at bounding box center [636, 452] width 505 height 288
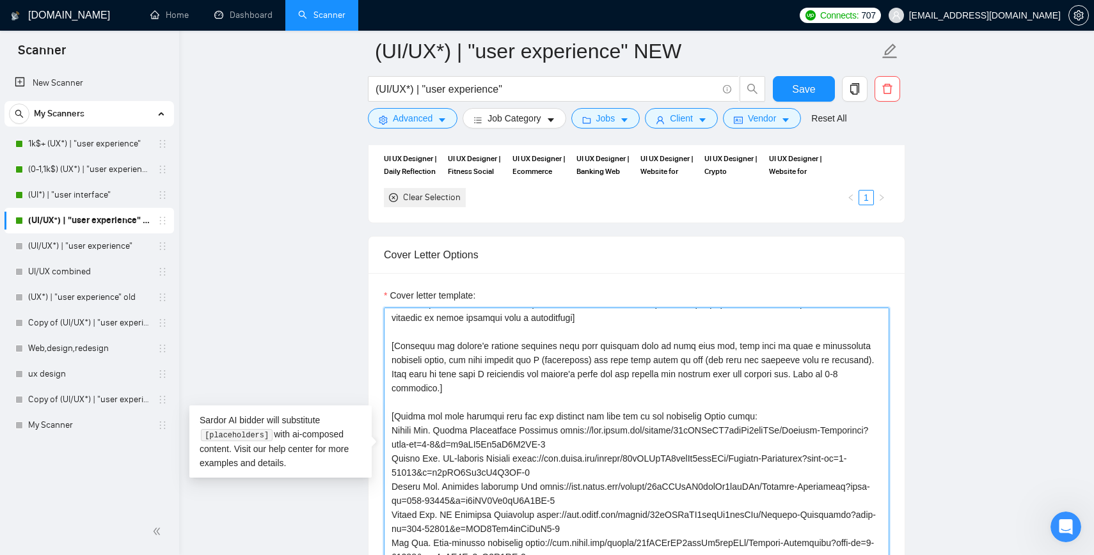
paste textarea "cover letter in a natural, human-like manner, avoiding bullet points.] [Use sim…"
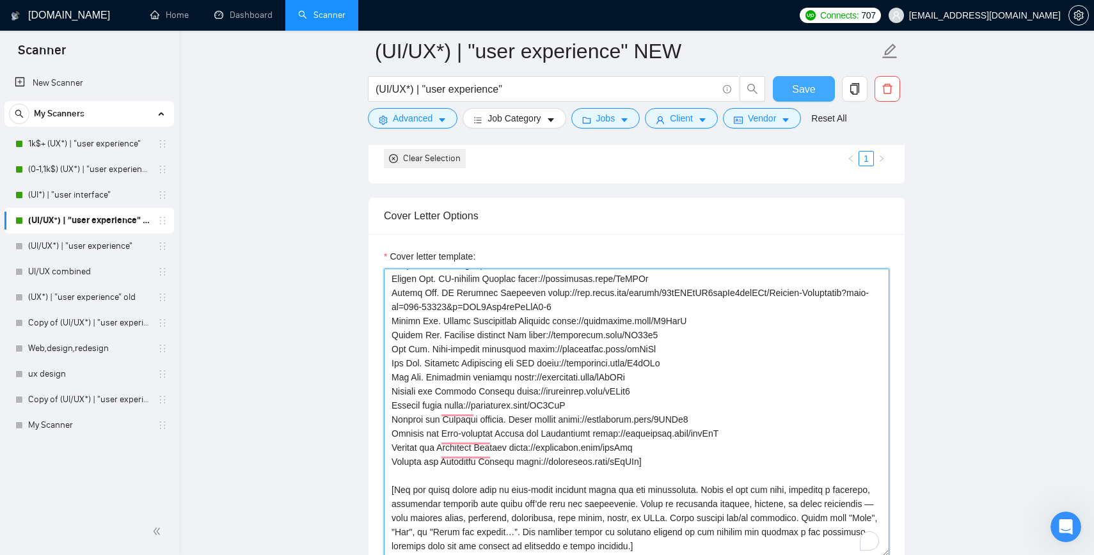
type textarea "[Write a cover letter in a natural, human-like manner, avoiding bullet points.]…"
click at [582, 87] on span "Save" at bounding box center [803, 89] width 23 height 16
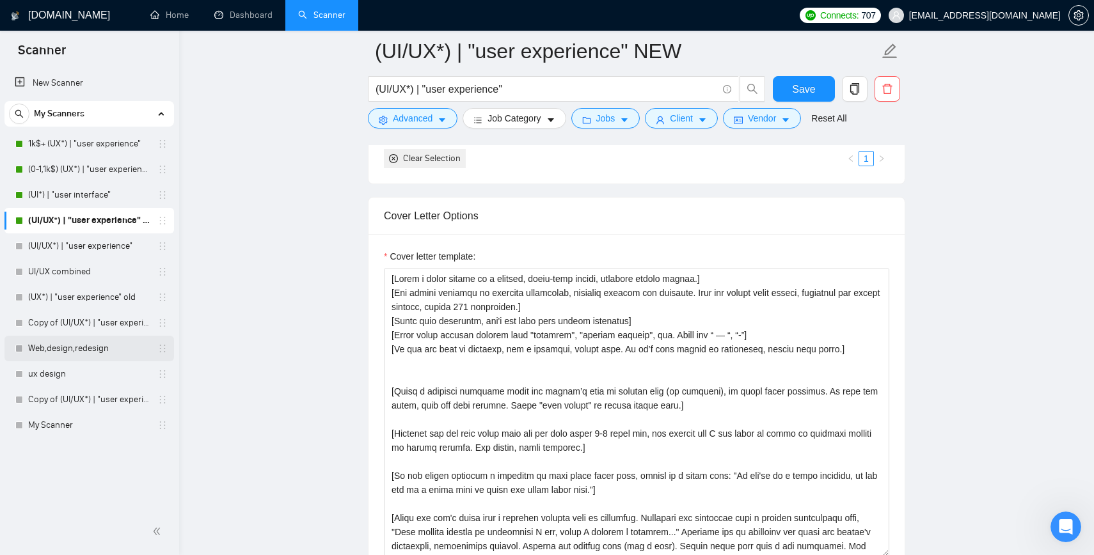
click at [75, 353] on link "Web,design,redesign" at bounding box center [89, 349] width 122 height 26
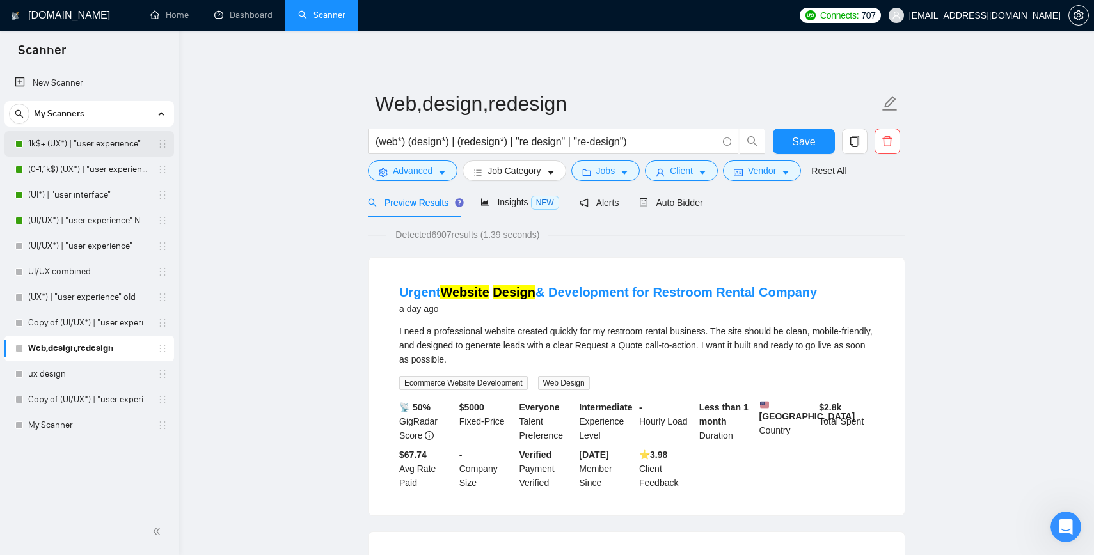
click at [68, 141] on link "1k$+ (UX*) | "user experience"" at bounding box center [89, 144] width 122 height 26
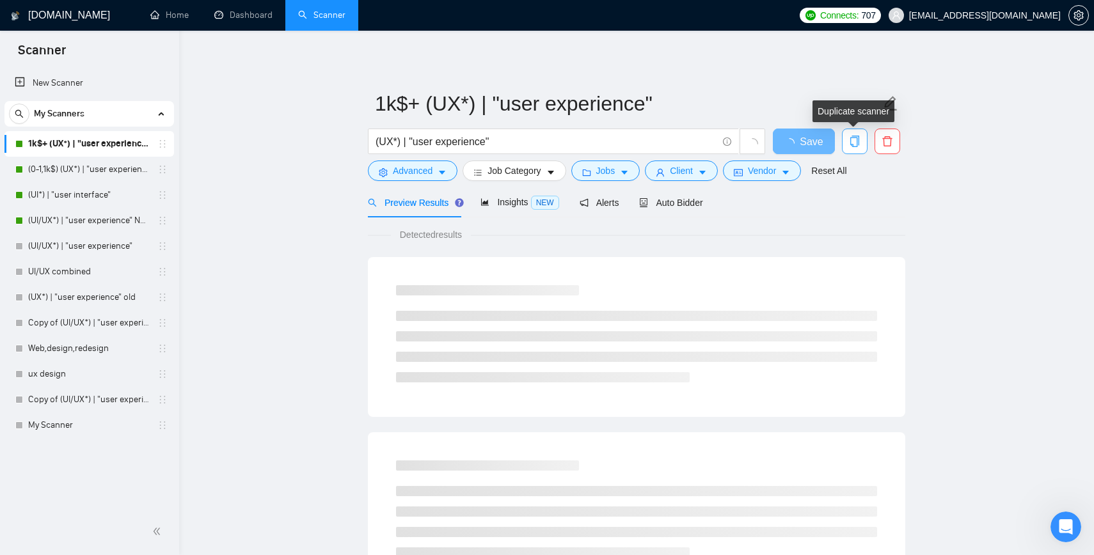
click at [582, 142] on icon "copy" at bounding box center [855, 142] width 12 height 12
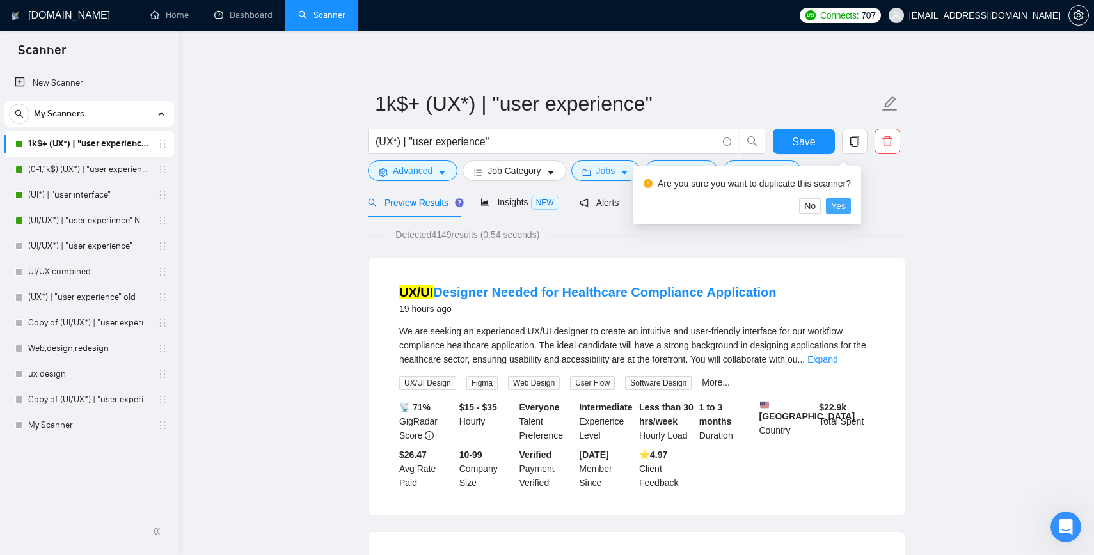
click at [582, 205] on span "Yes" at bounding box center [838, 206] width 15 height 14
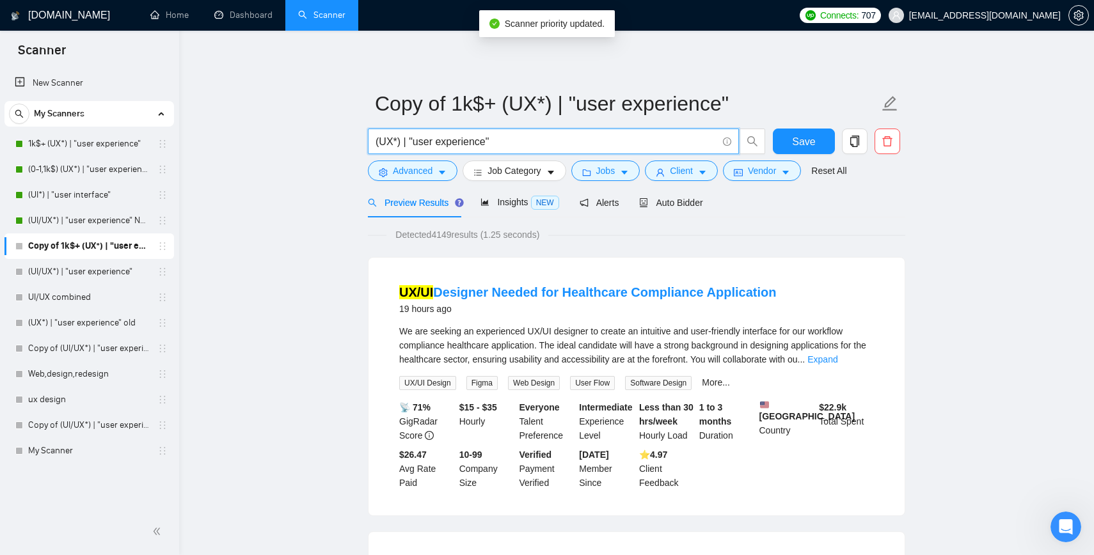
drag, startPoint x: 415, startPoint y: 140, endPoint x: 488, endPoint y: 145, distance: 72.5
click at [488, 145] on input "(UX*) | "user experience"" at bounding box center [547, 142] width 342 height 16
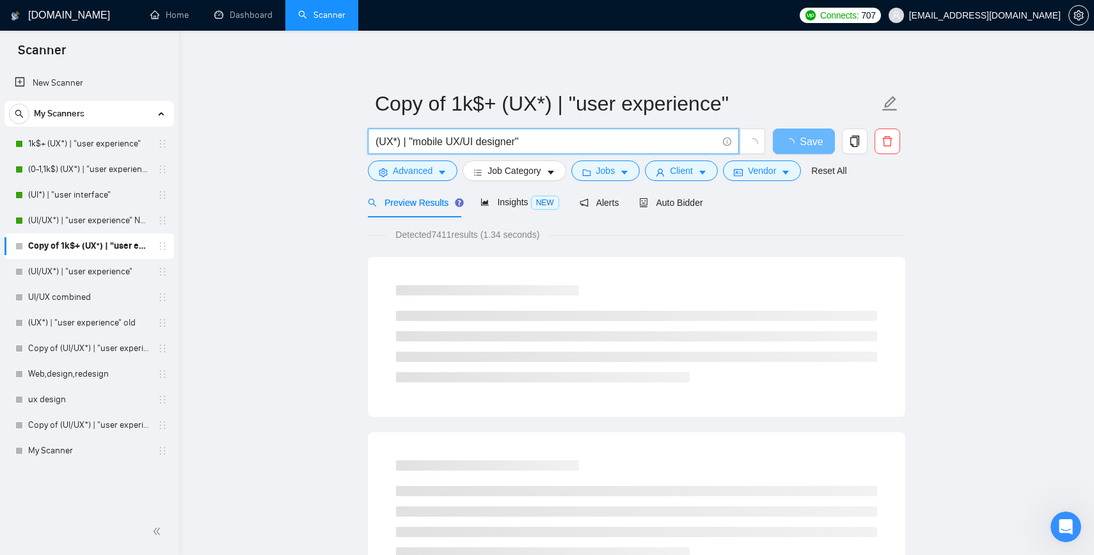
drag, startPoint x: 404, startPoint y: 141, endPoint x: 354, endPoint y: 139, distance: 50.6
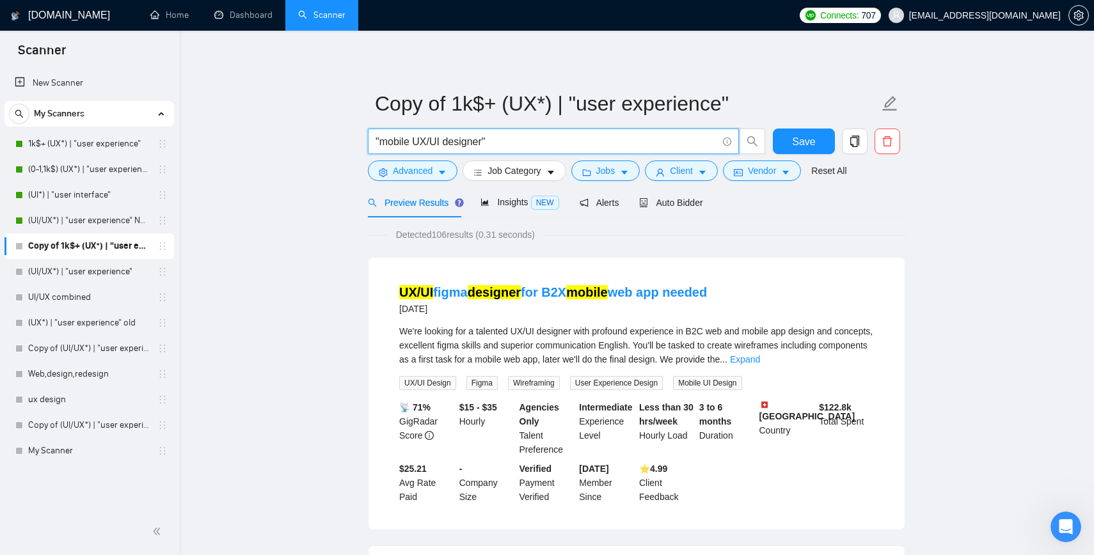
drag, startPoint x: 414, startPoint y: 141, endPoint x: 442, endPoint y: 139, distance: 28.2
click at [442, 139] on input ""mobile UX/UI designer"" at bounding box center [547, 142] width 342 height 16
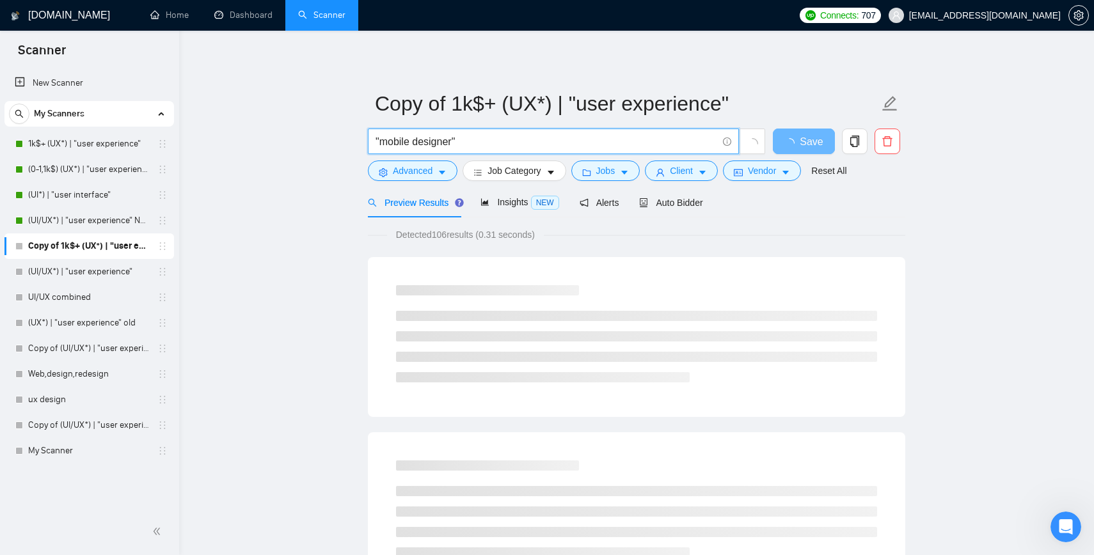
type input ""mobile designer""
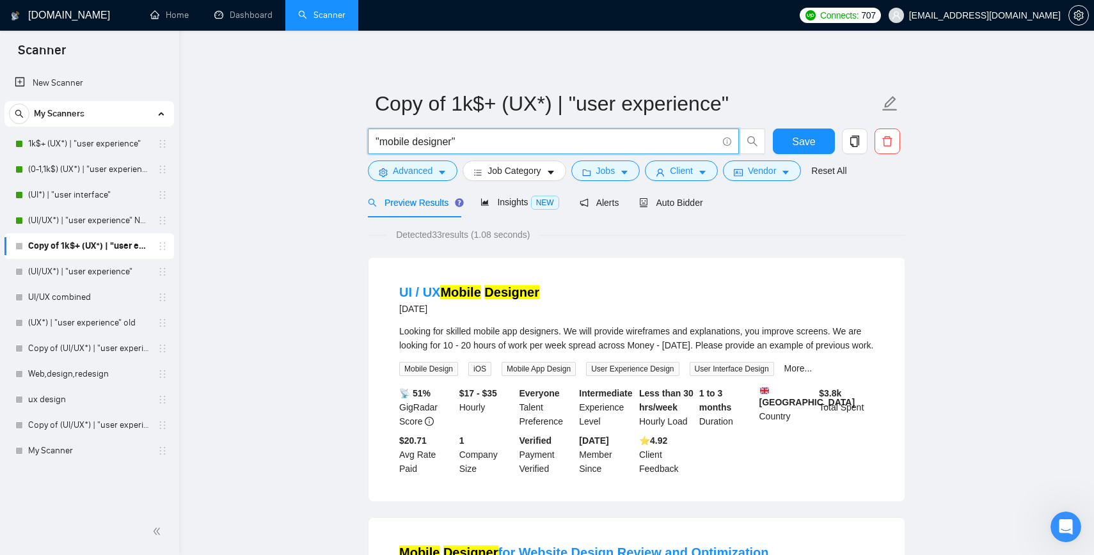
drag, startPoint x: 480, startPoint y: 139, endPoint x: 340, endPoint y: 141, distance: 140.1
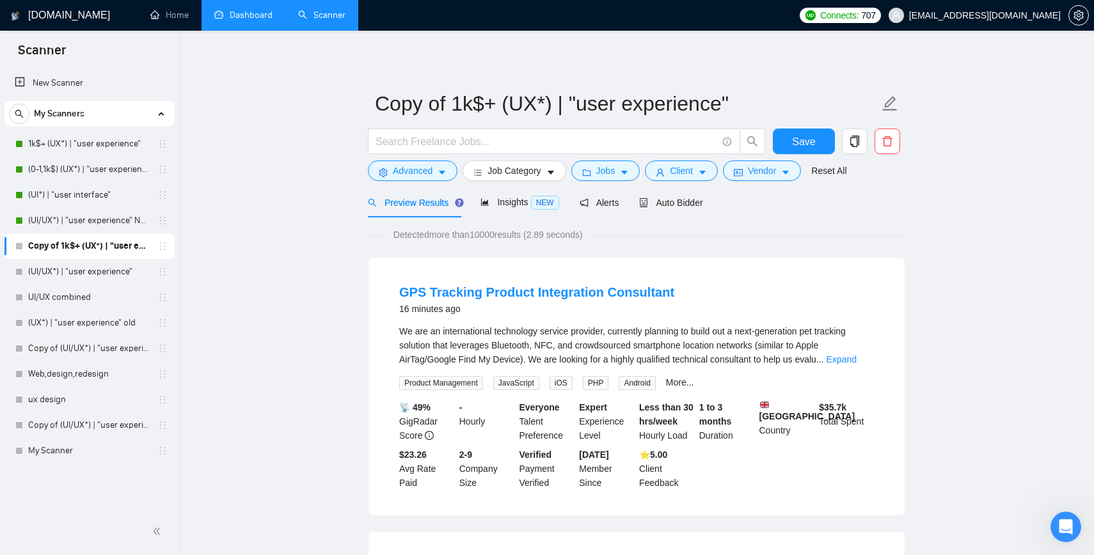
click at [239, 20] on link "Dashboard" at bounding box center [243, 15] width 58 height 11
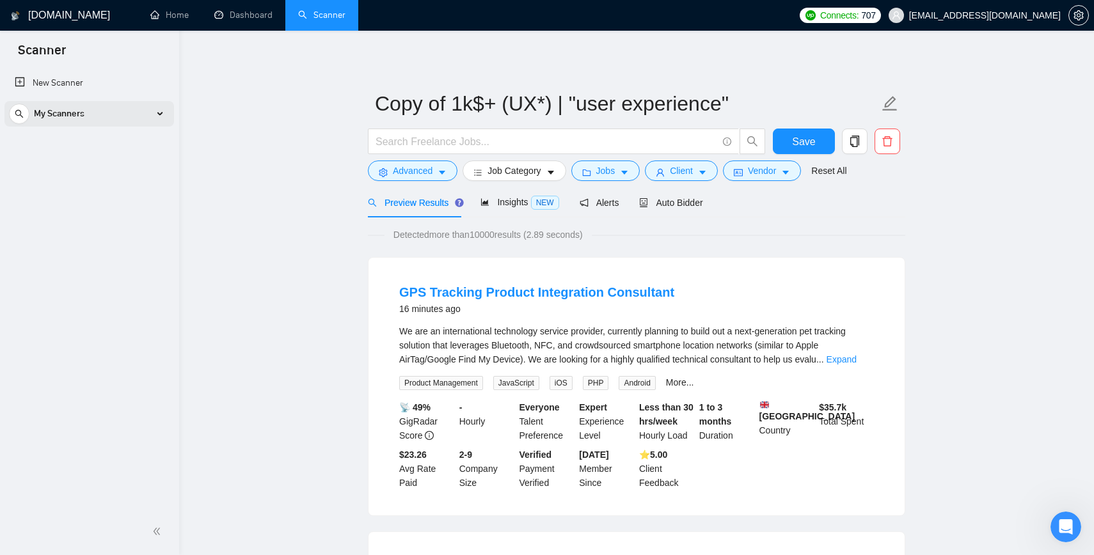
click at [159, 120] on div "My Scanners" at bounding box center [89, 114] width 161 height 26
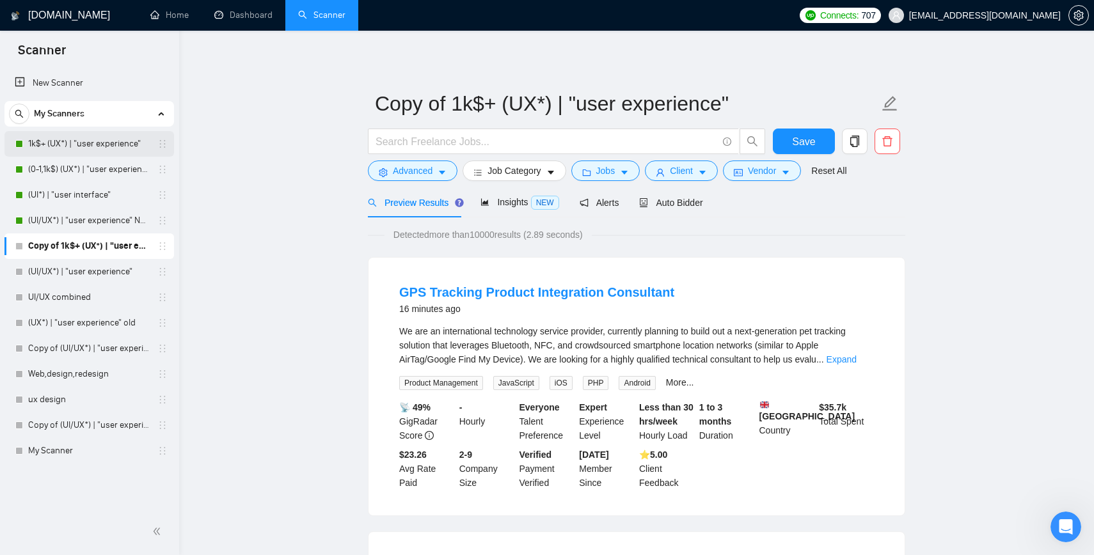
click at [91, 149] on link "1k$+ (UX*) | "user experience"" at bounding box center [89, 144] width 122 height 26
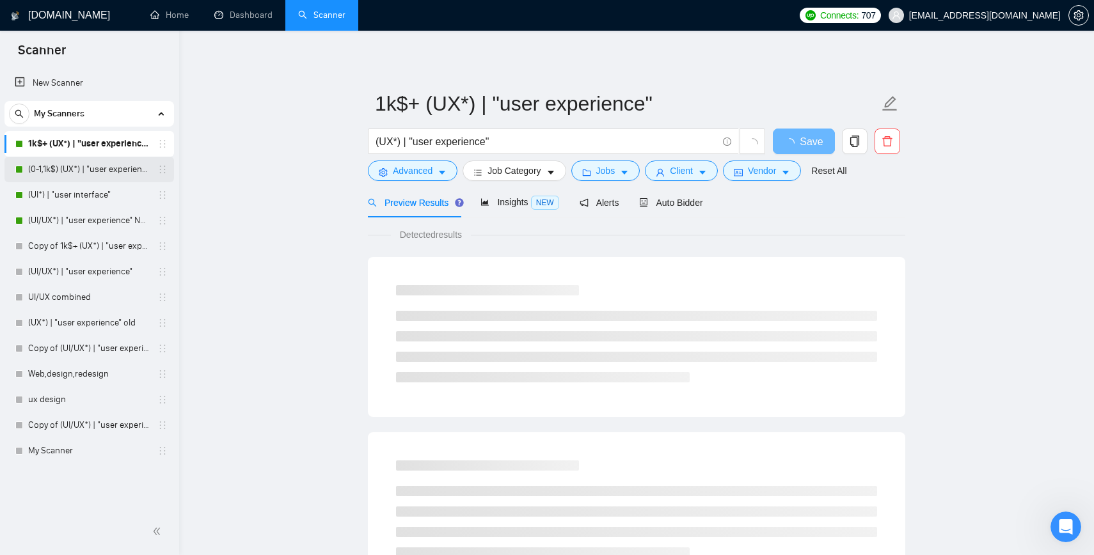
click at [60, 173] on link "(0-1,1k$) (UX*) | "user experience"" at bounding box center [89, 170] width 122 height 26
click at [527, 208] on div "Insights NEW" at bounding box center [519, 202] width 78 height 15
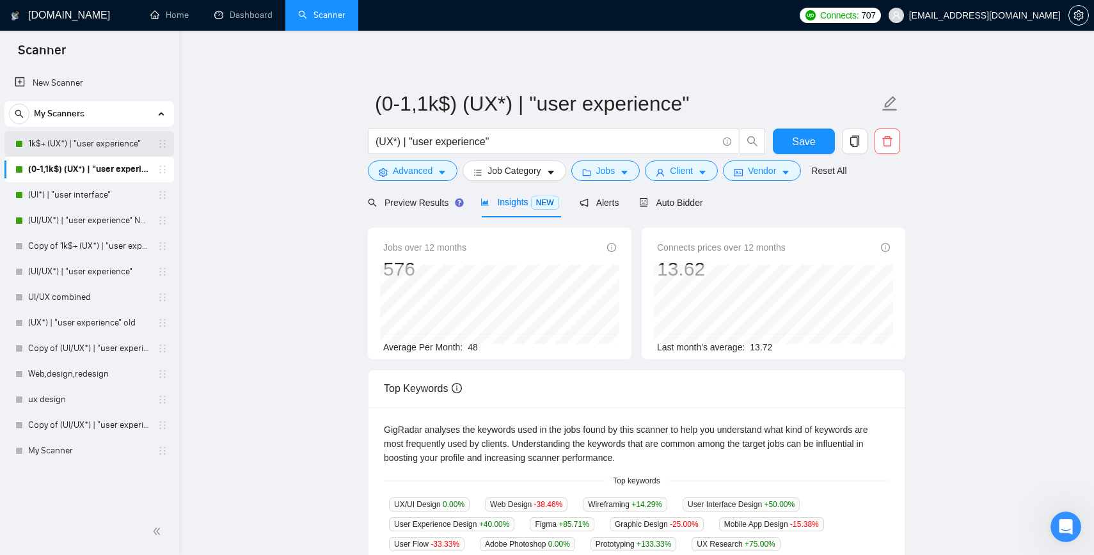
click at [54, 141] on link "1k$+ (UX*) | "user experience"" at bounding box center [89, 144] width 122 height 26
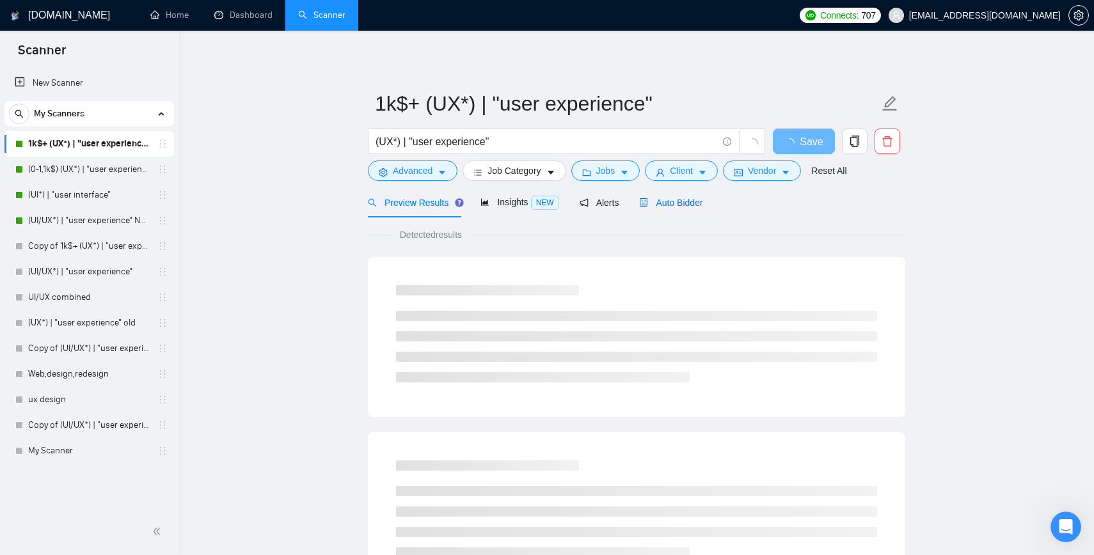
click at [582, 206] on span "Auto Bidder" at bounding box center [670, 203] width 63 height 10
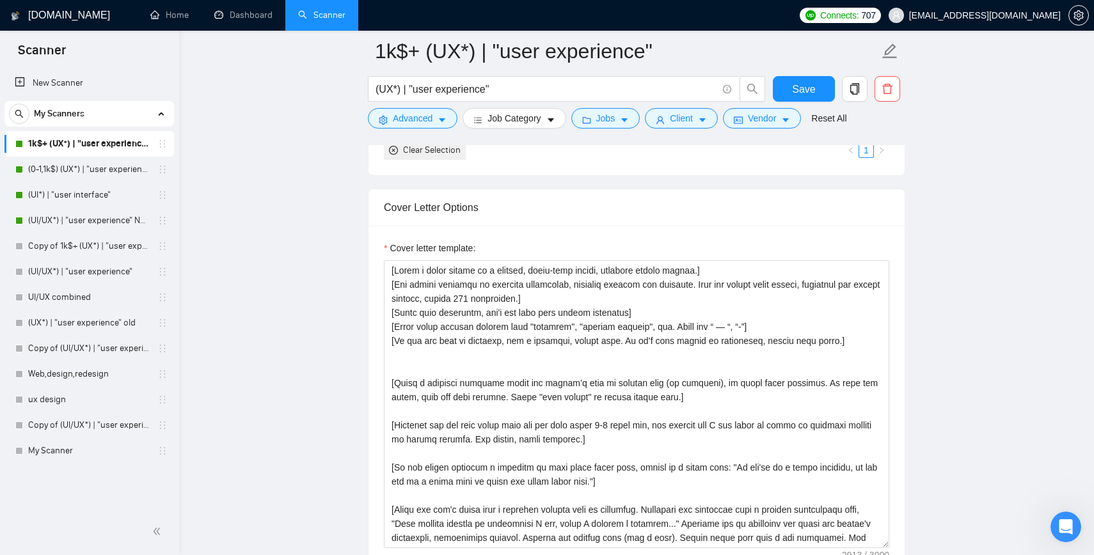
scroll to position [5, 0]
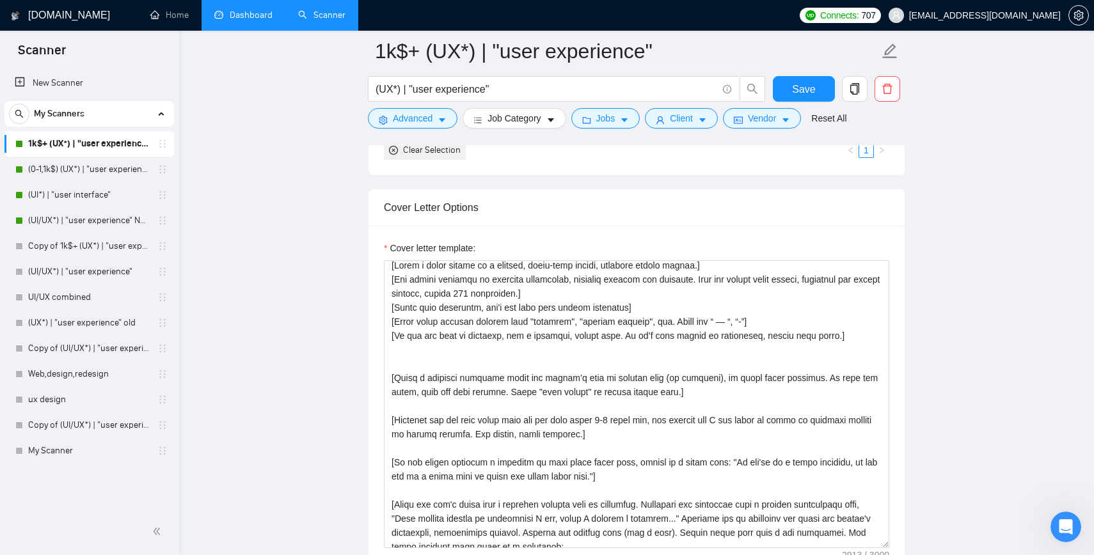
click at [234, 20] on link "Dashboard" at bounding box center [243, 15] width 58 height 11
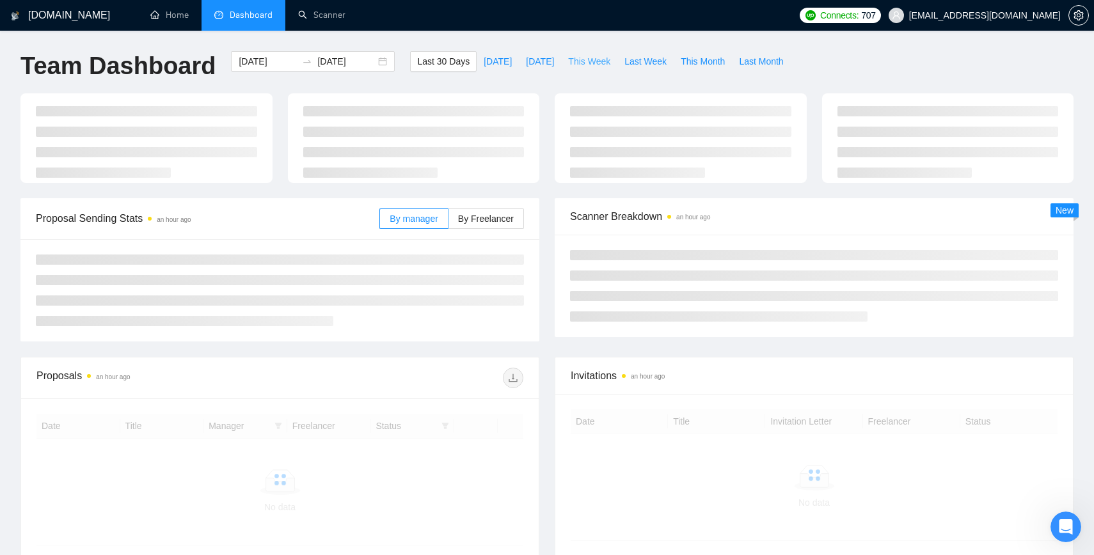
click at [582, 58] on span "This Week" at bounding box center [589, 61] width 42 height 14
type input "2025-09-15"
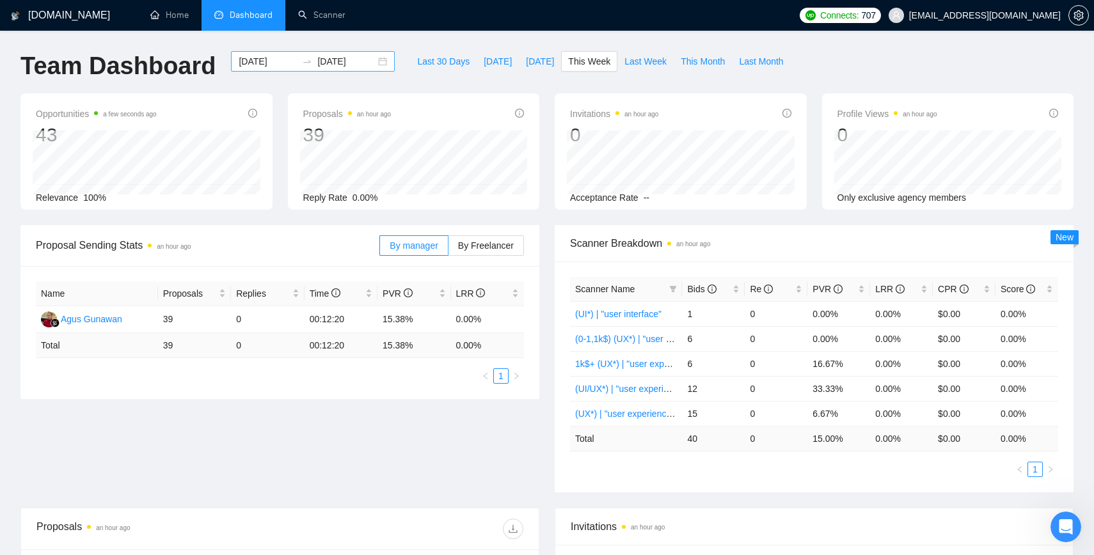
click at [374, 61] on div "2025-09-15 2025-09-21" at bounding box center [313, 61] width 164 height 20
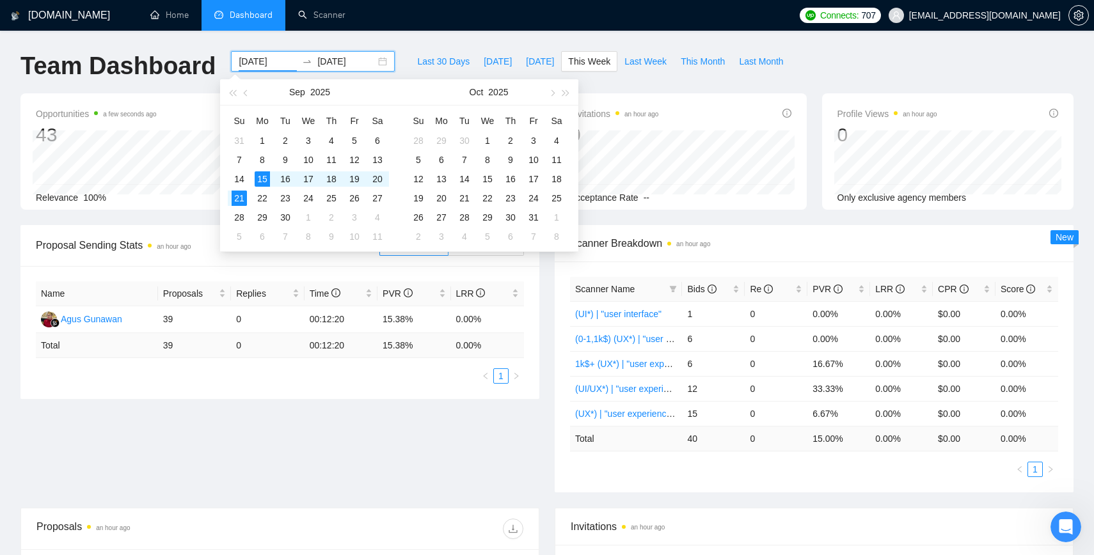
click at [370, 61] on div "2025-09-15 2025-09-21" at bounding box center [313, 61] width 164 height 20
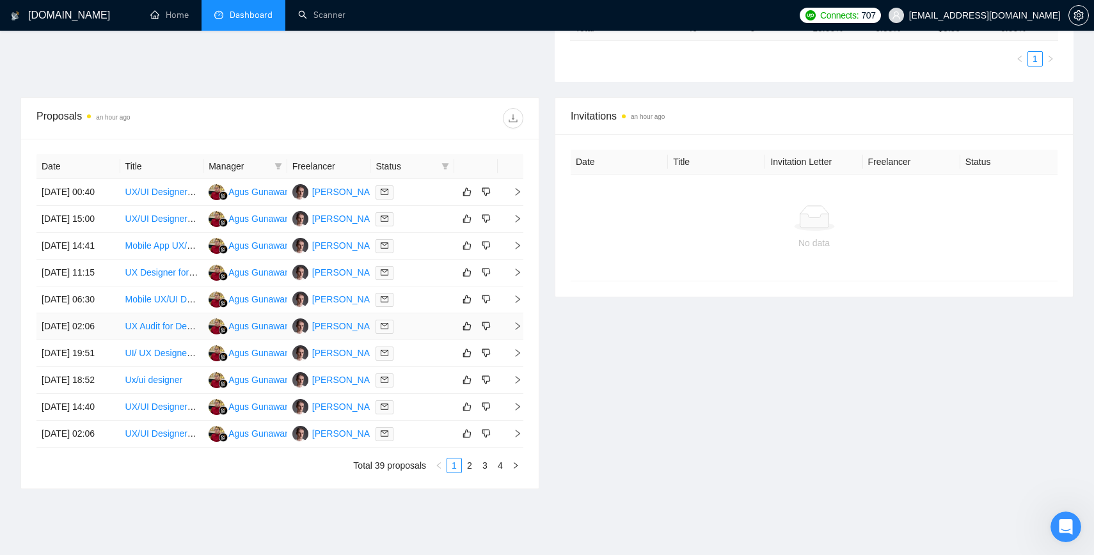
scroll to position [410, 0]
click at [236, 112] on div "Proposals an hour ago" at bounding box center [158, 119] width 244 height 20
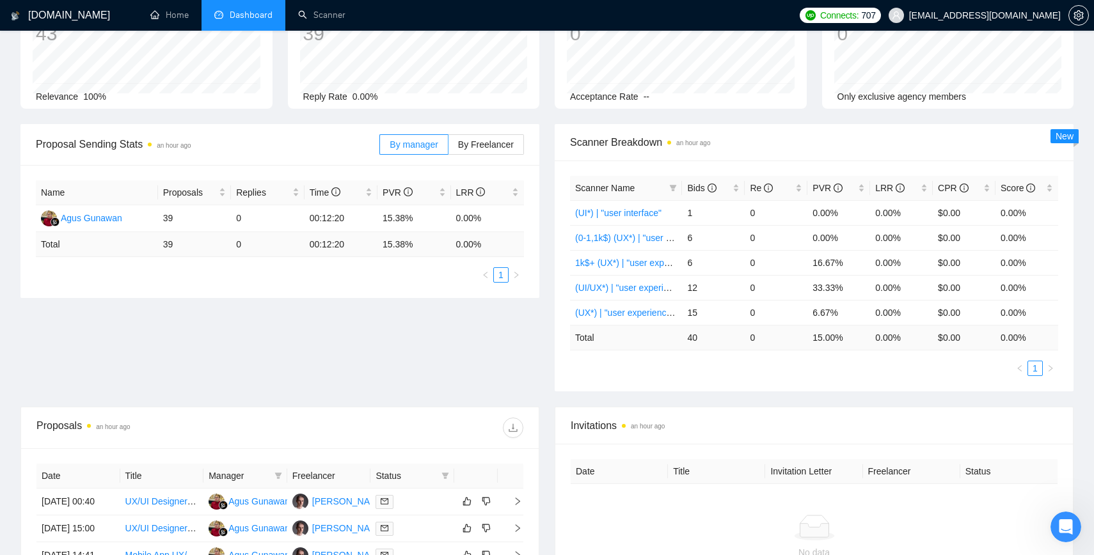
scroll to position [0, 0]
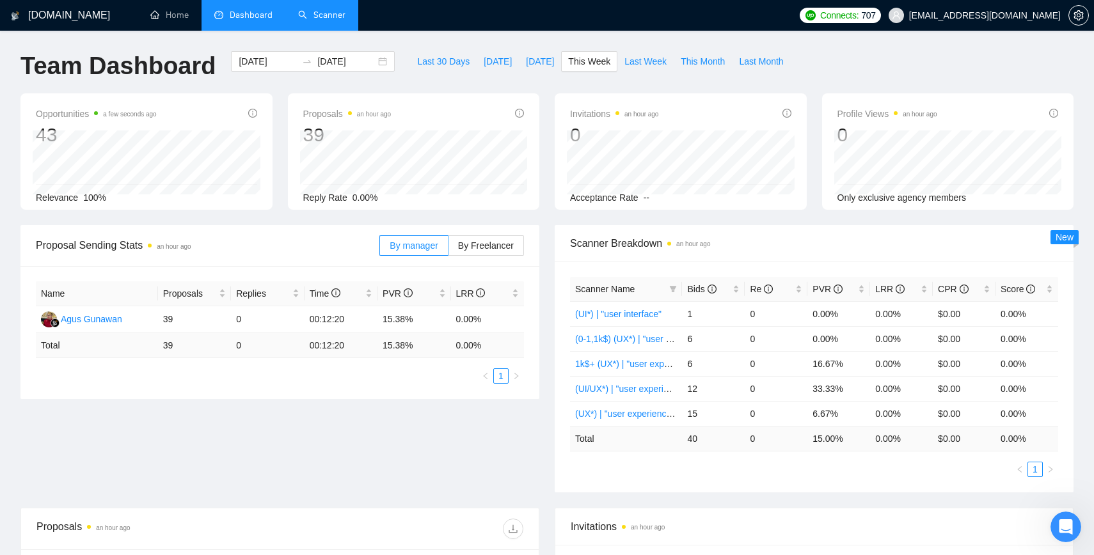
click at [312, 14] on link "Scanner" at bounding box center [321, 15] width 47 height 11
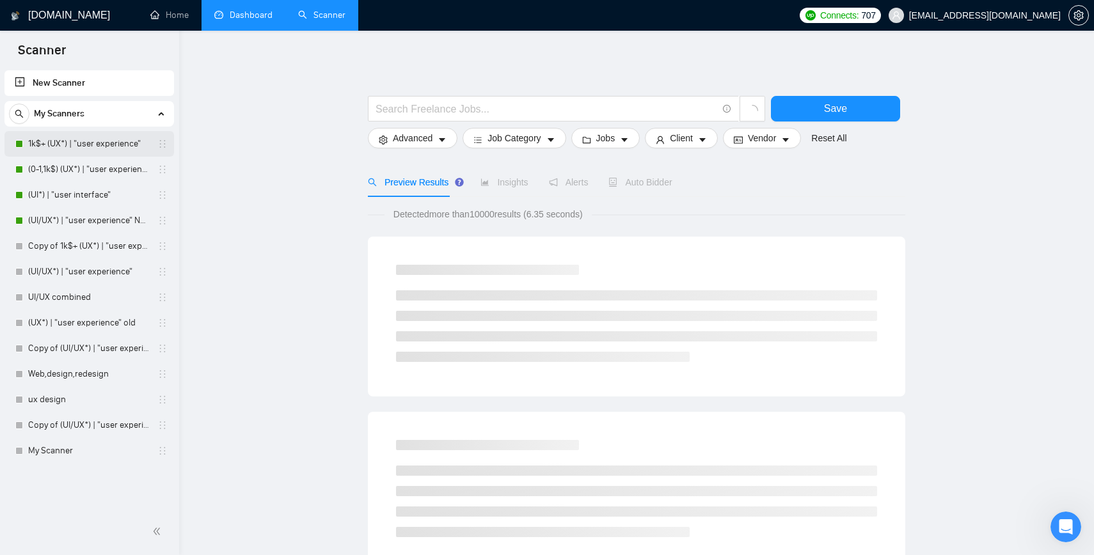
click at [84, 143] on link "1k$+ (UX*) | "user experience"" at bounding box center [89, 144] width 122 height 26
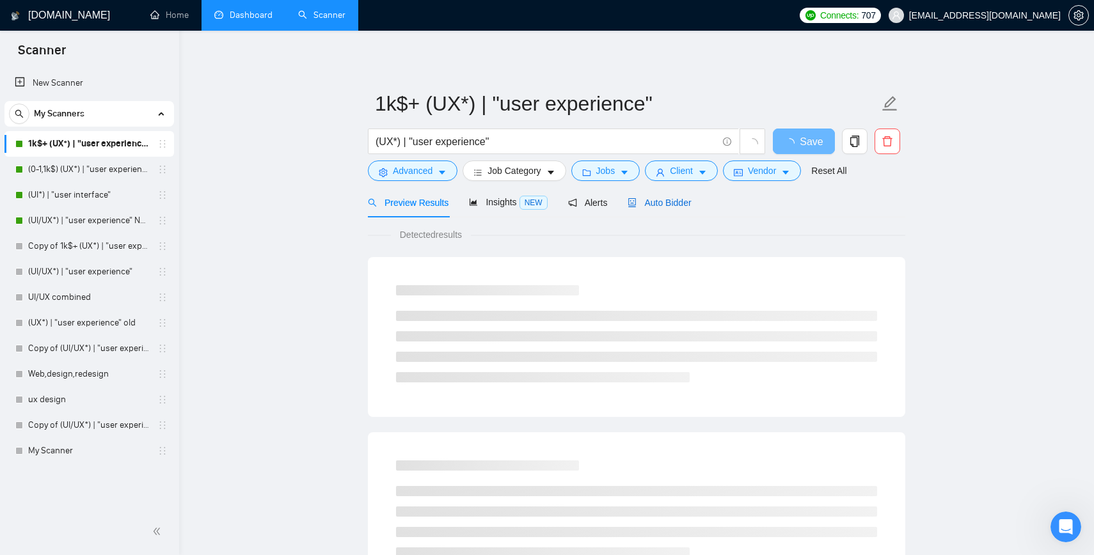
click at [582, 198] on span "Auto Bidder" at bounding box center [659, 203] width 63 height 10
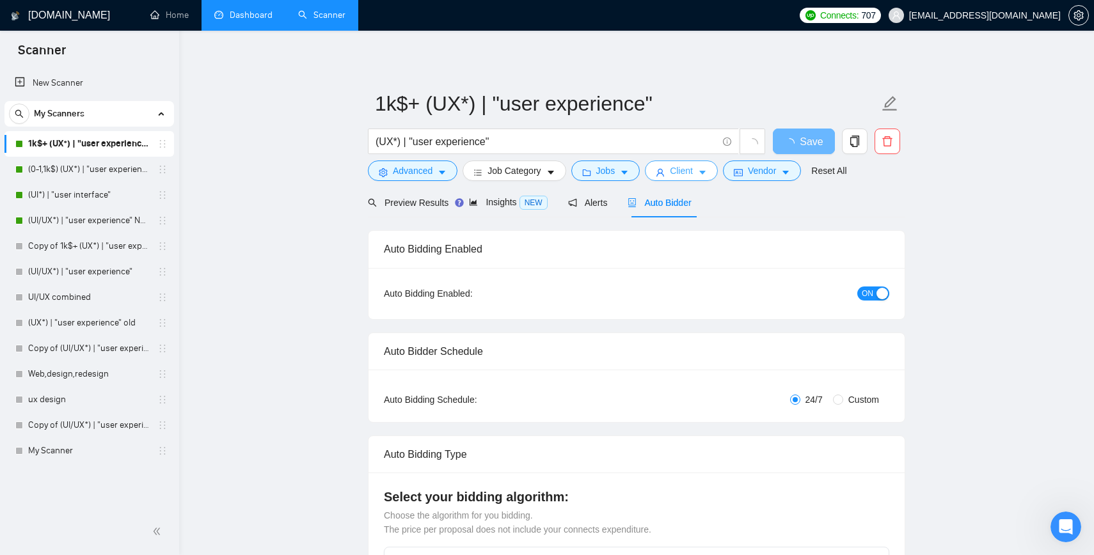
click at [582, 171] on span "Client" at bounding box center [681, 171] width 23 height 14
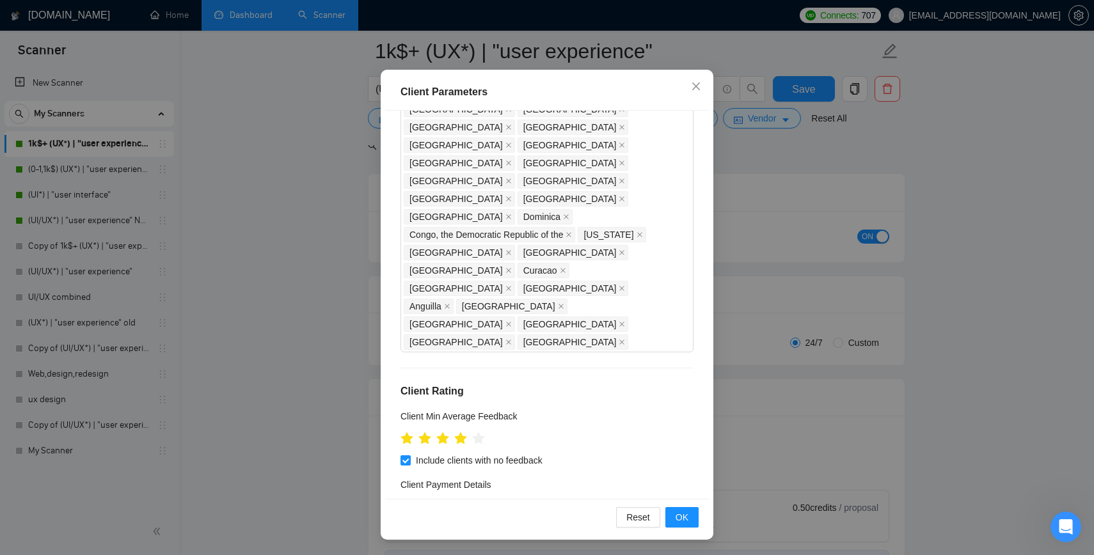
scroll to position [99, 0]
click at [582, 87] on icon "close" at bounding box center [696, 87] width 8 height 8
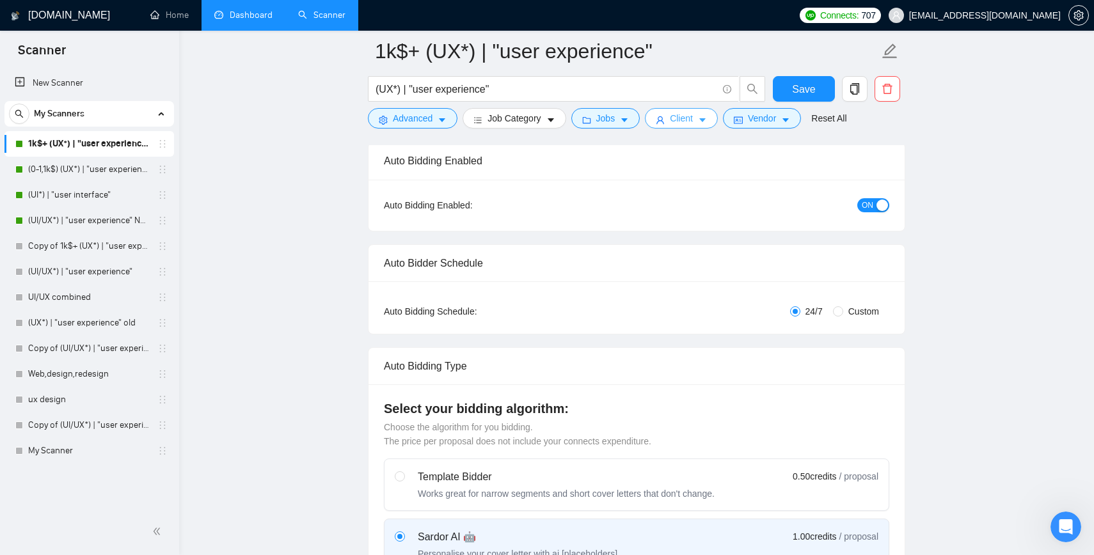
scroll to position [0, 0]
click at [95, 185] on link "(UI*) | "user interface"" at bounding box center [89, 195] width 122 height 26
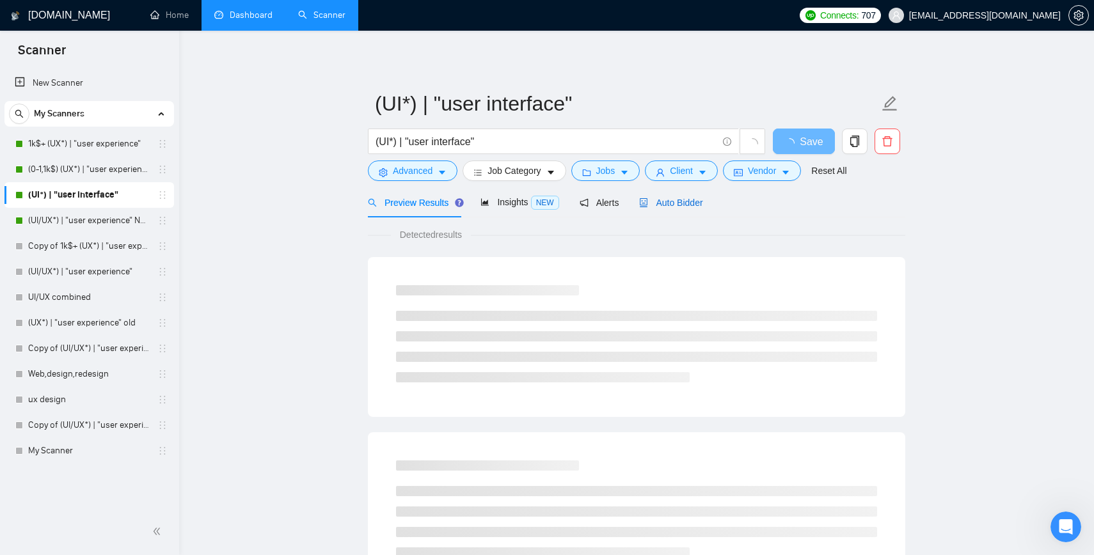
click at [582, 205] on span "Auto Bidder" at bounding box center [670, 203] width 63 height 10
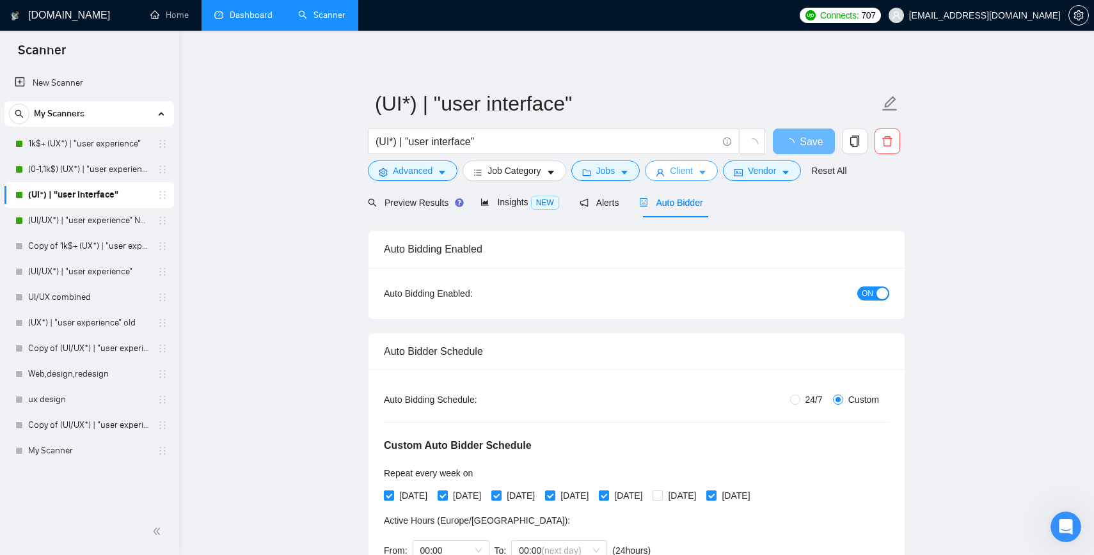
click at [582, 173] on span "Client" at bounding box center [681, 171] width 23 height 14
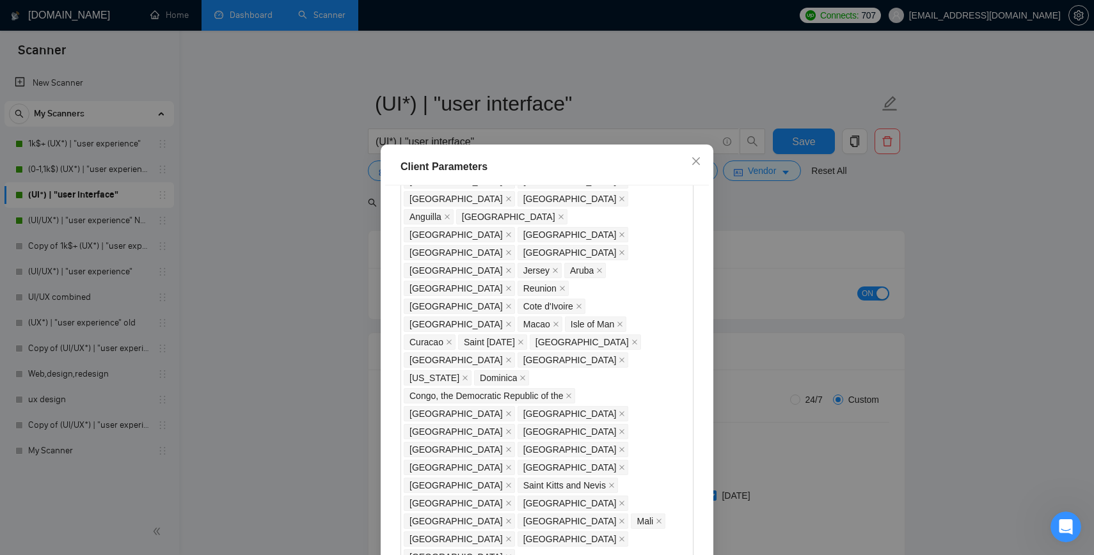
scroll to position [1088, 0]
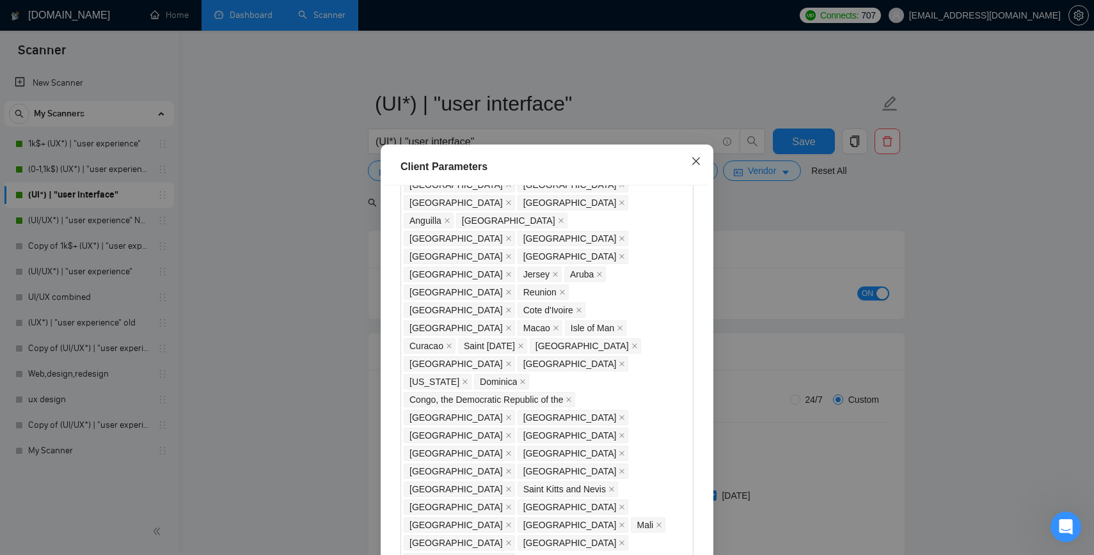
click at [582, 153] on span "Close" at bounding box center [696, 162] width 35 height 35
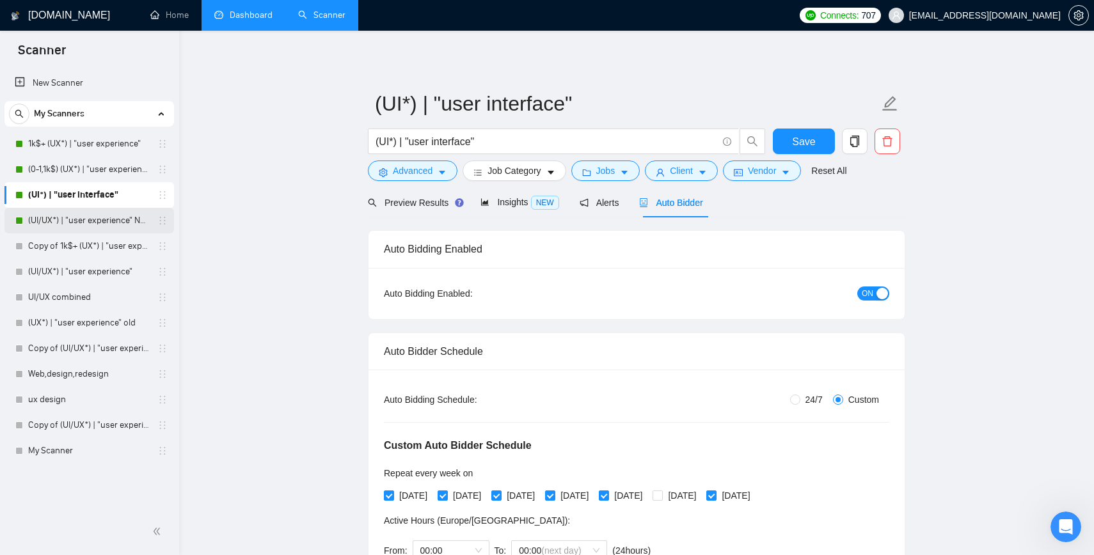
click at [63, 220] on link "(UI/UX*) | "user experience" NEW" at bounding box center [89, 221] width 122 height 26
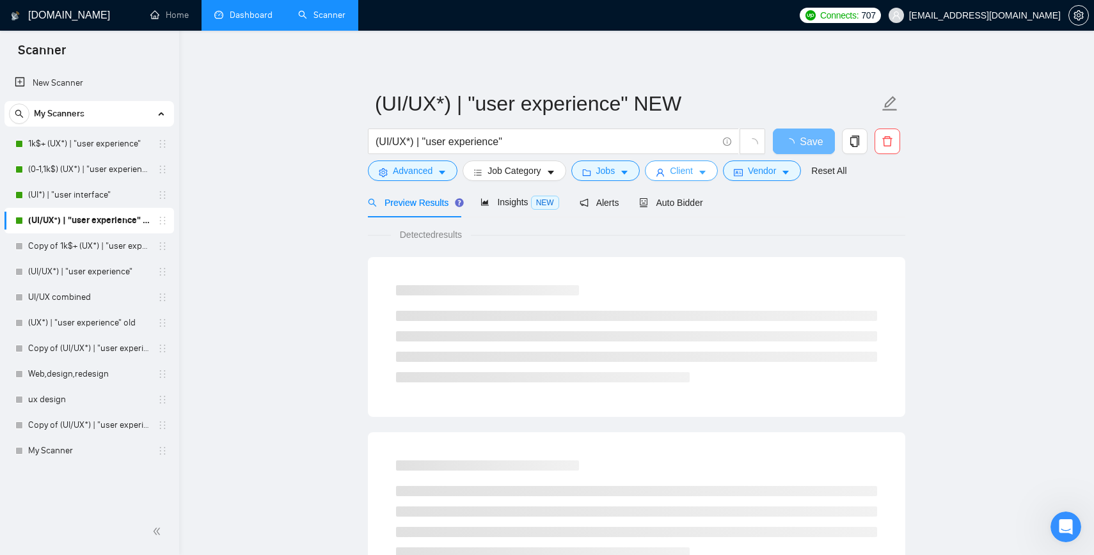
click at [582, 168] on span "Client" at bounding box center [681, 171] width 23 height 14
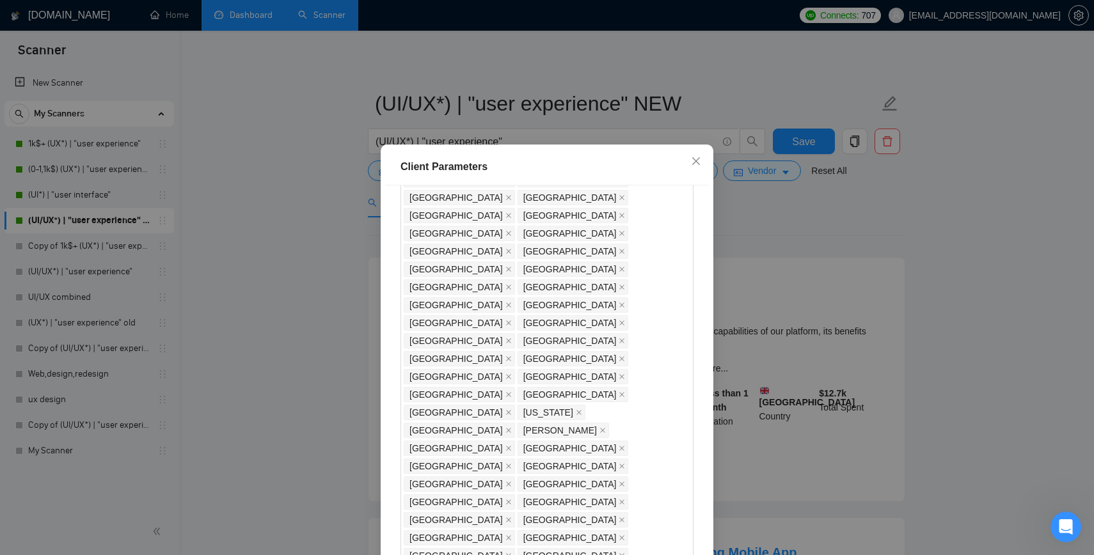
scroll to position [624, 0]
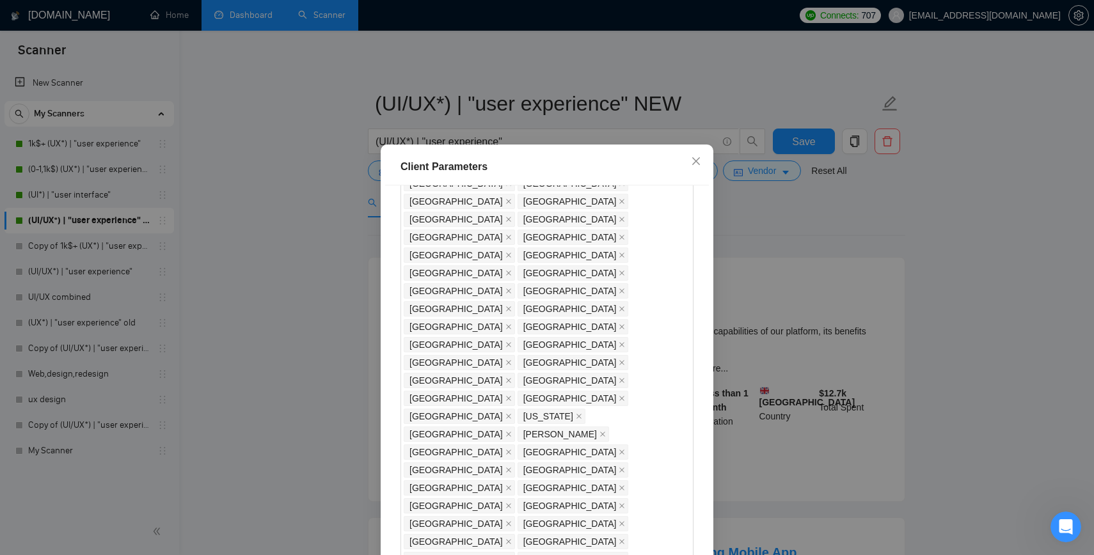
checkbox input "true"
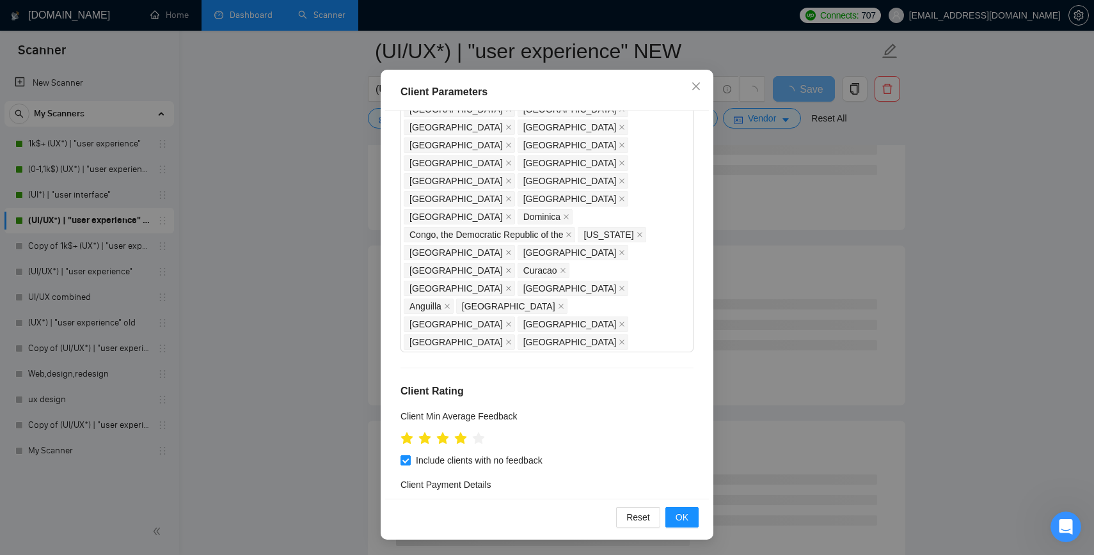
scroll to position [234, 0]
click at [582, 518] on button "OK" at bounding box center [681, 517] width 33 height 20
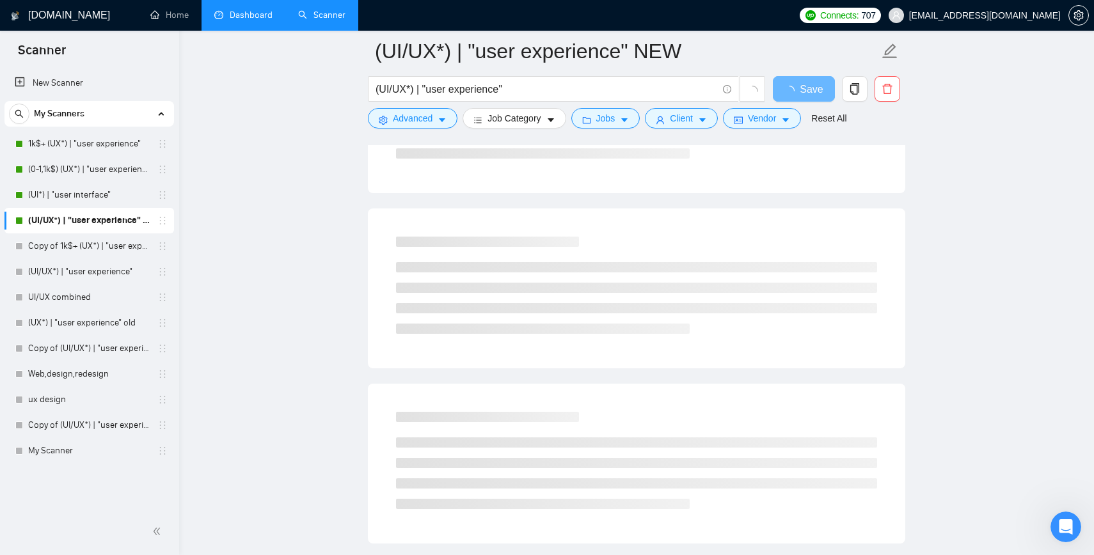
scroll to position [7, 0]
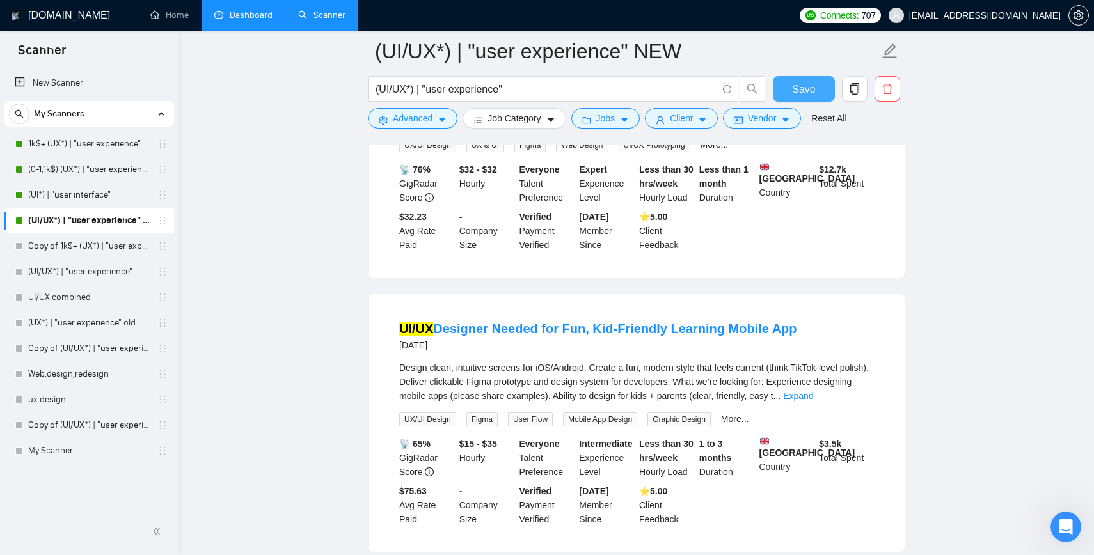
click at [582, 88] on span "Save" at bounding box center [803, 89] width 23 height 16
click at [408, 120] on span "Advanced" at bounding box center [413, 118] width 40 height 14
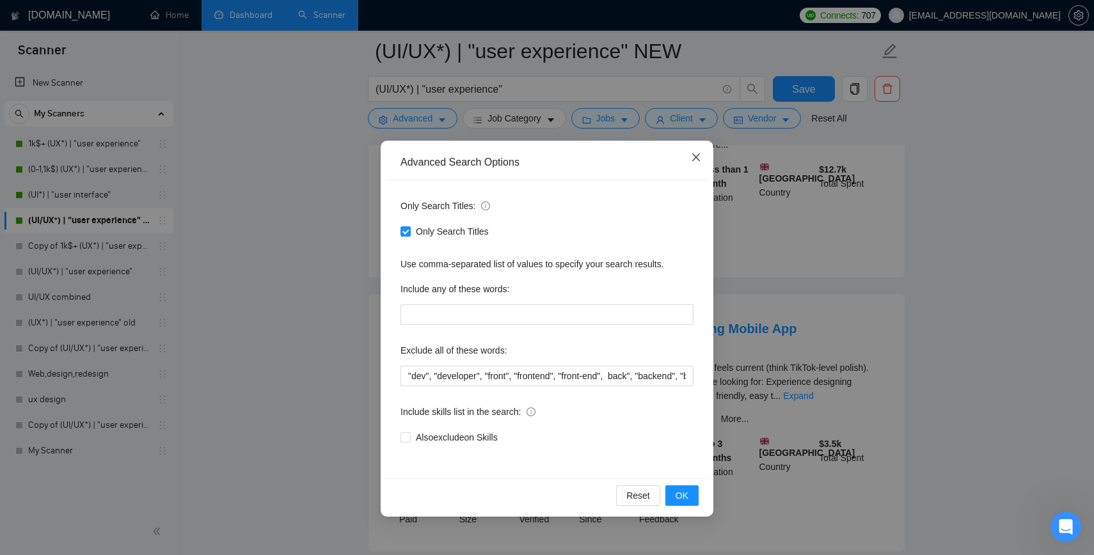
click at [582, 156] on icon "close" at bounding box center [696, 157] width 10 height 10
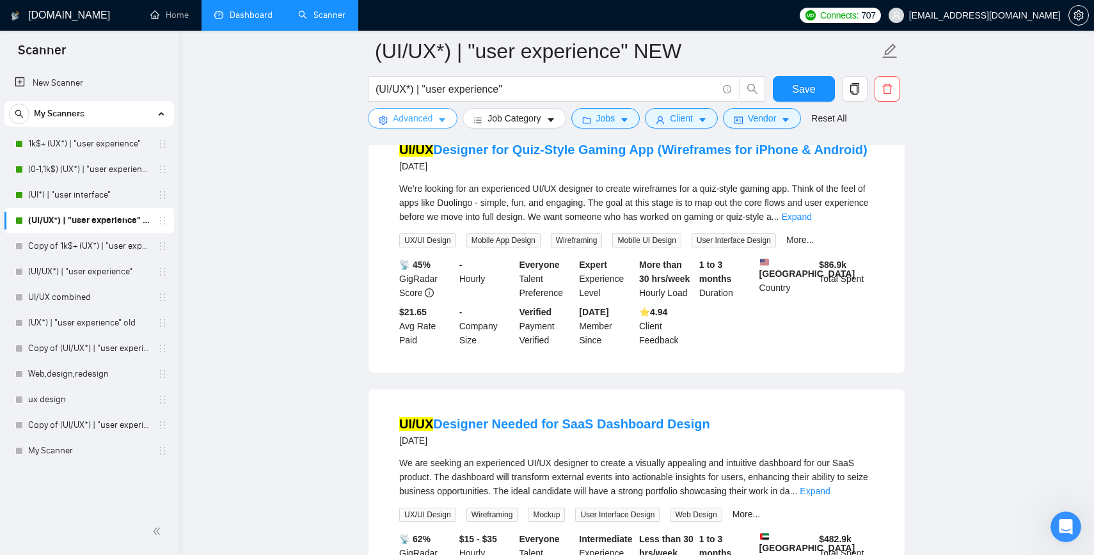
scroll to position [1811, 0]
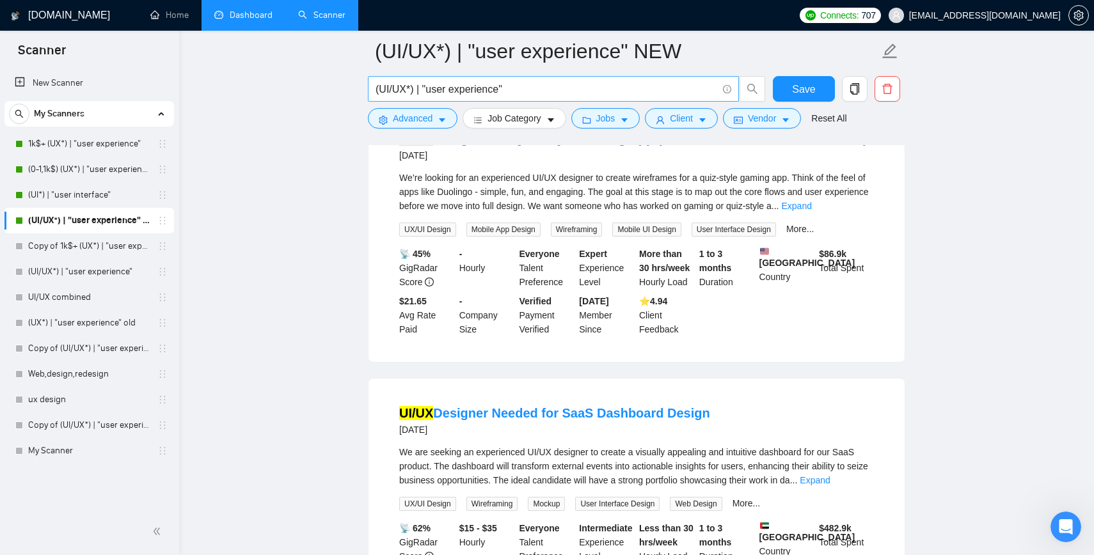
click at [532, 87] on input "(UI/UX*) | "user experience"" at bounding box center [547, 89] width 342 height 16
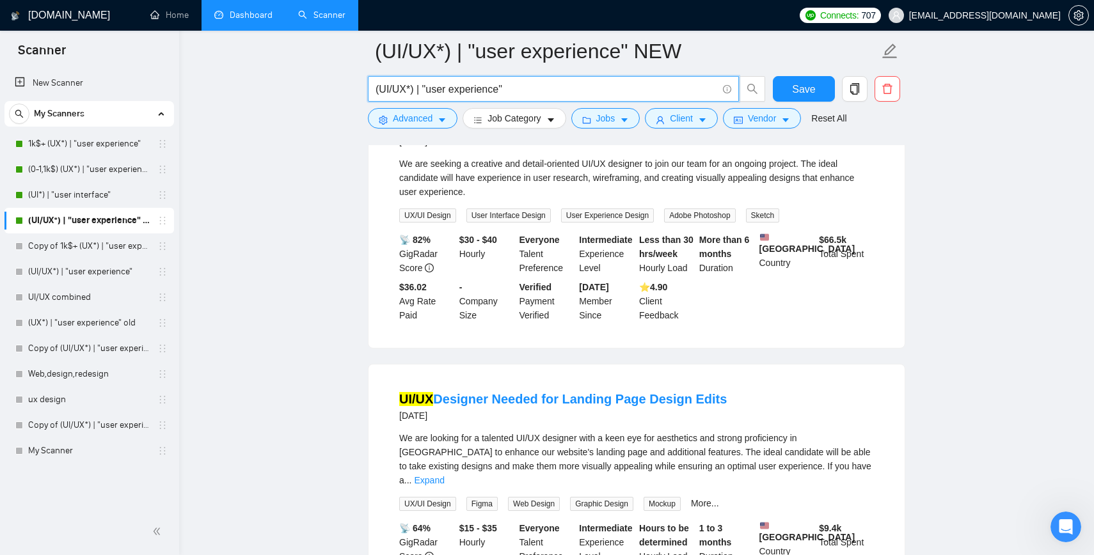
type input "(UI/UX*) | "user experience""
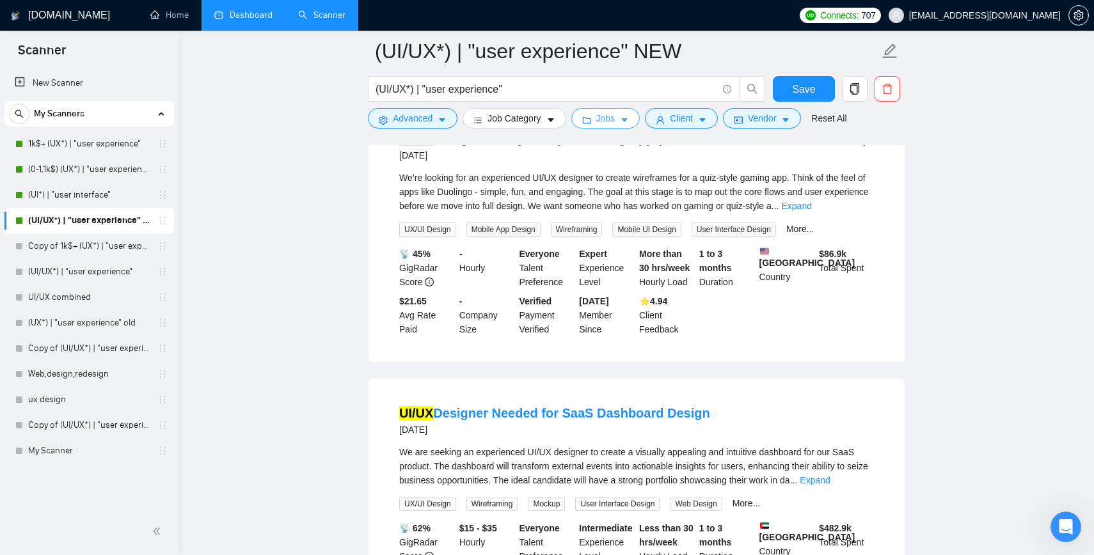
click at [582, 119] on span "Jobs" at bounding box center [605, 118] width 19 height 14
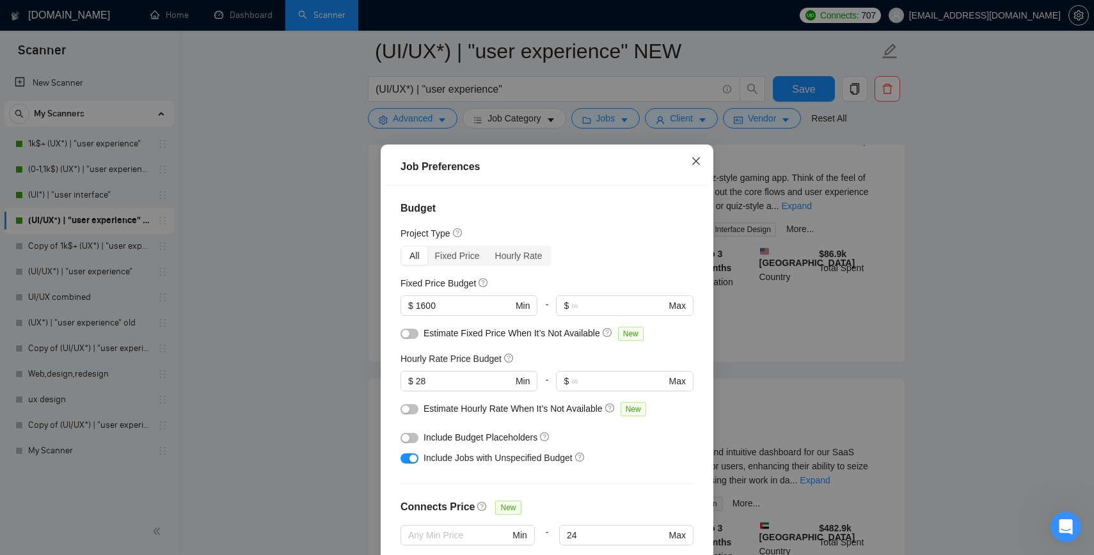
click at [690, 158] on span "Close" at bounding box center [696, 162] width 35 height 35
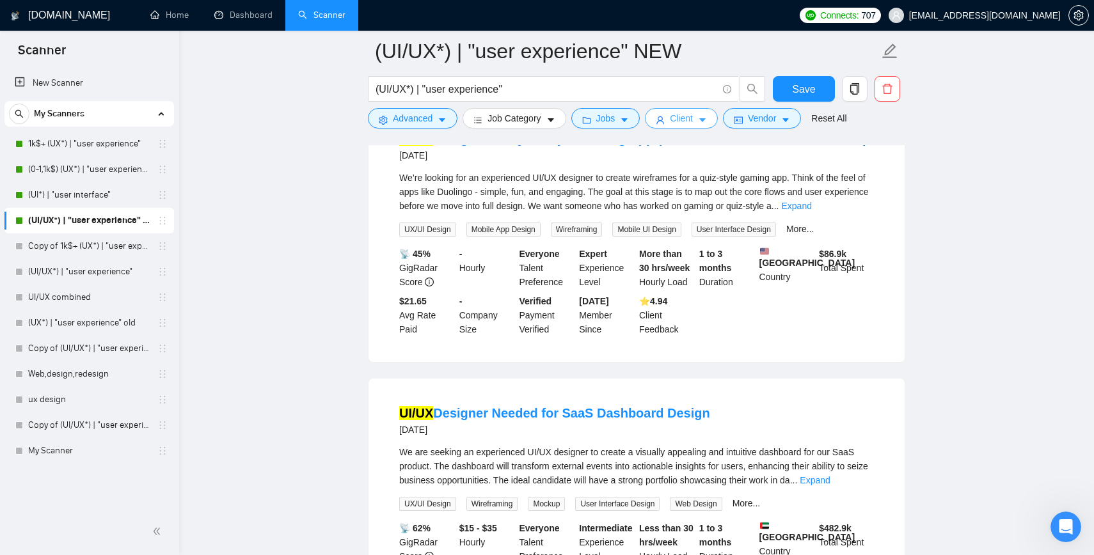
click at [688, 122] on span "Client" at bounding box center [681, 118] width 23 height 14
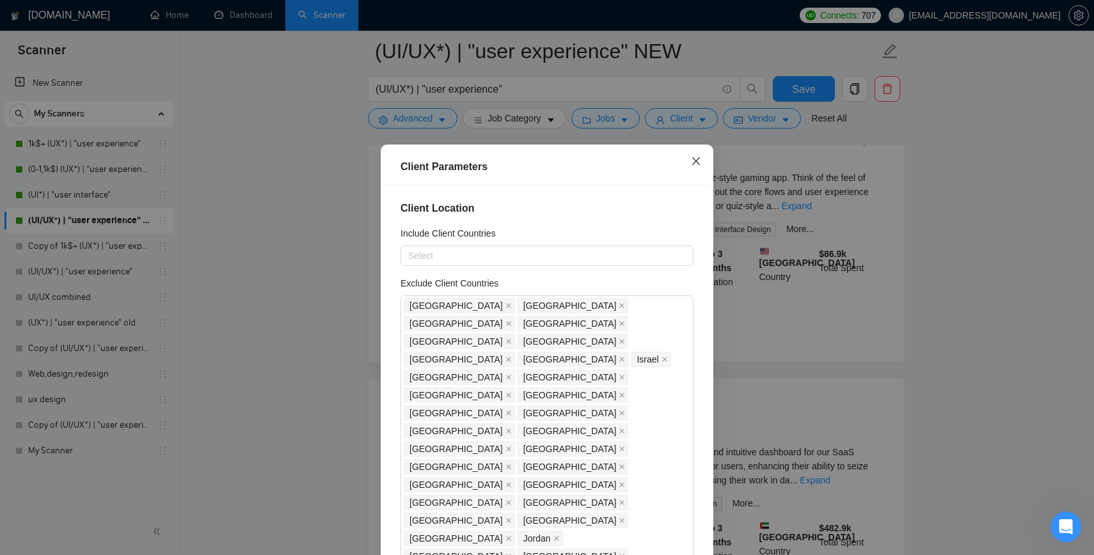
click at [695, 159] on icon "close" at bounding box center [696, 161] width 10 height 10
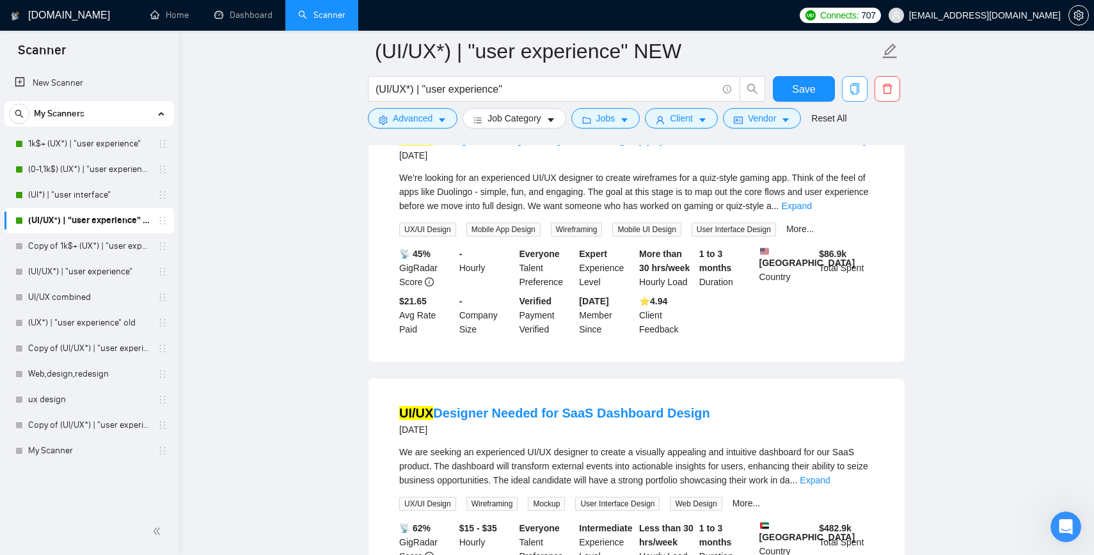
click at [851, 86] on icon "copy" at bounding box center [855, 89] width 12 height 12
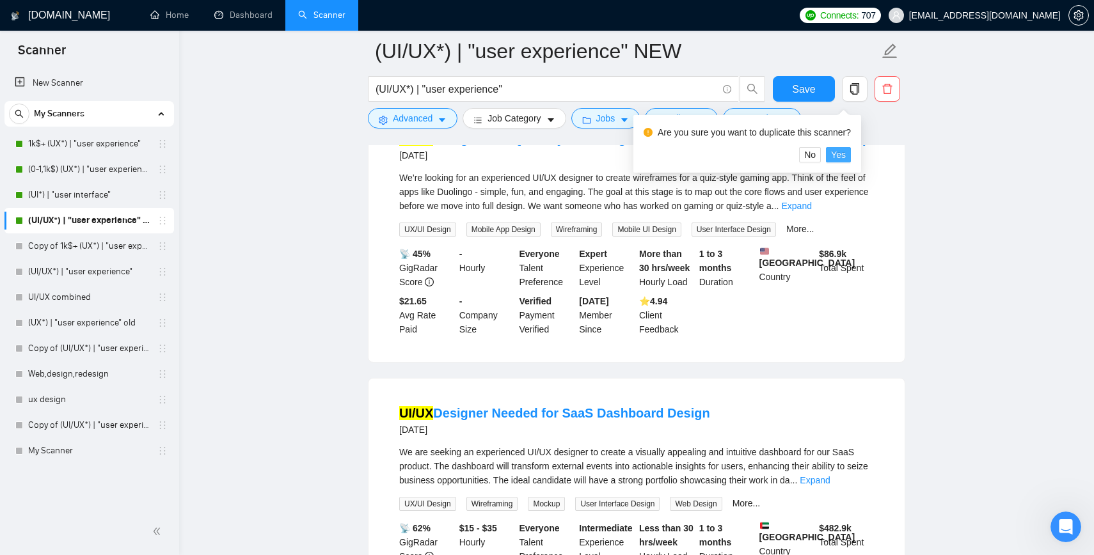
click at [846, 151] on span "Yes" at bounding box center [838, 155] width 15 height 14
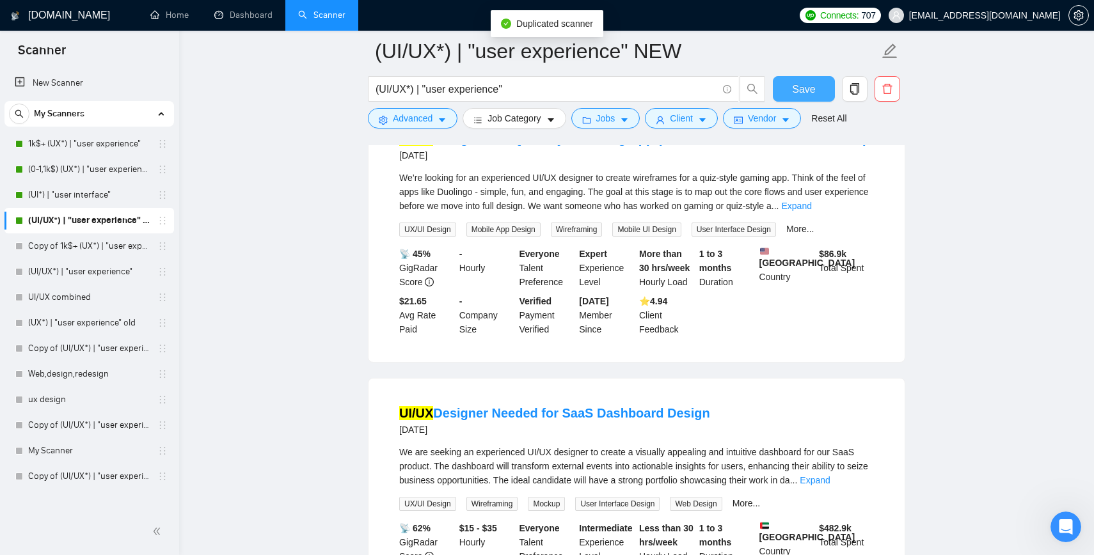
click at [805, 88] on span "Save" at bounding box center [803, 89] width 23 height 16
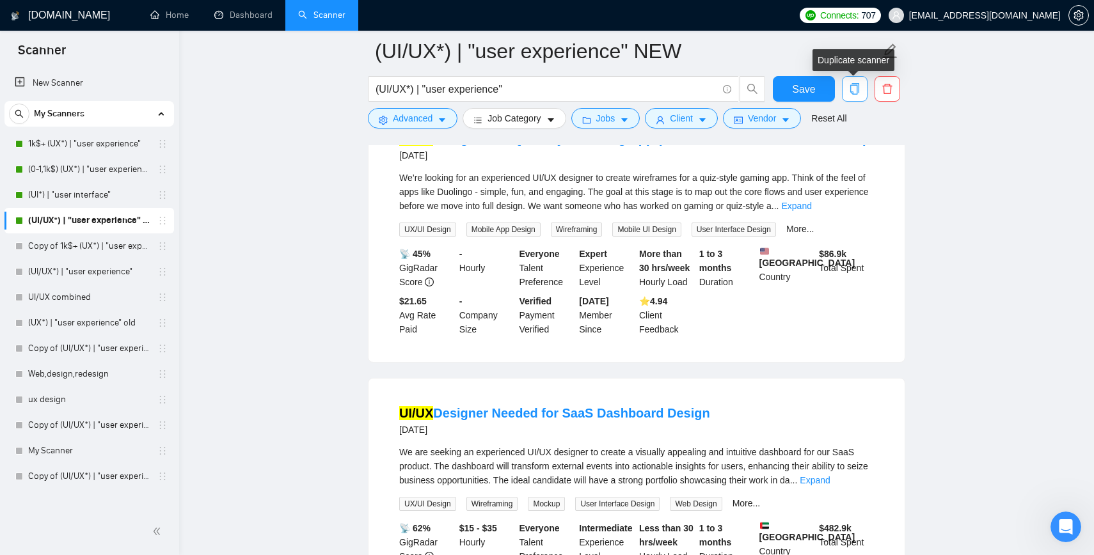
click at [855, 89] on icon "copy" at bounding box center [855, 89] width 12 height 12
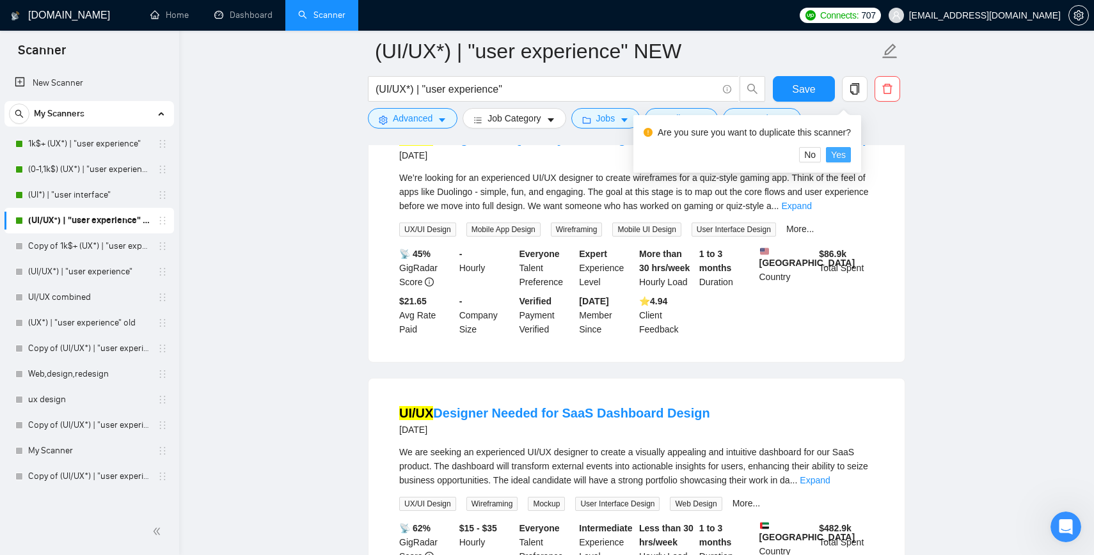
click at [846, 155] on span "Yes" at bounding box center [838, 155] width 15 height 14
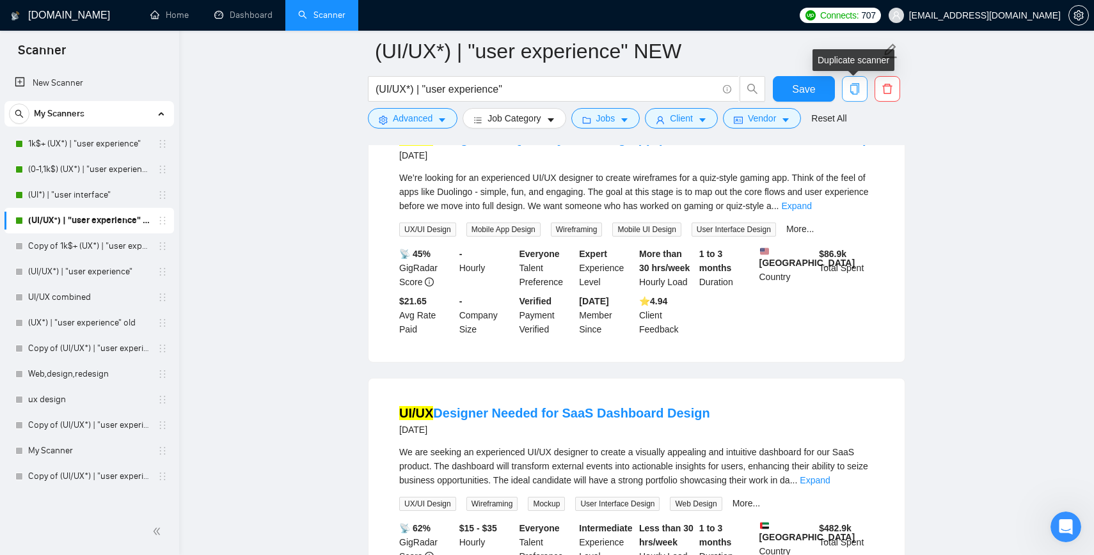
click at [858, 89] on icon "copy" at bounding box center [855, 89] width 12 height 12
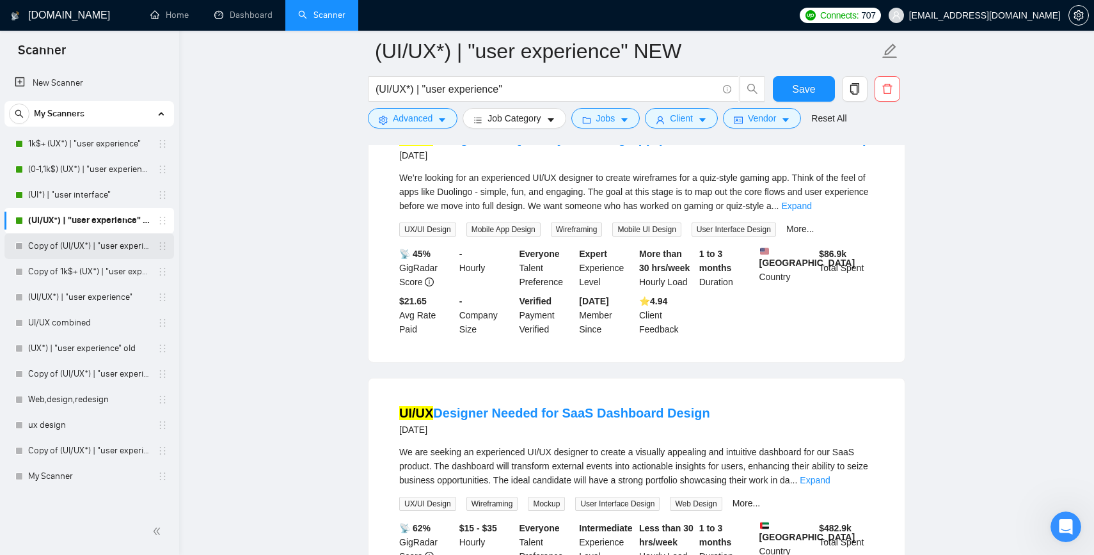
click at [90, 248] on link "Copy of (UI/UX*) | "user experience" NEW" at bounding box center [89, 247] width 122 height 26
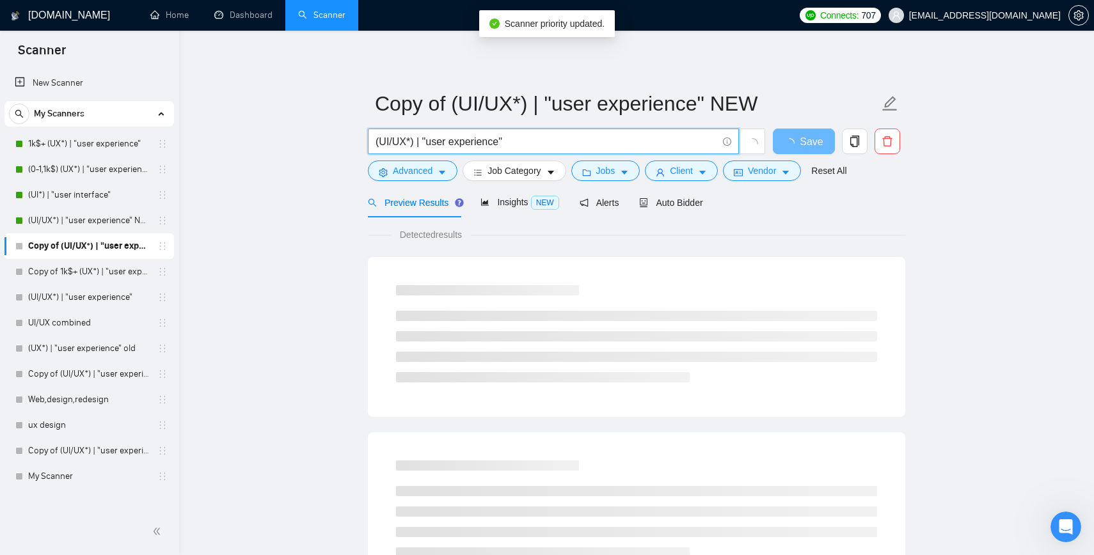
click at [386, 143] on input "(UI/UX*) | "user experience"" at bounding box center [547, 142] width 342 height 16
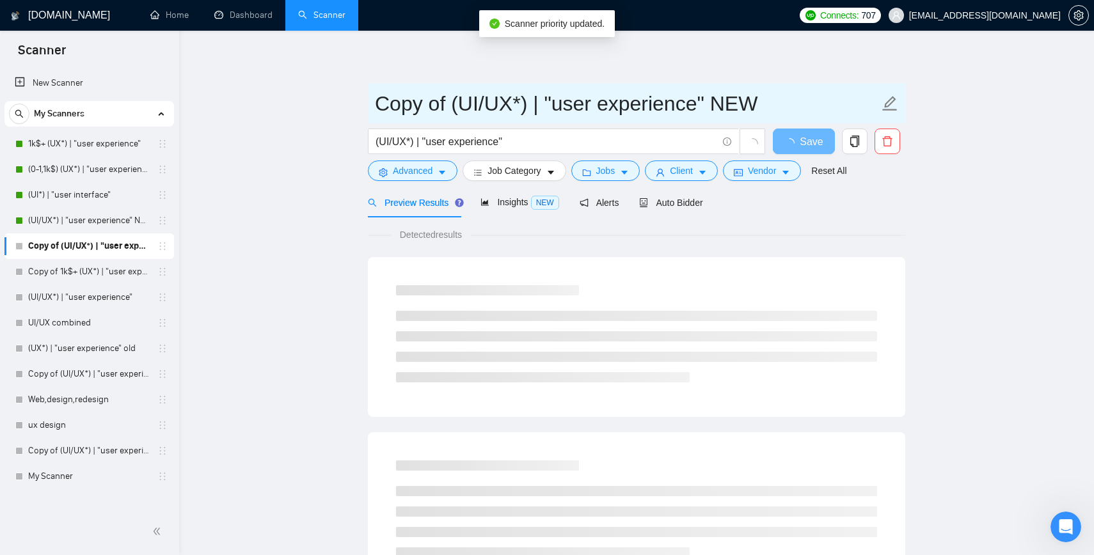
click at [476, 99] on input "Copy of (UI/UX*) | "user experience" NEW" at bounding box center [627, 104] width 504 height 32
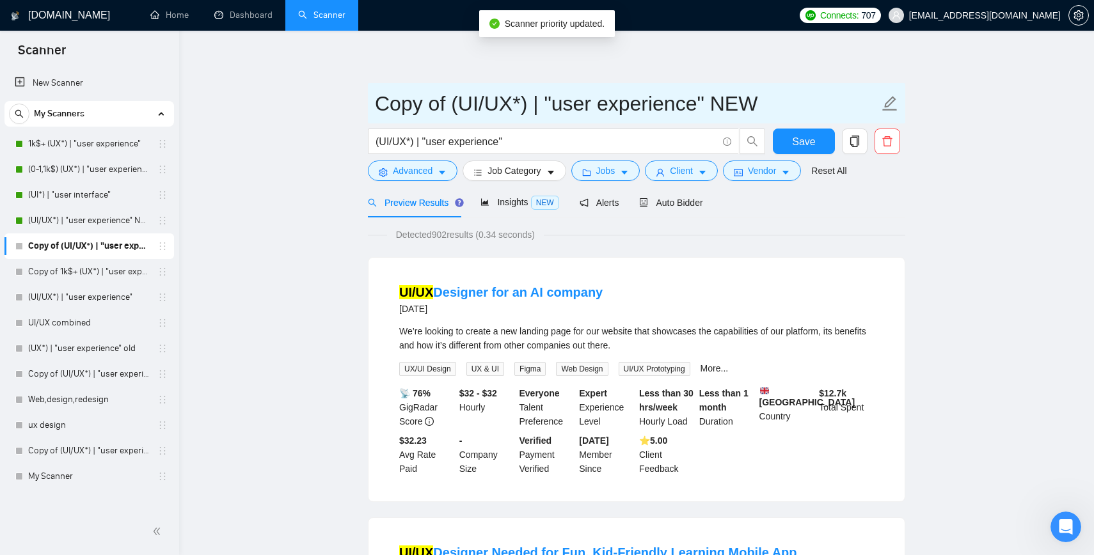
drag, startPoint x: 452, startPoint y: 103, endPoint x: 344, endPoint y: 99, distance: 108.2
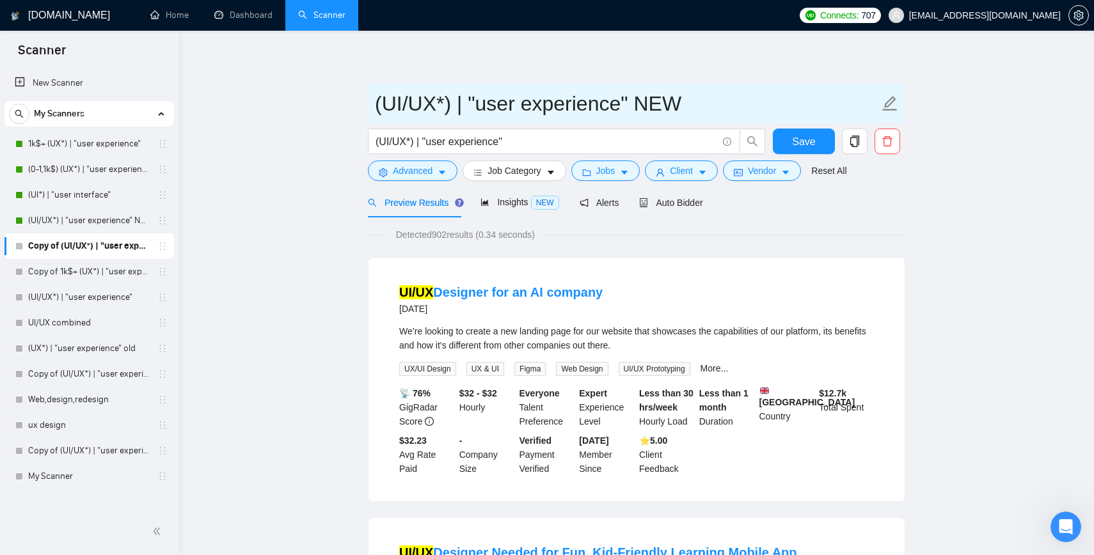
click at [402, 100] on input "(UI/UX*) | "user experience" NEW" at bounding box center [627, 104] width 504 height 32
click at [471, 106] on input "(UX/UI*) | "user experience" NEW" at bounding box center [627, 104] width 504 height 32
type input "(UX/UI*) | "user experience" NEW"
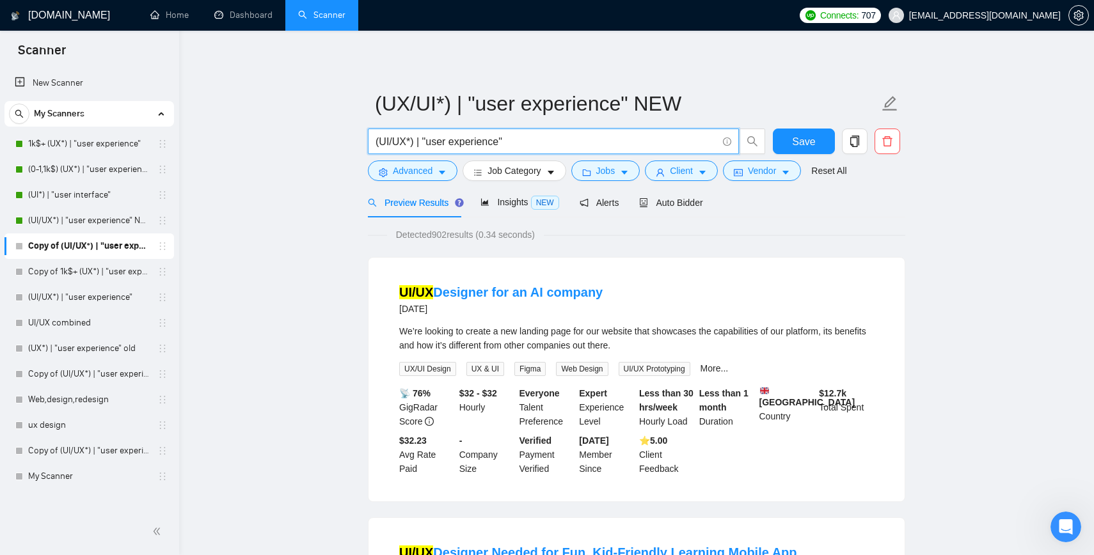
click at [390, 142] on input "(UI/UX*) | "user experience"" at bounding box center [547, 142] width 342 height 16
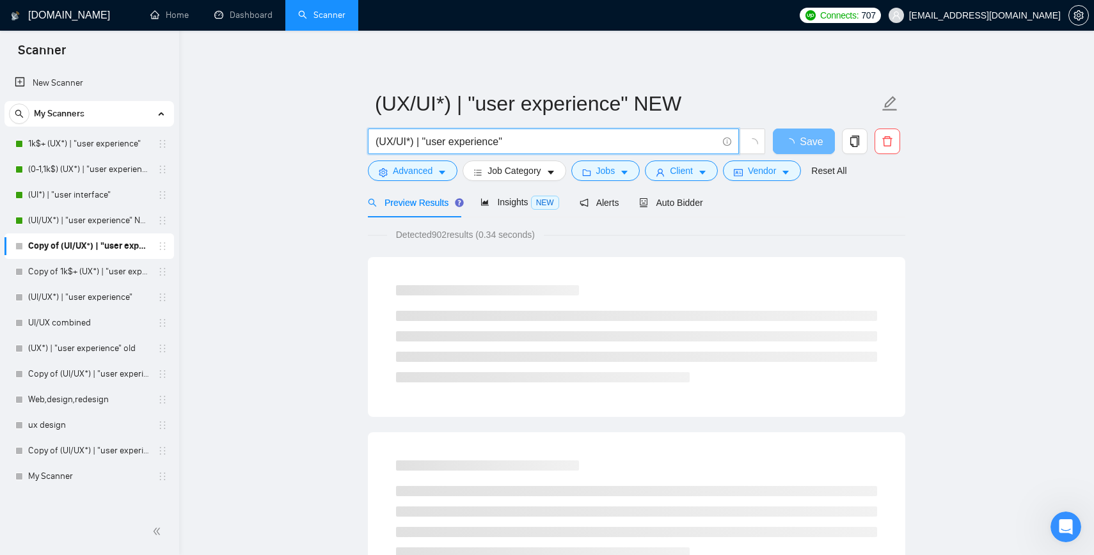
drag, startPoint x: 516, startPoint y: 143, endPoint x: 417, endPoint y: 141, distance: 99.2
click at [417, 141] on input "(UX/UI*) | "user experience"" at bounding box center [547, 142] width 342 height 16
type input "(UX/UI*)"
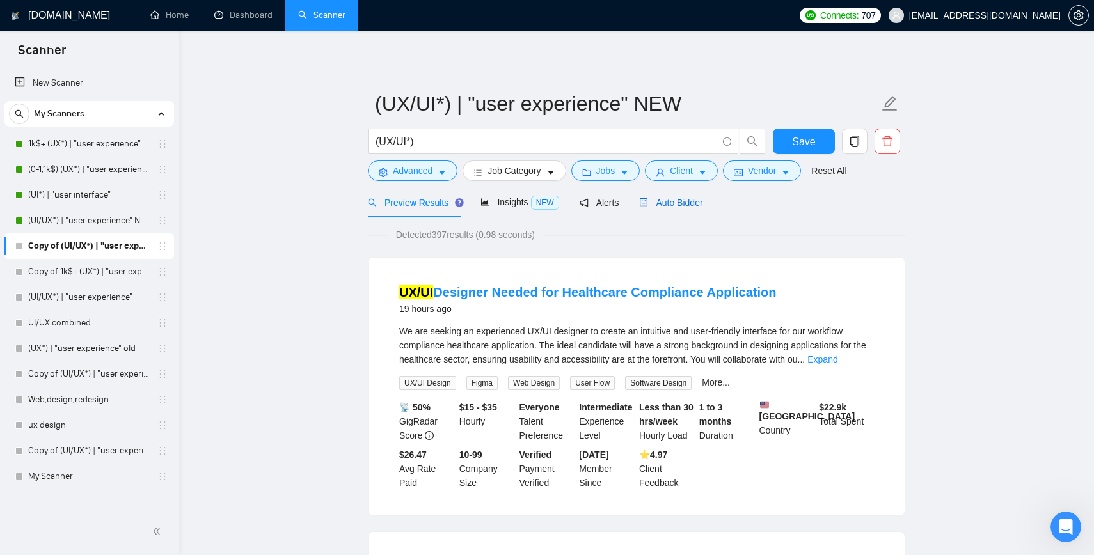
click at [683, 204] on span "Auto Bidder" at bounding box center [670, 203] width 63 height 10
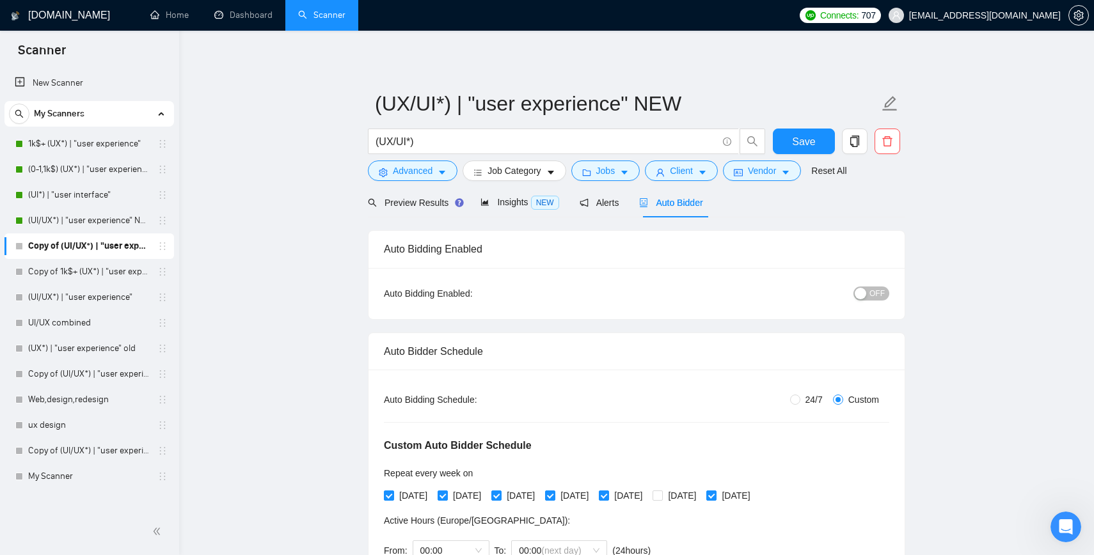
click at [872, 292] on span "OFF" at bounding box center [876, 294] width 15 height 14
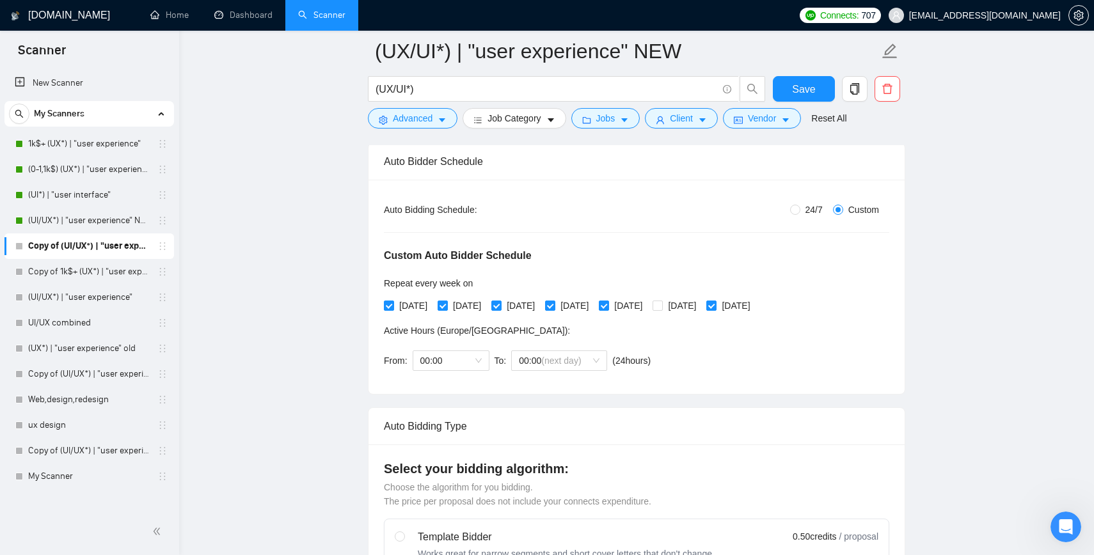
scroll to position [202, 0]
click at [715, 305] on input "[DATE]" at bounding box center [710, 303] width 9 height 9
checkbox input "false"
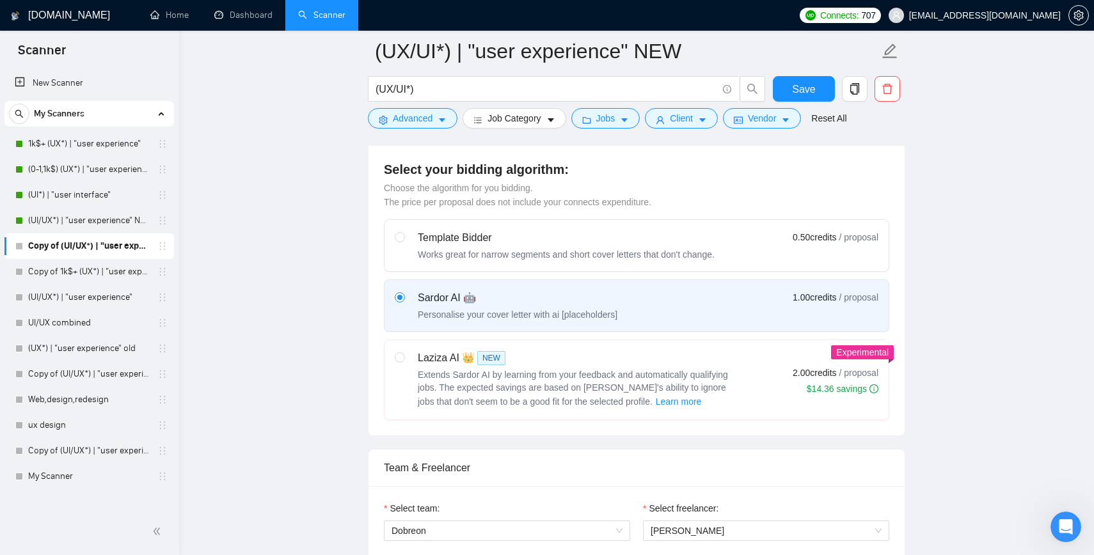
scroll to position [471, 0]
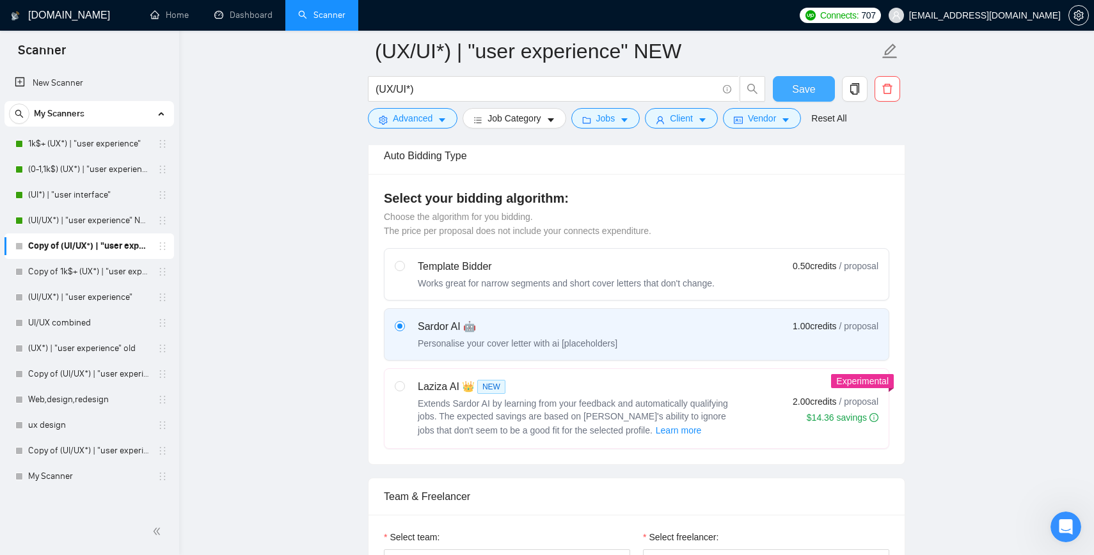
click at [792, 89] on span "Save" at bounding box center [803, 89] width 23 height 16
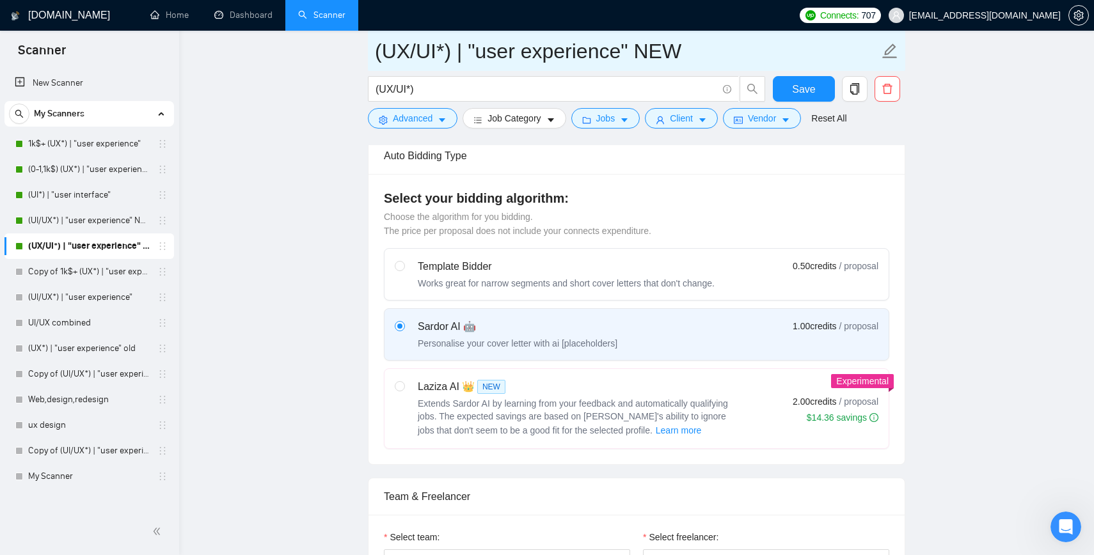
click at [504, 52] on input "(UX/UI*) | "user experience" NEW" at bounding box center [627, 51] width 504 height 32
drag, startPoint x: 455, startPoint y: 52, endPoint x: 679, endPoint y: 57, distance: 224.0
click at [679, 57] on input "(UX/UI*) | "user experience" NEW" at bounding box center [627, 51] width 504 height 32
type input "(UX/UI*)"
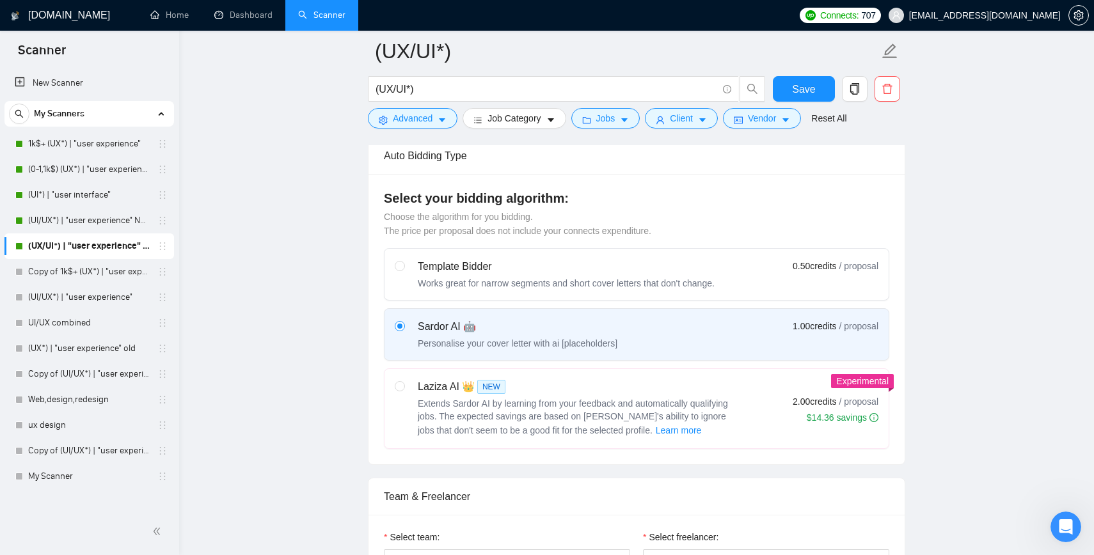
click at [782, 85] on button "Save" at bounding box center [804, 89] width 62 height 26
click at [67, 271] on link "Copy of 1k$+ (UX*) | "user experience"" at bounding box center [89, 272] width 122 height 26
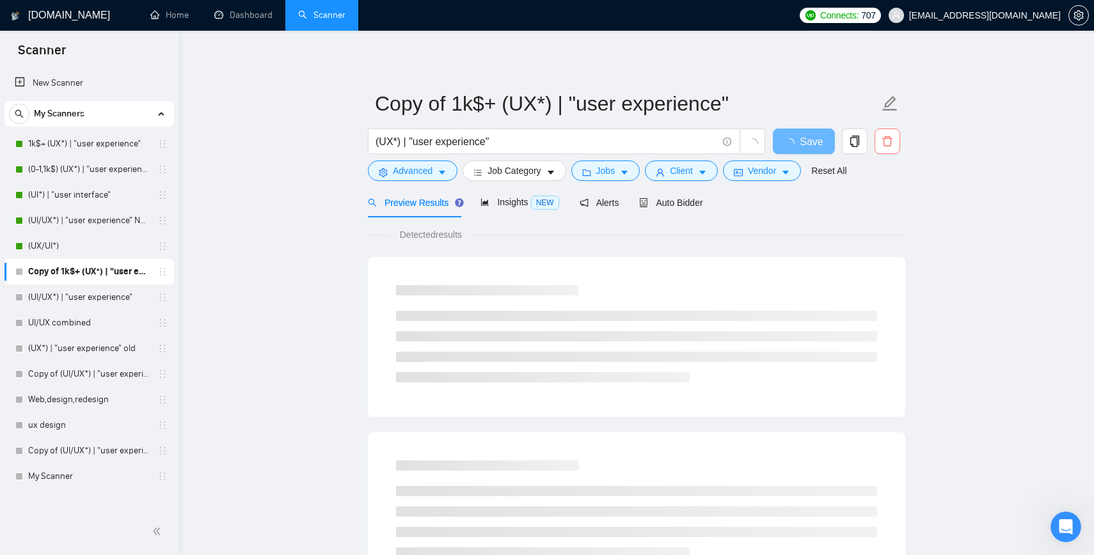
click at [883, 143] on icon "delete" at bounding box center [888, 142] width 12 height 12
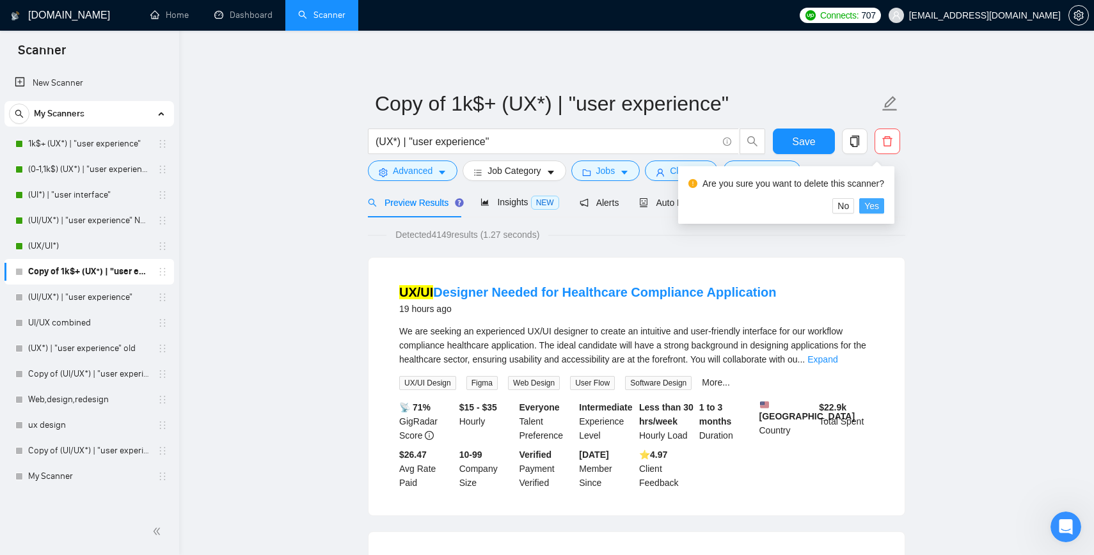
click at [876, 209] on span "Yes" at bounding box center [871, 206] width 15 height 14
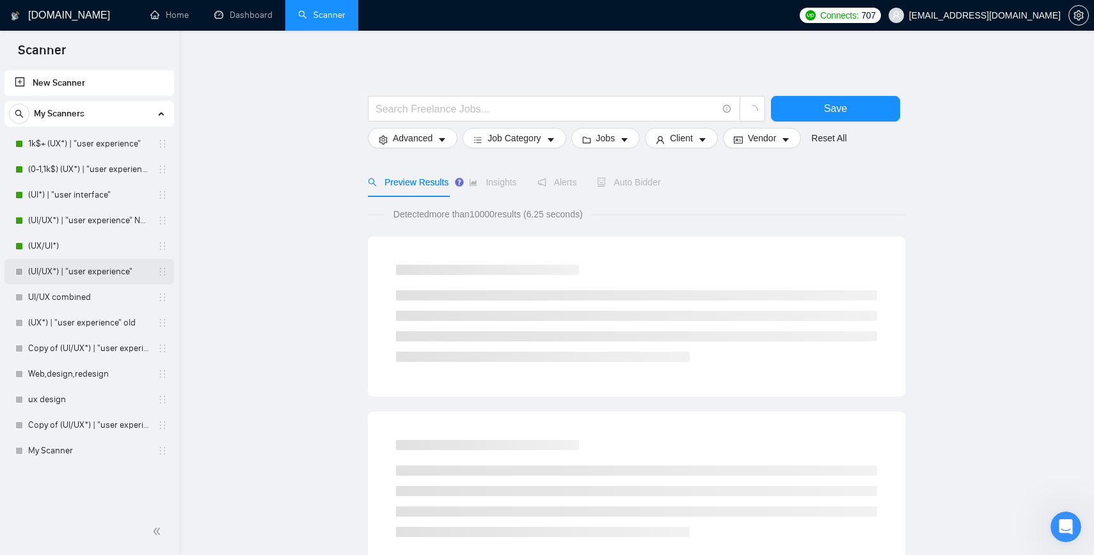
click at [61, 279] on link "(UI/UX*) | "user experience"" at bounding box center [89, 272] width 122 height 26
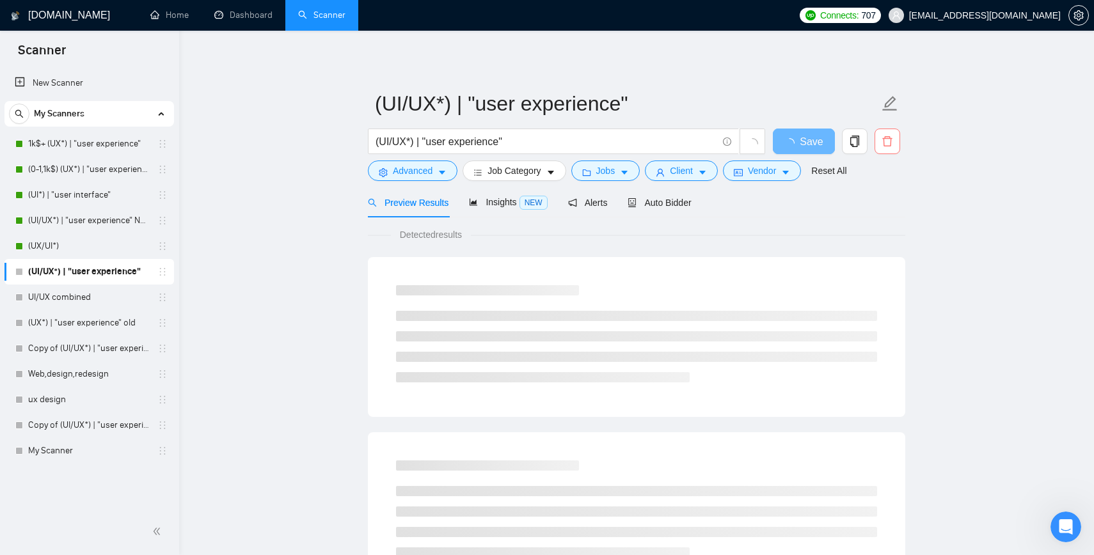
click at [891, 142] on icon "delete" at bounding box center [887, 141] width 10 height 10
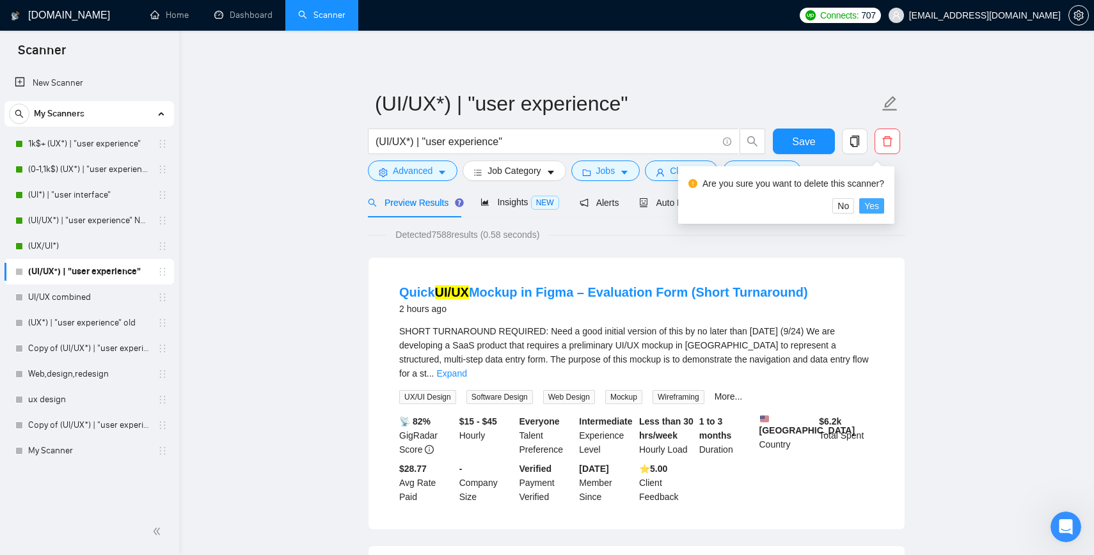
click at [879, 207] on span "Yes" at bounding box center [871, 206] width 15 height 14
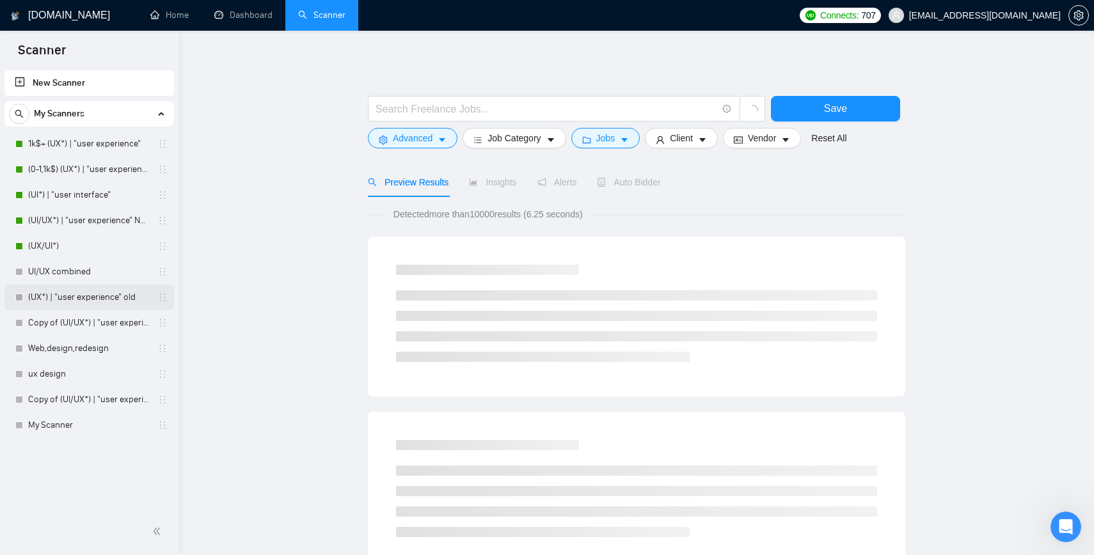
click at [67, 297] on link "(UX*) | "user experience" old" at bounding box center [89, 298] width 122 height 26
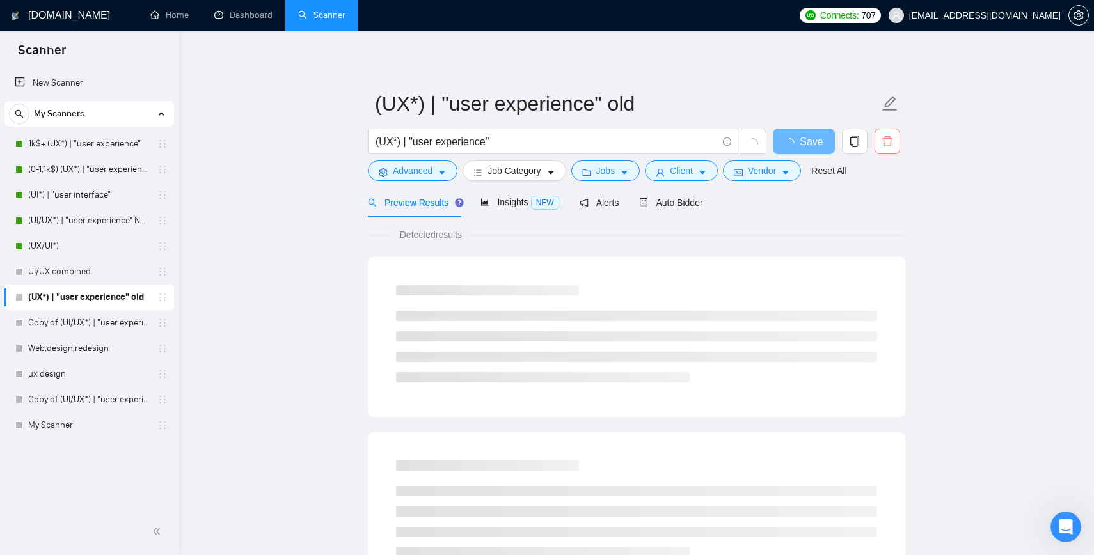
click at [886, 143] on icon "delete" at bounding box center [888, 142] width 12 height 12
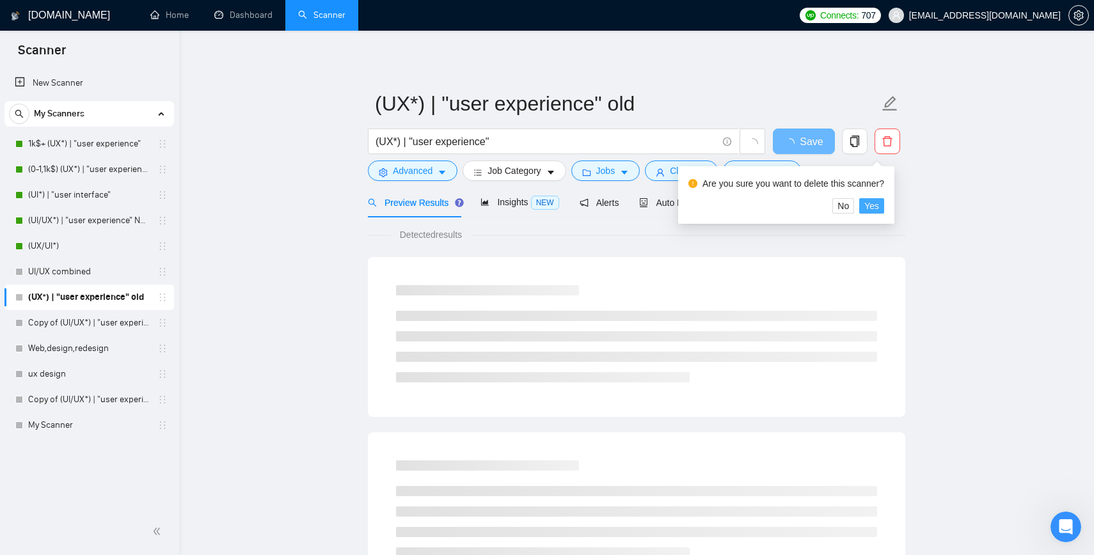
click at [879, 209] on span "Yes" at bounding box center [871, 206] width 15 height 14
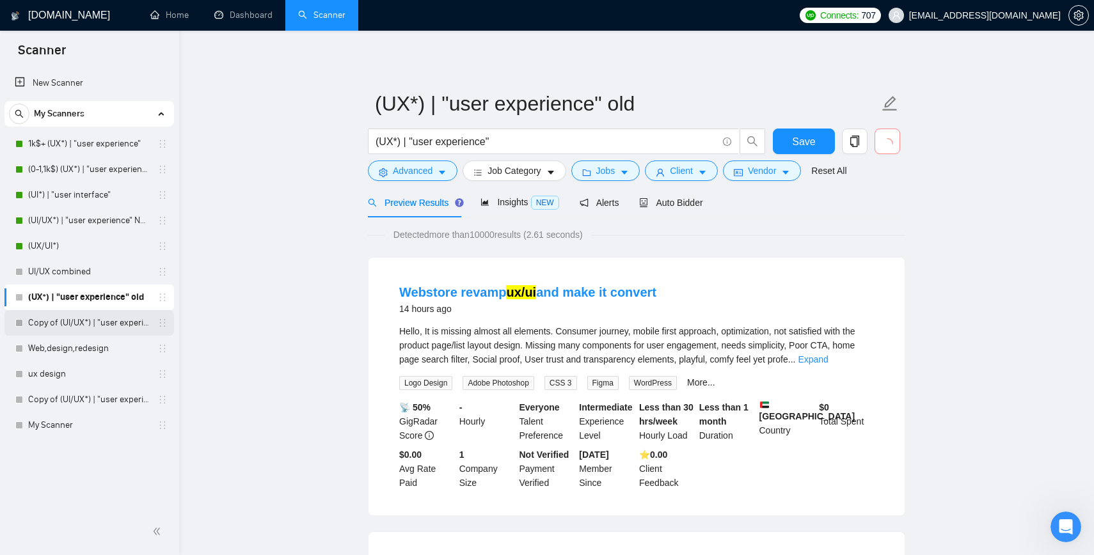
click at [52, 324] on link "Copy of (UI/UX*) | "user experience"" at bounding box center [89, 323] width 122 height 26
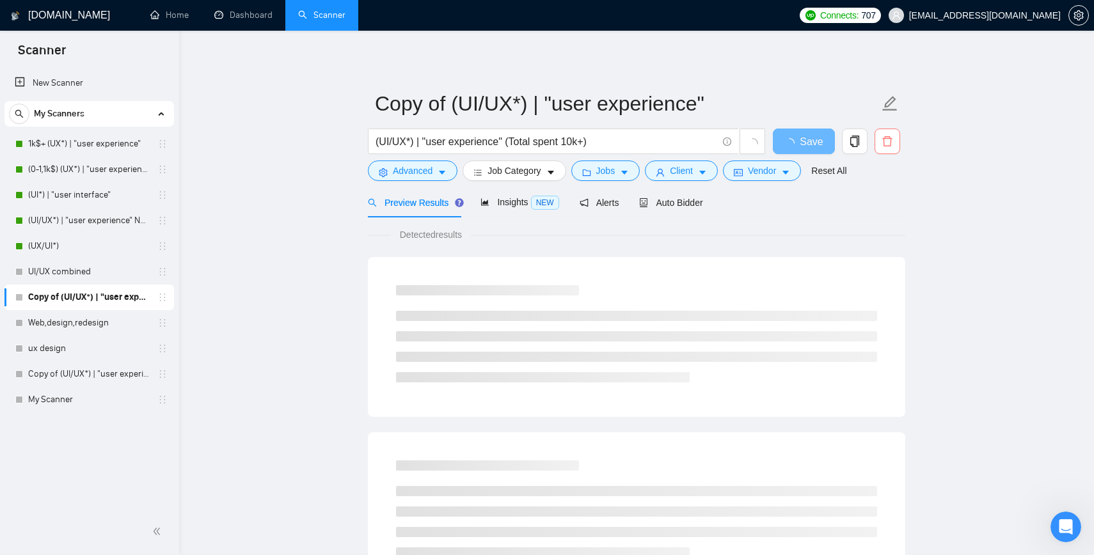
click at [893, 140] on span "delete" at bounding box center [887, 142] width 24 height 12
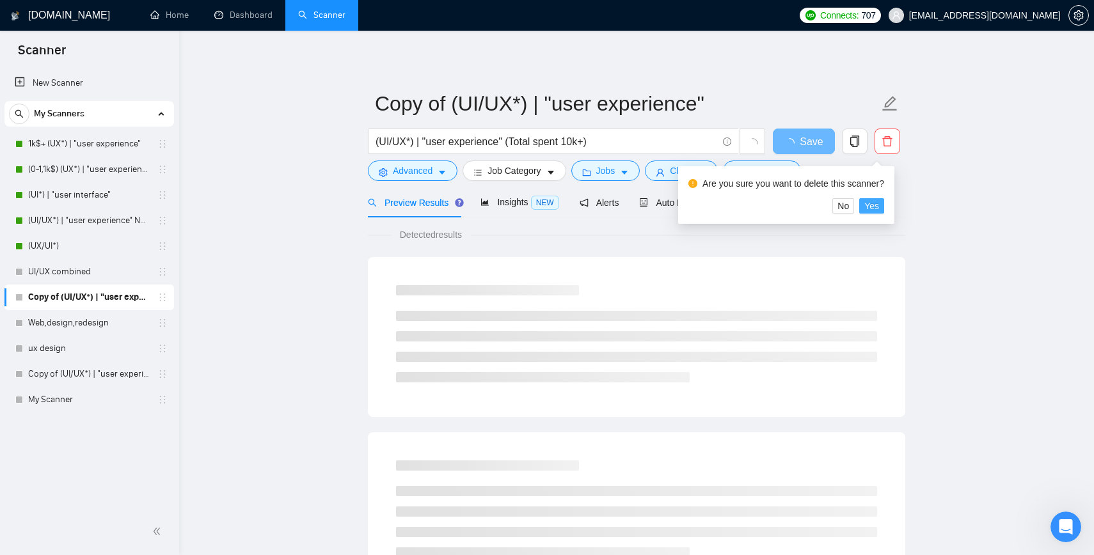
click at [879, 209] on span "Yes" at bounding box center [871, 206] width 15 height 14
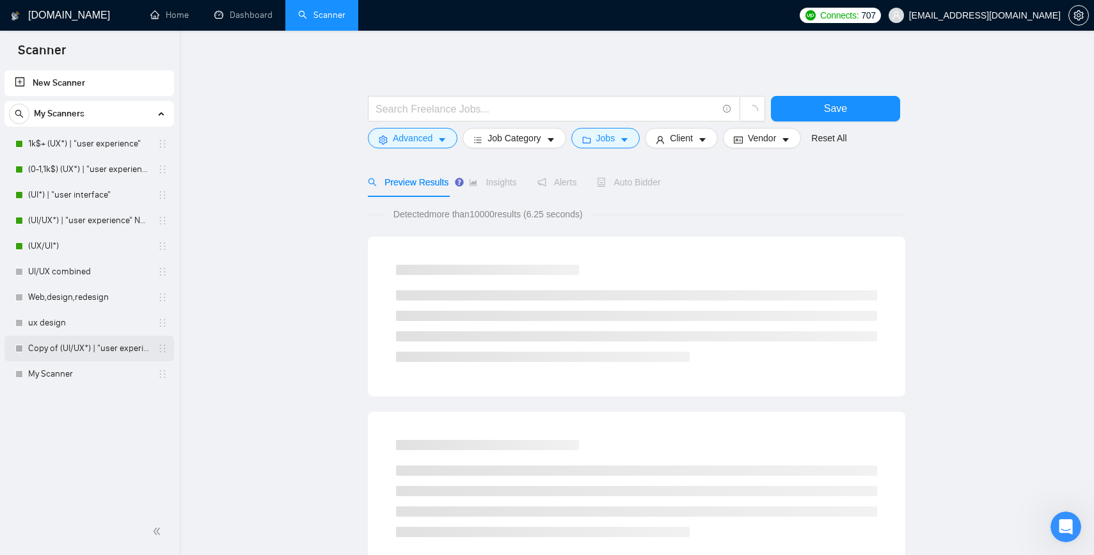
click at [71, 348] on link "Copy of (UI/UX*) | "user experience"" at bounding box center [89, 349] width 122 height 26
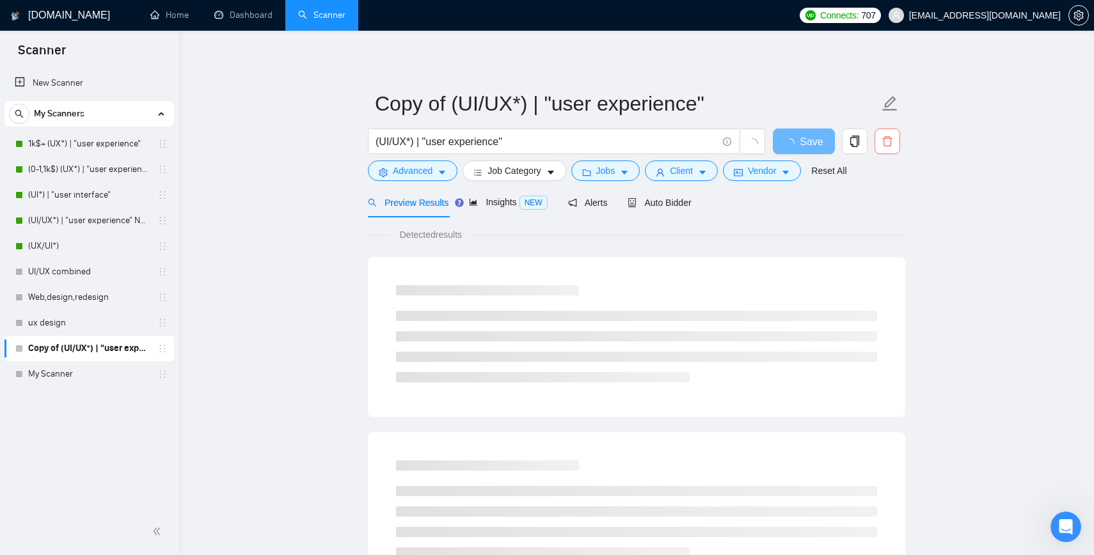
click at [887, 143] on icon "delete" at bounding box center [888, 142] width 12 height 12
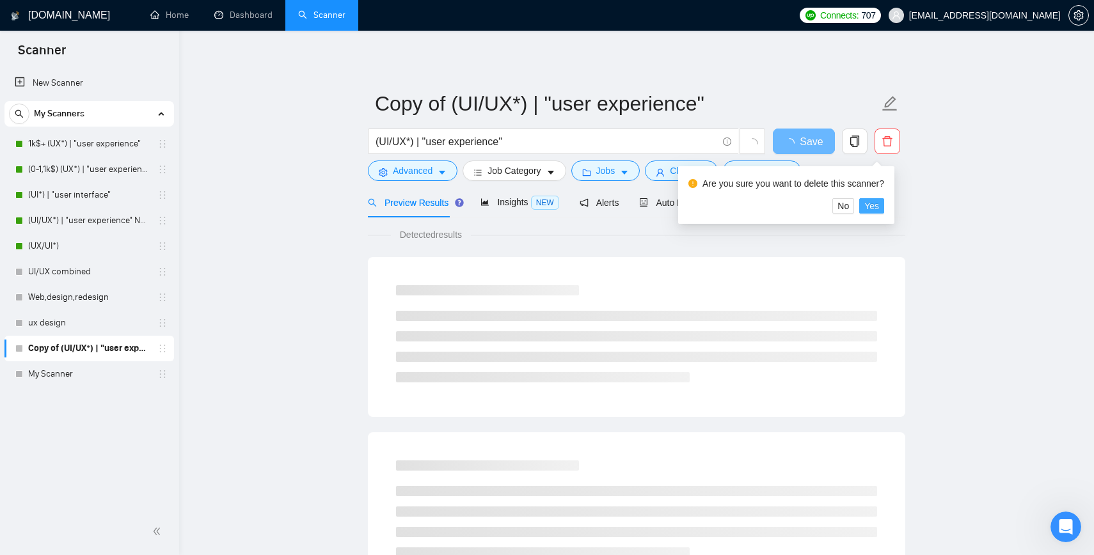
click at [879, 203] on span "Yes" at bounding box center [871, 206] width 15 height 14
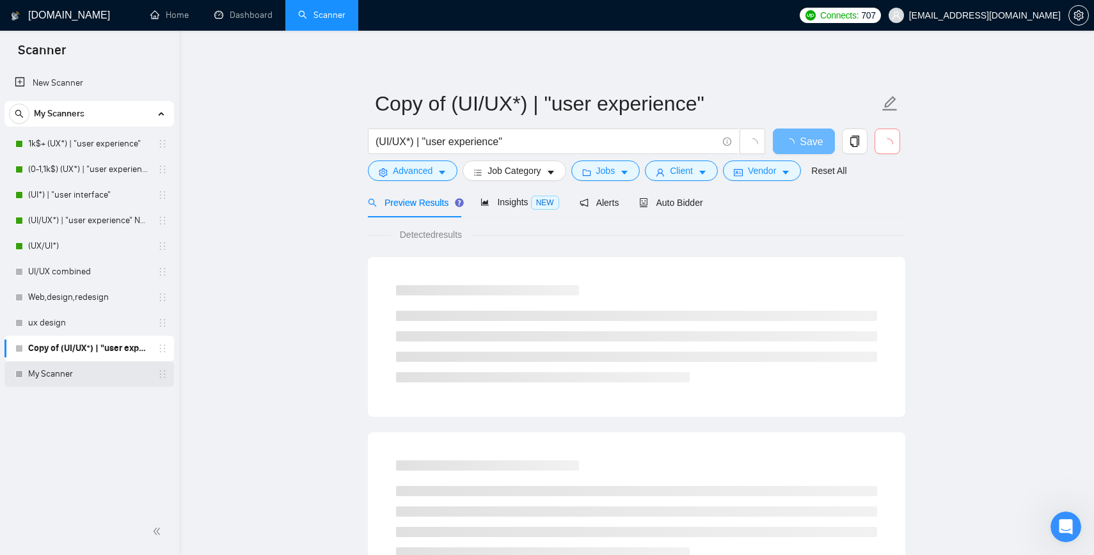
click at [71, 371] on link "My Scanner" at bounding box center [89, 374] width 122 height 26
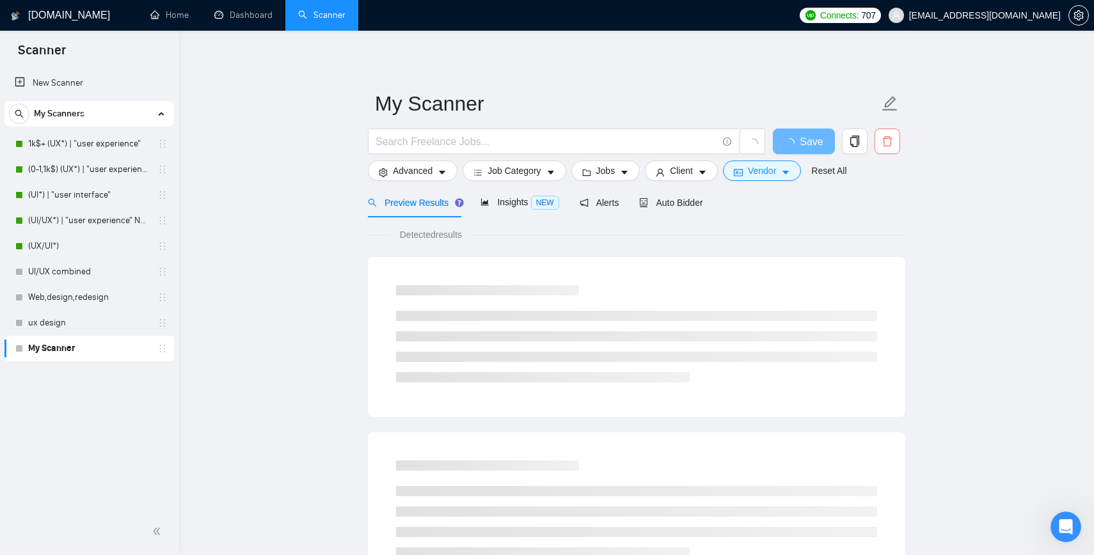
click at [885, 141] on icon "delete" at bounding box center [888, 142] width 12 height 12
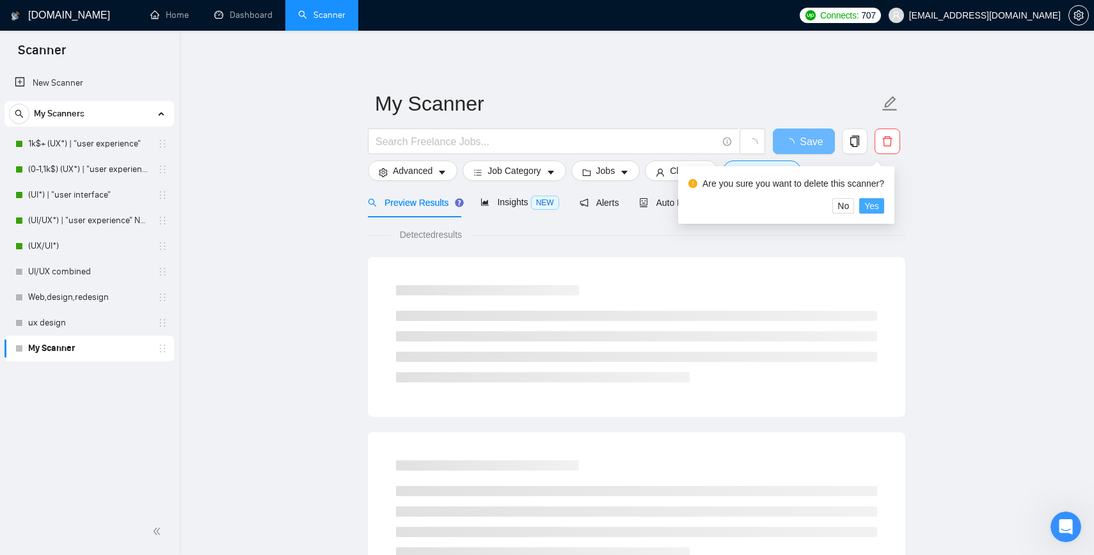
click at [879, 205] on span "Yes" at bounding box center [871, 206] width 15 height 14
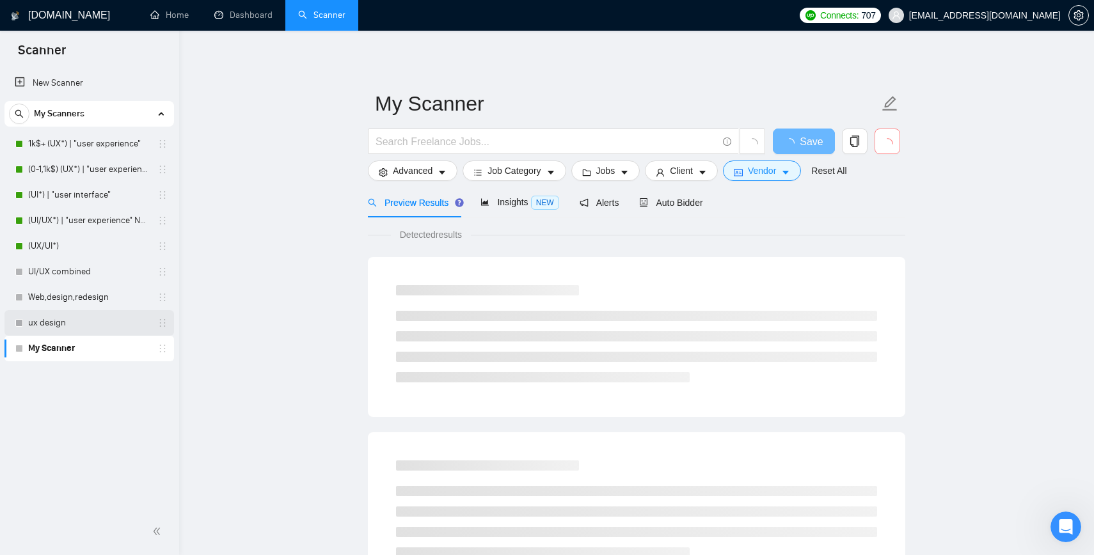
click at [107, 328] on link "ux design" at bounding box center [89, 323] width 122 height 26
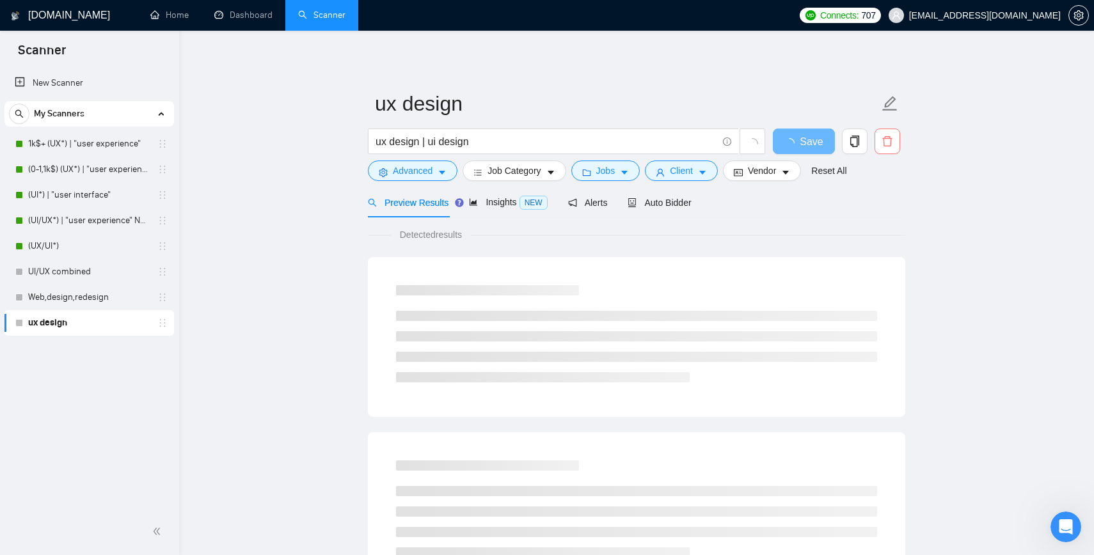
click at [891, 134] on button "button" at bounding box center [888, 142] width 26 height 26
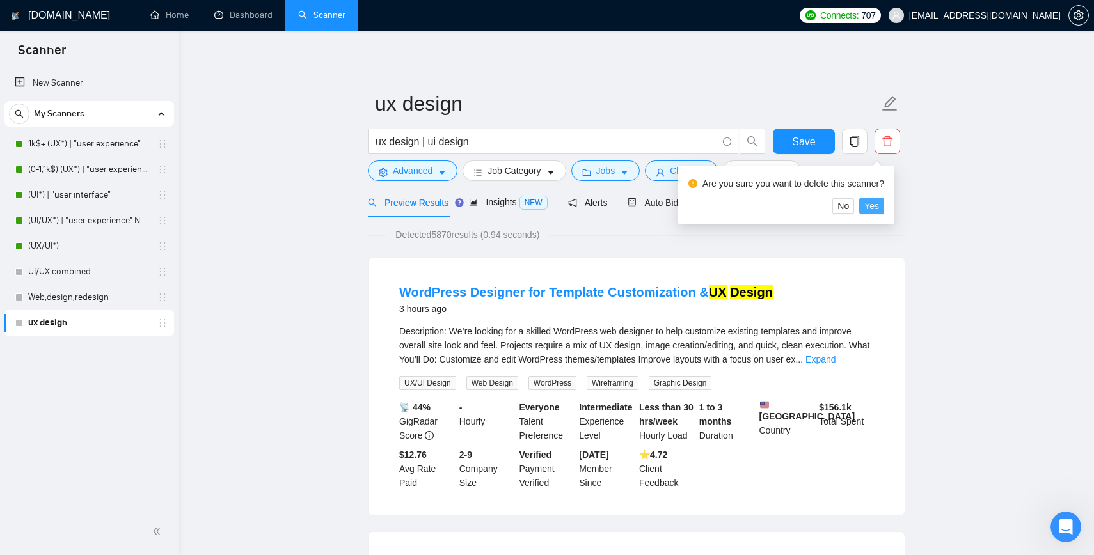
click at [879, 206] on span "Yes" at bounding box center [871, 206] width 15 height 14
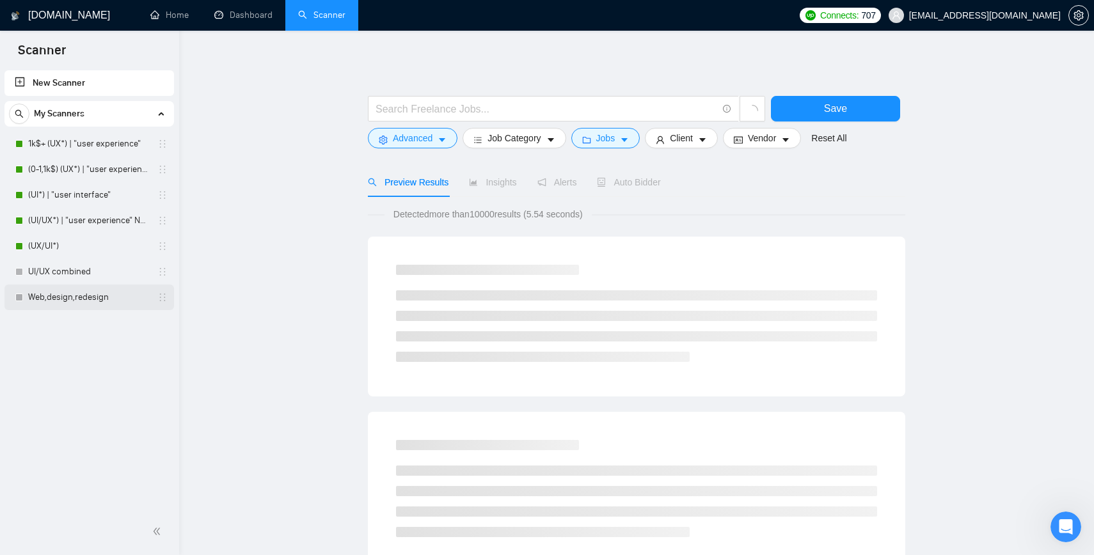
click at [81, 302] on link "Web,design,redesign" at bounding box center [89, 298] width 122 height 26
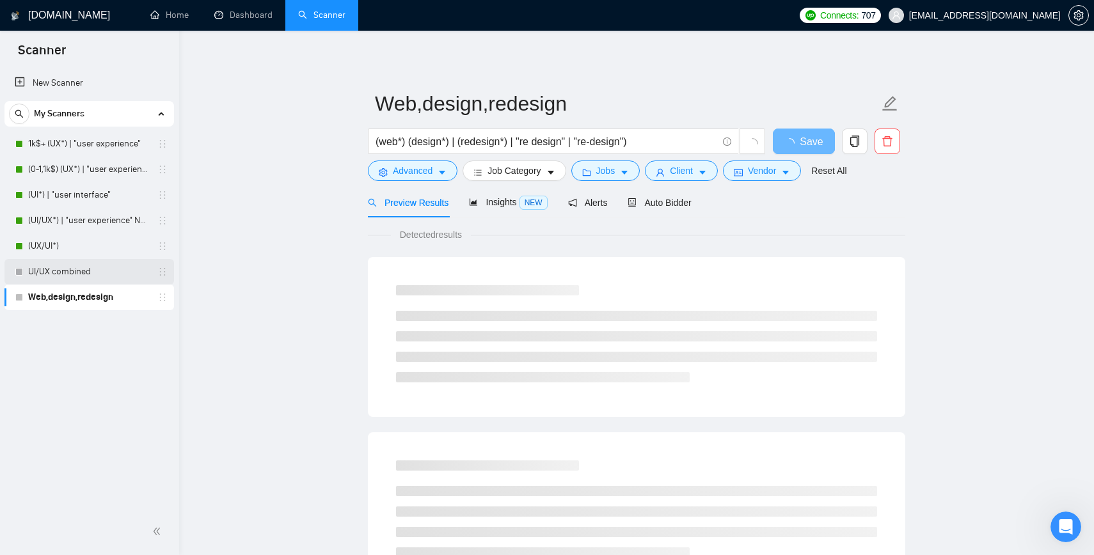
click at [77, 273] on link "UI/UX combined" at bounding box center [89, 272] width 122 height 26
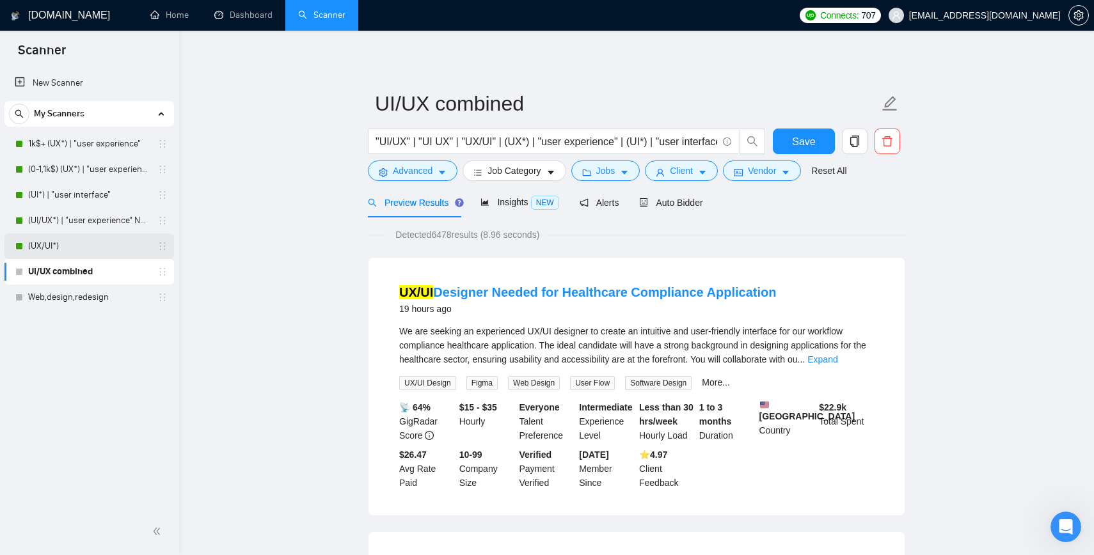
click at [38, 249] on link "(UX/UI*)" at bounding box center [89, 247] width 122 height 26
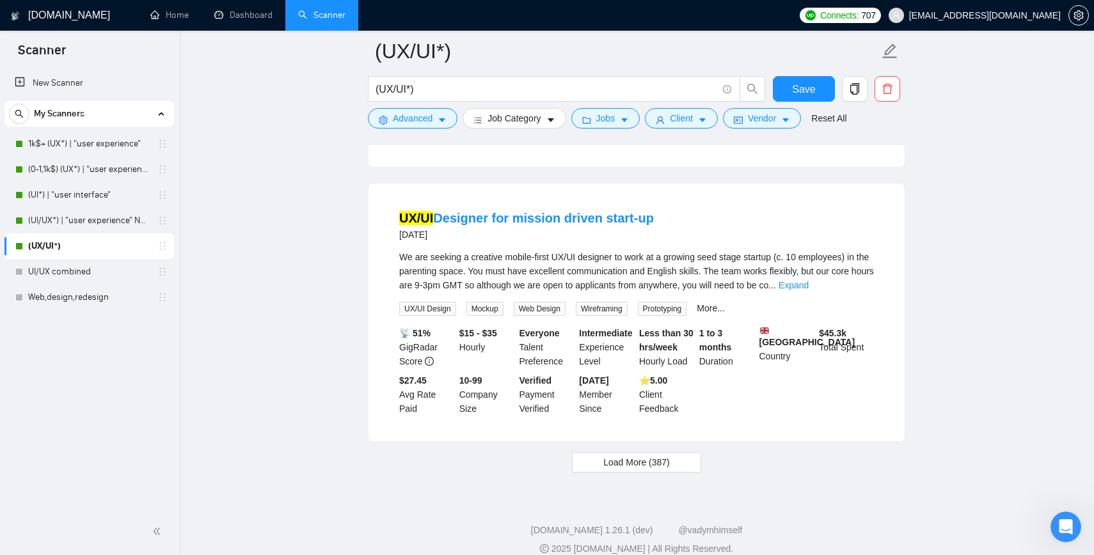
scroll to position [2630, 0]
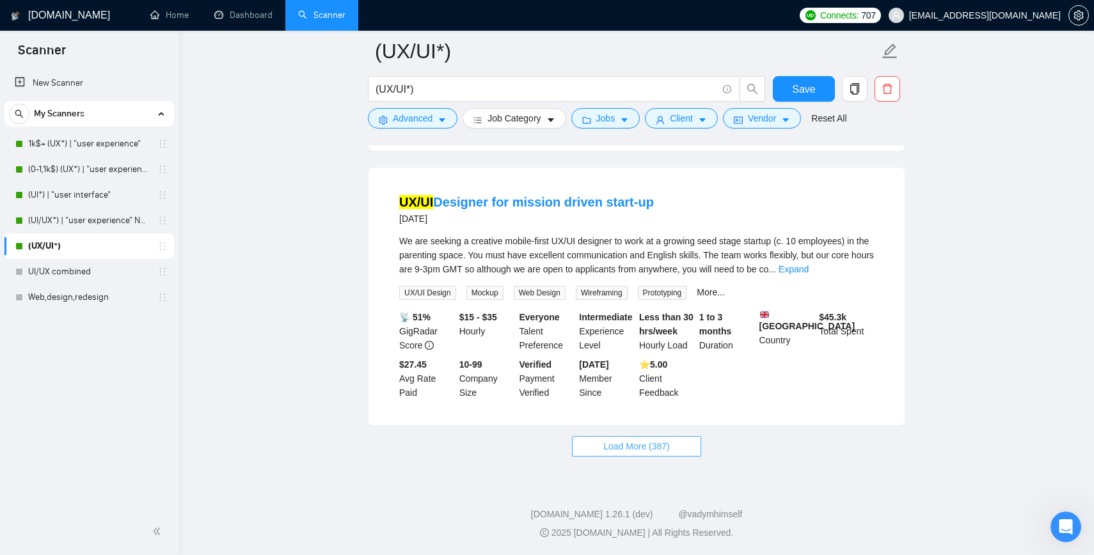
click at [618, 445] on span "Load More (387)" at bounding box center [636, 447] width 67 height 14
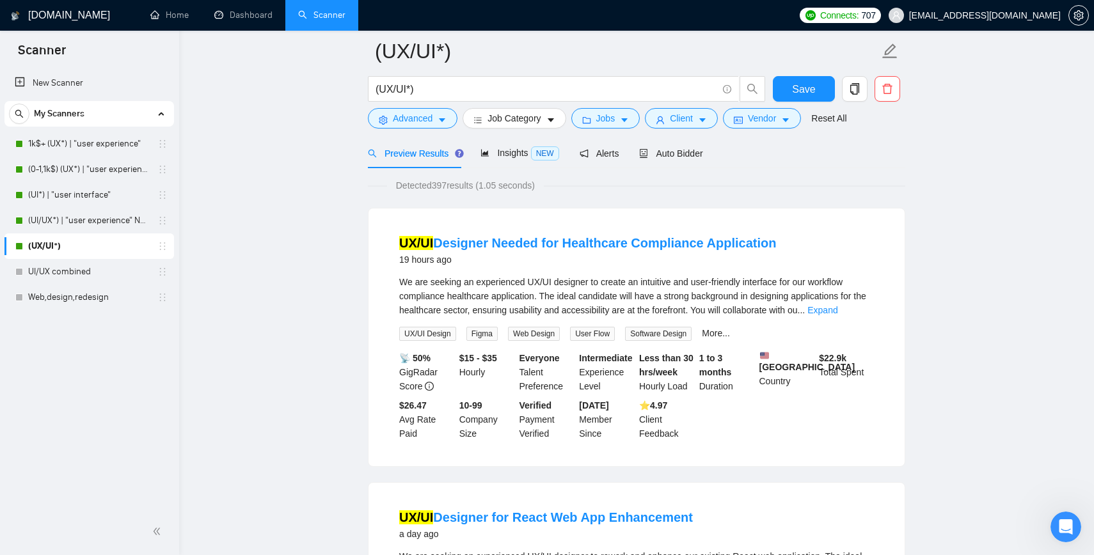
scroll to position [0, 0]
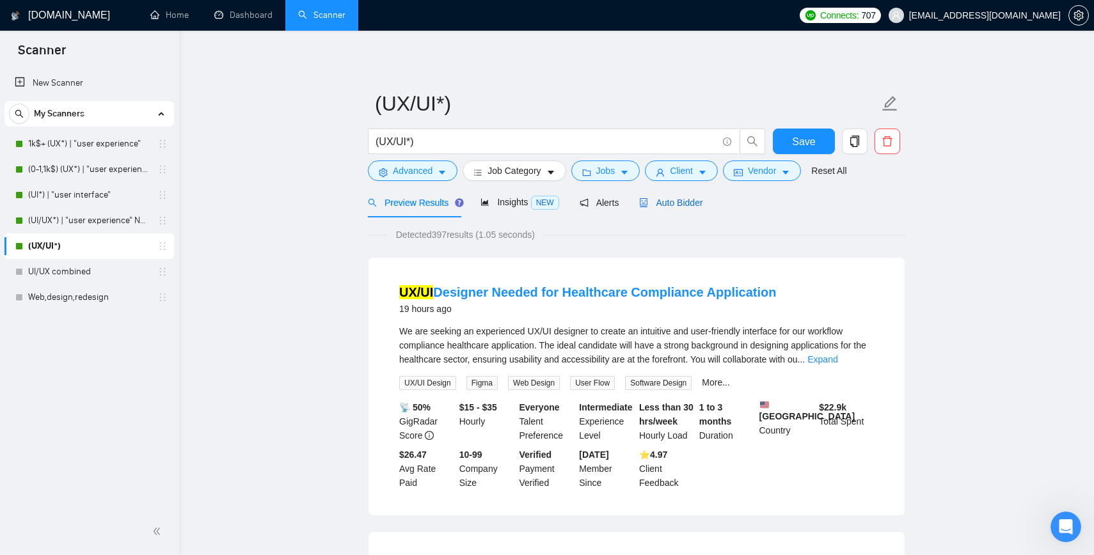
click at [674, 198] on span "Auto Bidder" at bounding box center [670, 203] width 63 height 10
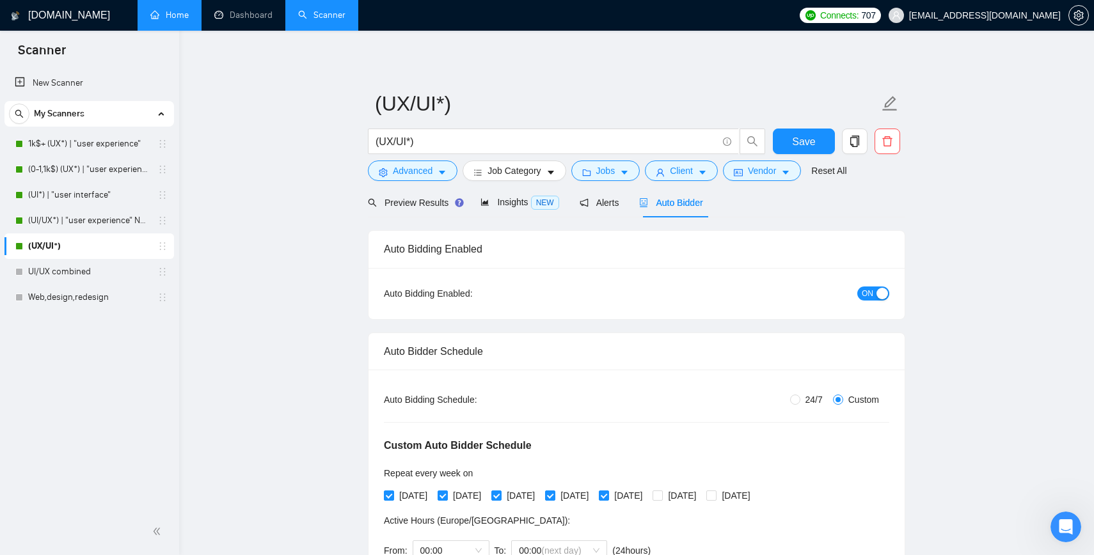
click at [180, 13] on link "Home" at bounding box center [169, 15] width 38 height 11
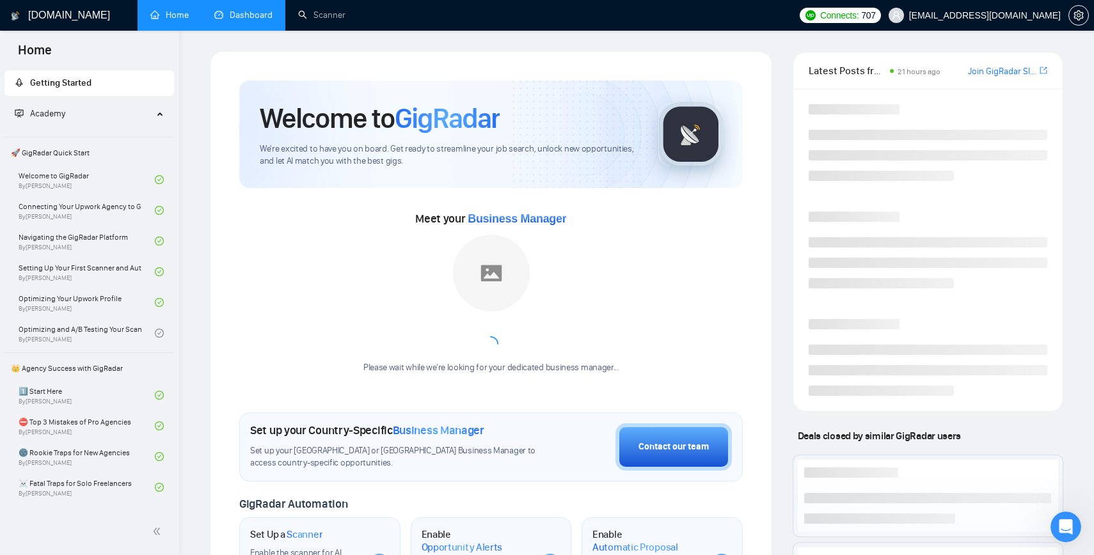
click at [234, 14] on link "Dashboard" at bounding box center [243, 15] width 58 height 11
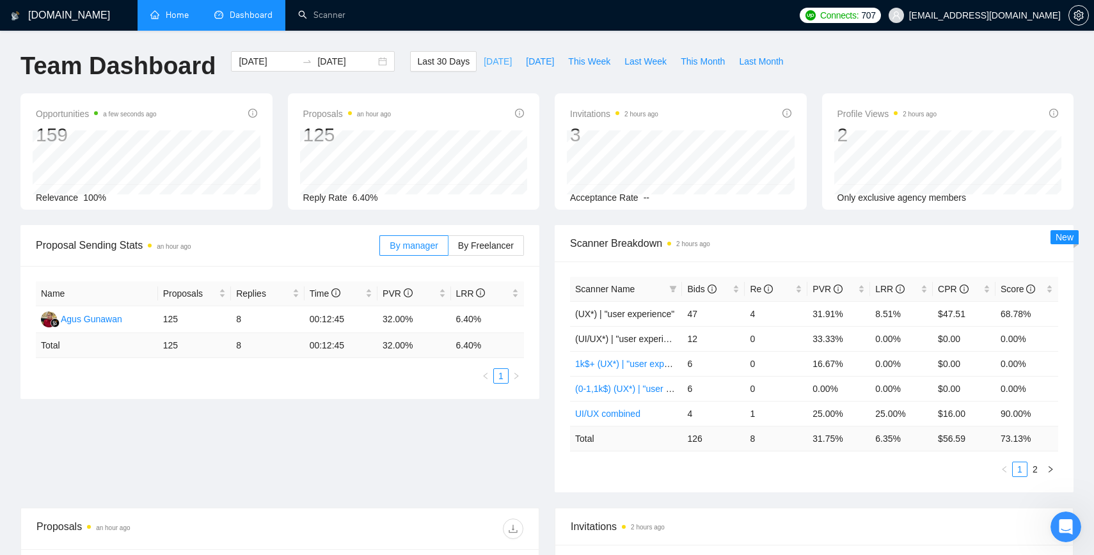
click at [484, 58] on span "[DATE]" at bounding box center [498, 61] width 28 height 14
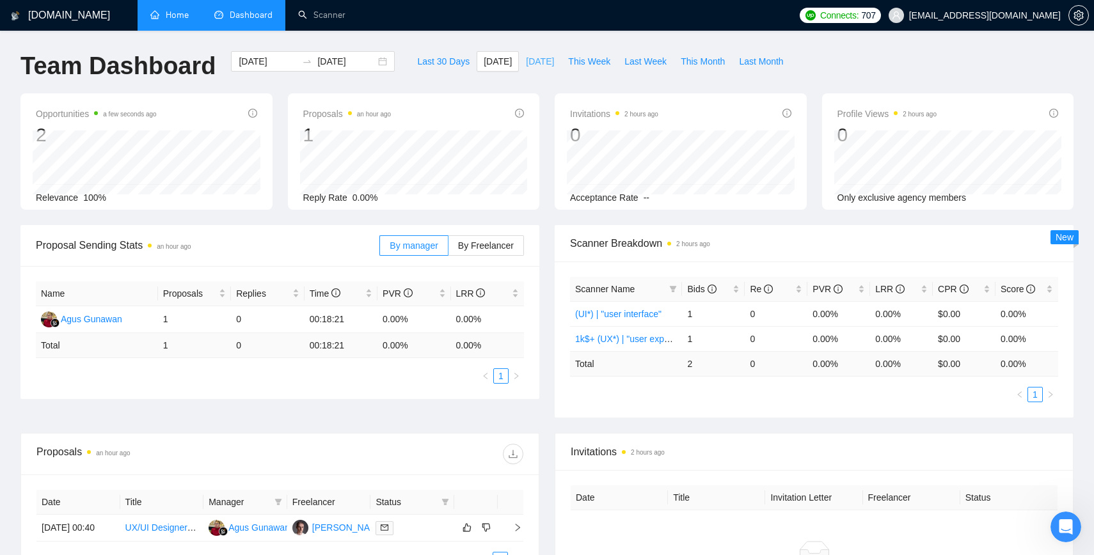
click at [537, 61] on span "[DATE]" at bounding box center [540, 61] width 28 height 14
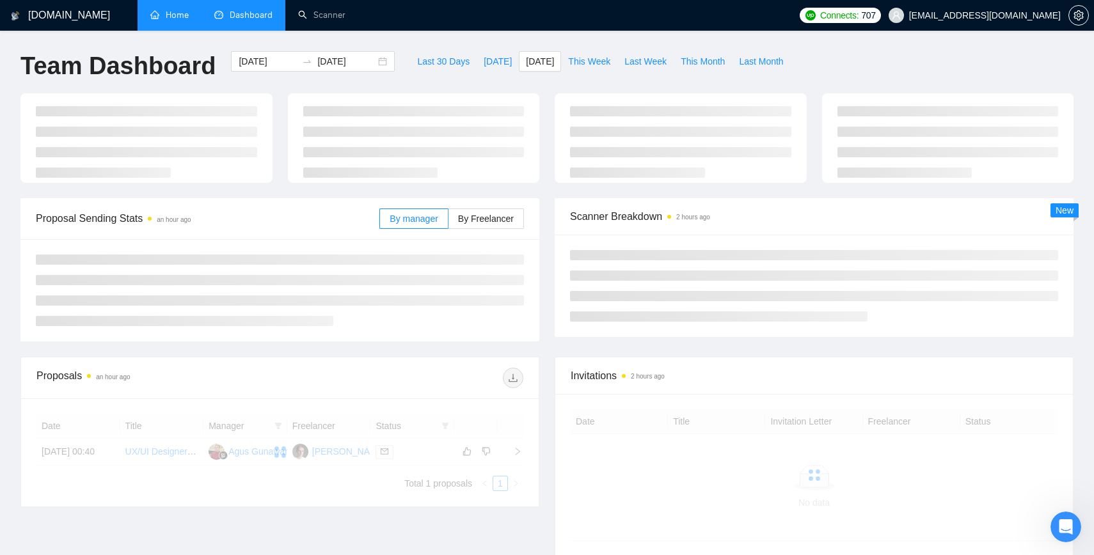
type input "2025-09-20"
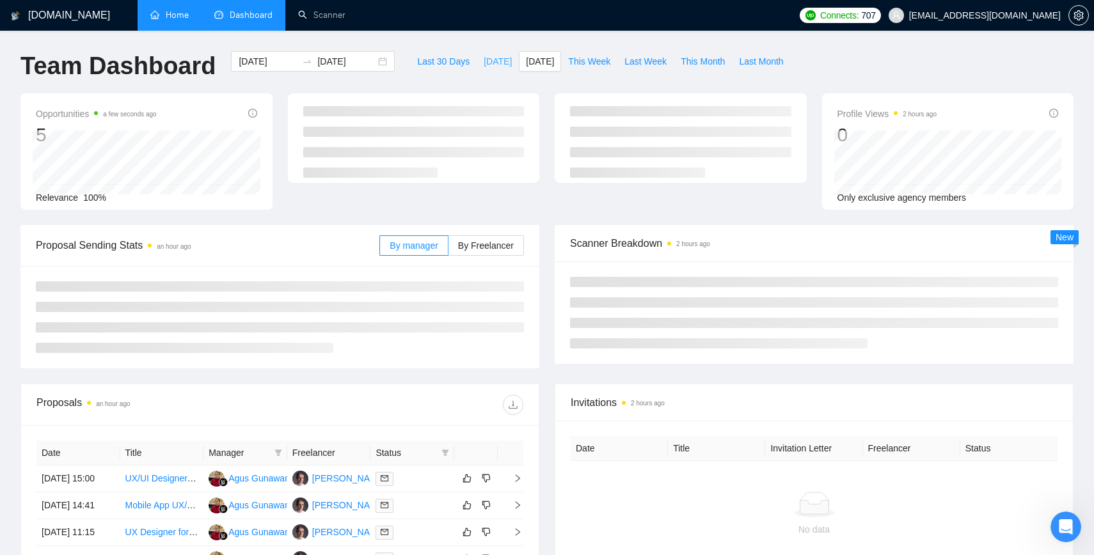
click at [479, 69] on button "[DATE]" at bounding box center [498, 61] width 42 height 20
type input "[DATE]"
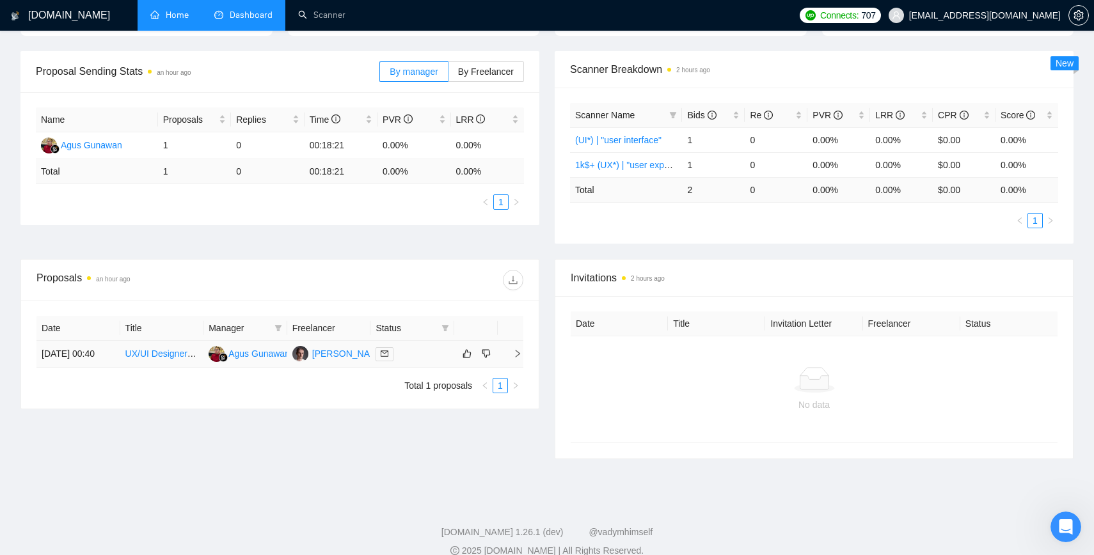
scroll to position [182, 0]
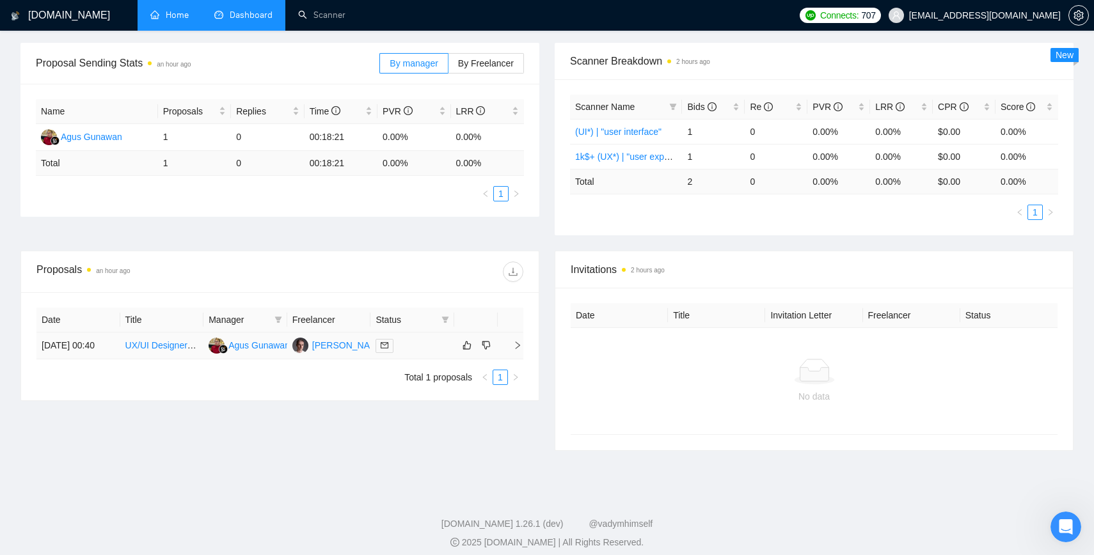
click at [515, 350] on icon "right" at bounding box center [517, 345] width 9 height 9
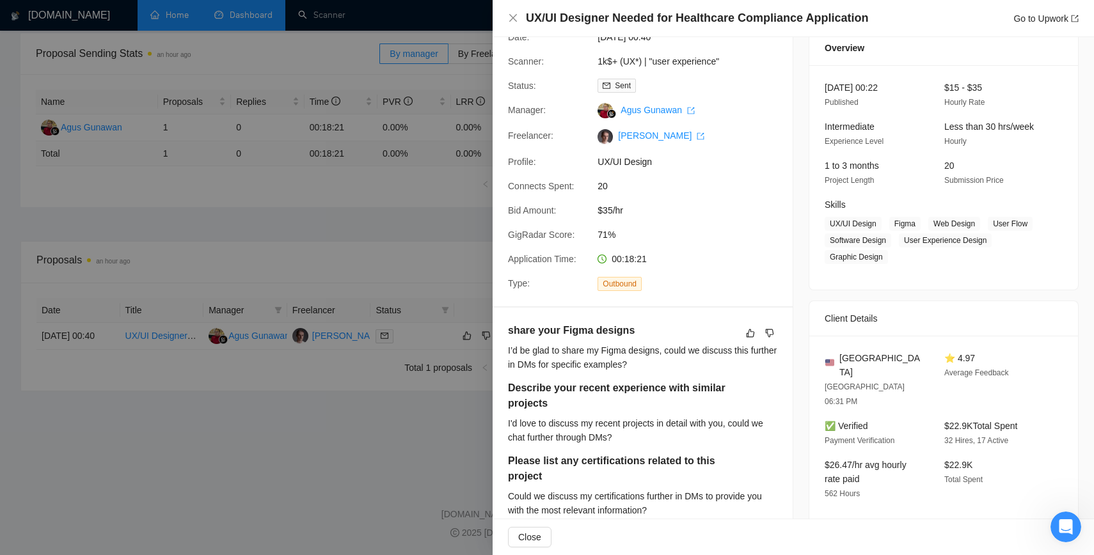
scroll to position [0, 0]
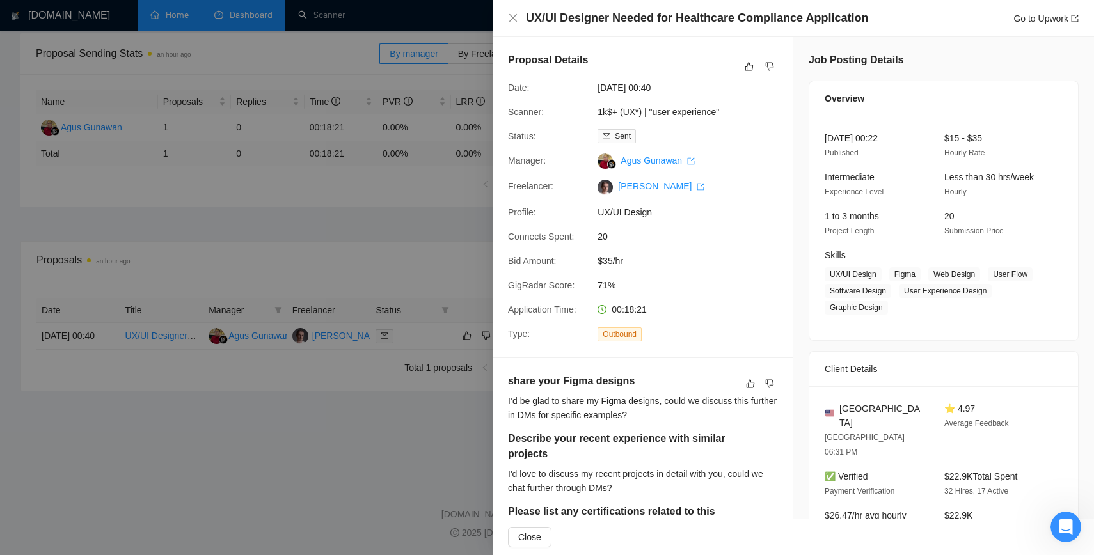
click at [384, 193] on div at bounding box center [547, 277] width 1094 height 555
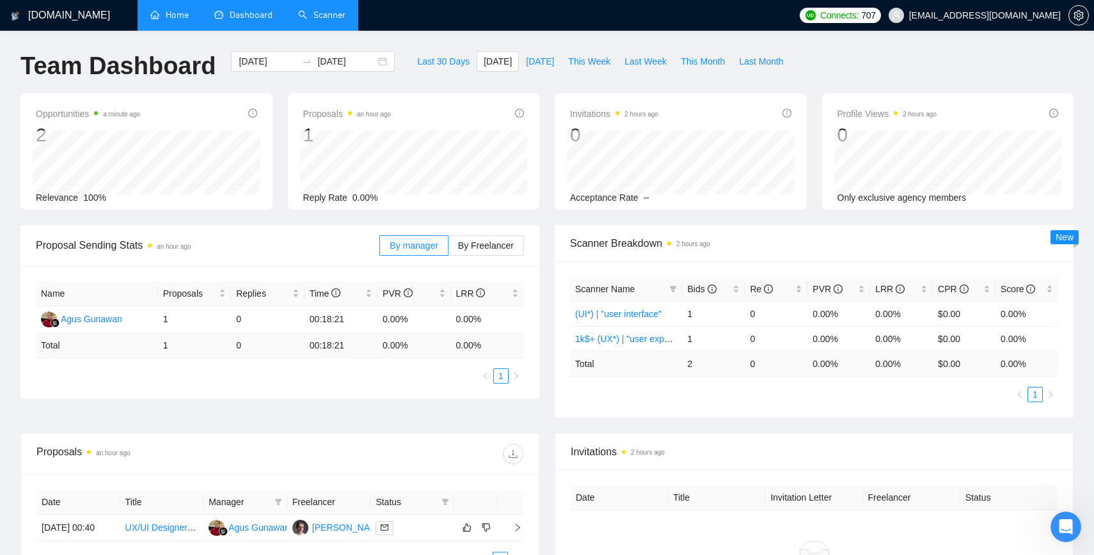
click at [303, 14] on link "Scanner" at bounding box center [321, 15] width 47 height 11
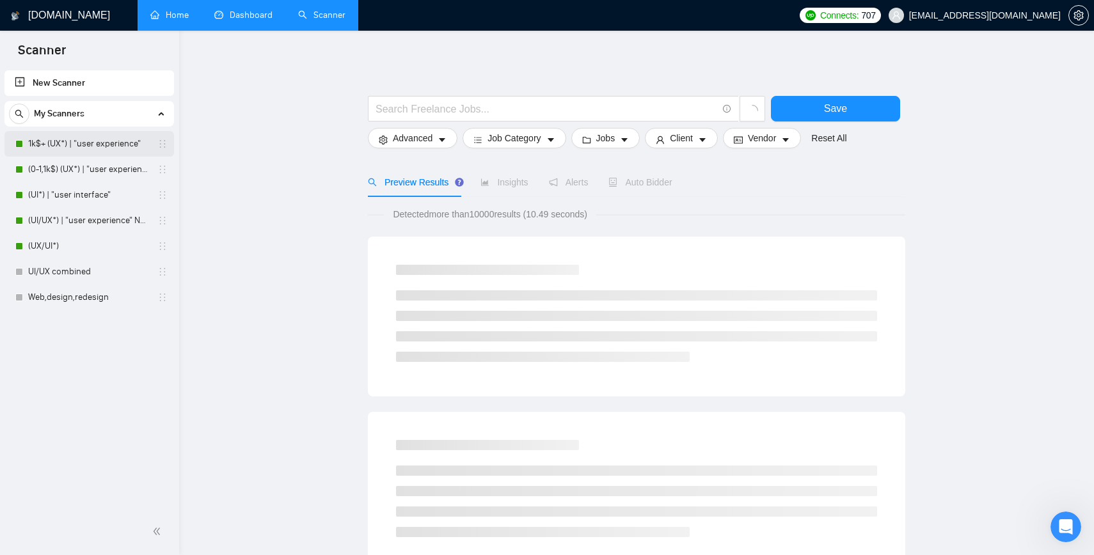
click at [90, 140] on link "1k$+ (UX*) | "user experience"" at bounding box center [89, 144] width 122 height 26
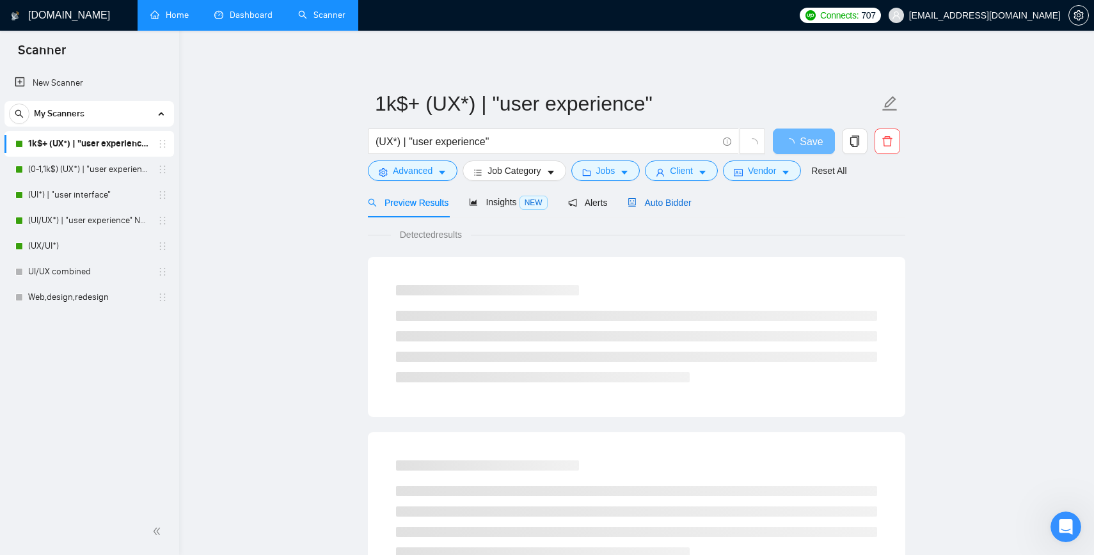
click at [663, 205] on span "Auto Bidder" at bounding box center [659, 203] width 63 height 10
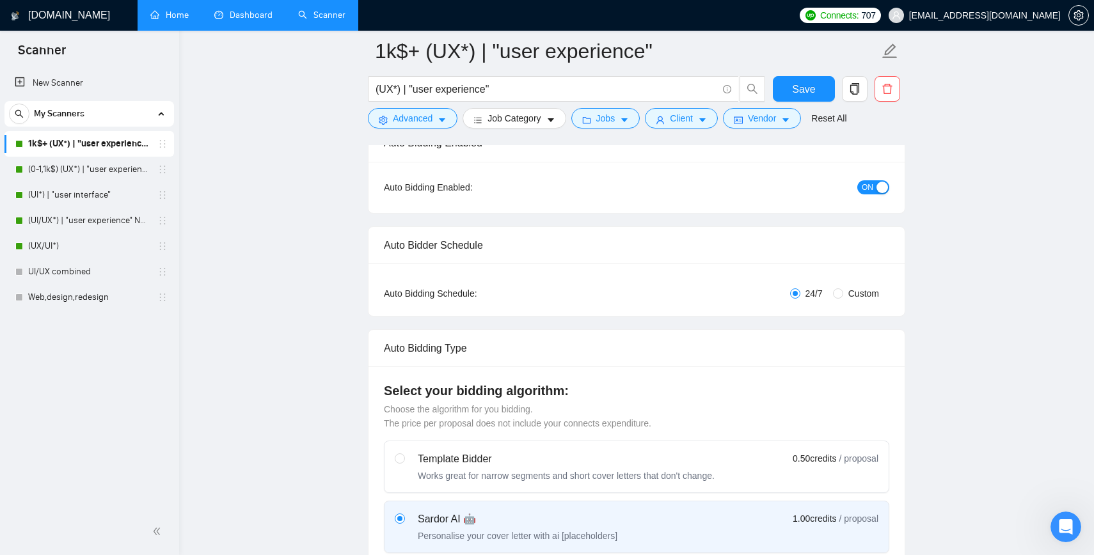
scroll to position [98, 0]
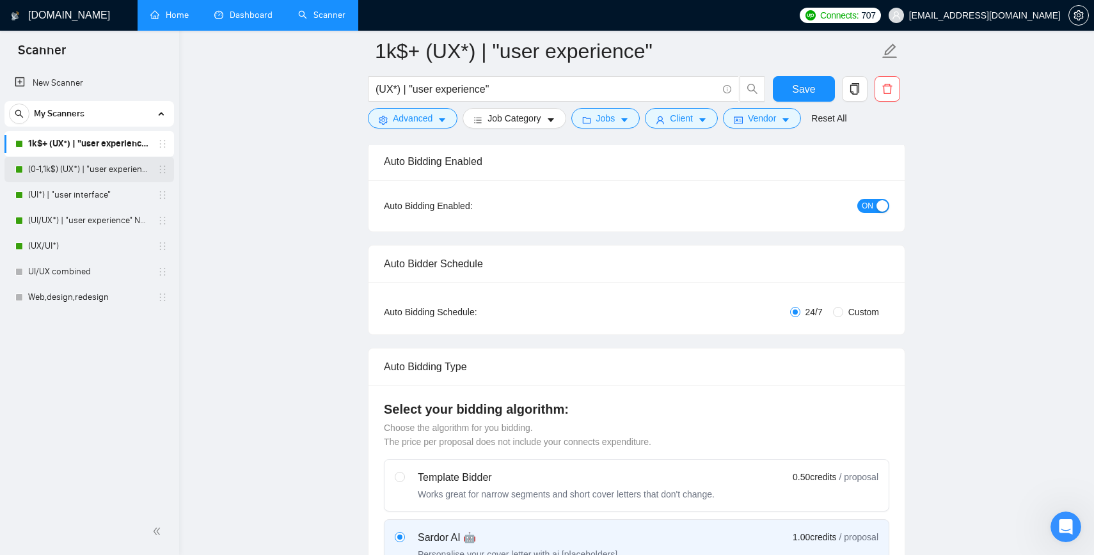
click at [86, 178] on link "(0-1,1k$) (UX*) | "user experience"" at bounding box center [89, 170] width 122 height 26
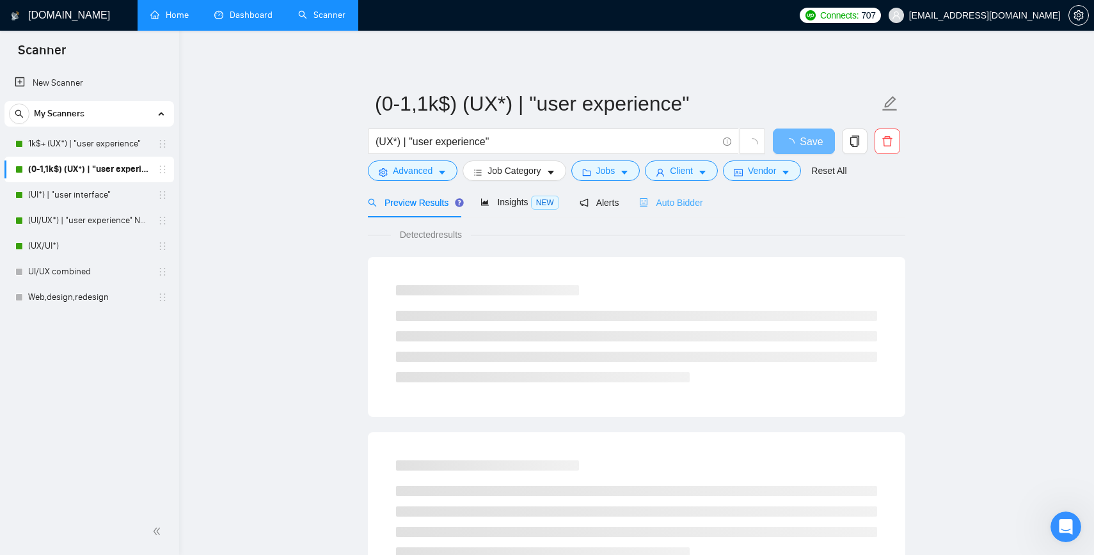
click at [672, 194] on div "Auto Bidder" at bounding box center [670, 202] width 63 height 30
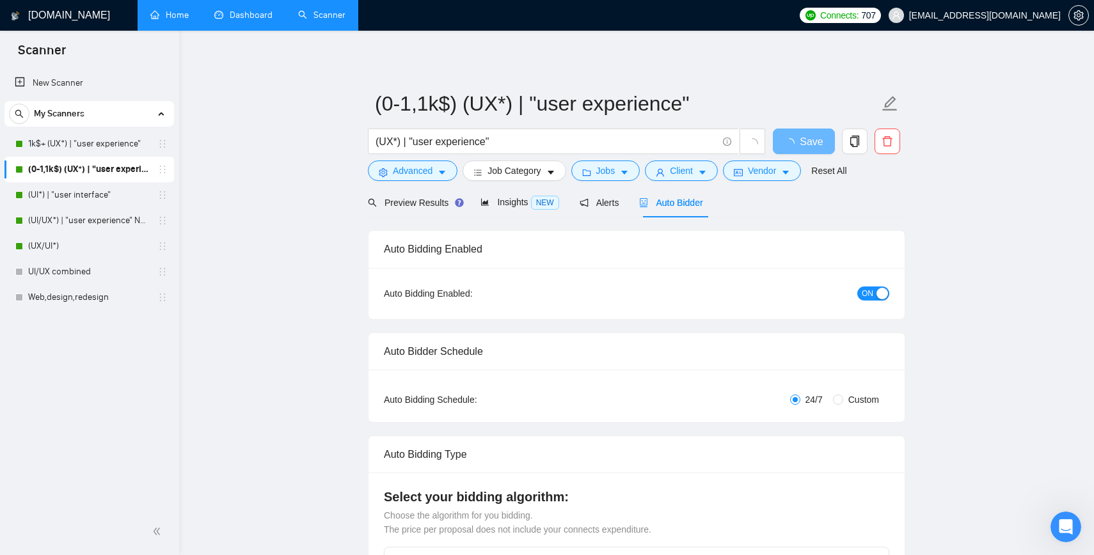
radio input "false"
radio input "true"
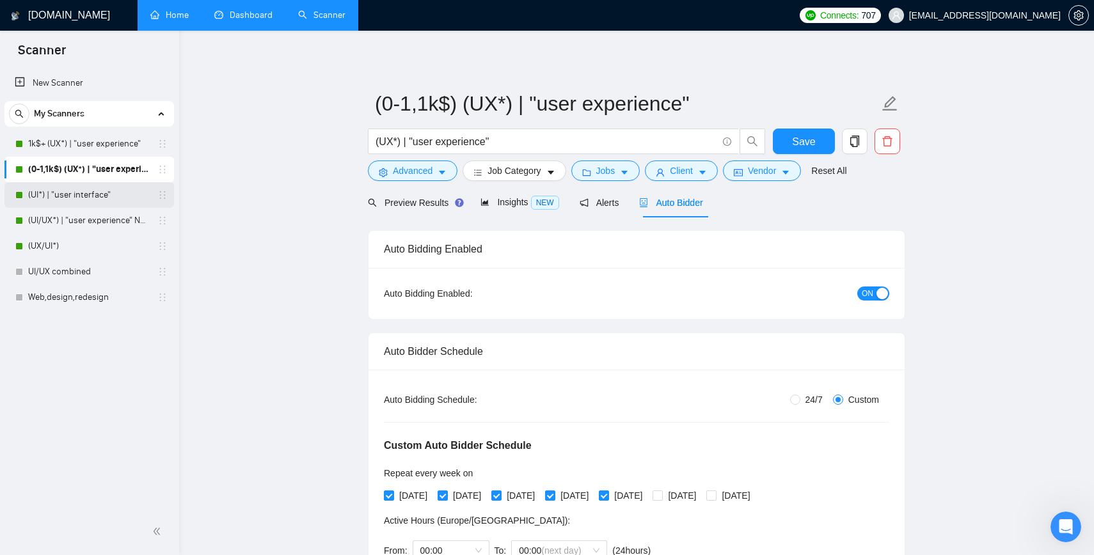
click at [84, 197] on link "(UI*) | "user interface"" at bounding box center [89, 195] width 122 height 26
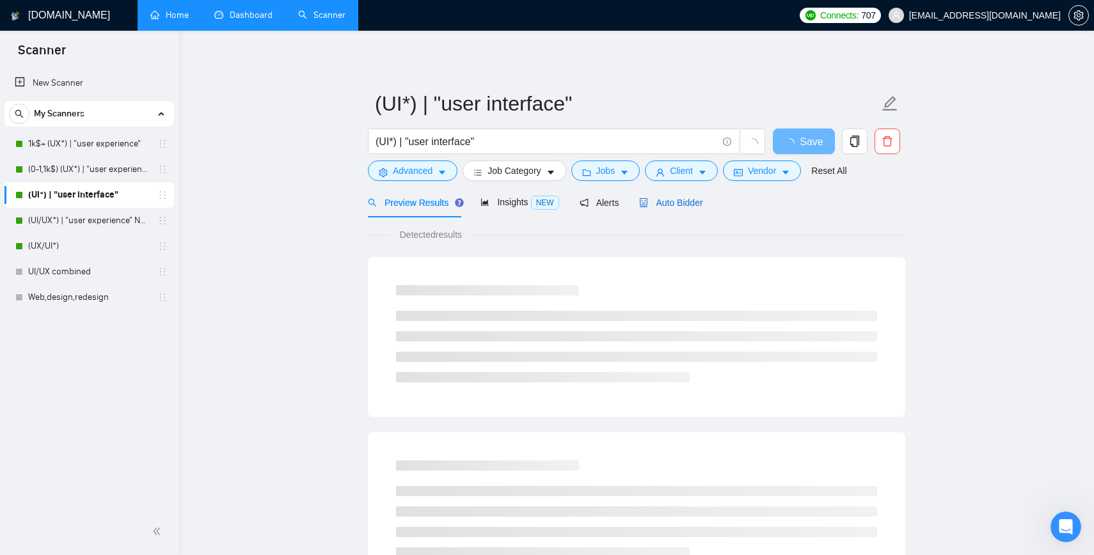
click at [668, 200] on span "Auto Bidder" at bounding box center [670, 203] width 63 height 10
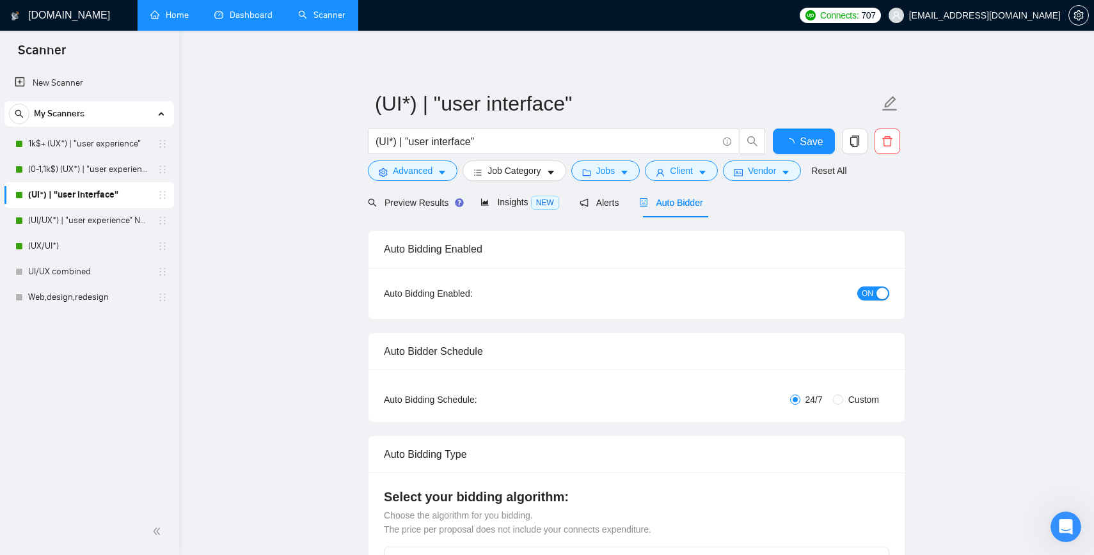
radio input "false"
radio input "true"
checkbox input "true"
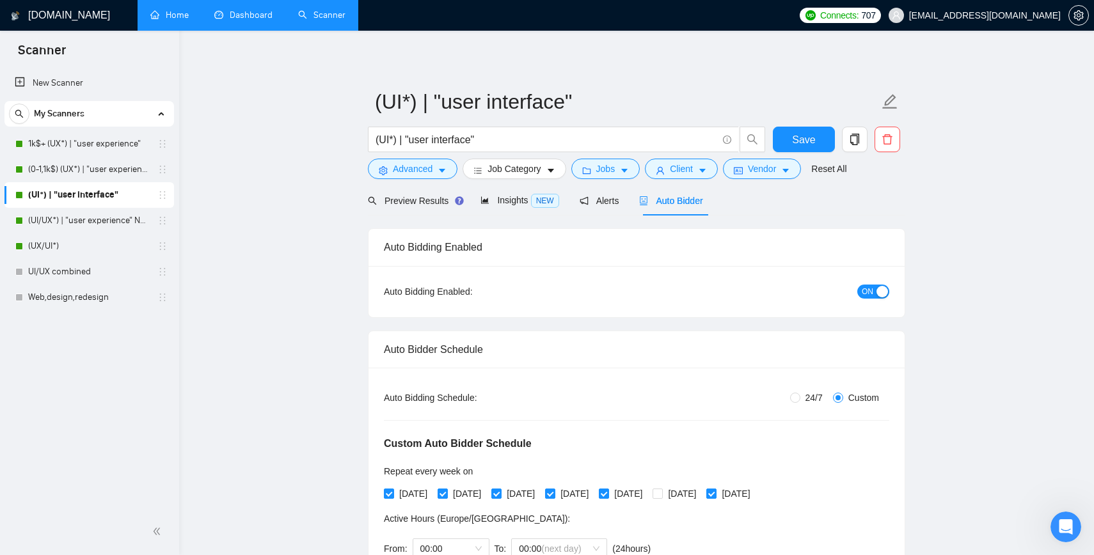
scroll to position [1, 0]
click at [72, 167] on link "(0-1,1k$) (UX*) | "user experience"" at bounding box center [89, 170] width 122 height 26
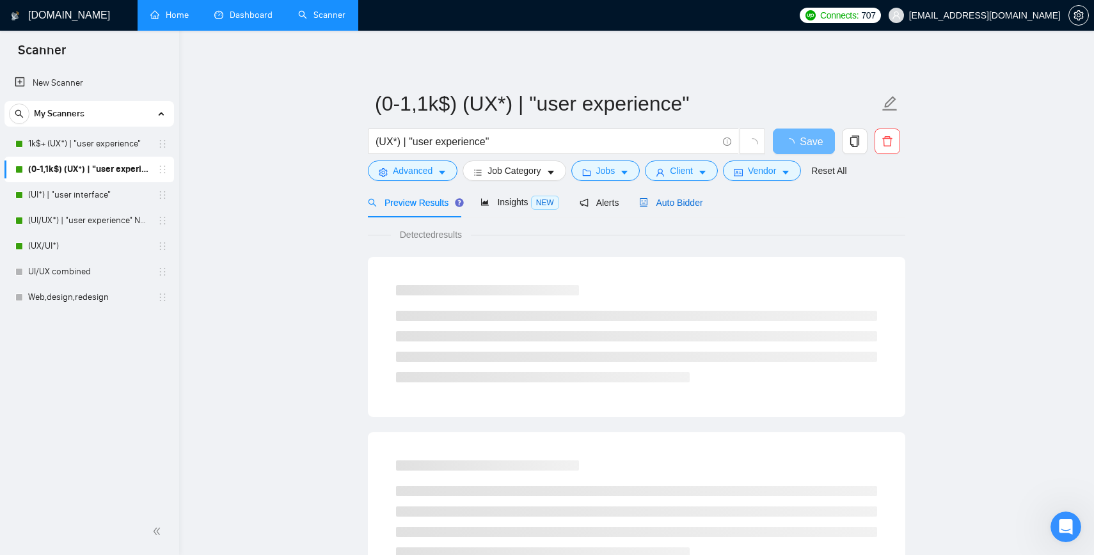
click at [675, 204] on span "Auto Bidder" at bounding box center [670, 203] width 63 height 10
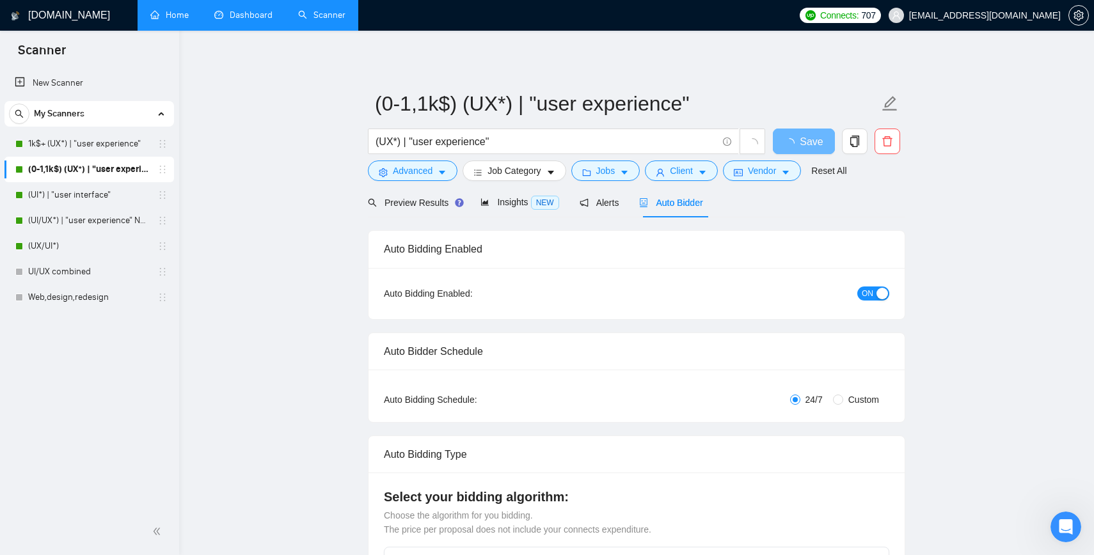
radio input "false"
radio input "true"
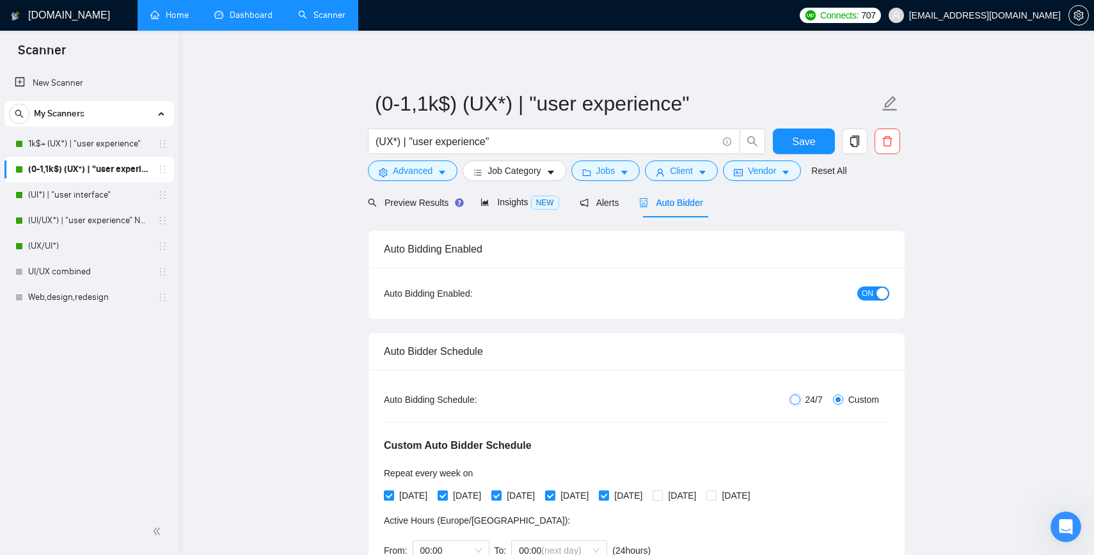
click at [793, 399] on input "24/7" at bounding box center [795, 400] width 10 height 10
radio input "true"
radio input "false"
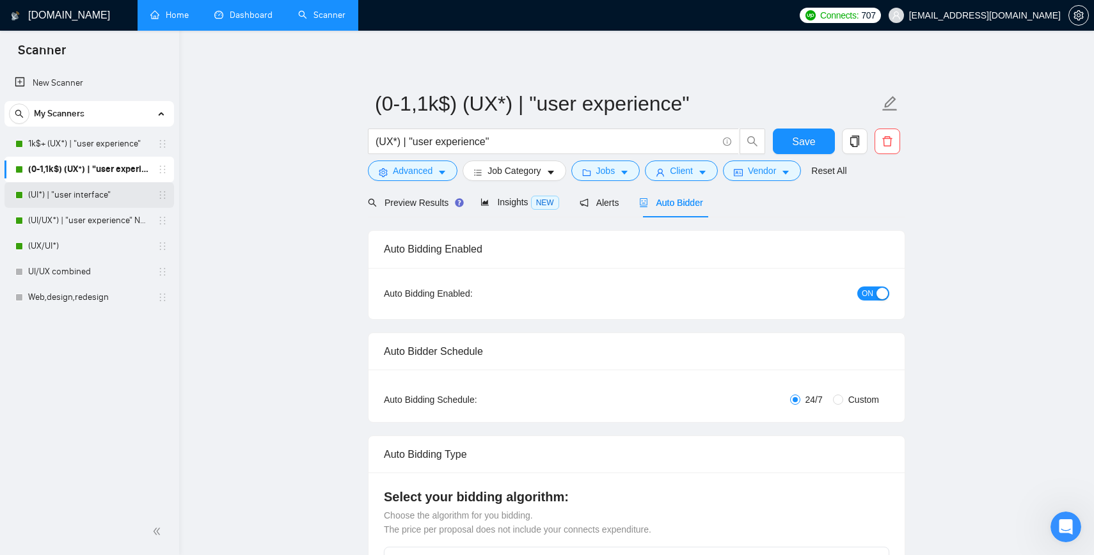
click at [52, 196] on link "(UI*) | "user interface"" at bounding box center [89, 195] width 122 height 26
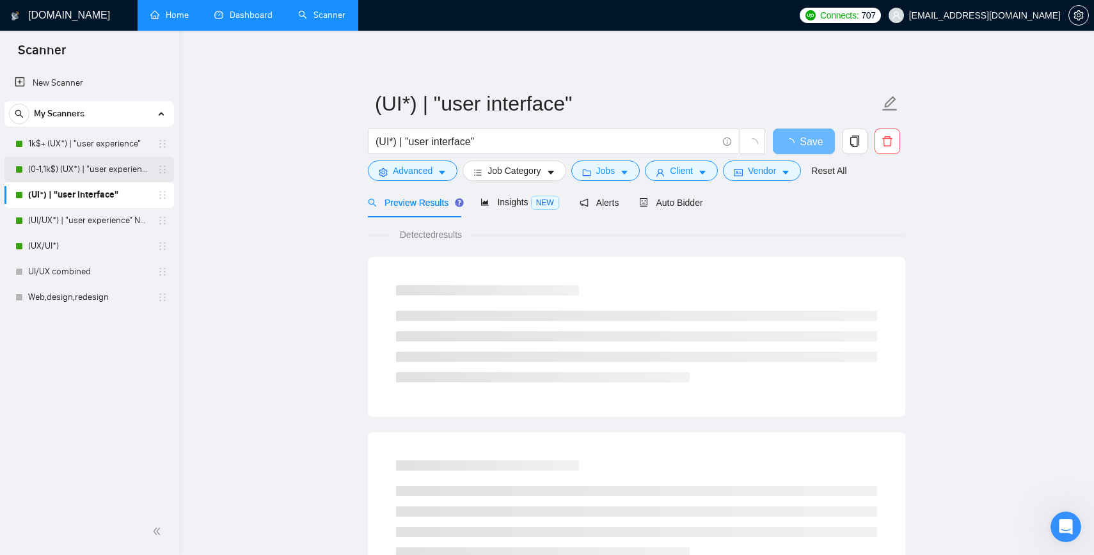
click at [75, 163] on link "(0-1,1k$) (UX*) | "user experience"" at bounding box center [89, 170] width 122 height 26
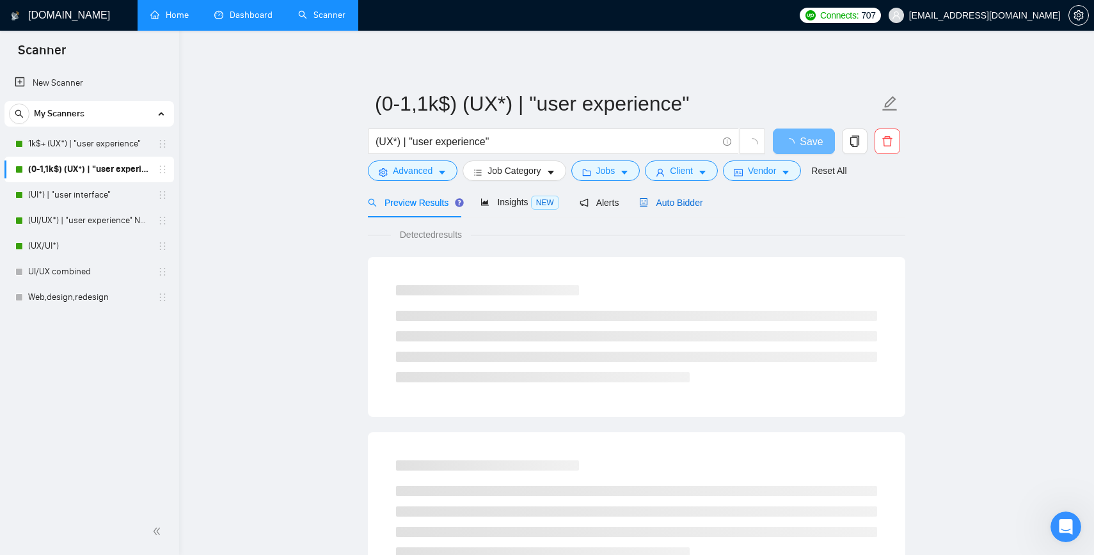
click at [679, 199] on span "Auto Bidder" at bounding box center [670, 203] width 63 height 10
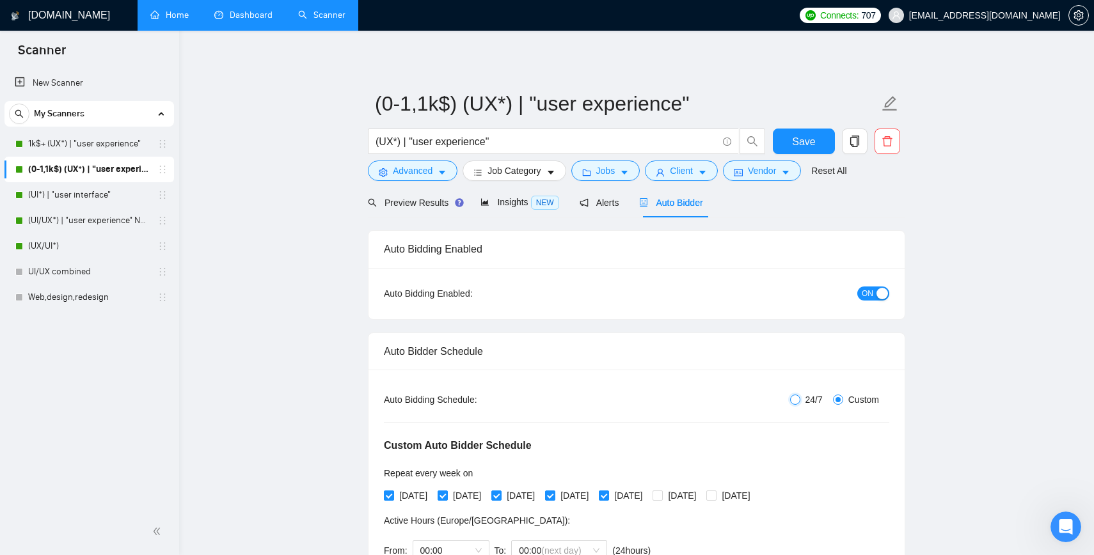
click at [793, 397] on input "24/7" at bounding box center [795, 400] width 10 height 10
radio input "true"
radio input "false"
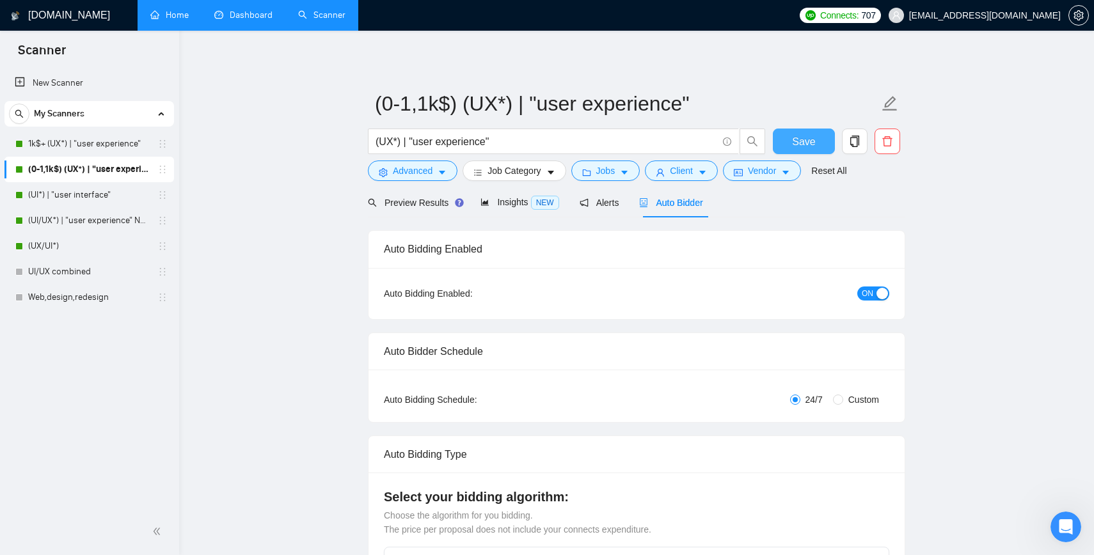
click at [802, 142] on span "Save" at bounding box center [803, 142] width 23 height 16
click at [26, 195] on div "(UI*) | "user interface"" at bounding box center [91, 195] width 152 height 26
click at [28, 190] on link "(UI*) | "user interface"" at bounding box center [89, 195] width 122 height 26
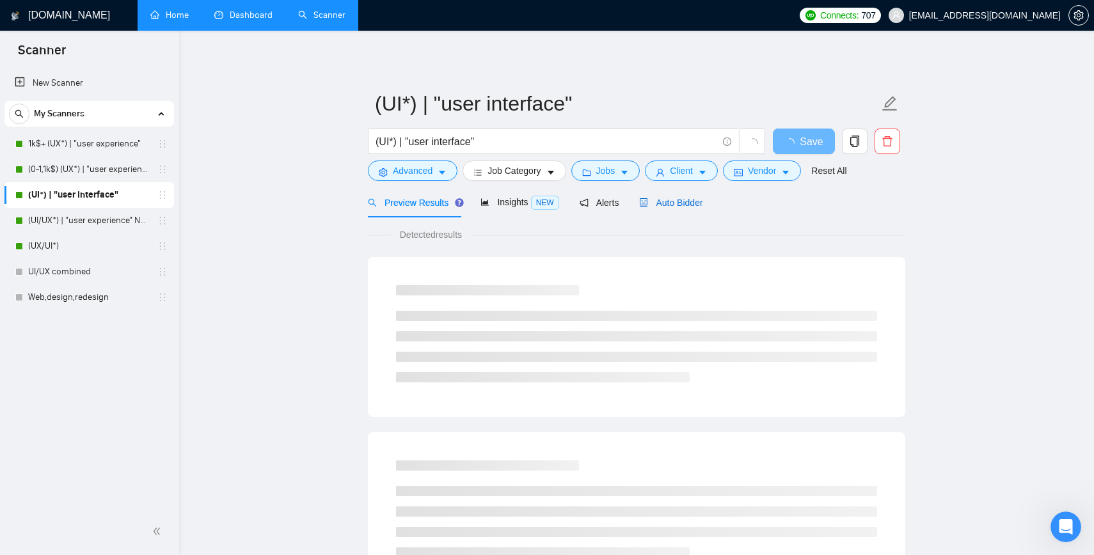
click at [676, 204] on span "Auto Bidder" at bounding box center [670, 203] width 63 height 10
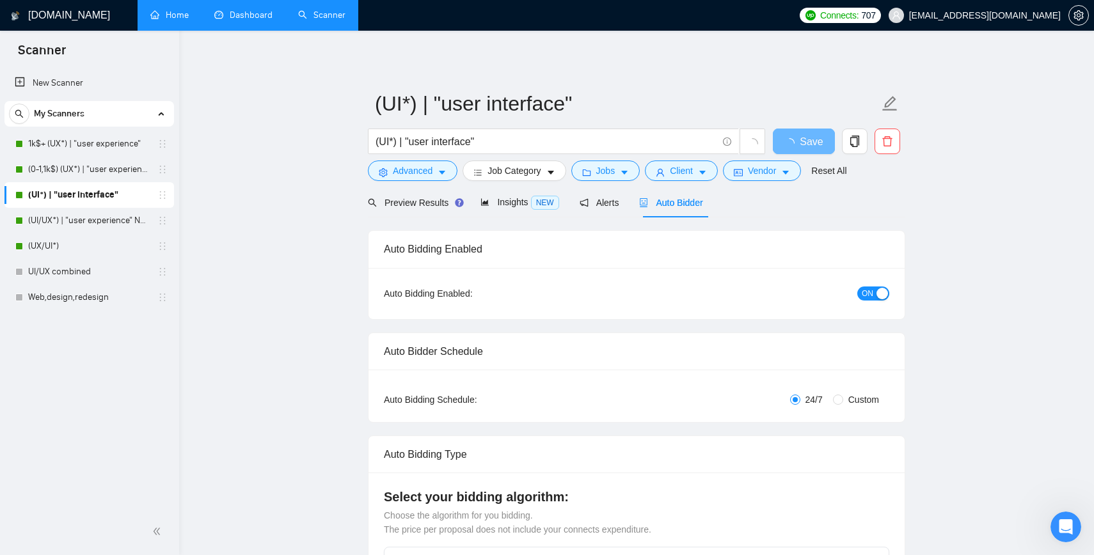
radio input "false"
radio input "true"
checkbox input "true"
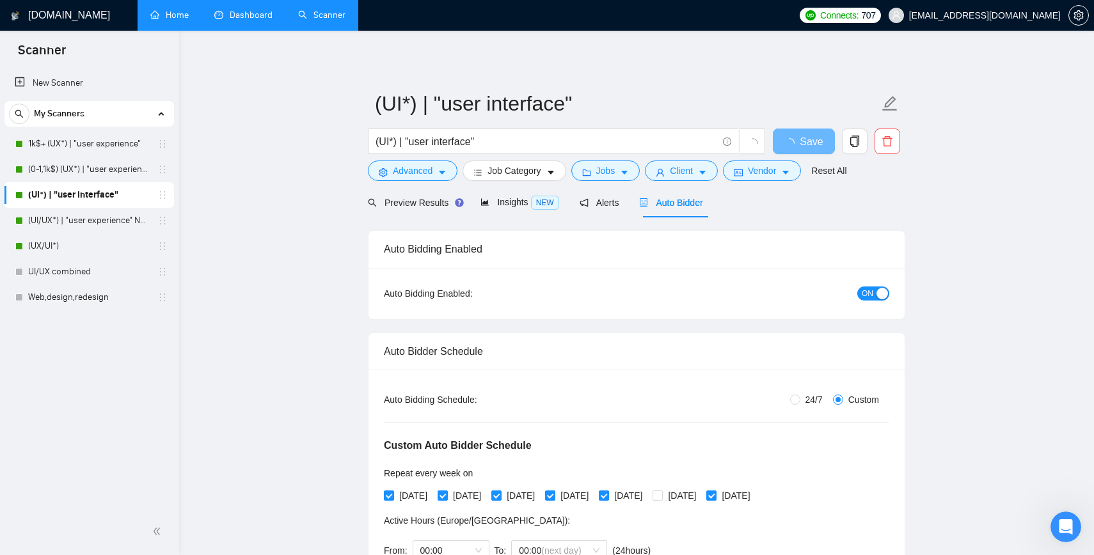
click at [800, 402] on span "24/7" at bounding box center [814, 400] width 28 height 14
click at [797, 402] on input "24/7" at bounding box center [795, 400] width 10 height 10
radio input "true"
radio input "false"
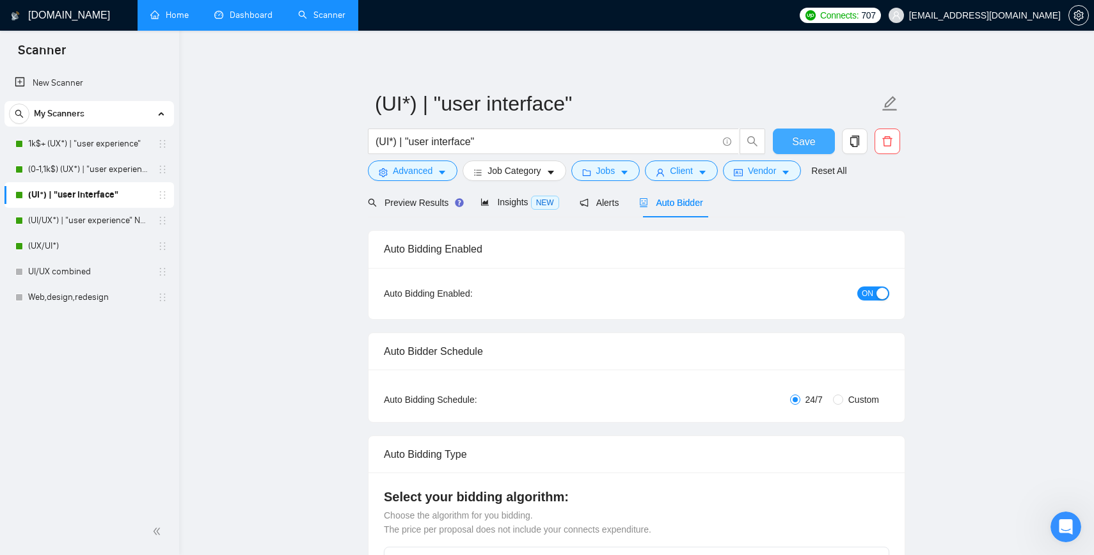
click at [800, 141] on span "Save" at bounding box center [803, 142] width 23 height 16
checkbox input "true"
click at [53, 218] on link "(UI/UX*) | "user experience" NEW" at bounding box center [89, 221] width 122 height 26
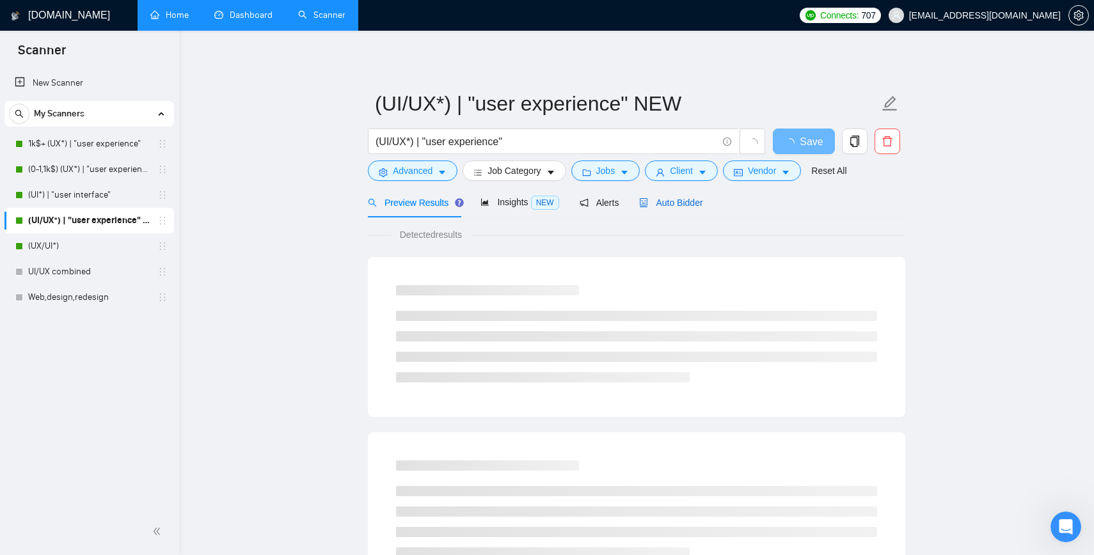
click at [687, 205] on span "Auto Bidder" at bounding box center [670, 203] width 63 height 10
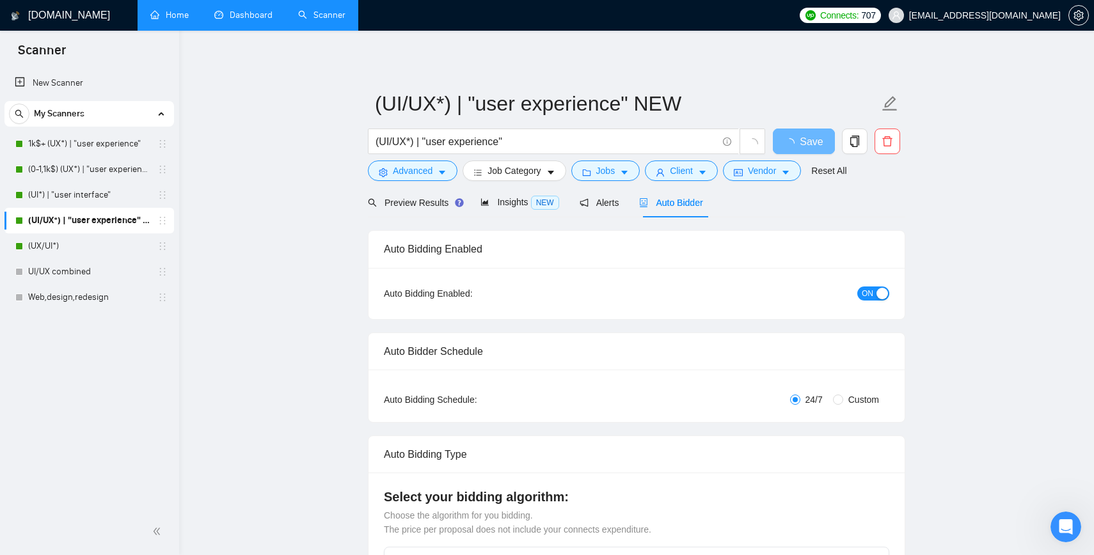
radio input "false"
radio input "true"
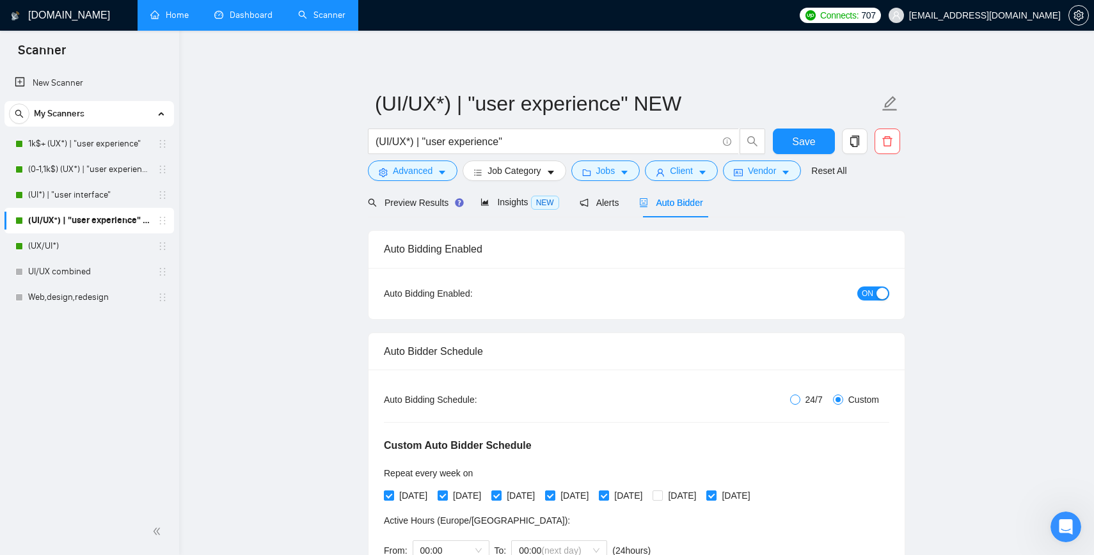
click at [790, 393] on label "24/7" at bounding box center [809, 400] width 38 height 14
click at [790, 395] on input "24/7" at bounding box center [795, 400] width 10 height 10
radio input "true"
radio input "false"
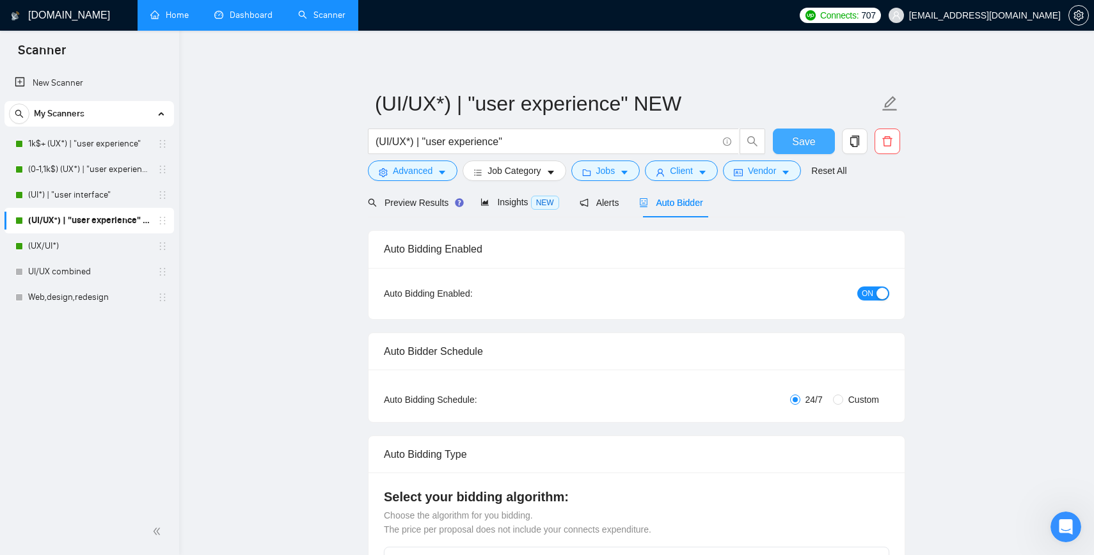
click at [797, 143] on span "Save" at bounding box center [803, 142] width 23 height 16
click at [53, 251] on link "(UX/UI*)" at bounding box center [89, 247] width 122 height 26
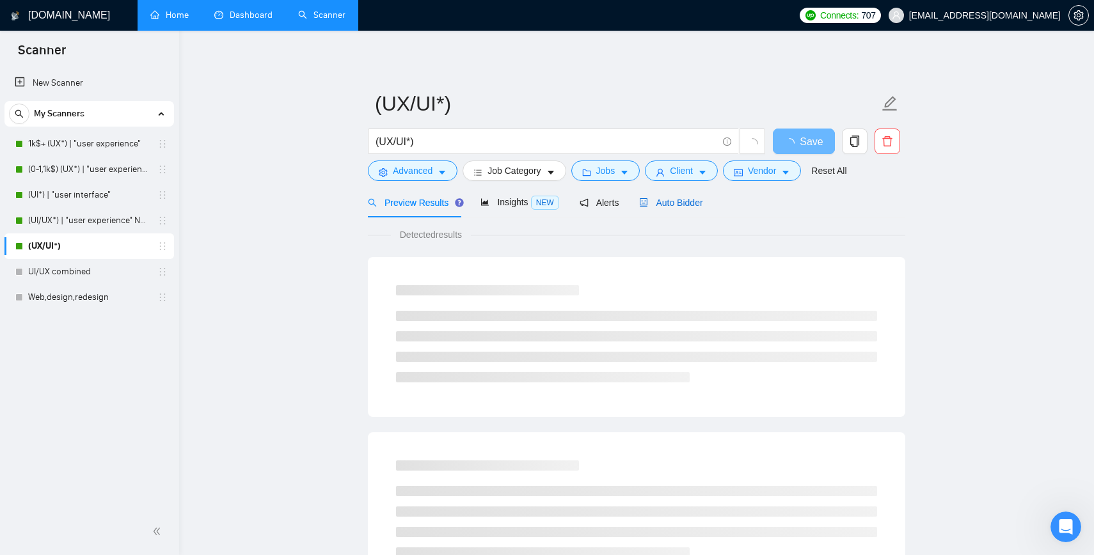
click at [665, 203] on span "Auto Bidder" at bounding box center [670, 203] width 63 height 10
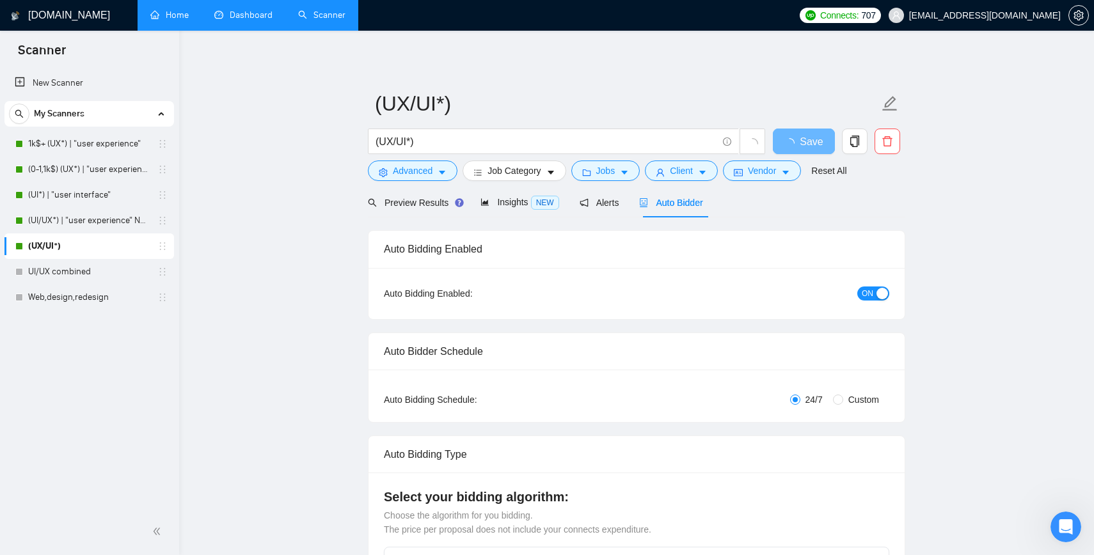
radio input "false"
radio input "true"
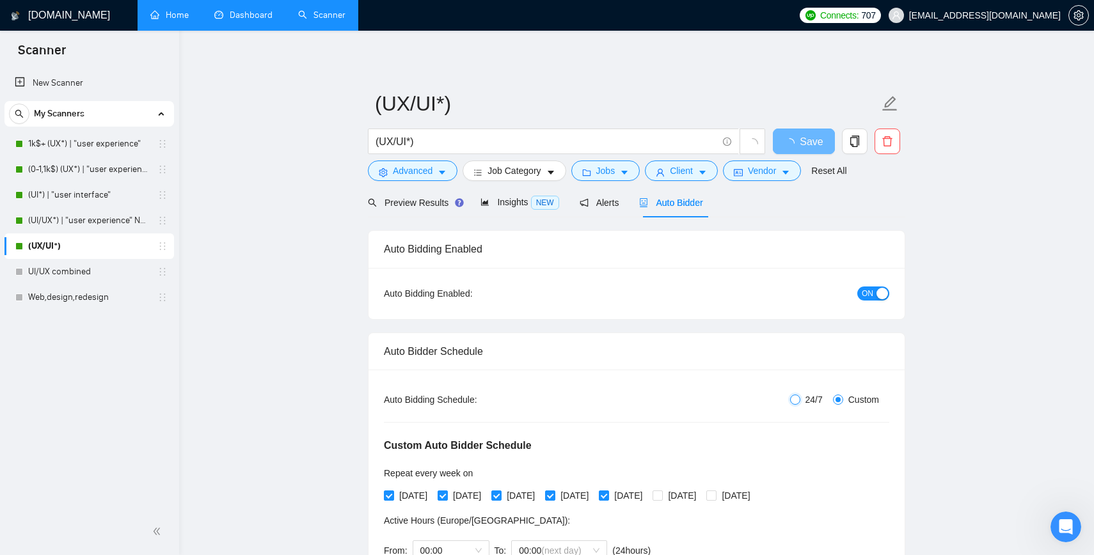
click at [792, 401] on input "24/7" at bounding box center [795, 400] width 10 height 10
radio input "true"
radio input "false"
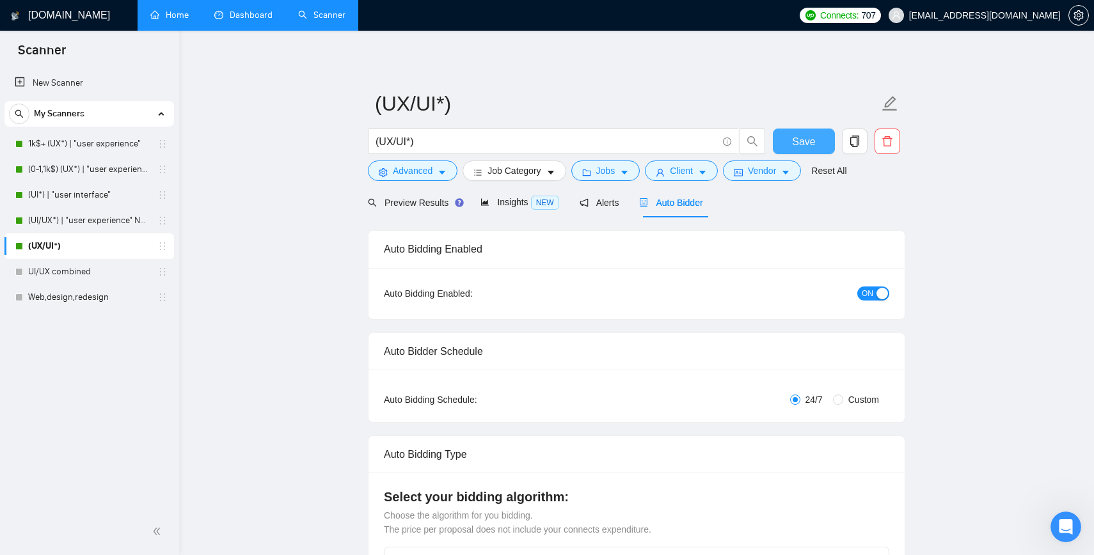
click at [800, 129] on button "Save" at bounding box center [804, 142] width 62 height 26
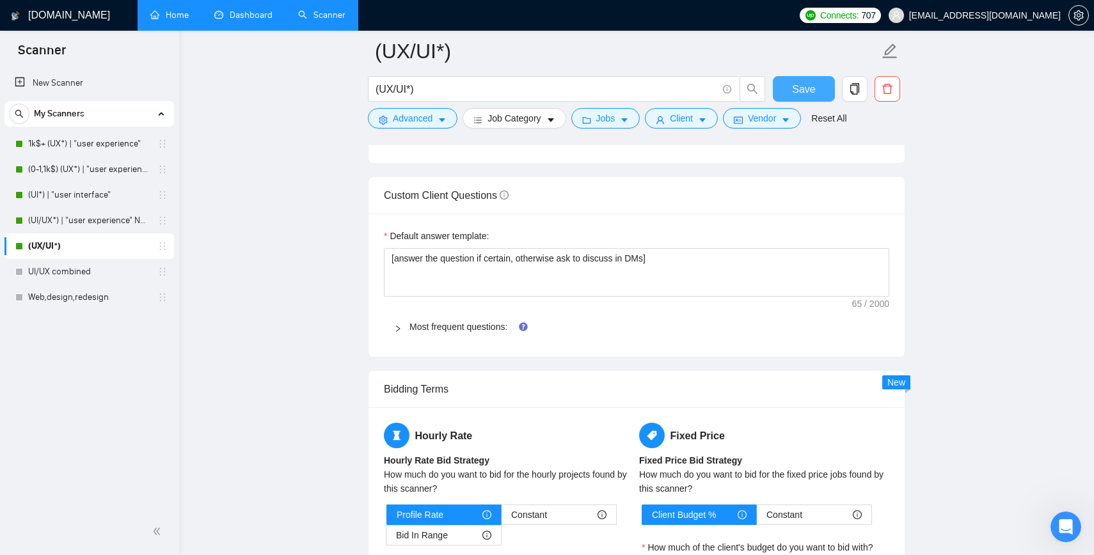
scroll to position [1788, 0]
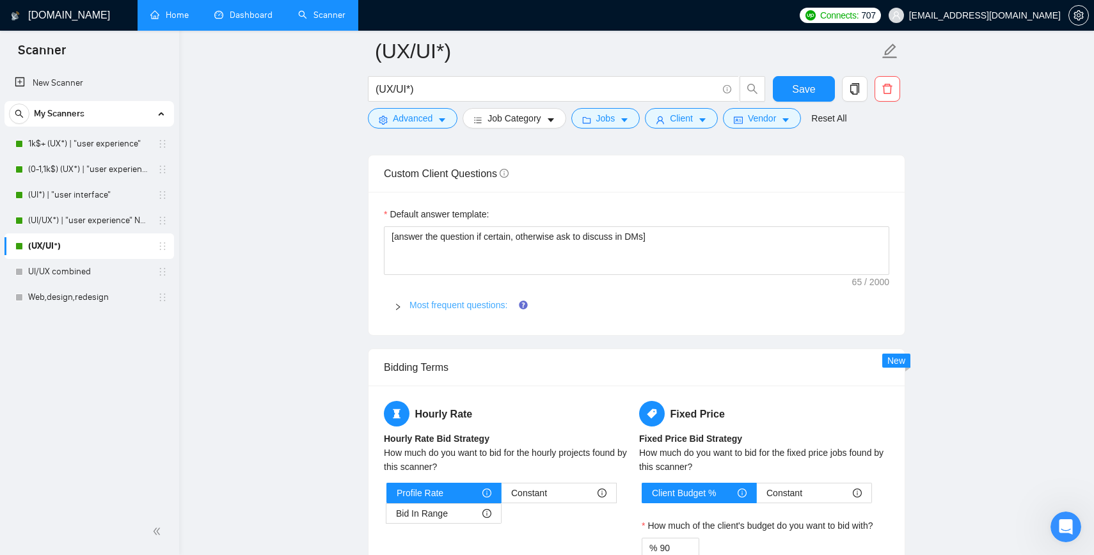
click at [411, 305] on link "Most frequent questions:" at bounding box center [458, 305] width 98 height 10
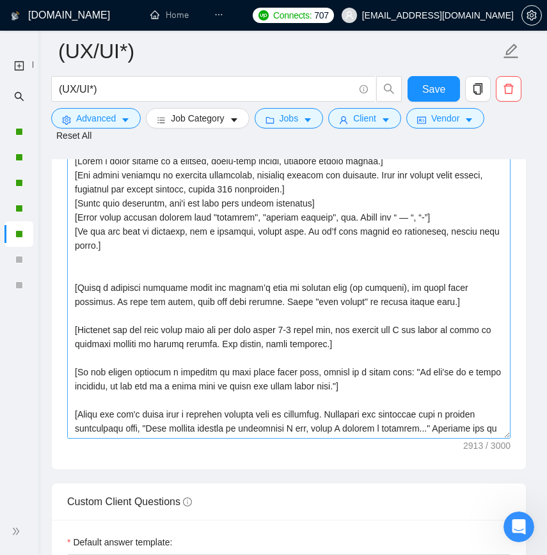
scroll to position [1684, 0]
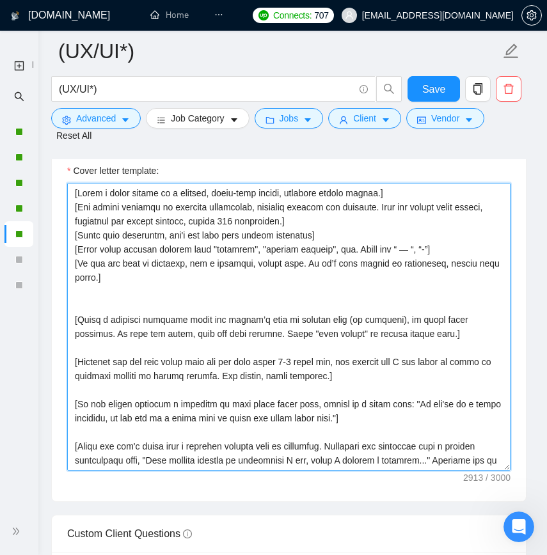
click at [225, 268] on textarea "Cover letter template:" at bounding box center [288, 327] width 443 height 288
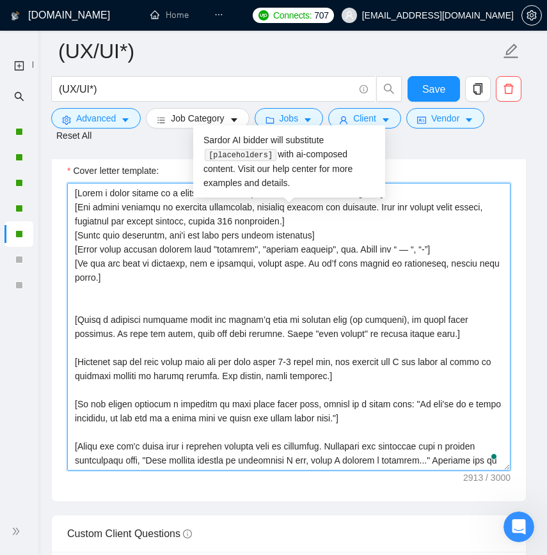
click at [255, 265] on textarea "Cover letter template:" at bounding box center [288, 327] width 443 height 288
type textarea "[Write a cover letter in a natural, human-like manner, avoiding bullet points.]…"
click at [170, 300] on textarea "Cover letter template:" at bounding box center [288, 327] width 443 height 288
click at [130, 294] on textarea "Cover letter template:" at bounding box center [288, 327] width 443 height 288
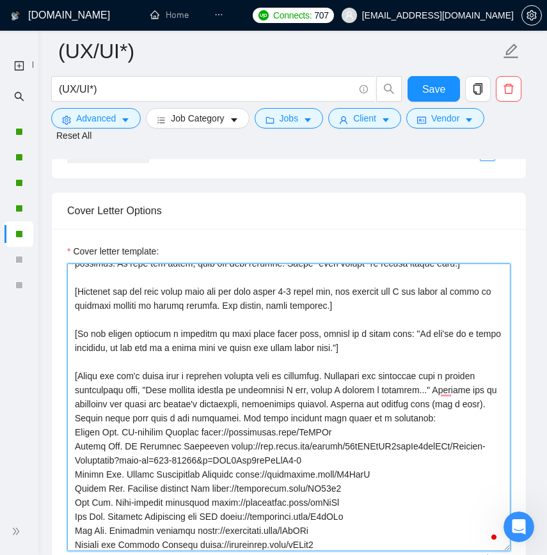
scroll to position [69, 0]
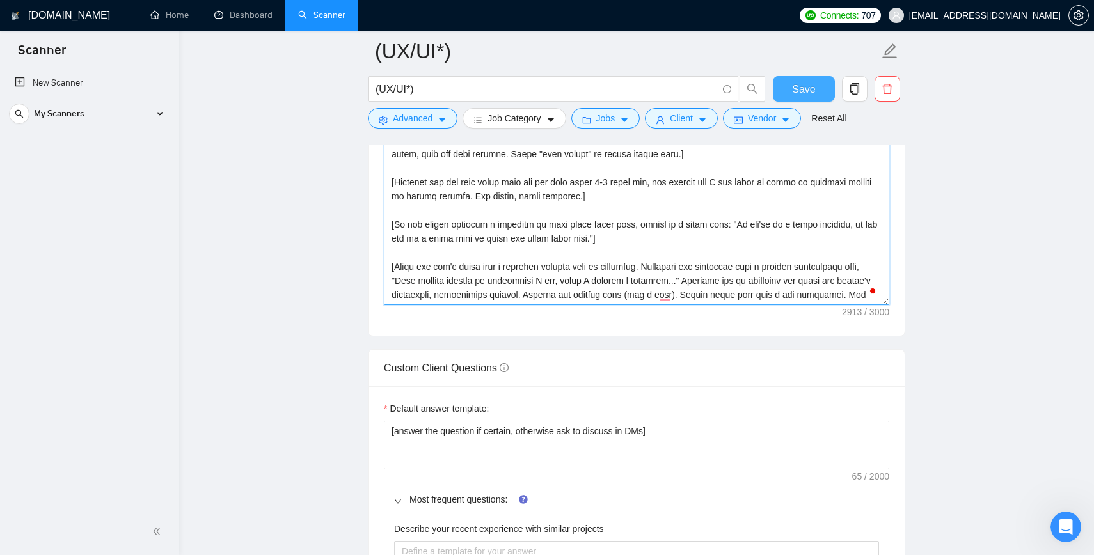
type textarea "[Write a cover letter in a natural, human-like manner, avoiding bullet points.]…"
click at [798, 87] on span "Save" at bounding box center [803, 89] width 23 height 16
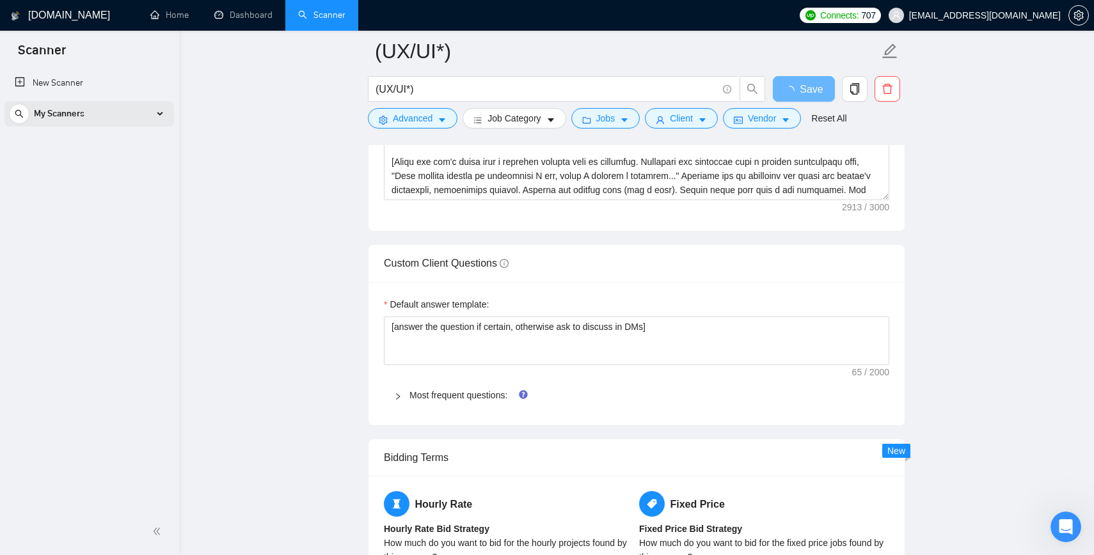
click at [109, 105] on div "My Scanners" at bounding box center [89, 114] width 161 height 26
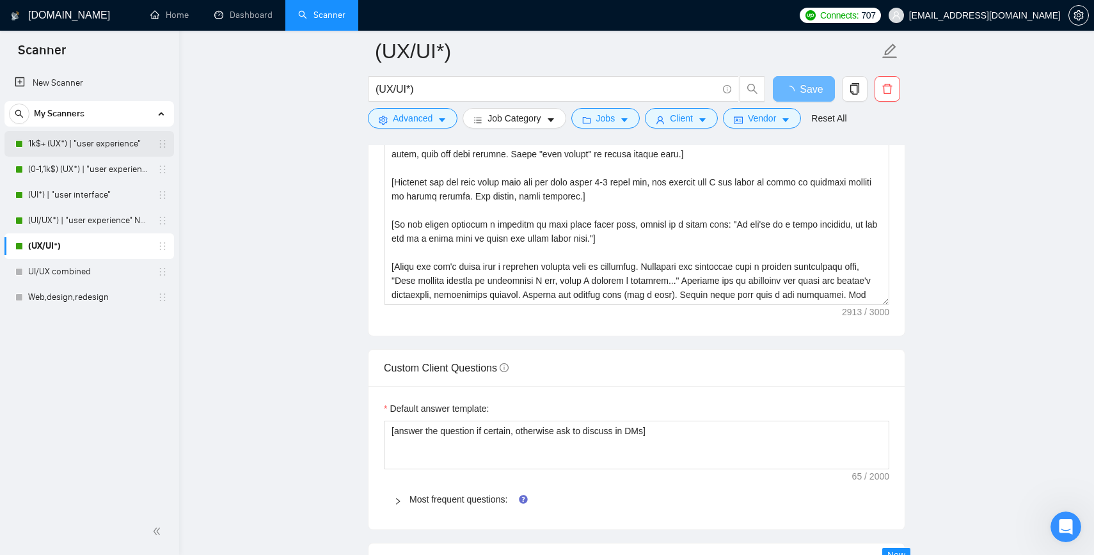
click at [76, 141] on link "1k$+ (UX*) | "user experience"" at bounding box center [89, 144] width 122 height 26
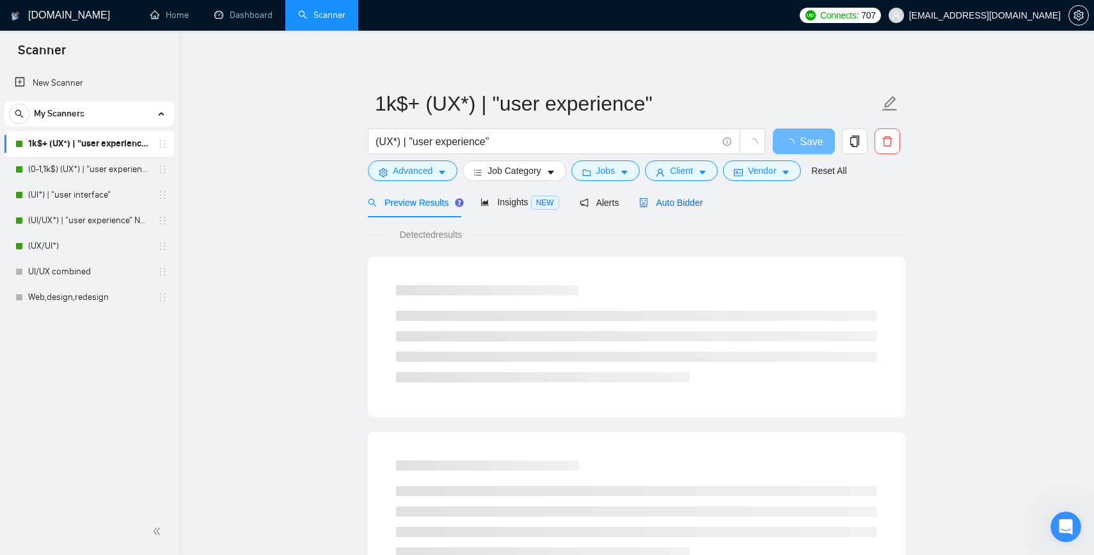
click at [679, 200] on span "Auto Bidder" at bounding box center [670, 203] width 63 height 10
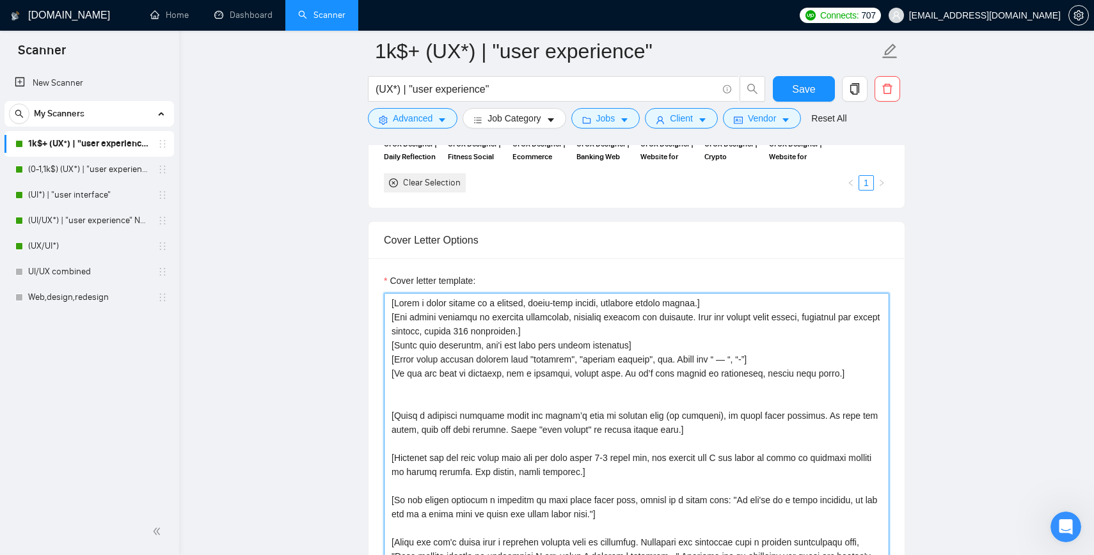
click at [493, 331] on textarea "Cover letter template:" at bounding box center [636, 437] width 505 height 288
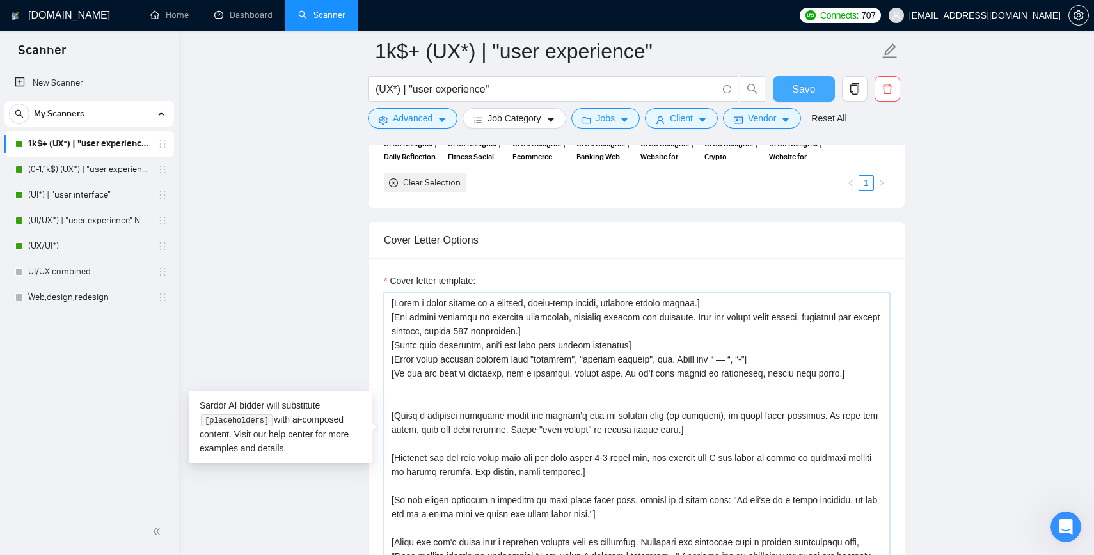
type textarea "[Write a cover letter in a natural, human-like manner, avoiding bullet points.]…"
click at [804, 84] on span "Save" at bounding box center [803, 89] width 23 height 16
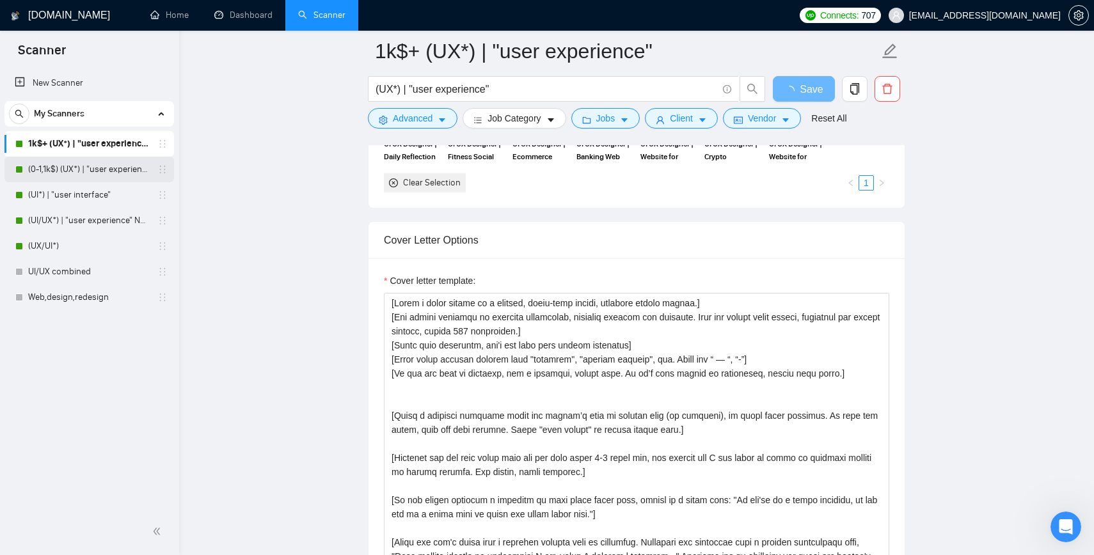
click at [61, 173] on link "(0-1,1k$) (UX*) | "user experience"" at bounding box center [89, 170] width 122 height 26
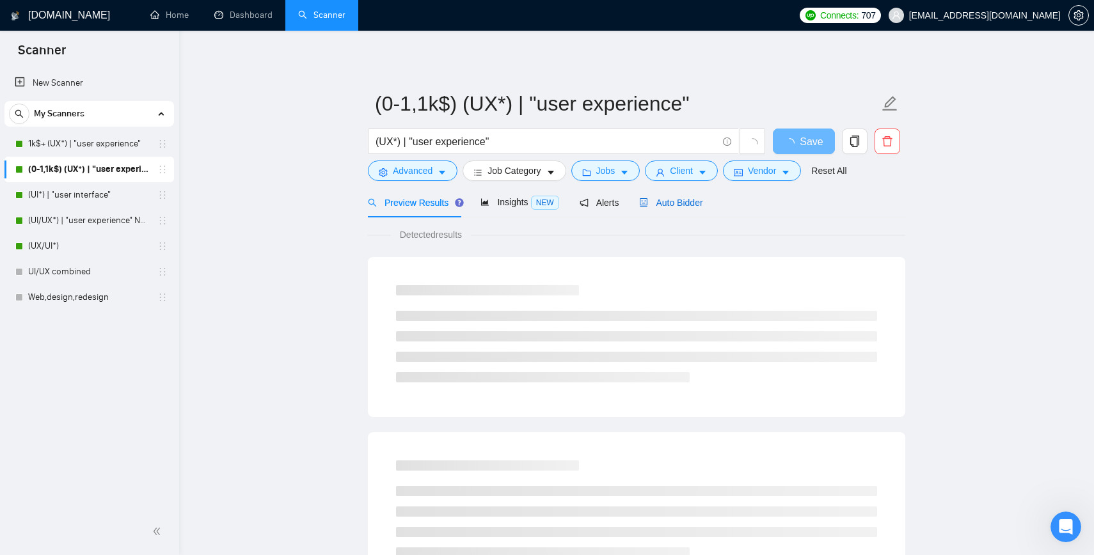
click at [688, 200] on span "Auto Bidder" at bounding box center [670, 203] width 63 height 10
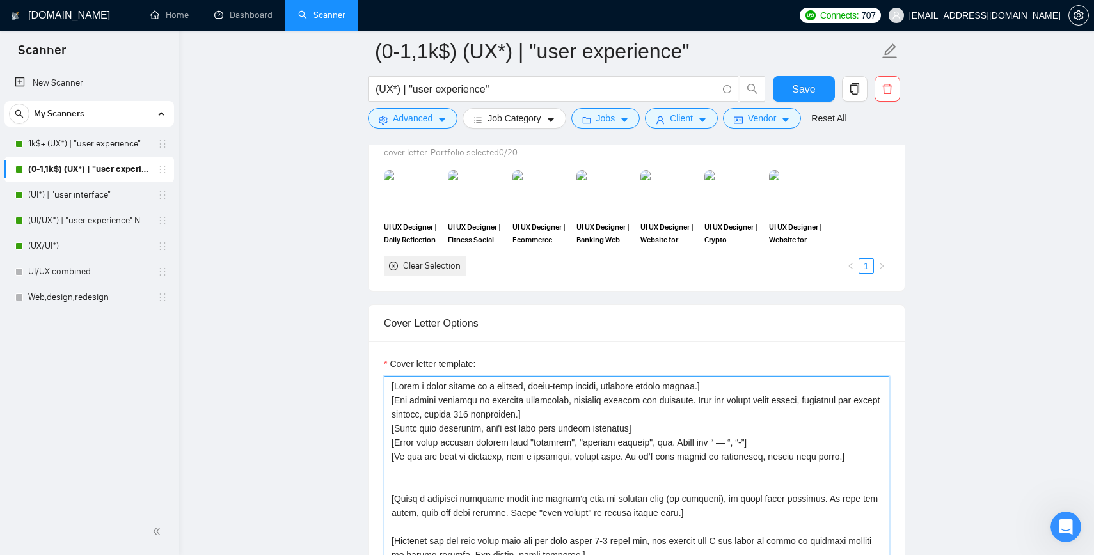
click at [495, 415] on textarea "Cover letter template:" at bounding box center [636, 520] width 505 height 288
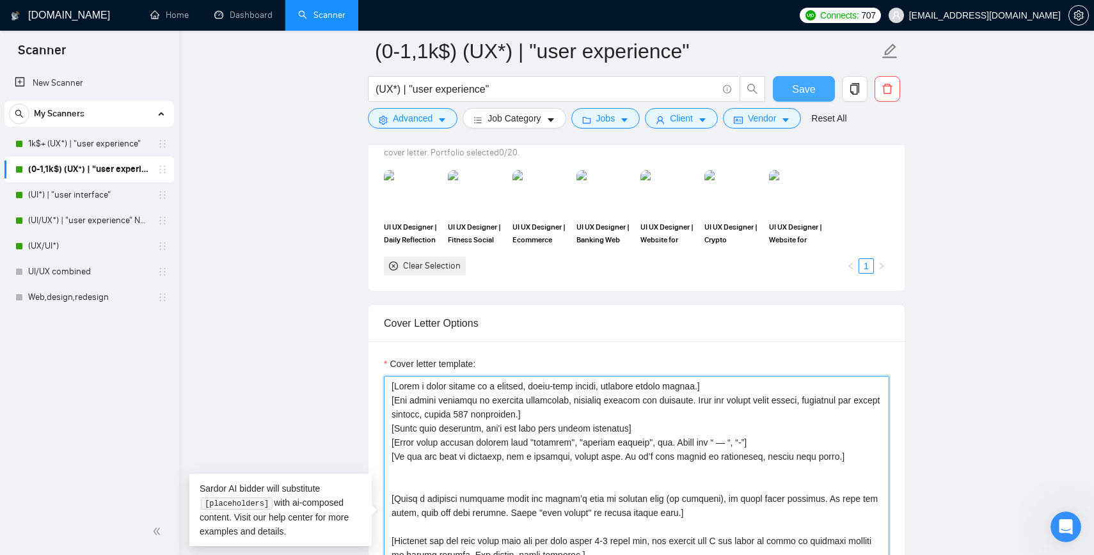
type textarea "[Write a cover letter in a natural, human-like manner, avoiding bullet points.]…"
click at [797, 81] on span "Save" at bounding box center [803, 89] width 23 height 16
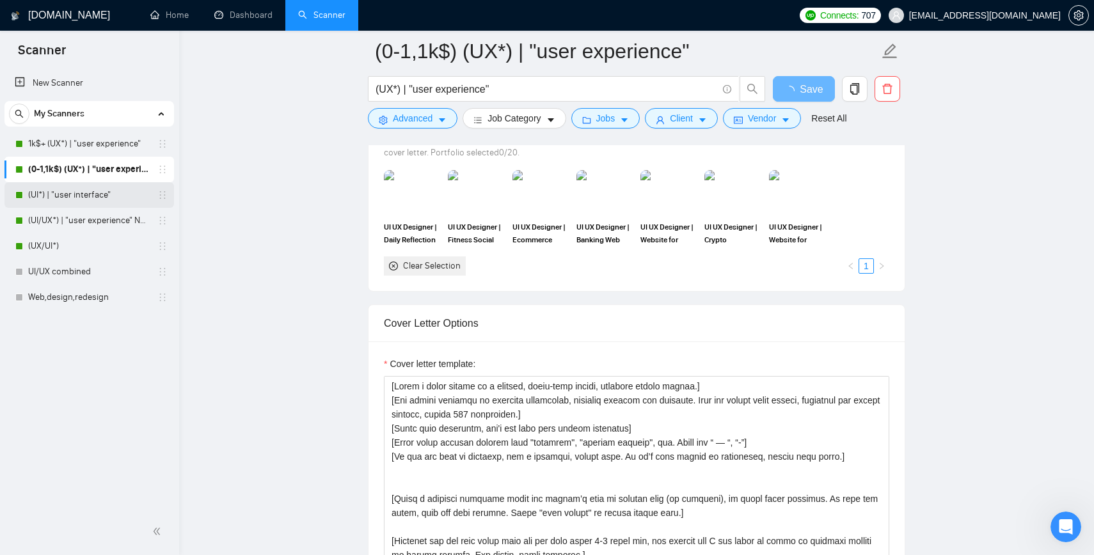
click at [86, 193] on link "(UI*) | "user interface"" at bounding box center [89, 195] width 122 height 26
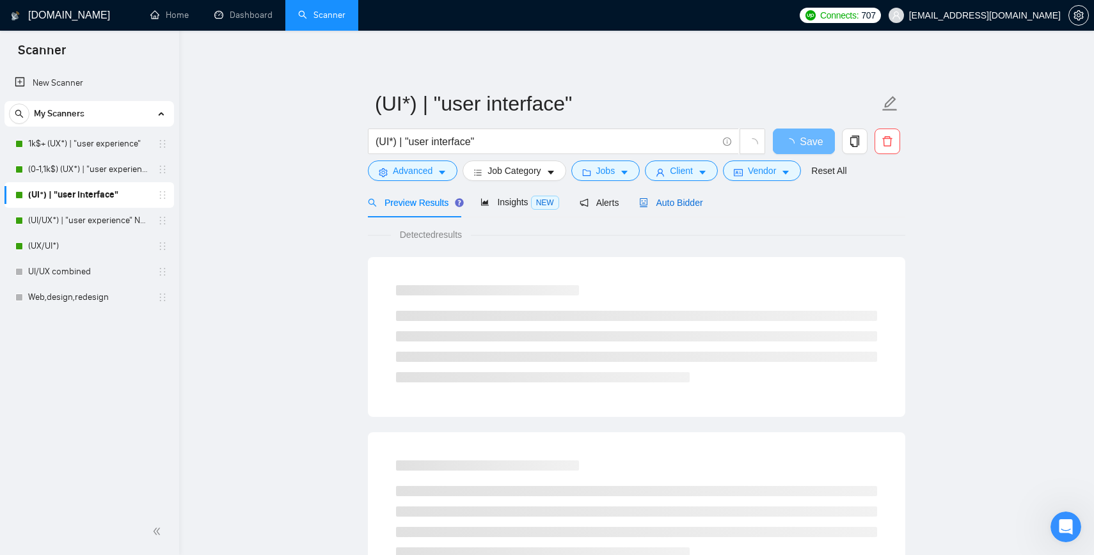
click at [665, 200] on span "Auto Bidder" at bounding box center [670, 203] width 63 height 10
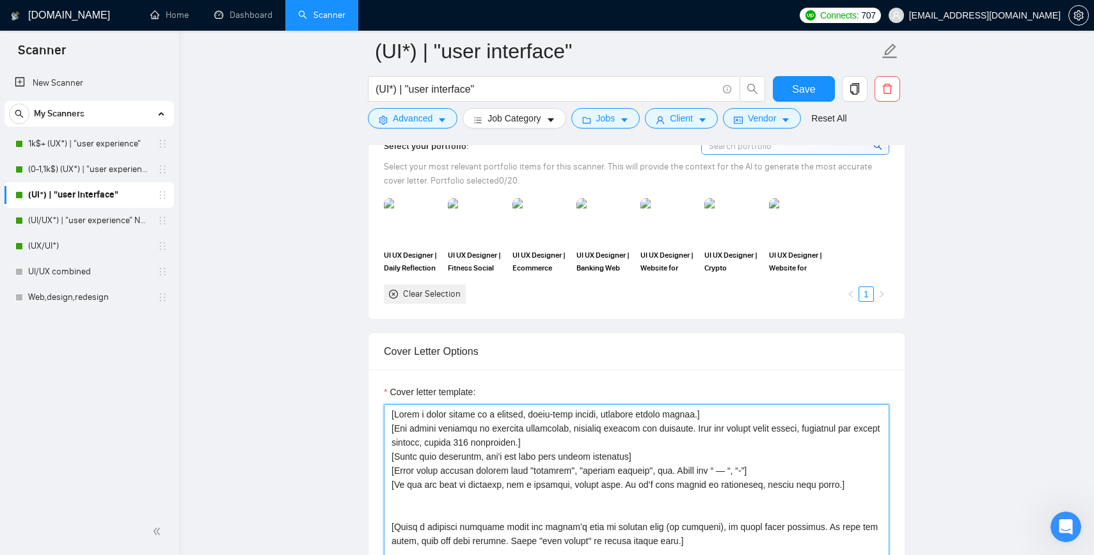
click at [493, 443] on textarea "Cover letter template:" at bounding box center [636, 548] width 505 height 288
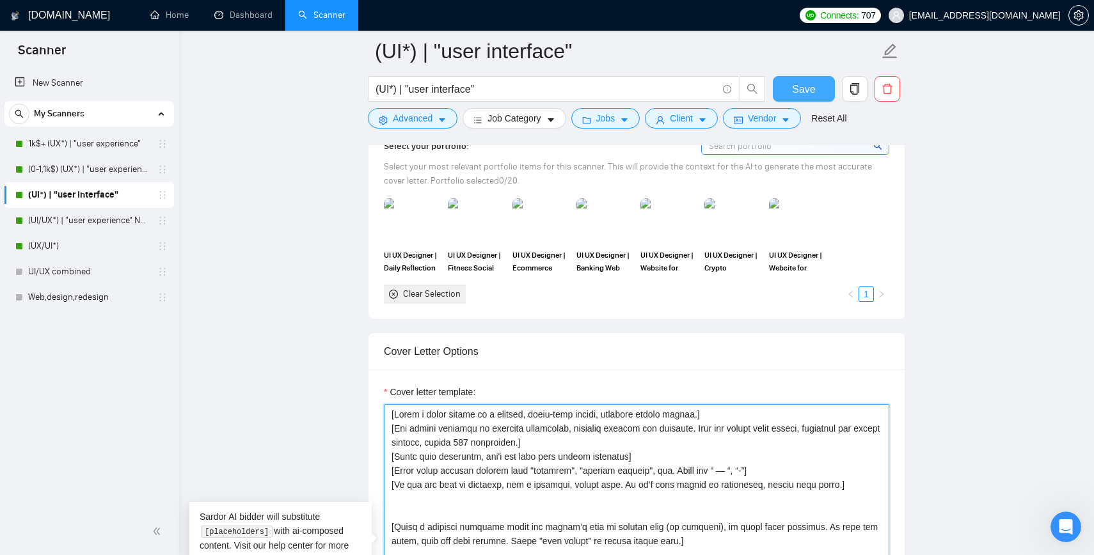
type textarea "[Write a cover letter in a natural, human-like manner, avoiding bullet points.]…"
click at [800, 89] on span "Save" at bounding box center [803, 89] width 23 height 16
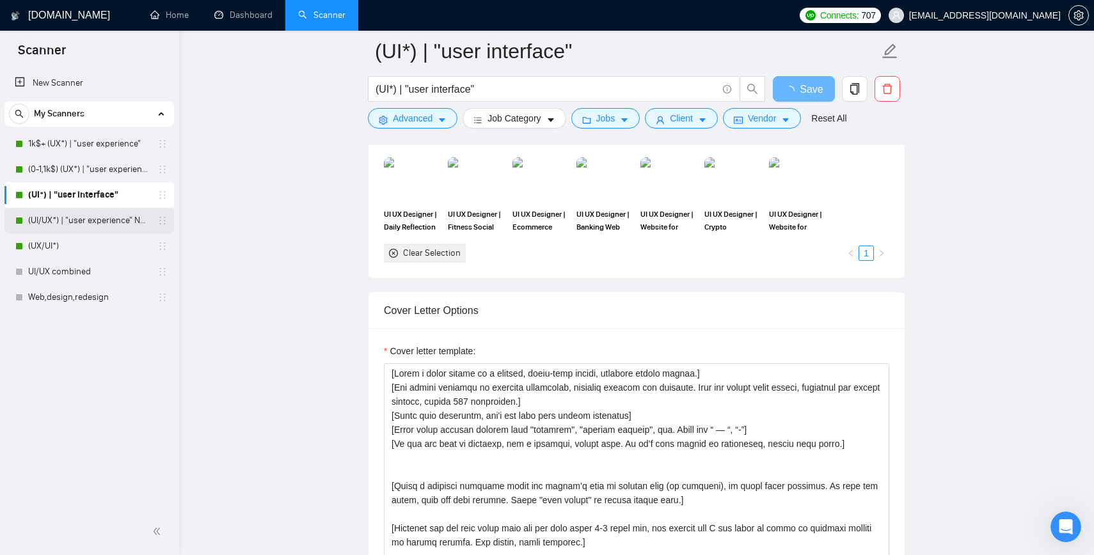
click at [72, 226] on link "(UI/UX*) | "user experience" NEW" at bounding box center [89, 221] width 122 height 26
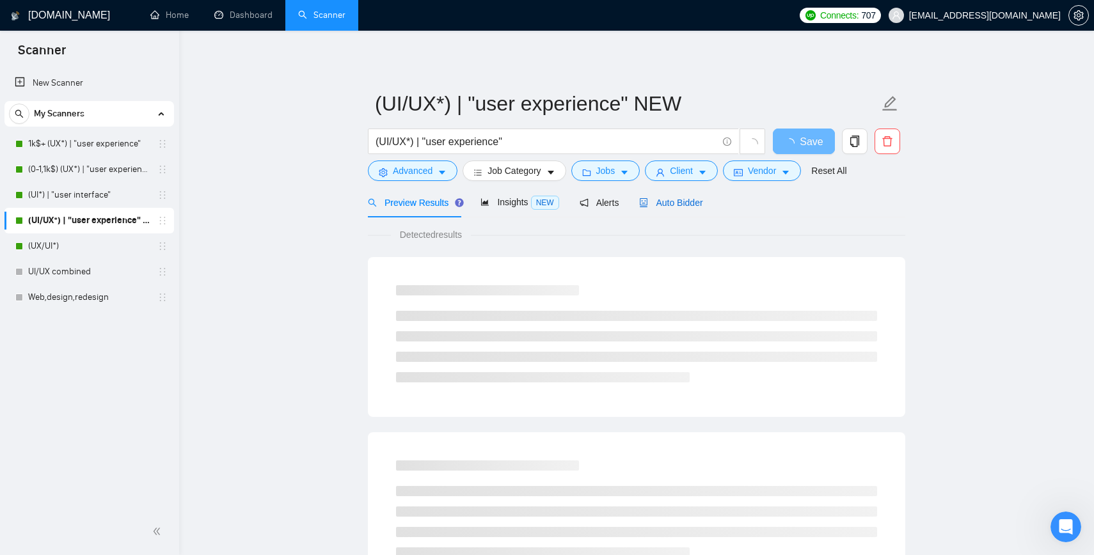
click at [658, 204] on span "Auto Bidder" at bounding box center [670, 203] width 63 height 10
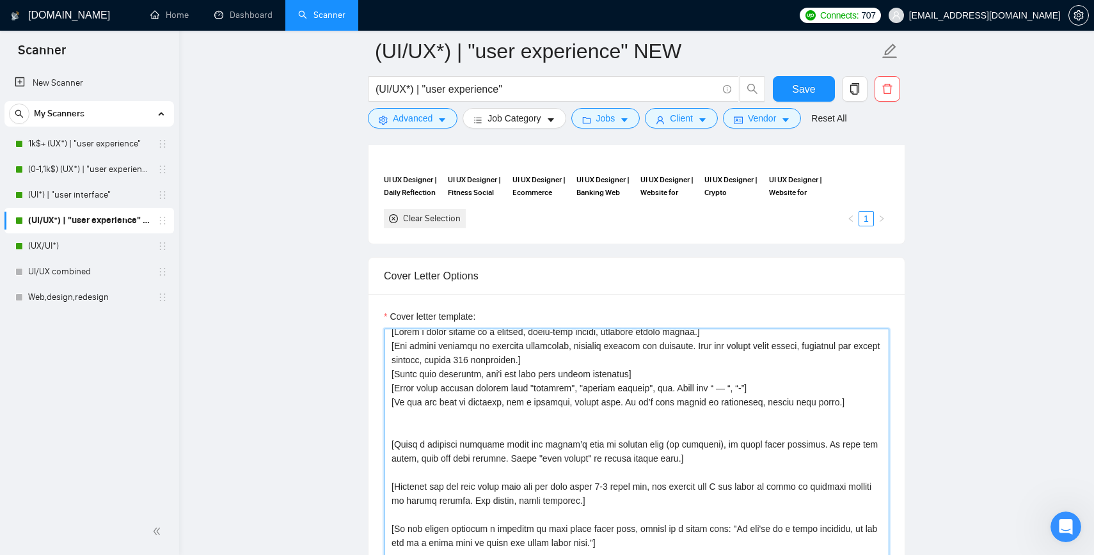
click at [494, 356] on textarea "Cover letter template:" at bounding box center [636, 473] width 505 height 288
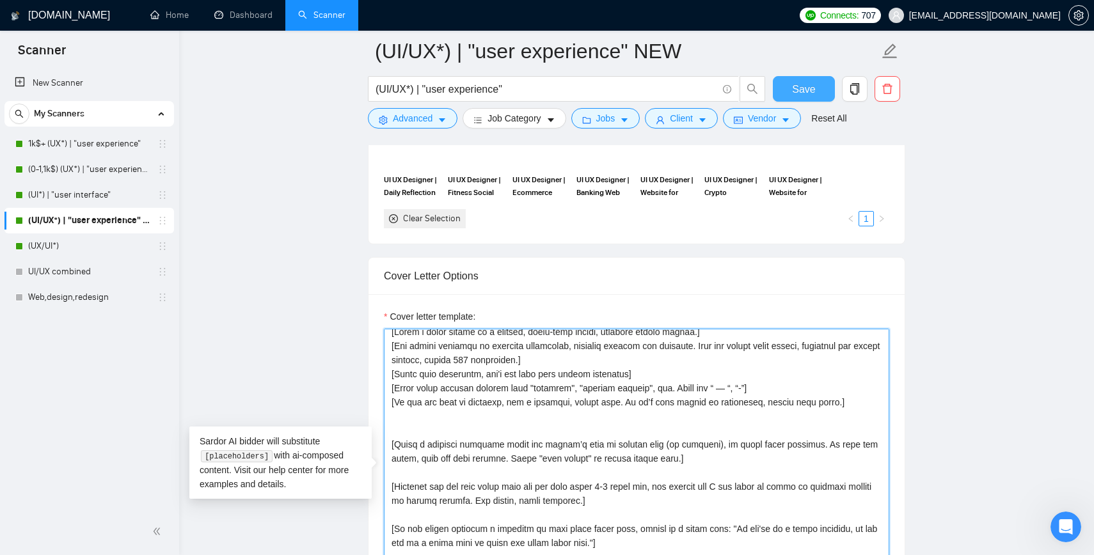
type textarea "[Write a cover letter in a natural, human-like manner, avoiding bullet points.]…"
click at [800, 88] on span "Save" at bounding box center [803, 89] width 23 height 16
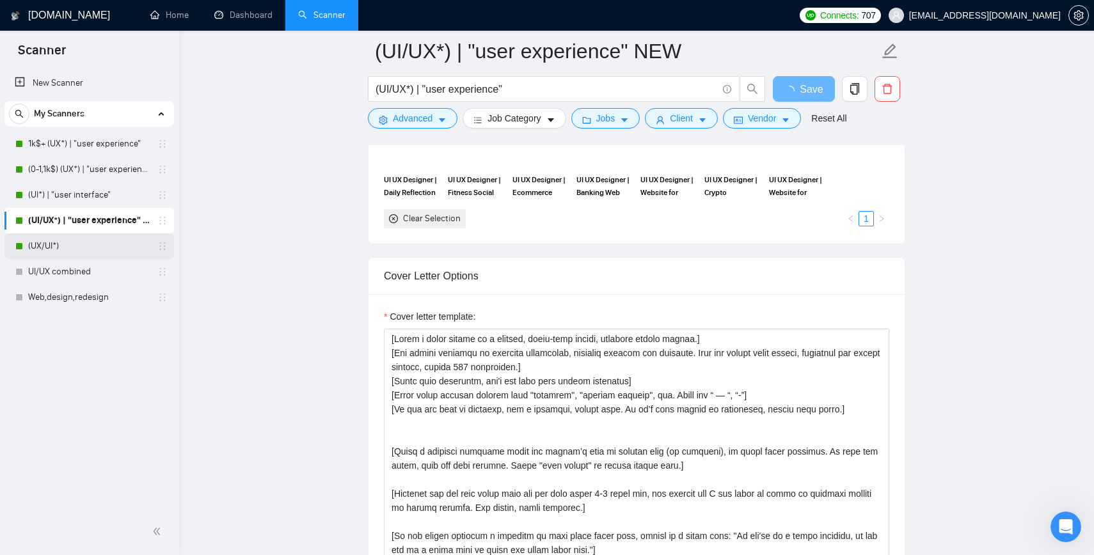
click at [90, 243] on link "(UX/UI*)" at bounding box center [89, 247] width 122 height 26
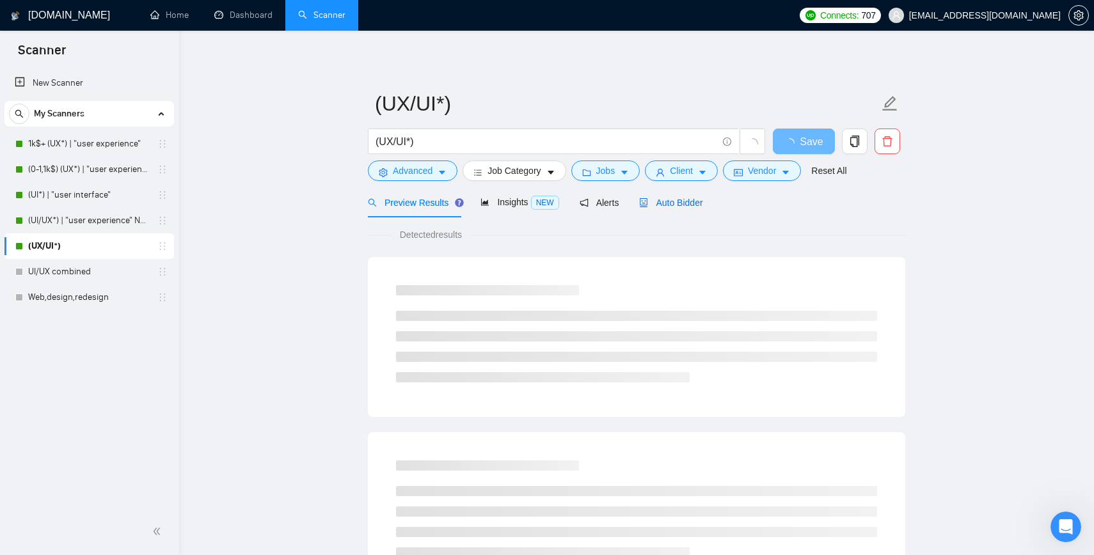
click at [674, 196] on div "Auto Bidder" at bounding box center [670, 203] width 63 height 14
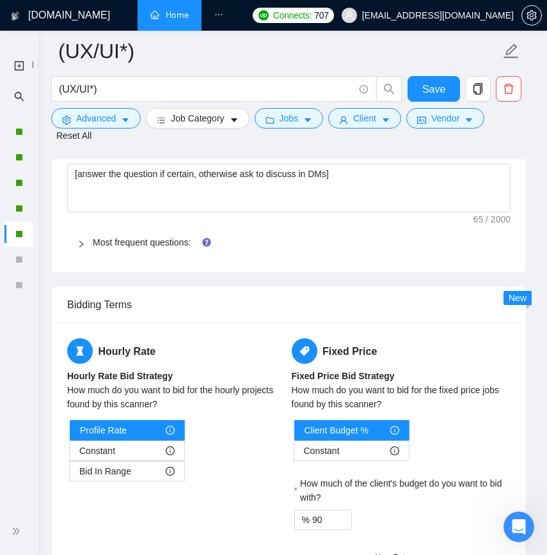
scroll to position [2106, 0]
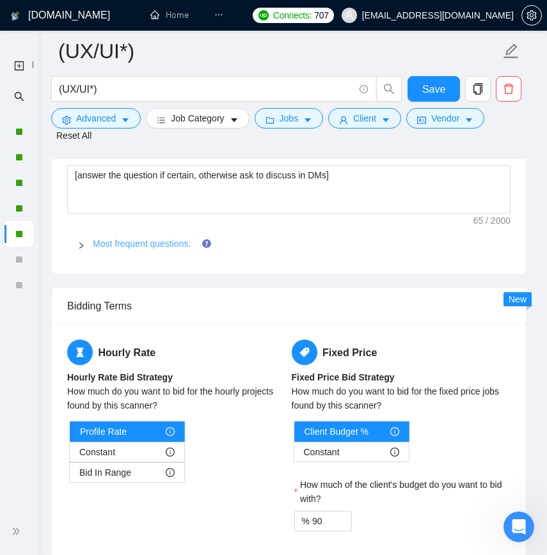
click at [107, 249] on link "Most frequent questions:" at bounding box center [142, 244] width 98 height 10
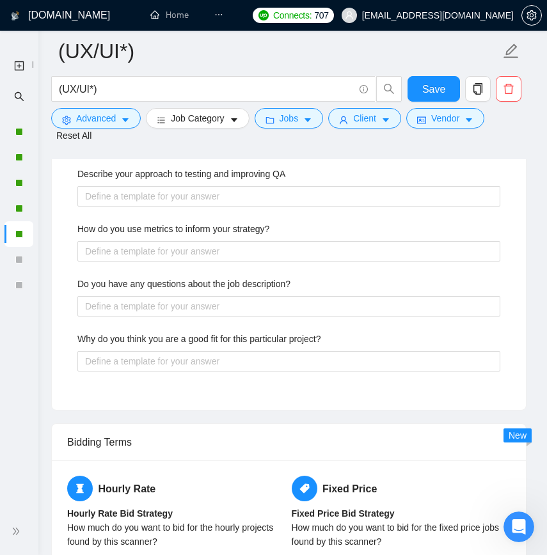
scroll to position [2535, 0]
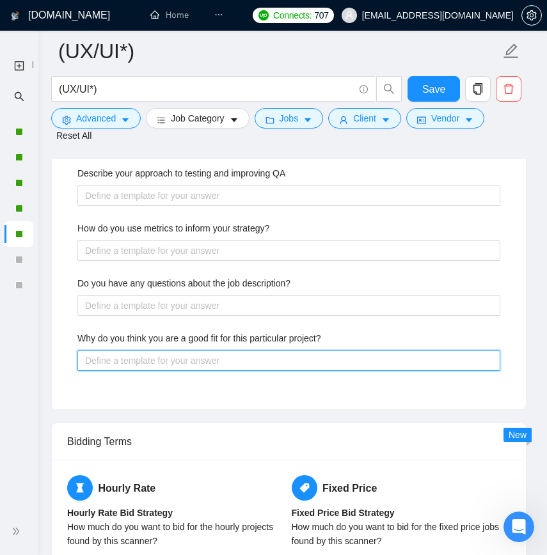
click at [104, 371] on project\? "Why do you think you are a good fit for this particular project?" at bounding box center [288, 361] width 423 height 20
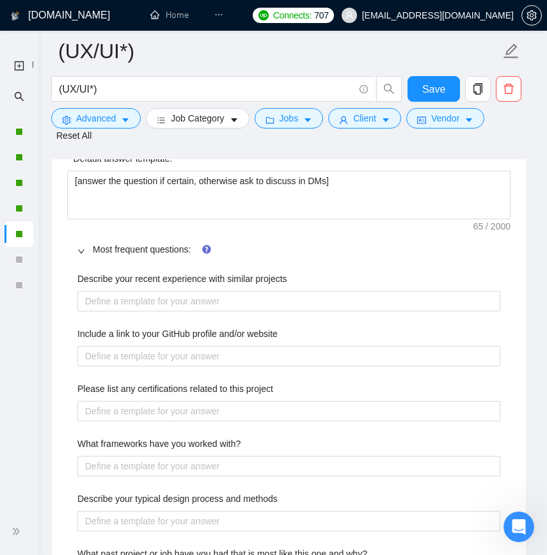
scroll to position [2091, 0]
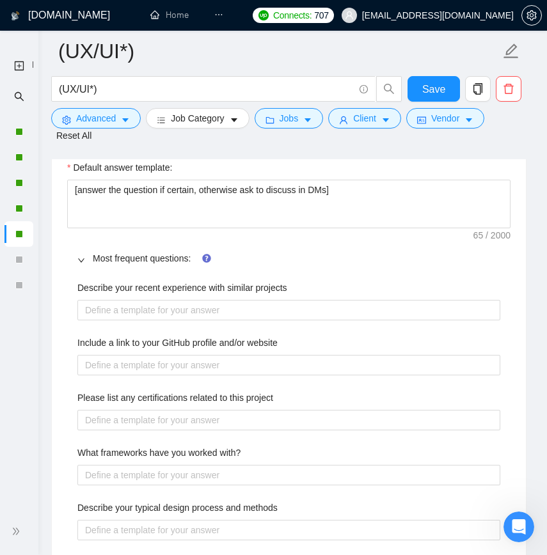
click at [80, 264] on icon "right" at bounding box center [81, 261] width 8 height 8
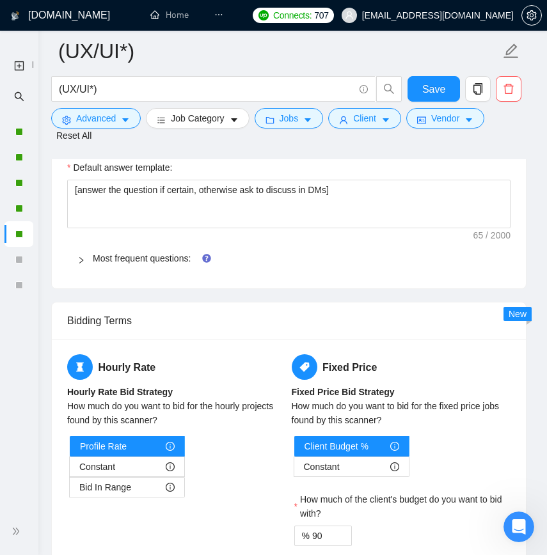
click at [89, 266] on div at bounding box center [84, 258] width 15 height 14
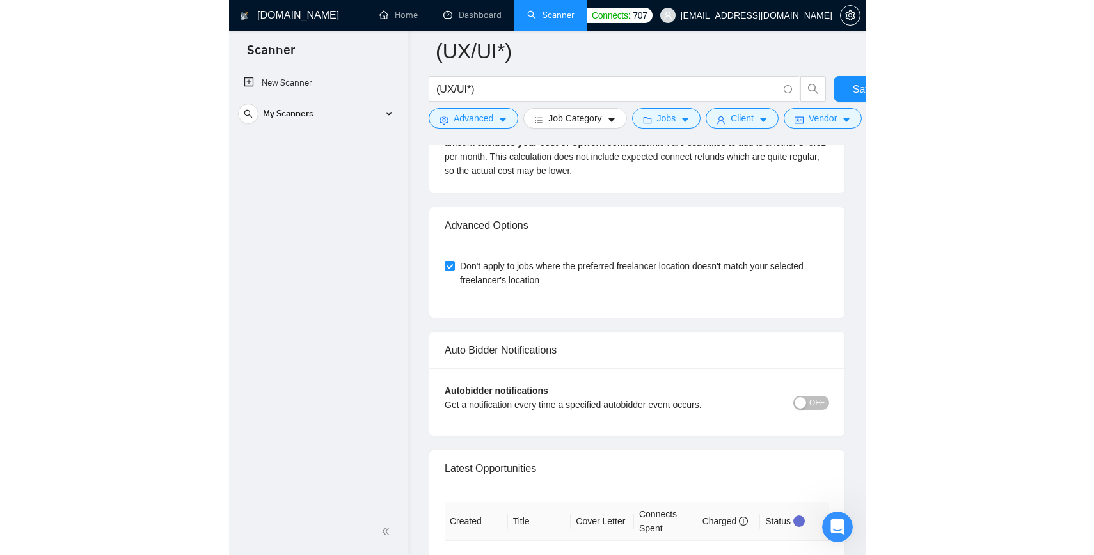
scroll to position [3609, 0]
